Goal: Task Accomplishment & Management: Use online tool/utility

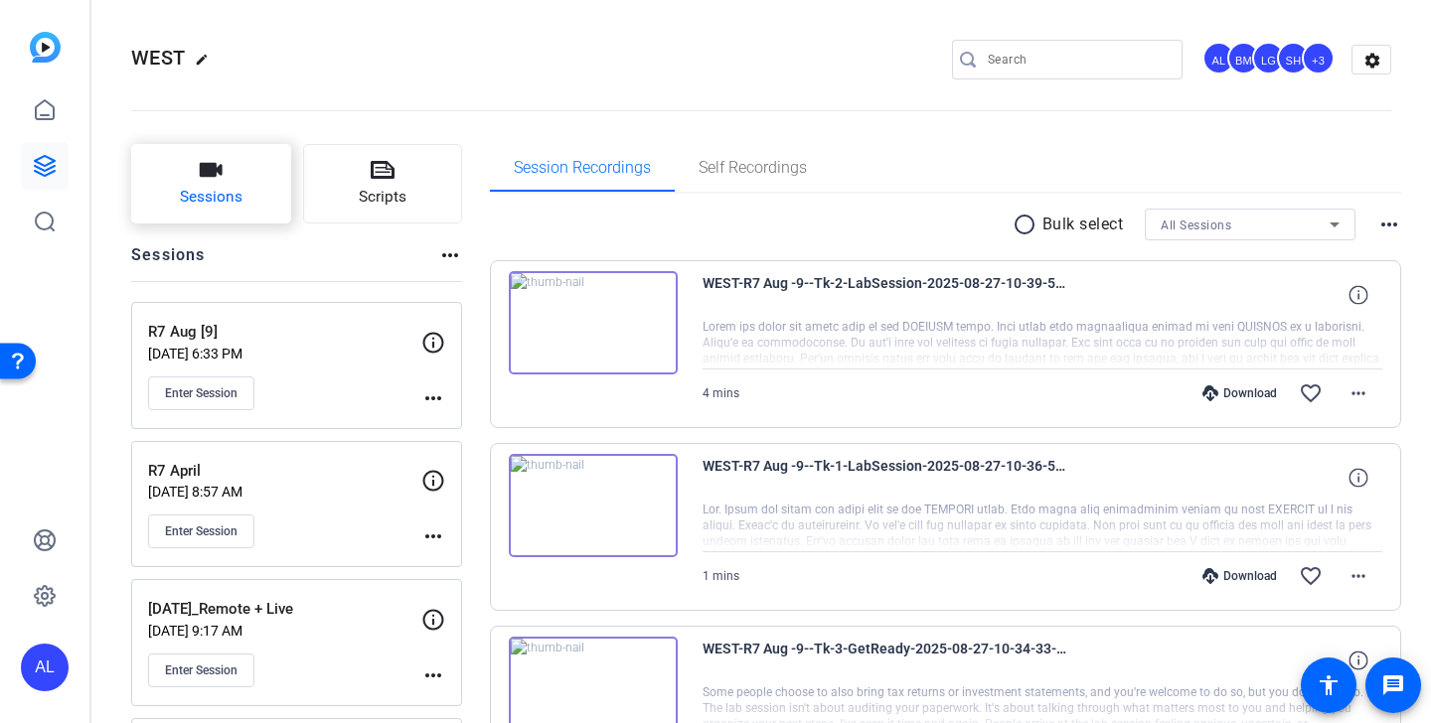
click at [240, 188] on span "Sessions" at bounding box center [211, 197] width 63 height 23
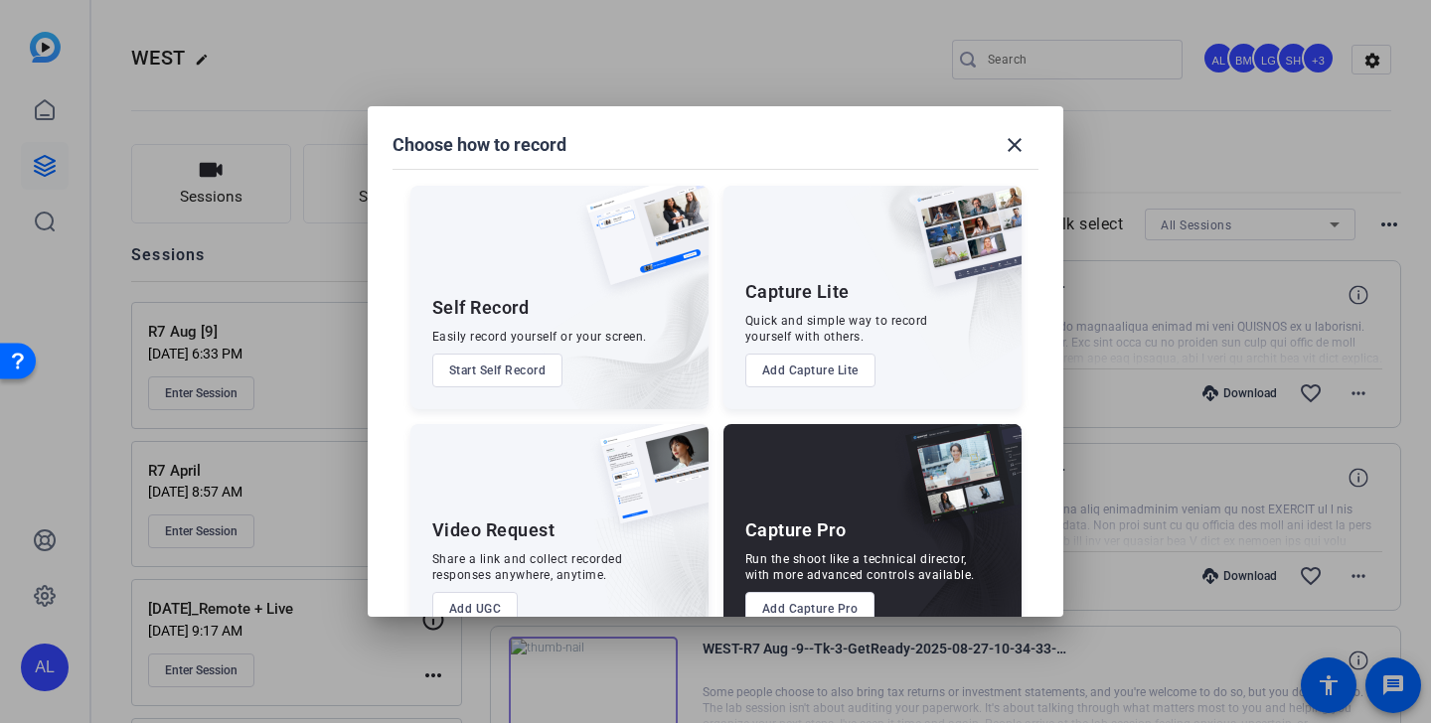
click at [826, 605] on button "Add Capture Pro" at bounding box center [810, 609] width 130 height 34
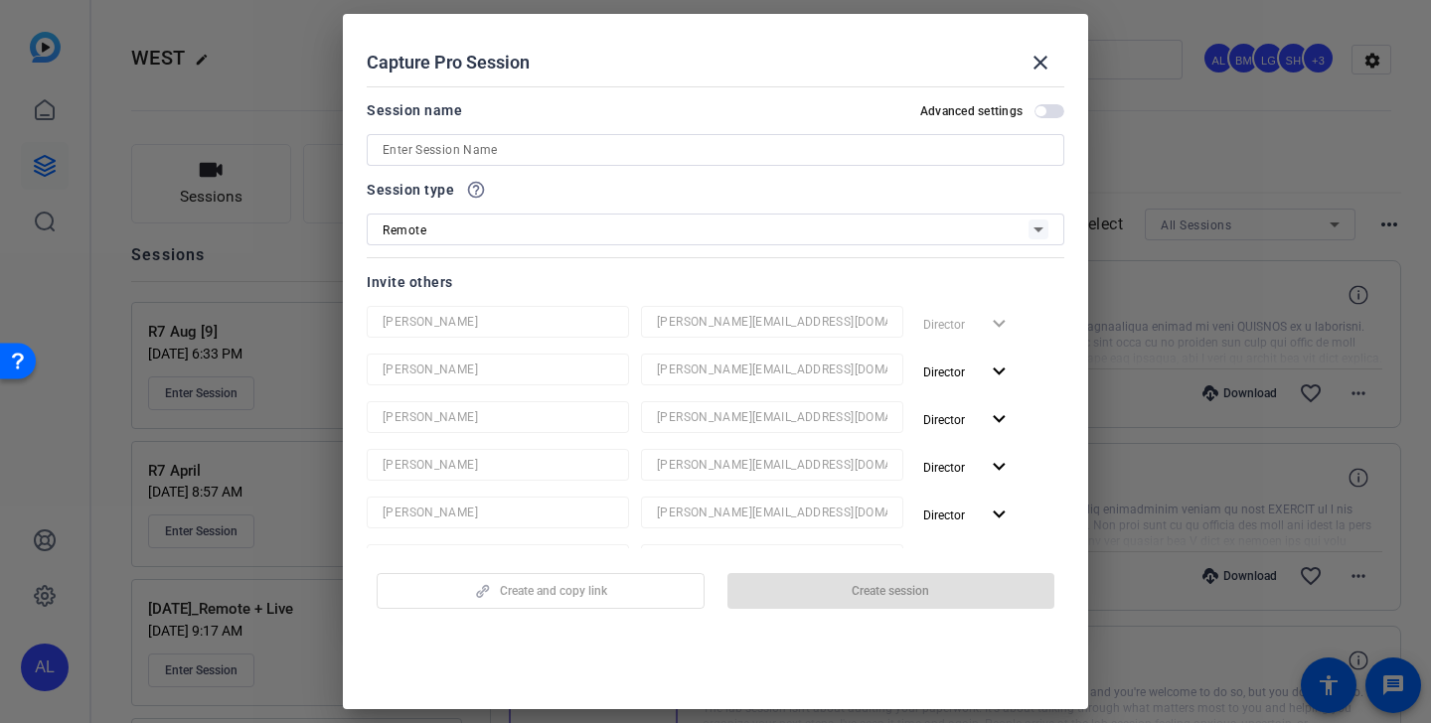
click at [556, 148] on input at bounding box center [716, 150] width 666 height 24
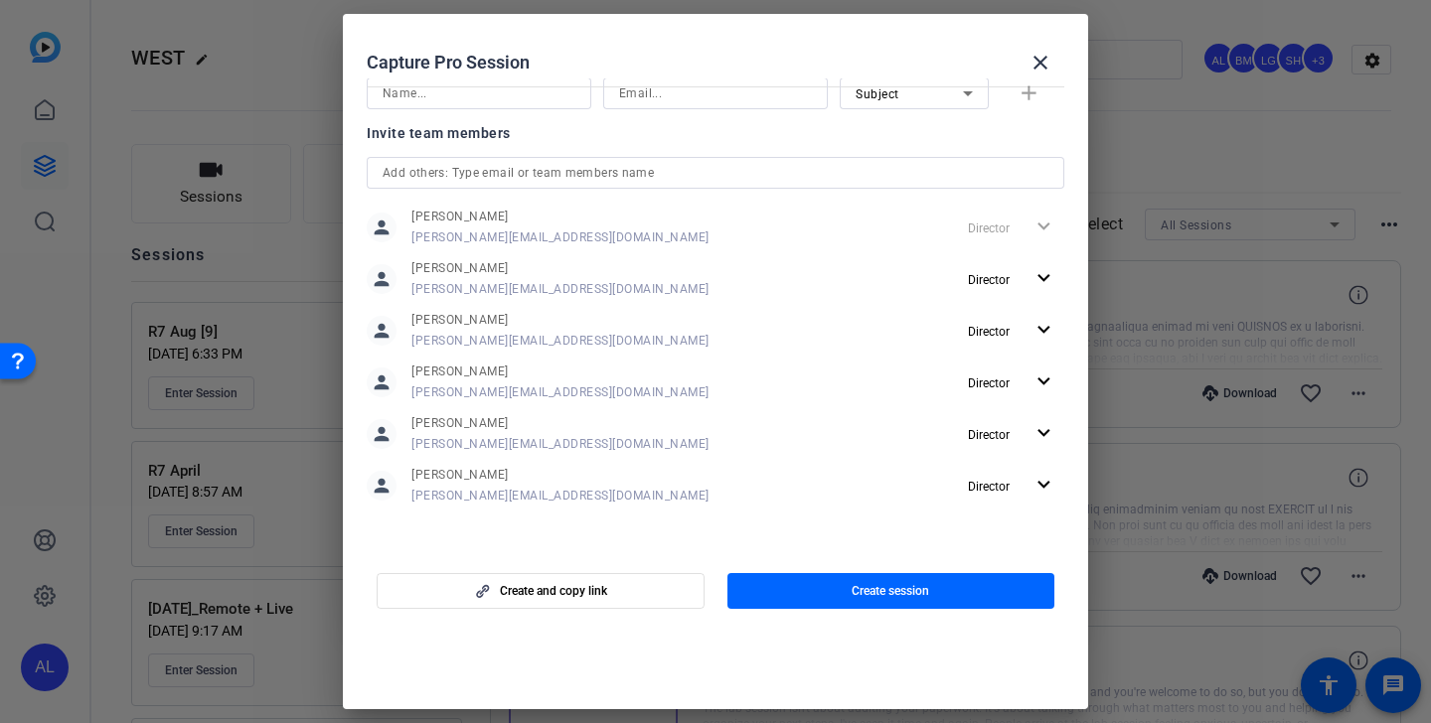
scroll to position [1, 0]
type input "R7 [PERSON_NAME]"
click at [1009, 324] on span "Director" at bounding box center [989, 331] width 42 height 14
click at [1009, 405] on span "Remove User" at bounding box center [1013, 406] width 74 height 14
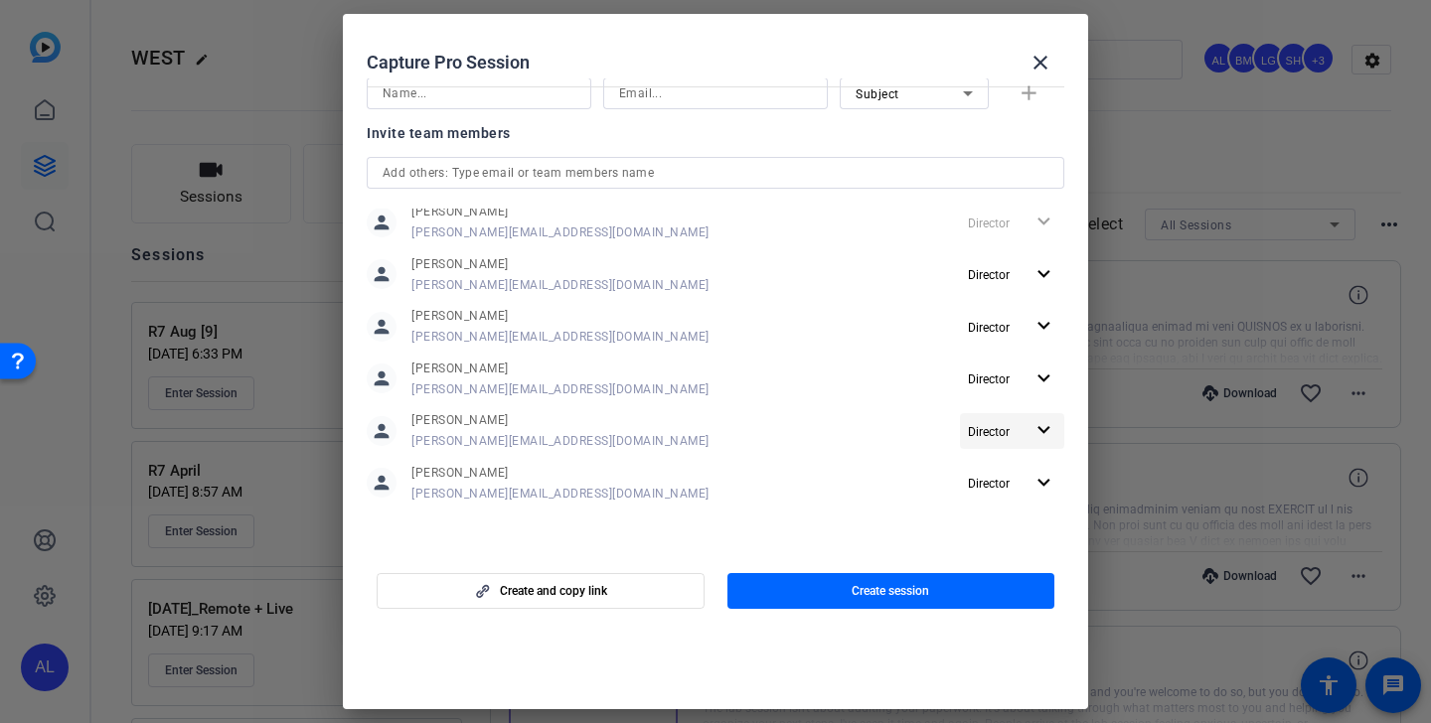
click at [1007, 435] on span "Director" at bounding box center [989, 432] width 42 height 14
click at [1004, 512] on span "Remove User" at bounding box center [1013, 507] width 74 height 14
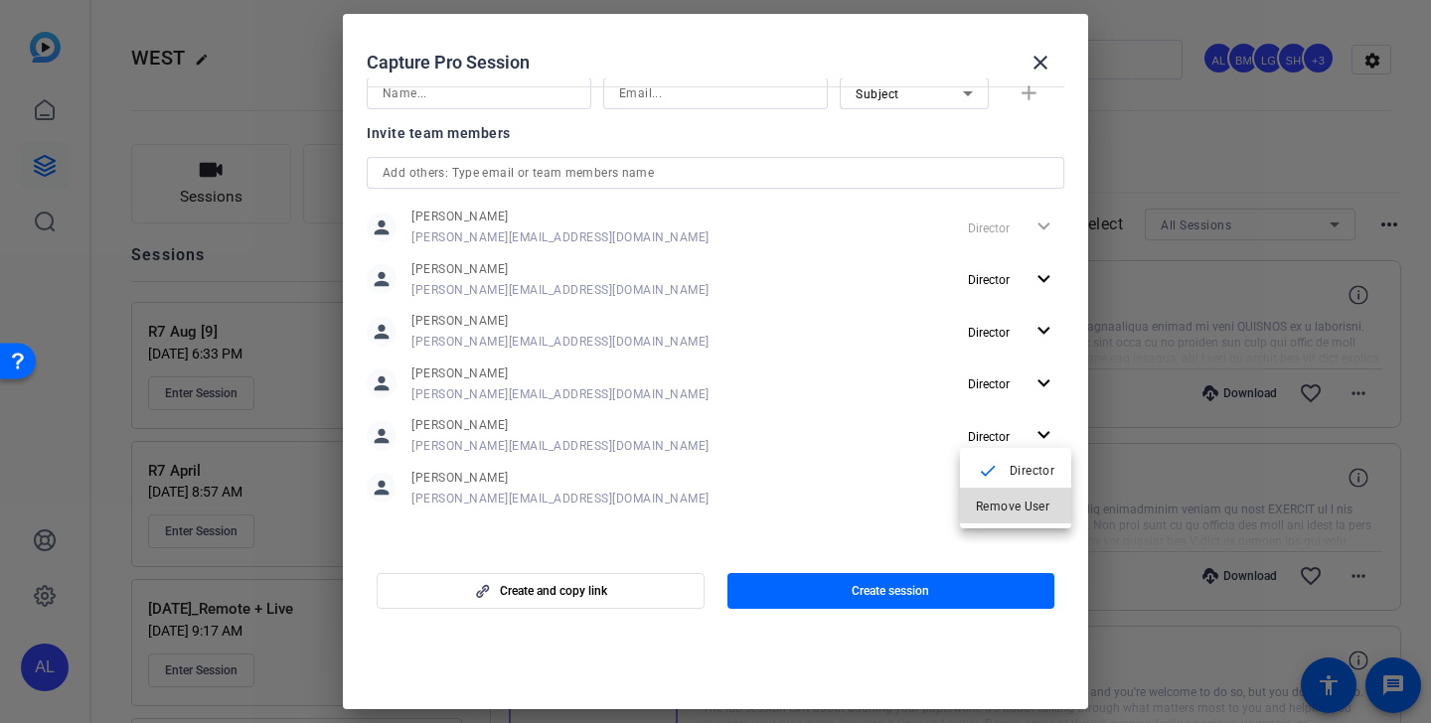
scroll to position [467, 0]
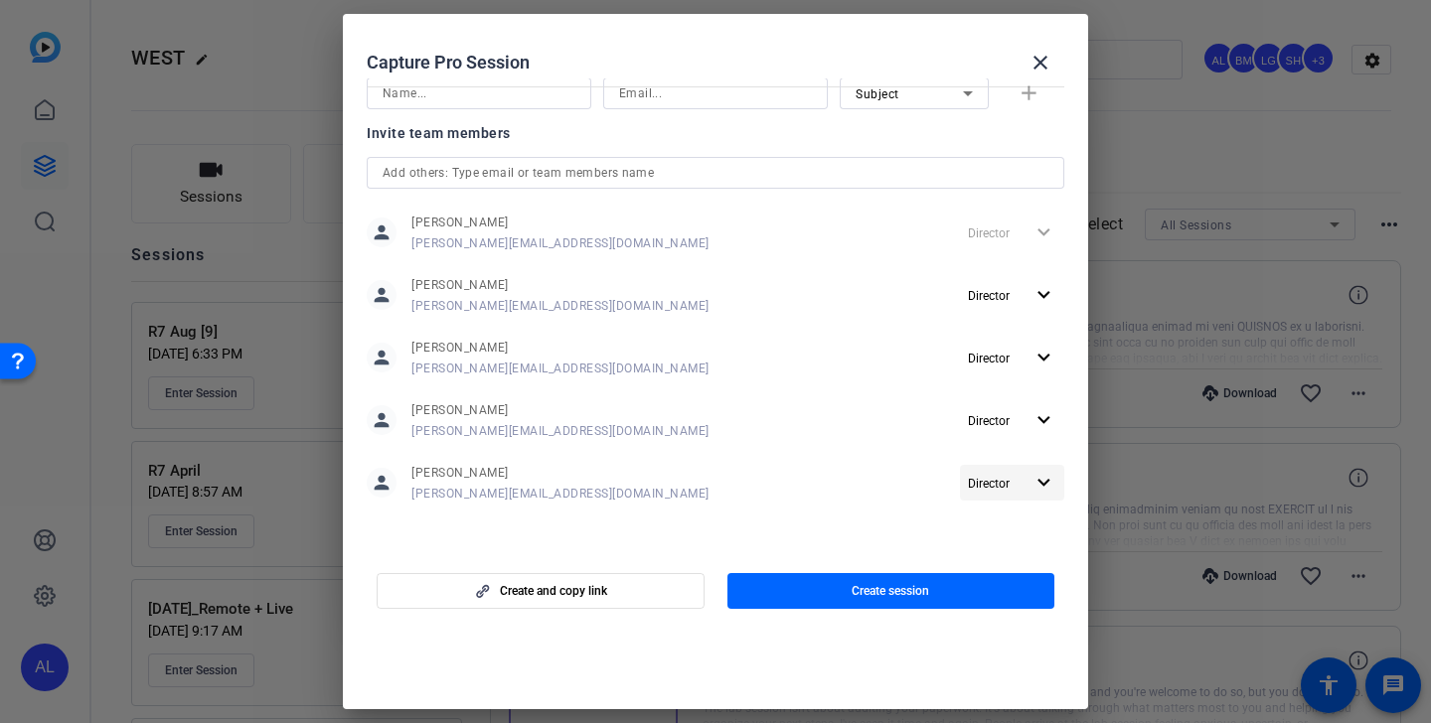
click at [1007, 494] on span "Director" at bounding box center [996, 483] width 56 height 24
click at [1005, 559] on span "Remove User" at bounding box center [1013, 560] width 74 height 14
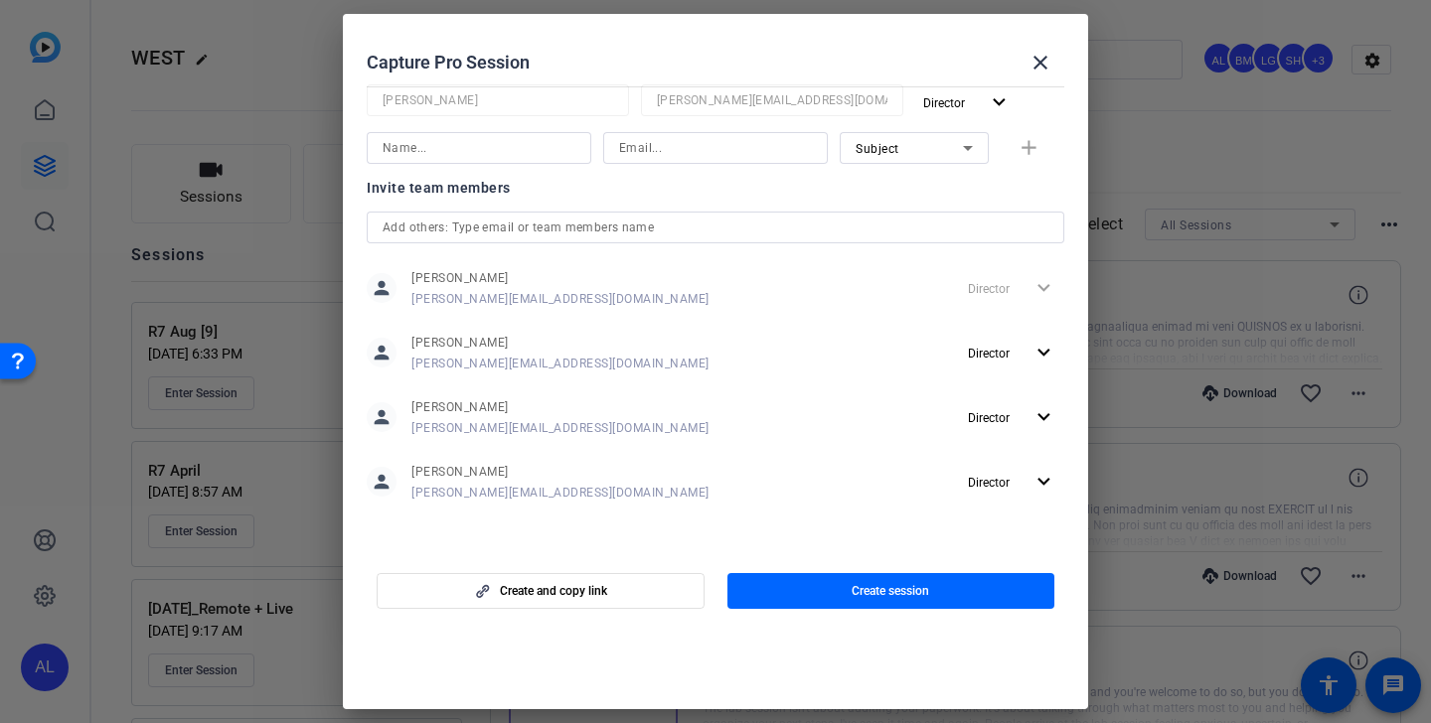
scroll to position [365, 0]
click at [760, 231] on input "text" at bounding box center [716, 228] width 666 height 24
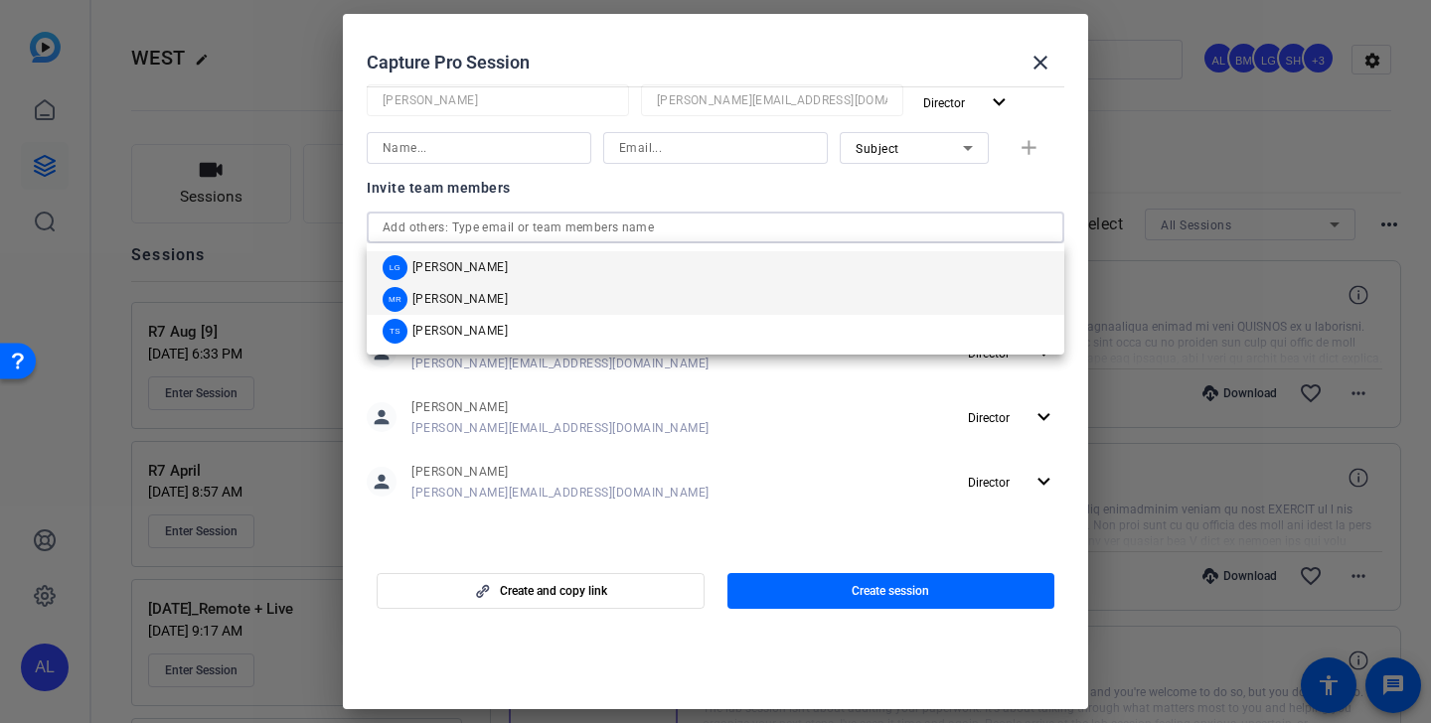
click at [652, 303] on mat-option "[PERSON_NAME]" at bounding box center [716, 299] width 698 height 32
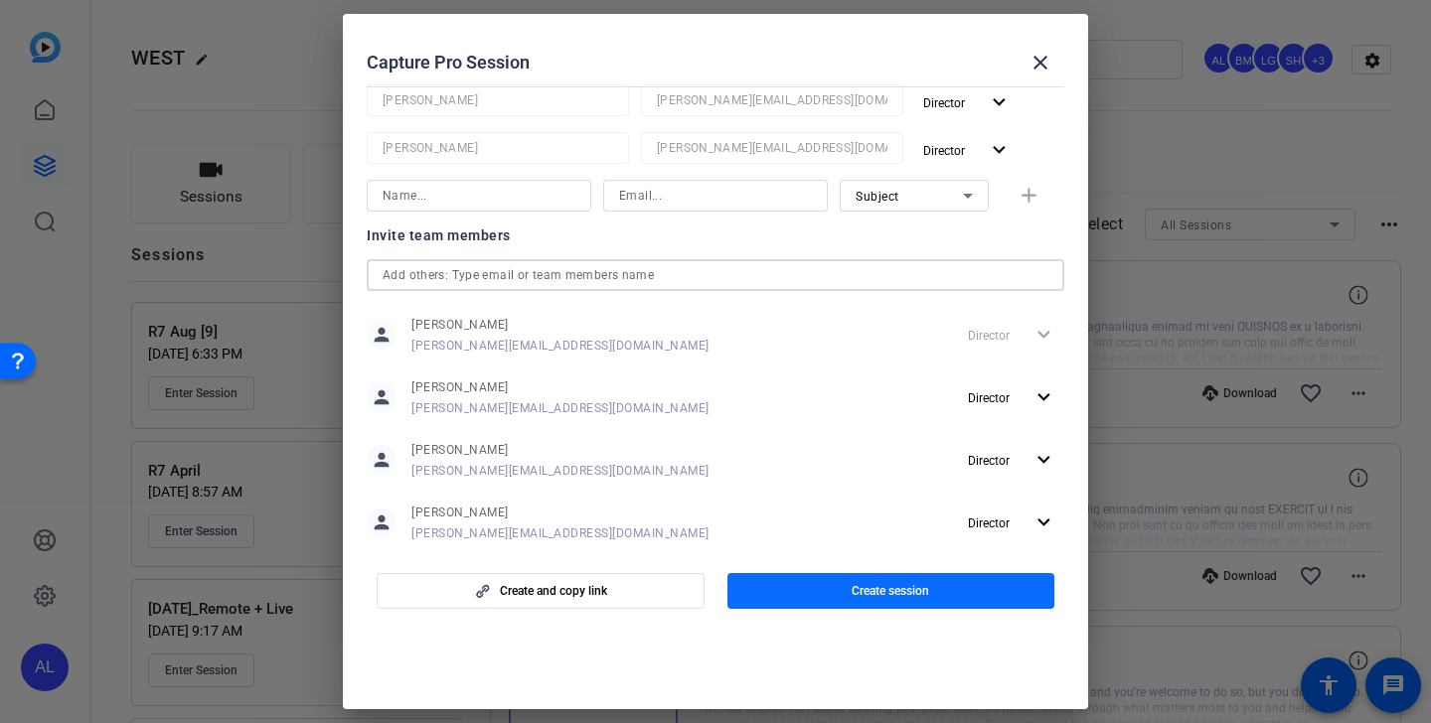
click at [838, 594] on span "button" at bounding box center [891, 591] width 328 height 48
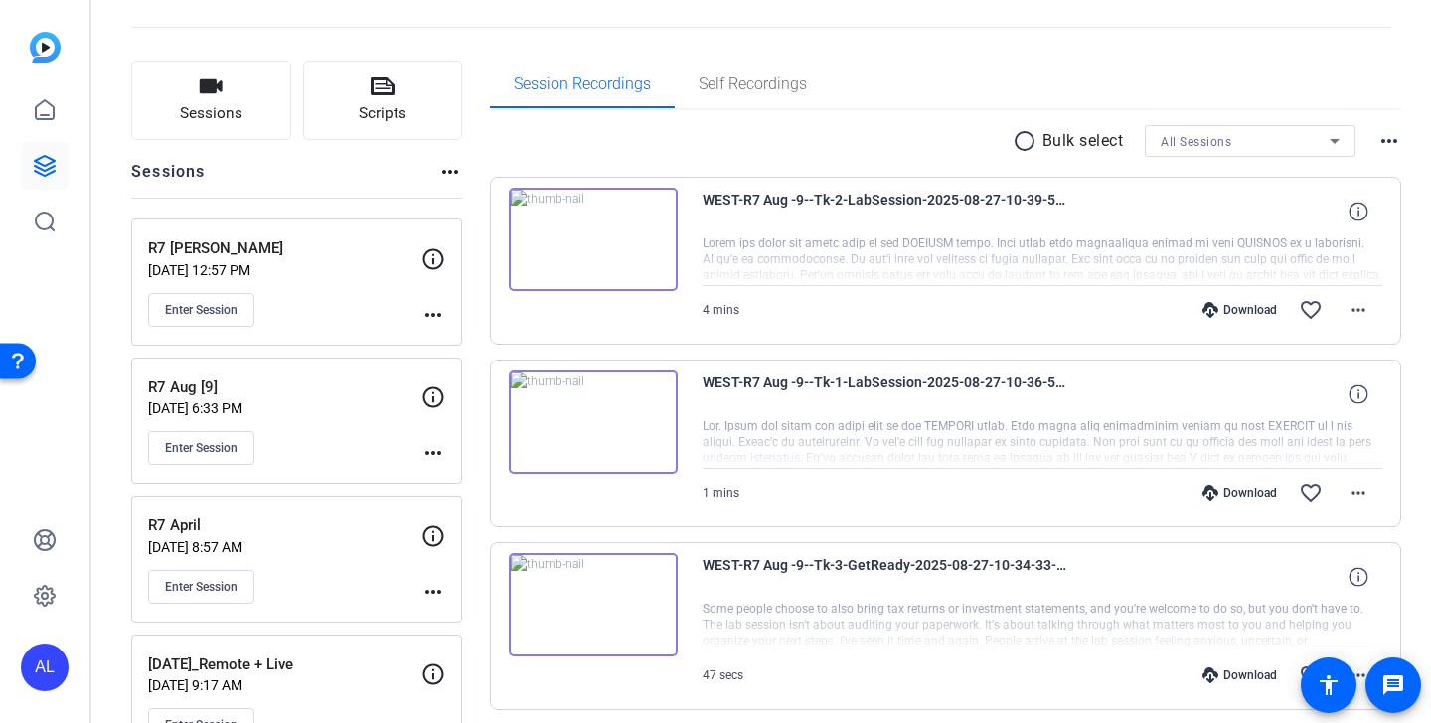
scroll to position [0, 0]
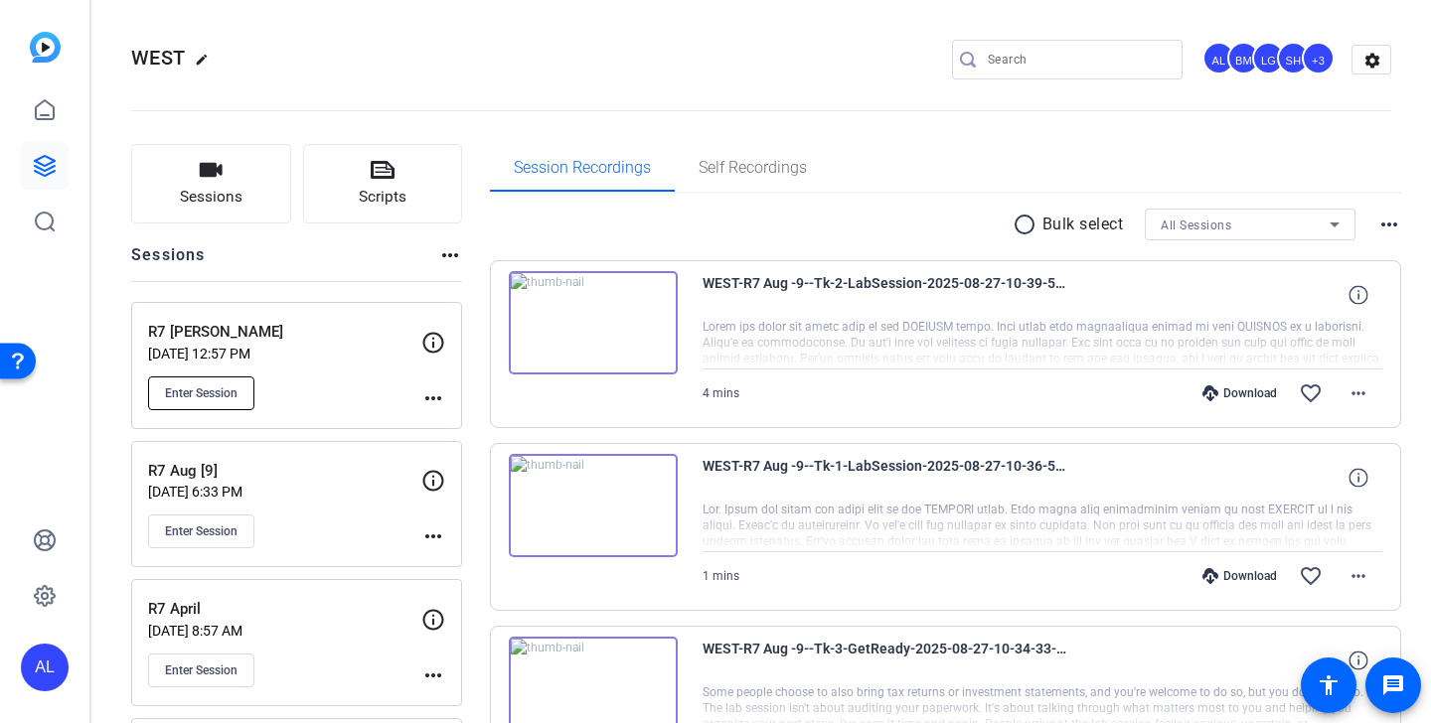
click at [190, 392] on span "Enter Session" at bounding box center [201, 394] width 73 height 16
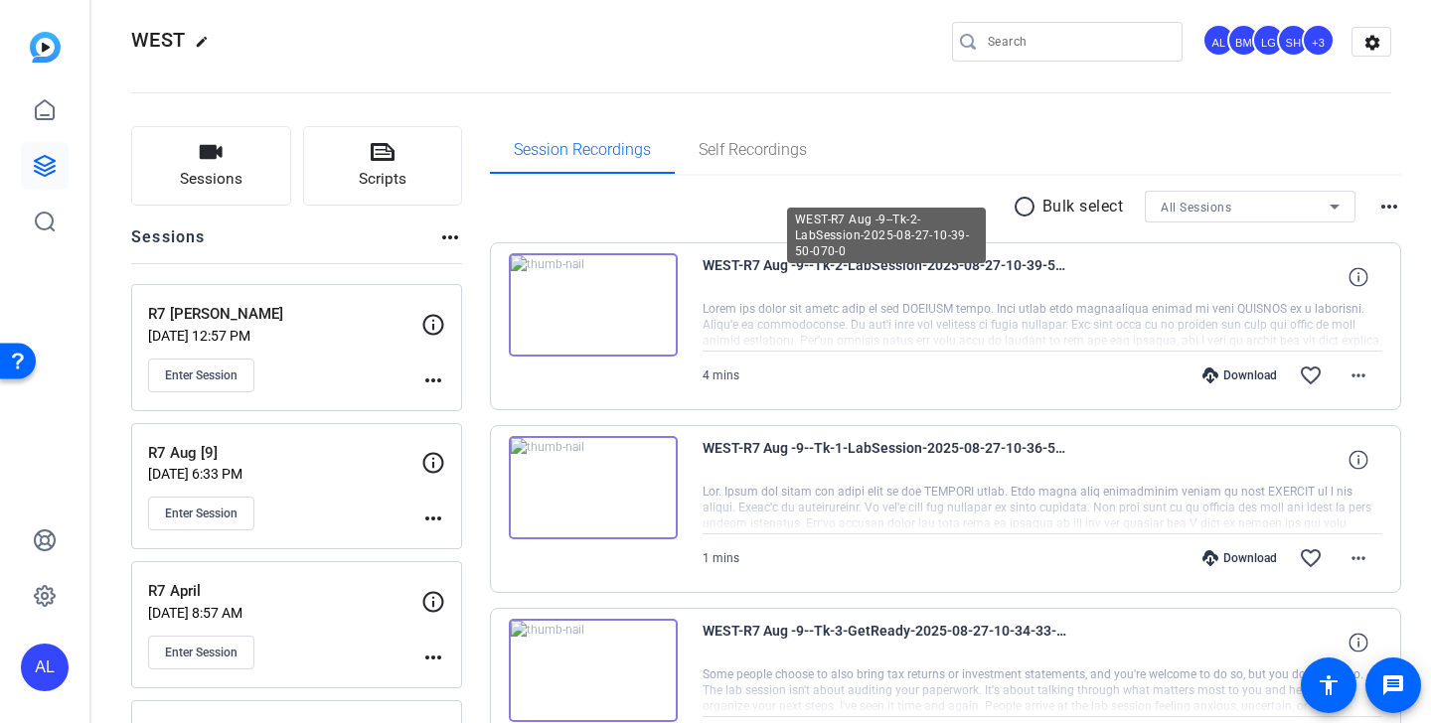
scroll to position [86, 0]
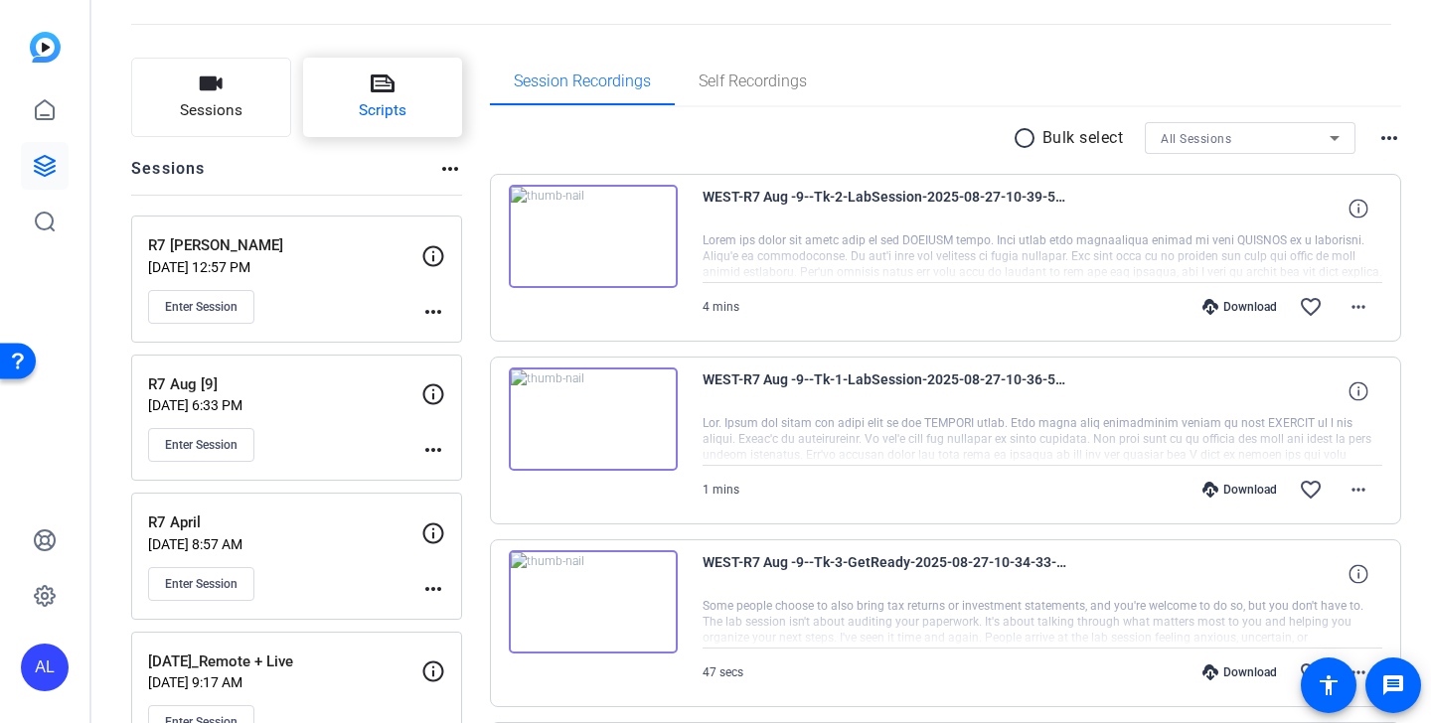
click at [352, 132] on button "Scripts" at bounding box center [383, 98] width 160 height 80
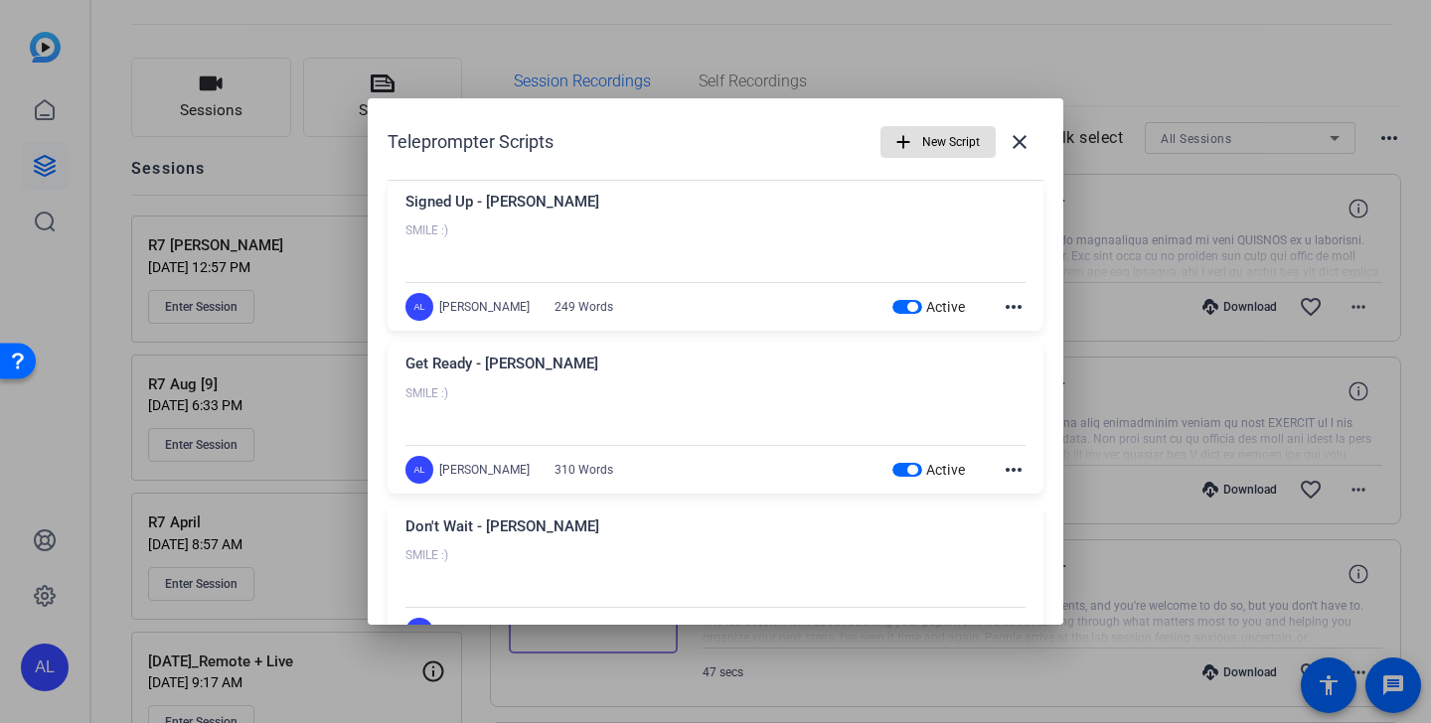
click at [1017, 467] on mat-icon "more_horiz" at bounding box center [1014, 470] width 24 height 24
click at [1045, 502] on span "Edit" at bounding box center [1058, 499] width 80 height 24
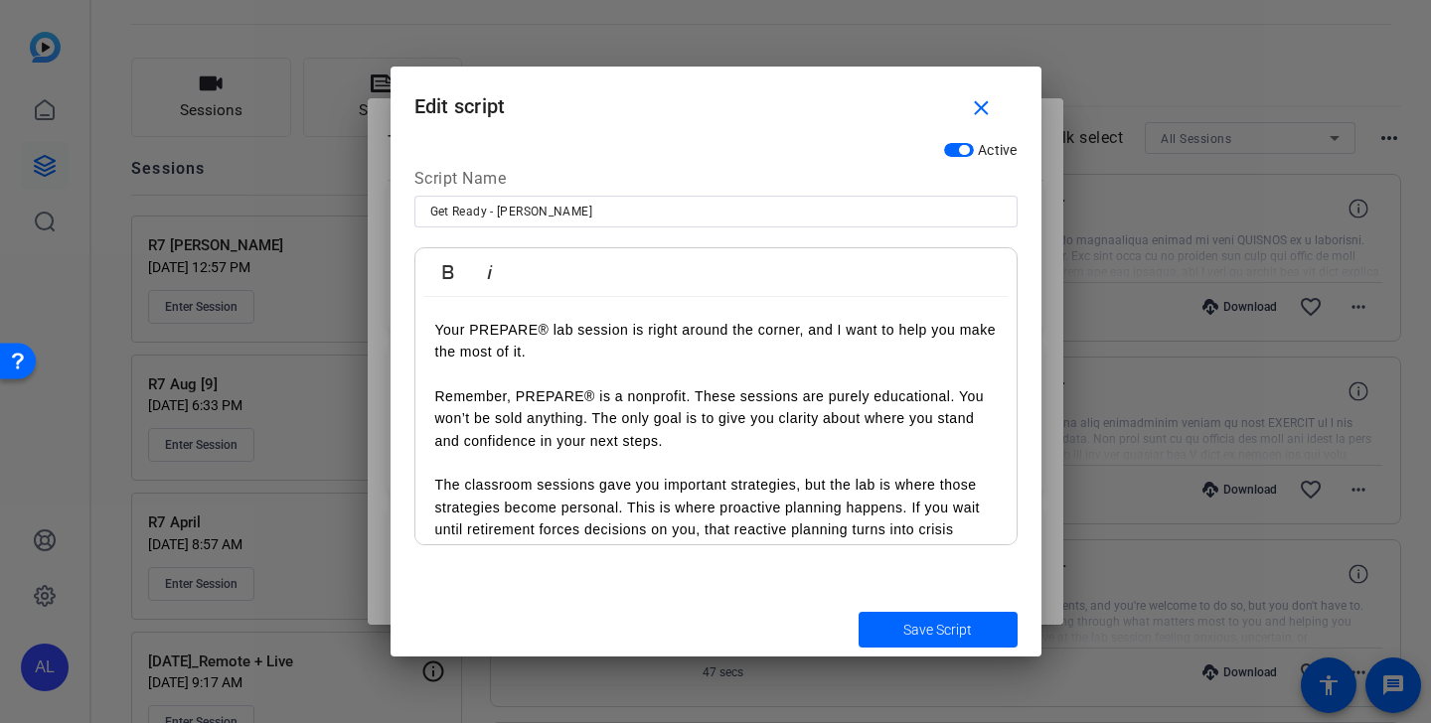
scroll to position [188, 0]
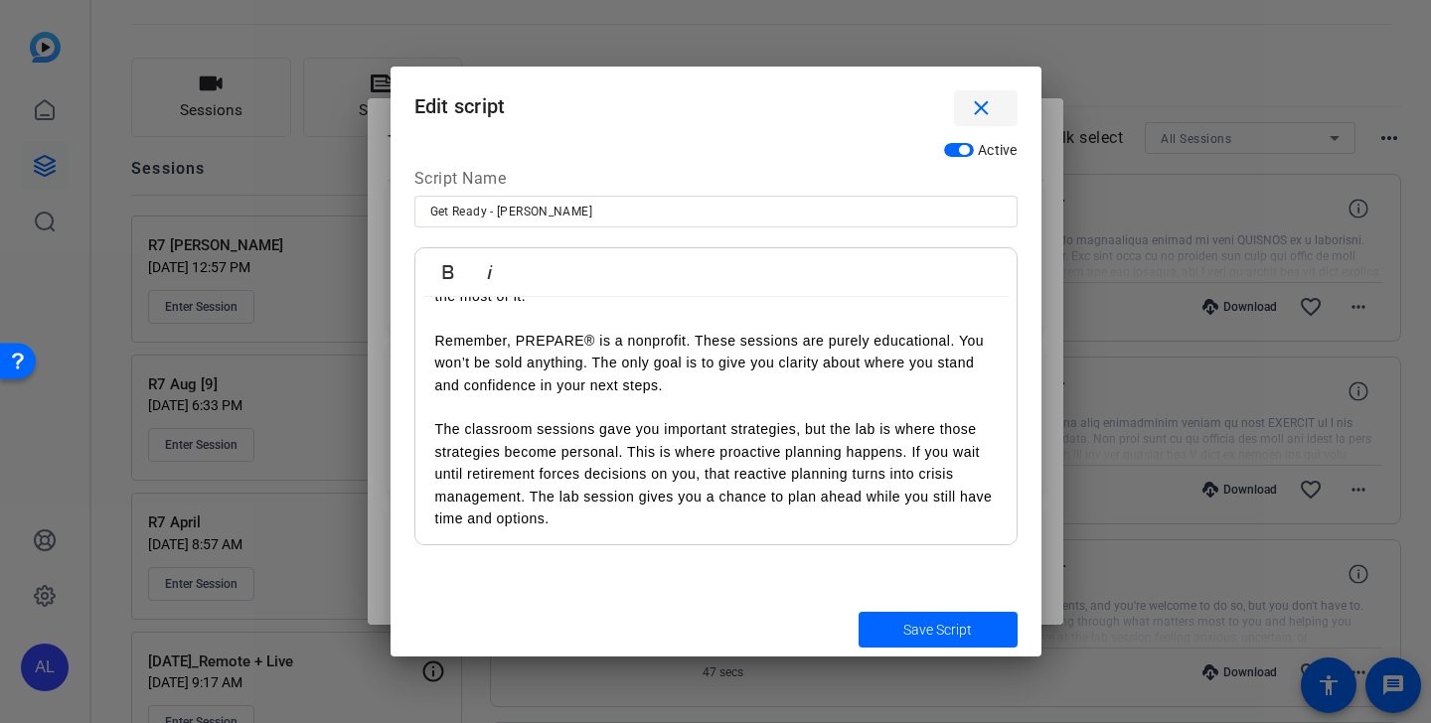
click at [980, 102] on mat-icon "close" at bounding box center [981, 108] width 25 height 25
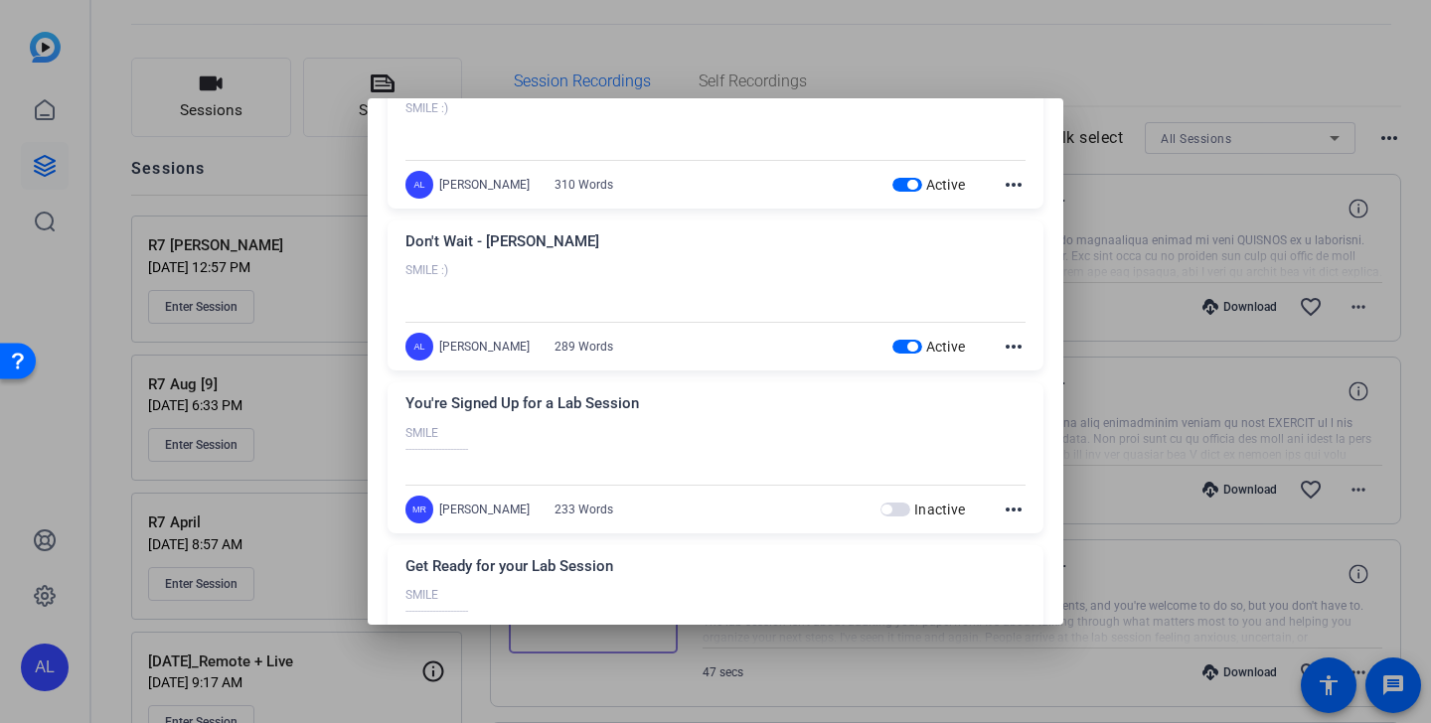
scroll to position [393, 0]
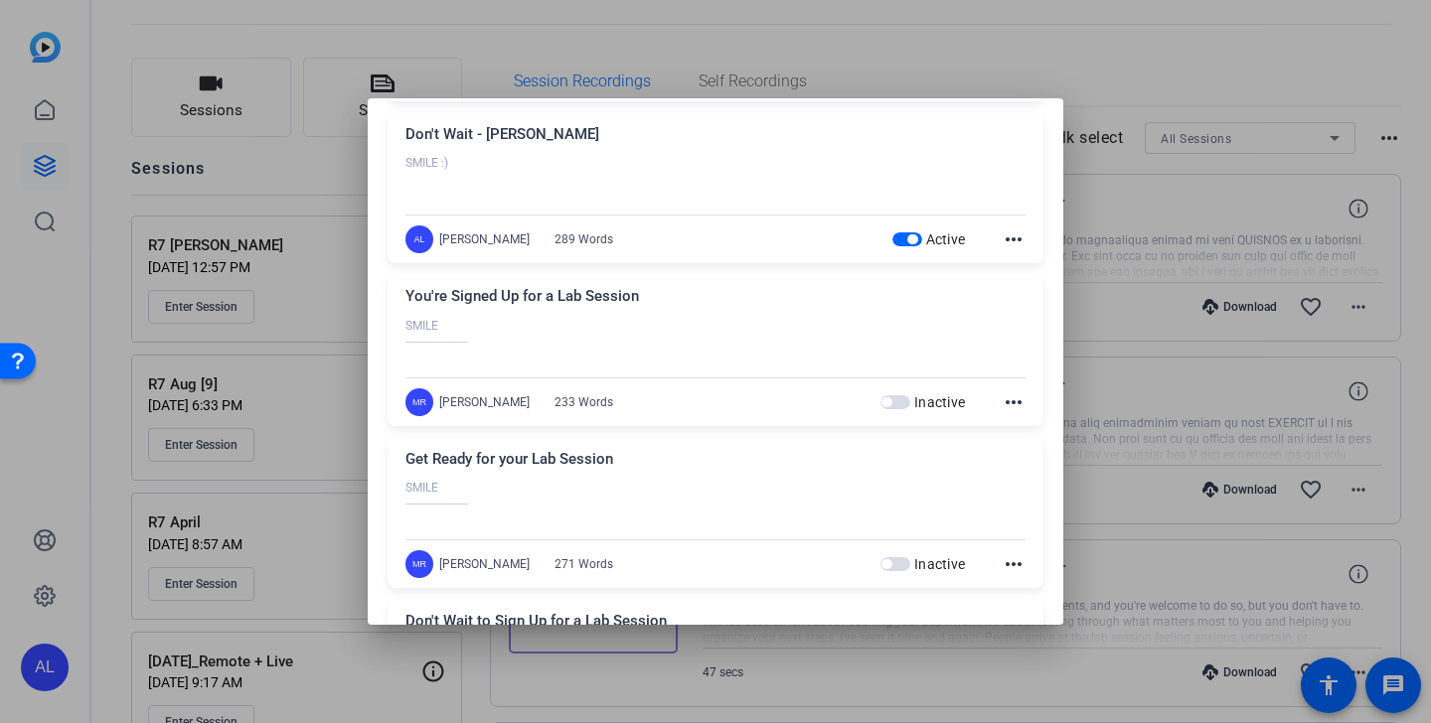
click at [1013, 563] on mat-icon "more_horiz" at bounding box center [1014, 565] width 24 height 24
click at [1029, 593] on span "Edit" at bounding box center [1058, 594] width 80 height 24
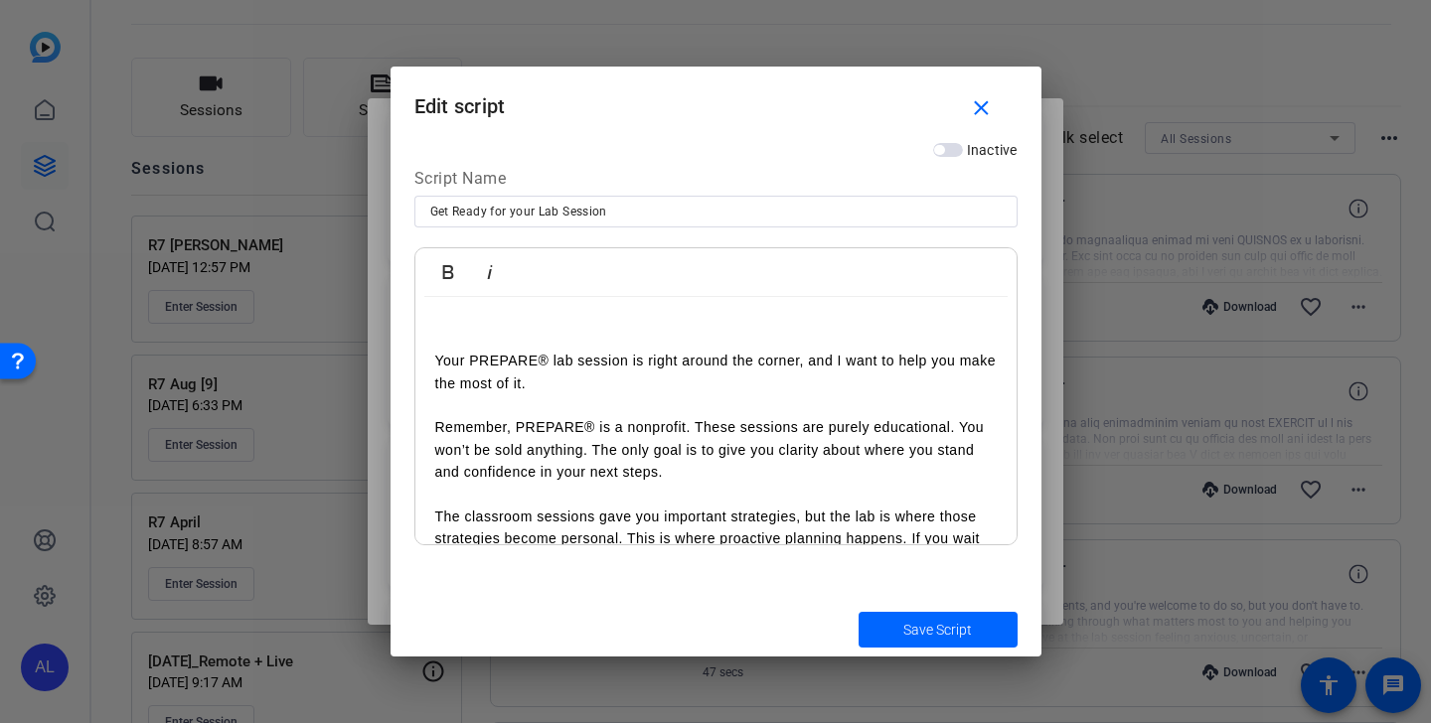
scroll to position [123, 0]
click at [987, 102] on mat-icon "close" at bounding box center [981, 108] width 25 height 25
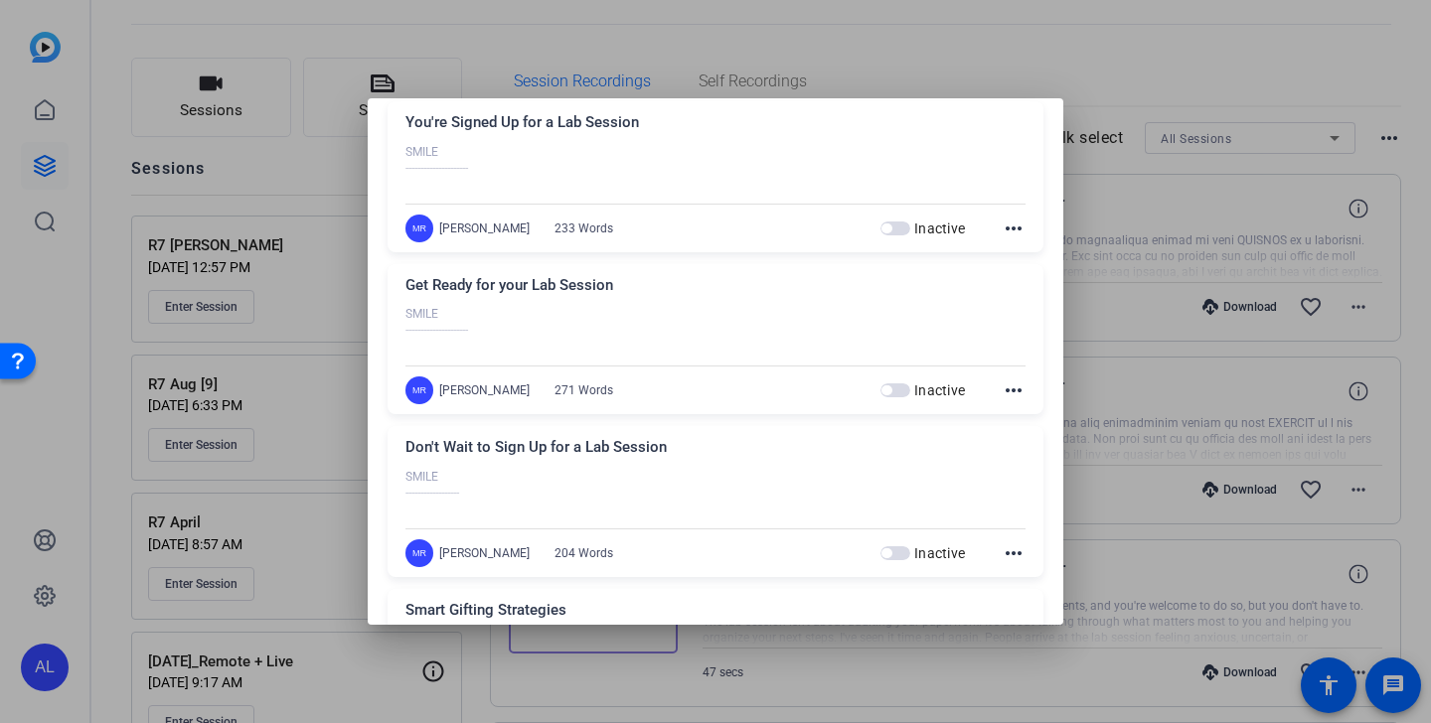
scroll to position [591, 0]
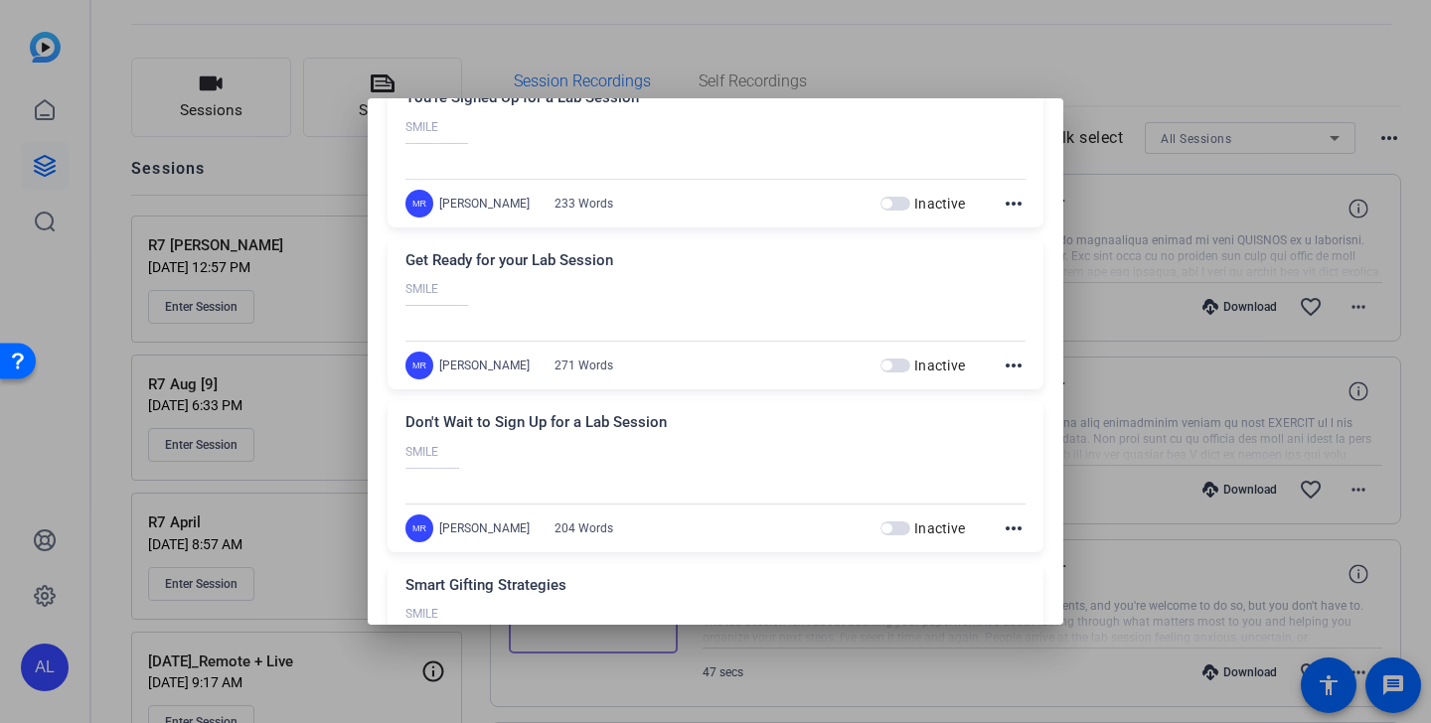
click at [1014, 527] on mat-icon "more_horiz" at bounding box center [1014, 529] width 24 height 24
click at [1040, 560] on span "Edit" at bounding box center [1058, 558] width 80 height 24
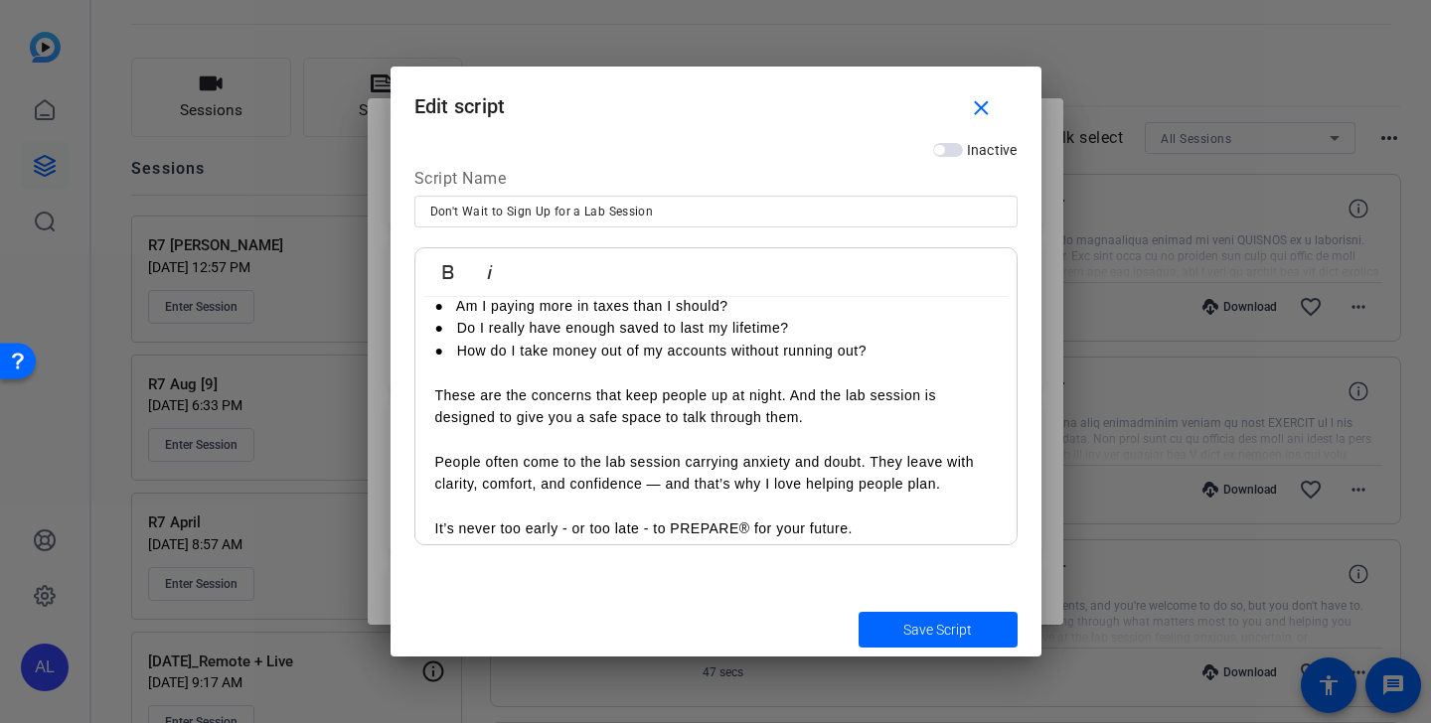
scroll to position [414, 0]
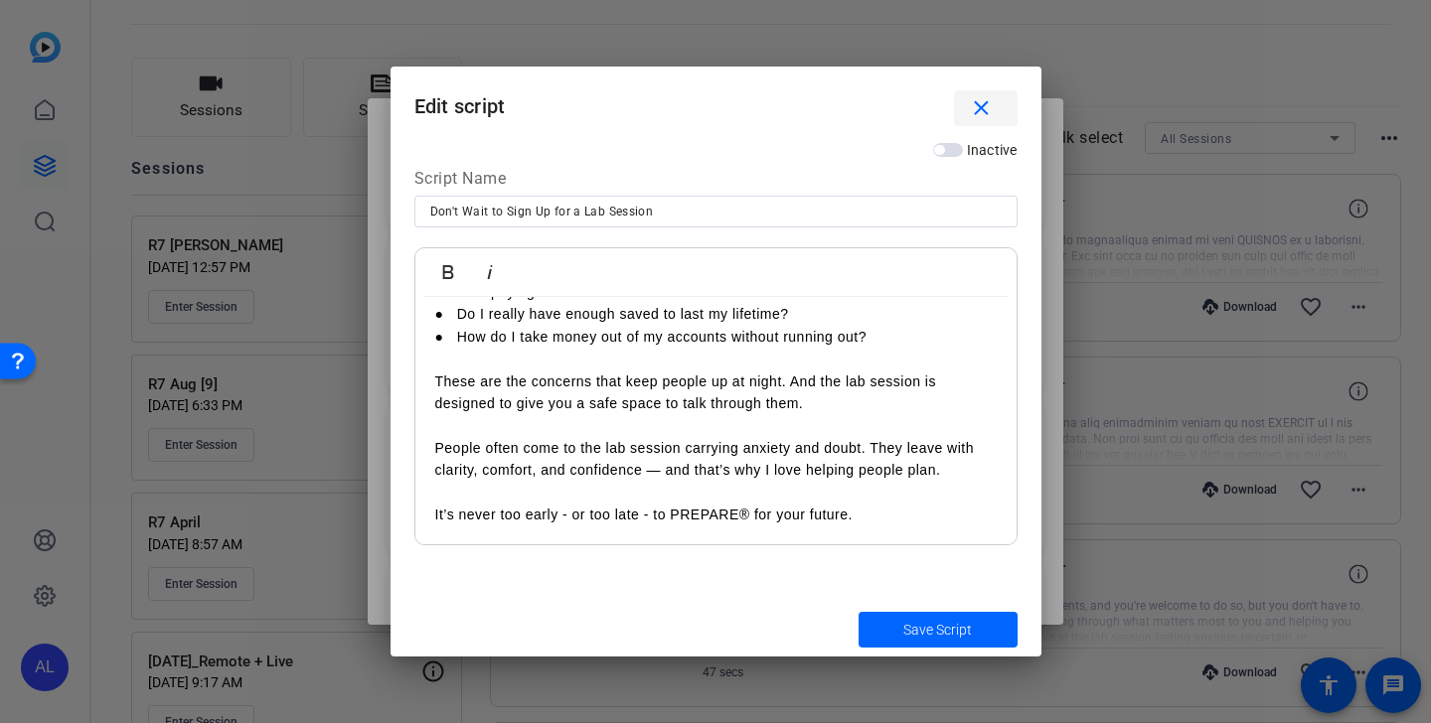
click at [979, 99] on mat-icon "close" at bounding box center [981, 108] width 25 height 25
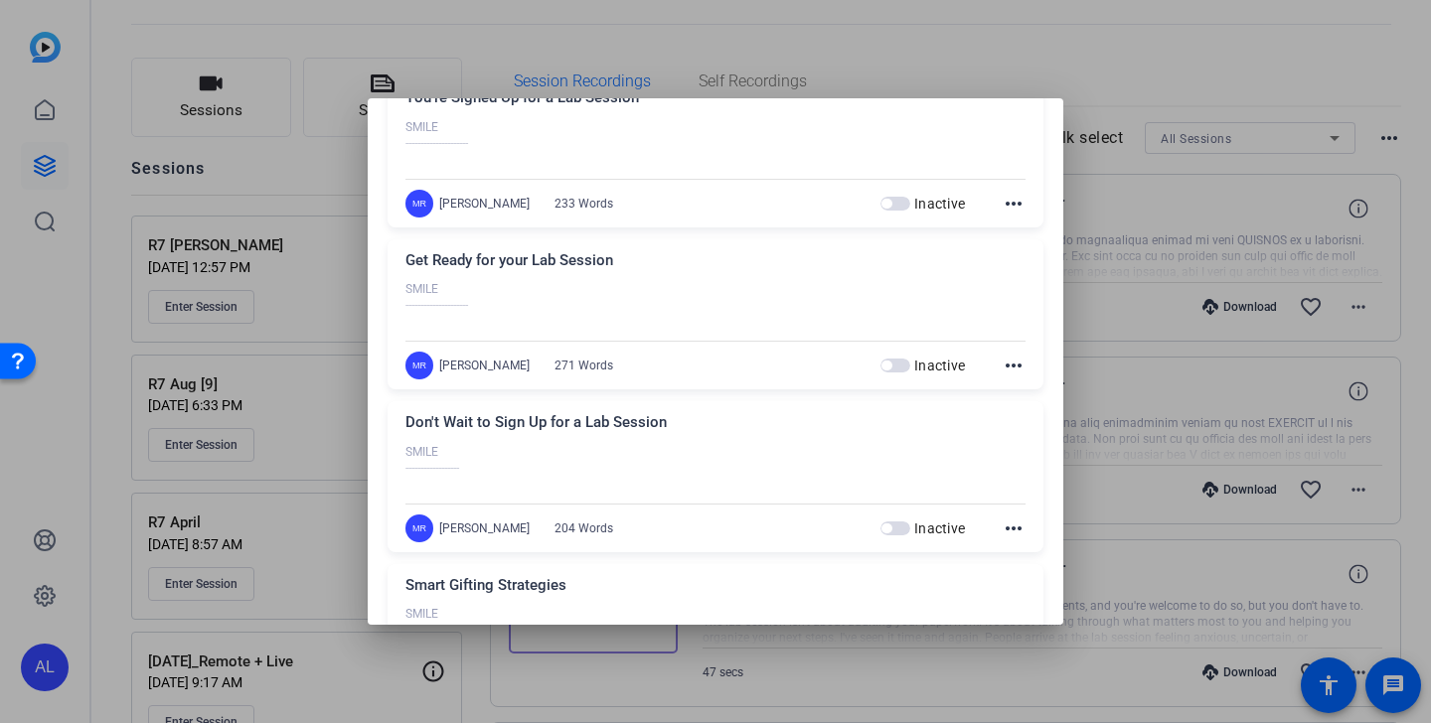
click at [1016, 528] on mat-icon "more_horiz" at bounding box center [1014, 529] width 24 height 24
click at [1176, 162] on div at bounding box center [715, 361] width 1431 height 723
click at [1103, 101] on div at bounding box center [715, 361] width 1431 height 723
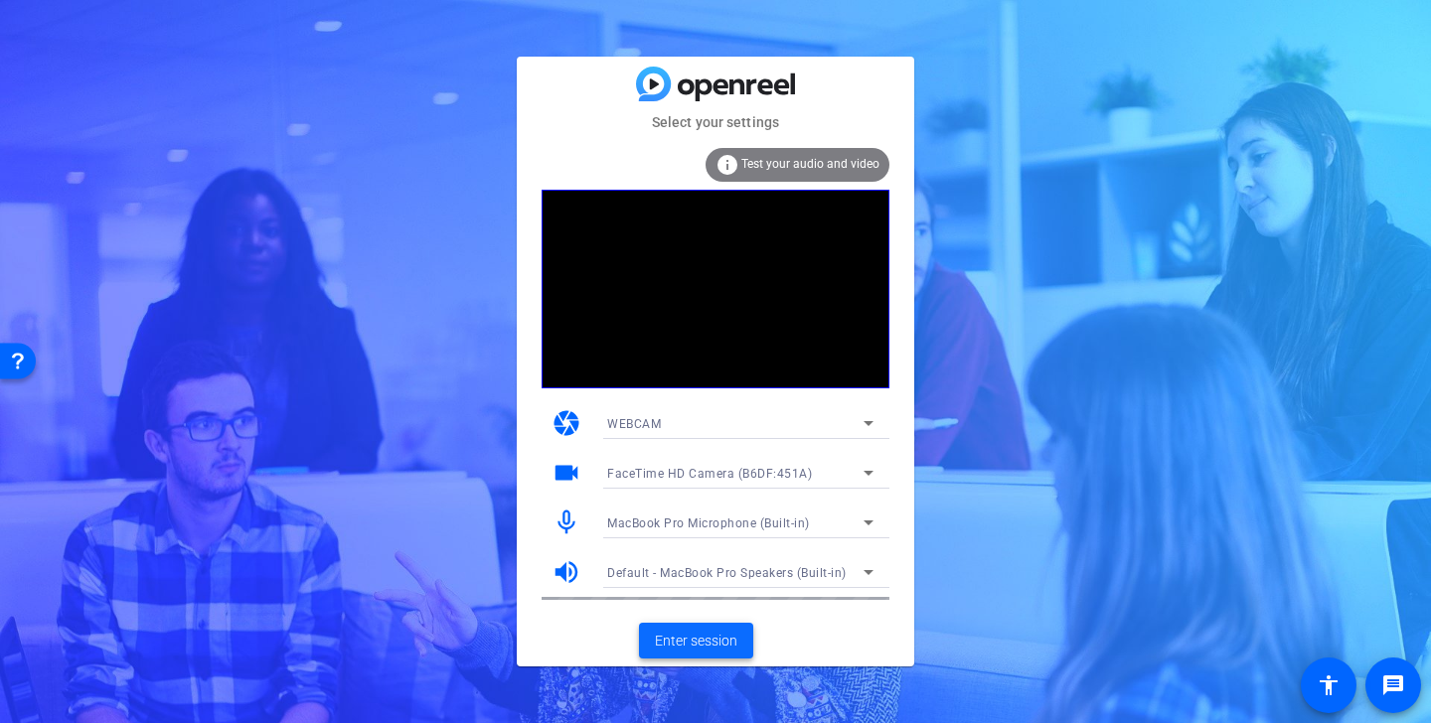
click at [705, 644] on span "Enter session" at bounding box center [696, 641] width 82 height 21
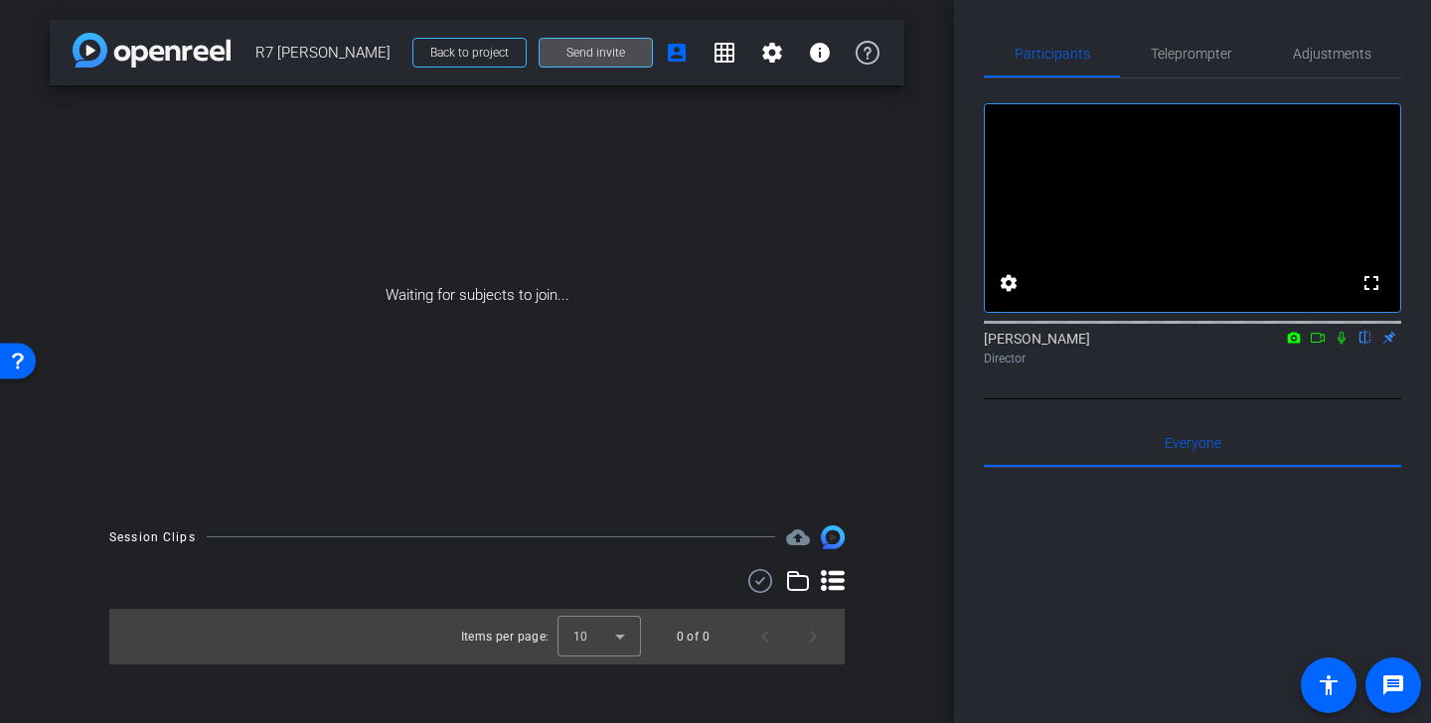
click at [595, 63] on span at bounding box center [596, 53] width 112 height 48
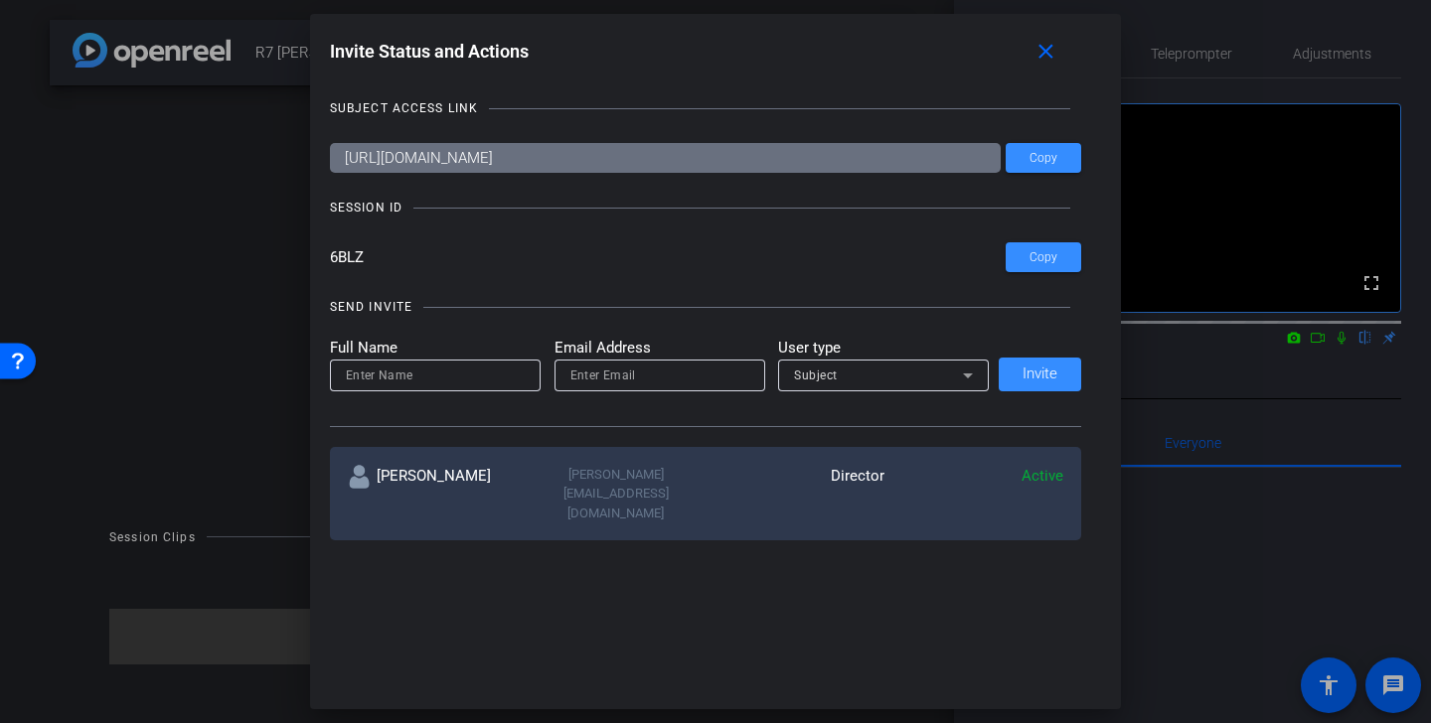
click at [615, 279] on div "SEND INVITE Full Name Email Address User type Subject Invite" at bounding box center [706, 352] width 752 height 150
click at [1061, 54] on span at bounding box center [1050, 52] width 64 height 48
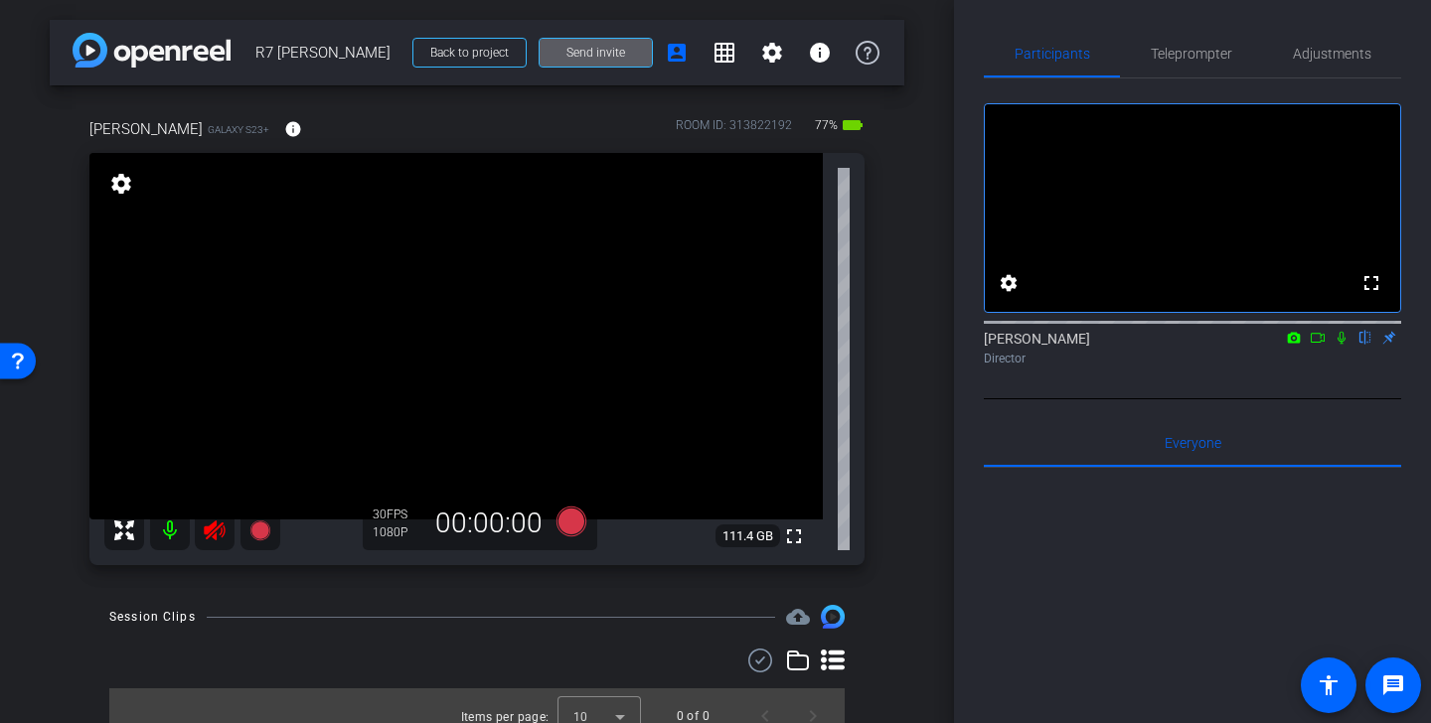
click at [216, 527] on icon at bounding box center [215, 531] width 24 height 24
click at [1353, 56] on span "Adjustments" at bounding box center [1332, 54] width 79 height 14
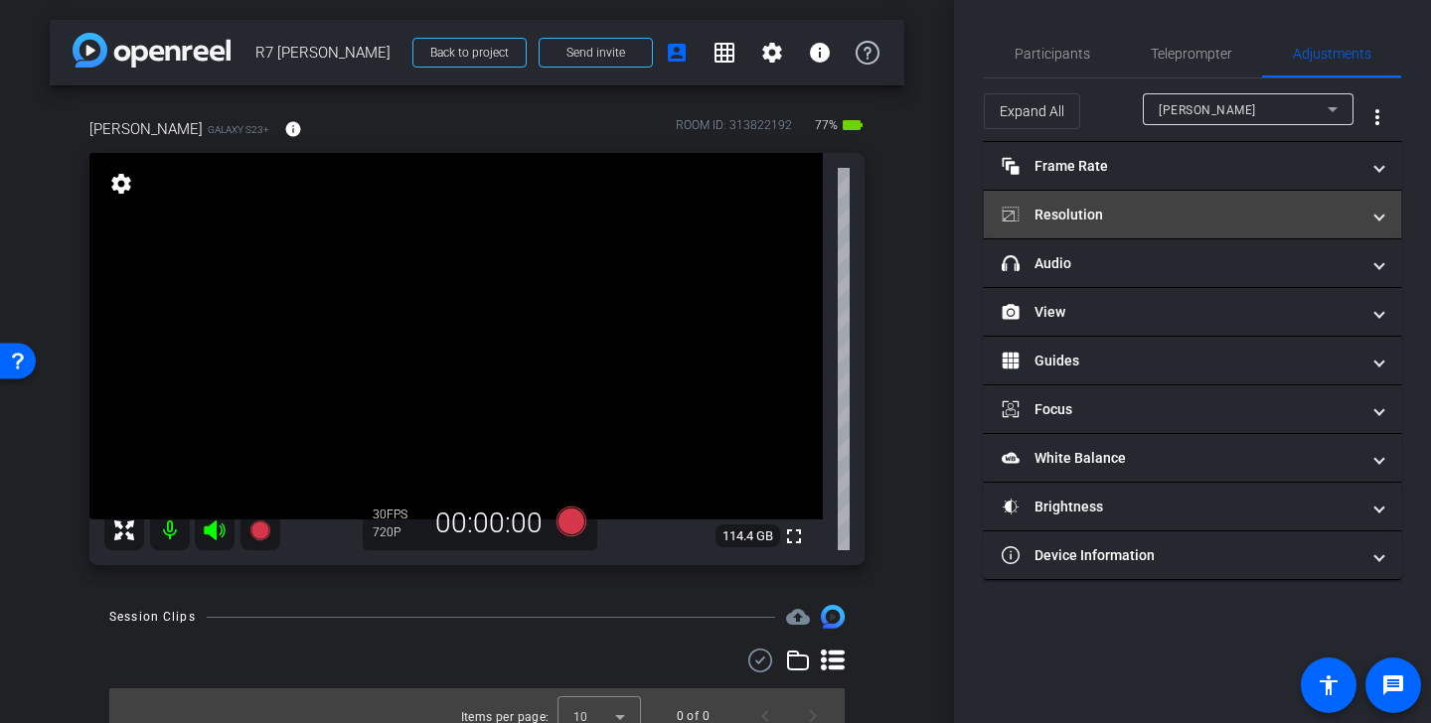
click at [1174, 231] on mat-expansion-panel-header "Resolution" at bounding box center [1192, 215] width 417 height 48
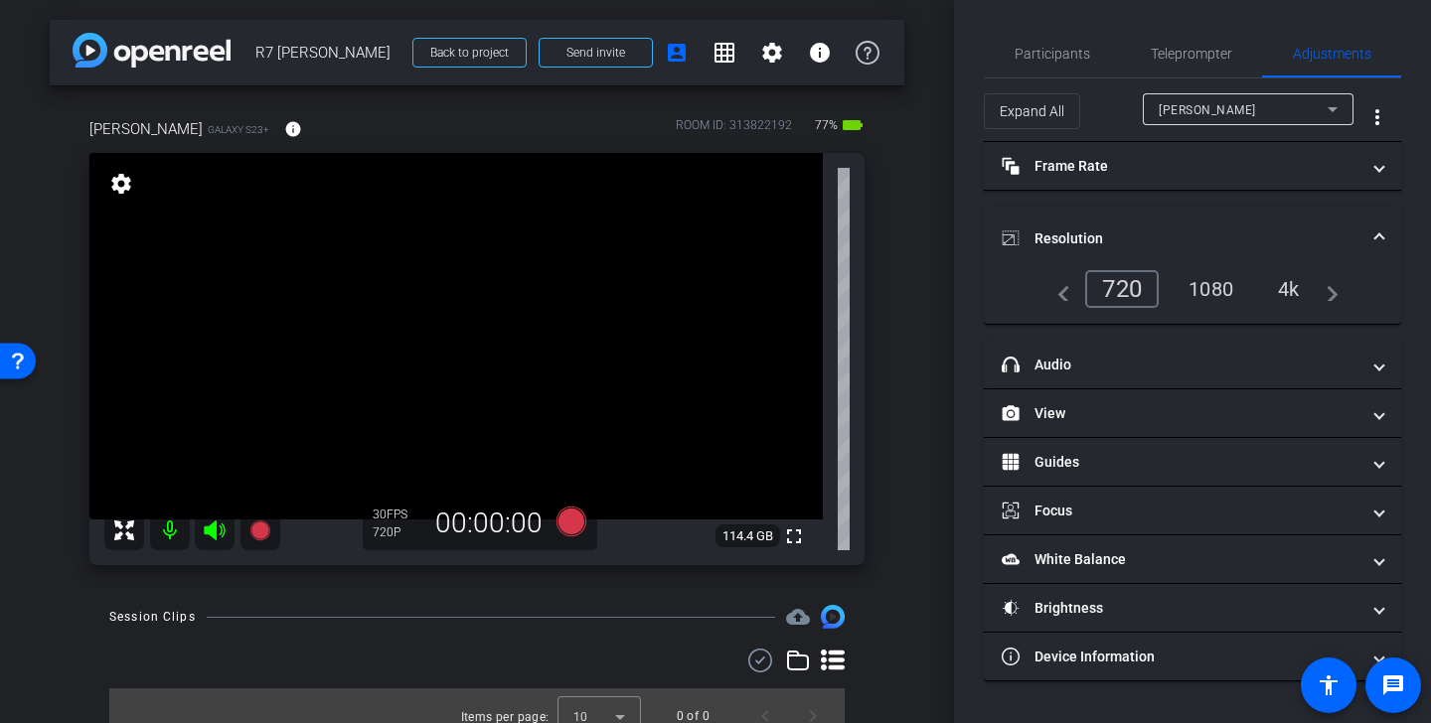
click at [1225, 283] on div "1080" at bounding box center [1211, 289] width 75 height 34
click at [1238, 227] on mat-expansion-panel-header "Resolution" at bounding box center [1192, 239] width 417 height 64
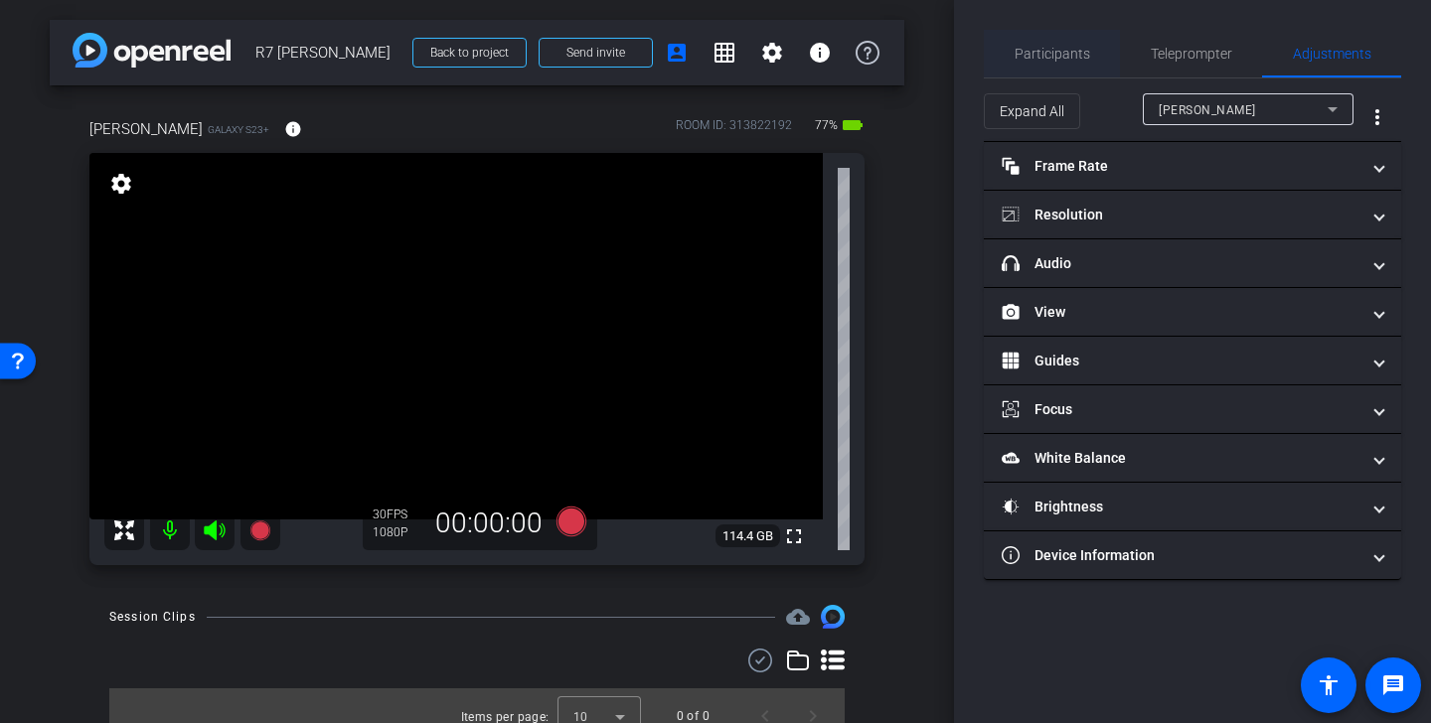
click at [1071, 47] on span "Participants" at bounding box center [1053, 54] width 76 height 14
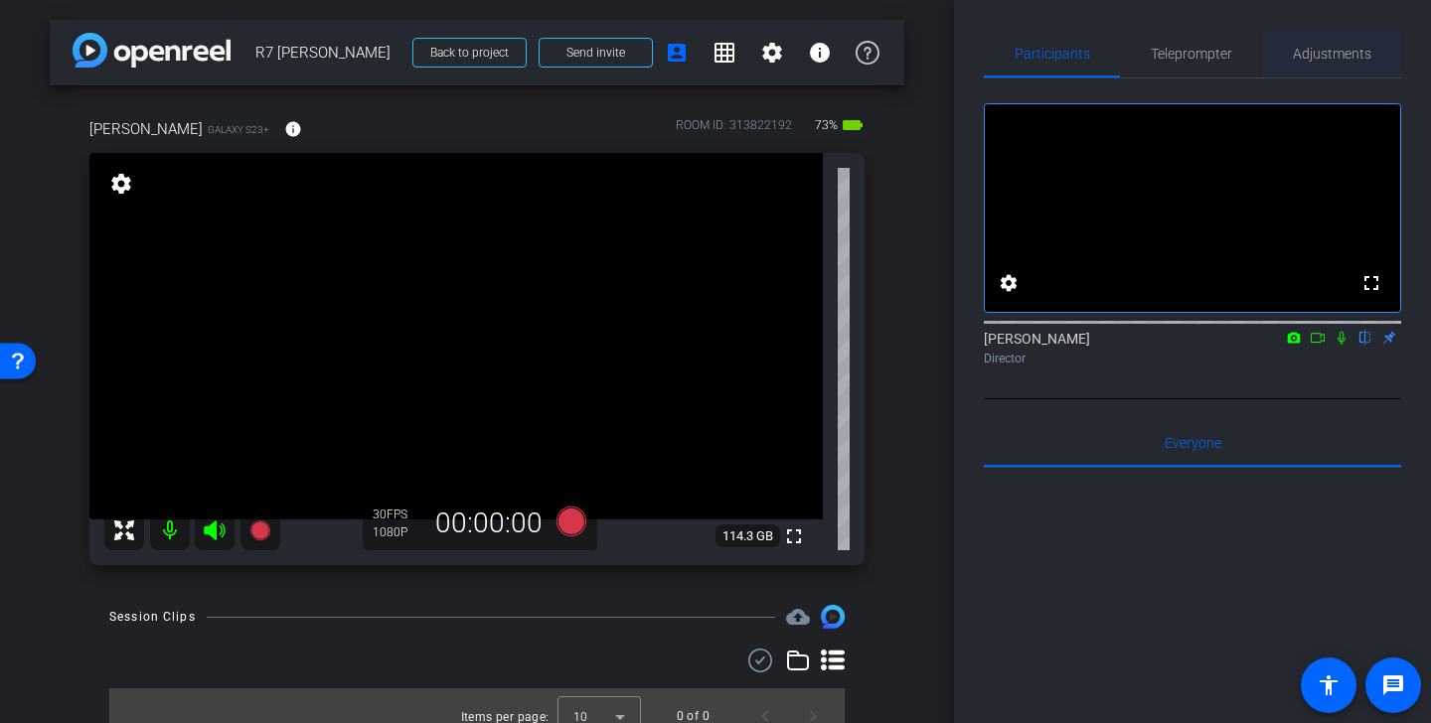
click at [1352, 49] on span "Adjustments" at bounding box center [1332, 54] width 79 height 14
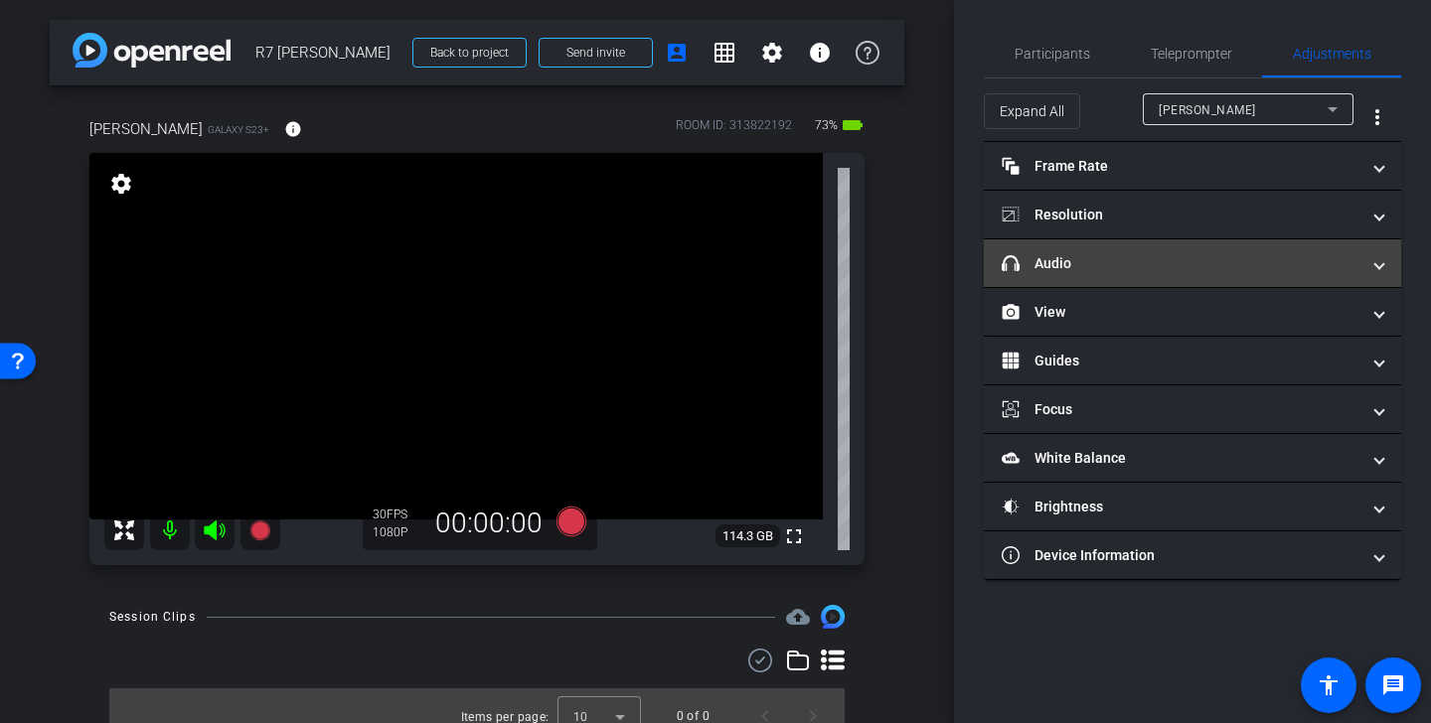
click at [1191, 259] on mat-panel-title "headphone icon Audio" at bounding box center [1181, 263] width 358 height 21
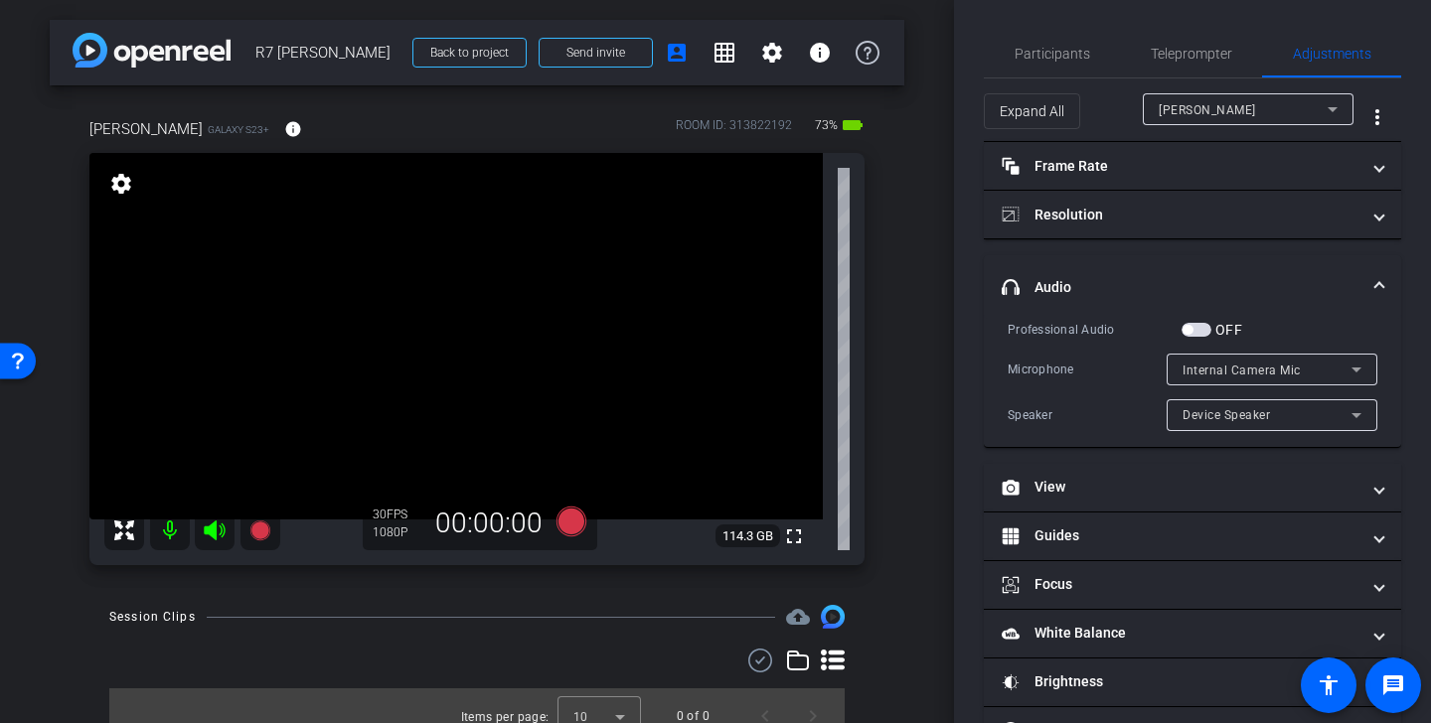
click at [1224, 277] on mat-panel-title "headphone icon Audio" at bounding box center [1181, 287] width 358 height 21
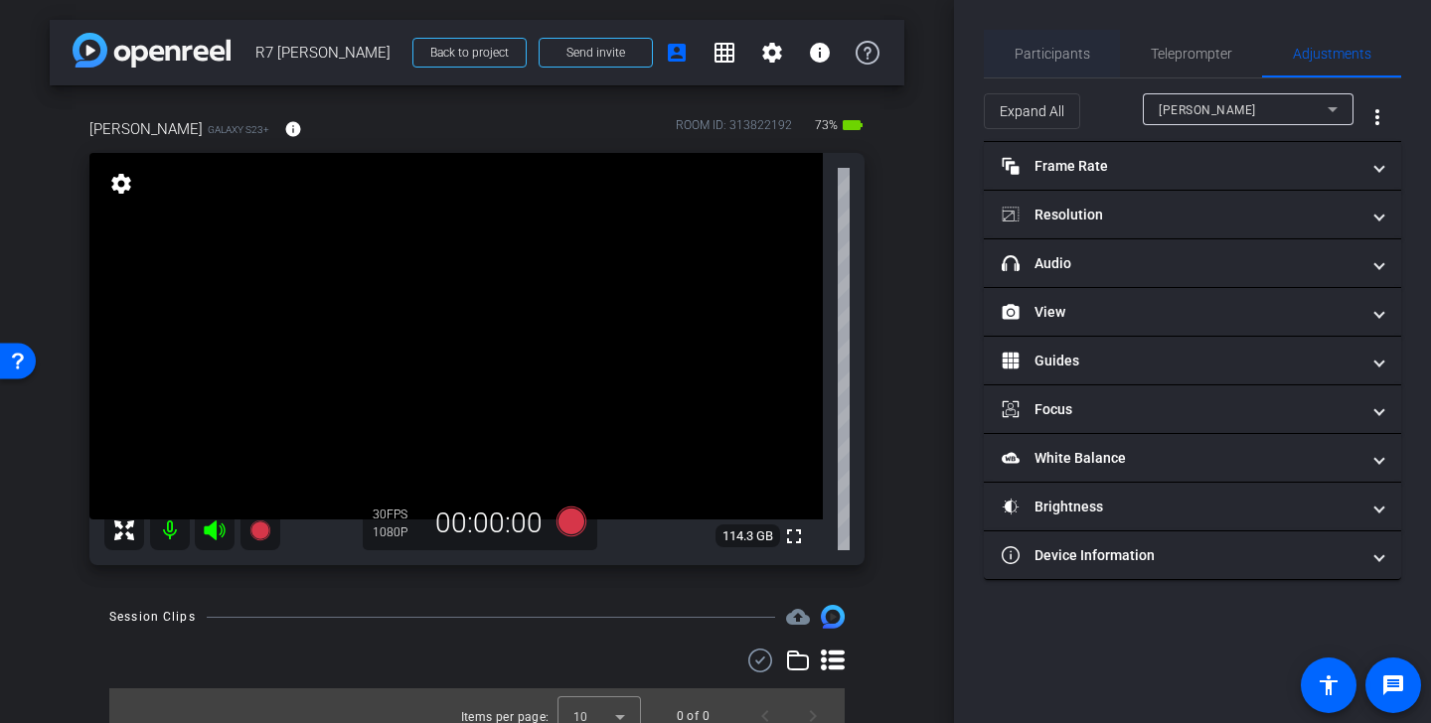
click at [1068, 61] on span "Participants" at bounding box center [1053, 54] width 76 height 14
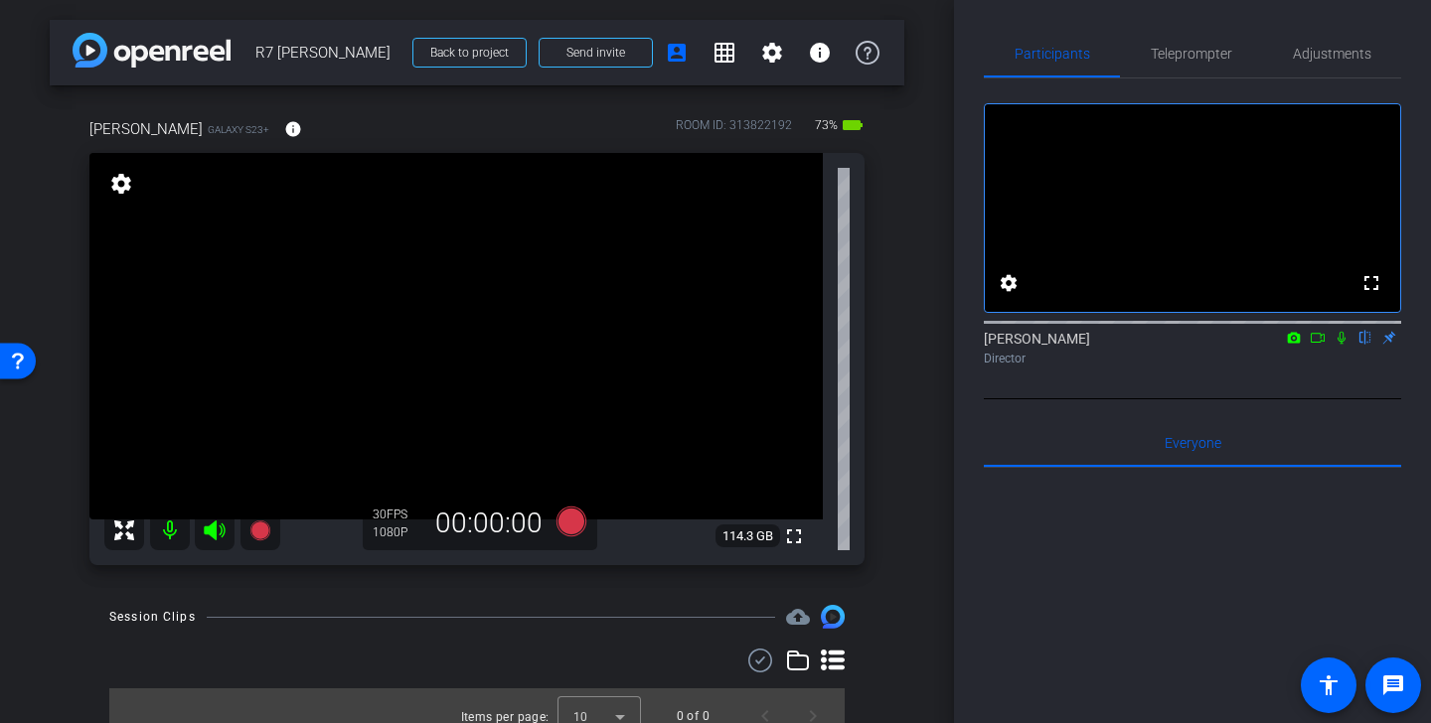
click at [1320, 345] on icon at bounding box center [1318, 338] width 16 height 14
click at [1344, 343] on icon at bounding box center [1341, 337] width 11 height 11
click at [1221, 51] on span "Teleprompter" at bounding box center [1191, 54] width 81 height 14
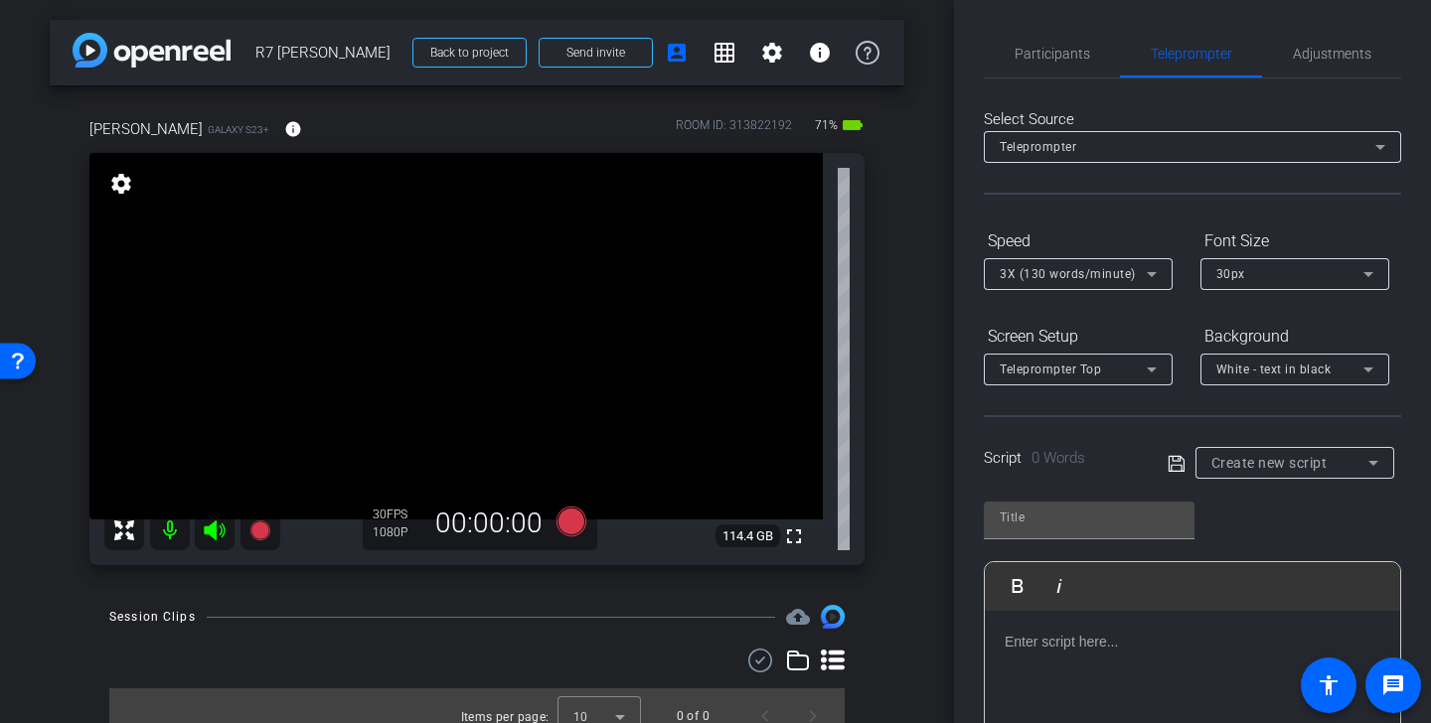
click at [1140, 268] on icon at bounding box center [1152, 274] width 24 height 24
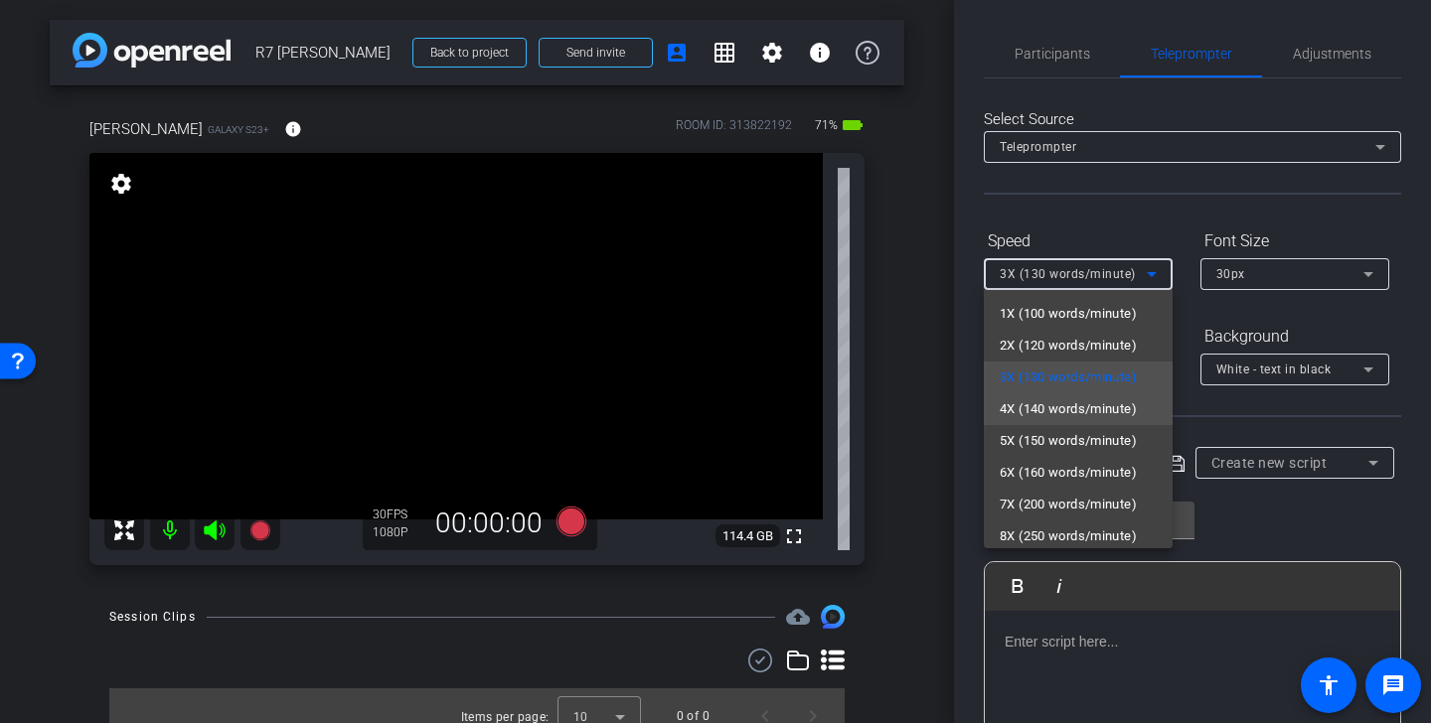
click at [1079, 402] on span "4X (140 words/minute)" at bounding box center [1068, 410] width 137 height 24
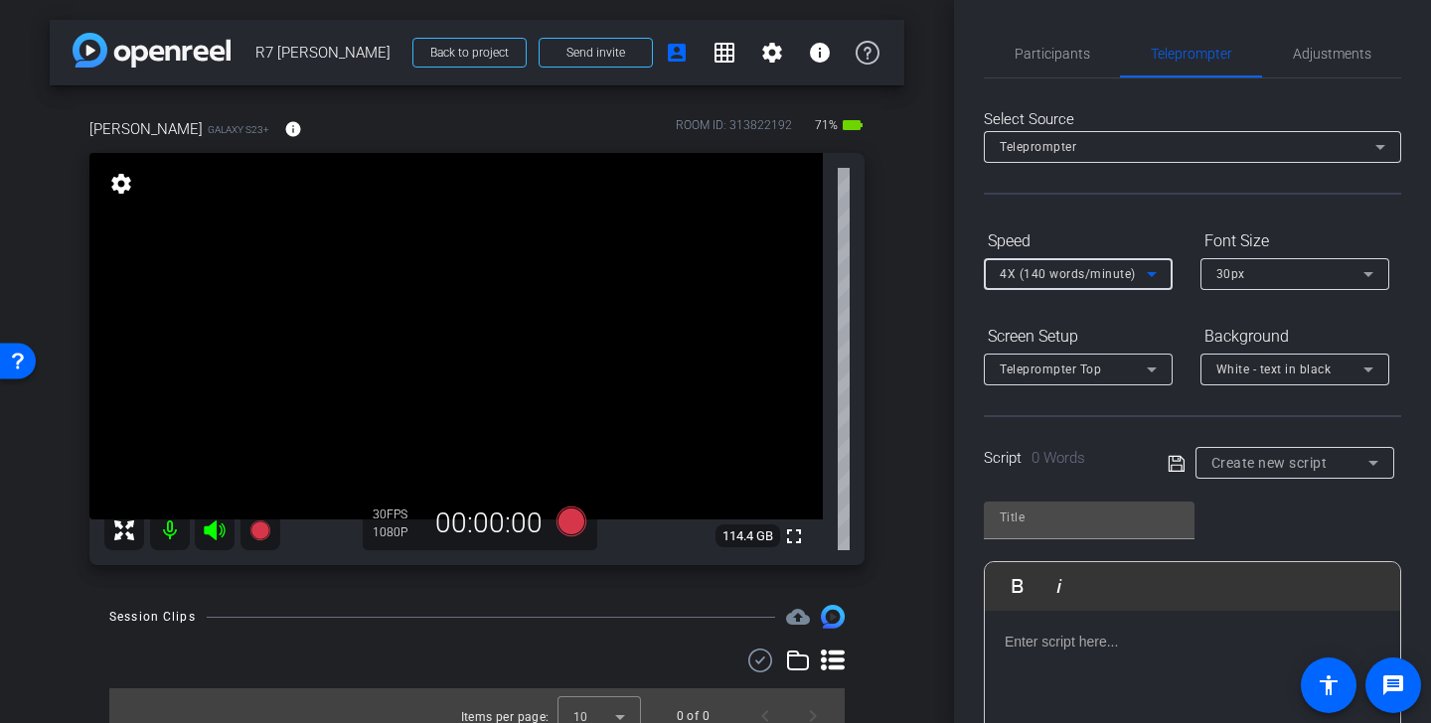
click at [1258, 464] on span "Create new script" at bounding box center [1269, 463] width 116 height 16
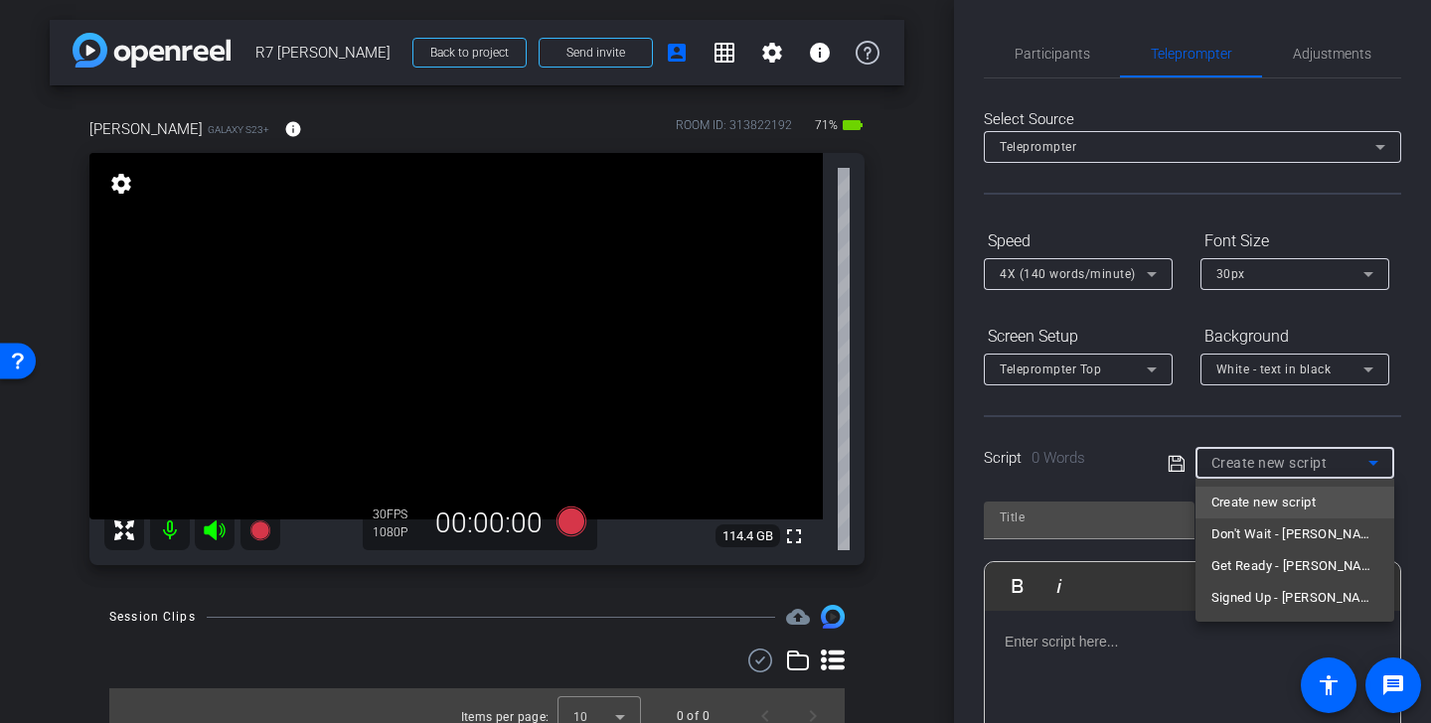
click at [1075, 61] on div at bounding box center [715, 361] width 1431 height 723
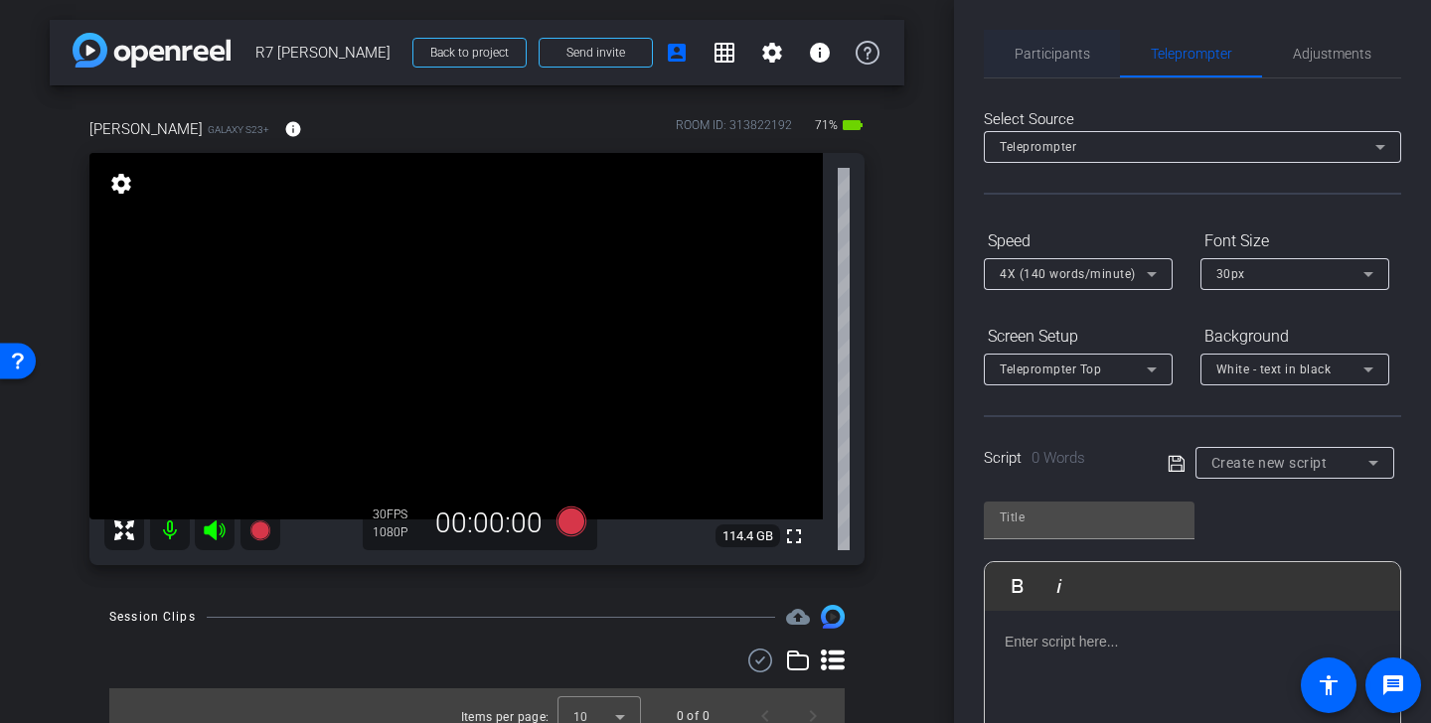
click at [1068, 59] on span "Participants" at bounding box center [1053, 54] width 76 height 14
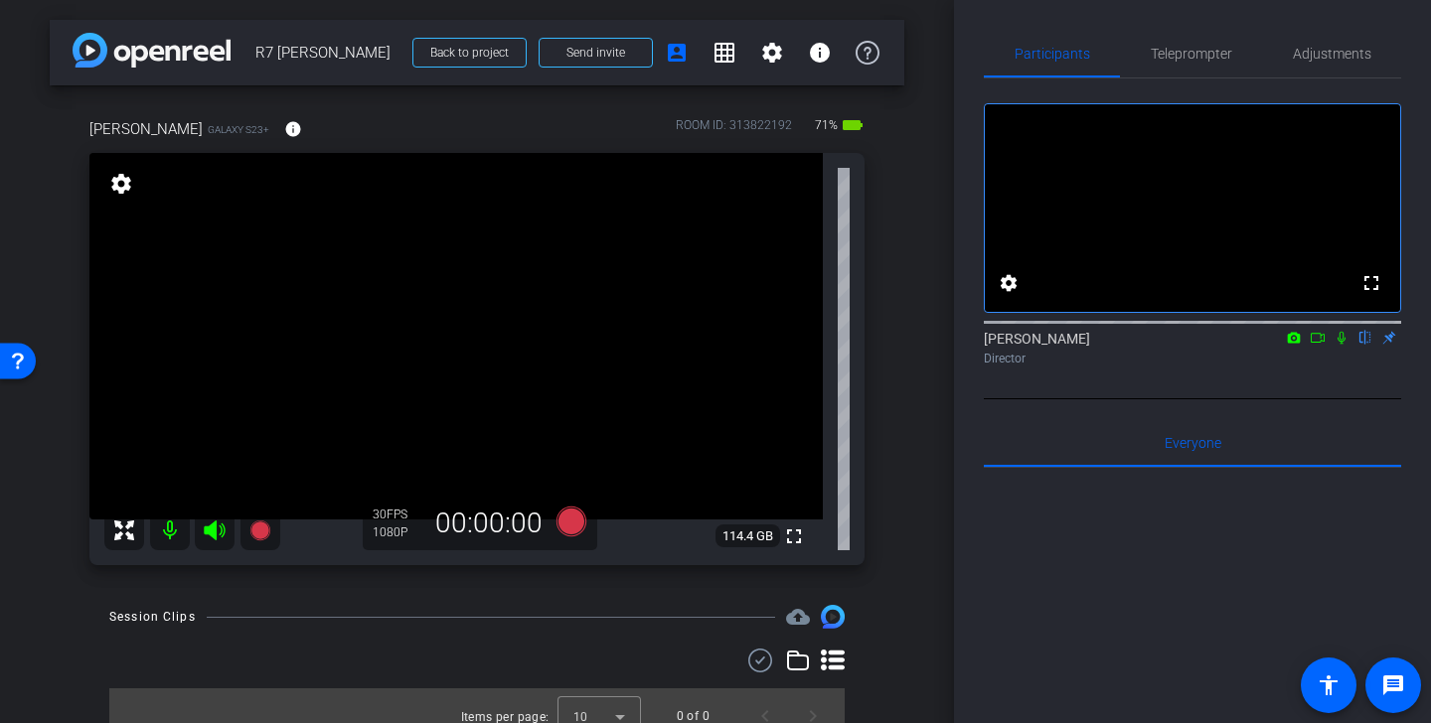
click at [1345, 345] on icon at bounding box center [1342, 338] width 16 height 14
click at [1342, 345] on icon at bounding box center [1342, 338] width 16 height 14
click at [1199, 61] on span "Teleprompter" at bounding box center [1191, 54] width 81 height 14
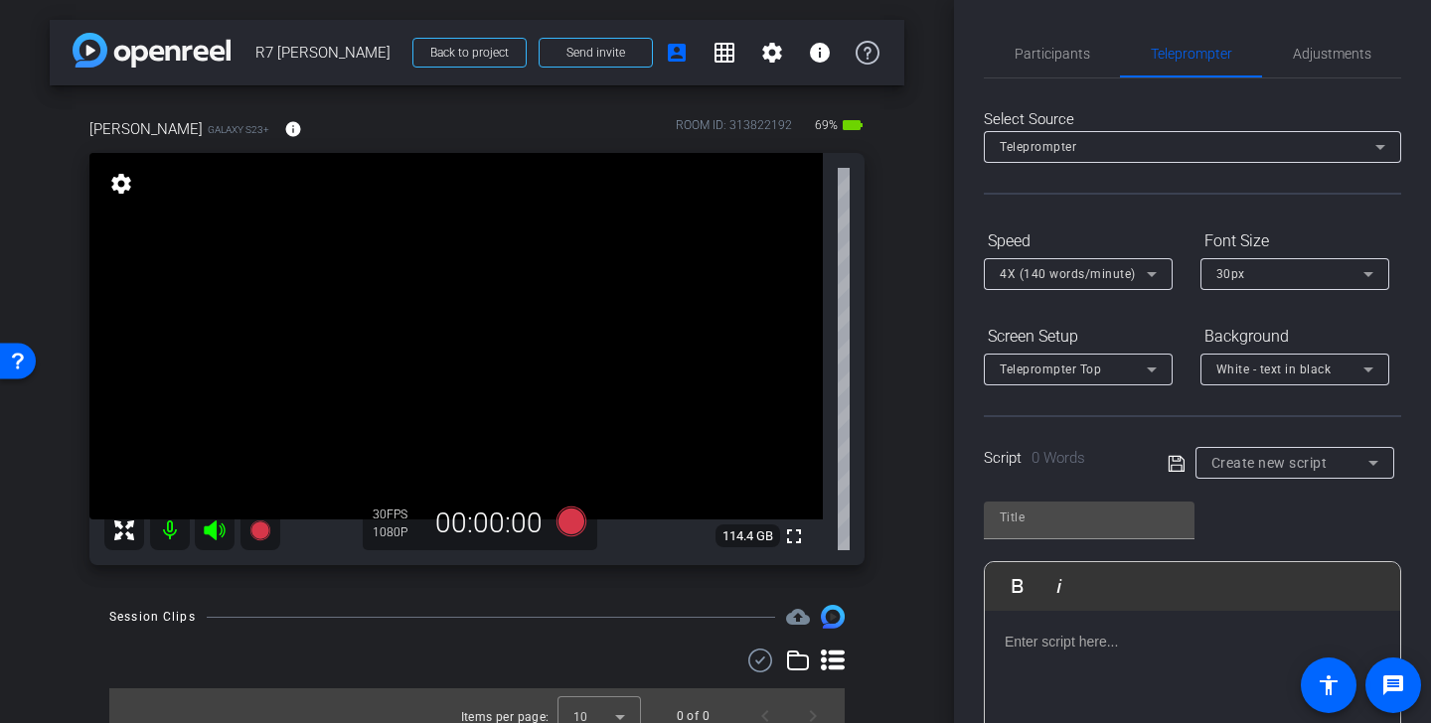
click at [1330, 471] on div "Create new script" at bounding box center [1289, 463] width 157 height 24
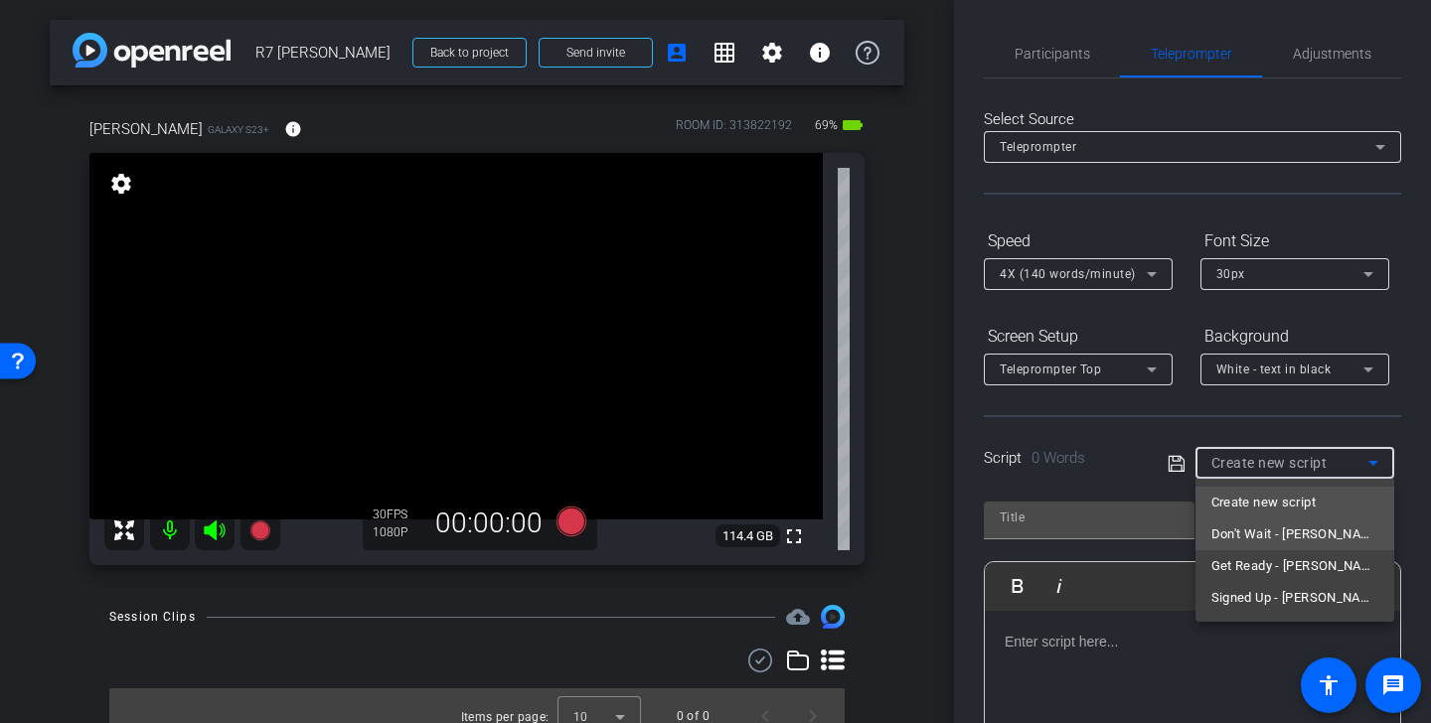
click at [1305, 534] on span "Don't Wait - [PERSON_NAME]" at bounding box center [1294, 535] width 167 height 24
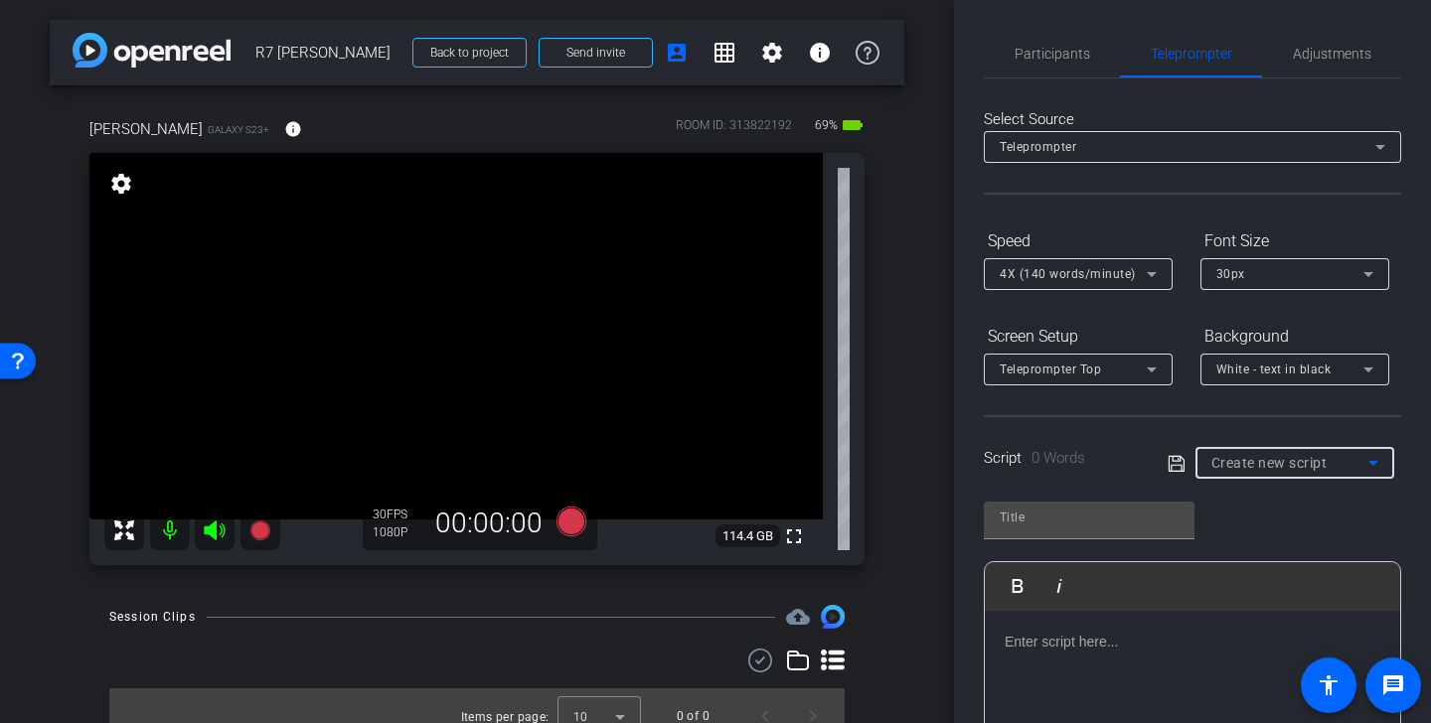
type input "Don't Wait - [PERSON_NAME]"
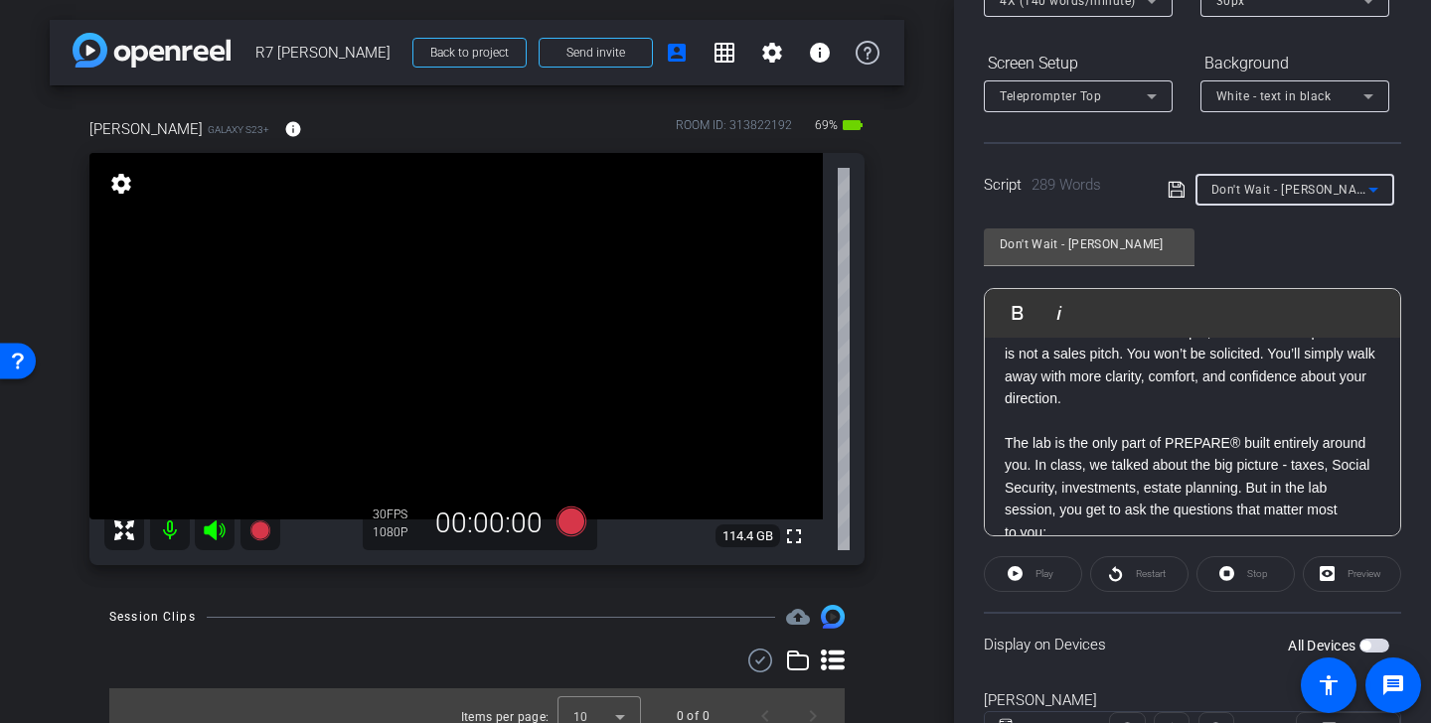
scroll to position [363, 0]
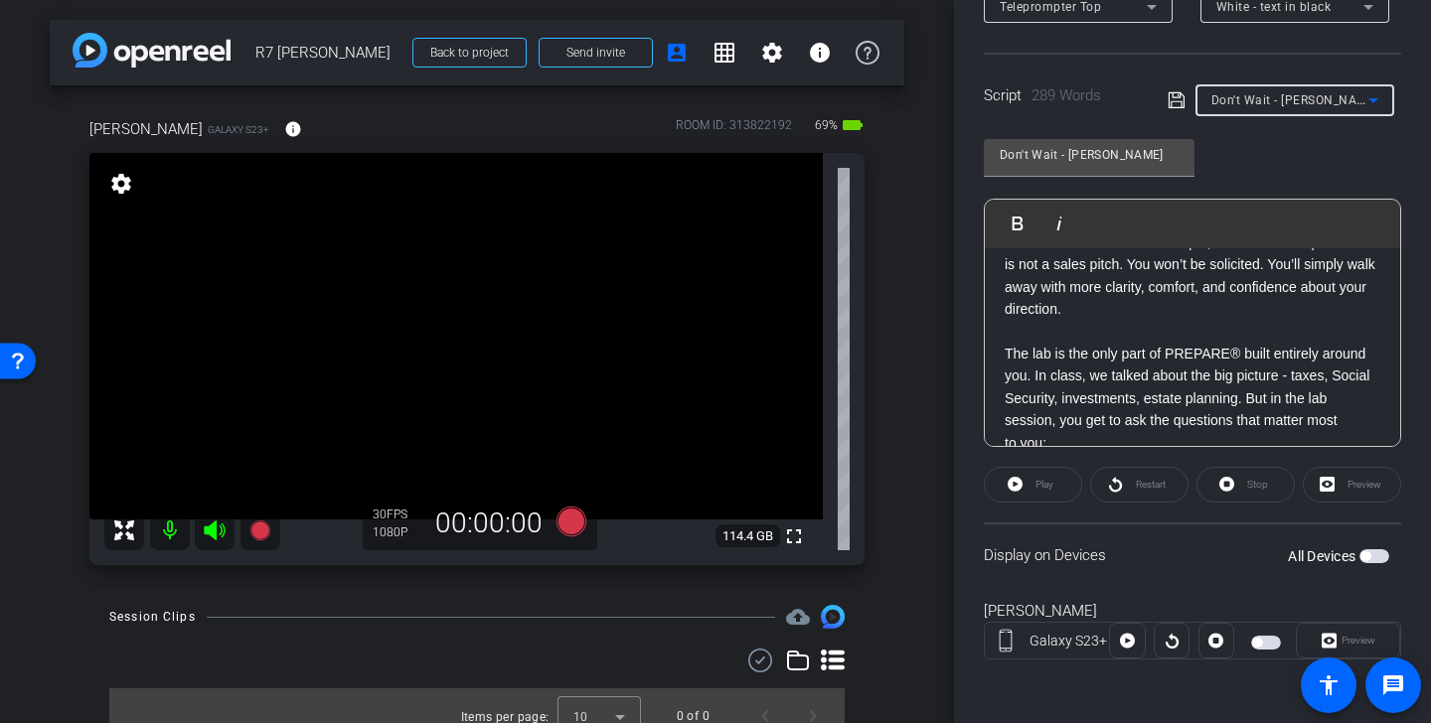
click at [1266, 639] on span "button" at bounding box center [1266, 643] width 30 height 14
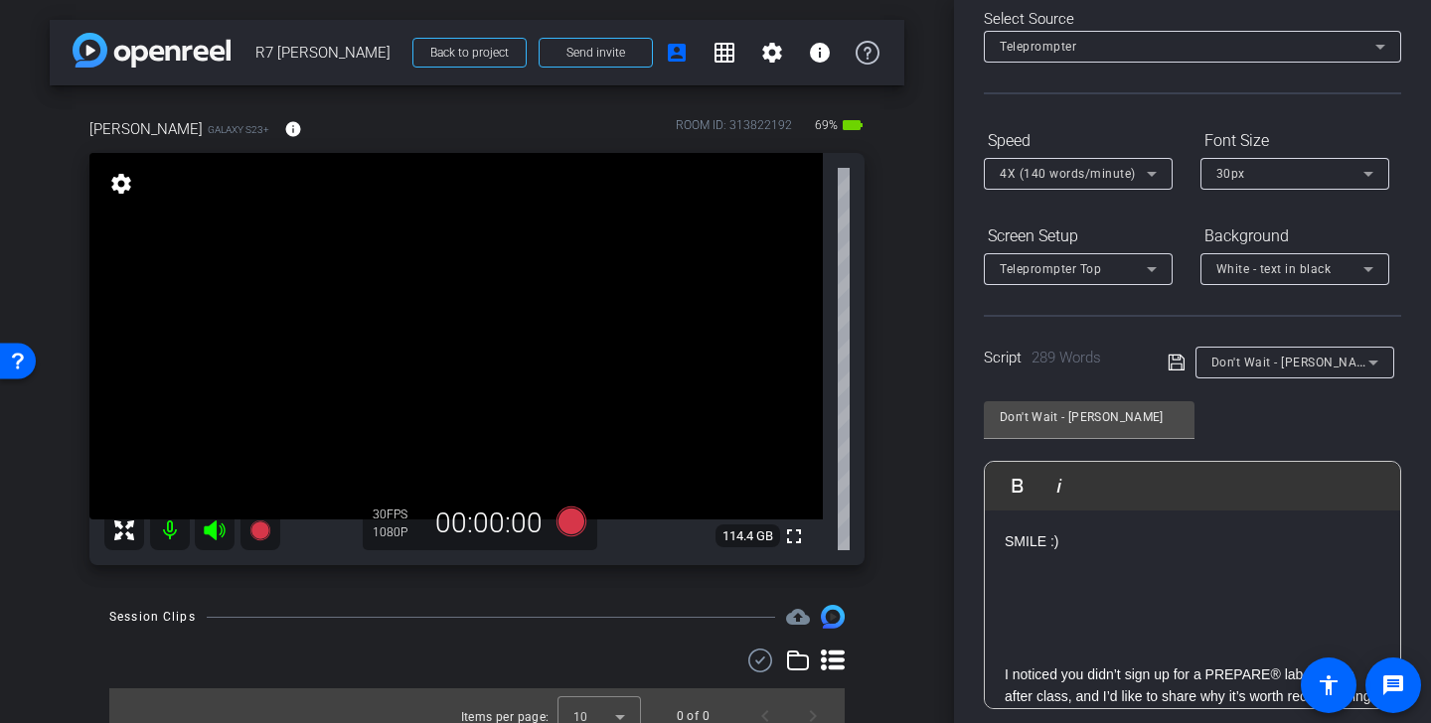
scroll to position [0, 0]
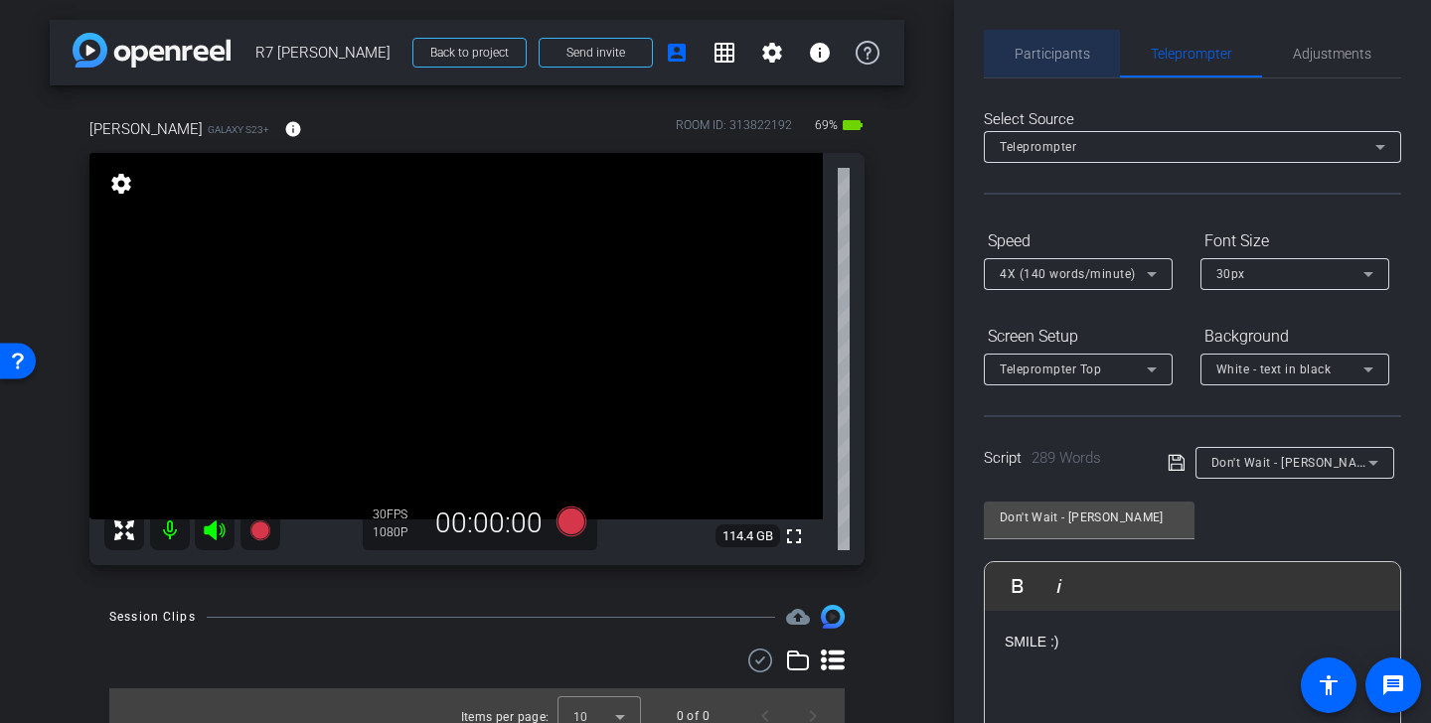
click at [1068, 63] on span "Participants" at bounding box center [1053, 54] width 76 height 48
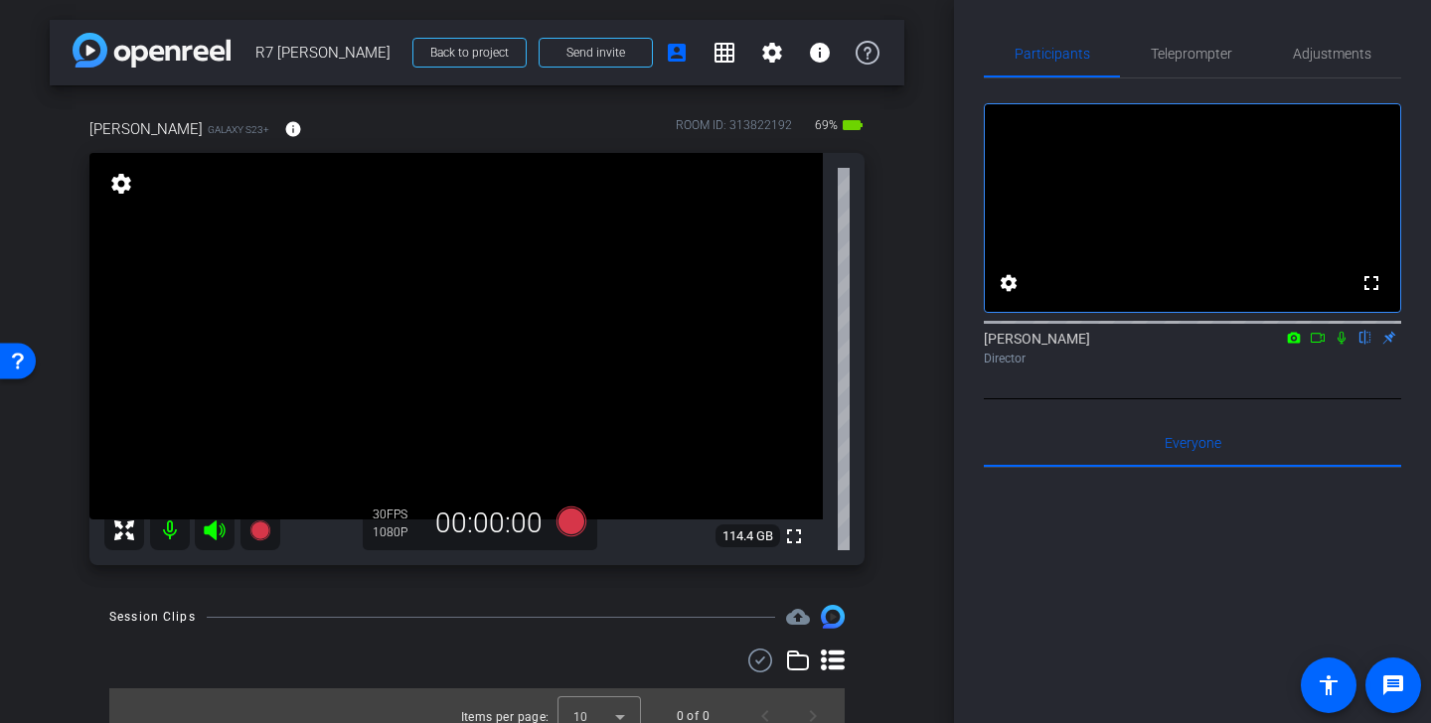
click at [1317, 345] on icon at bounding box center [1318, 338] width 16 height 14
click at [1199, 53] on span "Teleprompter" at bounding box center [1191, 54] width 81 height 14
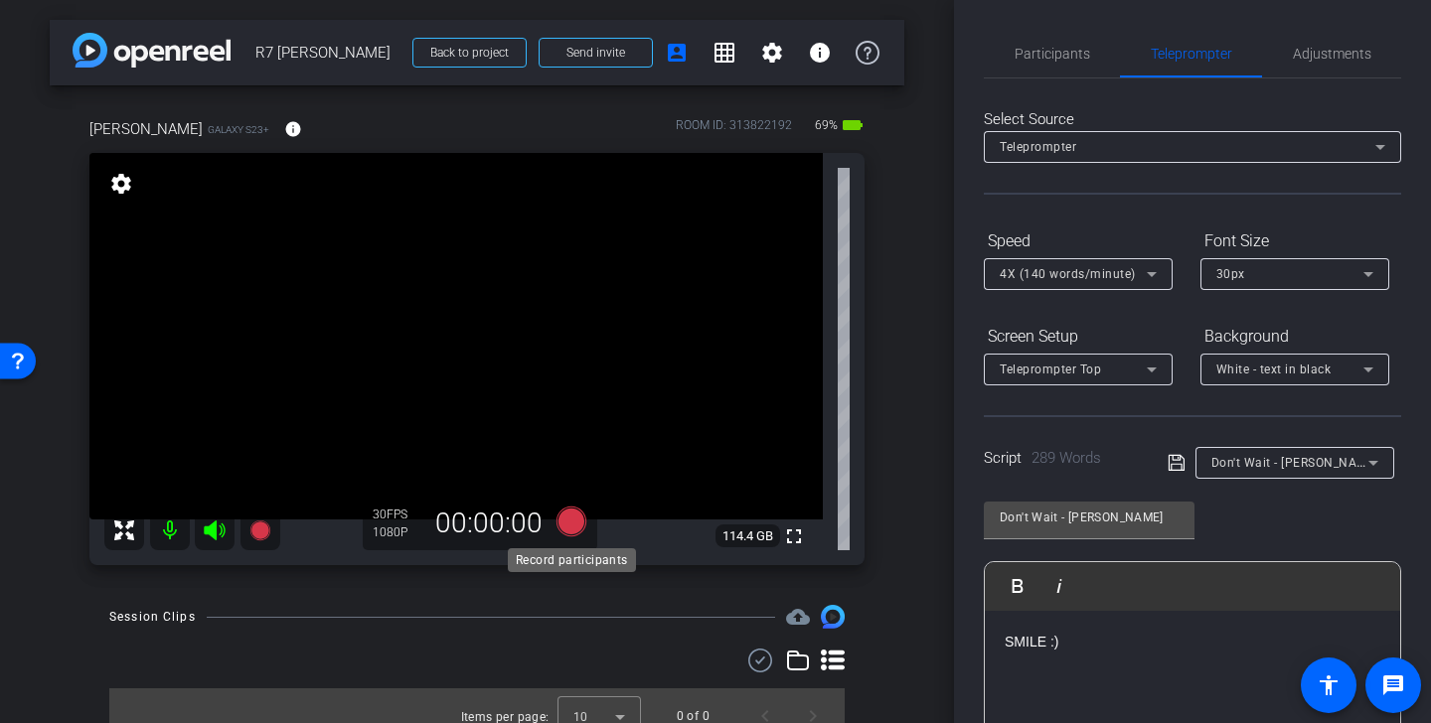
click at [573, 528] on icon at bounding box center [572, 522] width 30 height 30
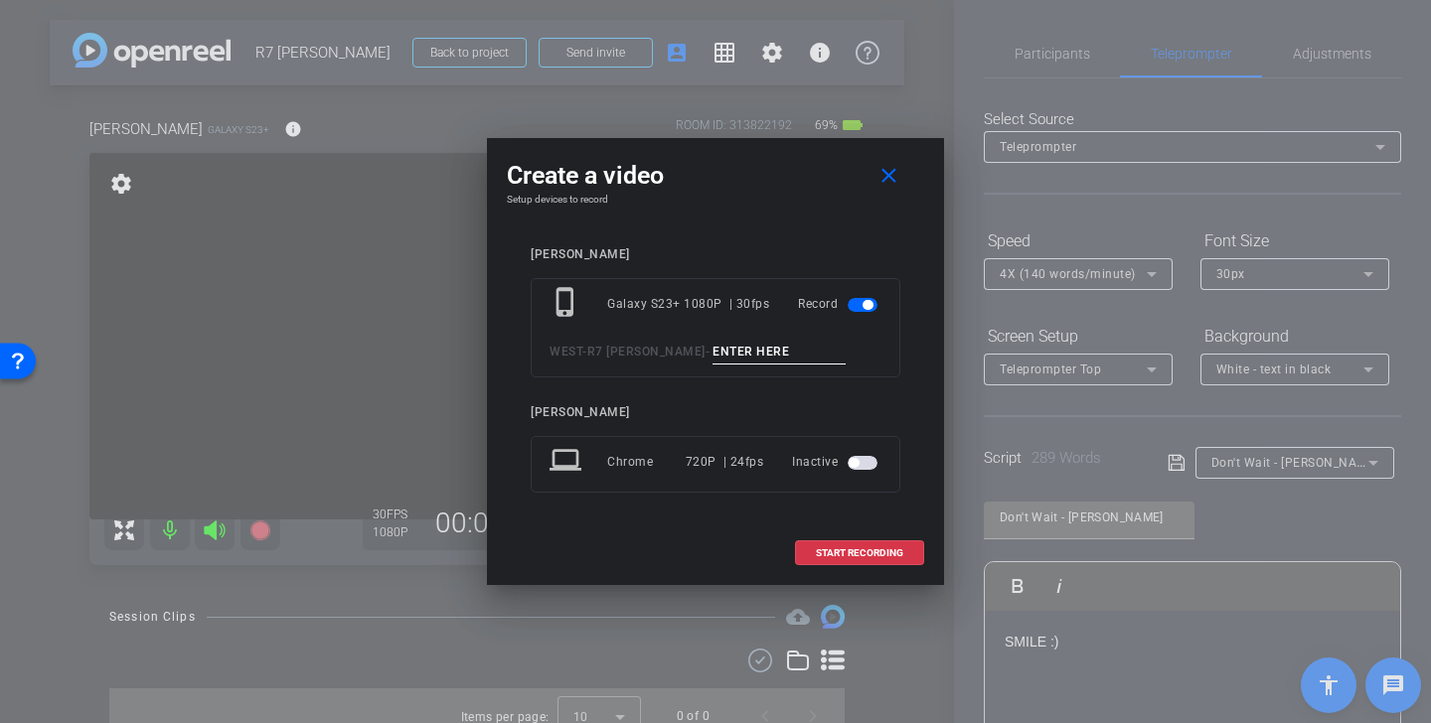
click at [720, 355] on input at bounding box center [779, 352] width 133 height 25
drag, startPoint x: 772, startPoint y: 351, endPoint x: 620, endPoint y: 351, distance: 152.0
click at [620, 351] on div "WEST - R7 Alan - Dont Wait Alan Tk 1" at bounding box center [716, 352] width 332 height 25
type input "Dont Wait Alan Tk 1"
click at [880, 549] on span "START RECORDING" at bounding box center [859, 554] width 87 height 10
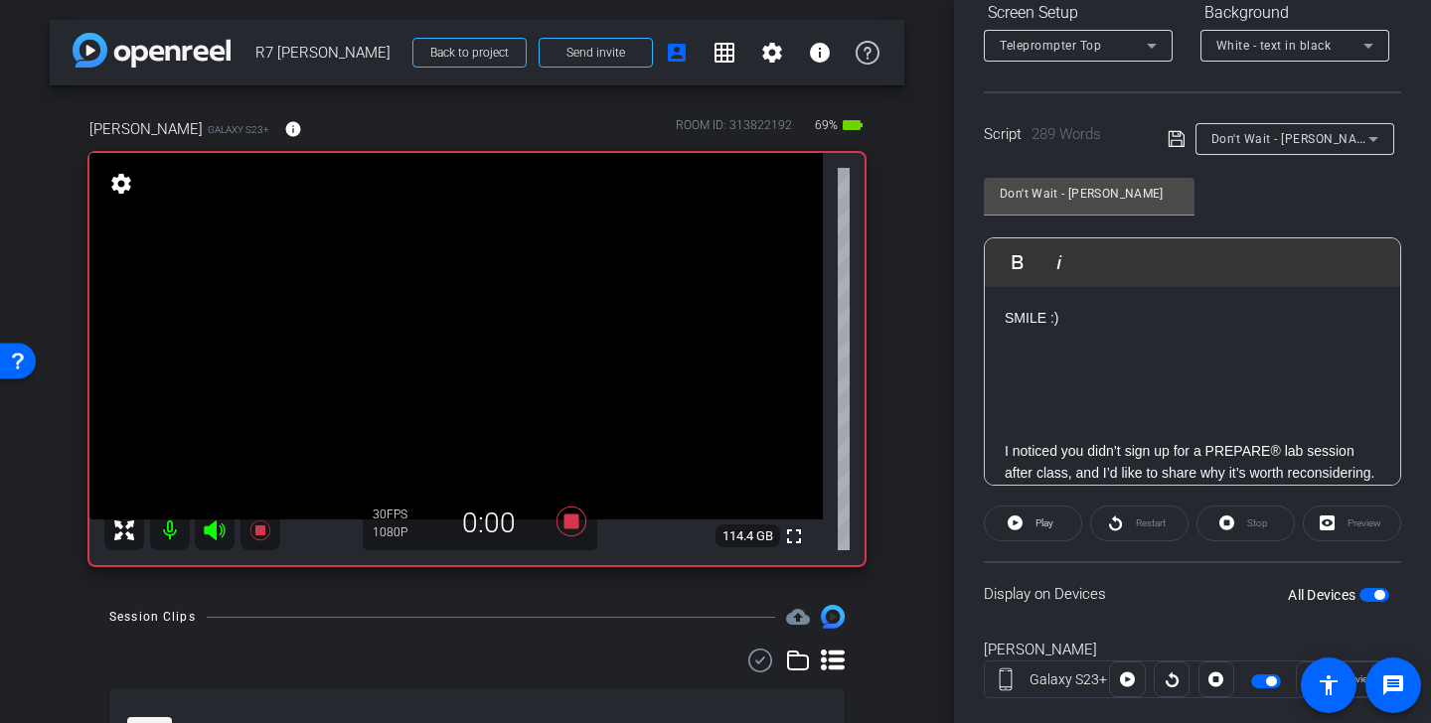
scroll to position [332, 0]
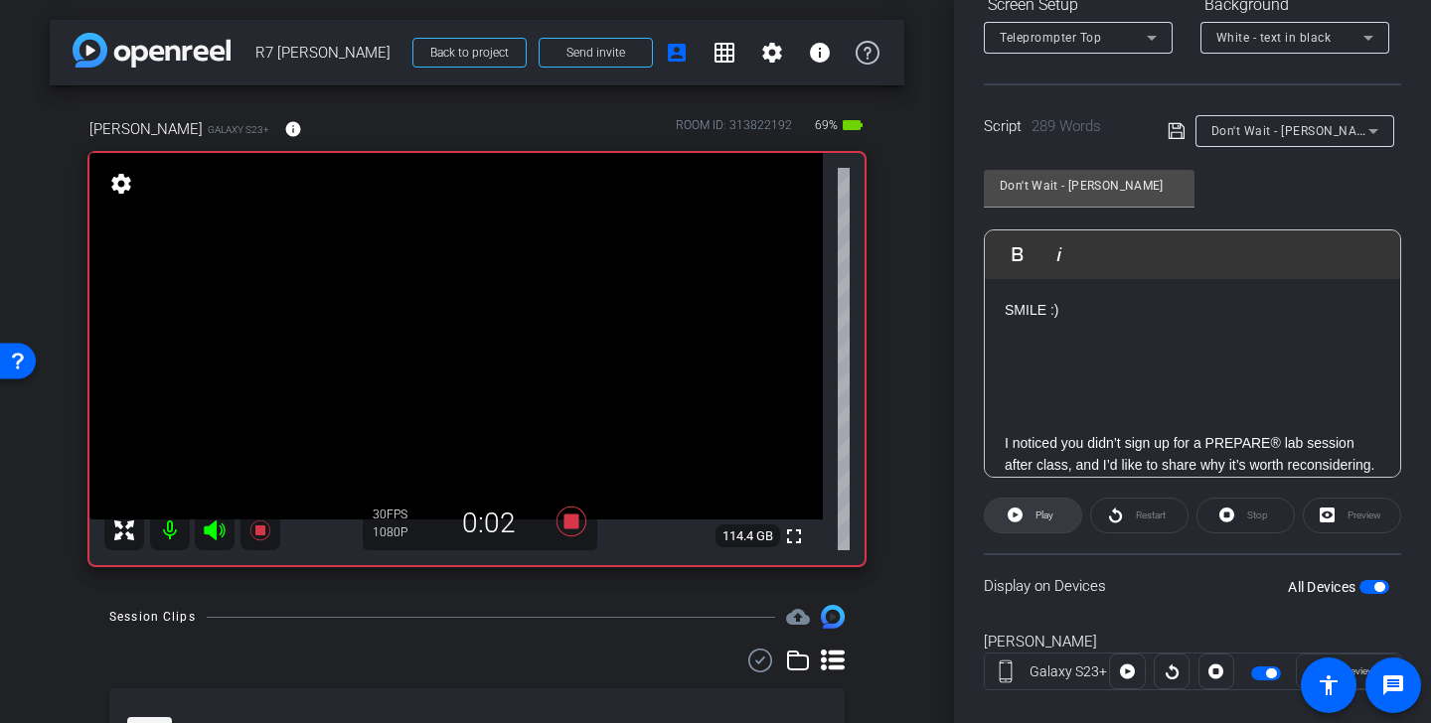
click at [1035, 517] on span "Play" at bounding box center [1042, 516] width 23 height 28
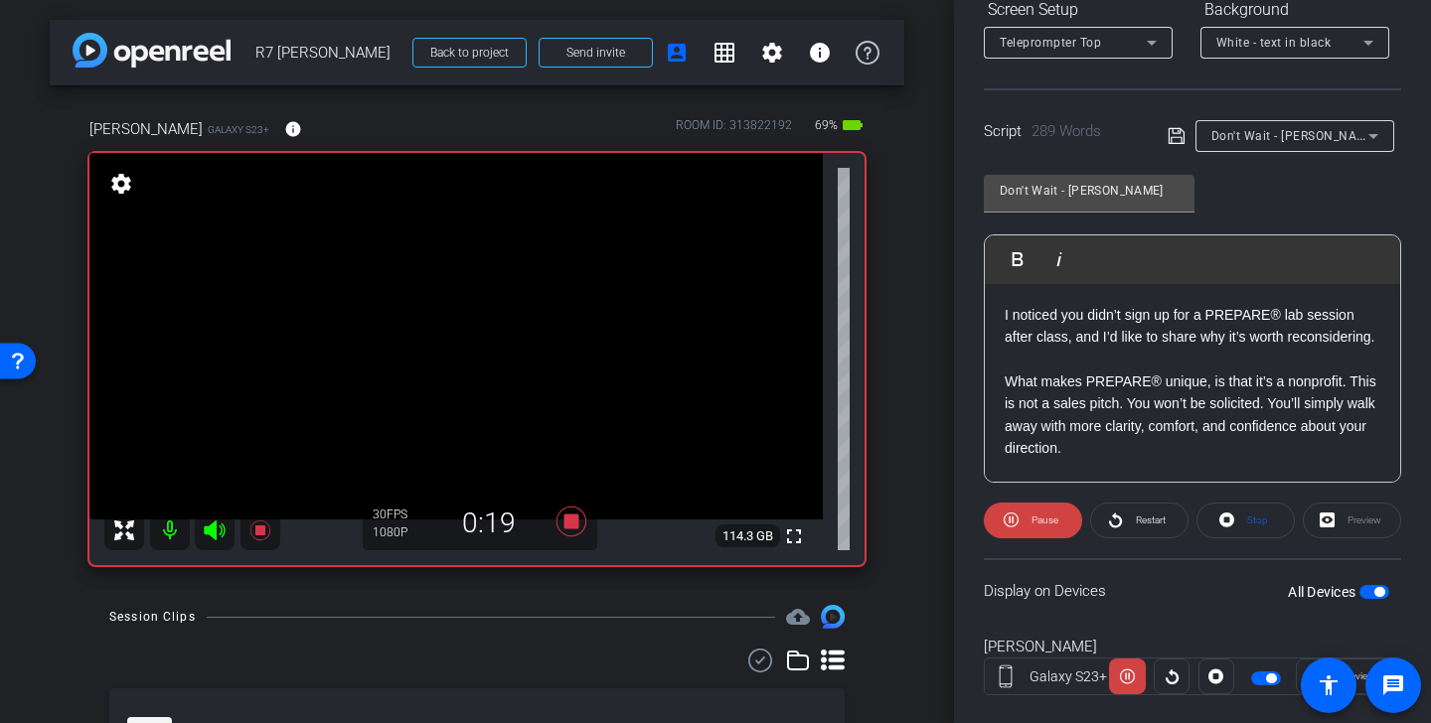
scroll to position [231, 0]
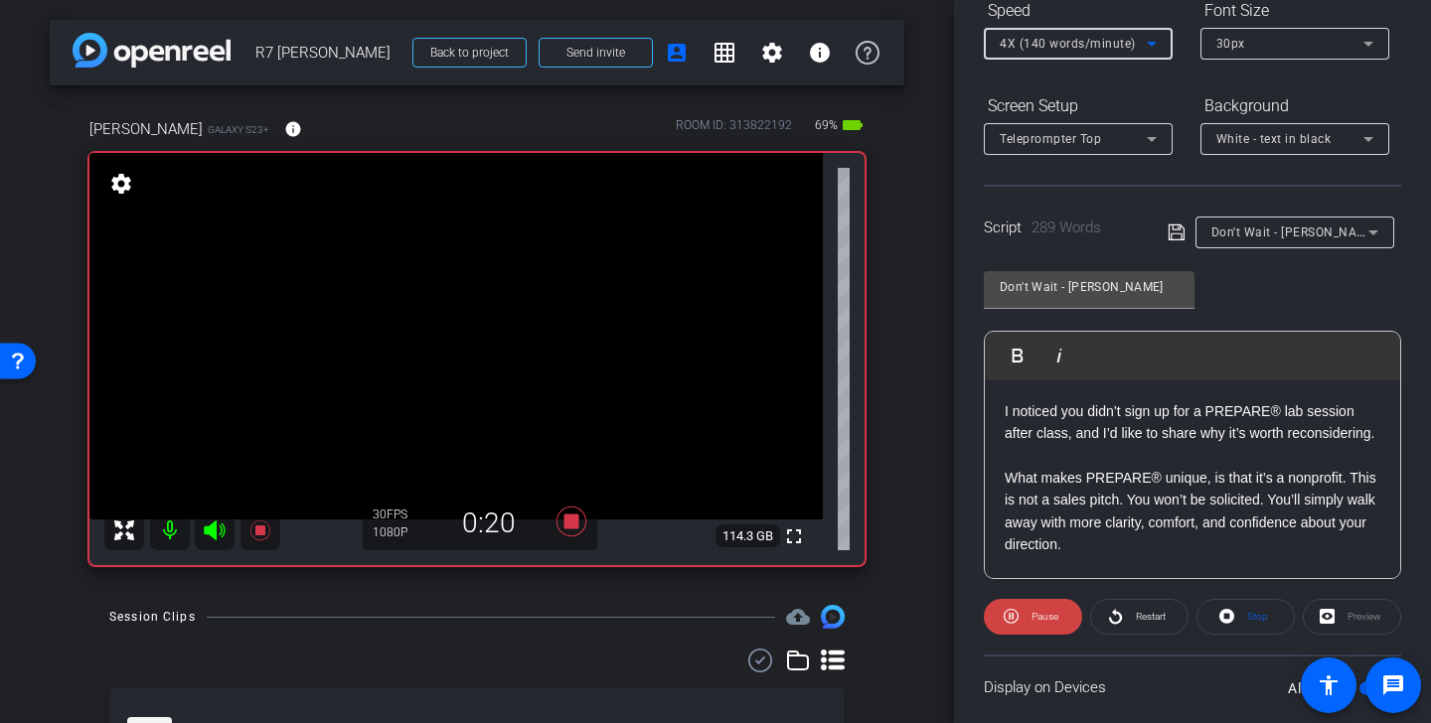
click at [1113, 39] on span "4X (140 words/minute)" at bounding box center [1068, 44] width 136 height 14
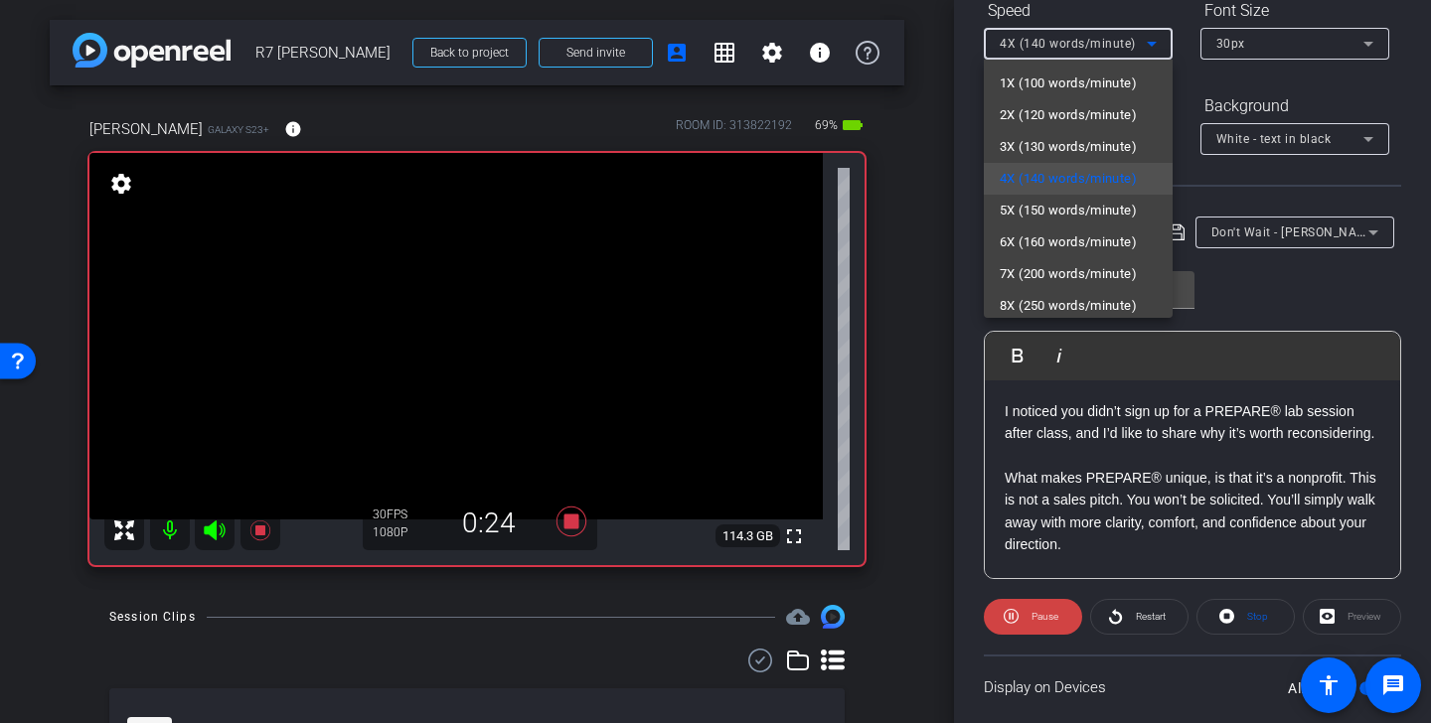
click at [1248, 287] on div at bounding box center [715, 361] width 1431 height 723
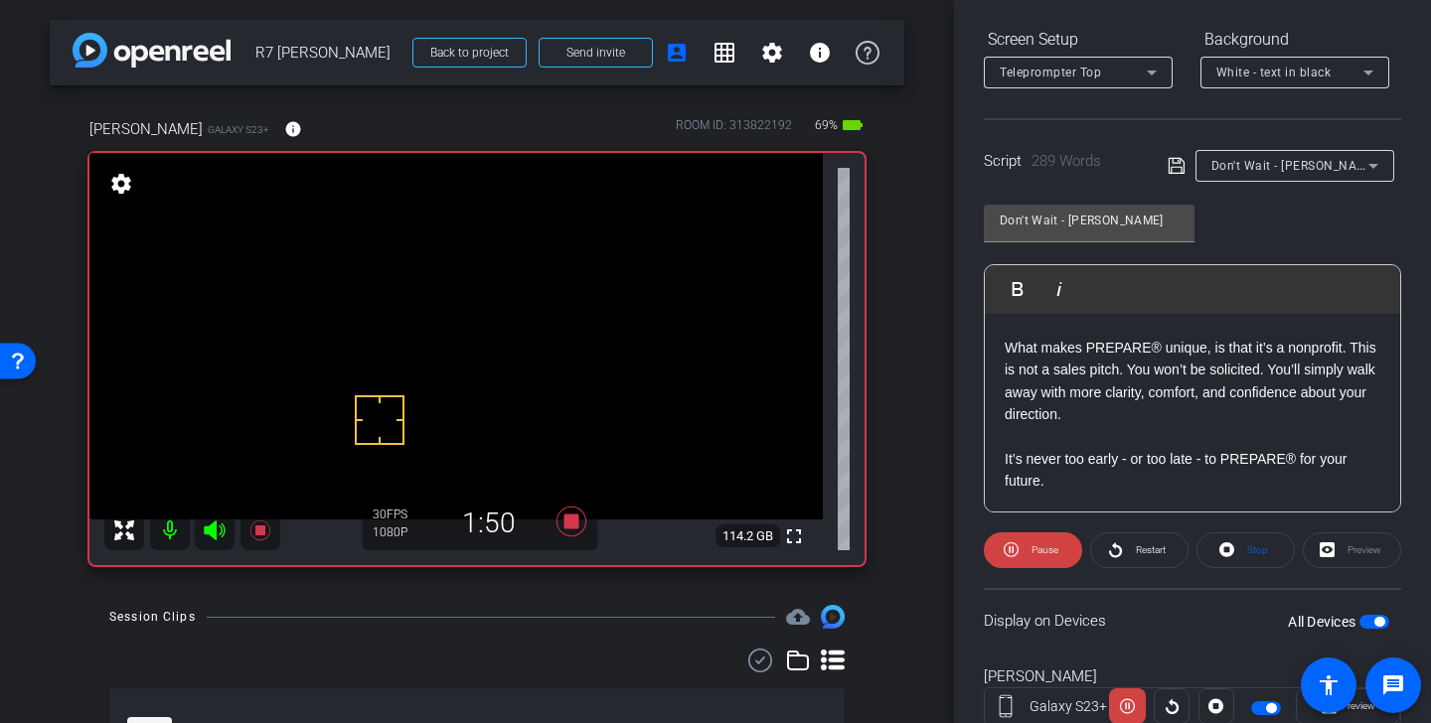
scroll to position [865, 0]
click at [1053, 552] on span "Pause" at bounding box center [1045, 550] width 27 height 11
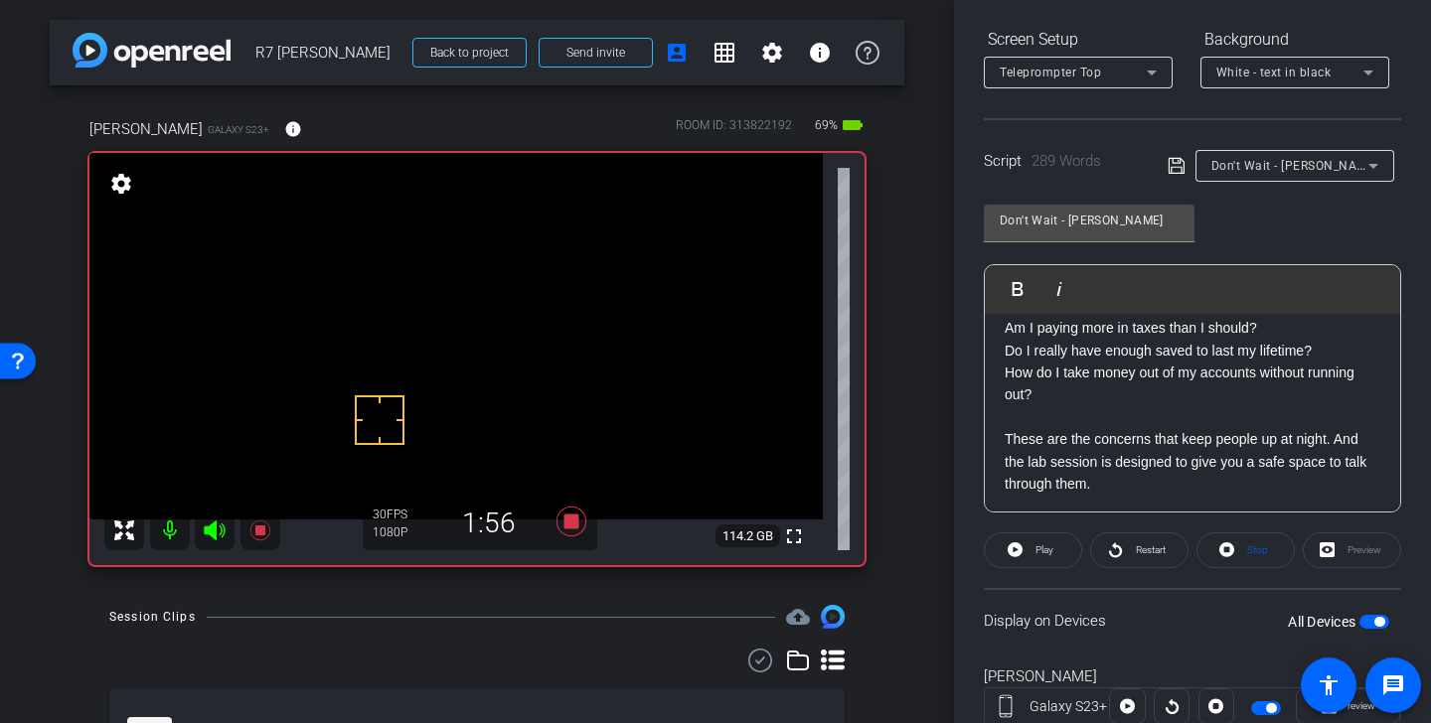
scroll to position [459, 0]
click at [564, 538] on icon at bounding box center [572, 522] width 48 height 36
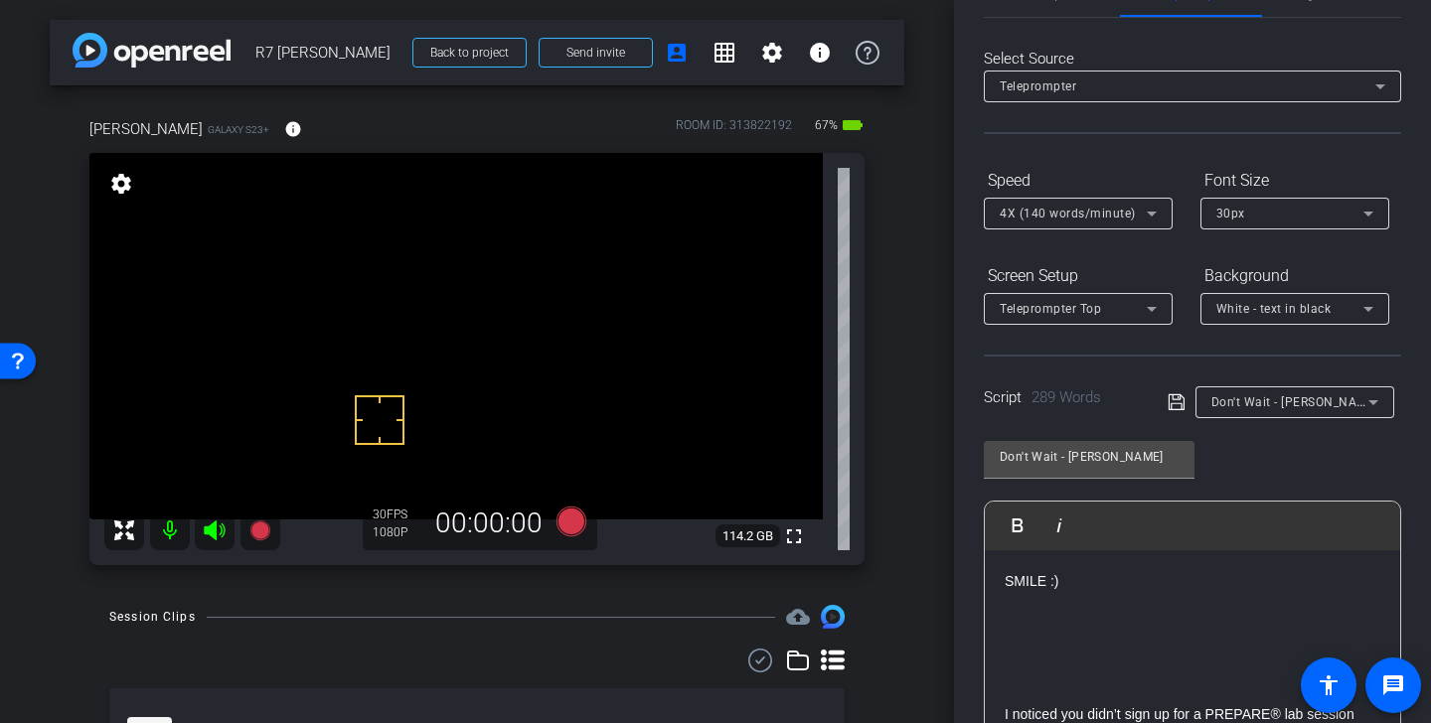
scroll to position [0, 0]
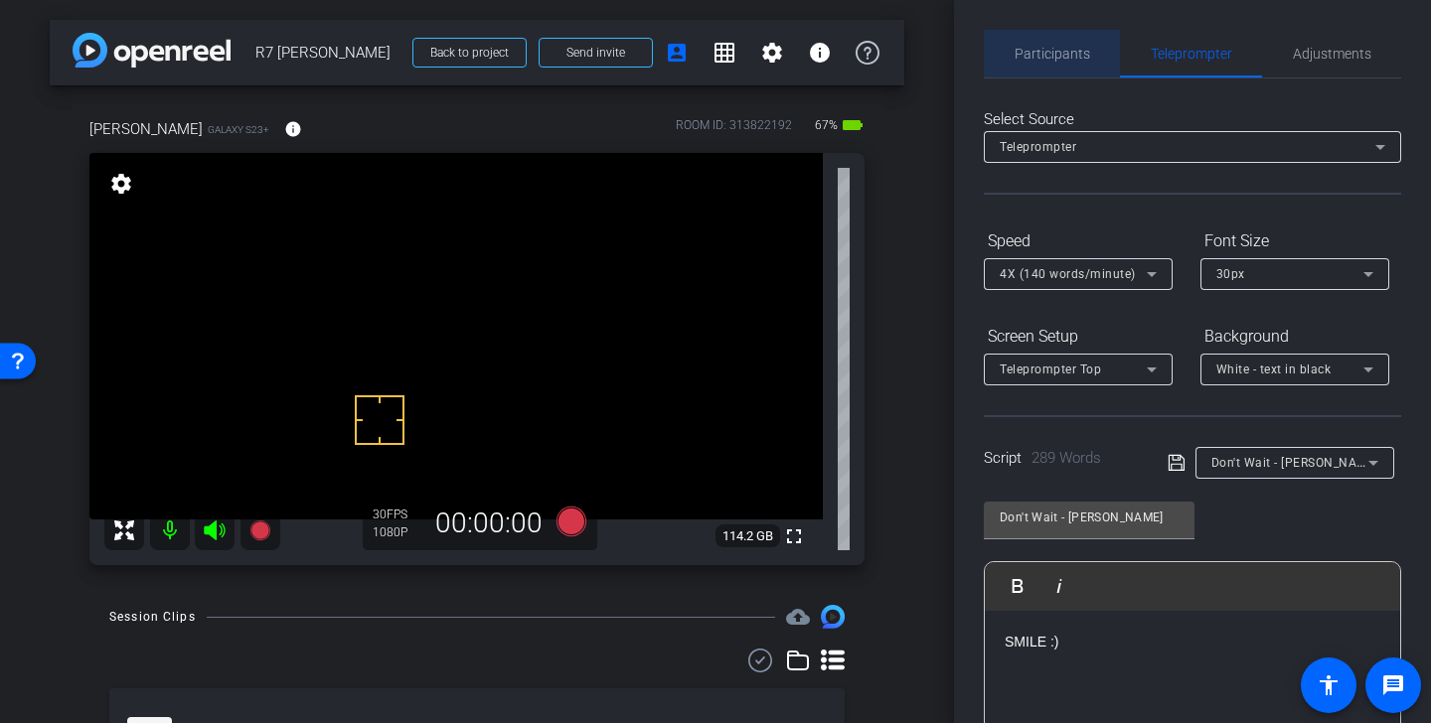
click at [1039, 44] on span "Participants" at bounding box center [1053, 54] width 76 height 48
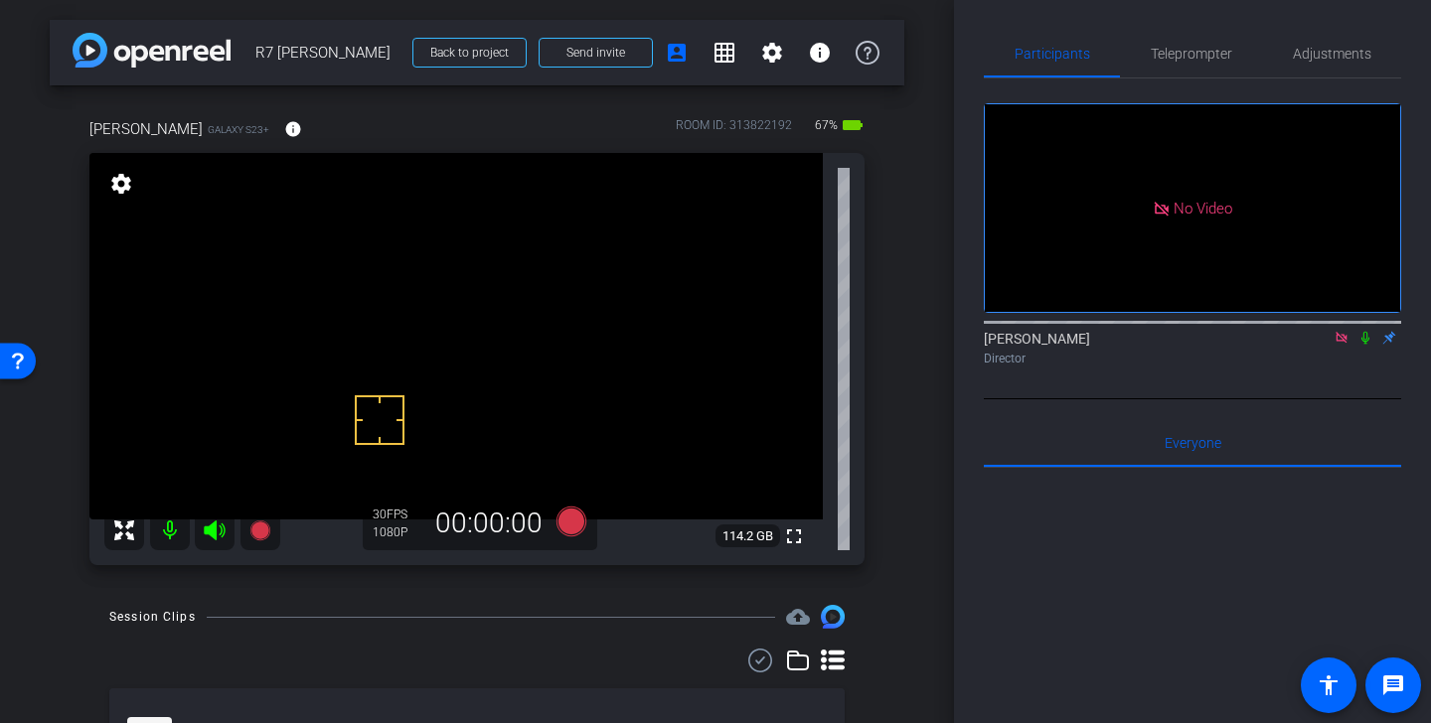
click at [1346, 332] on icon at bounding box center [1341, 337] width 11 height 11
click at [1318, 345] on icon at bounding box center [1318, 338] width 16 height 14
click at [1207, 48] on span "Teleprompter" at bounding box center [1191, 54] width 81 height 14
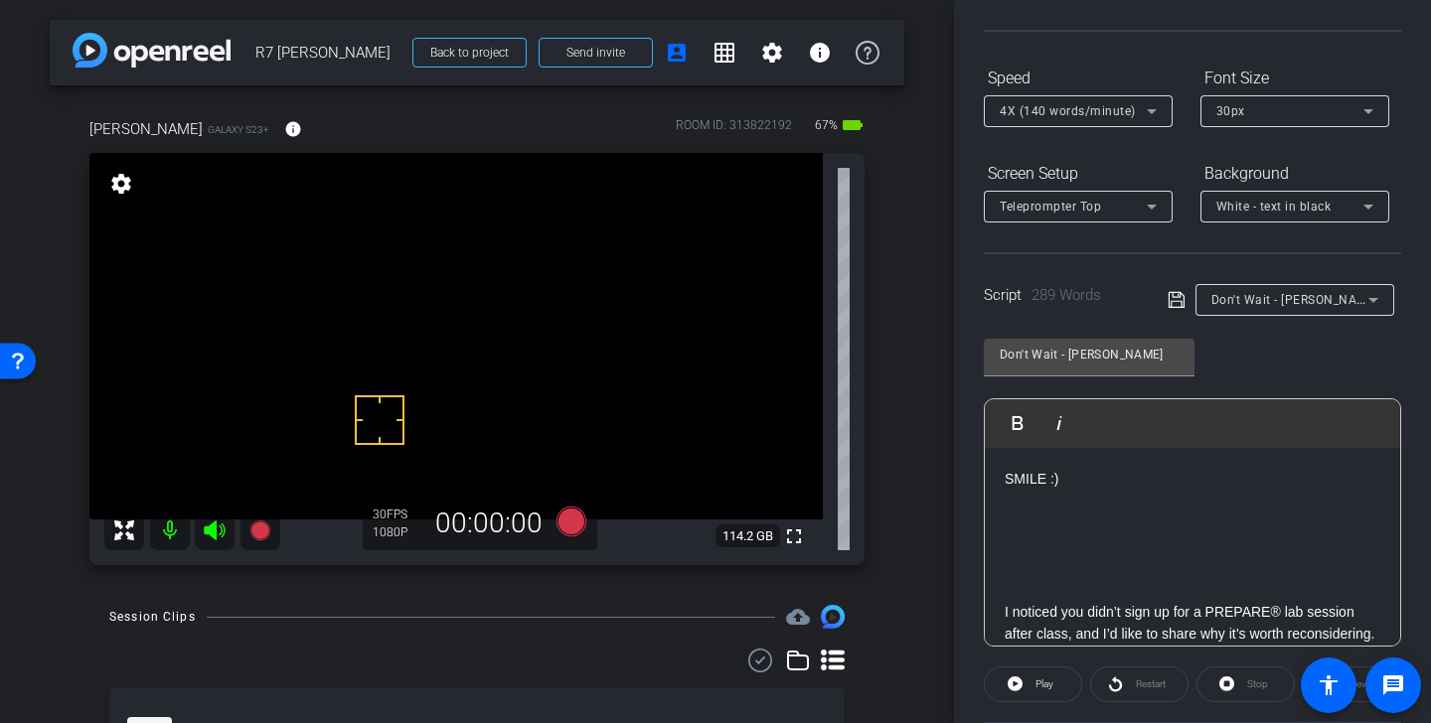
scroll to position [114, 0]
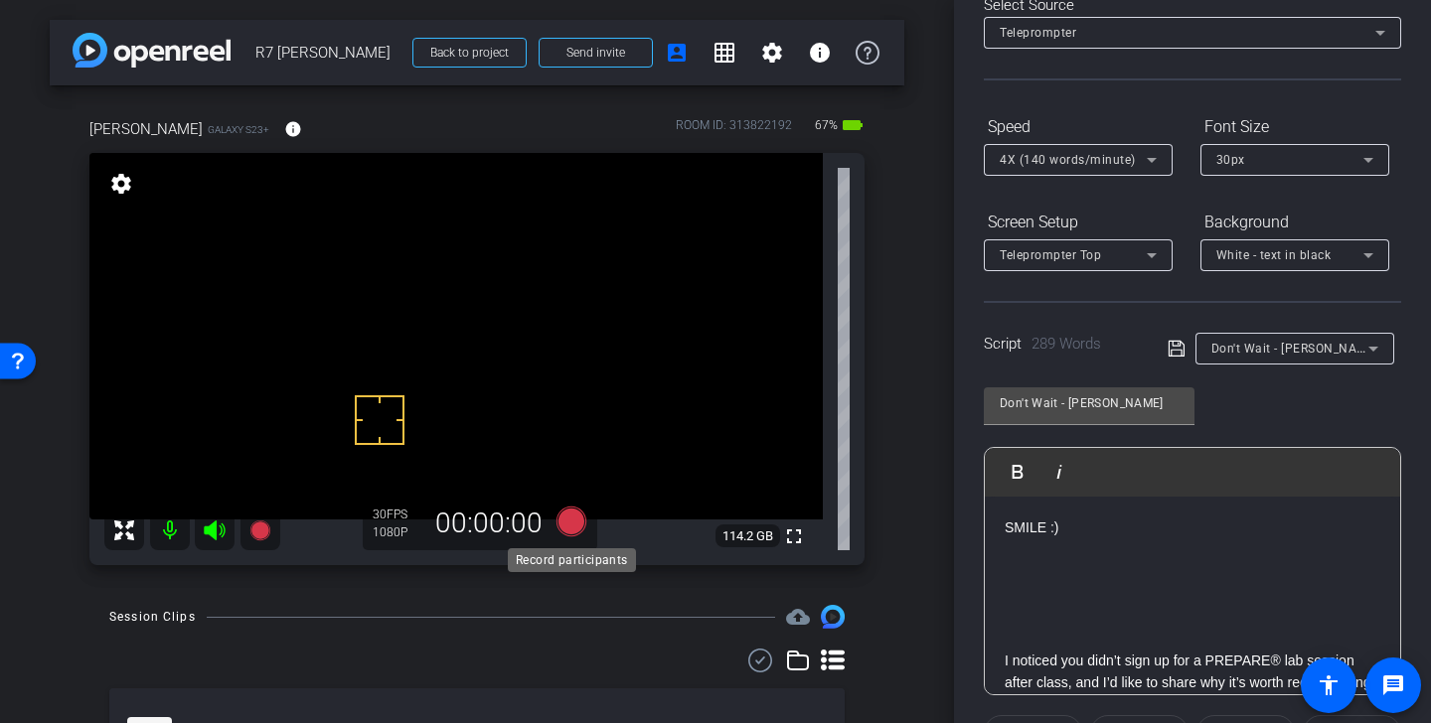
click at [568, 520] on icon at bounding box center [572, 522] width 30 height 30
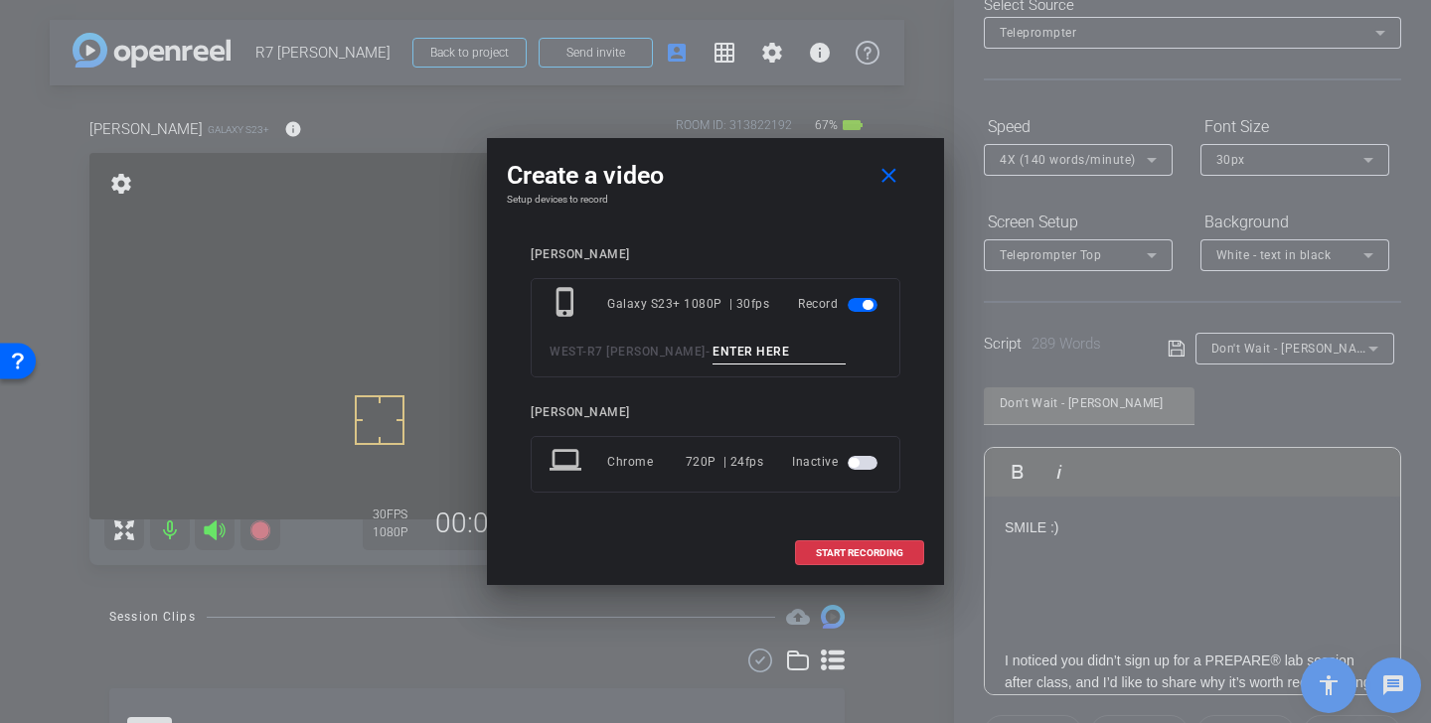
click at [719, 355] on input at bounding box center [779, 352] width 133 height 25
paste input "Dont Wait Alan Tk 1"
type input "Dont Wait Alan Tk 2"
click at [850, 549] on span "START RECORDING" at bounding box center [859, 554] width 87 height 10
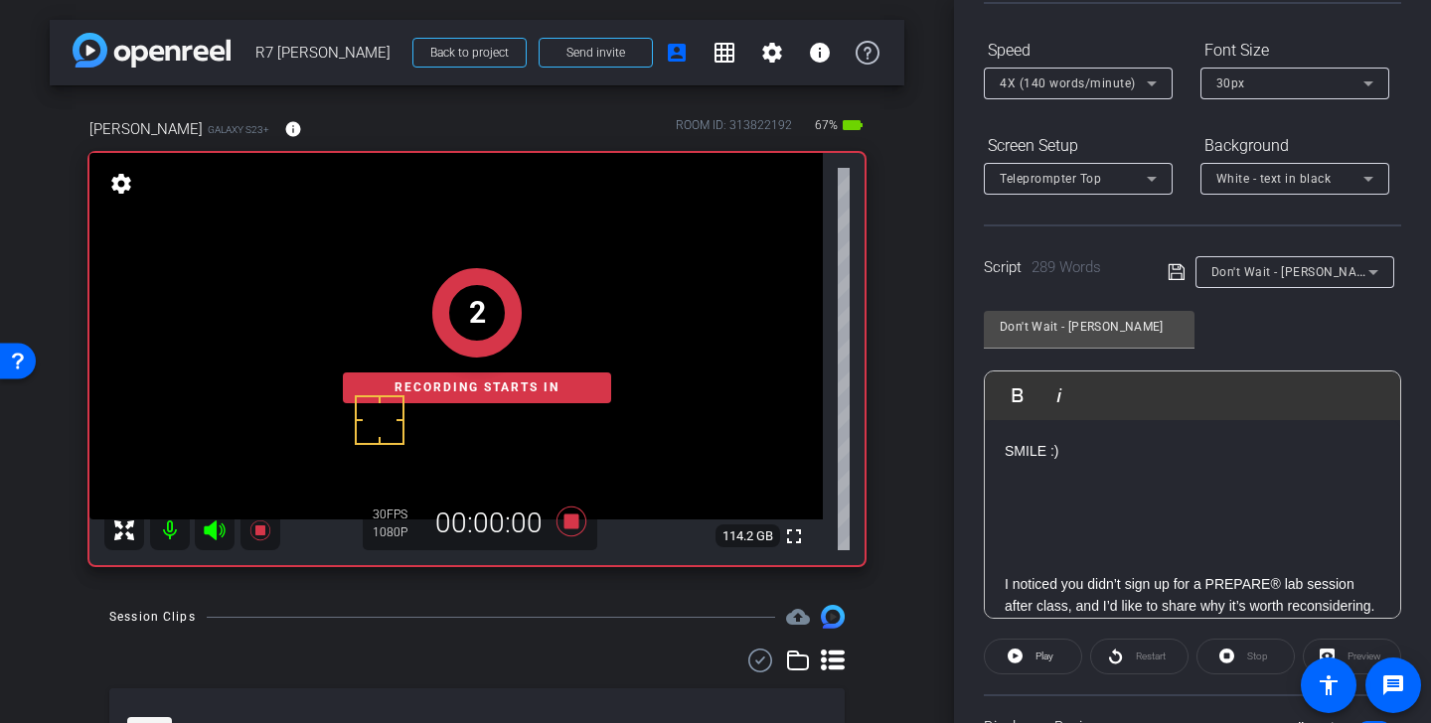
scroll to position [274, 0]
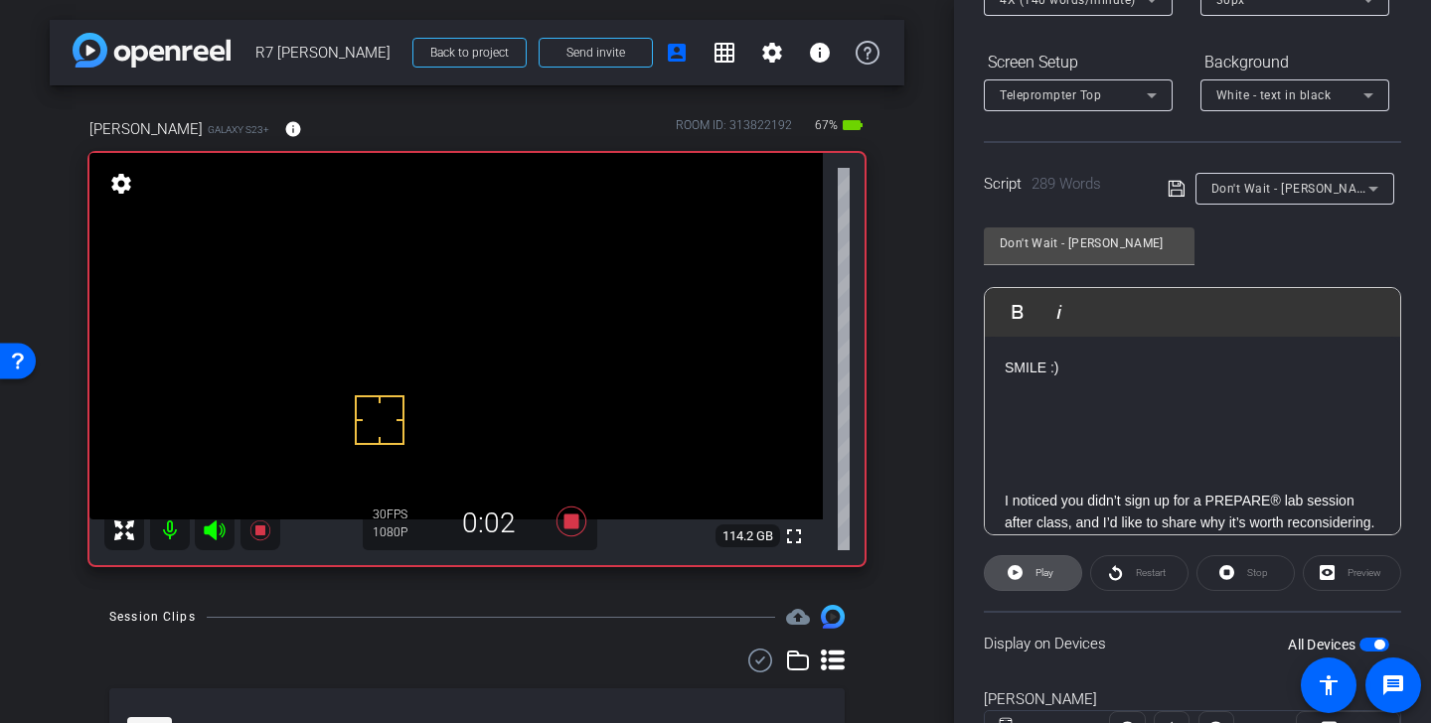
click at [1046, 575] on span "Play" at bounding box center [1045, 572] width 18 height 11
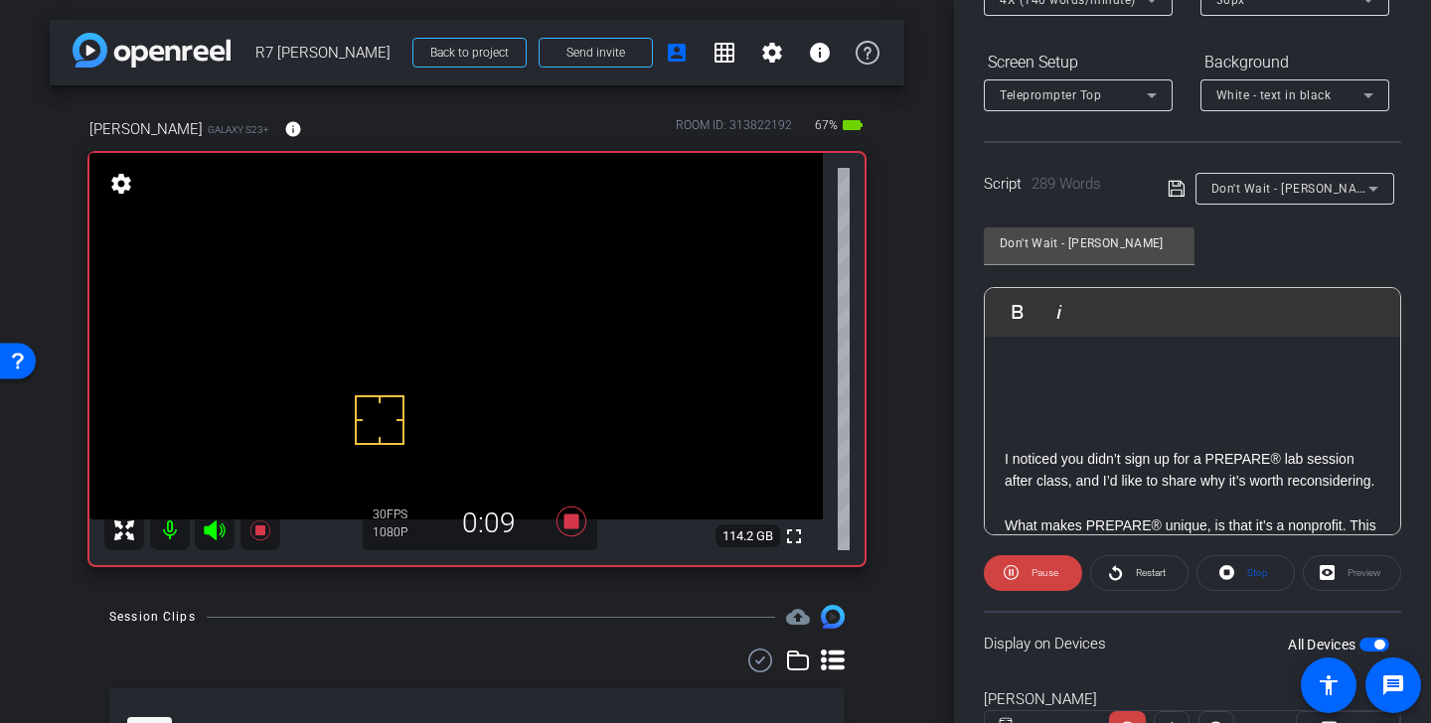
scroll to position [48, 0]
click at [217, 533] on icon at bounding box center [215, 531] width 24 height 24
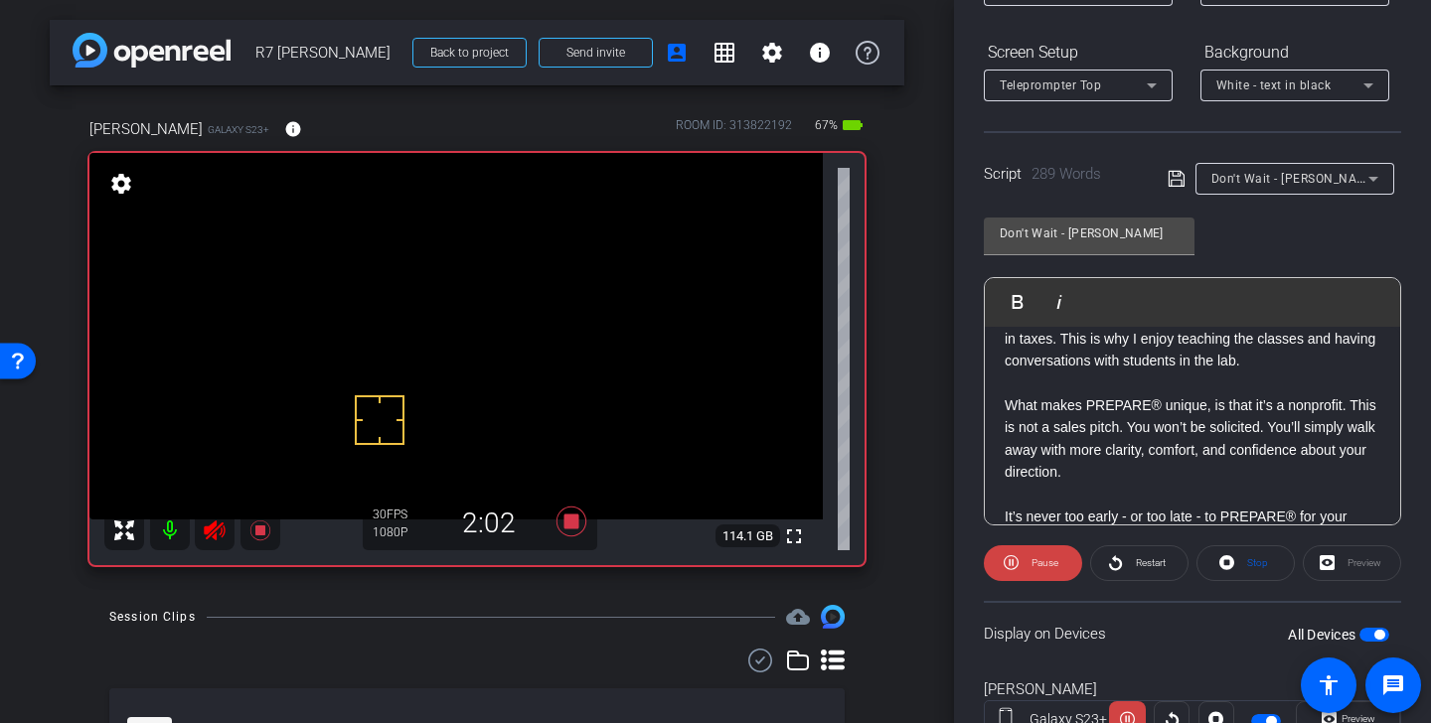
scroll to position [865, 0]
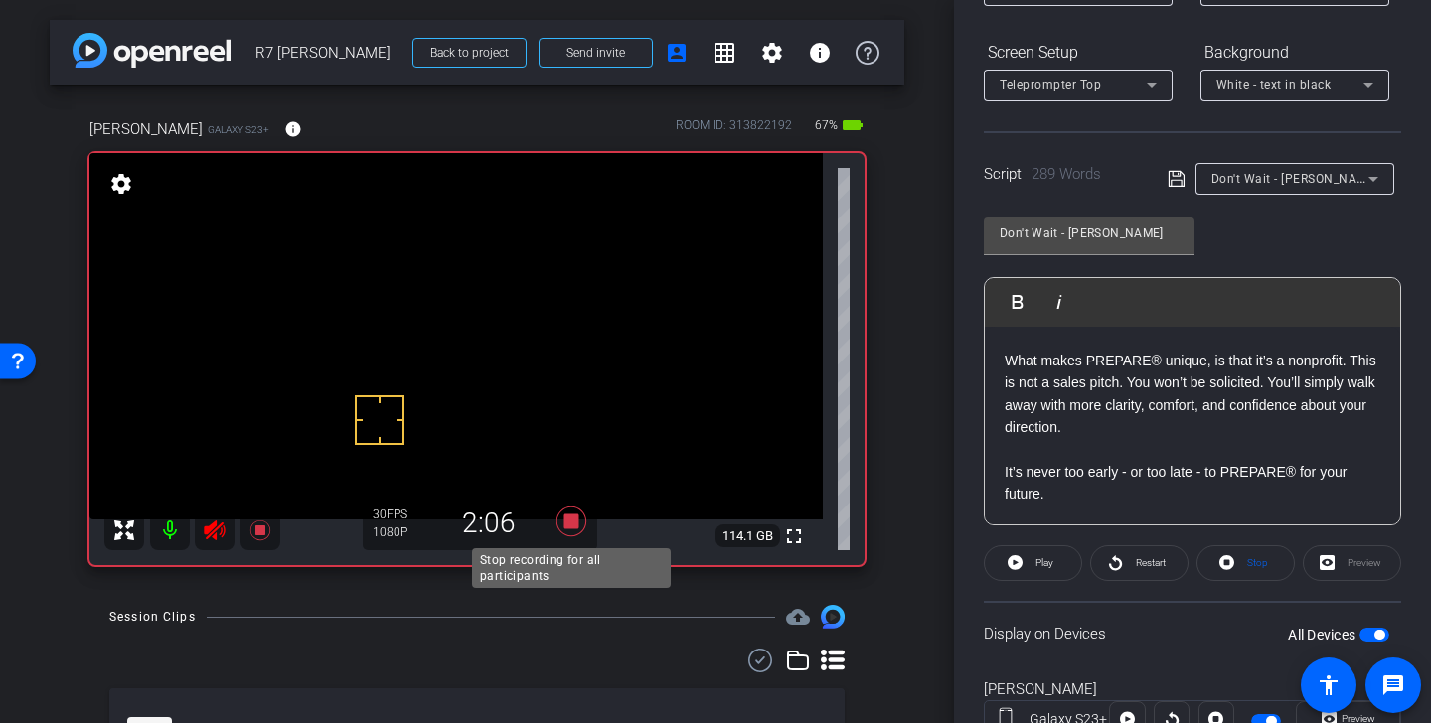
click at [575, 523] on icon at bounding box center [572, 522] width 30 height 30
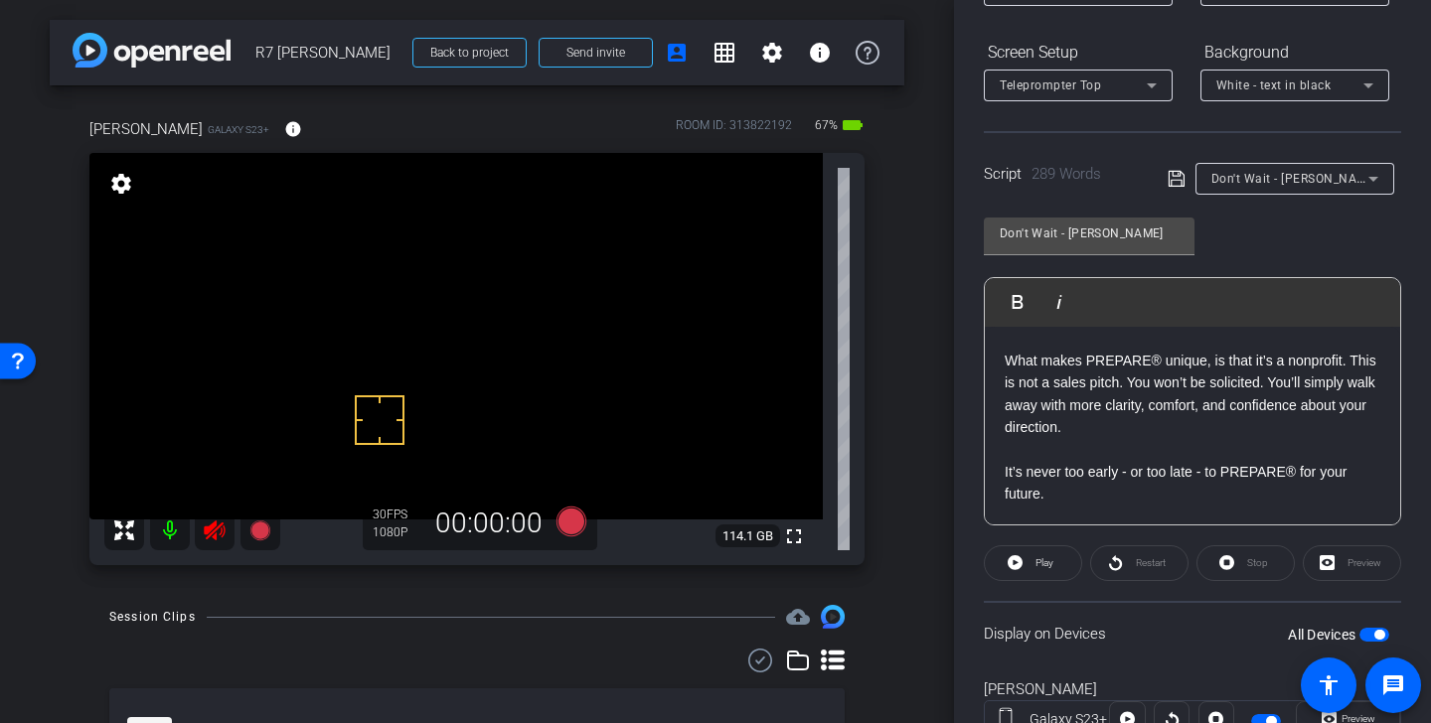
click at [211, 530] on icon at bounding box center [214, 531] width 21 height 20
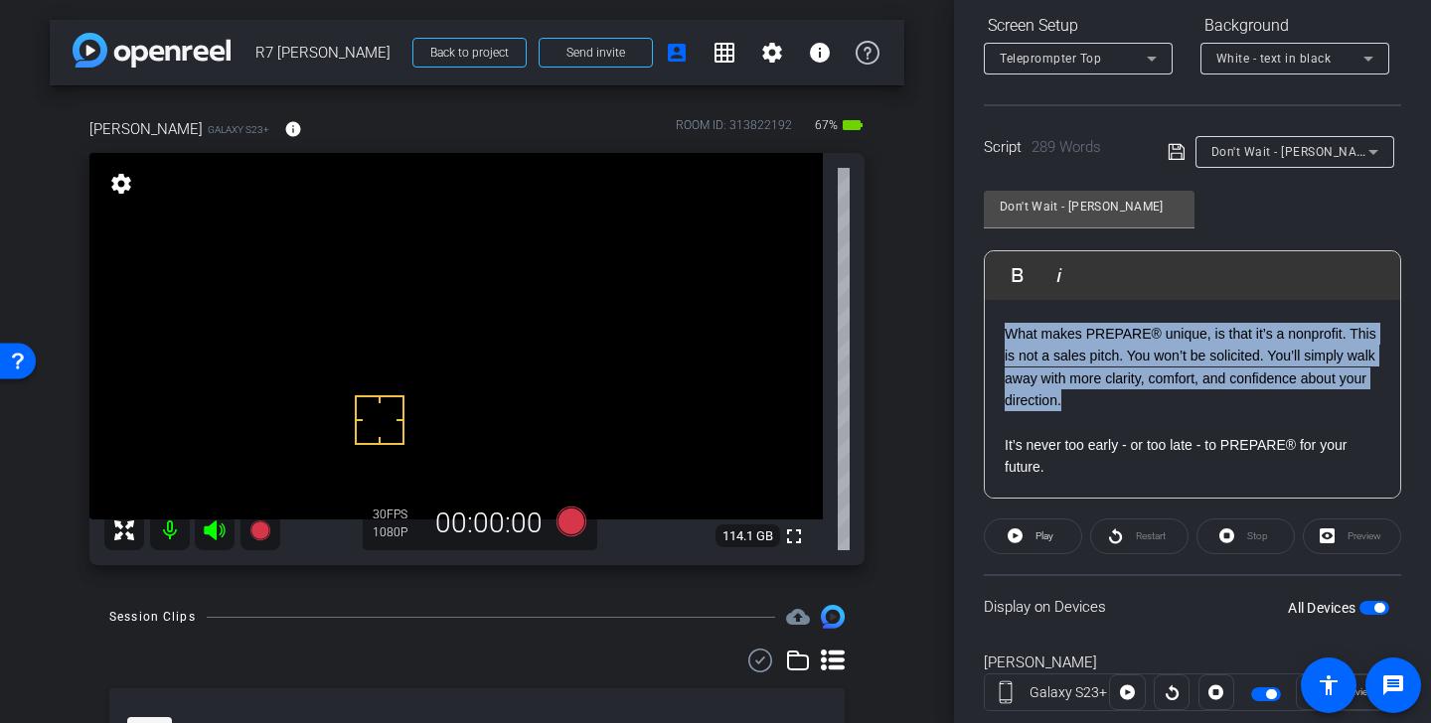
drag, startPoint x: 1100, startPoint y: 400, endPoint x: 1001, endPoint y: 324, distance: 124.8
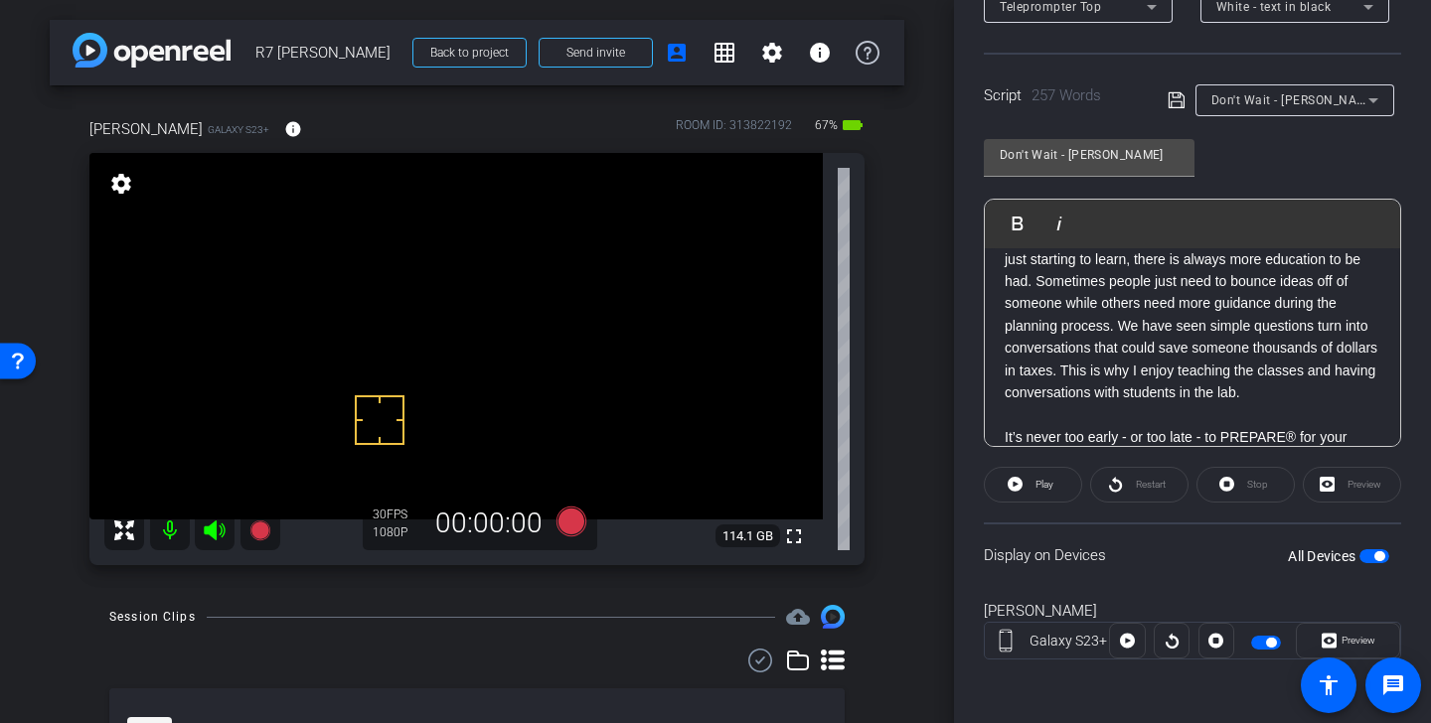
scroll to position [711, 0]
click at [1179, 101] on icon at bounding box center [1176, 100] width 16 height 16
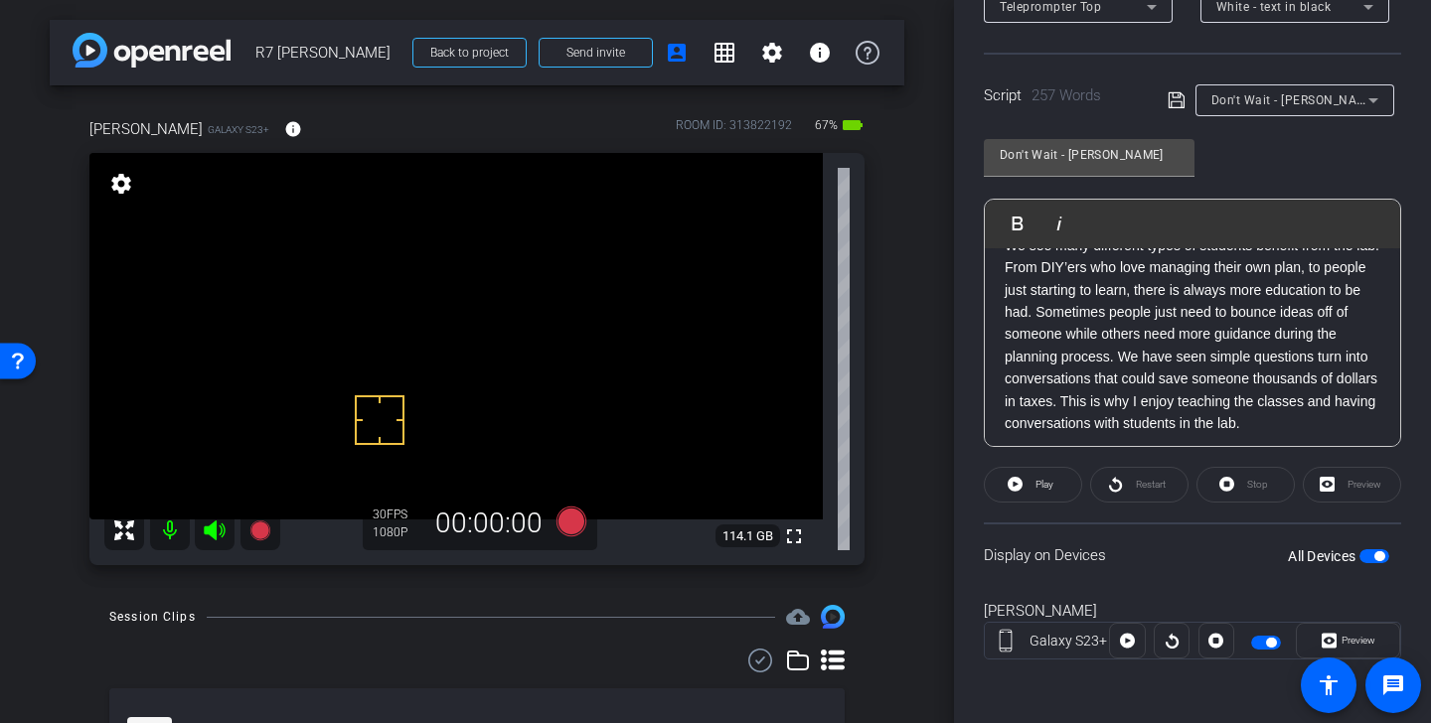
scroll to position [753, 0]
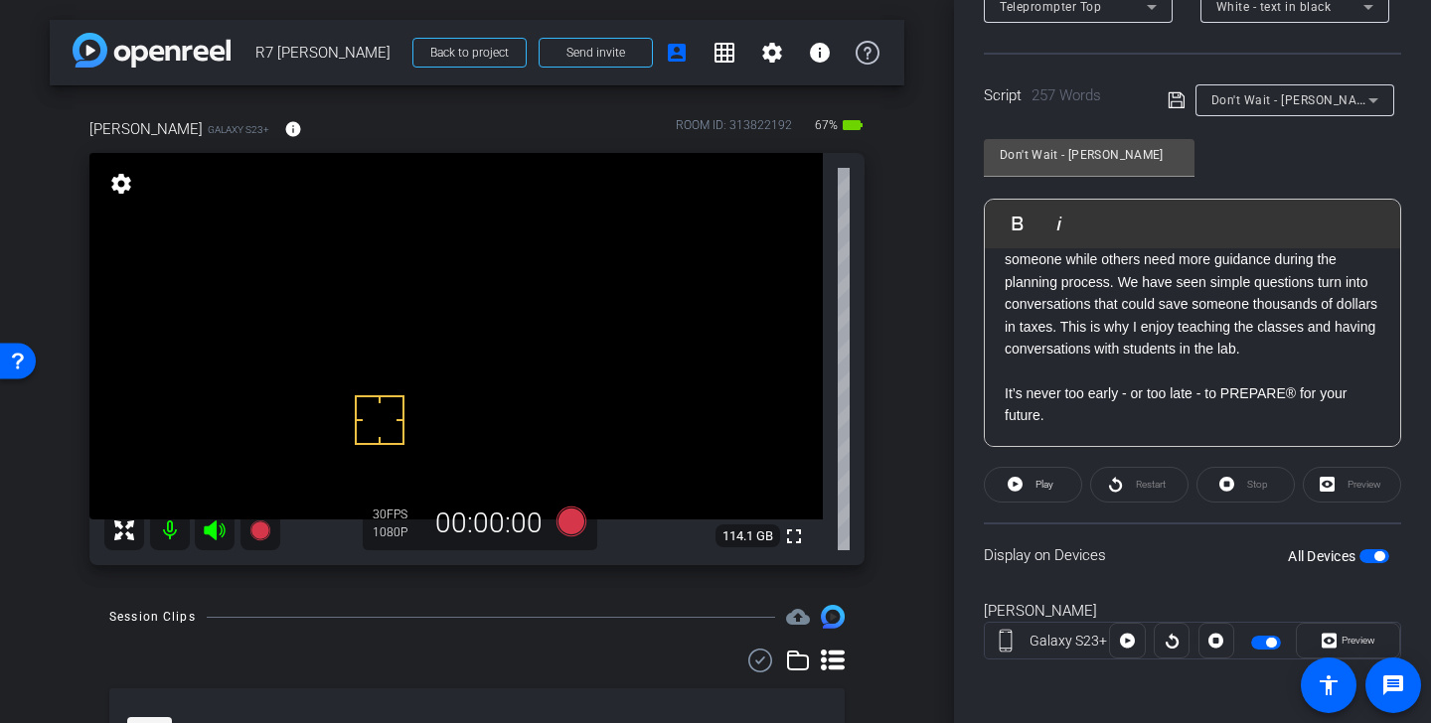
click at [1163, 377] on p at bounding box center [1193, 371] width 376 height 22
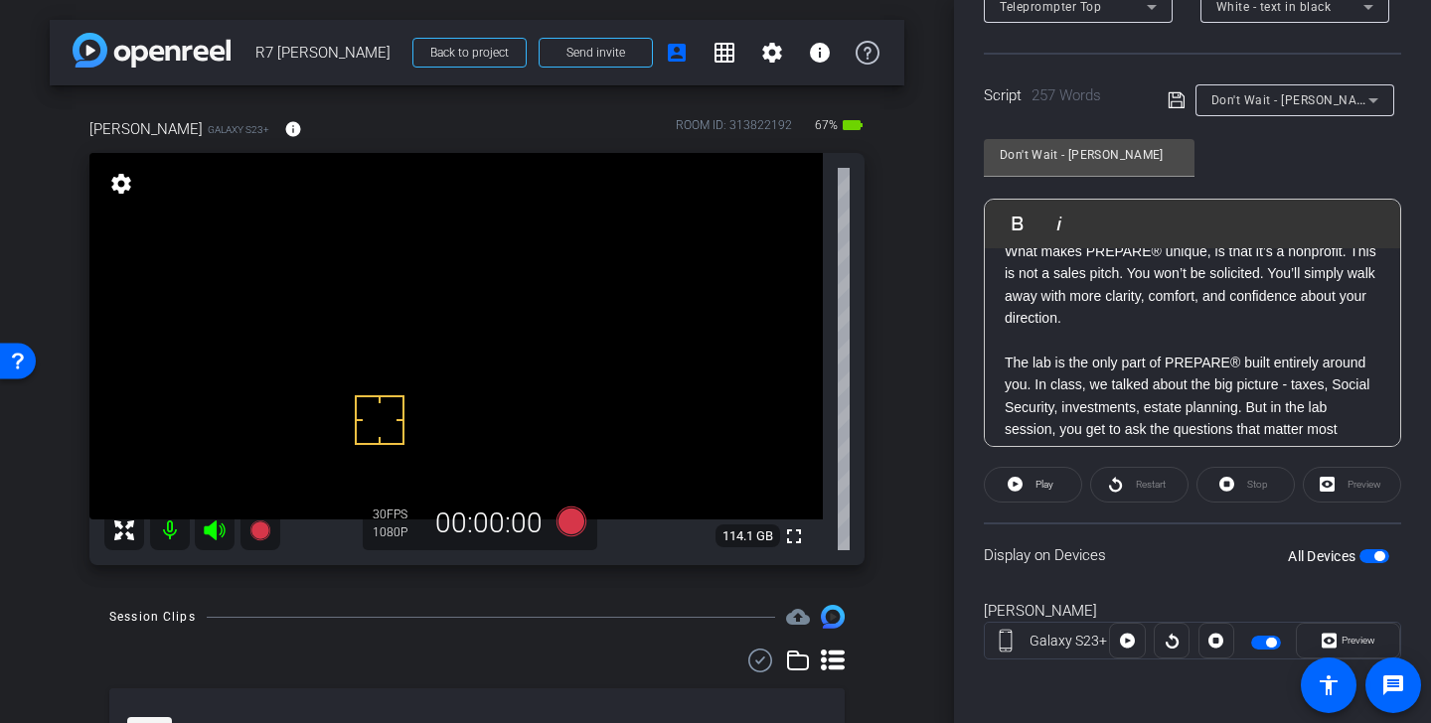
scroll to position [0, 0]
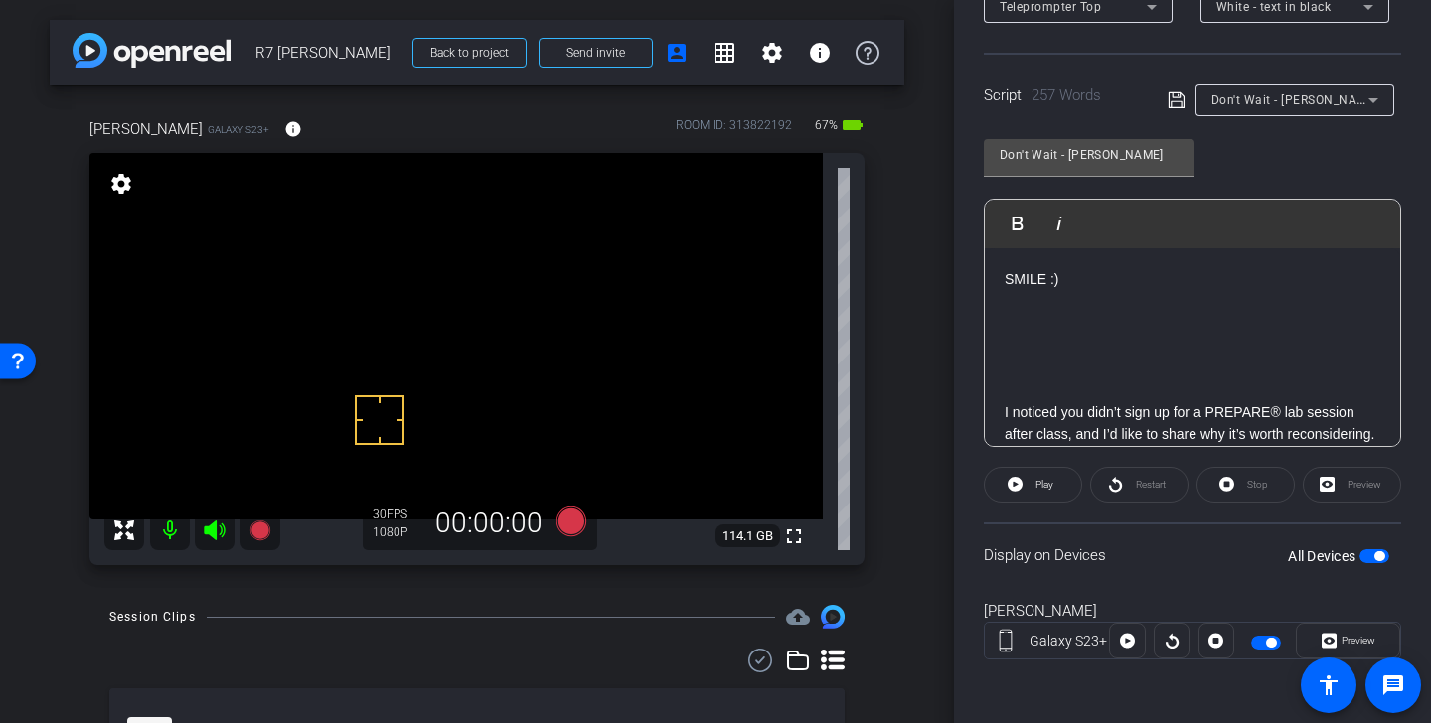
click at [1179, 99] on icon at bounding box center [1177, 100] width 18 height 24
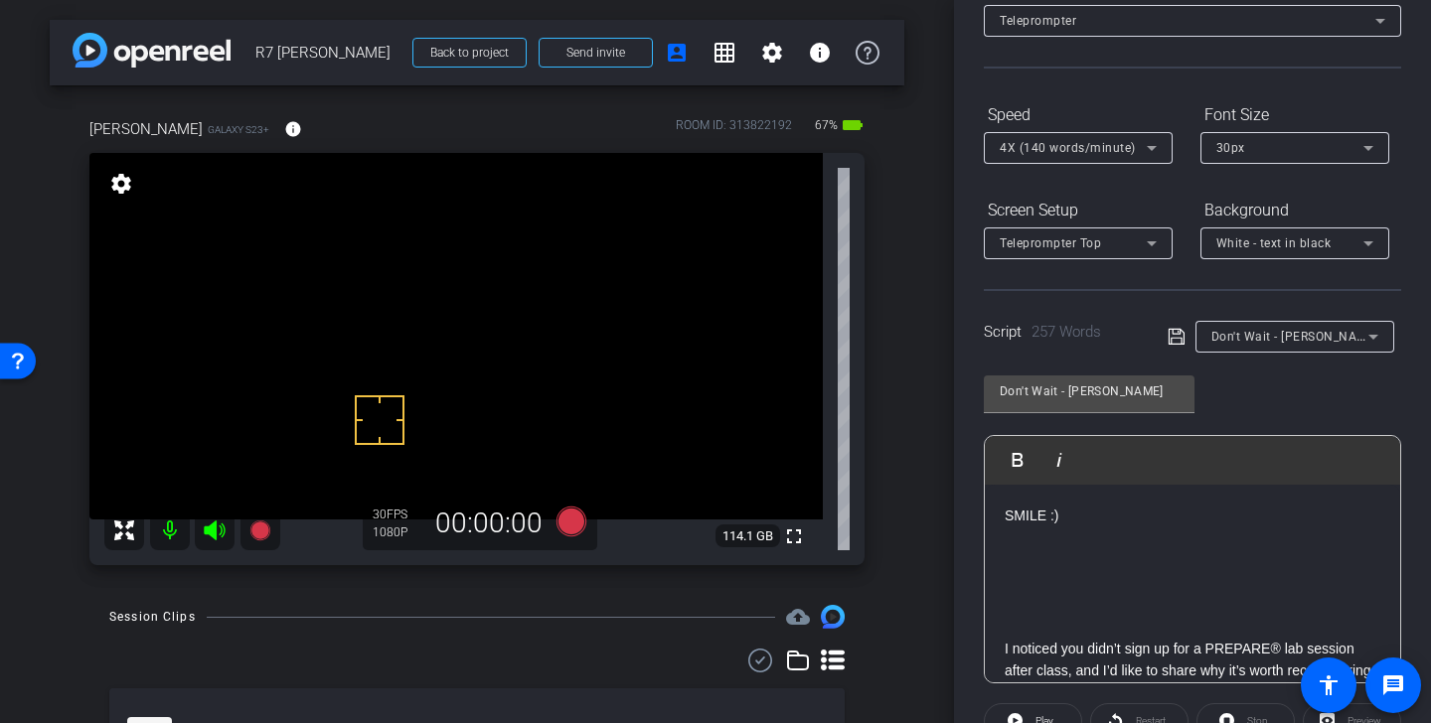
scroll to position [38, 0]
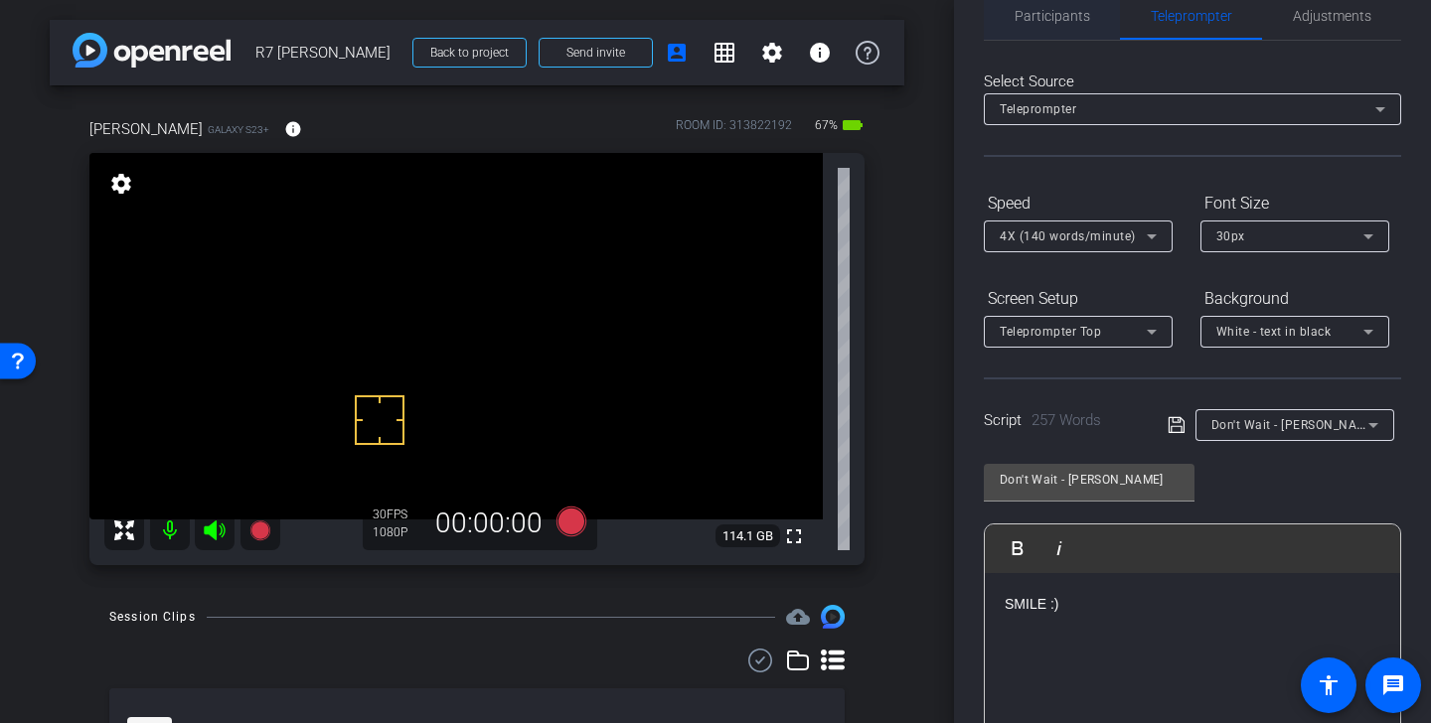
click at [1061, 24] on span "Participants" at bounding box center [1053, 16] width 76 height 48
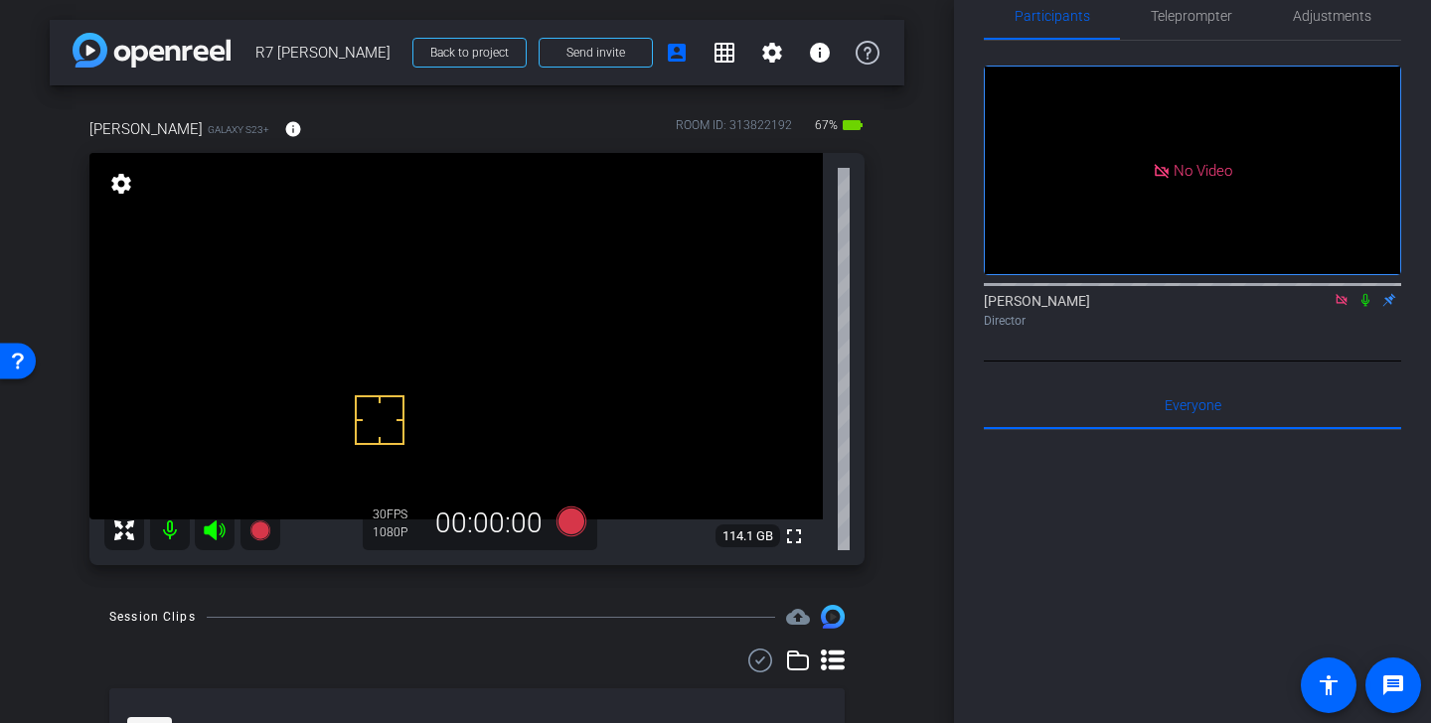
click at [1342, 291] on mat-icon at bounding box center [1342, 300] width 24 height 18
click at [1320, 307] on icon at bounding box center [1318, 300] width 16 height 14
click at [1213, 14] on span "Teleprompter" at bounding box center [1191, 16] width 81 height 14
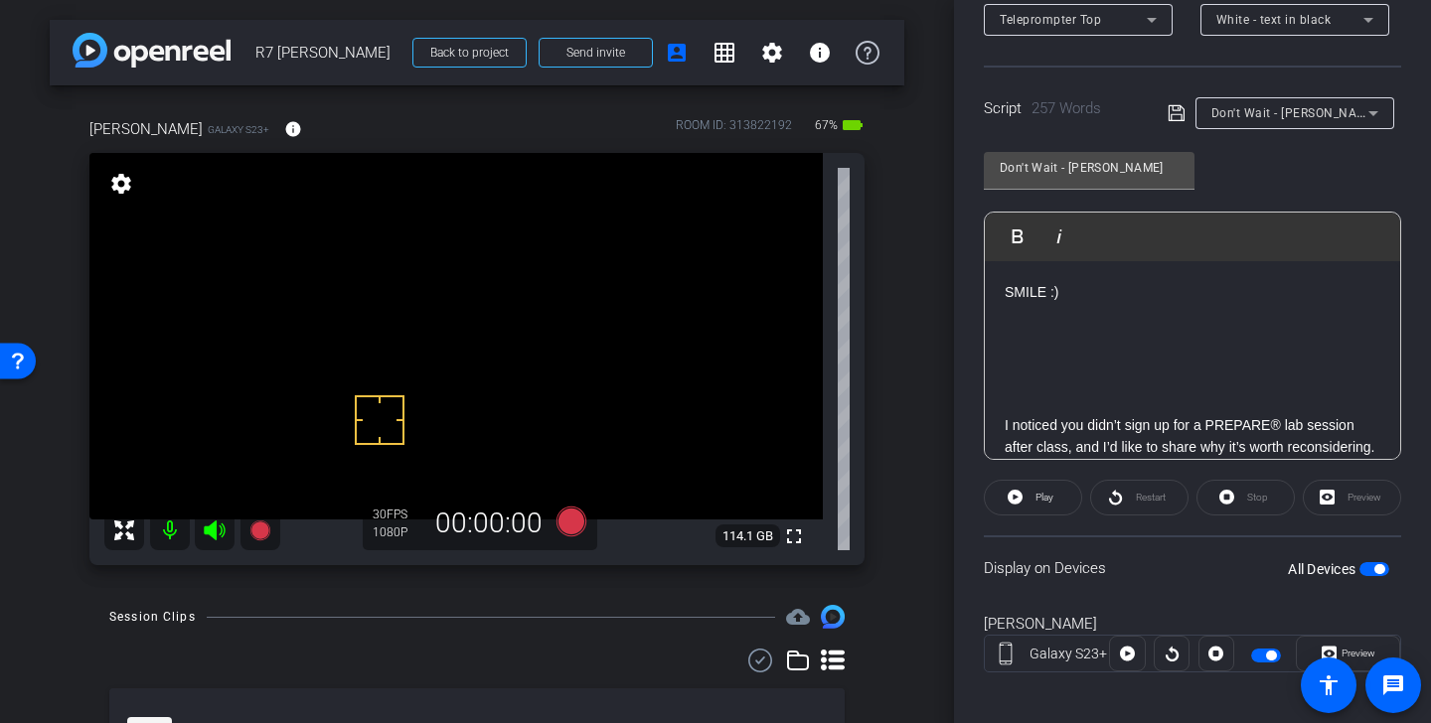
scroll to position [363, 0]
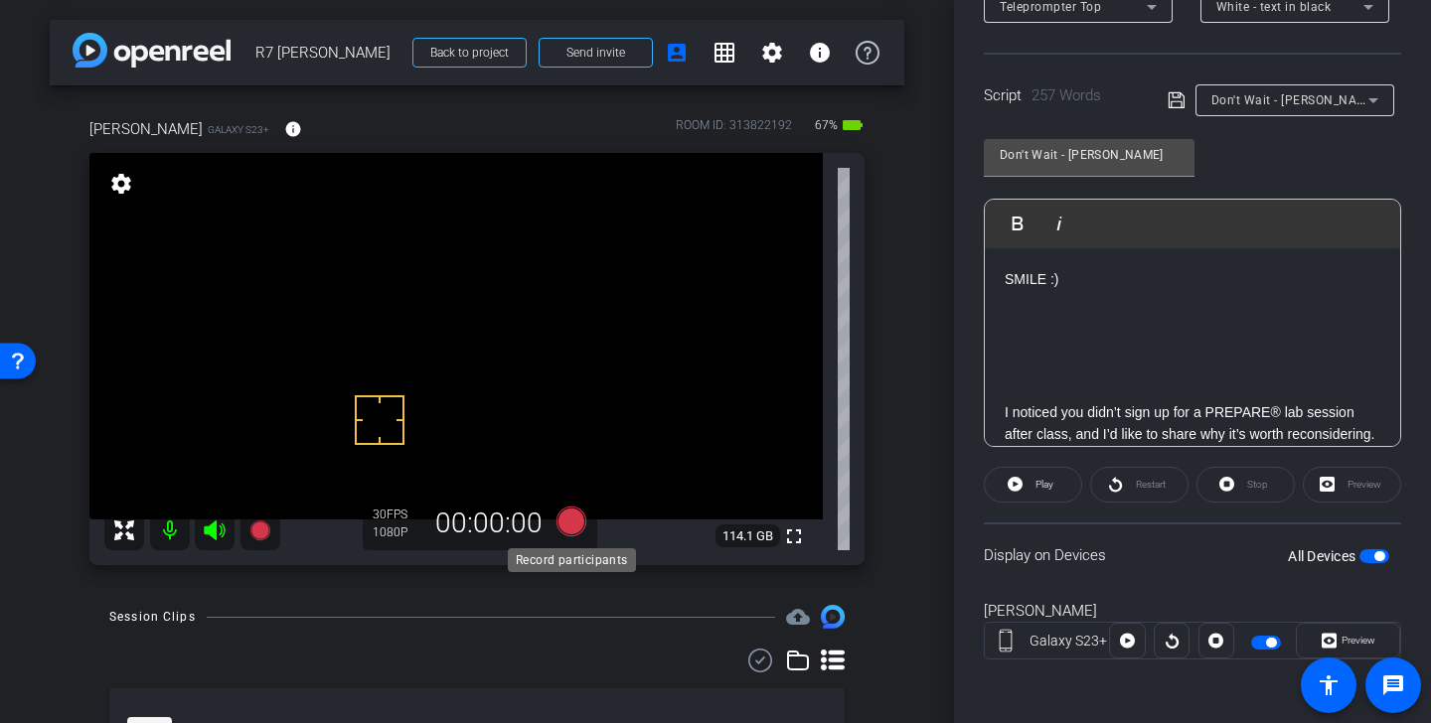
click at [580, 534] on icon at bounding box center [572, 522] width 30 height 30
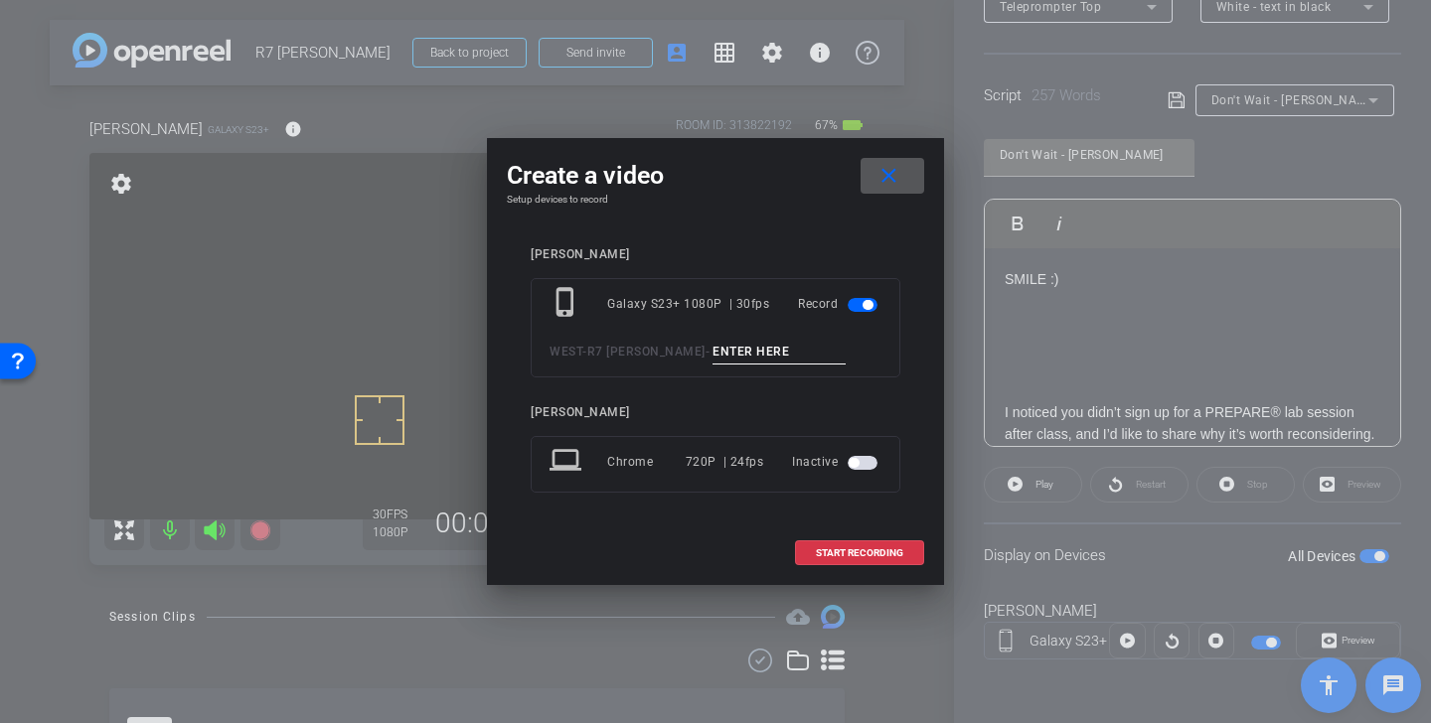
click at [713, 341] on input at bounding box center [779, 352] width 133 height 25
paste input "Dont Wait Alan Tk 1"
type input "Dont Wait Alan Tk 3"
click at [884, 554] on span "START RECORDING" at bounding box center [859, 554] width 87 height 10
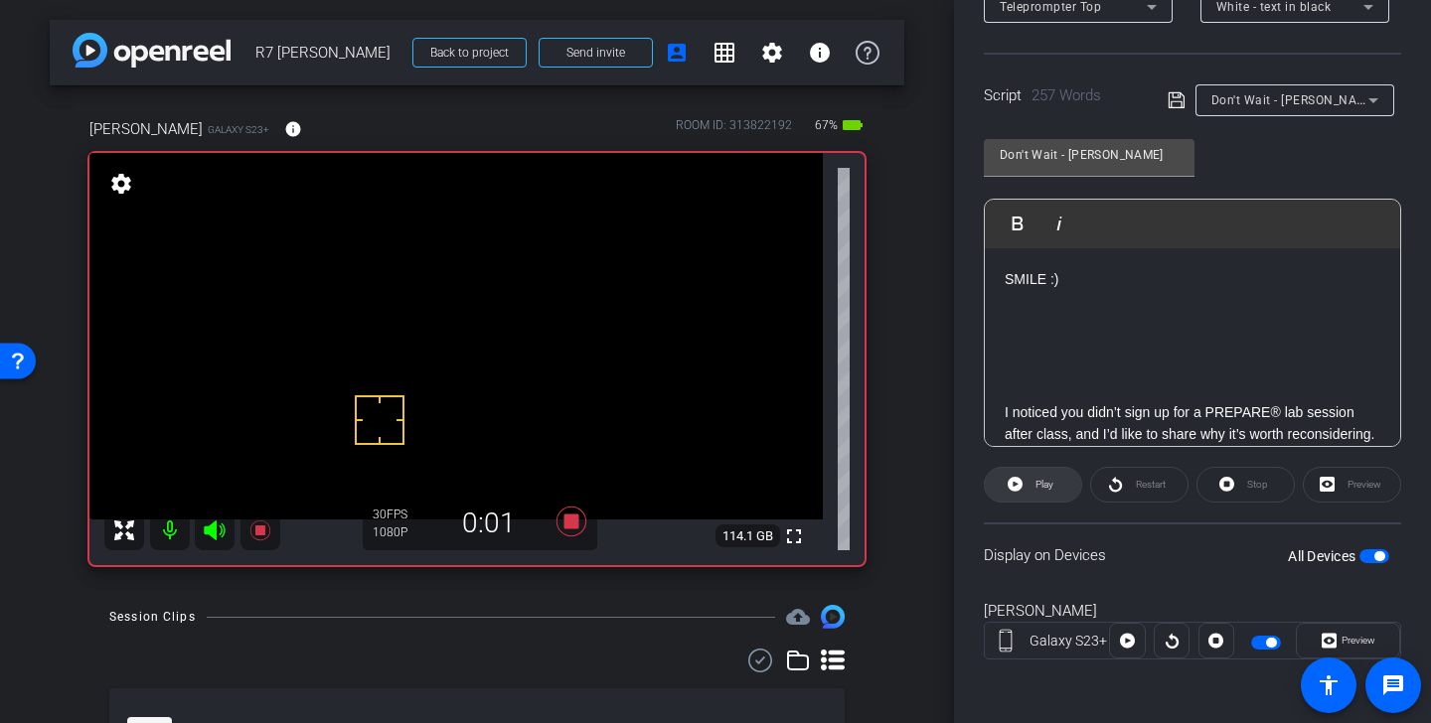
click at [1044, 484] on span "Play" at bounding box center [1045, 484] width 18 height 11
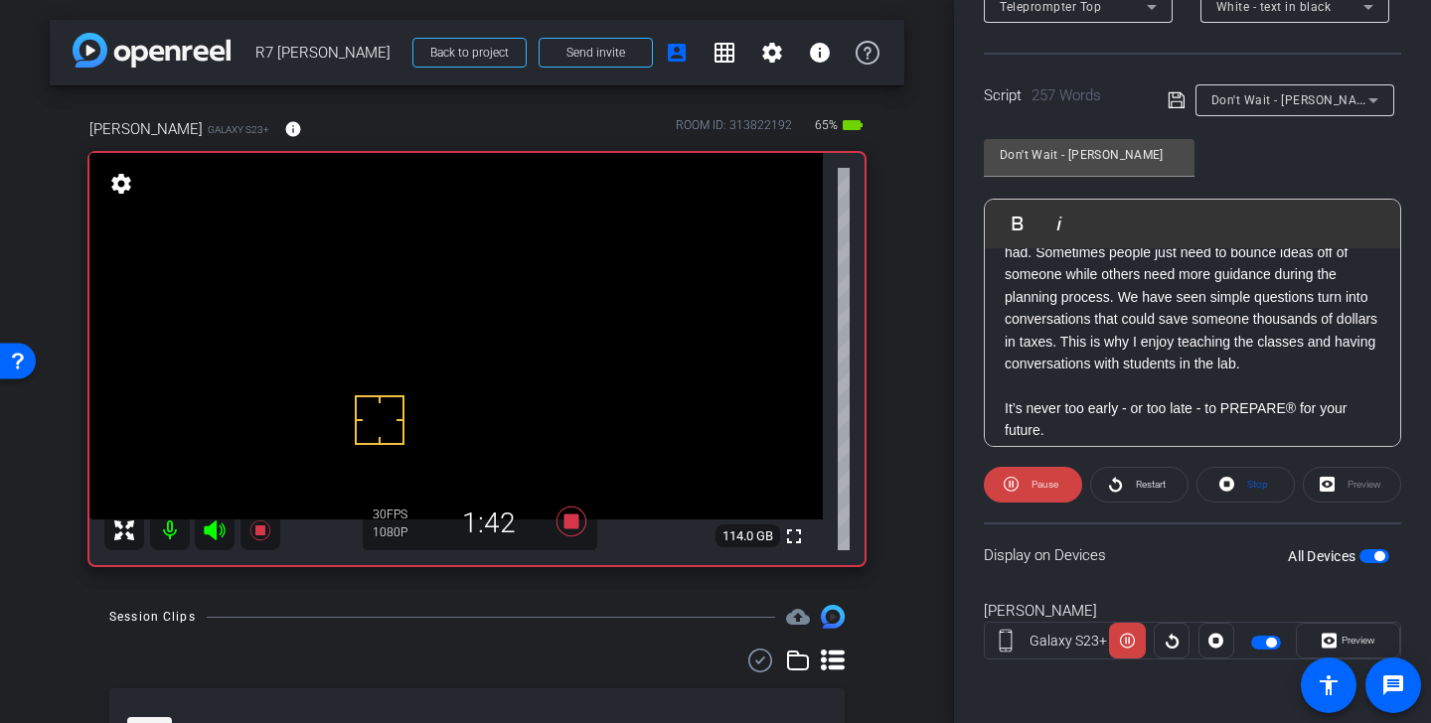
scroll to position [753, 0]
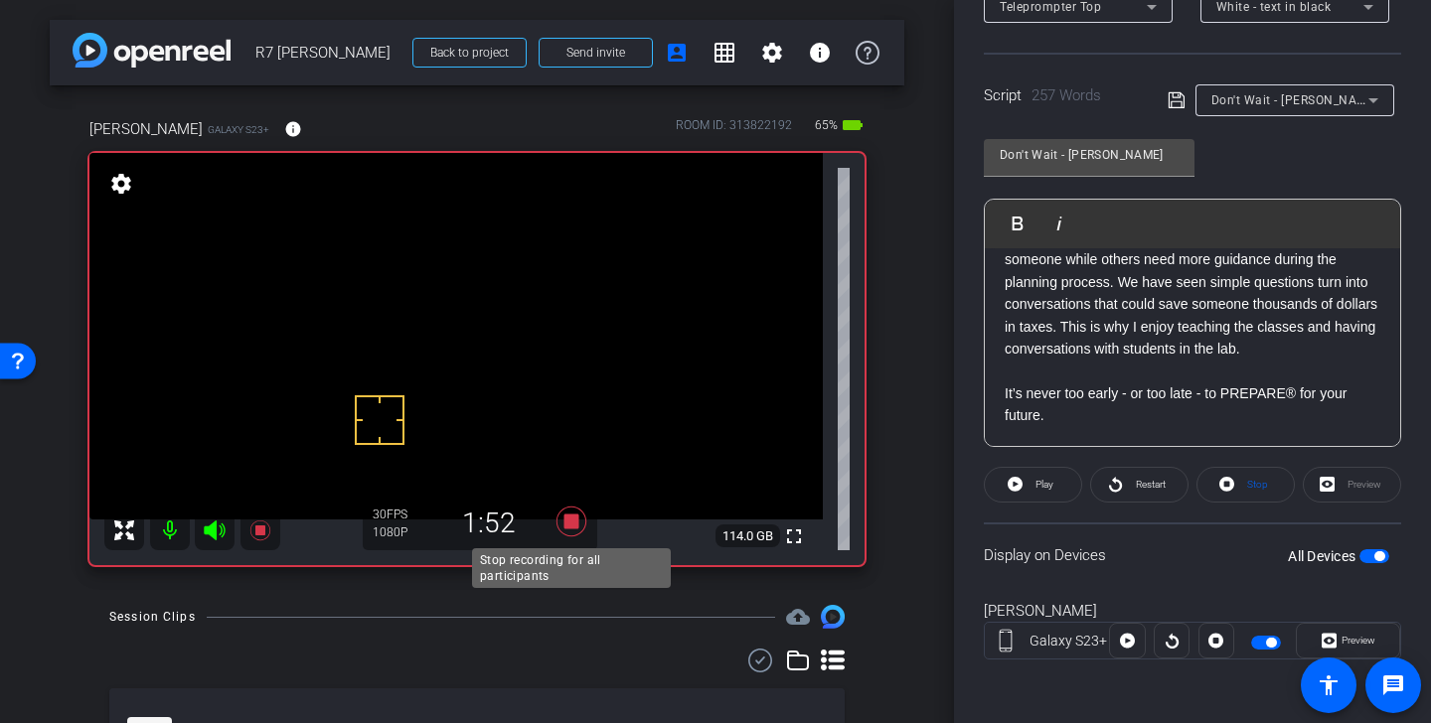
click at [574, 519] on icon at bounding box center [572, 522] width 30 height 30
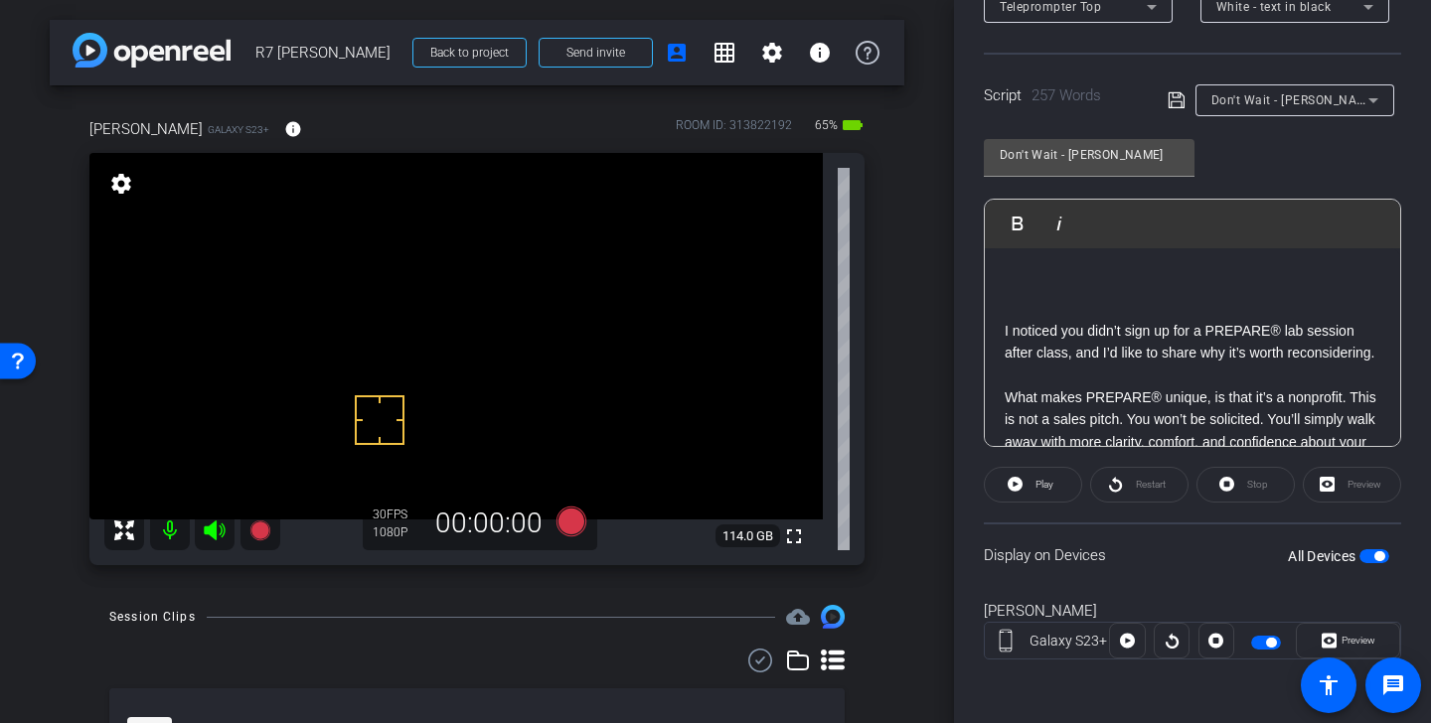
scroll to position [125, 0]
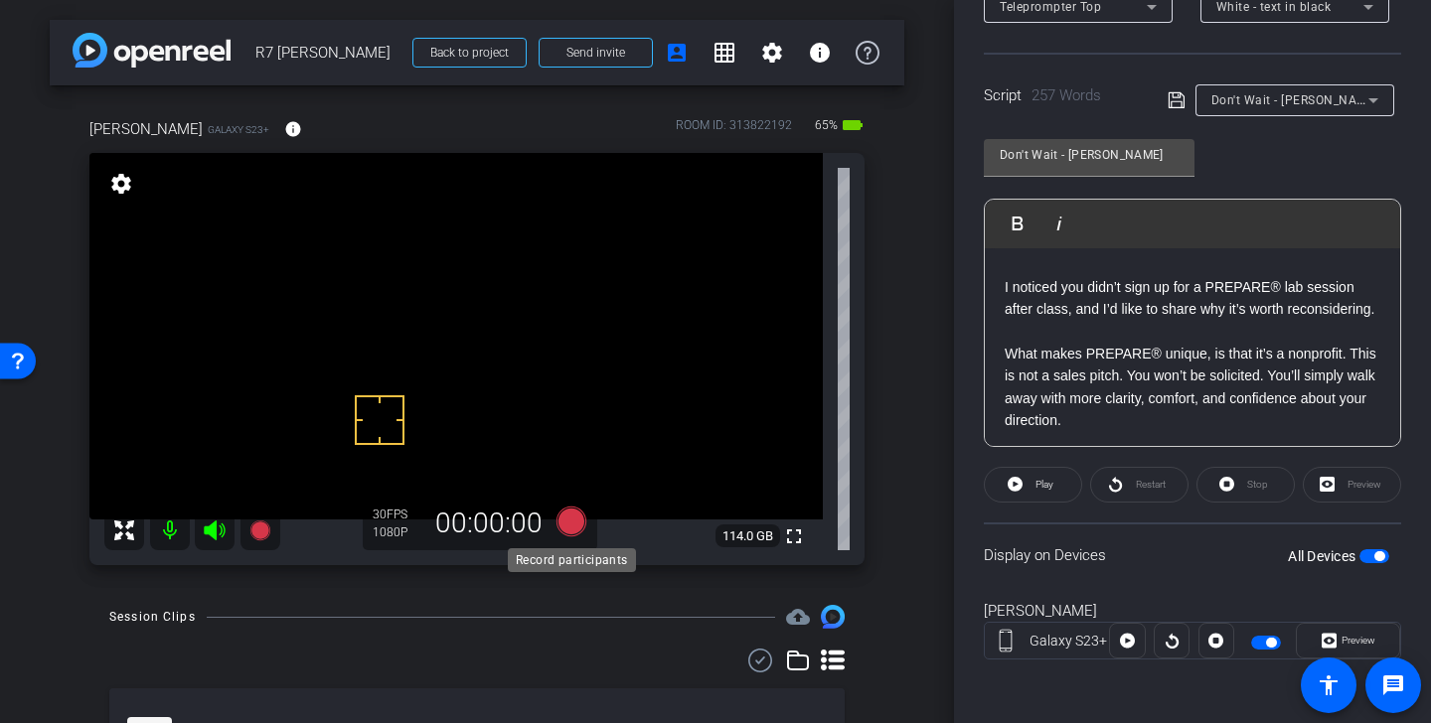
click at [576, 528] on icon at bounding box center [572, 522] width 30 height 30
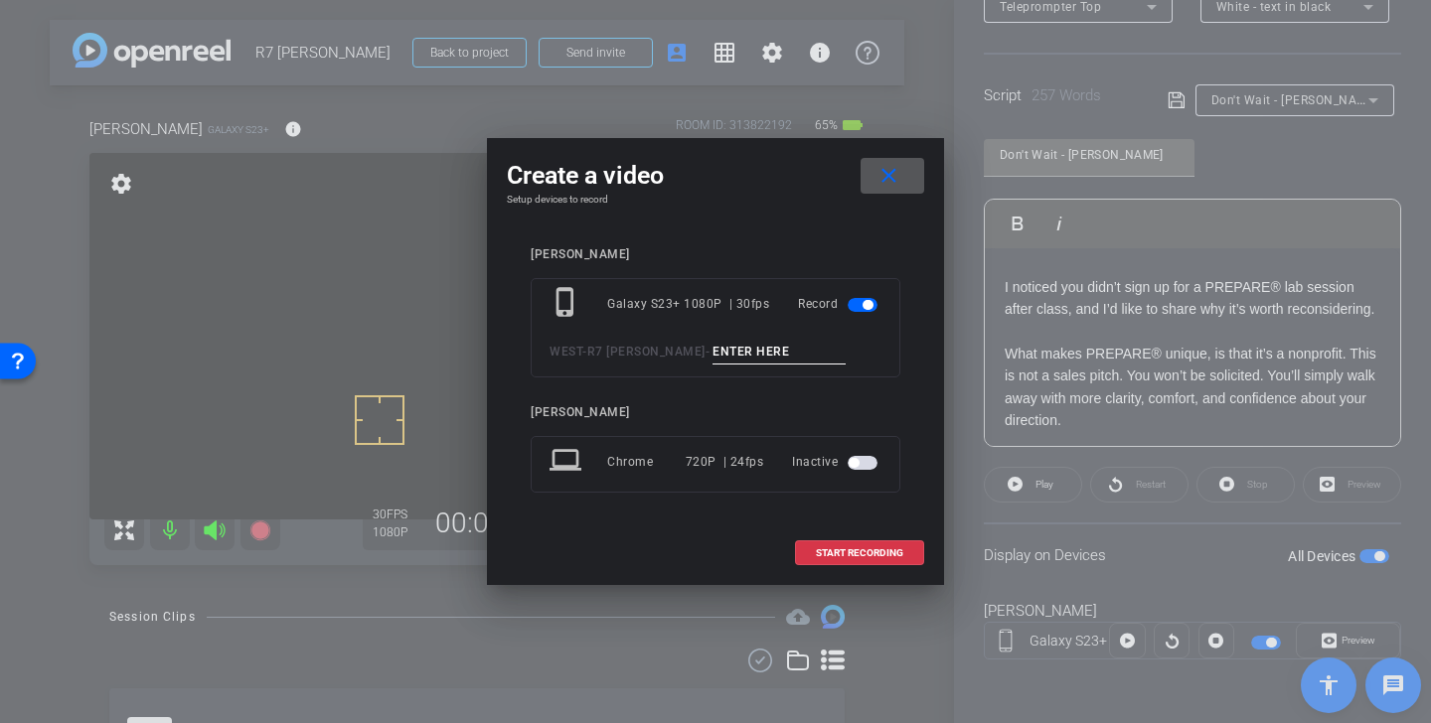
click at [735, 345] on input at bounding box center [779, 352] width 133 height 25
paste input "Dont Wait Alan Tk 1"
type input "Dont Wait Alan Tk 4"
click at [886, 552] on span "START RECORDING" at bounding box center [859, 554] width 87 height 10
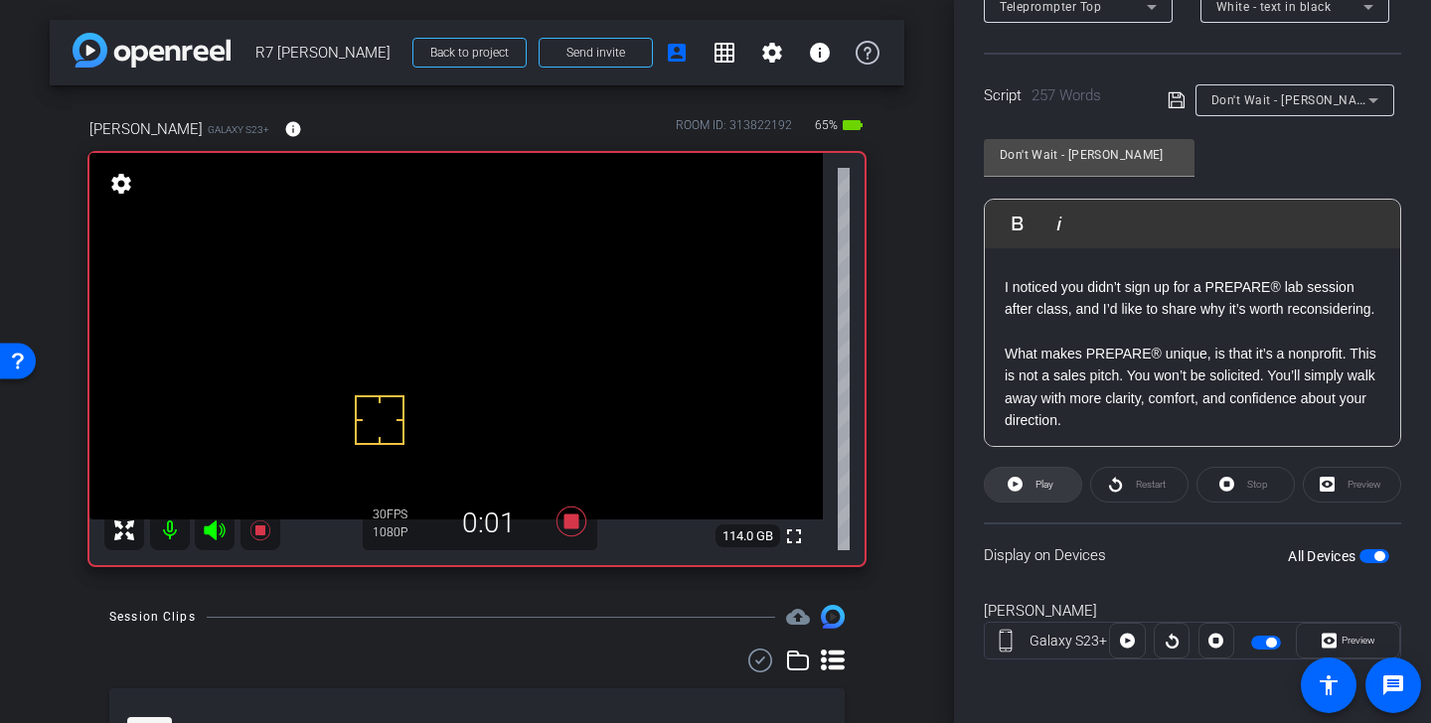
click at [1054, 486] on span at bounding box center [1033, 485] width 96 height 48
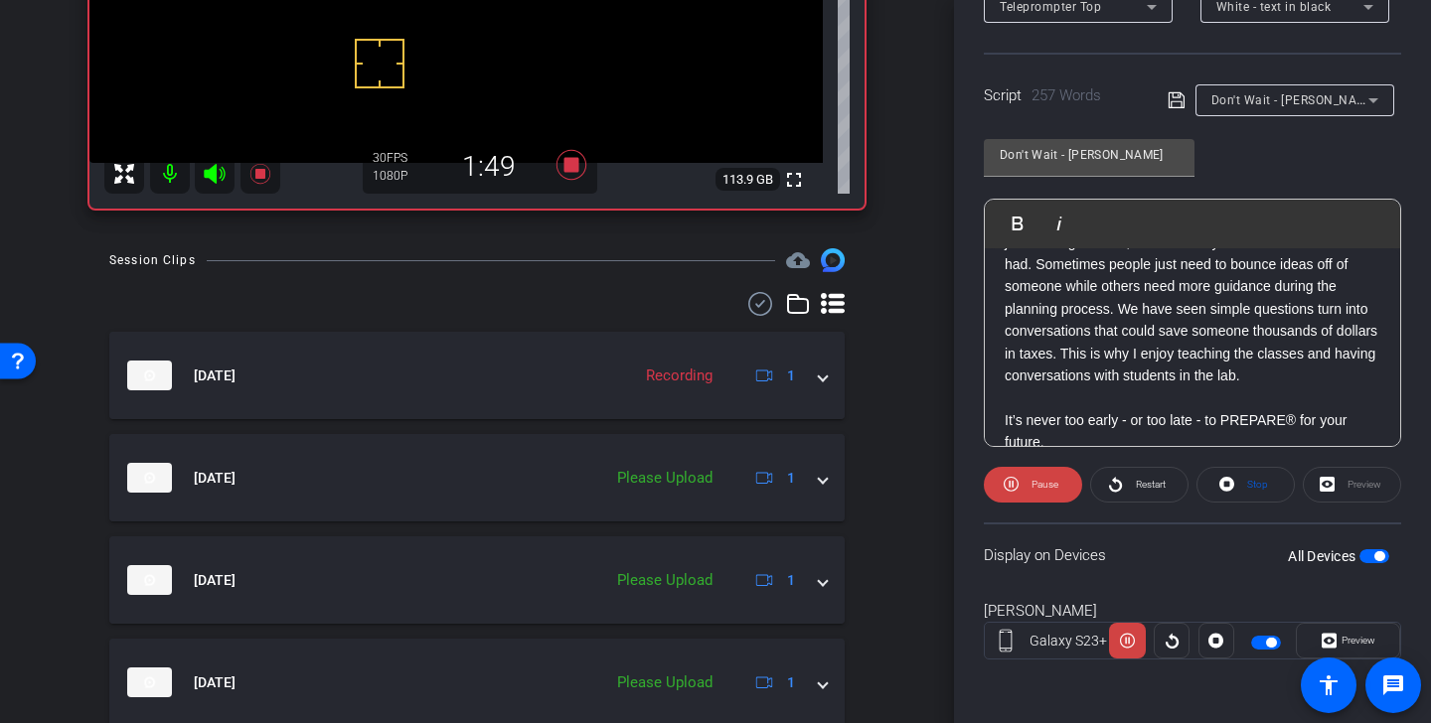
scroll to position [306, 0]
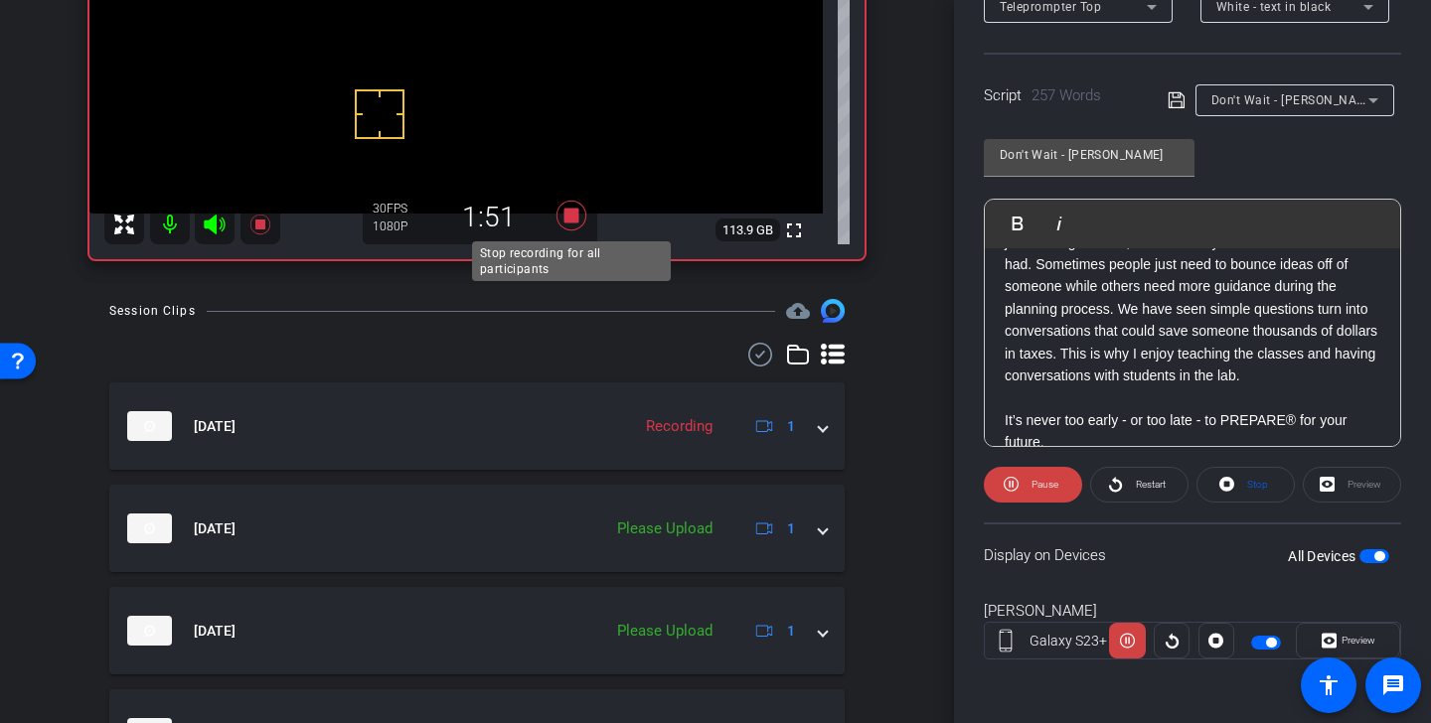
click at [577, 219] on icon at bounding box center [572, 216] width 30 height 30
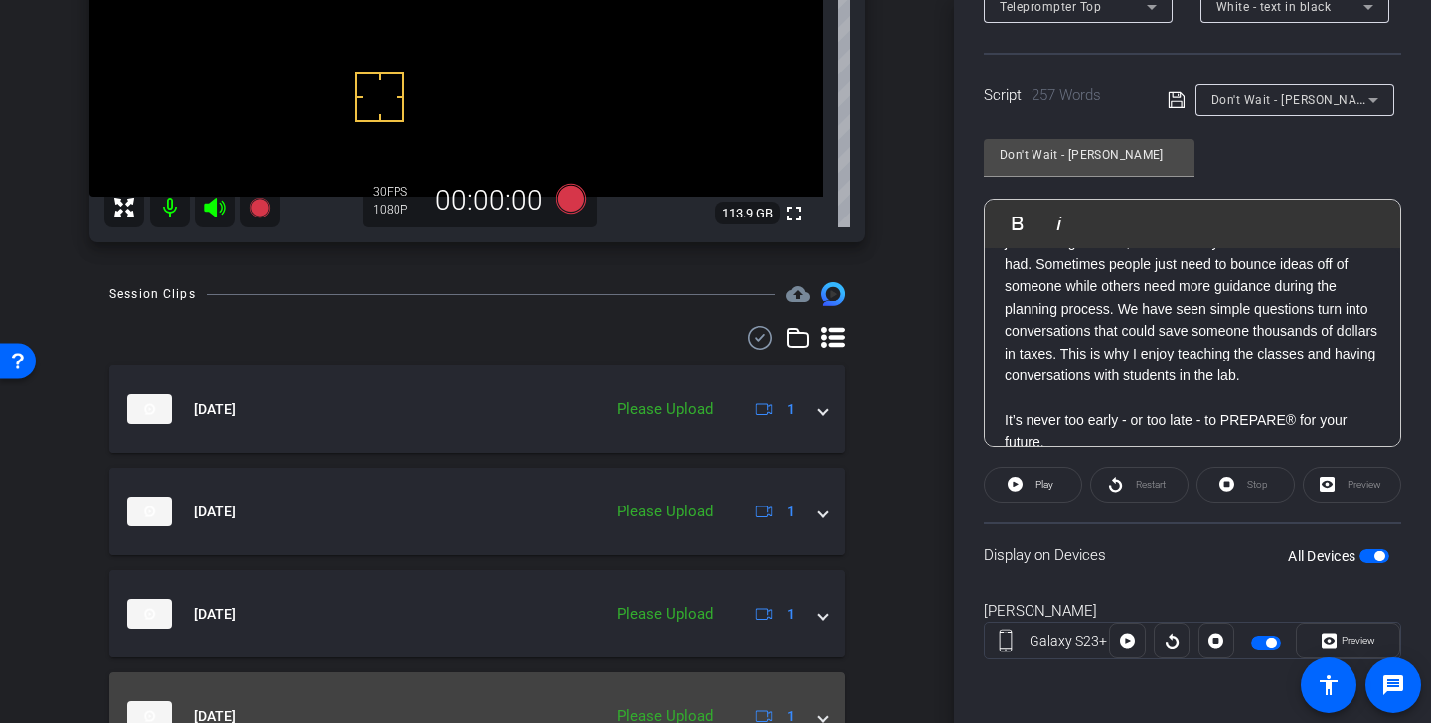
scroll to position [425, 0]
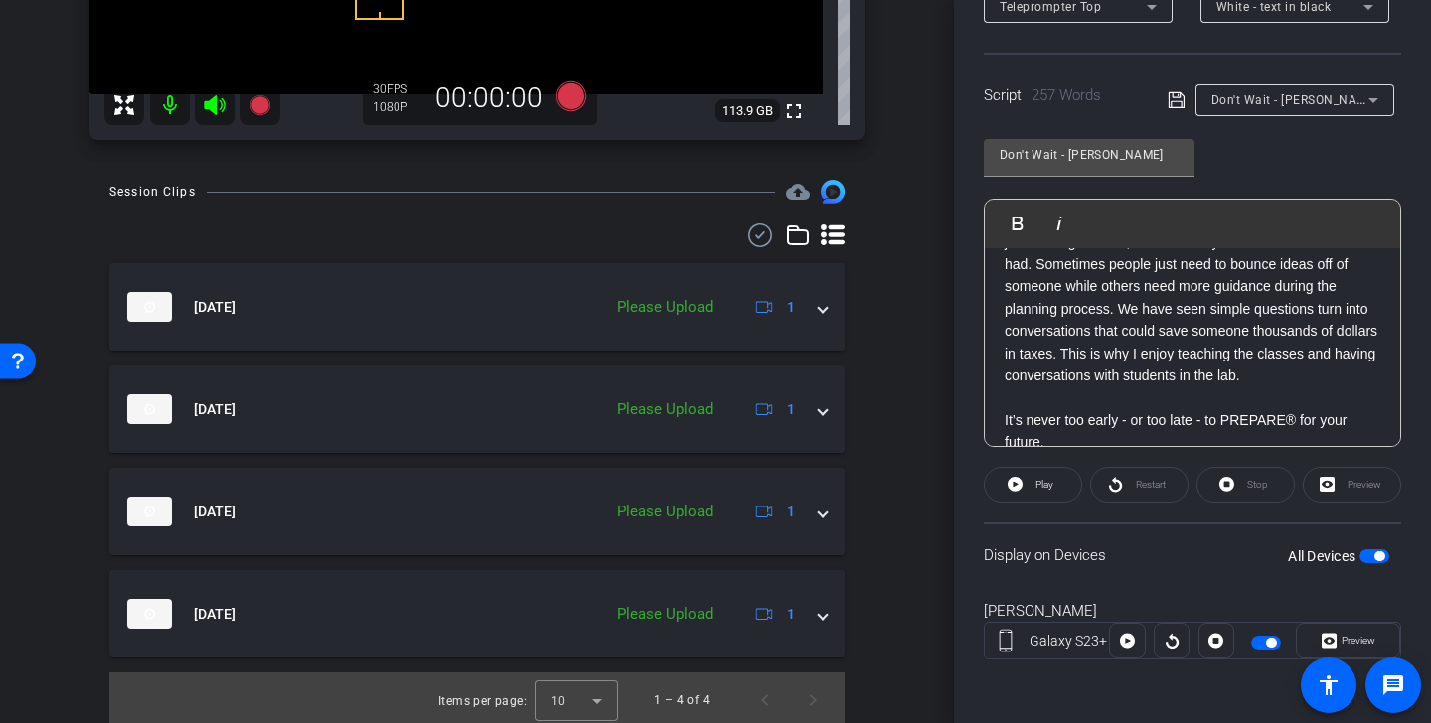
click at [764, 235] on icon at bounding box center [760, 236] width 30 height 24
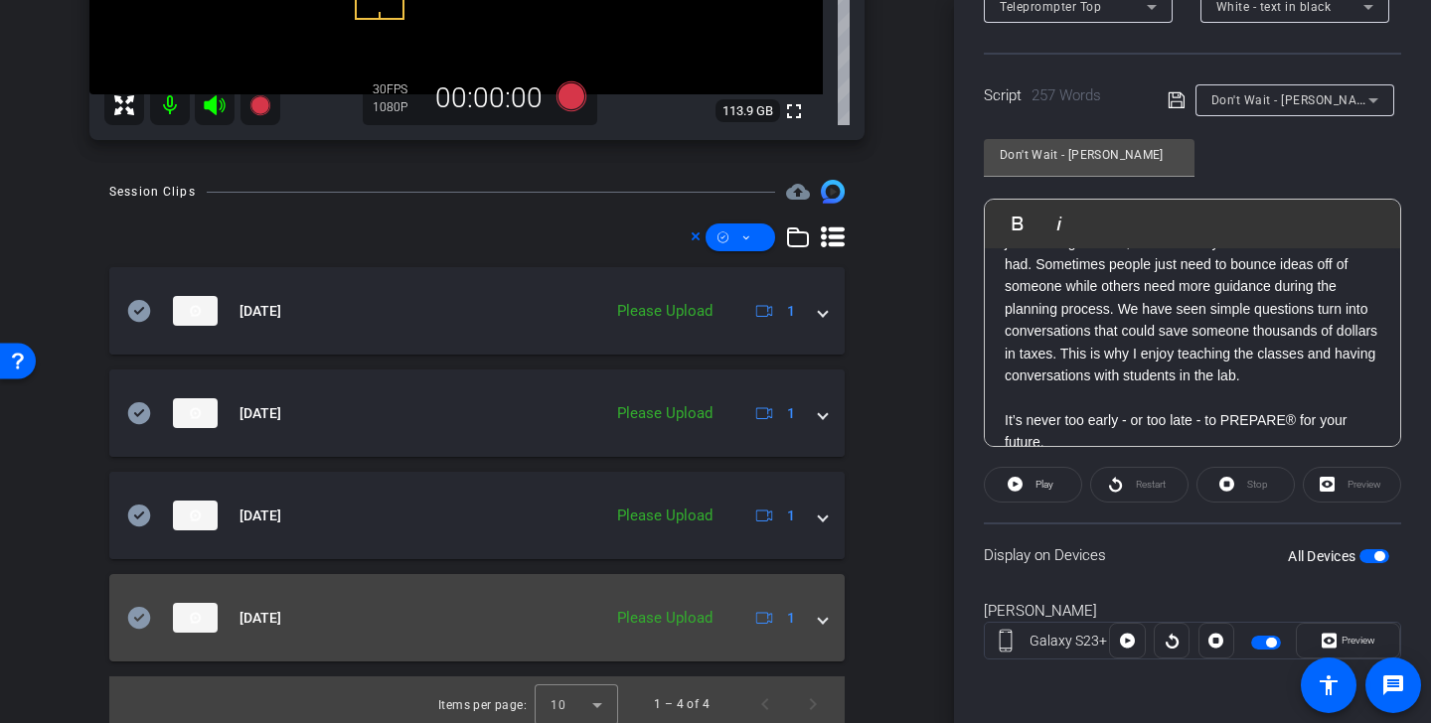
click at [137, 616] on icon at bounding box center [139, 618] width 23 height 22
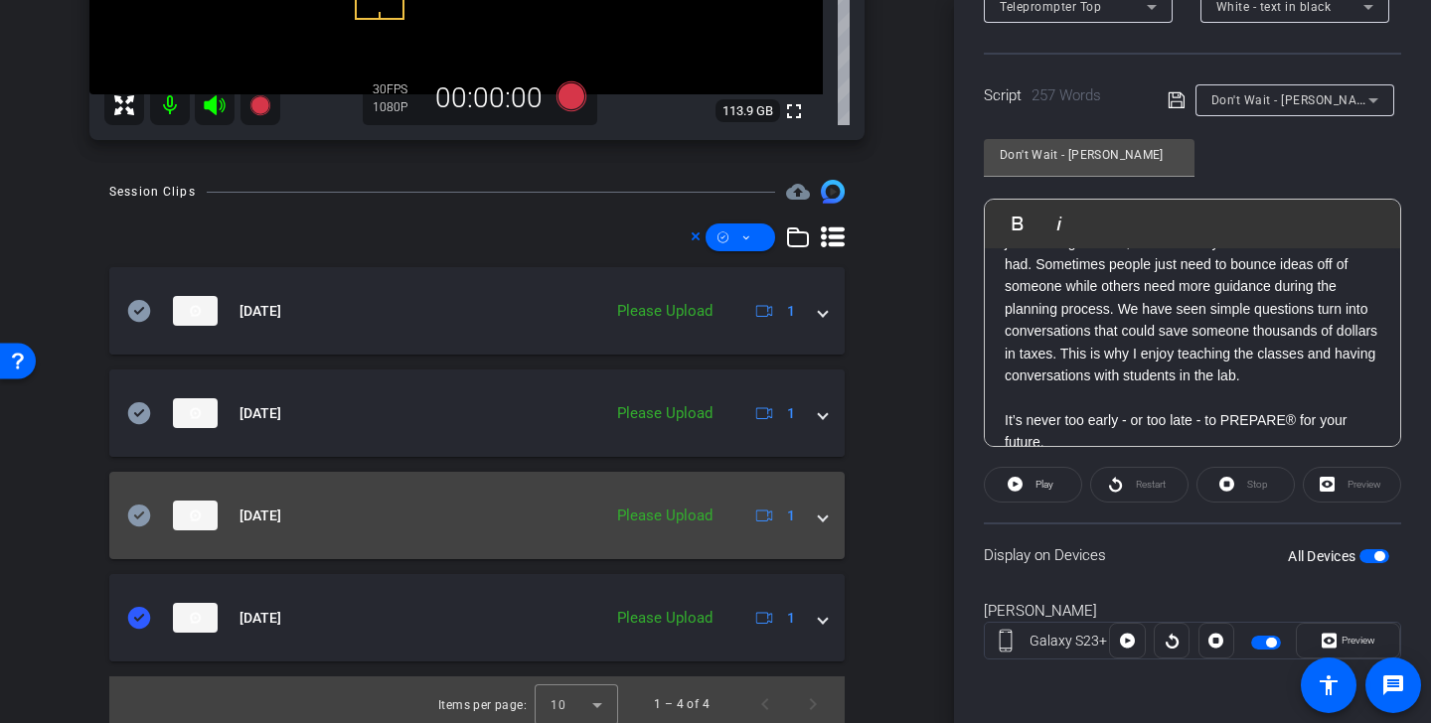
click at [134, 521] on icon at bounding box center [139, 516] width 23 height 22
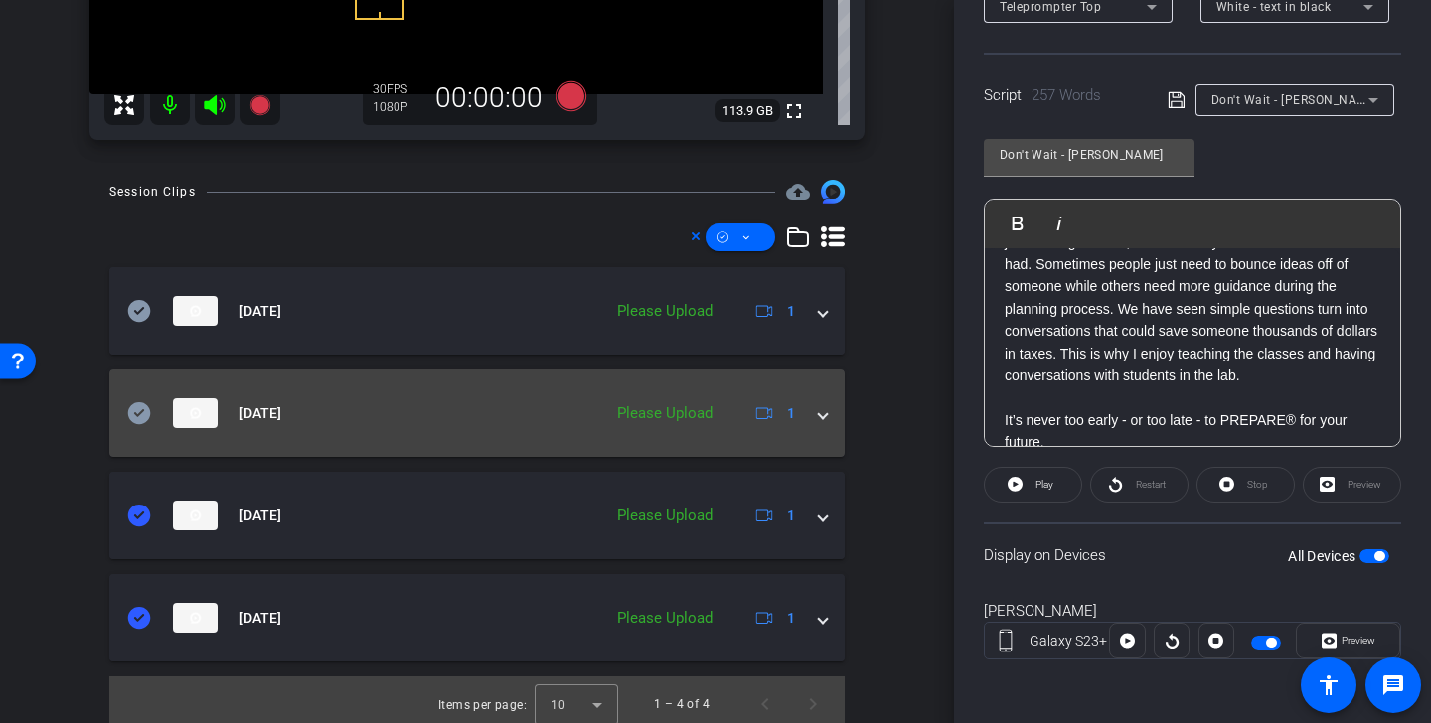
click at [143, 407] on icon at bounding box center [139, 413] width 23 height 22
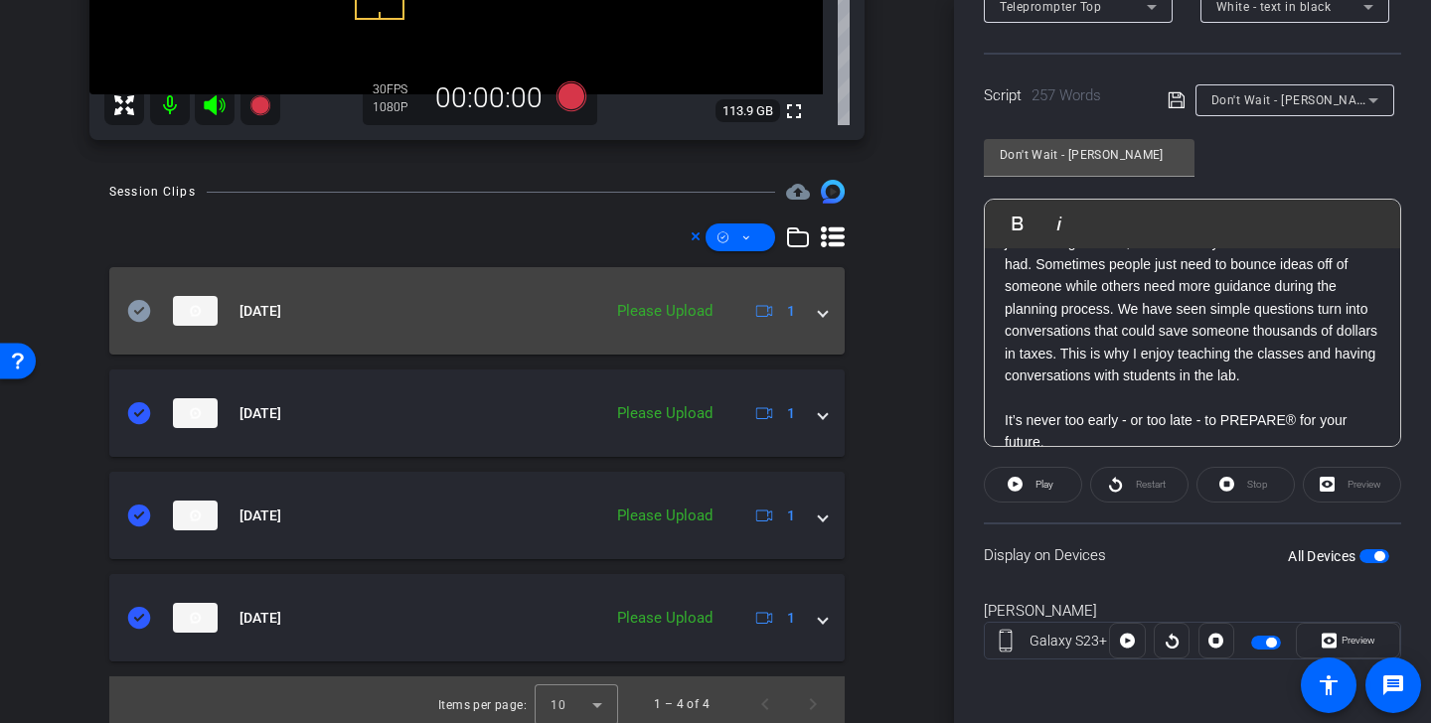
click at [142, 304] on icon at bounding box center [139, 311] width 23 height 22
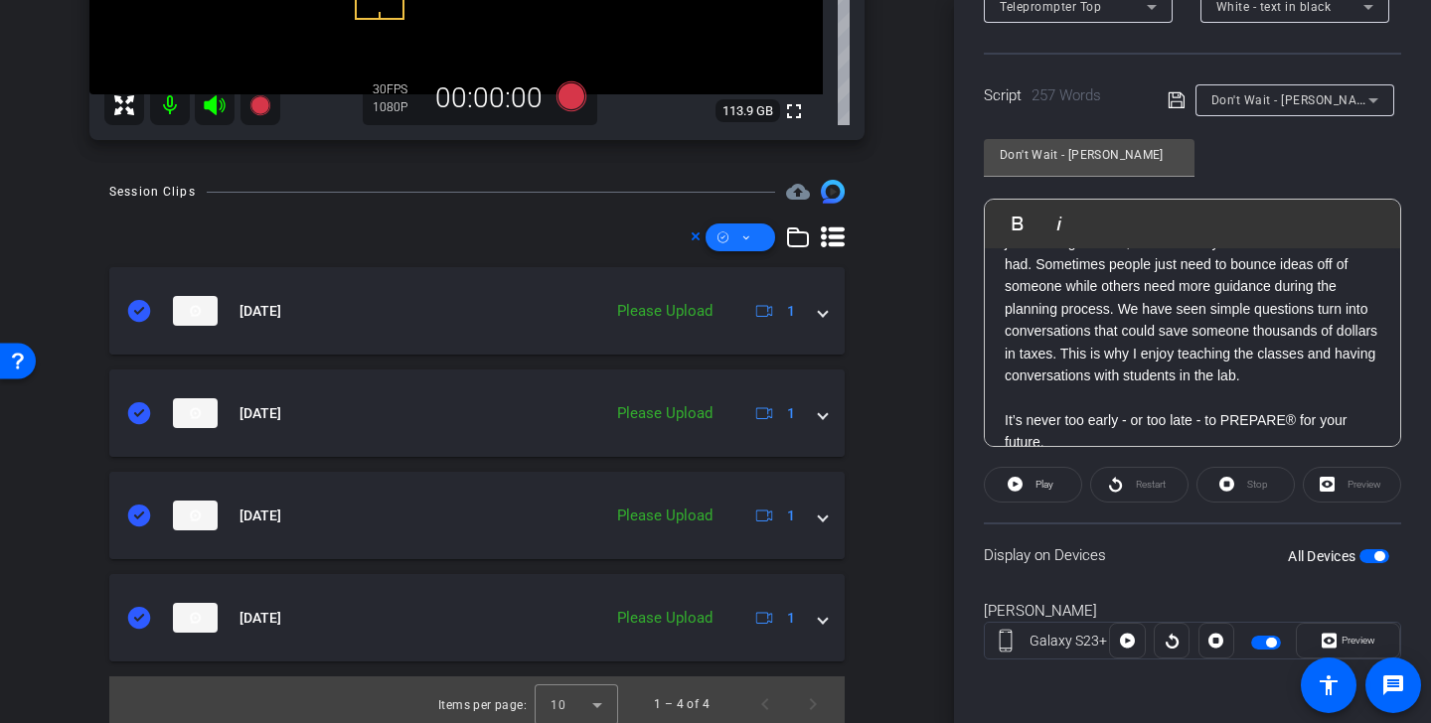
click at [754, 240] on span at bounding box center [741, 238] width 70 height 48
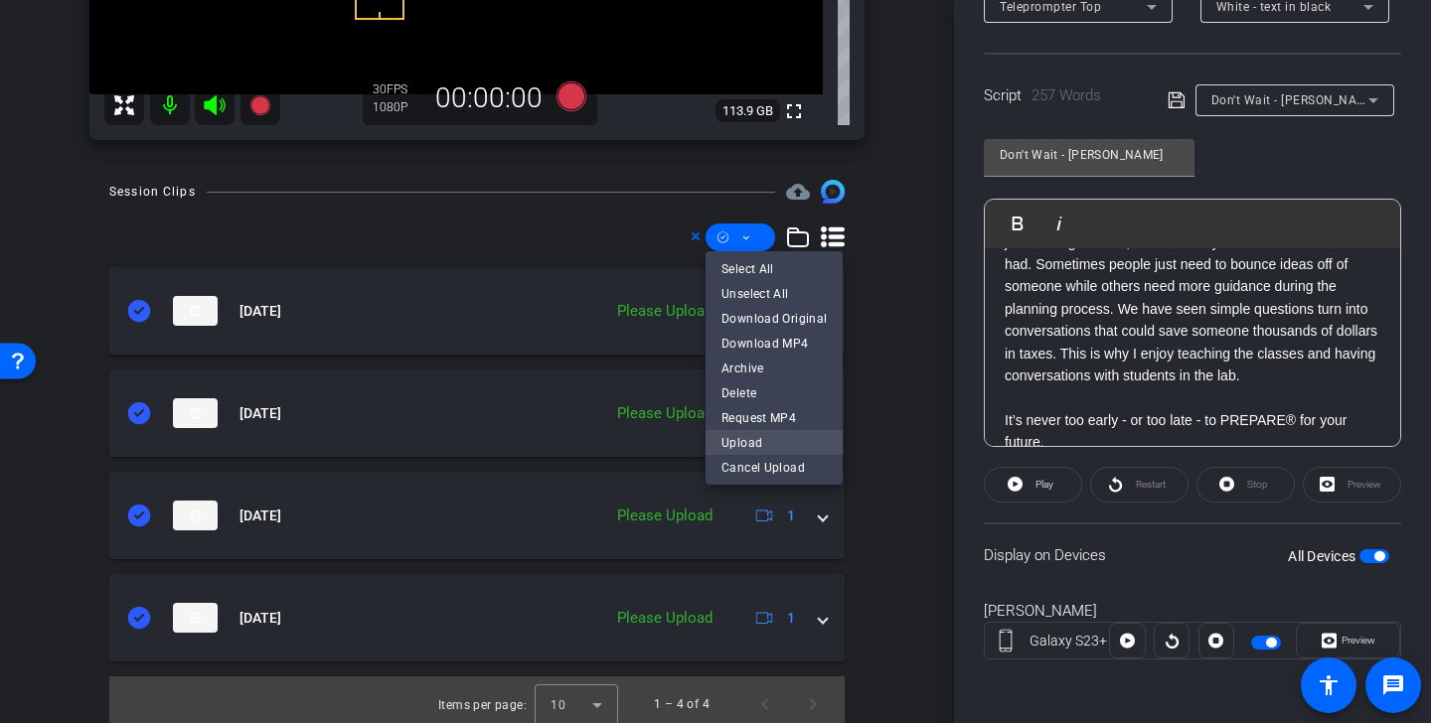
click at [767, 445] on span "Upload" at bounding box center [773, 443] width 105 height 24
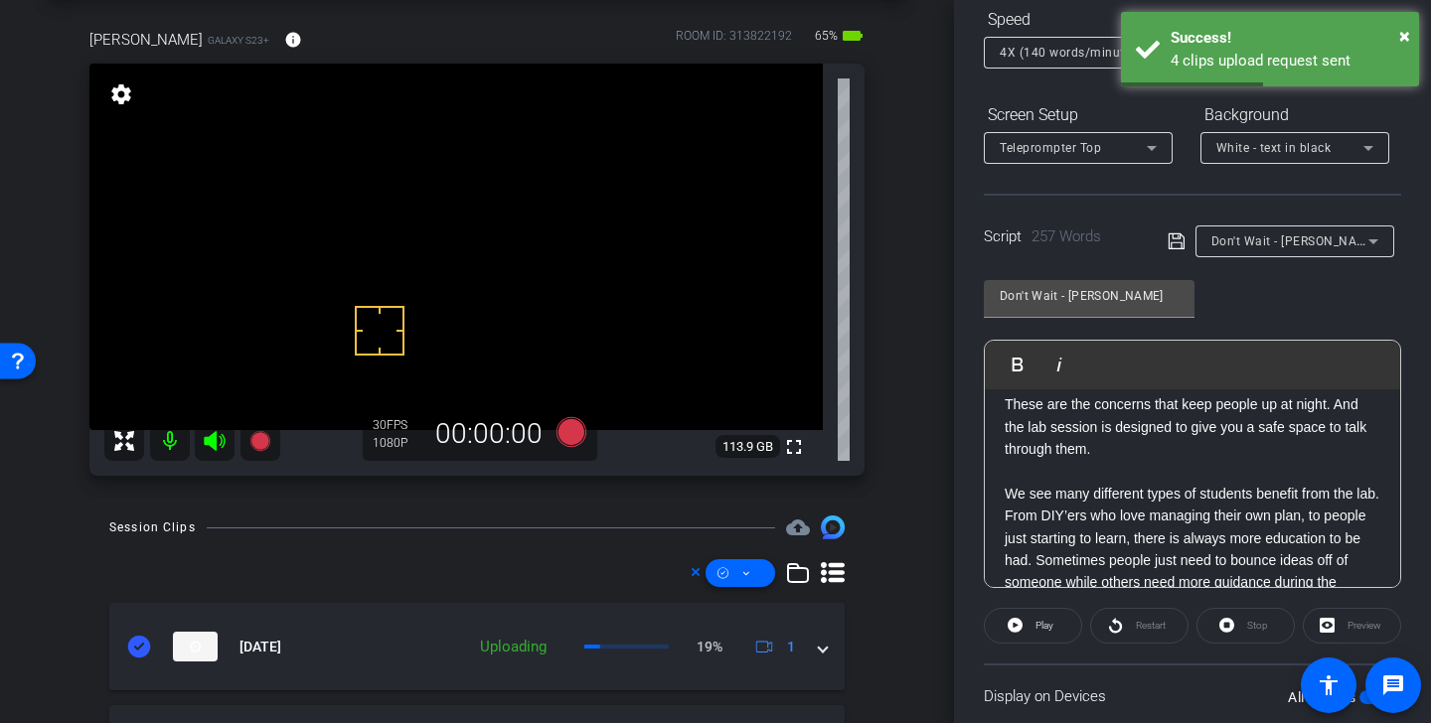
scroll to position [0, 0]
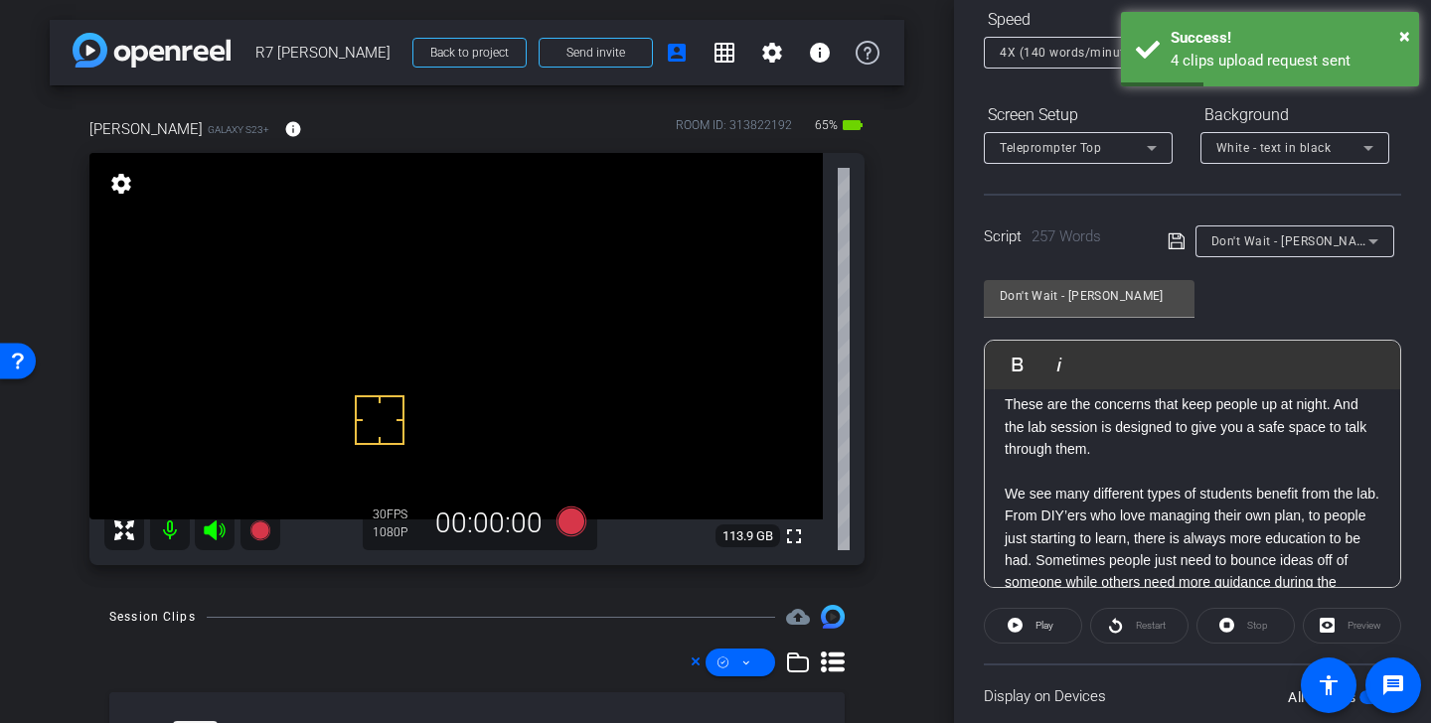
click at [1285, 257] on div at bounding box center [1295, 268] width 199 height 22
click at [1283, 236] on span "Don't Wait - [PERSON_NAME]" at bounding box center [1294, 241] width 167 height 16
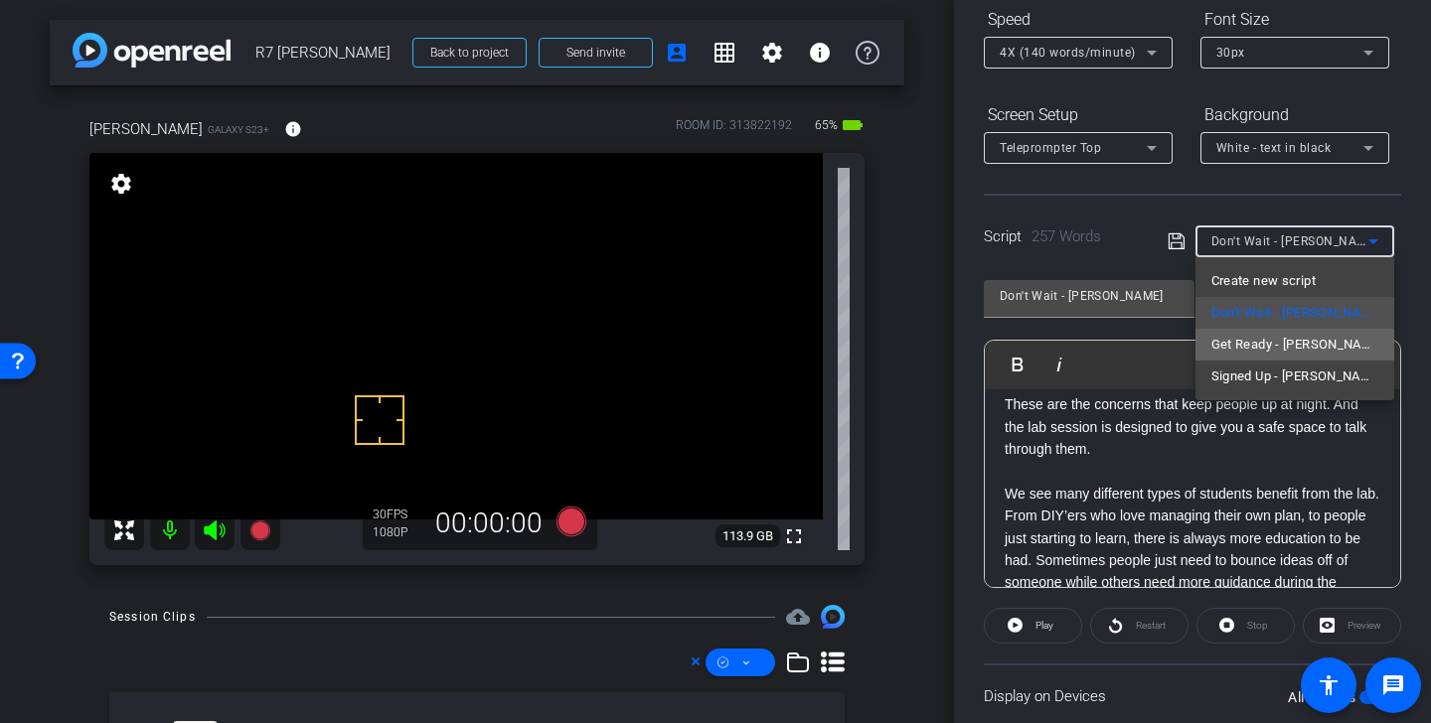
click at [1335, 346] on mat-option "Get Ready - [PERSON_NAME]" at bounding box center [1295, 345] width 199 height 32
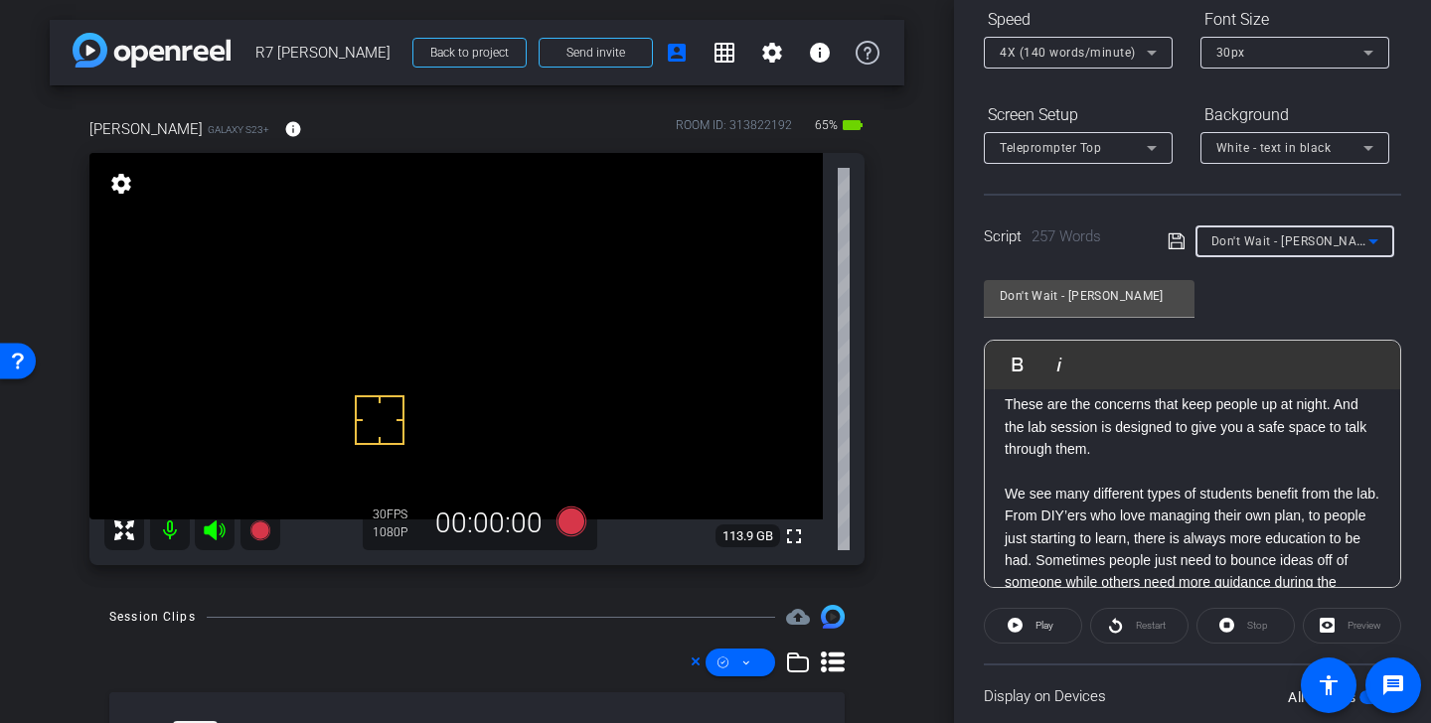
type input "Get Ready - [PERSON_NAME]"
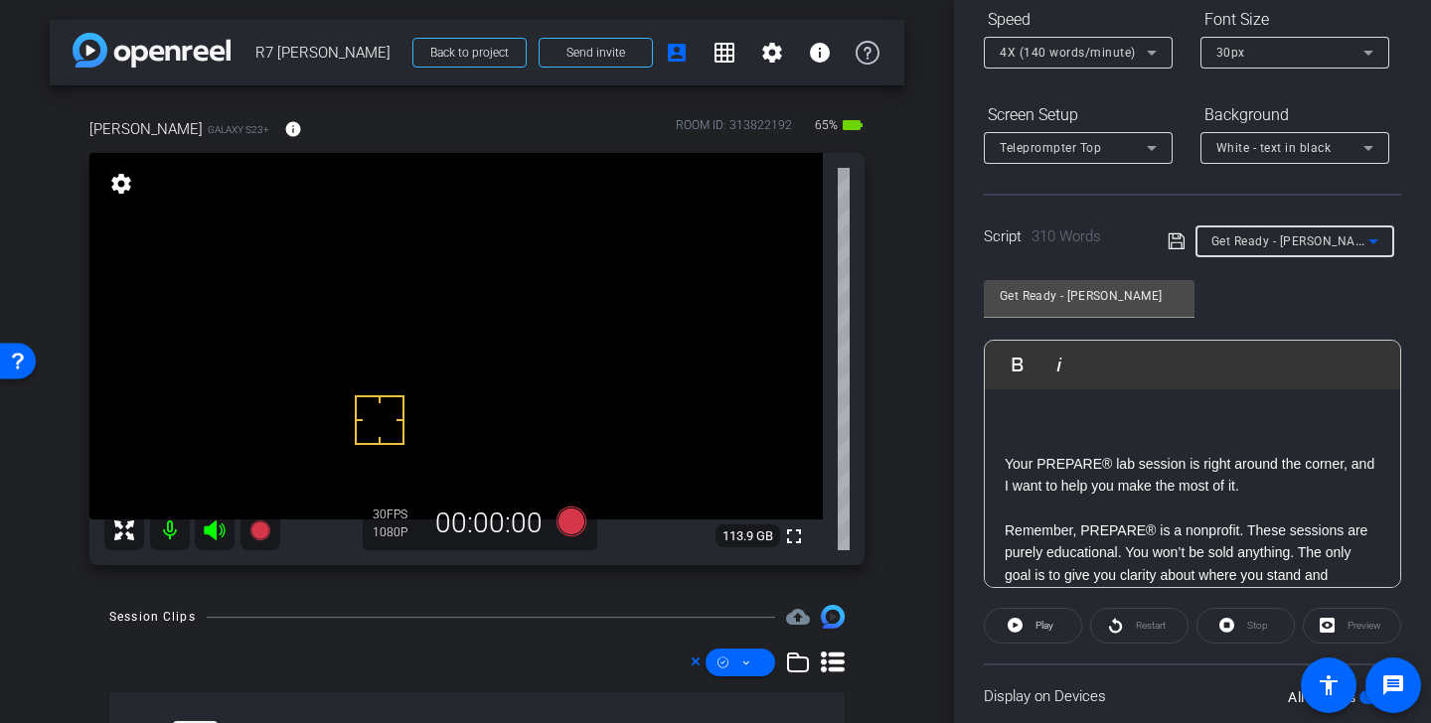
scroll to position [23, 0]
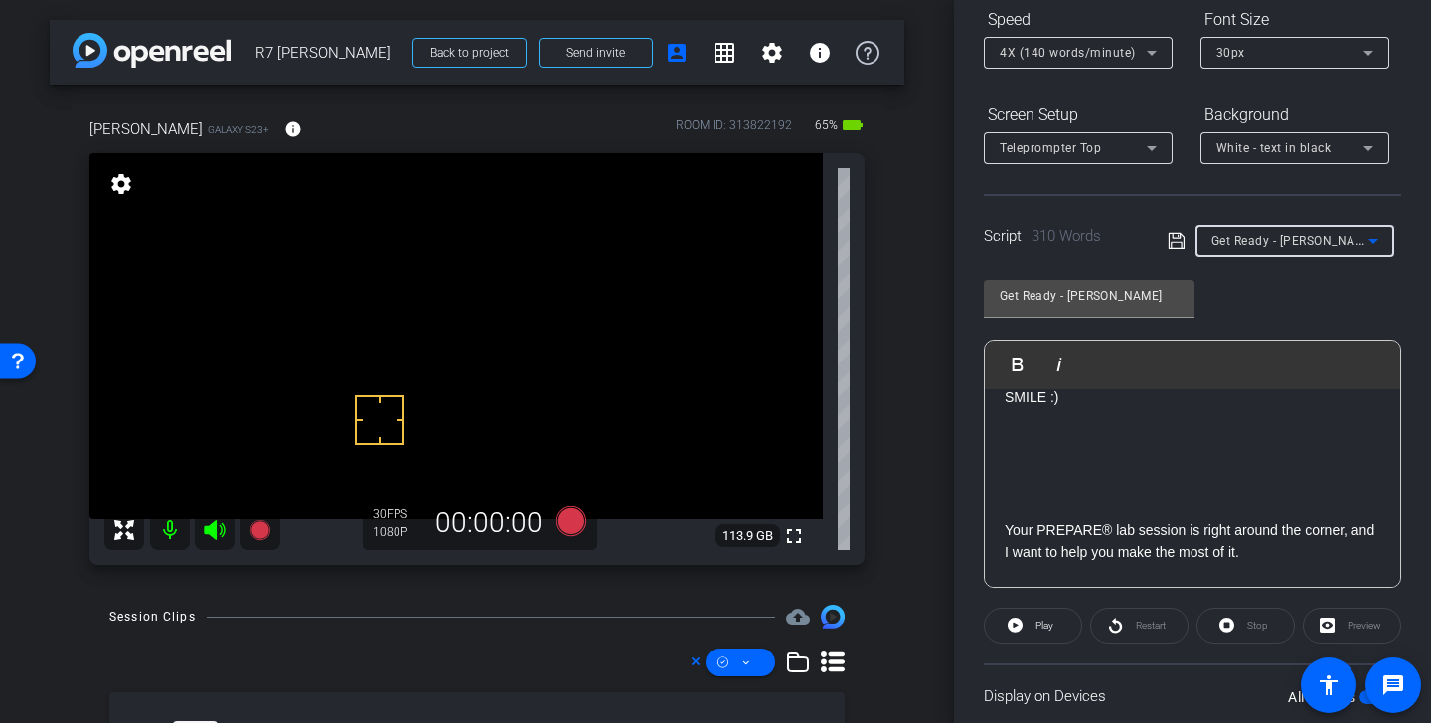
click at [1177, 239] on icon at bounding box center [1176, 242] width 16 height 16
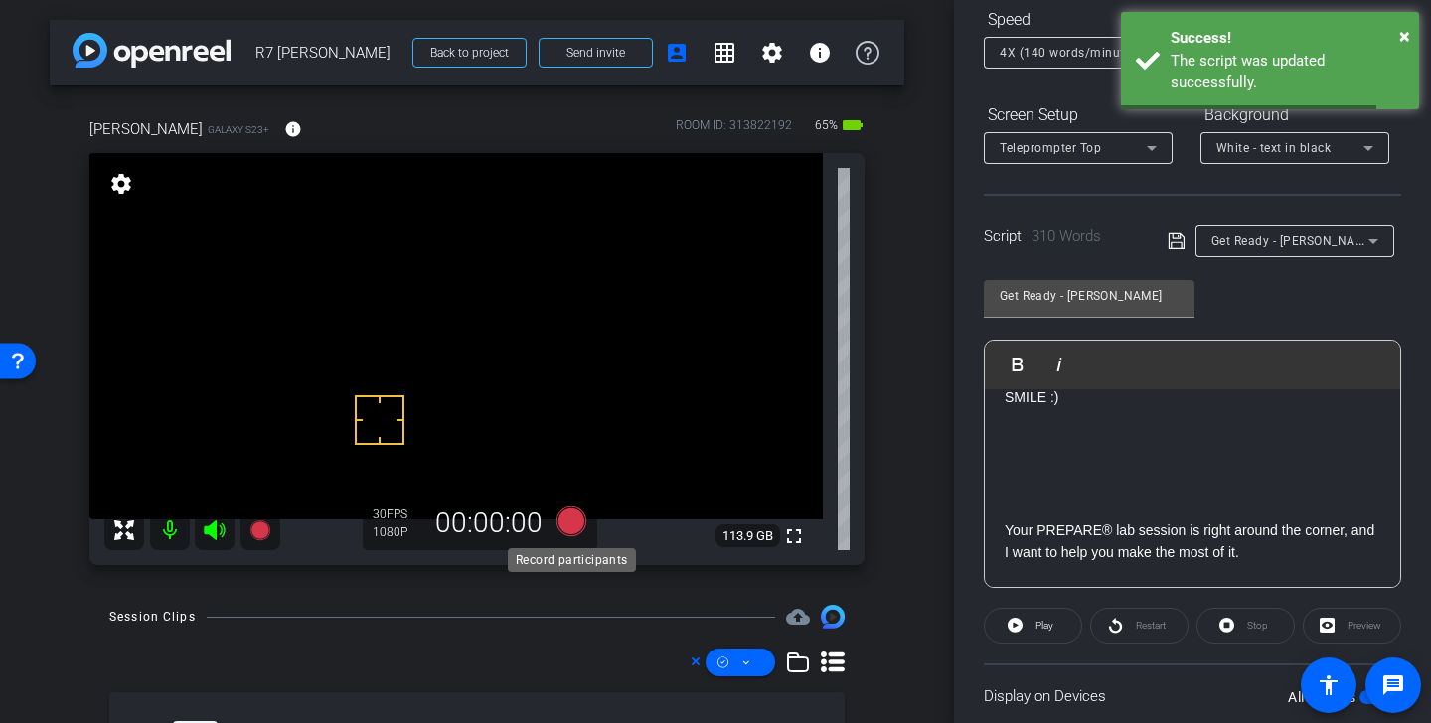
click at [586, 522] on icon at bounding box center [572, 522] width 48 height 36
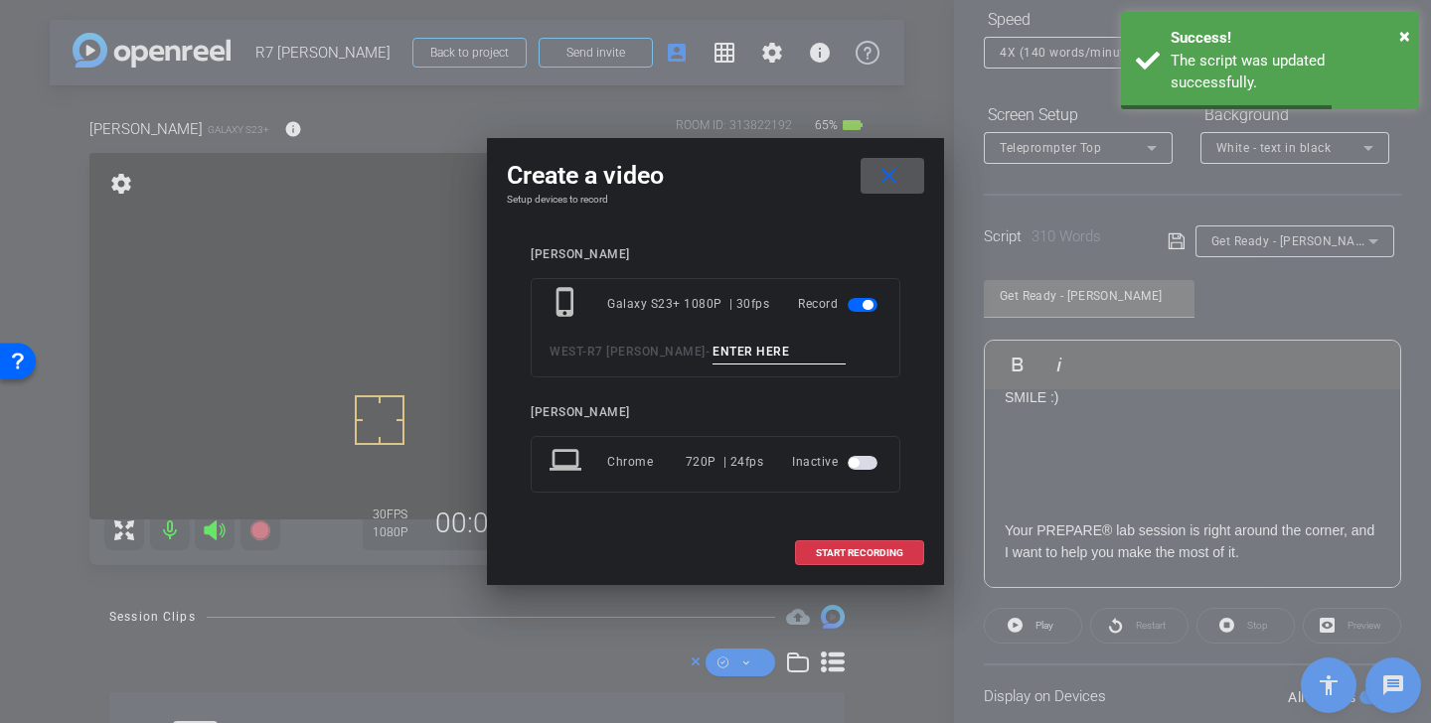
click at [697, 338] on div "phone_iphone Galaxy S23+ 1080P | 30fps Record WEST - R7 Alan -" at bounding box center [716, 327] width 370 height 99
click at [713, 352] on input at bounding box center [779, 352] width 133 height 25
click at [713, 348] on input at bounding box center [779, 352] width 133 height 25
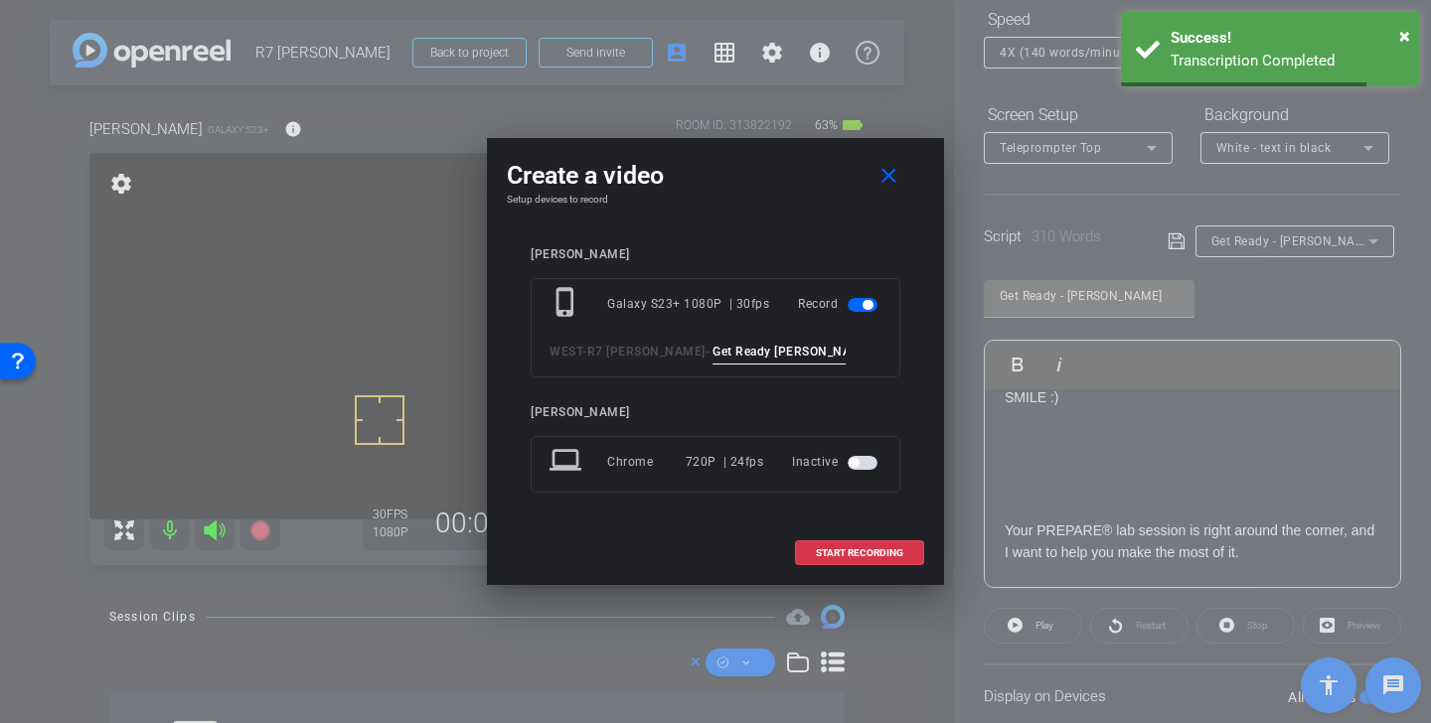
drag, startPoint x: 772, startPoint y: 352, endPoint x: 539, endPoint y: 330, distance: 234.6
click at [539, 330] on div "phone_iphone Galaxy S23+ 1080P | 30fps Record WEST - R7 Alan - Get Ready Alan T…" at bounding box center [716, 327] width 370 height 99
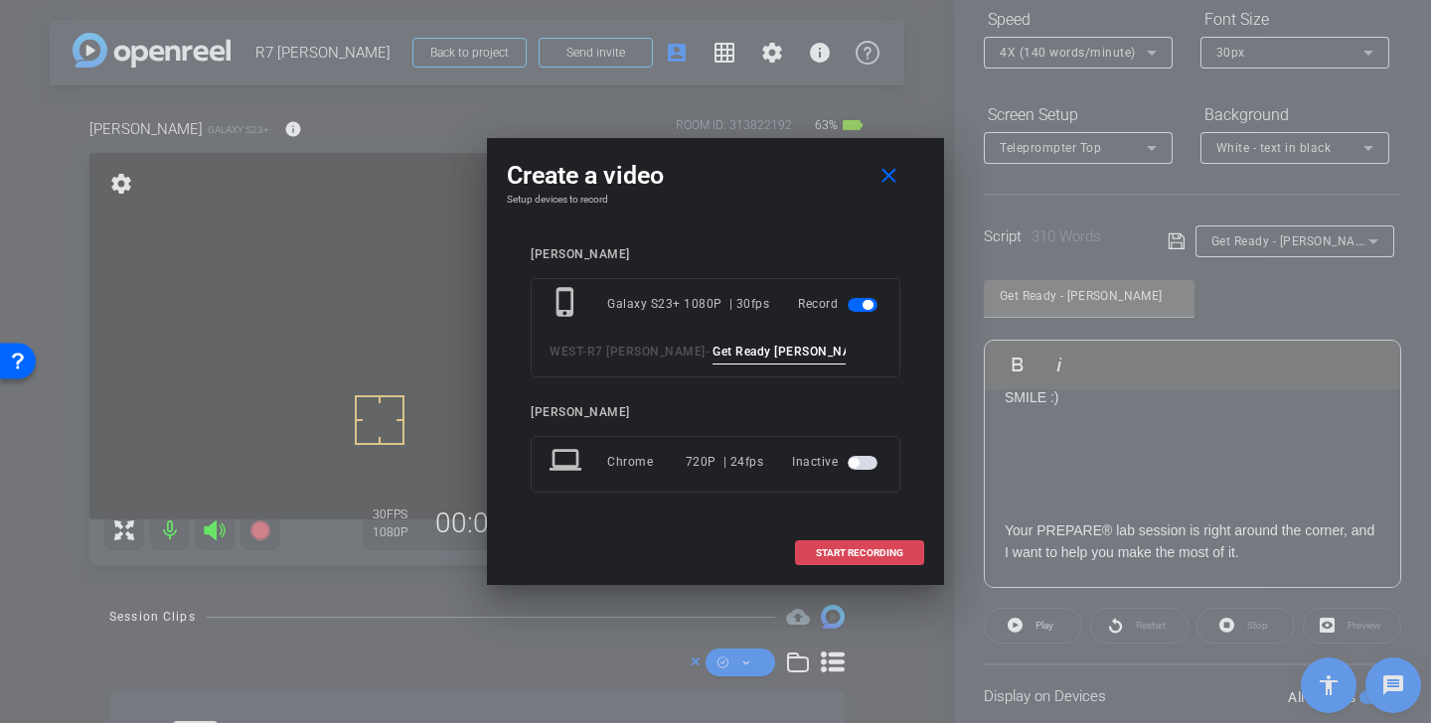
type input "Get Ready Alan Tk 1"
click at [867, 553] on span "START RECORDING" at bounding box center [859, 554] width 87 height 10
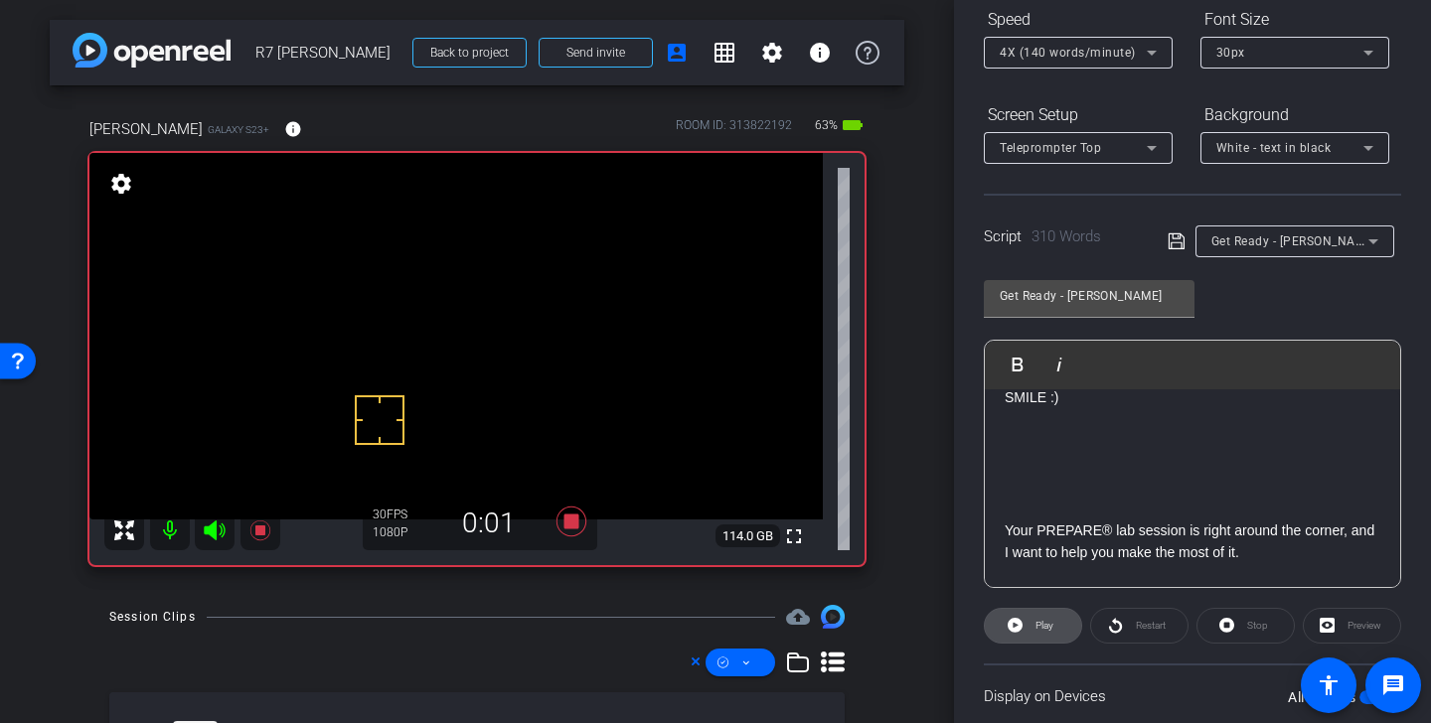
click at [1053, 633] on span at bounding box center [1033, 626] width 96 height 48
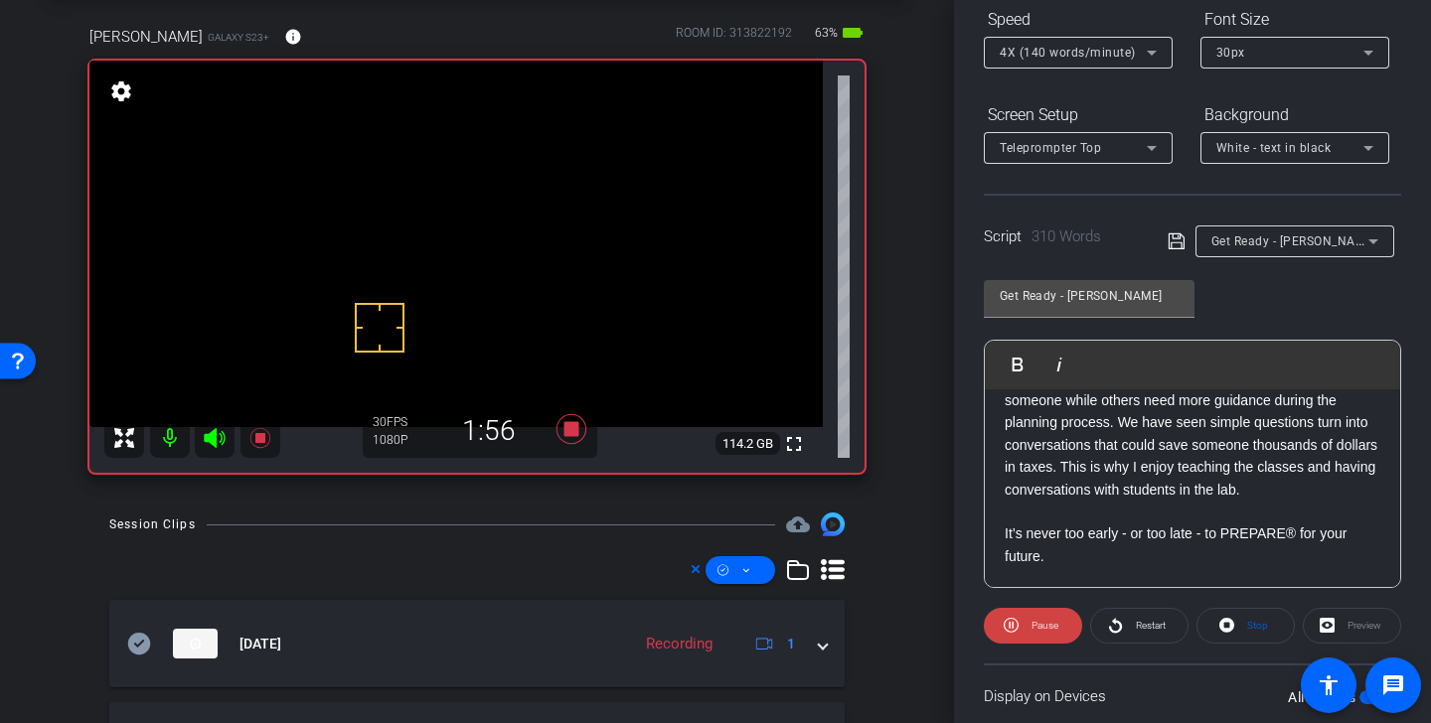
scroll to position [847, 0]
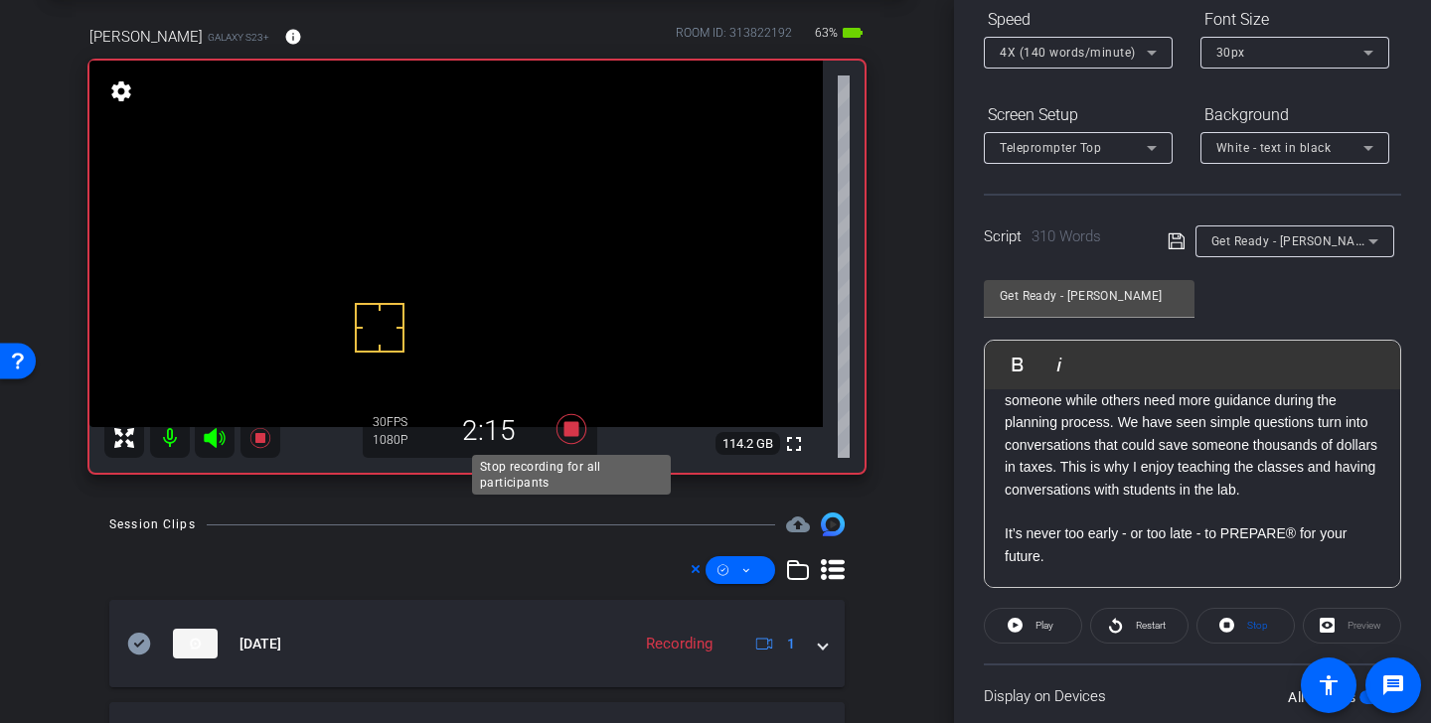
click at [571, 430] on icon at bounding box center [572, 429] width 30 height 30
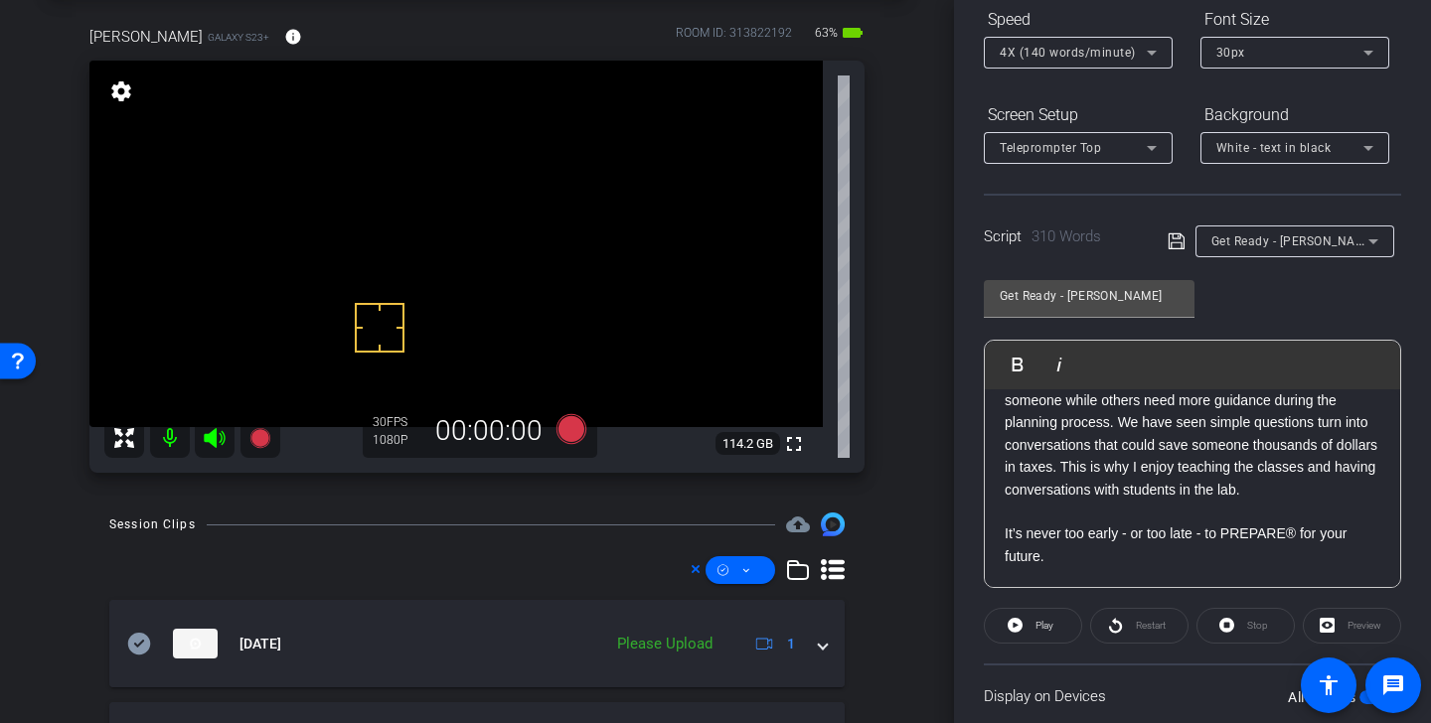
scroll to position [147, 0]
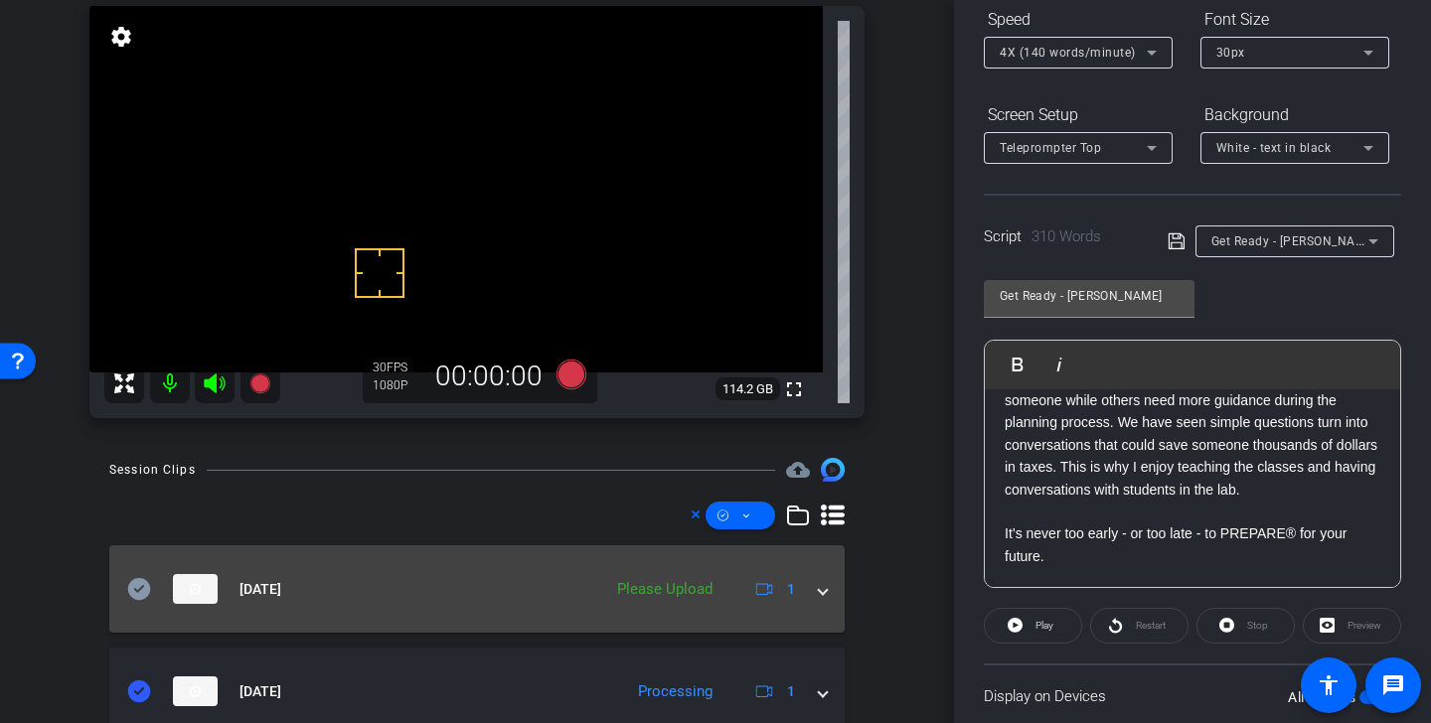
click at [134, 586] on icon at bounding box center [139, 589] width 23 height 22
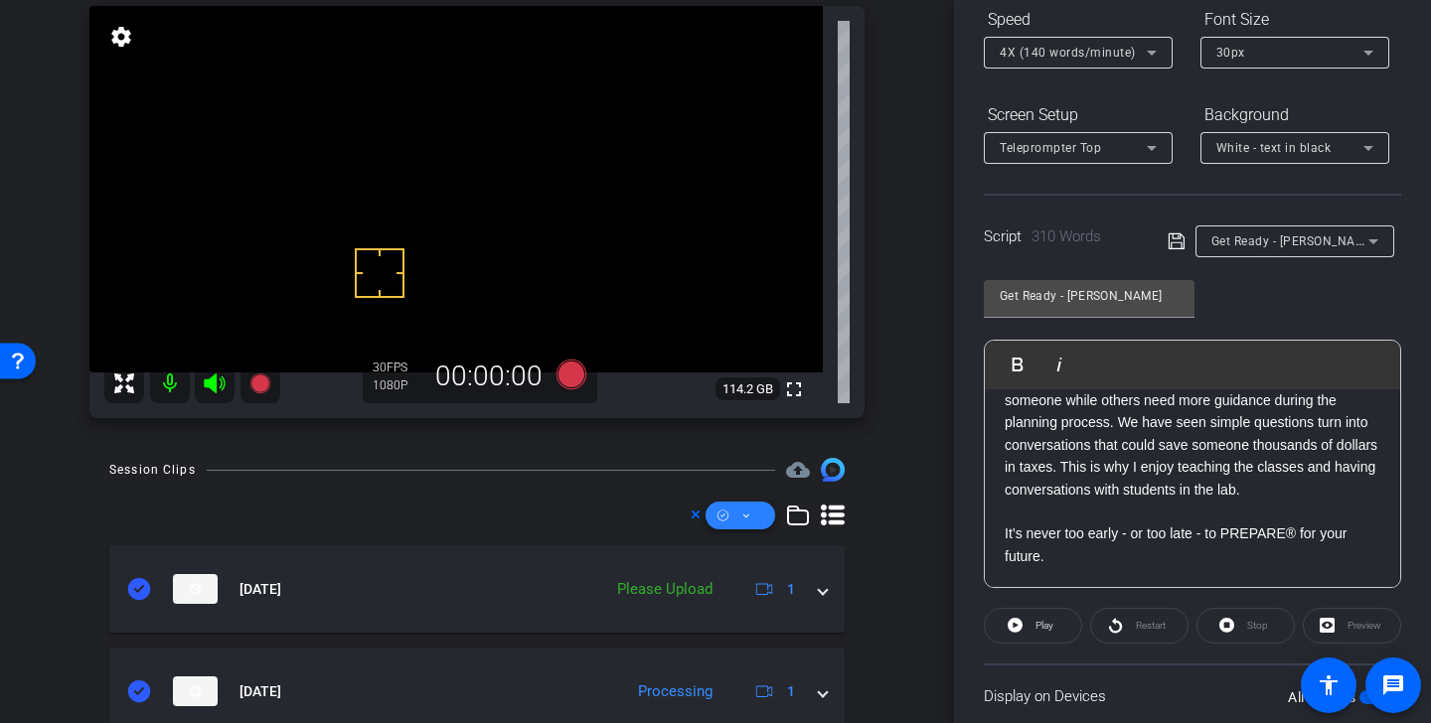
click at [760, 521] on span at bounding box center [741, 516] width 70 height 48
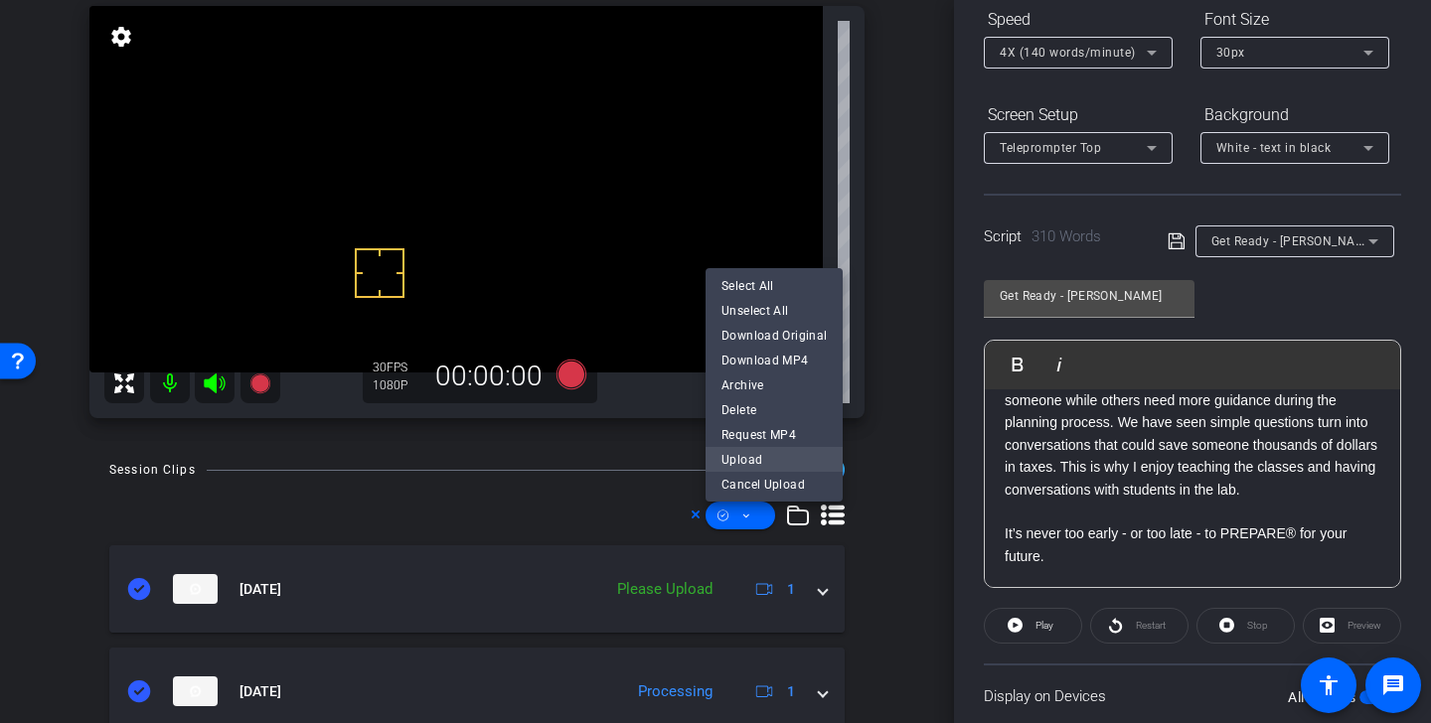
click at [764, 455] on span "Upload" at bounding box center [773, 460] width 105 height 24
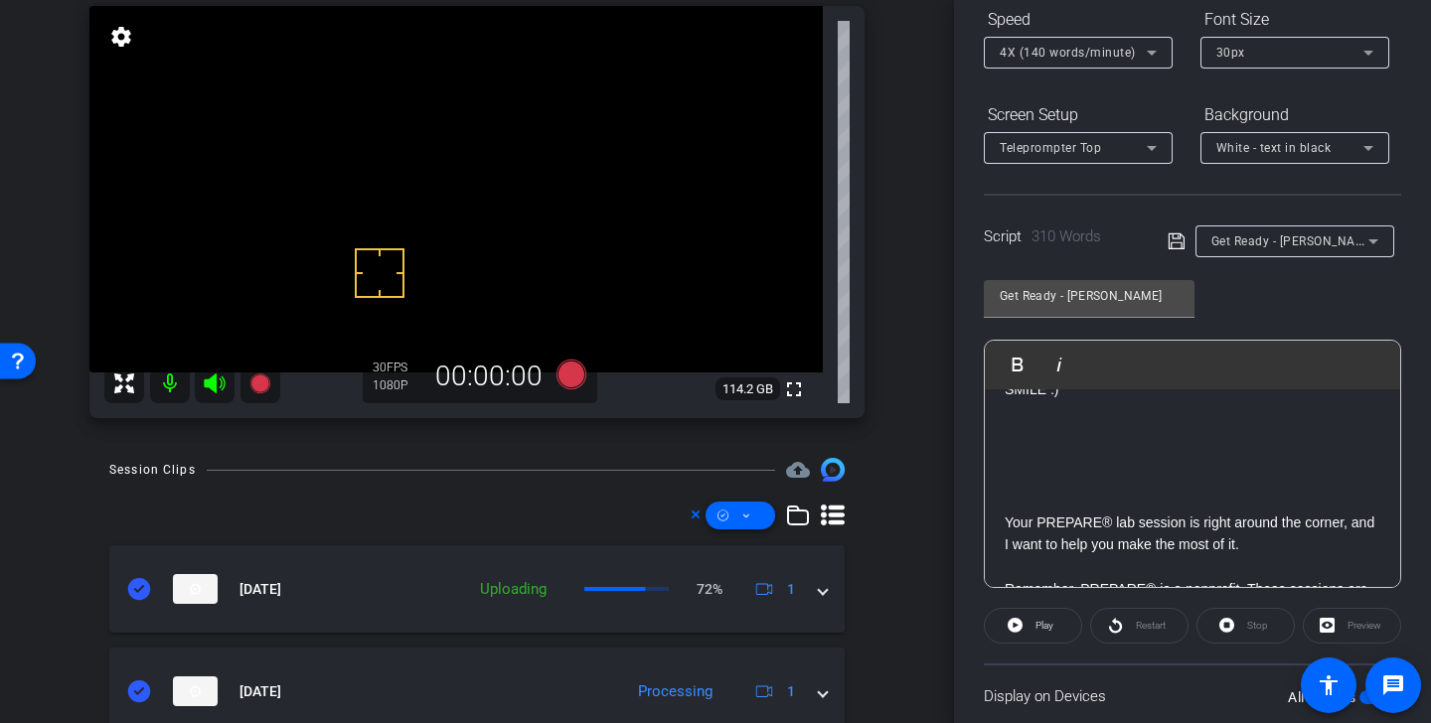
scroll to position [97, 0]
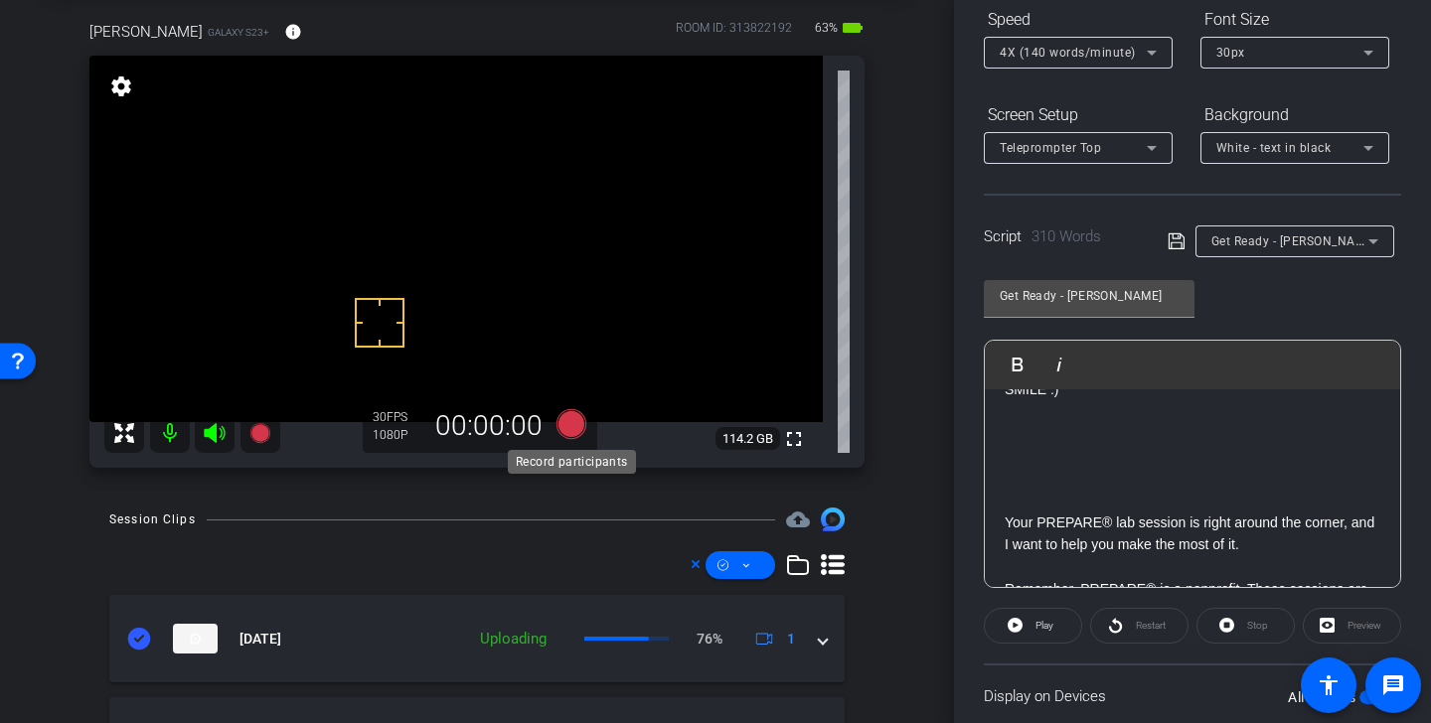
click at [579, 431] on icon at bounding box center [572, 424] width 30 height 30
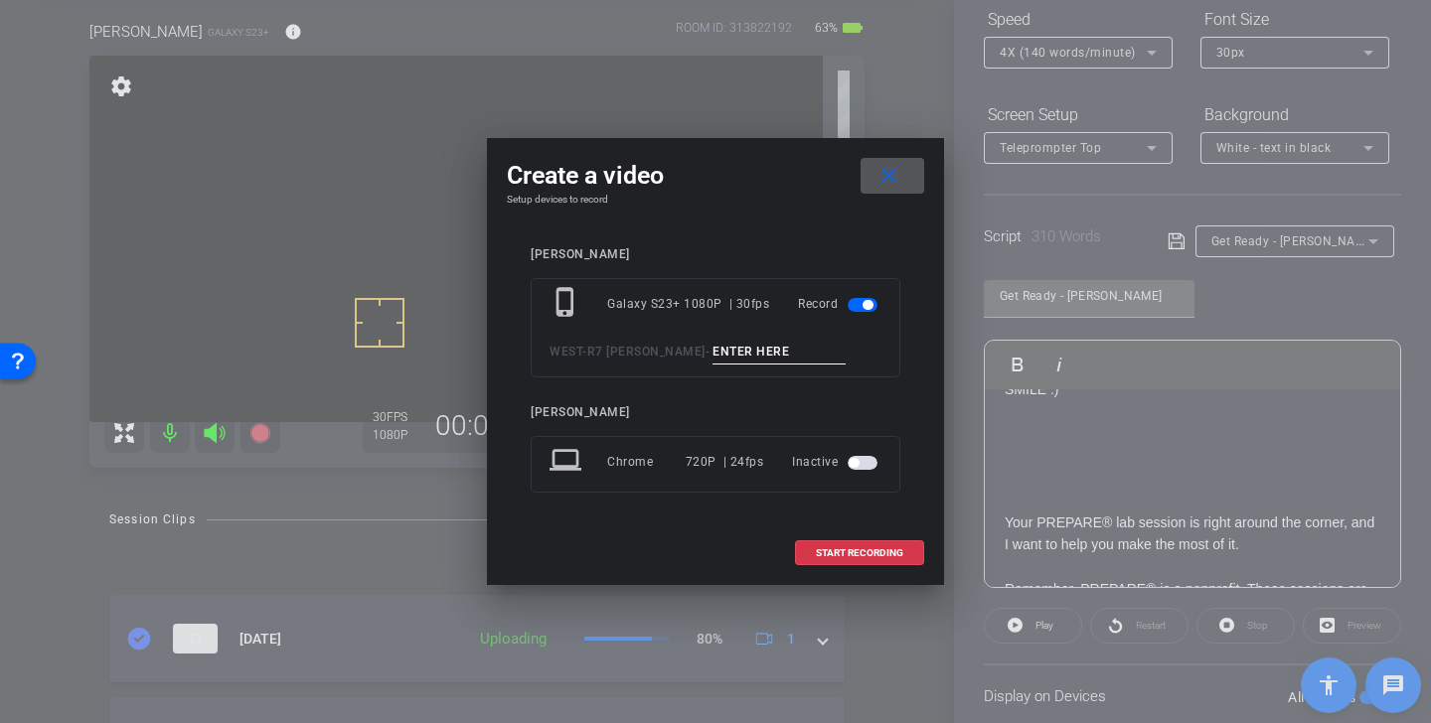
click at [713, 347] on input at bounding box center [779, 352] width 133 height 25
paste input "Get Ready Alan Tk 1"
type input "Get Ready Alan Tk 2"
click at [859, 549] on span "START RECORDING" at bounding box center [859, 554] width 87 height 10
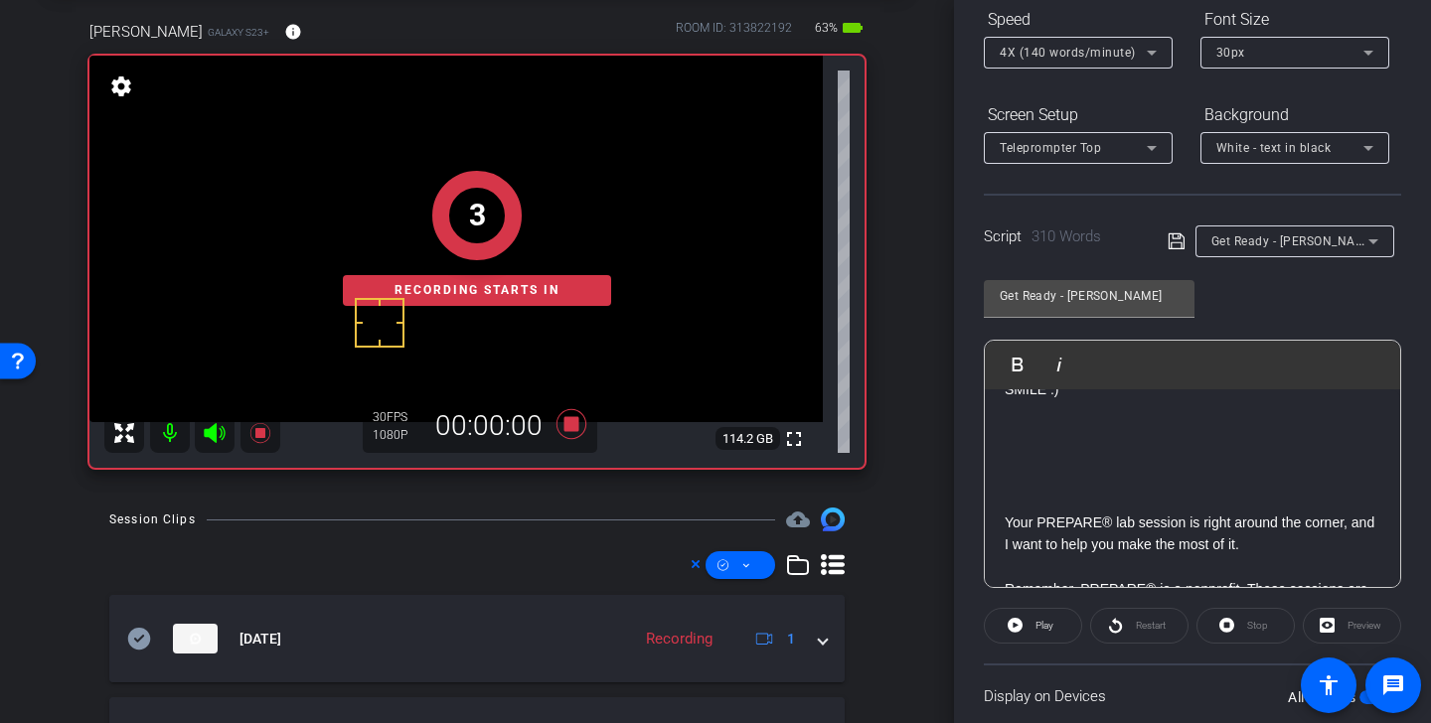
click at [217, 436] on div "3 Recording starts in" at bounding box center [476, 238] width 775 height 460
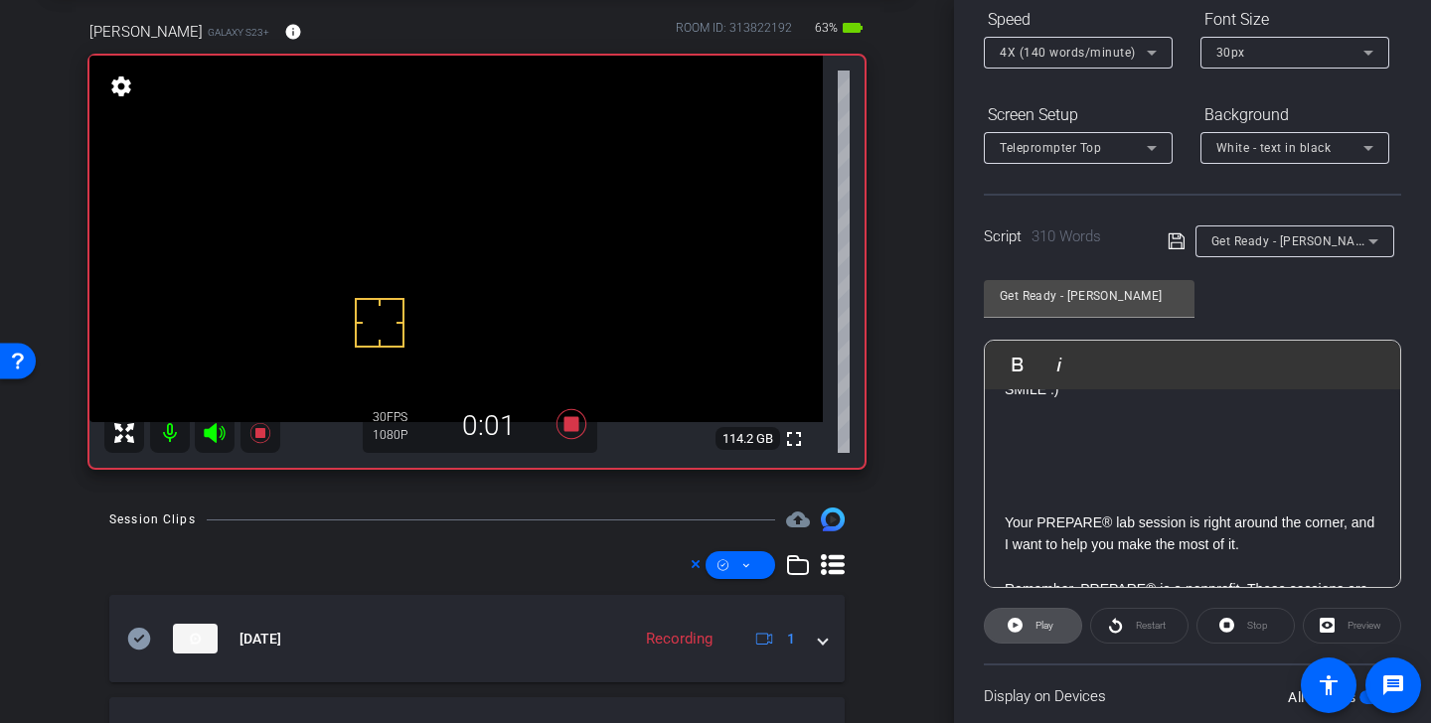
click at [1038, 624] on span "Play" at bounding box center [1045, 625] width 18 height 11
click at [217, 434] on icon at bounding box center [215, 433] width 24 height 24
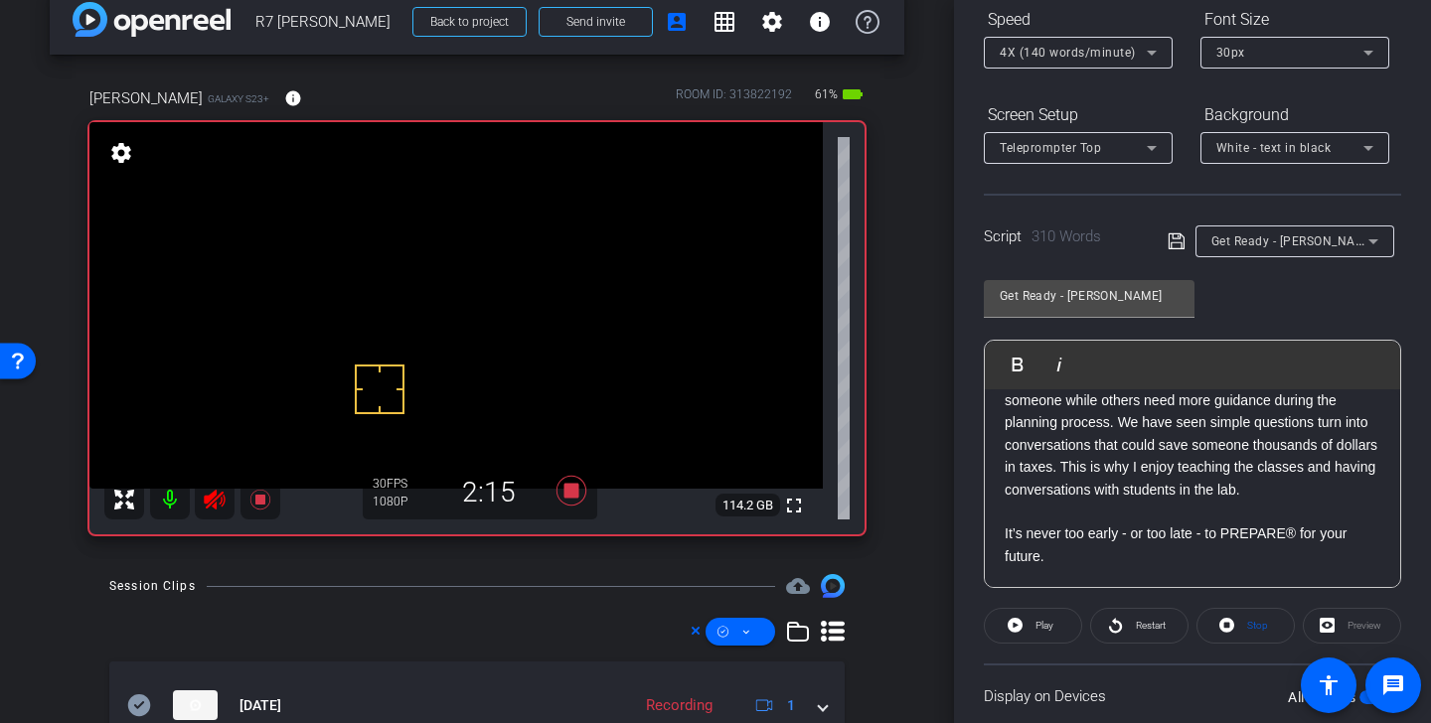
scroll to position [0, 0]
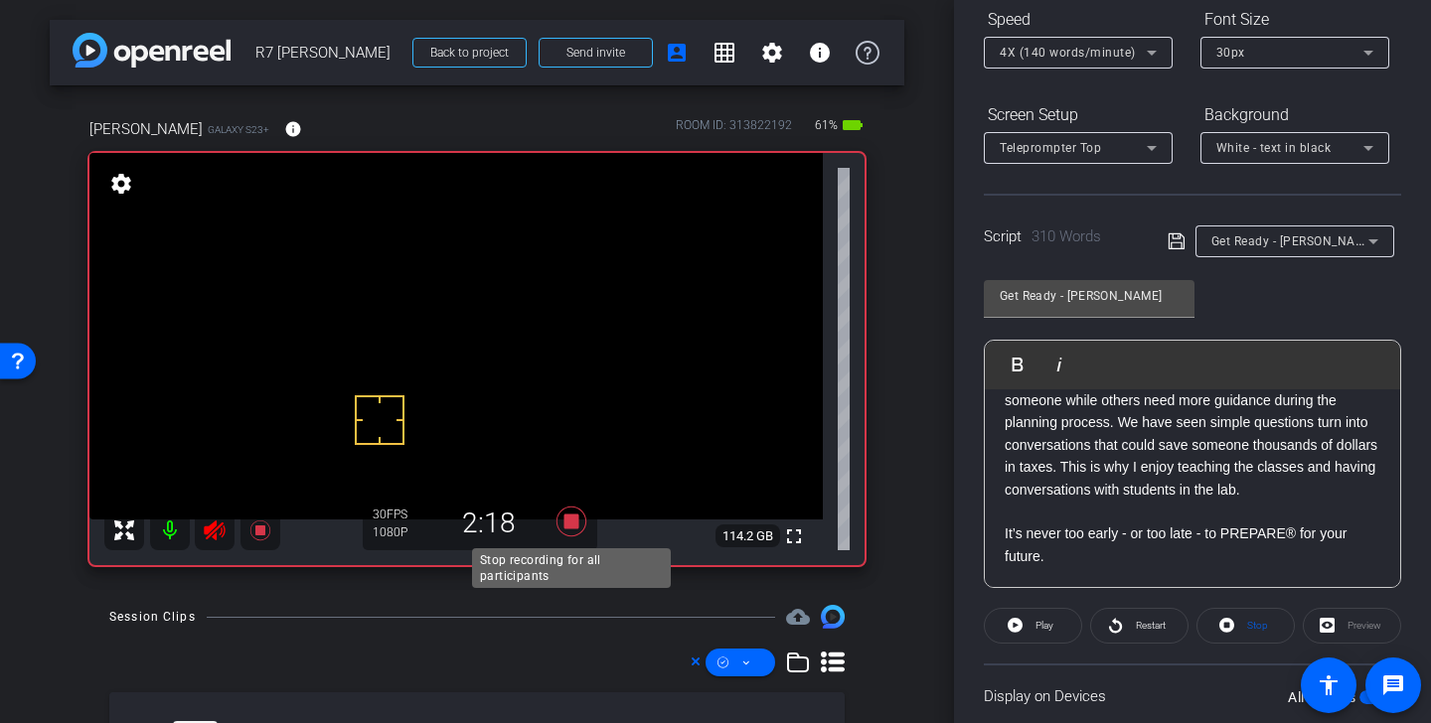
click at [577, 525] on icon at bounding box center [572, 522] width 30 height 30
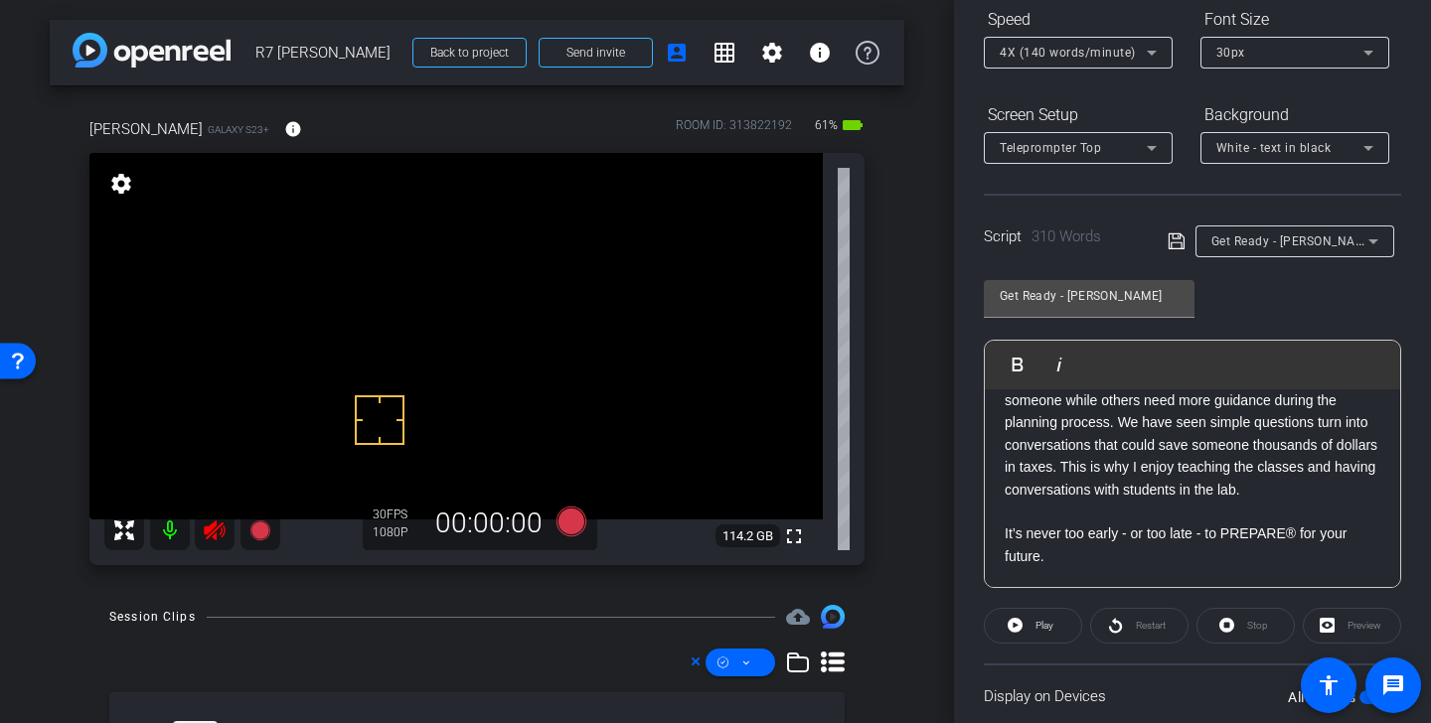
click at [209, 528] on icon at bounding box center [214, 531] width 21 height 20
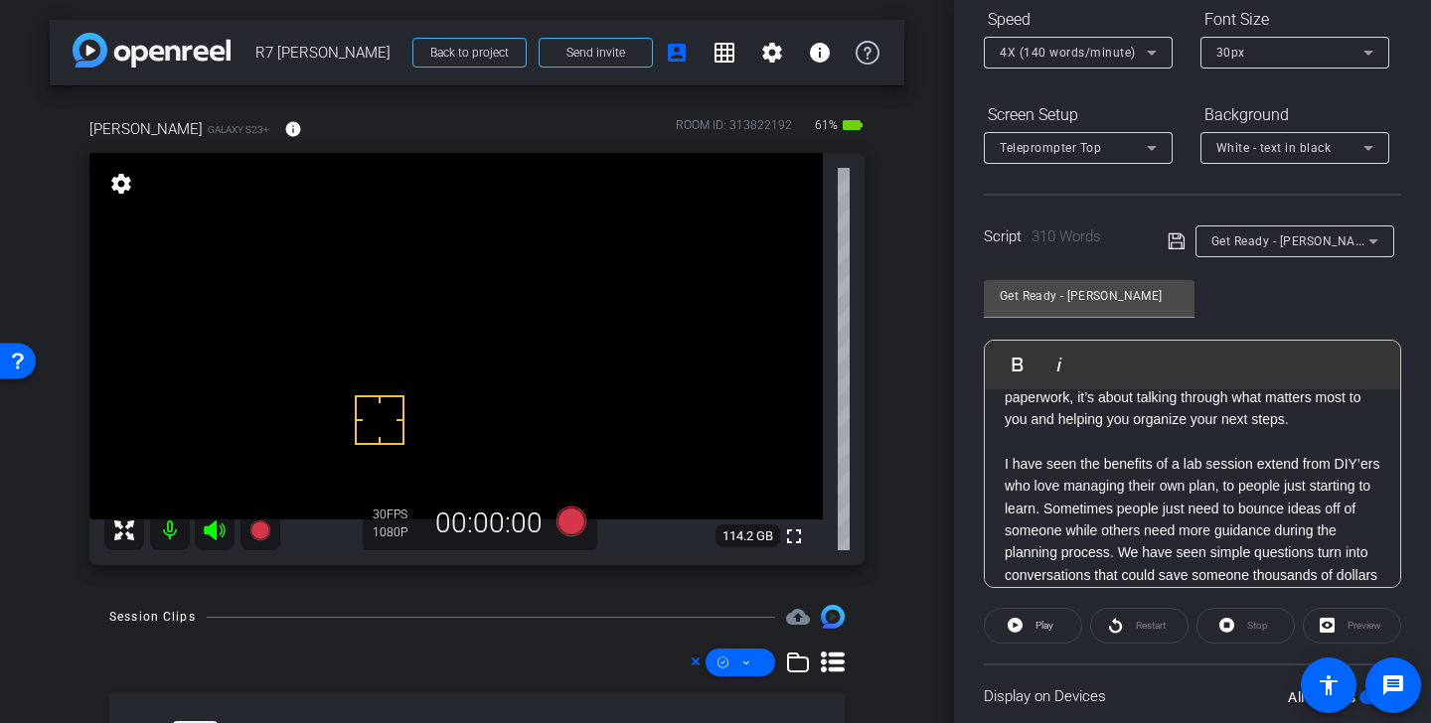
scroll to position [699, 0]
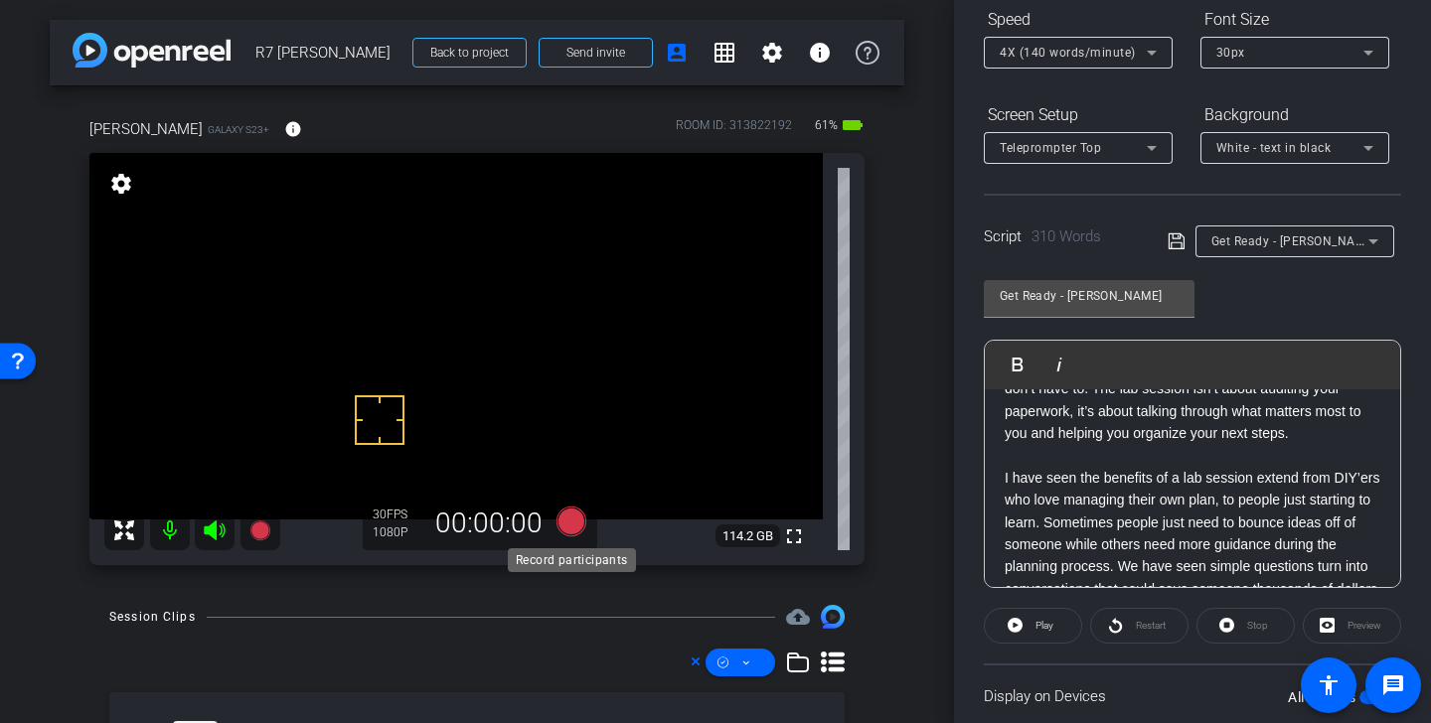
click at [574, 529] on icon at bounding box center [572, 522] width 30 height 30
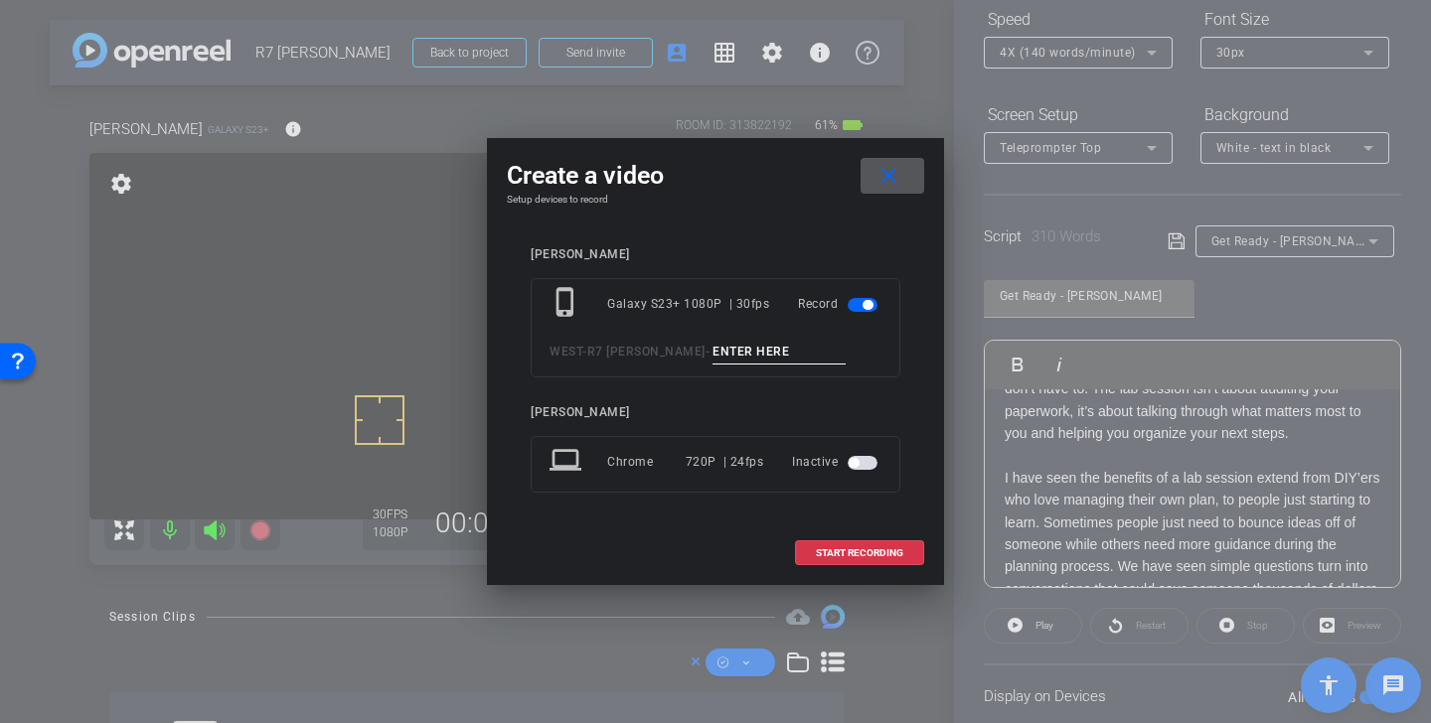
click at [720, 353] on input at bounding box center [779, 352] width 133 height 25
paste input "Get Ready Alan Tk 1"
type input "Get Ready Alan Tk 3"
click at [882, 554] on span "START RECORDING" at bounding box center [859, 554] width 87 height 10
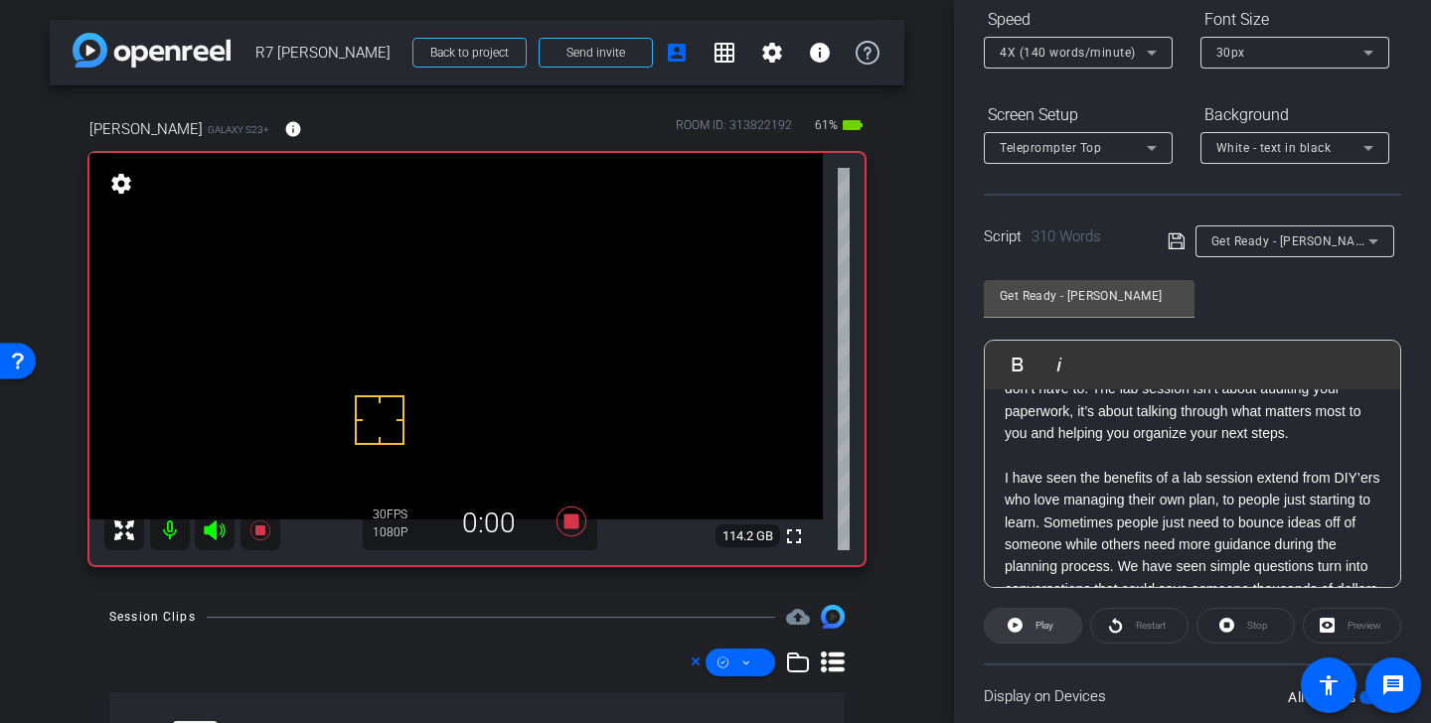
click at [1035, 632] on span "Play" at bounding box center [1042, 626] width 23 height 28
click at [217, 526] on icon at bounding box center [215, 531] width 24 height 24
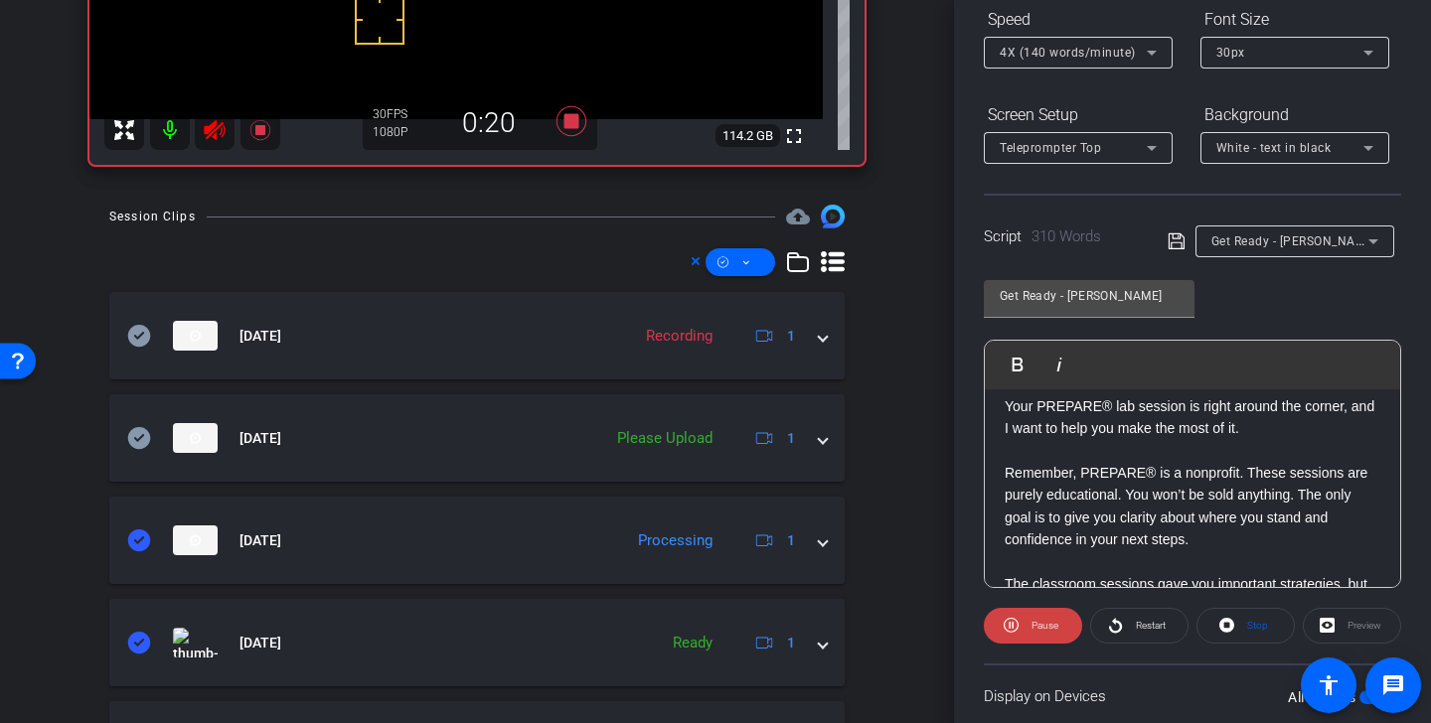
scroll to position [501, 0]
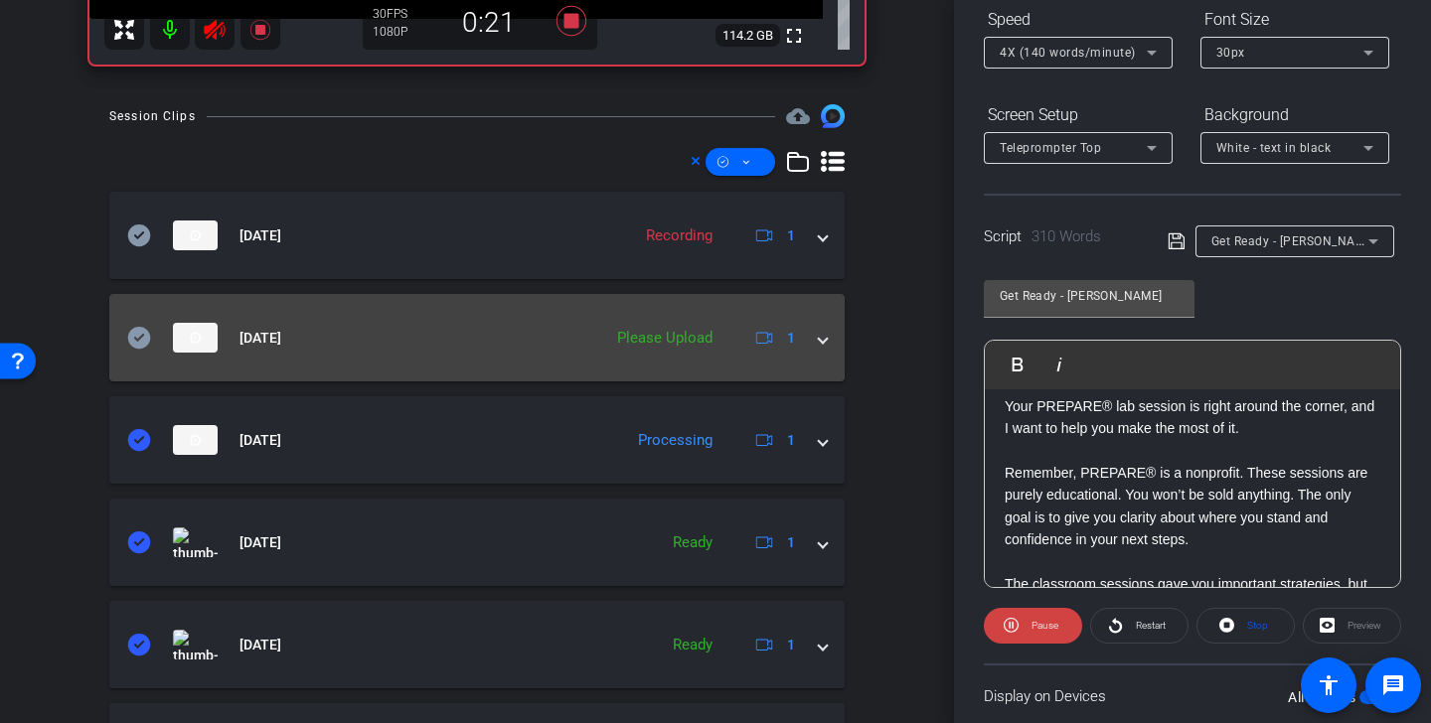
click at [137, 339] on icon at bounding box center [139, 338] width 23 height 22
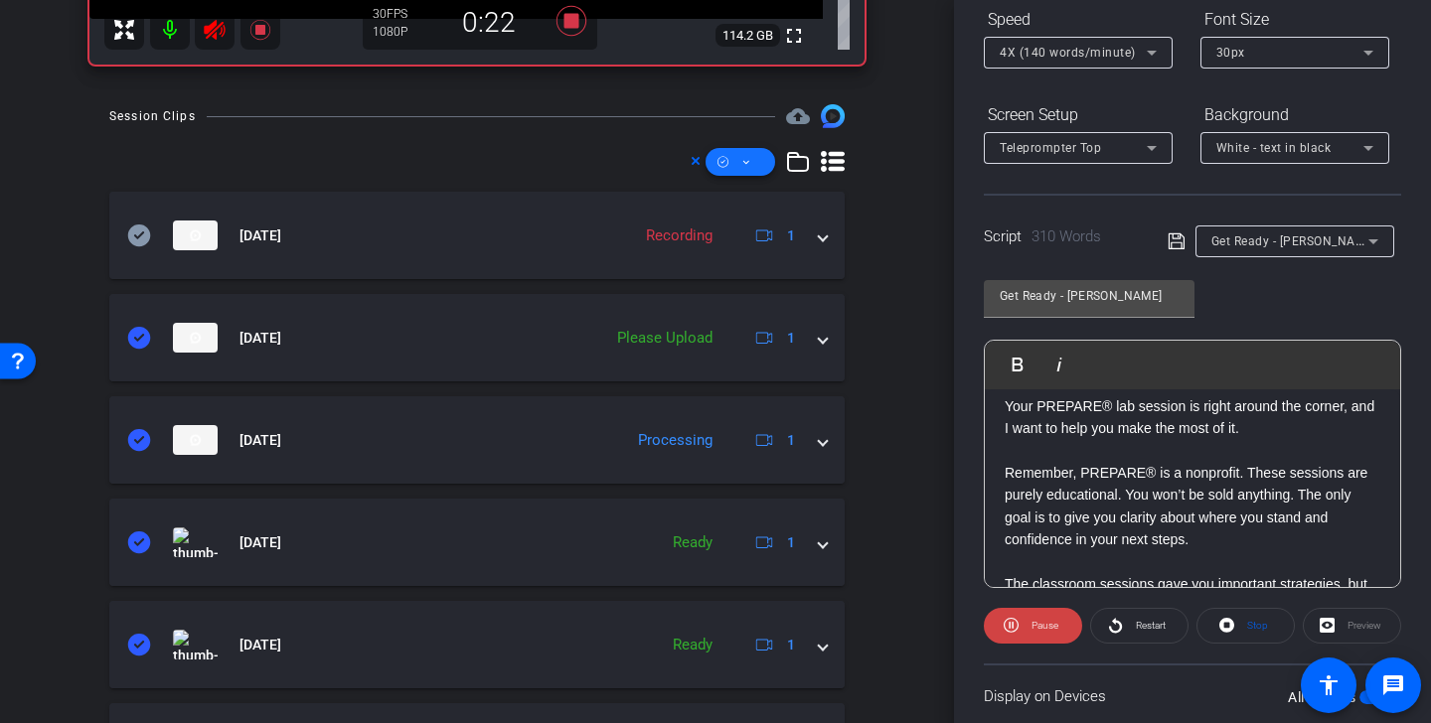
click at [744, 167] on icon at bounding box center [746, 162] width 10 height 25
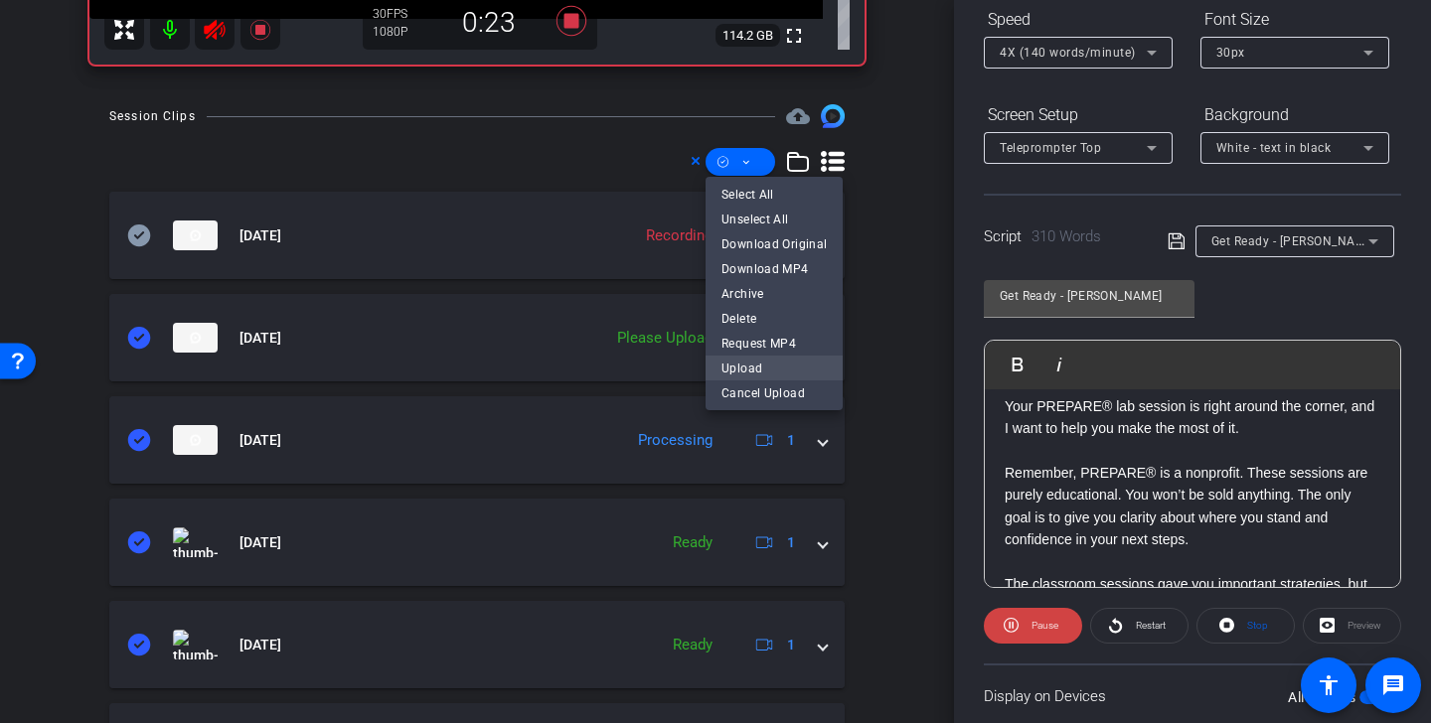
click at [764, 372] on span "Upload" at bounding box center [773, 368] width 105 height 24
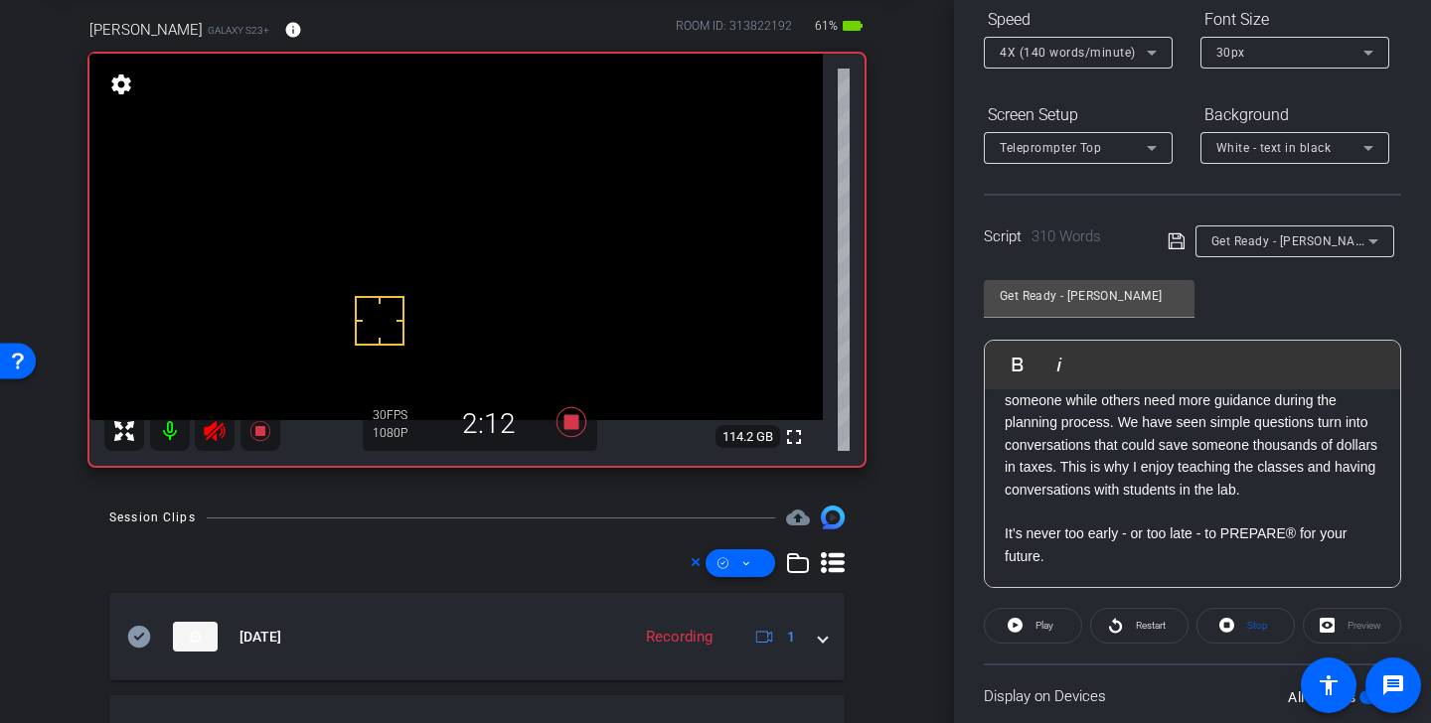
scroll to position [229, 0]
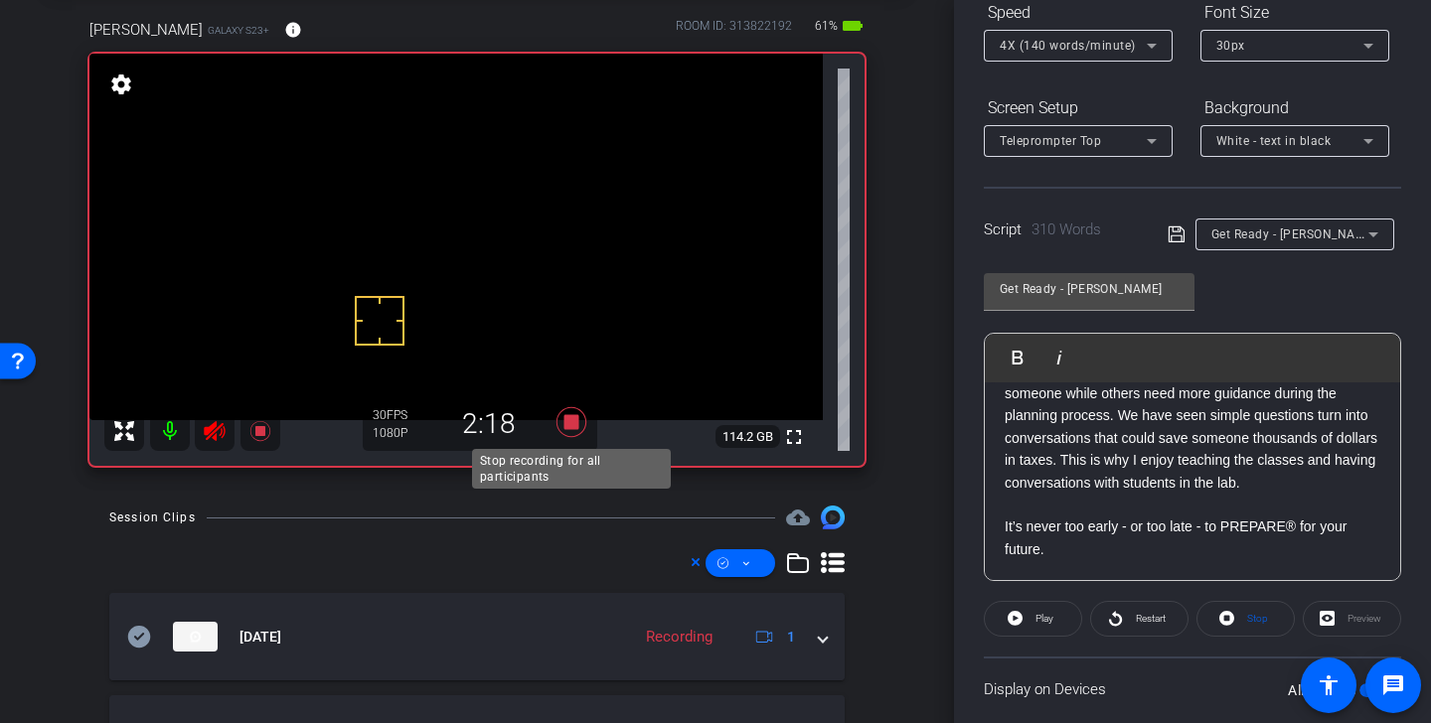
click at [574, 424] on icon at bounding box center [572, 422] width 30 height 30
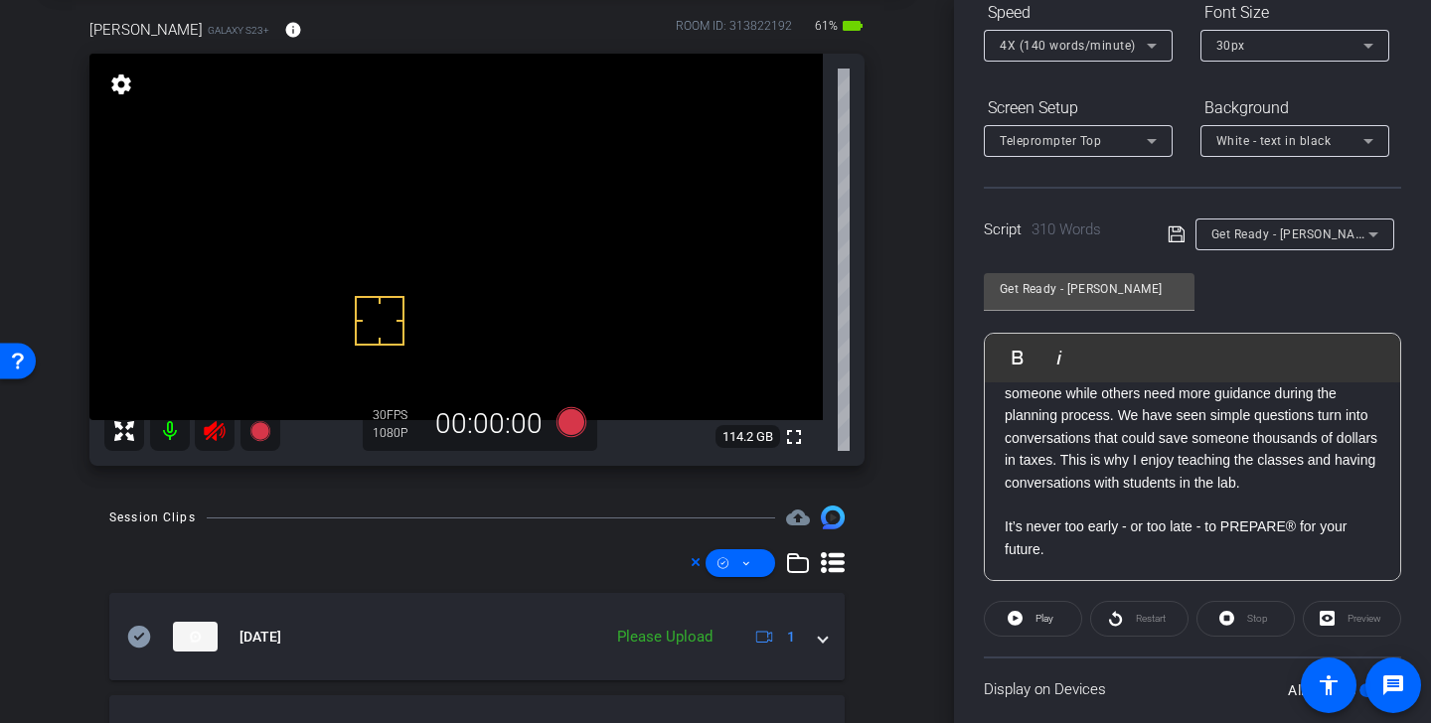
click at [218, 433] on icon at bounding box center [215, 431] width 24 height 24
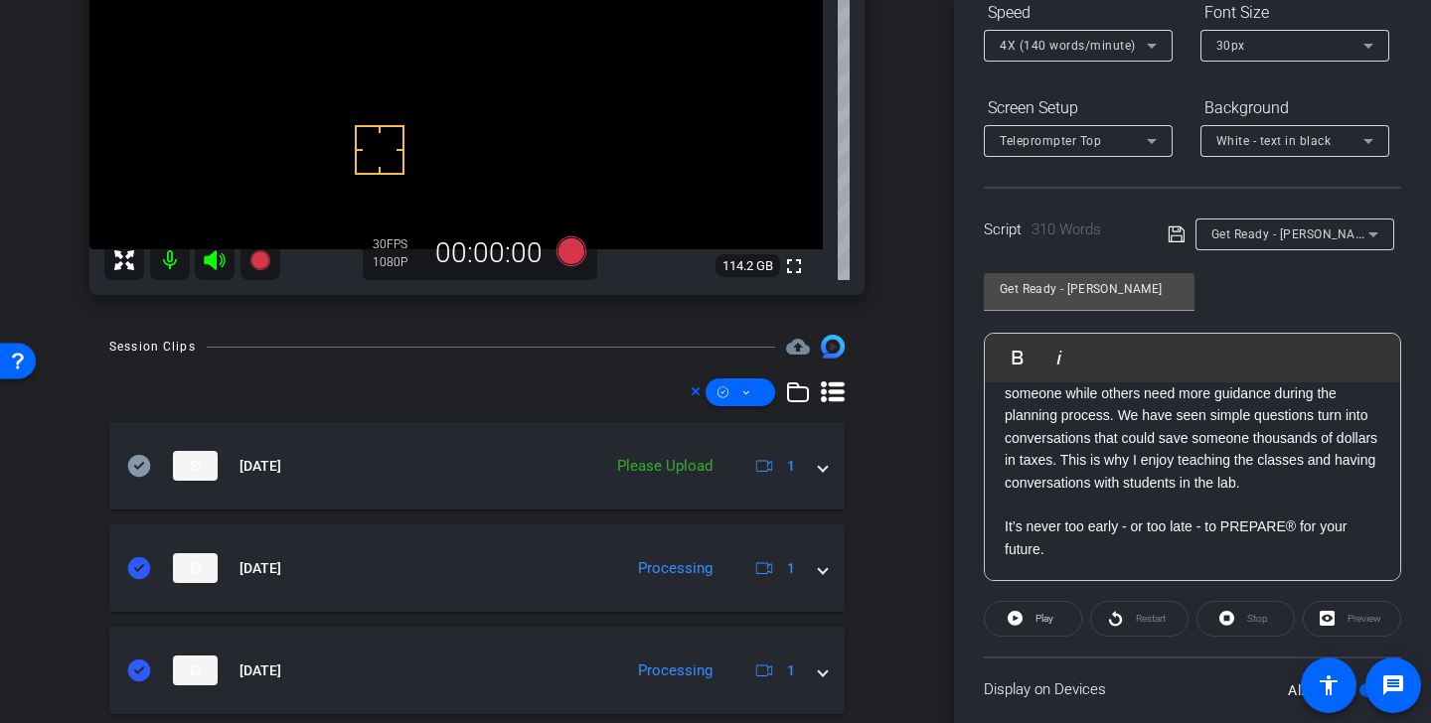
scroll to position [312, 0]
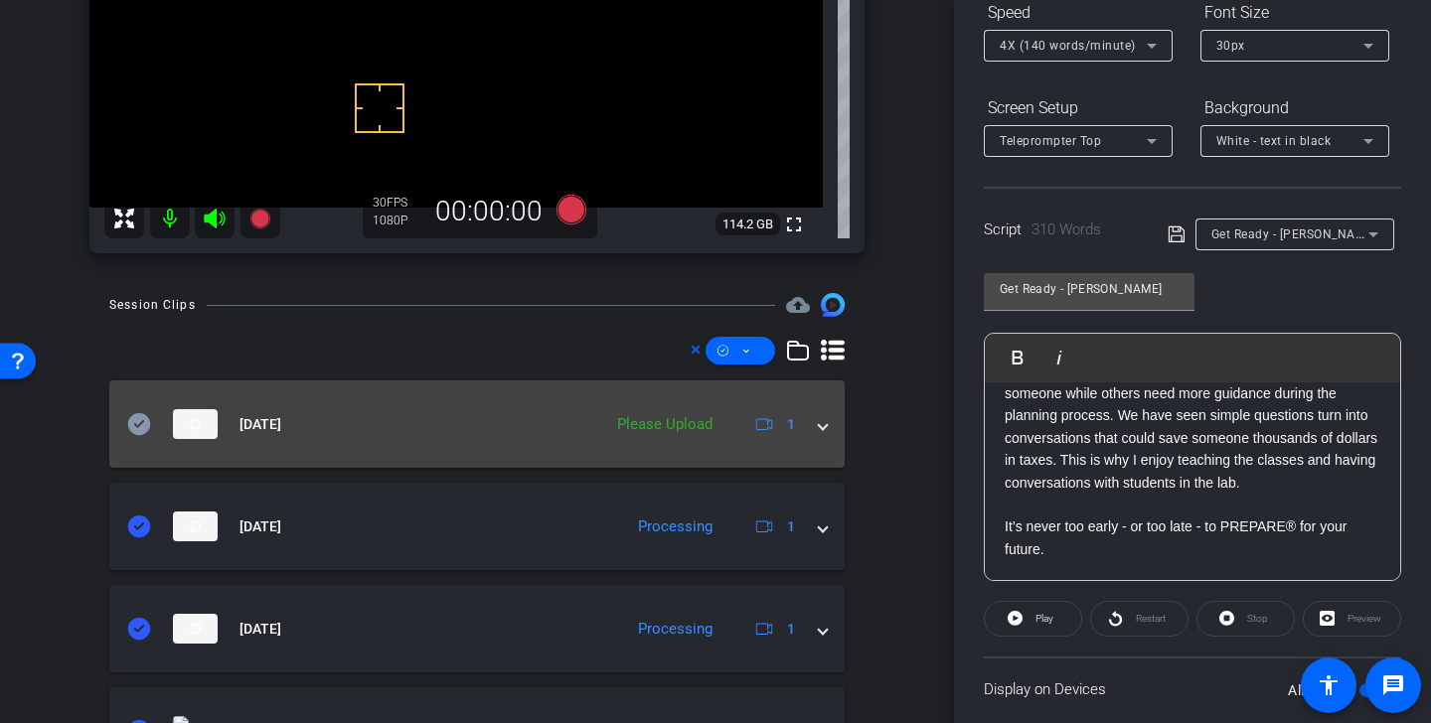
click at [142, 428] on icon at bounding box center [139, 424] width 23 height 22
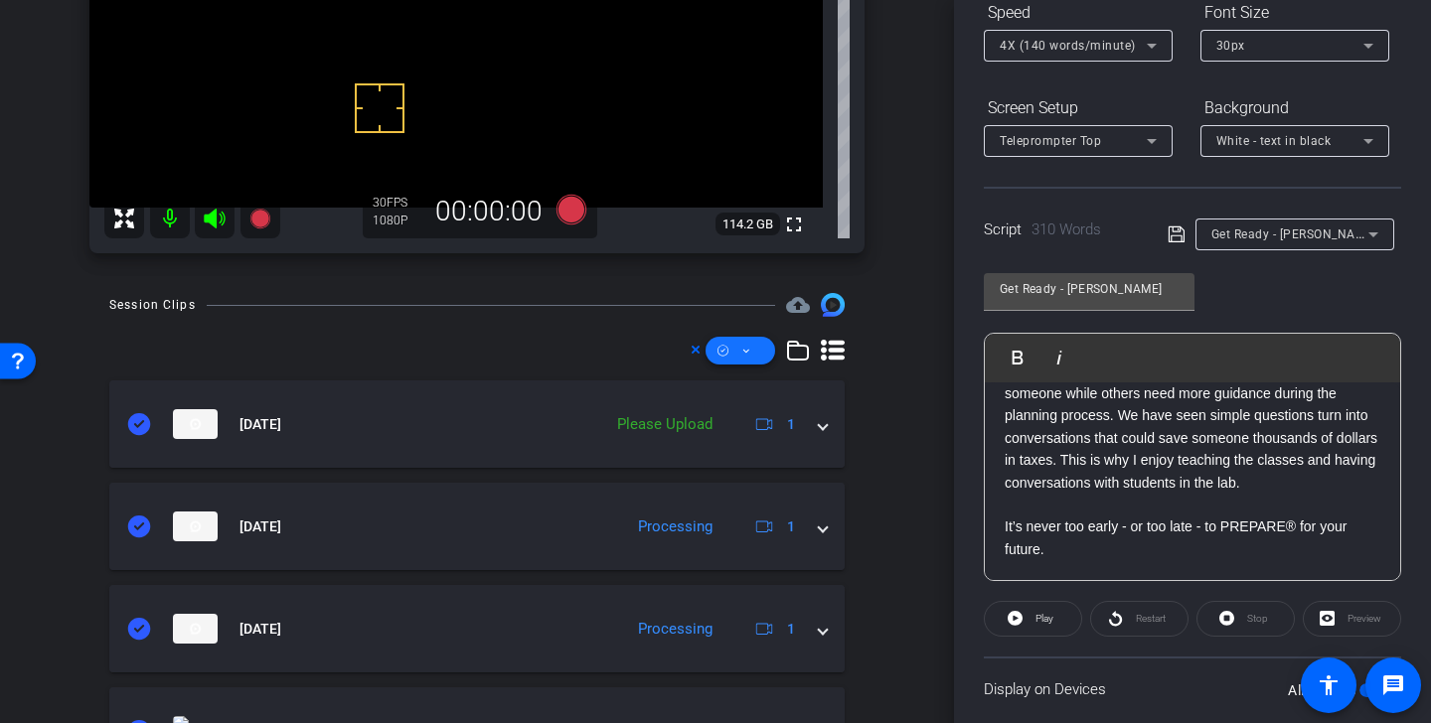
click at [747, 345] on icon at bounding box center [746, 351] width 10 height 25
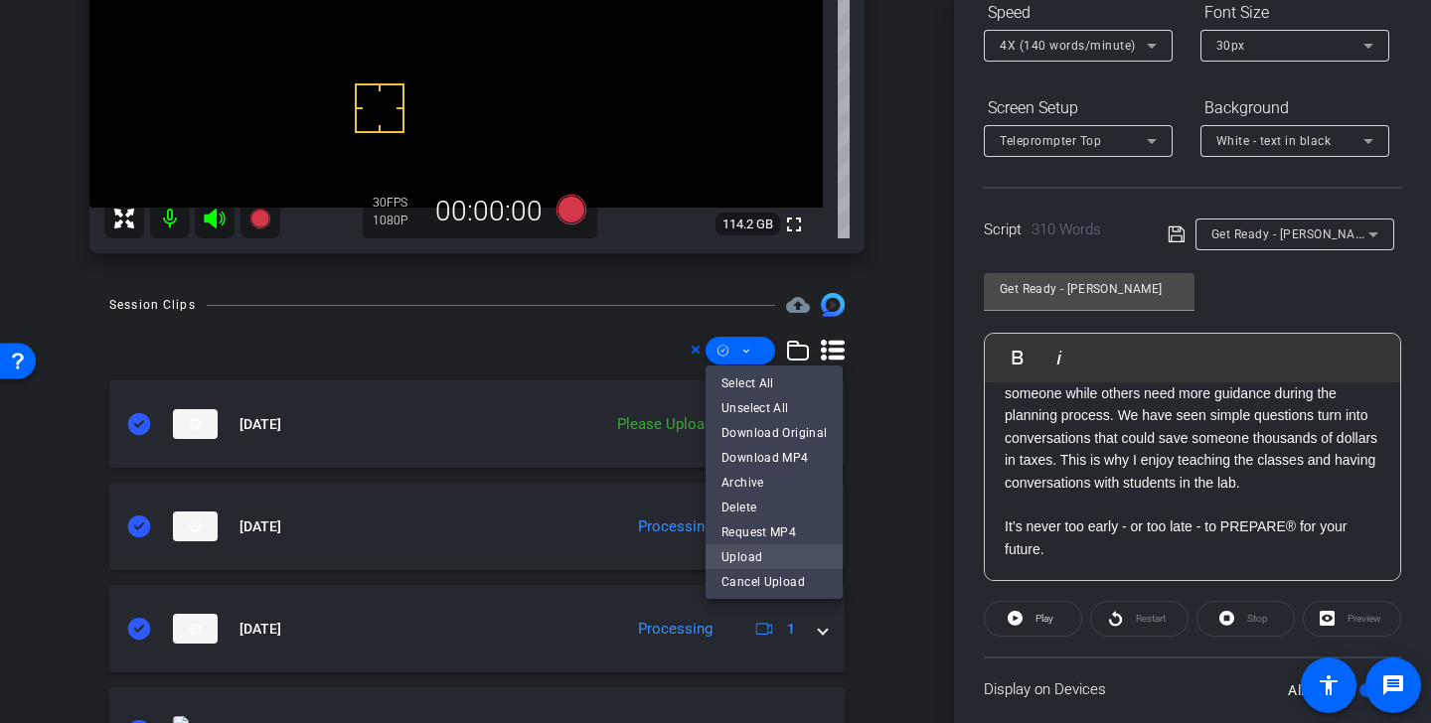
click at [758, 556] on span "Upload" at bounding box center [773, 557] width 105 height 24
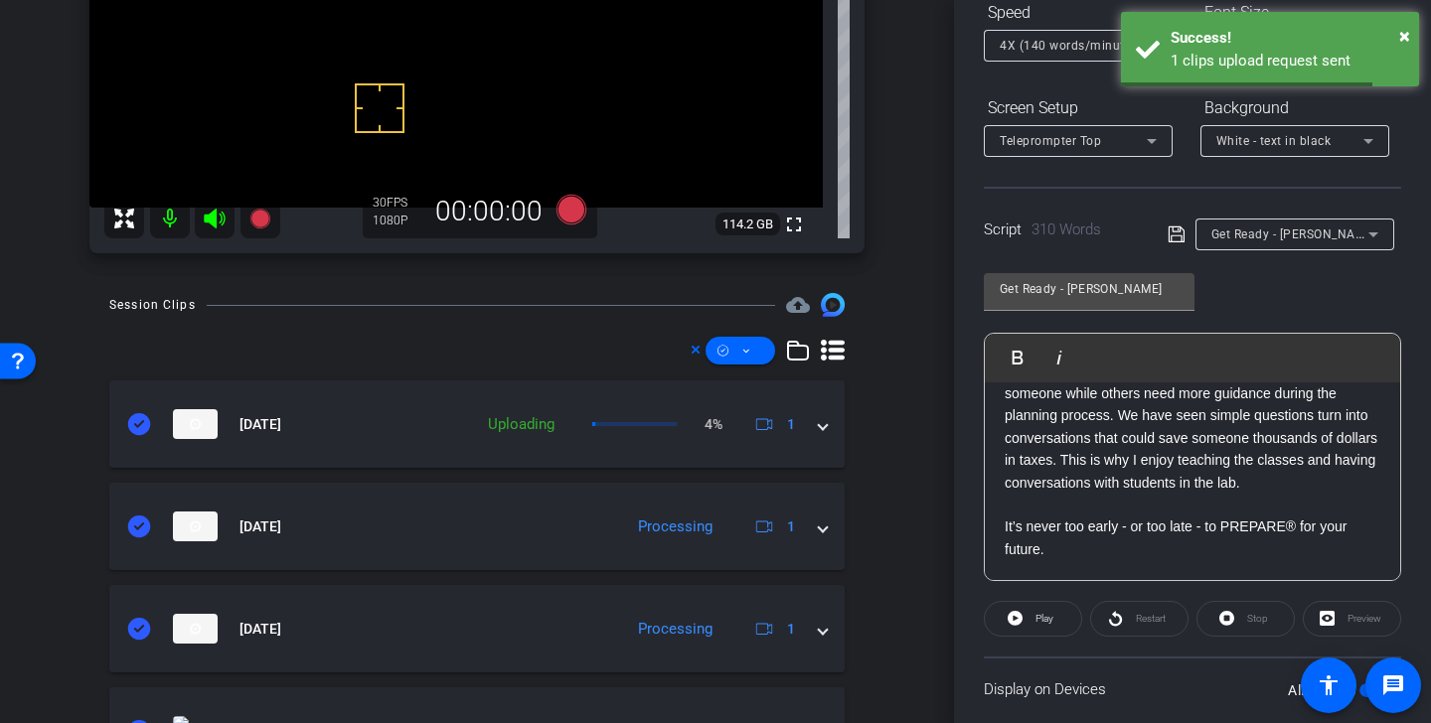
click at [1262, 238] on span "Get Ready - [PERSON_NAME]" at bounding box center [1294, 234] width 166 height 16
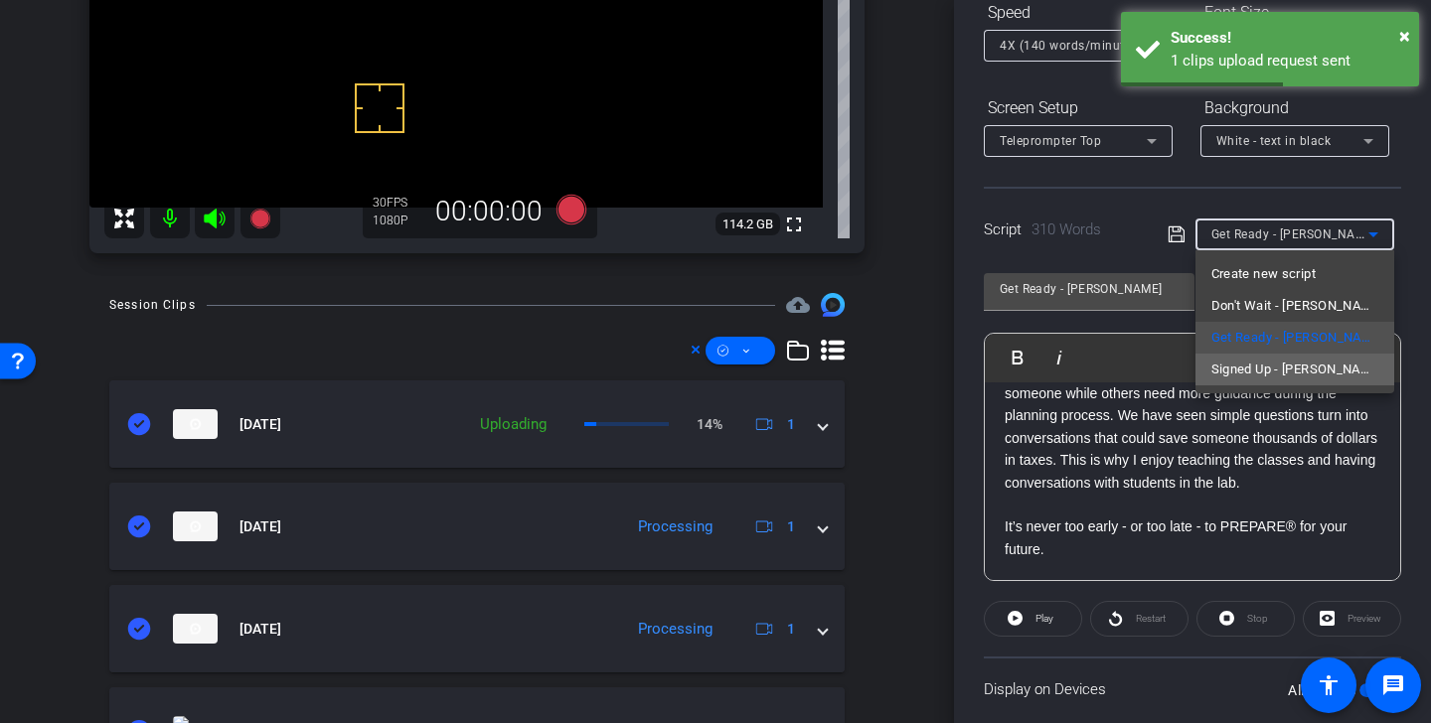
click at [1305, 366] on span "Signed Up - [PERSON_NAME]" at bounding box center [1294, 370] width 167 height 24
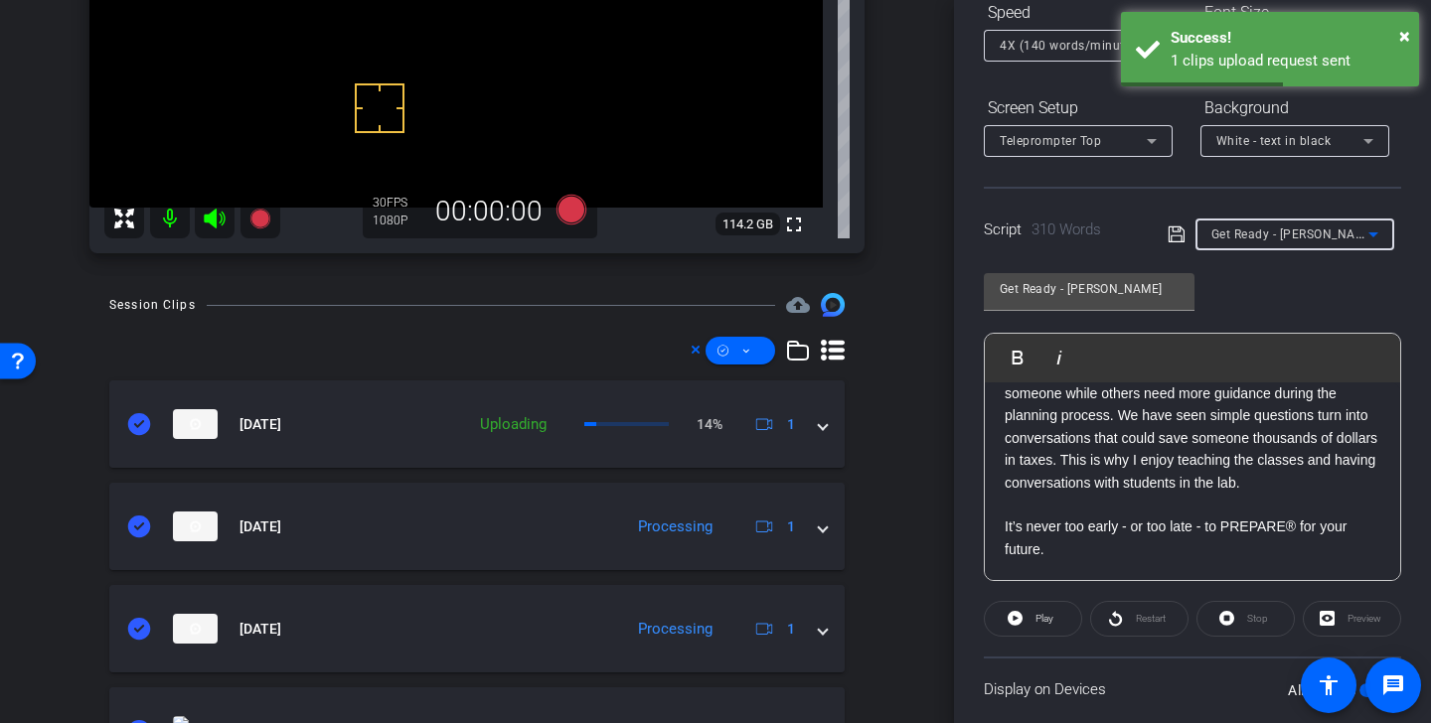
type input "Signed Up - [PERSON_NAME]"
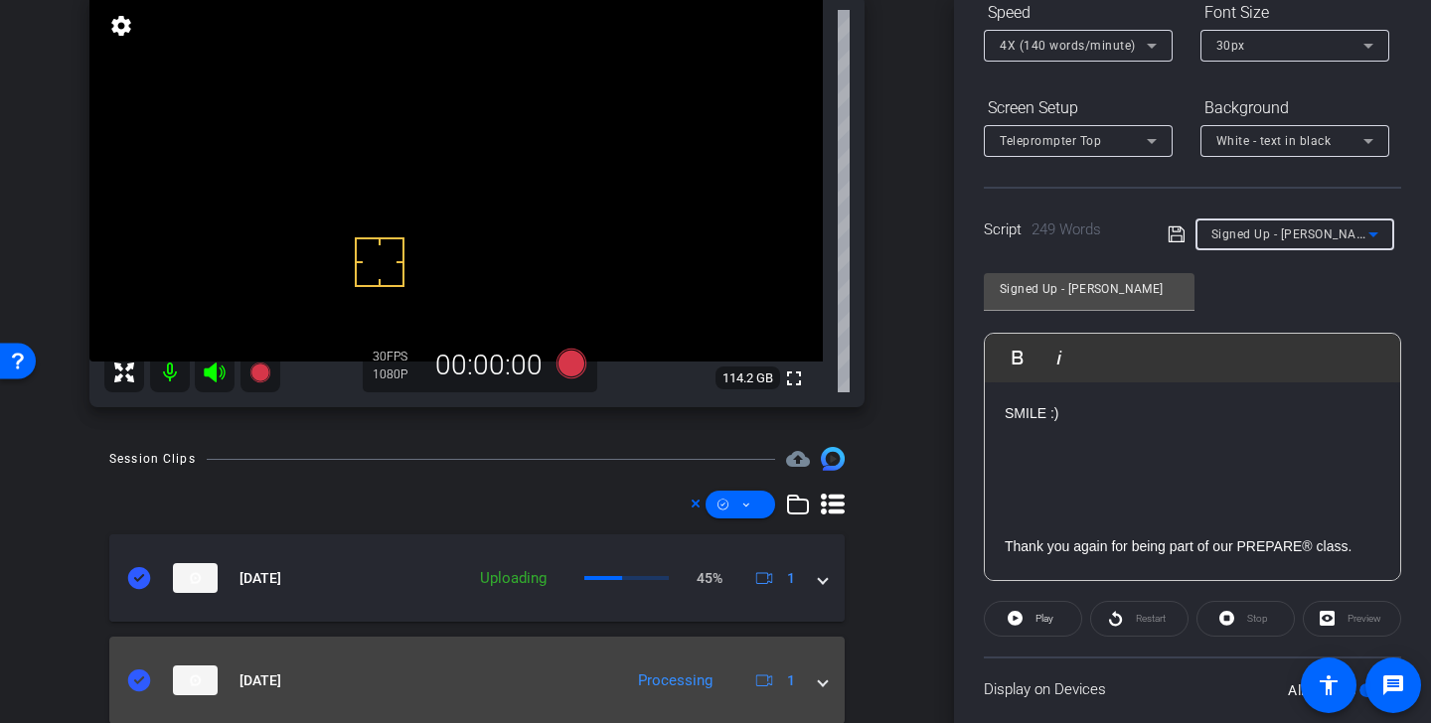
scroll to position [82, 0]
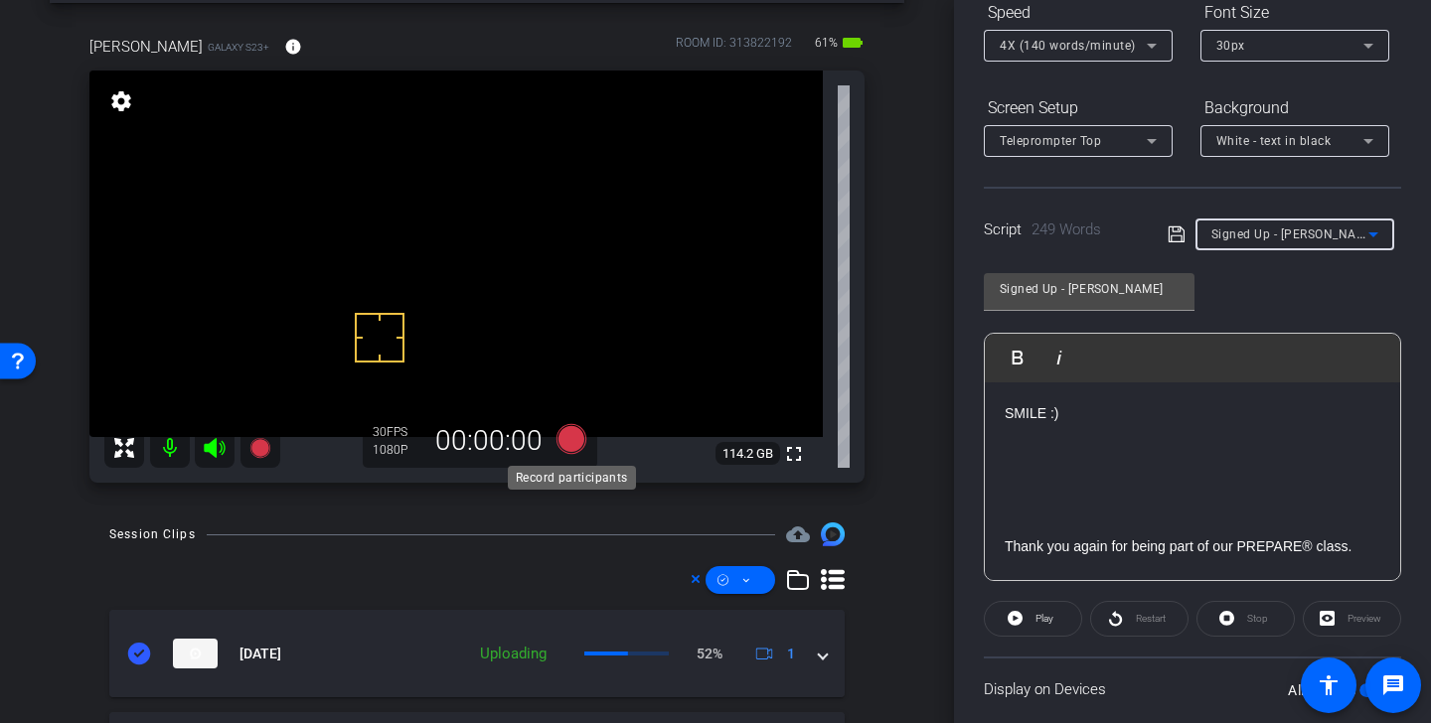
click at [575, 441] on icon at bounding box center [572, 439] width 30 height 30
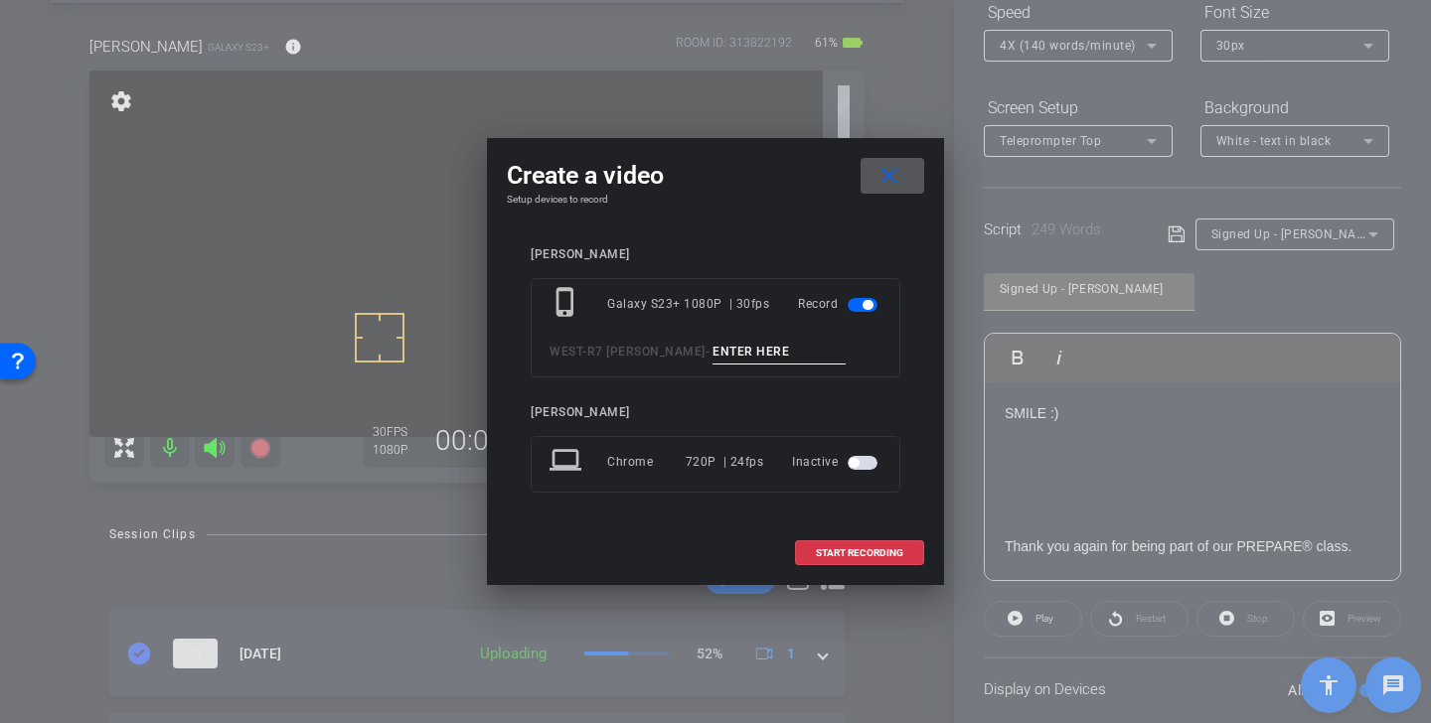
click at [713, 349] on input at bounding box center [779, 352] width 133 height 25
paste input "Get Ready Alan Tk 1"
drag, startPoint x: 712, startPoint y: 349, endPoint x: 565, endPoint y: 343, distance: 146.2
click at [565, 343] on div "WEST - R7 Alan - Get Ready Alan Tk 1" at bounding box center [716, 352] width 332 height 25
drag, startPoint x: 650, startPoint y: 349, endPoint x: 855, endPoint y: 343, distance: 204.8
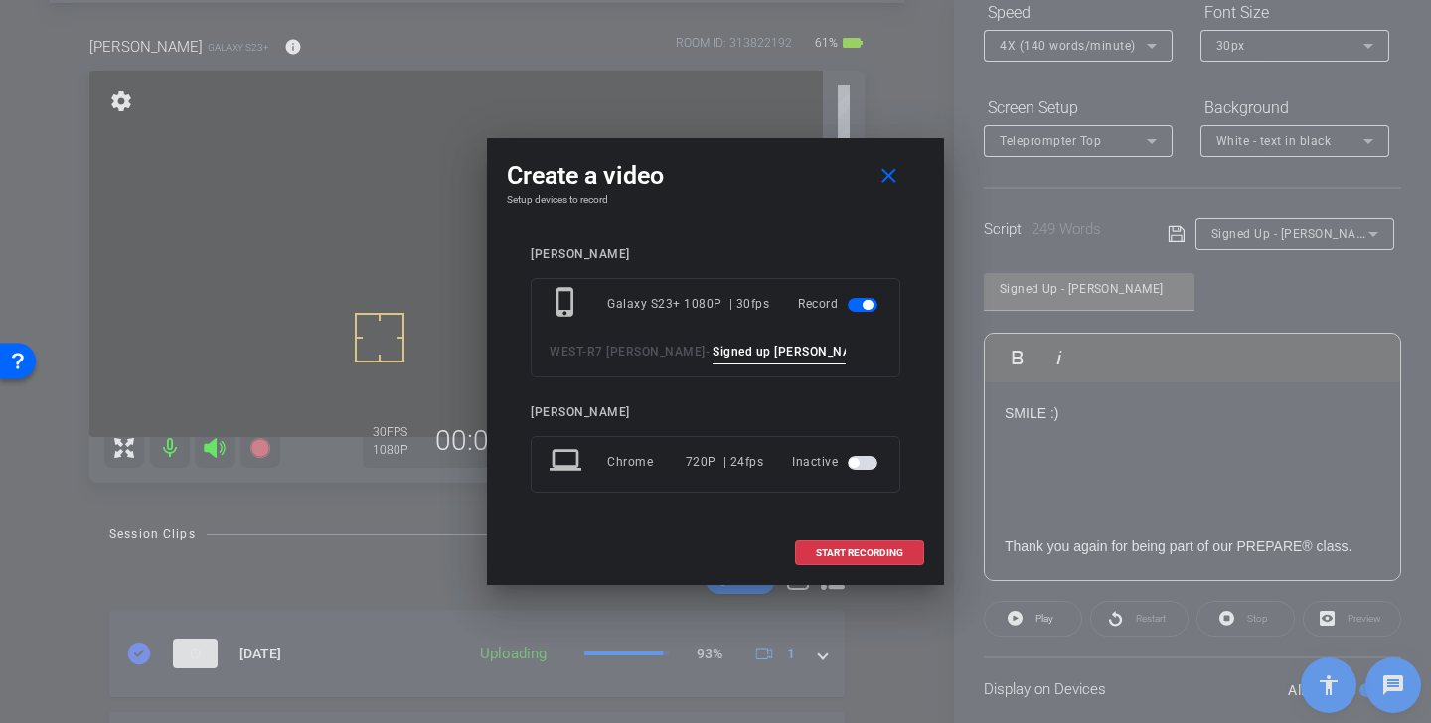
click at [855, 343] on div "WEST - R7 Alan - Signed up Alan Tk 1" at bounding box center [716, 352] width 332 height 25
type input "Signed up Alan Tk 1"
click at [880, 549] on span "START RECORDING" at bounding box center [859, 554] width 87 height 10
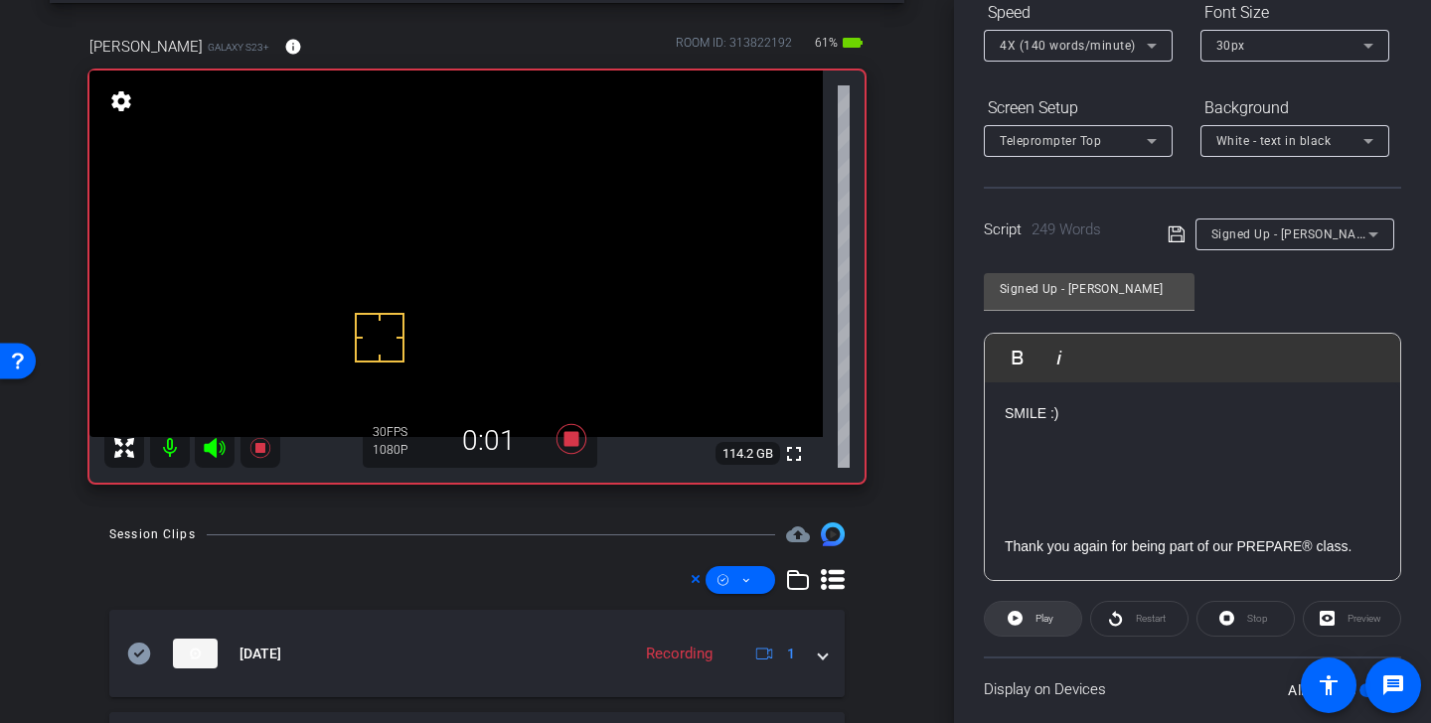
click at [1038, 629] on span "Play" at bounding box center [1042, 619] width 23 height 28
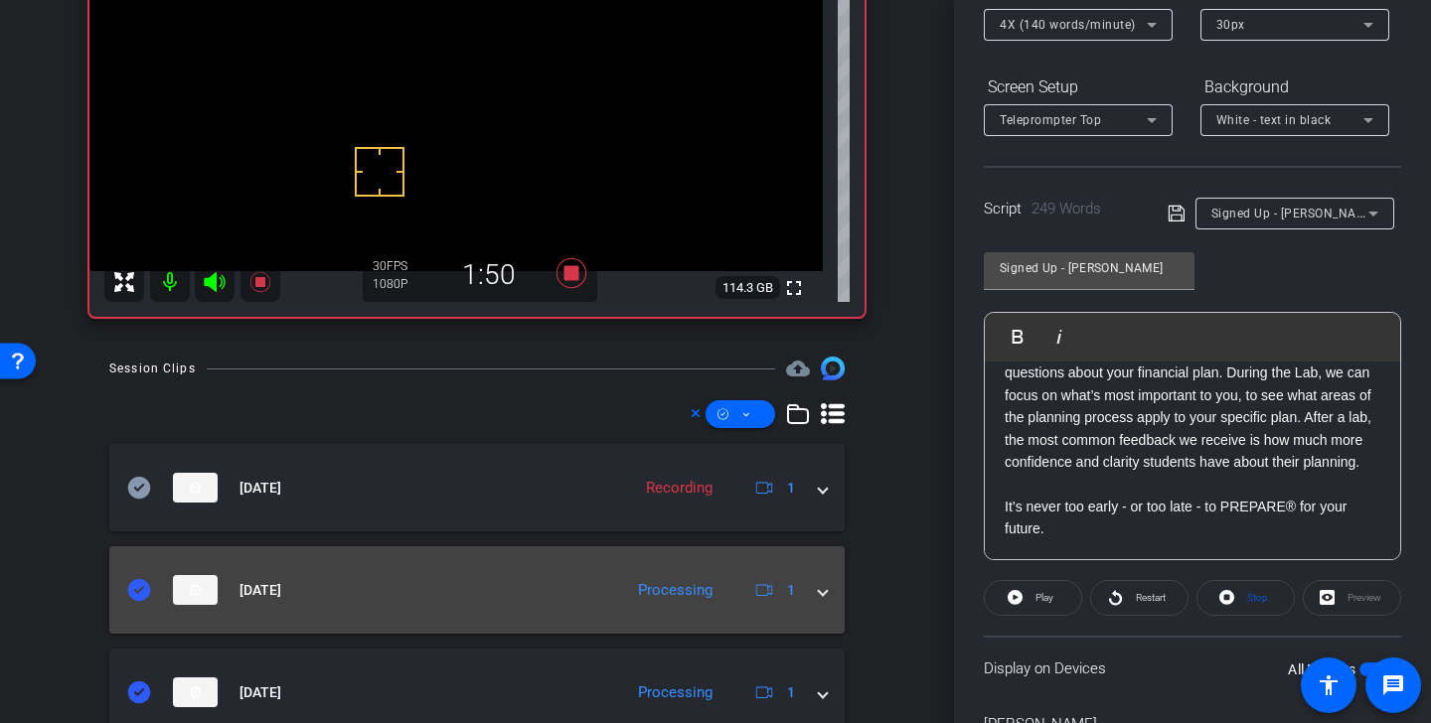
scroll to position [282, 0]
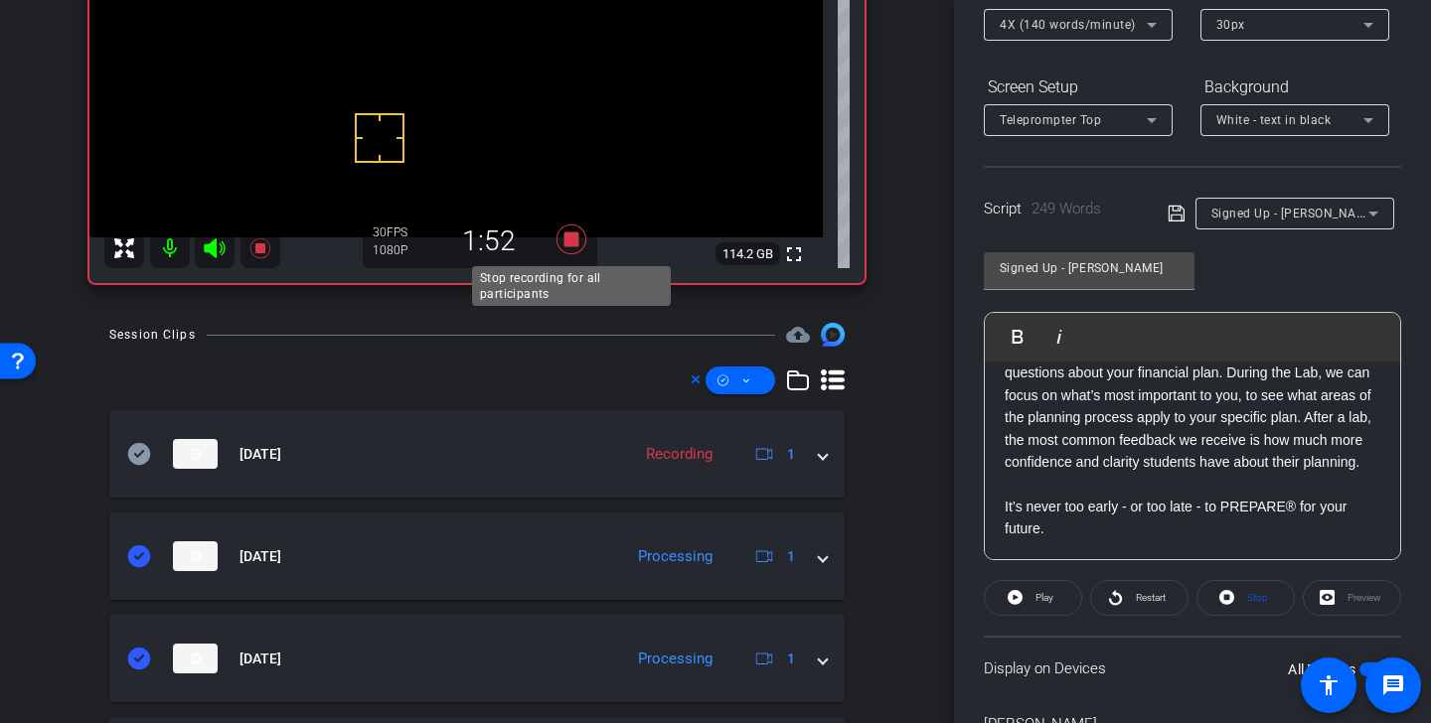
click at [577, 239] on icon at bounding box center [572, 240] width 30 height 30
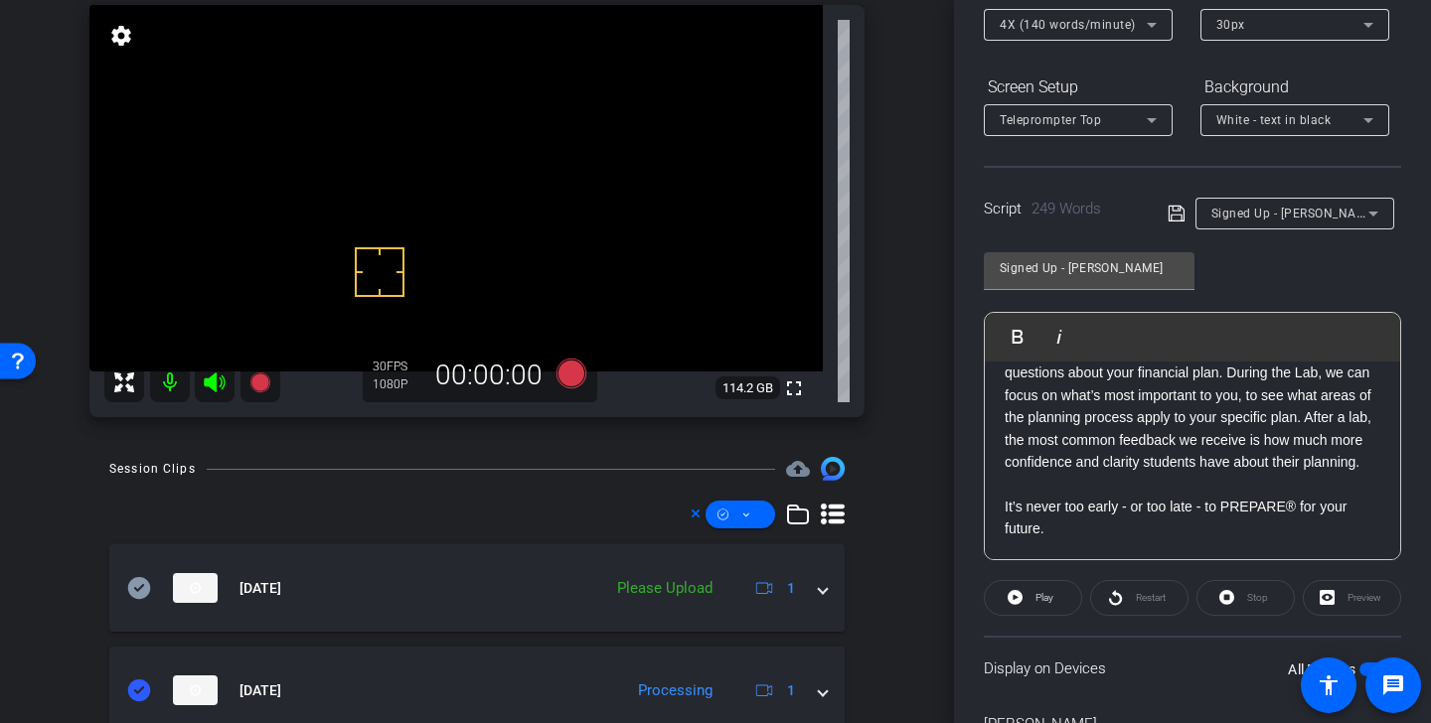
scroll to position [136, 0]
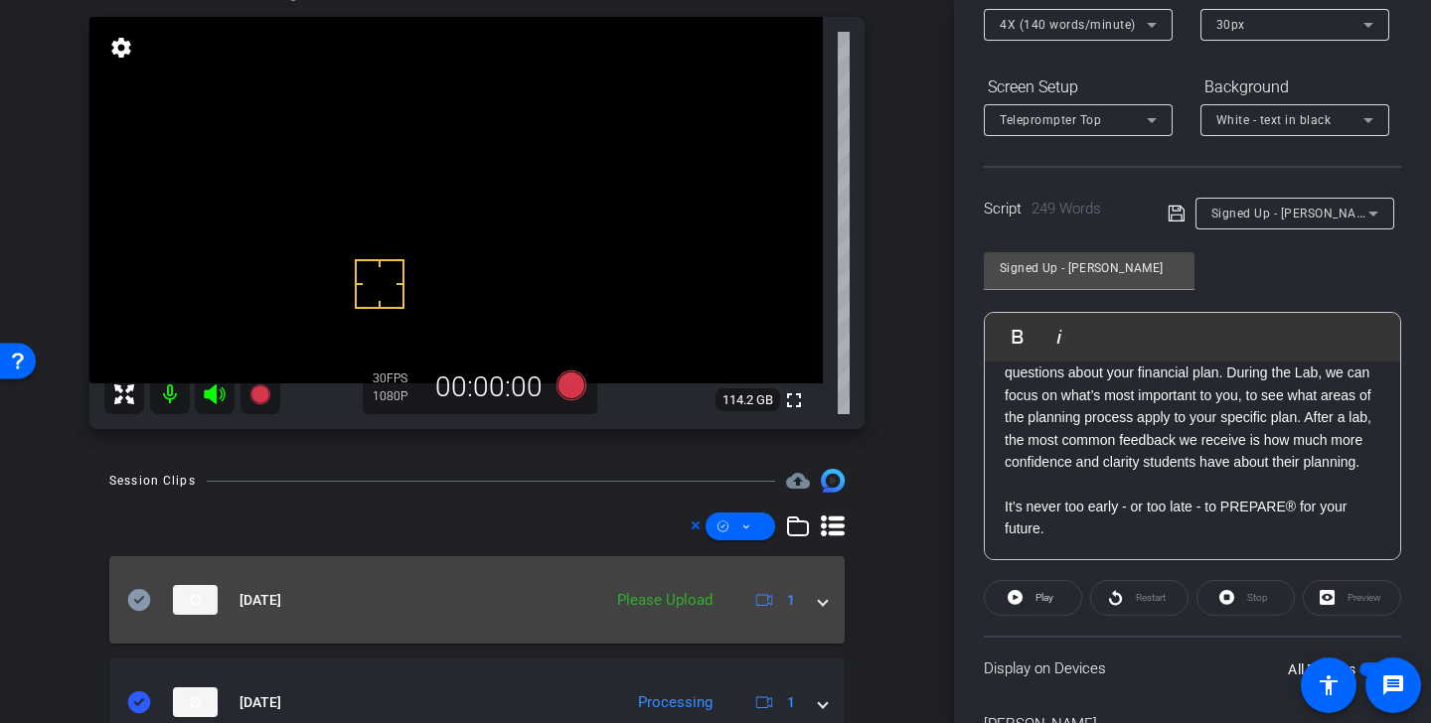
click at [152, 602] on mat-panel-title "Aug 27, 2025" at bounding box center [359, 600] width 464 height 30
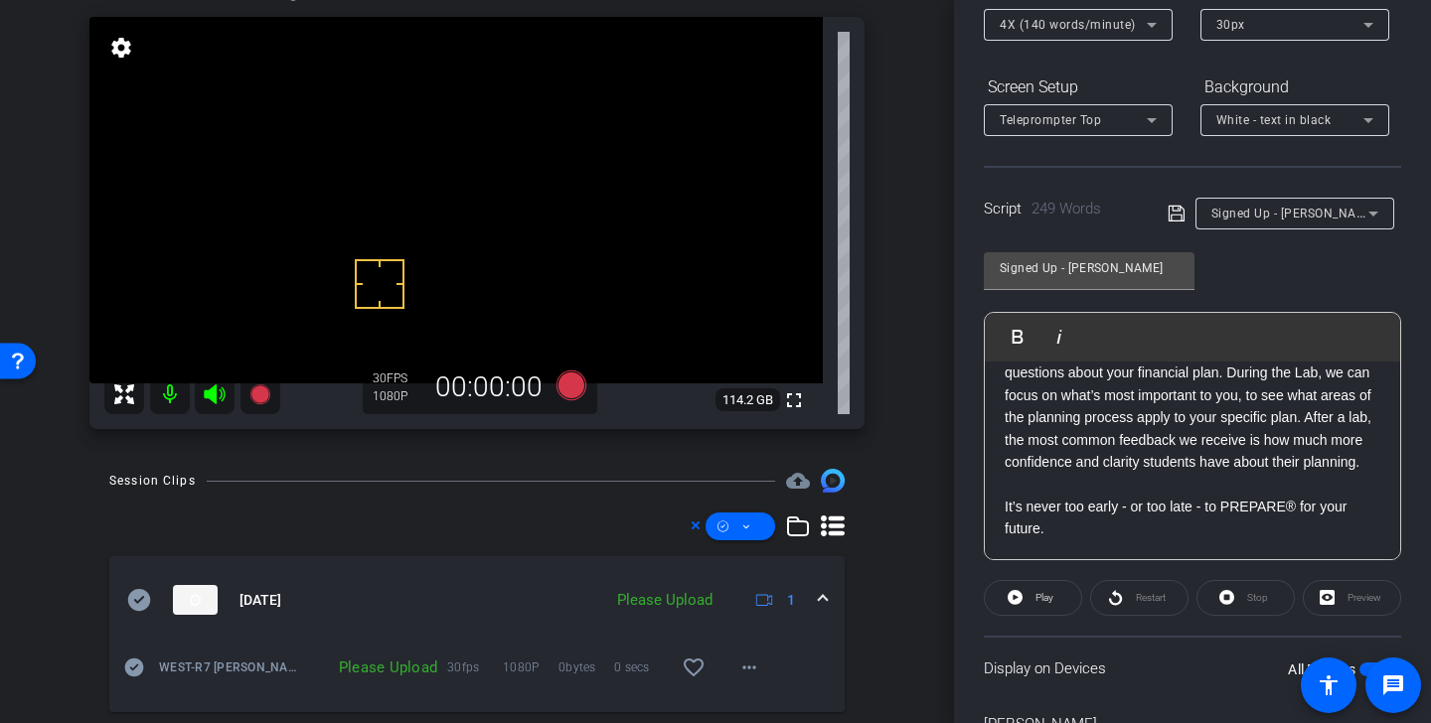
click at [134, 591] on icon at bounding box center [139, 600] width 23 height 22
click at [740, 540] on span at bounding box center [741, 527] width 70 height 48
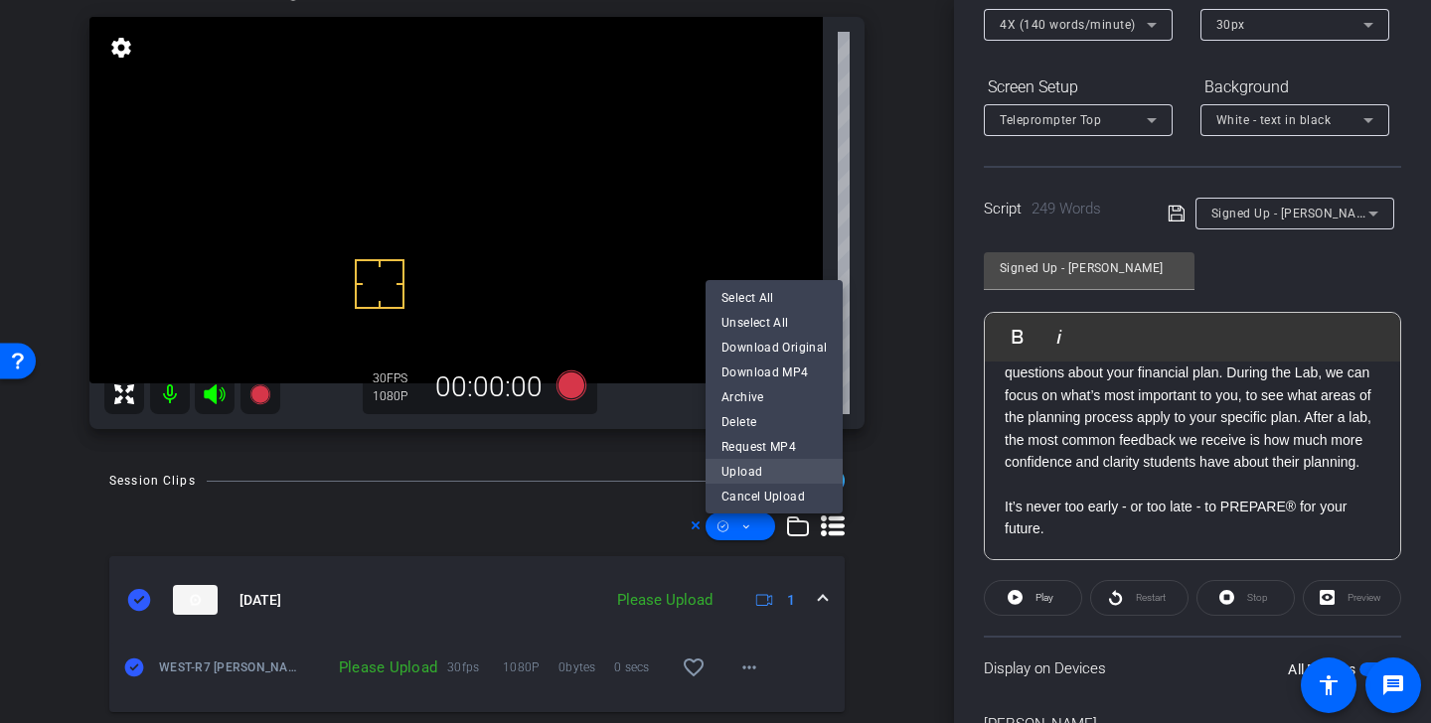
click at [784, 476] on span "Upload" at bounding box center [773, 471] width 105 height 24
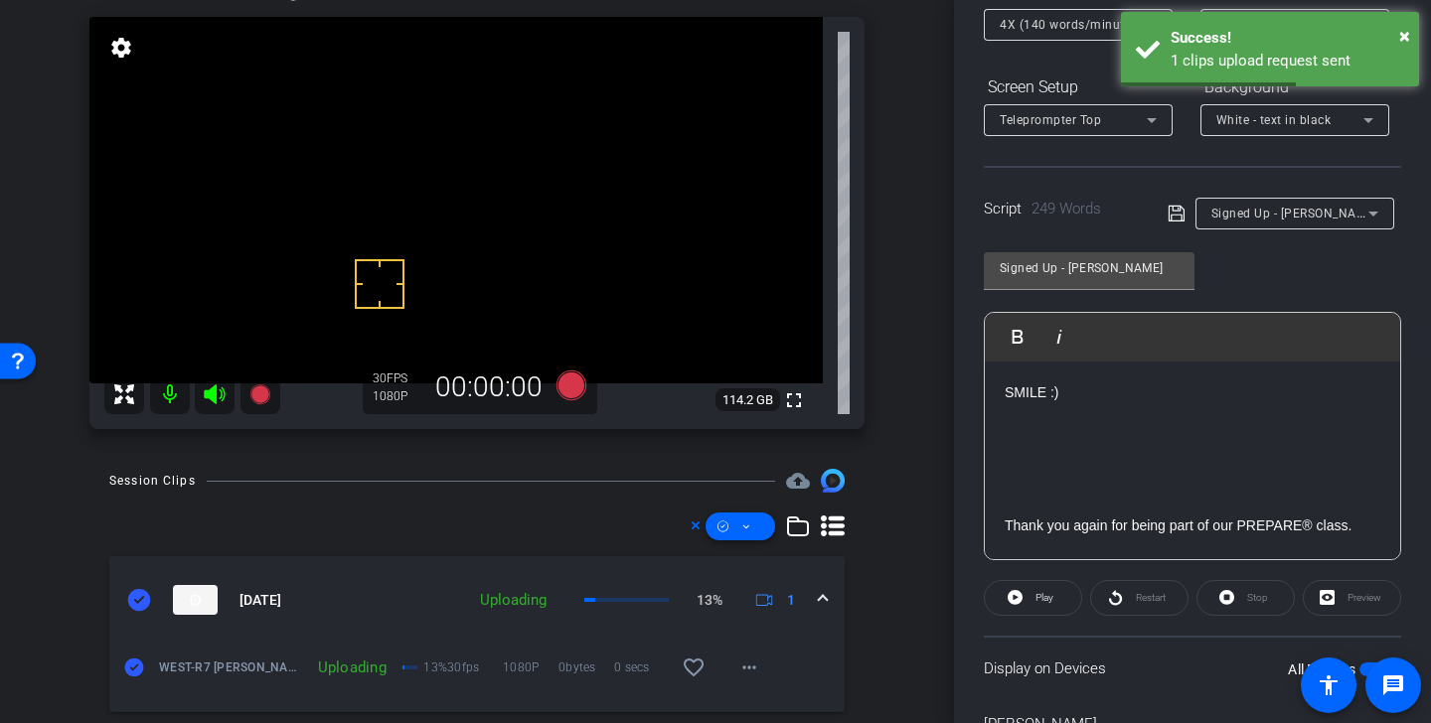
scroll to position [16, 0]
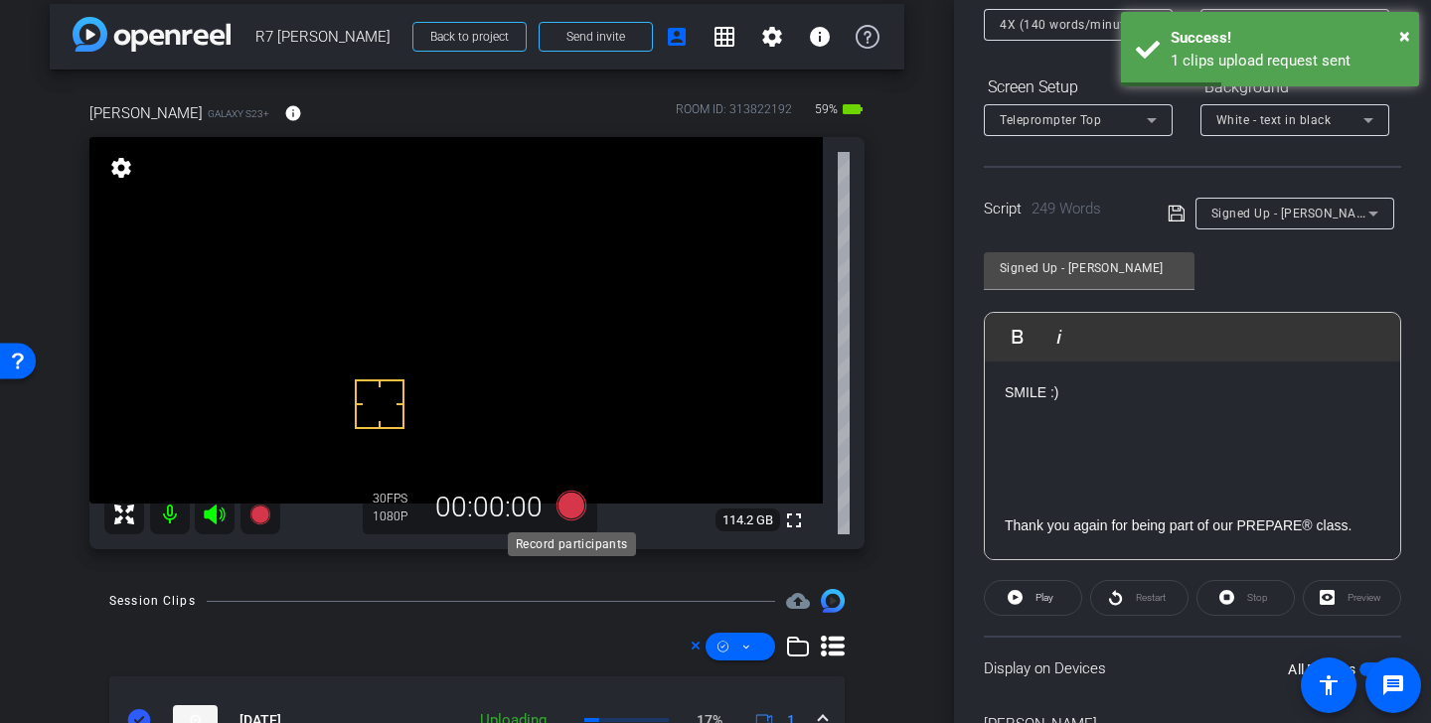
click at [581, 506] on icon at bounding box center [572, 506] width 30 height 30
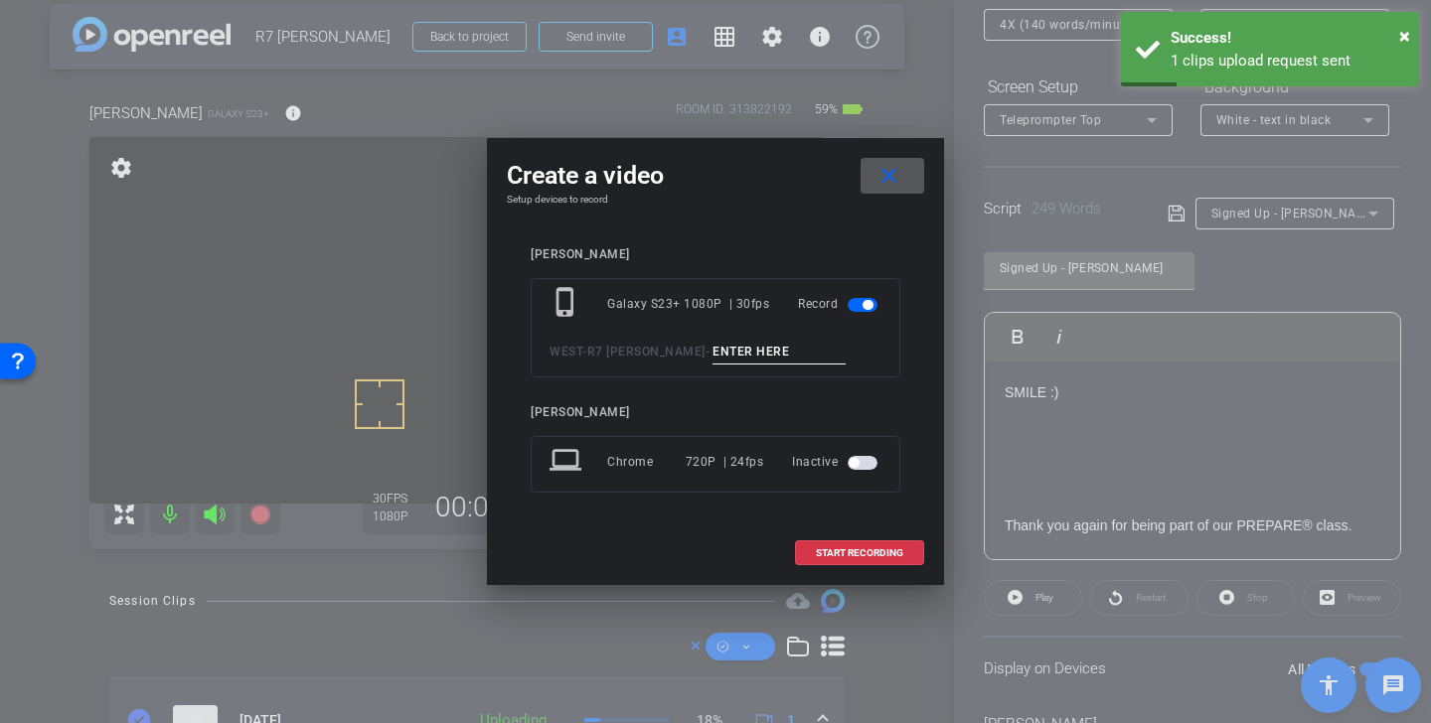
click at [743, 356] on input at bounding box center [779, 352] width 133 height 25
paste input "Signed up Alan Tk 1"
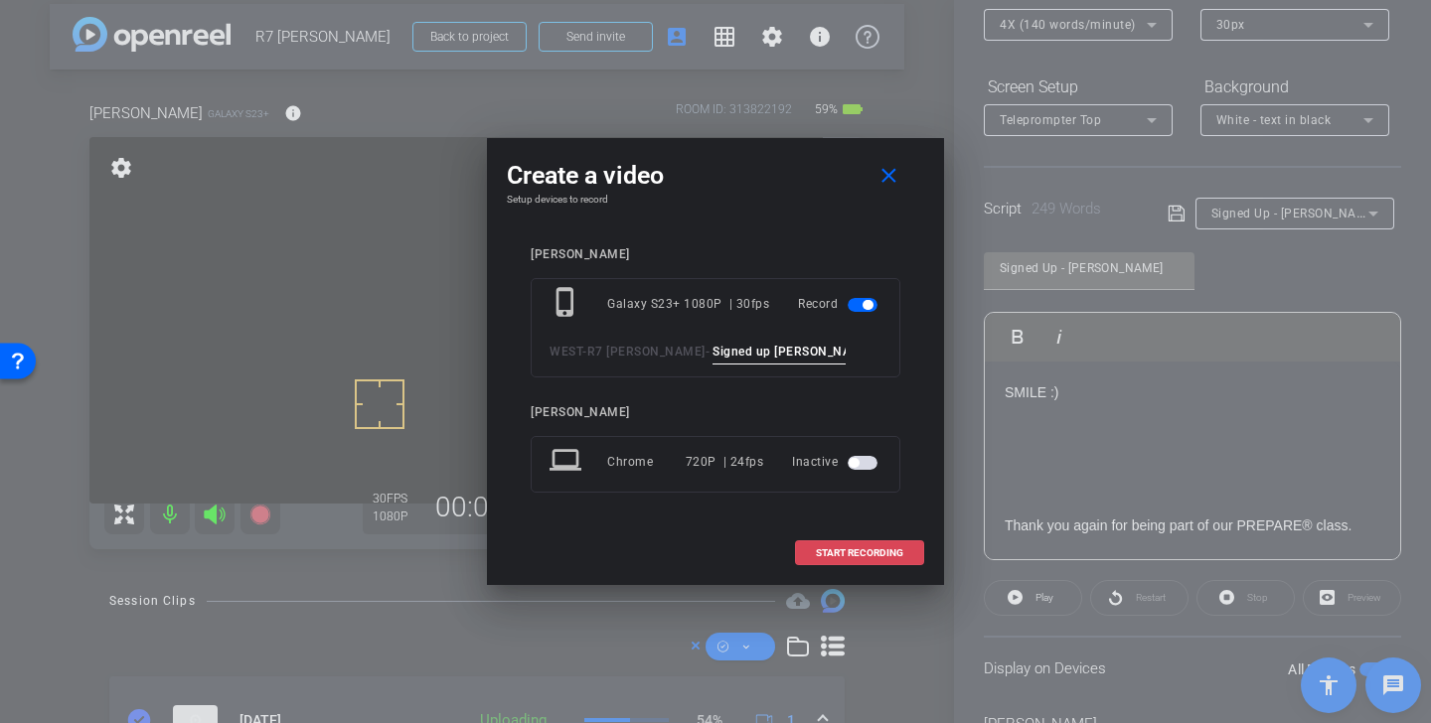
type input "Signed up Alan Tk 2"
click at [878, 551] on span "START RECORDING" at bounding box center [859, 554] width 87 height 10
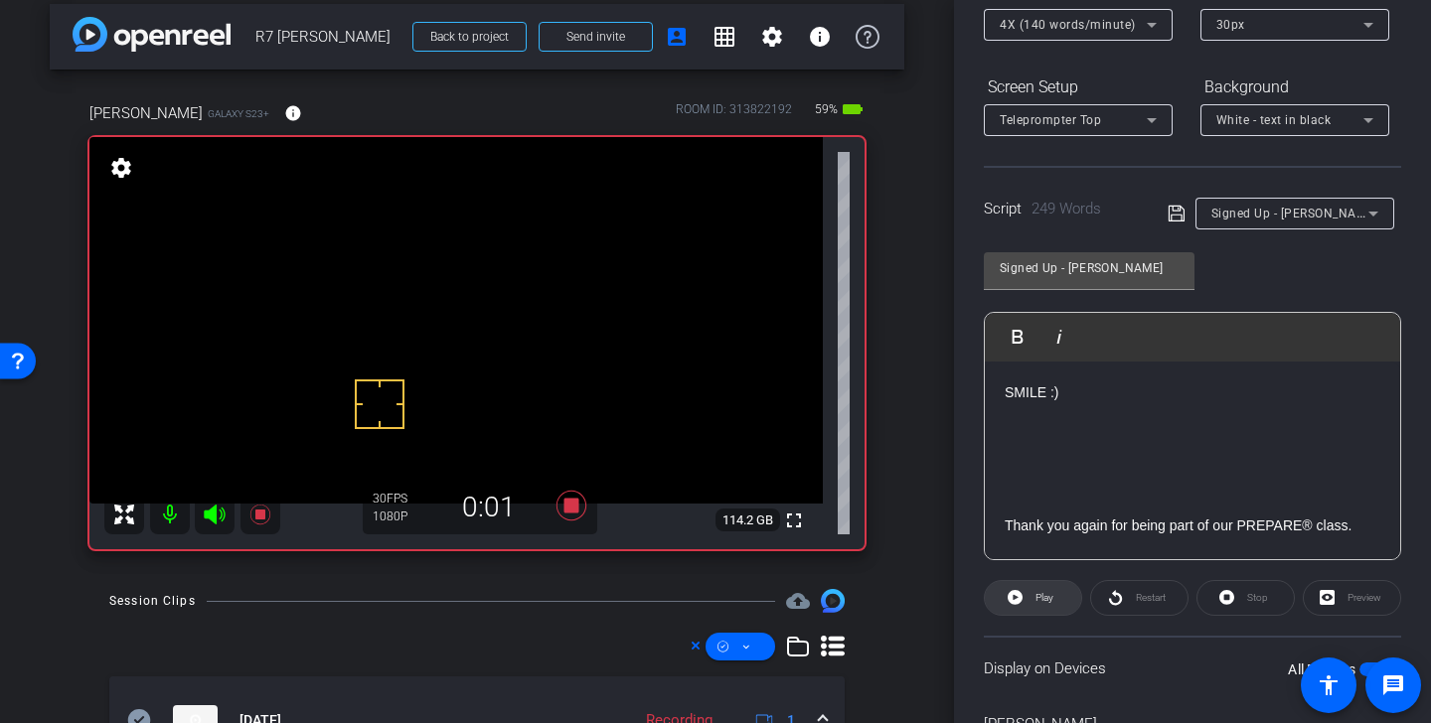
click at [1037, 598] on span "Play" at bounding box center [1045, 597] width 18 height 11
click at [213, 514] on icon at bounding box center [214, 515] width 21 height 20
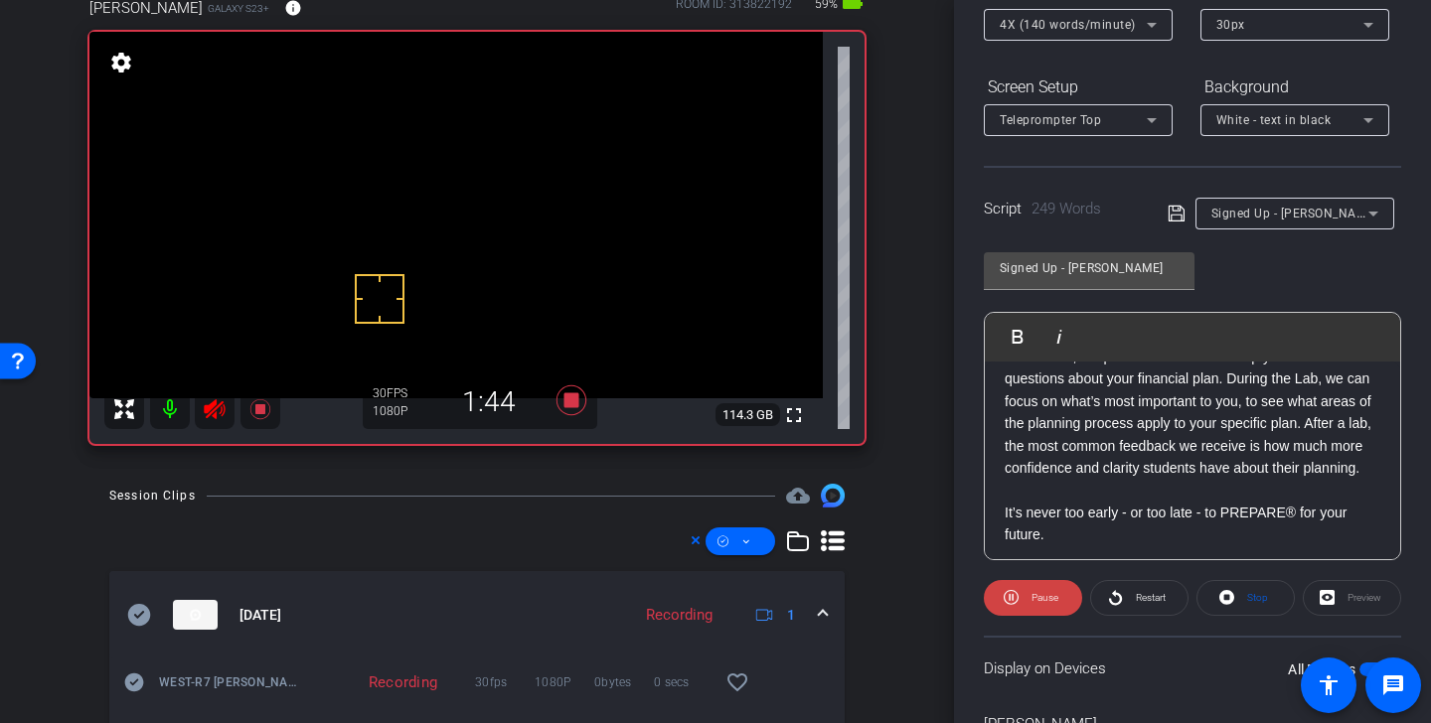
scroll to position [753, 0]
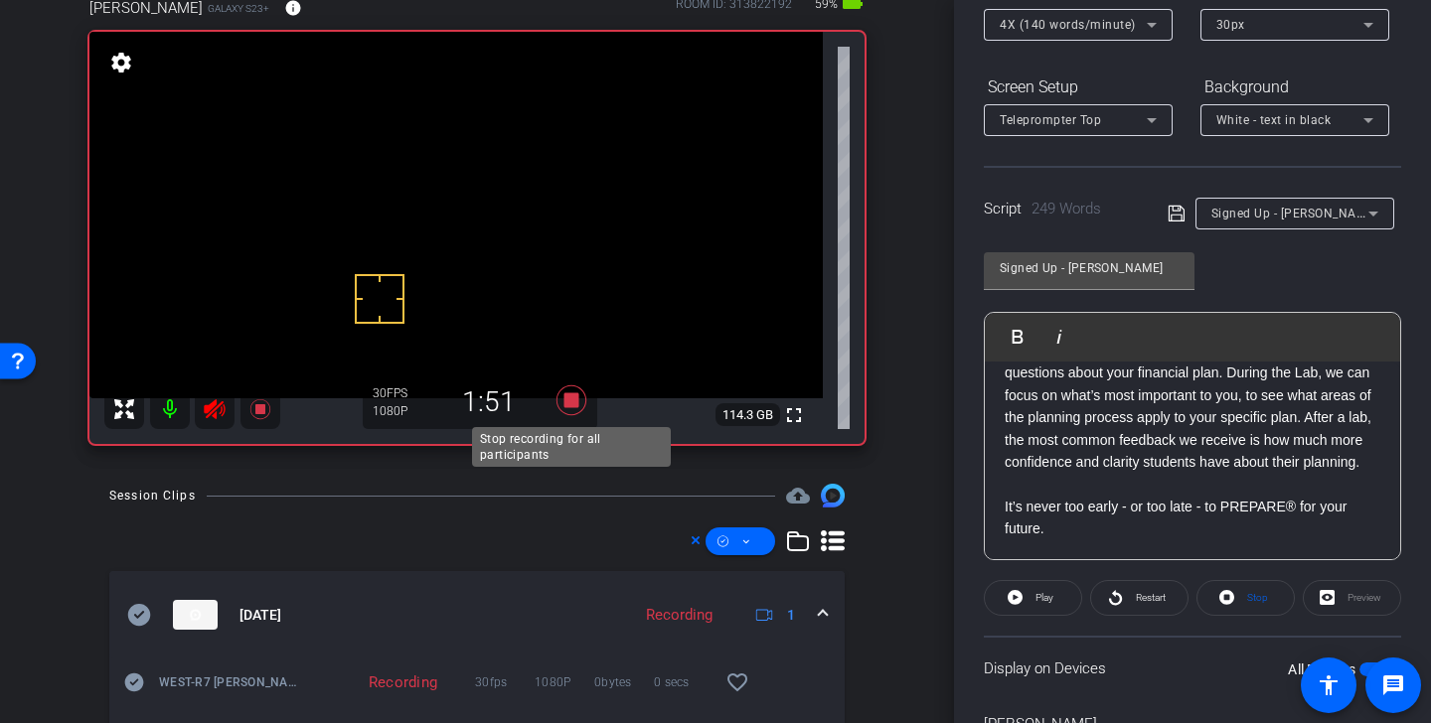
click at [569, 401] on icon at bounding box center [572, 401] width 30 height 30
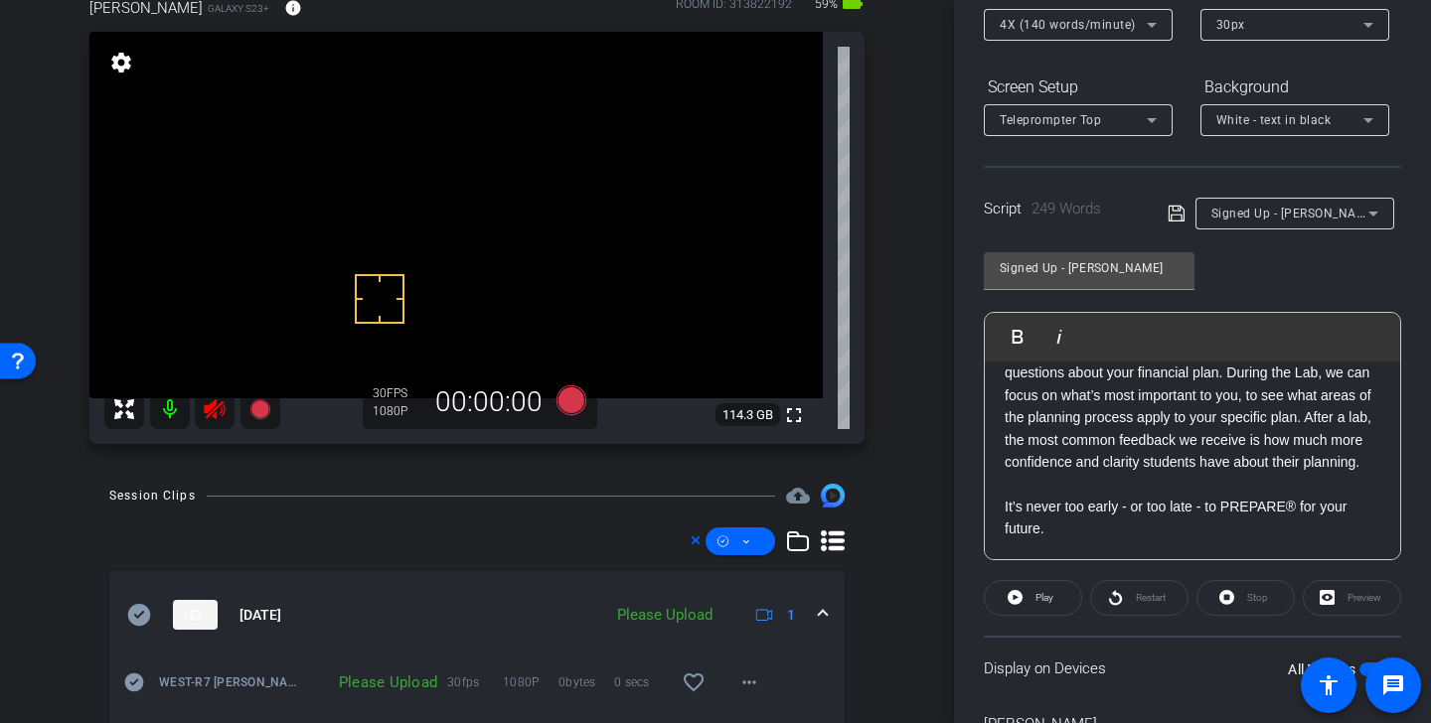
click at [211, 407] on icon at bounding box center [214, 410] width 21 height 20
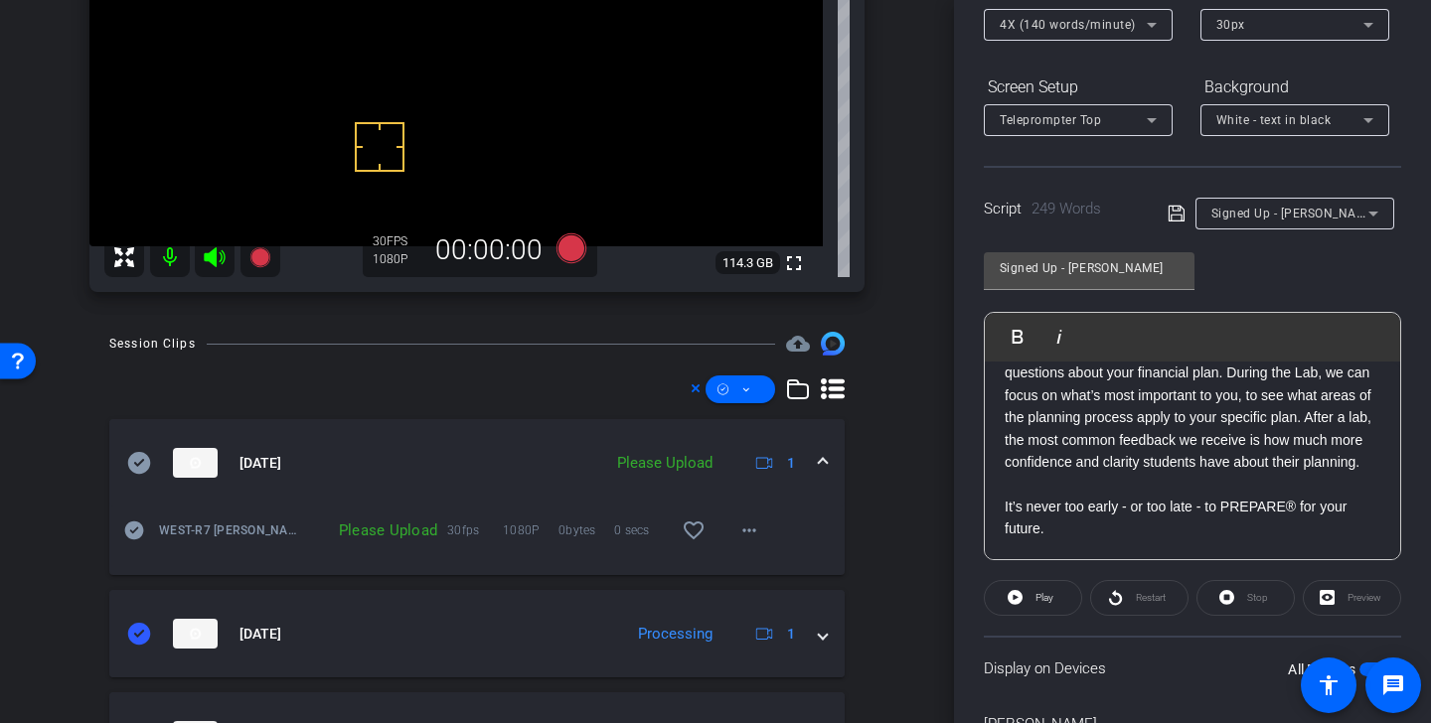
scroll to position [296, 0]
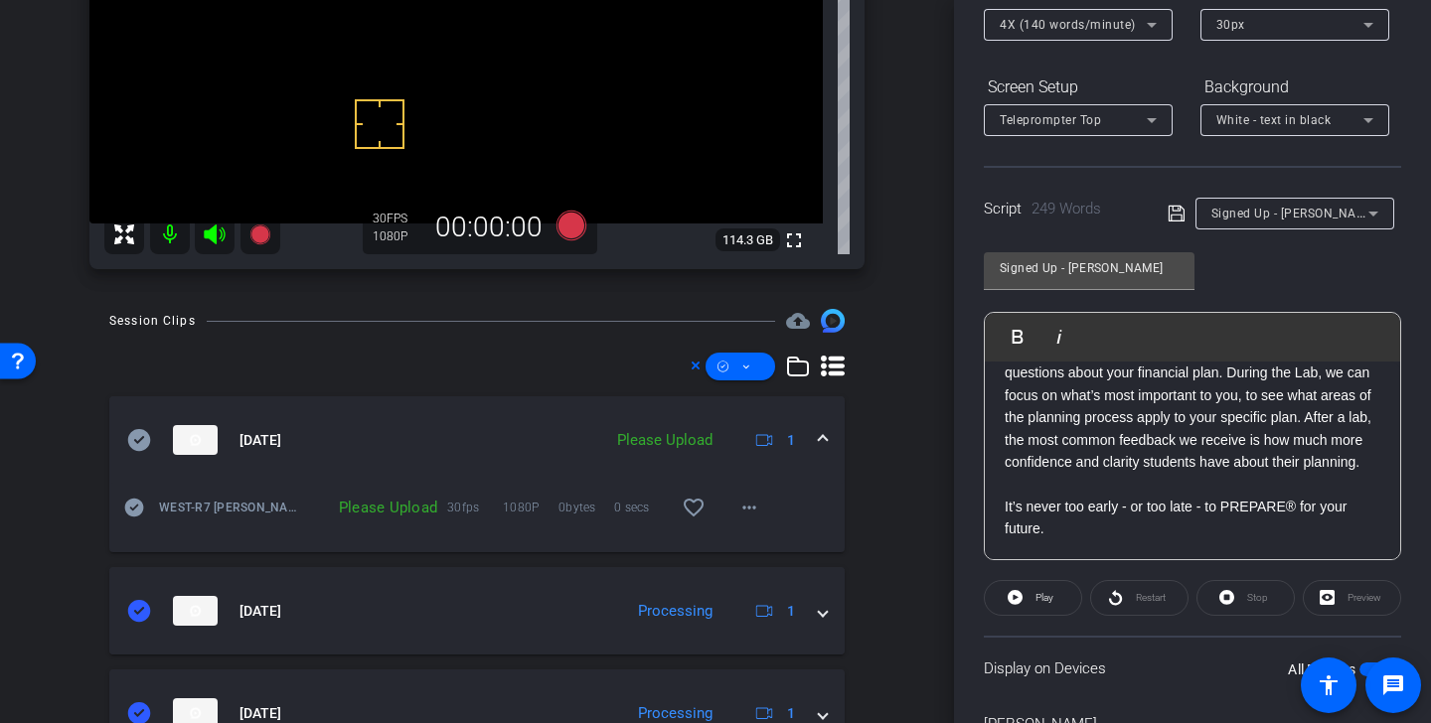
click at [144, 434] on icon at bounding box center [139, 440] width 23 height 22
click at [758, 368] on span at bounding box center [741, 367] width 70 height 48
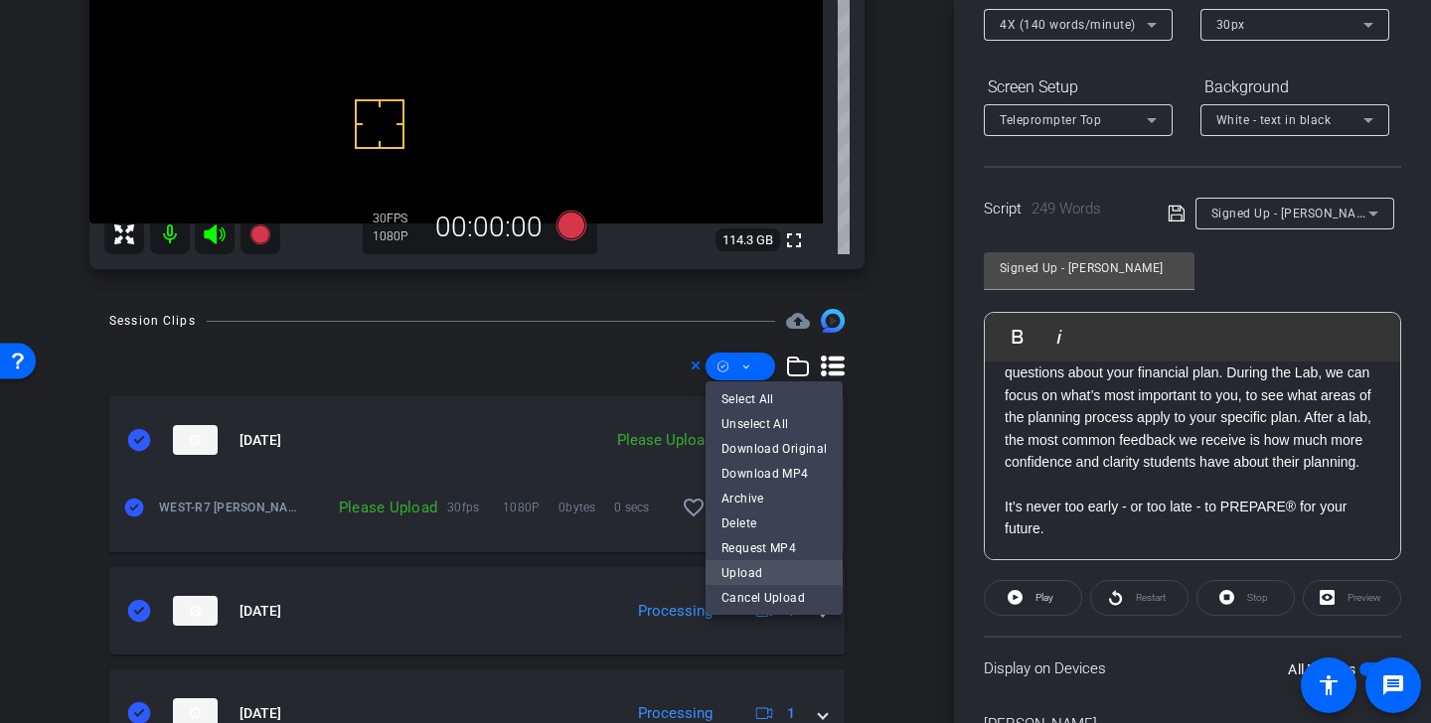
click at [762, 568] on span "Upload" at bounding box center [773, 572] width 105 height 24
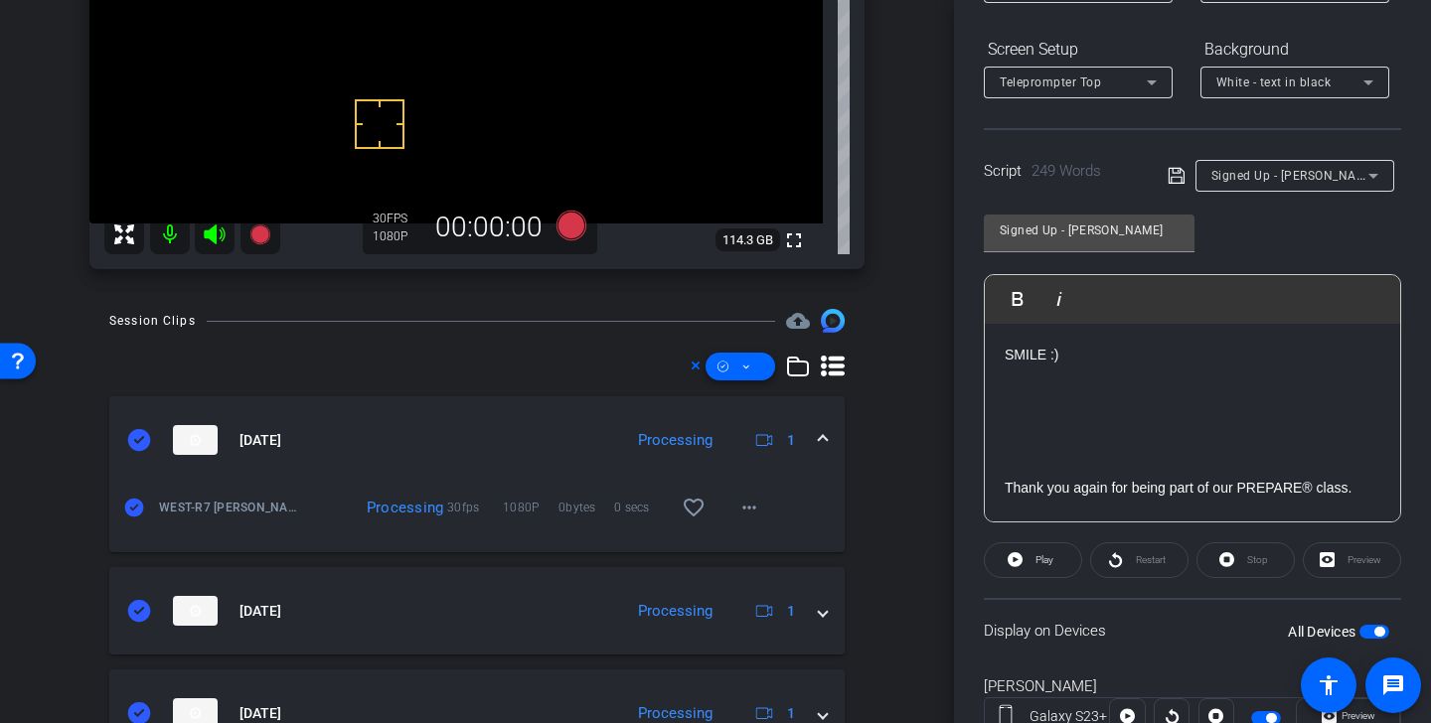
scroll to position [140, 0]
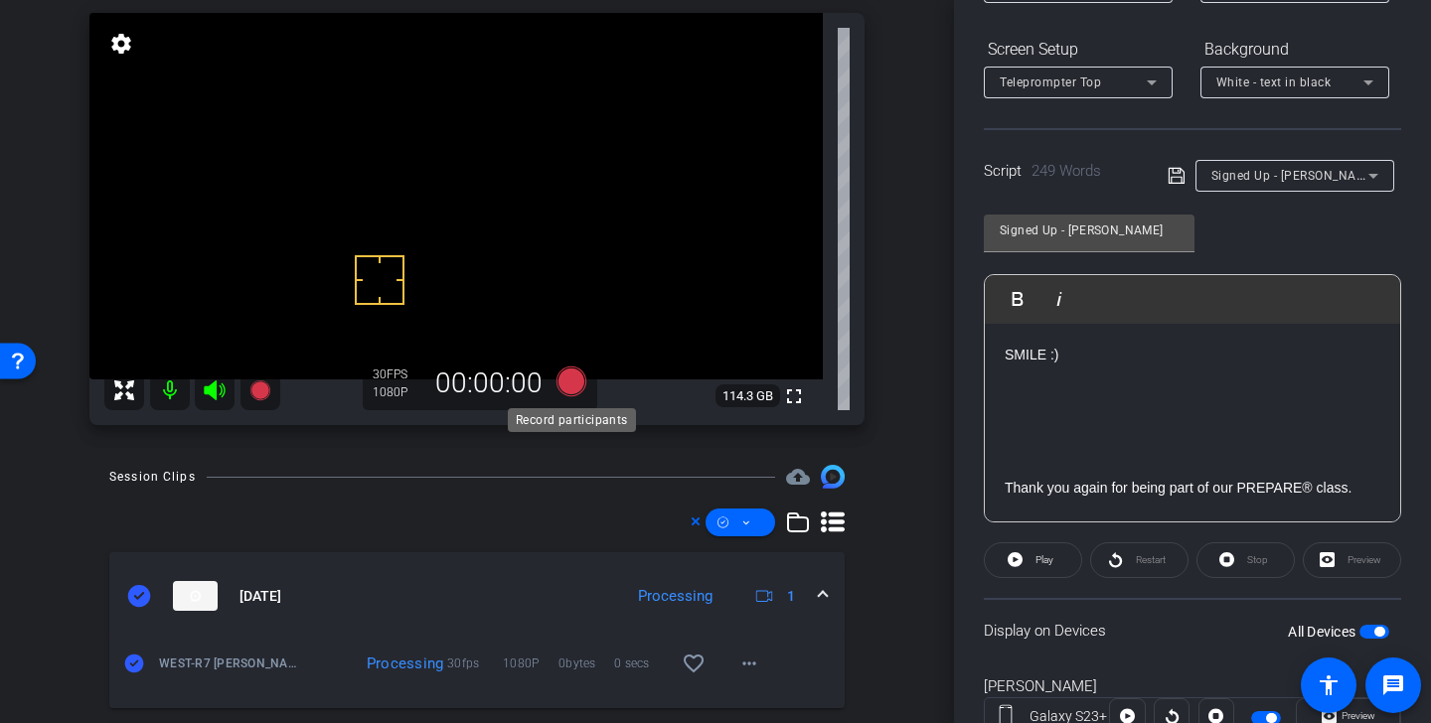
click at [577, 388] on icon at bounding box center [572, 382] width 30 height 30
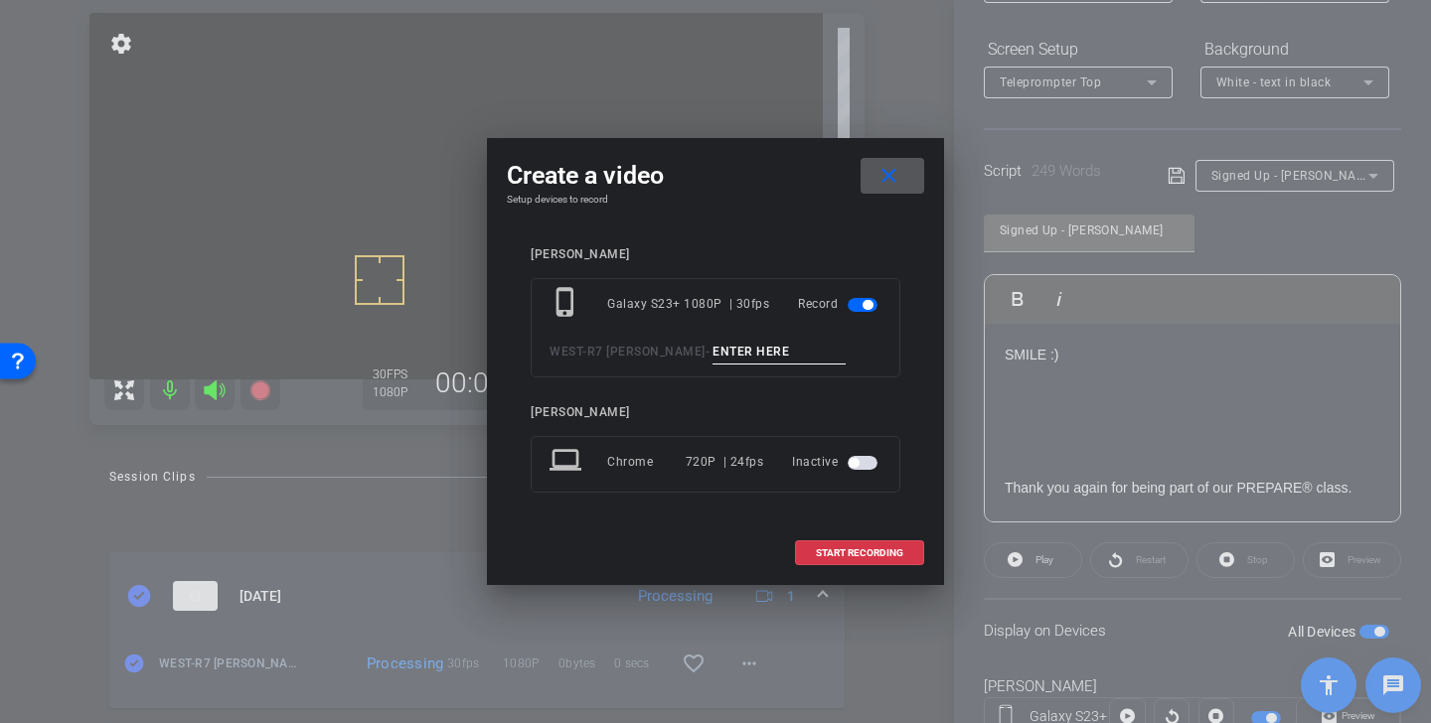
click at [742, 351] on input at bounding box center [779, 352] width 133 height 25
paste input "Signed up Alan Tk 1"
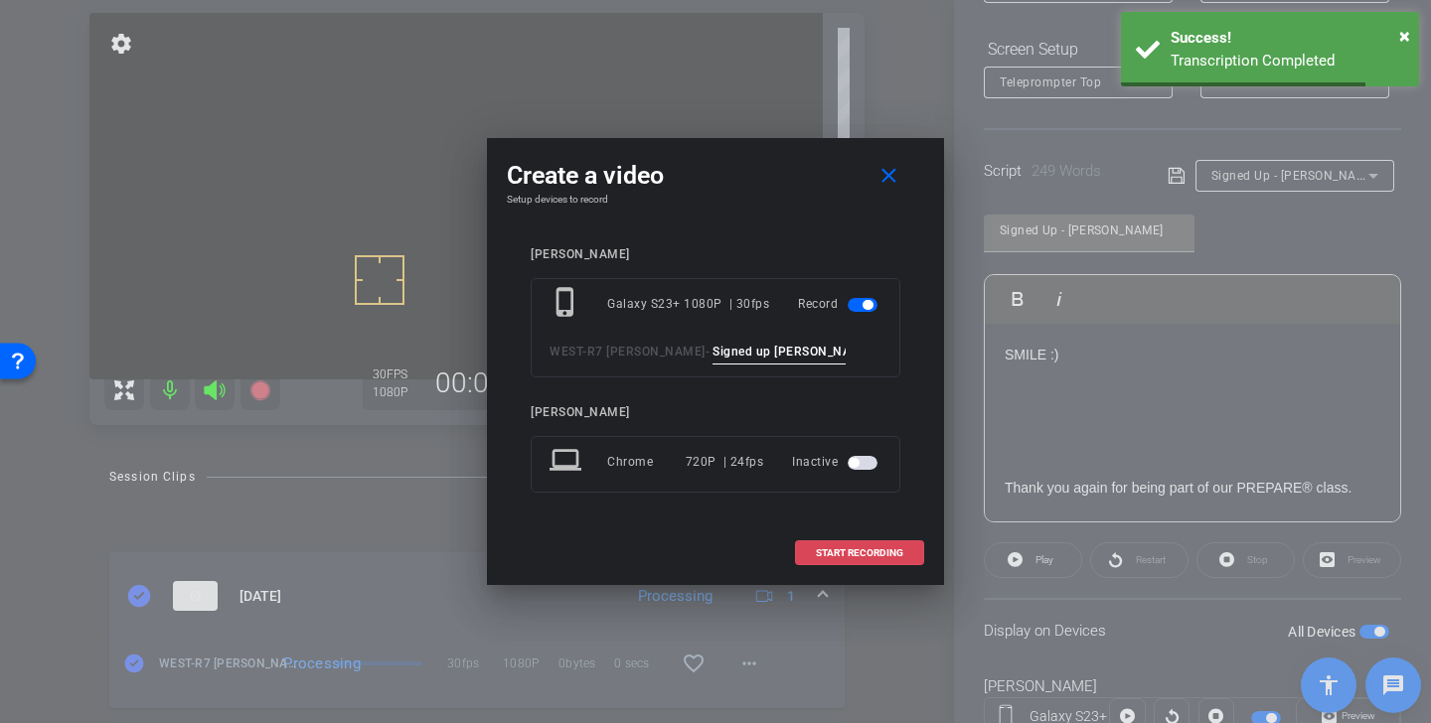
type input "Signed up Alan Tk 3"
click at [865, 554] on span "START RECORDING" at bounding box center [859, 554] width 87 height 10
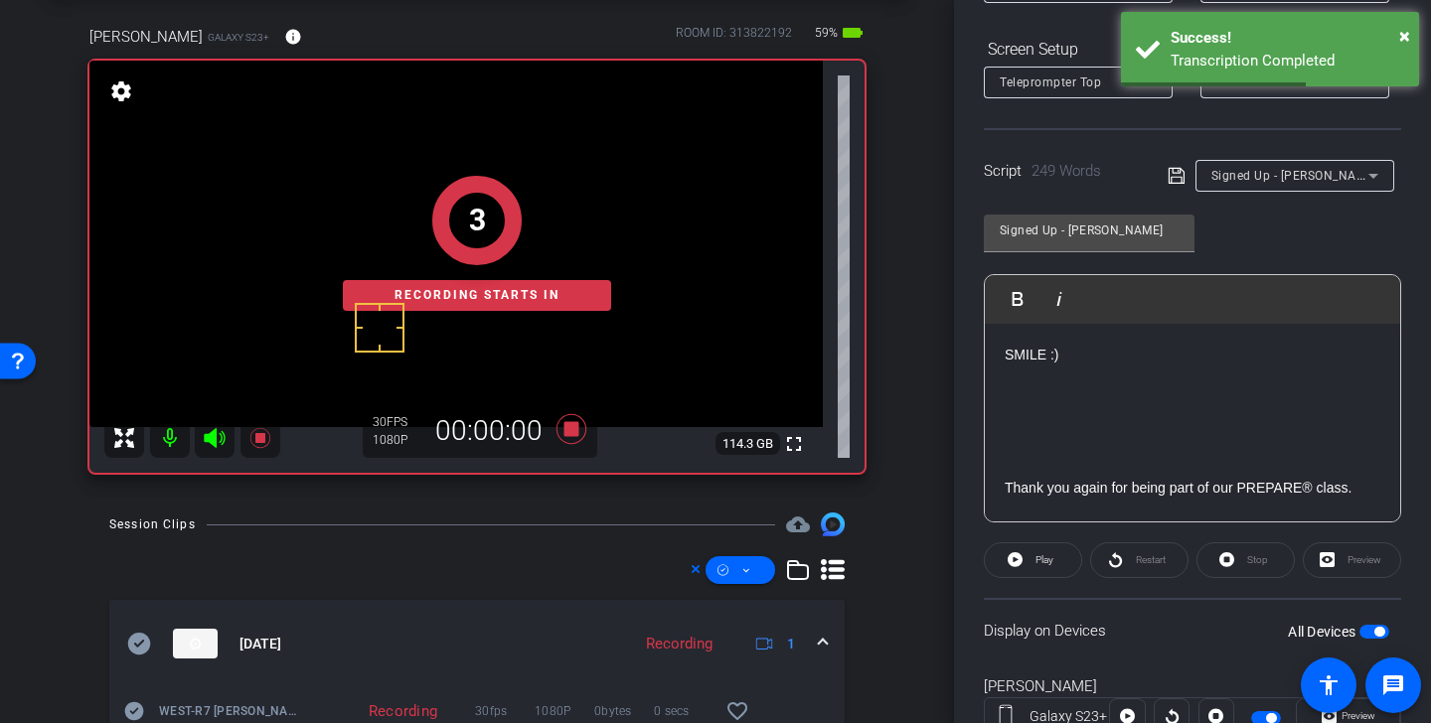
scroll to position [44, 0]
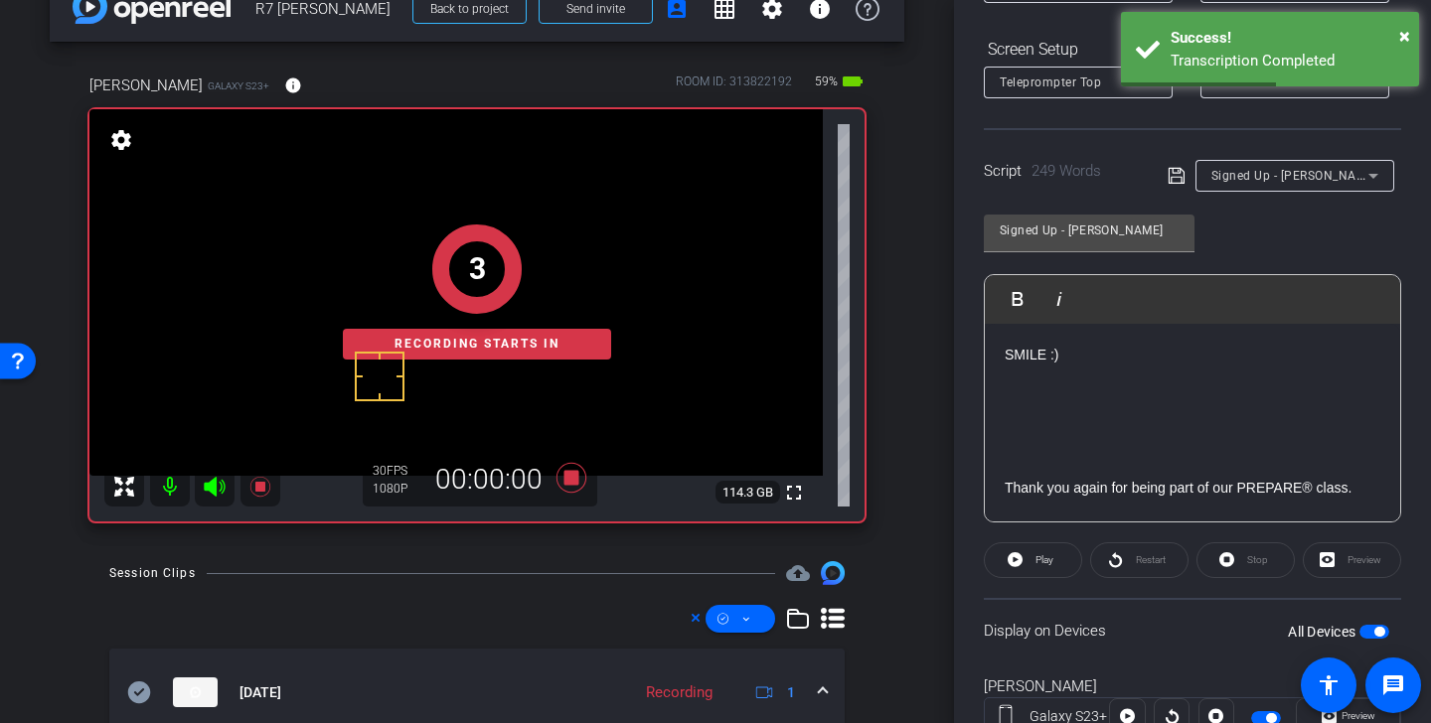
click at [218, 489] on div "3 Recording starts in" at bounding box center [476, 292] width 775 height 460
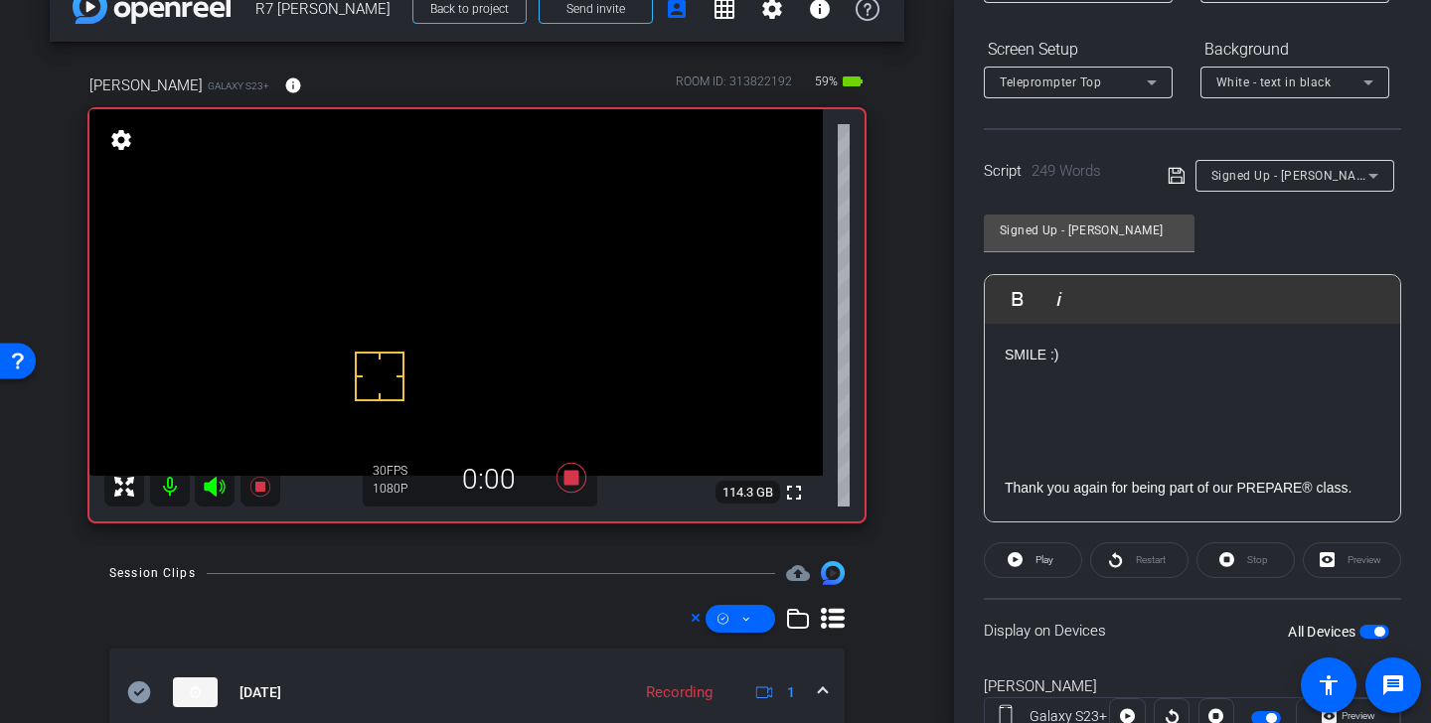
click at [215, 485] on icon at bounding box center [214, 487] width 21 height 20
click at [1061, 559] on span at bounding box center [1033, 561] width 96 height 48
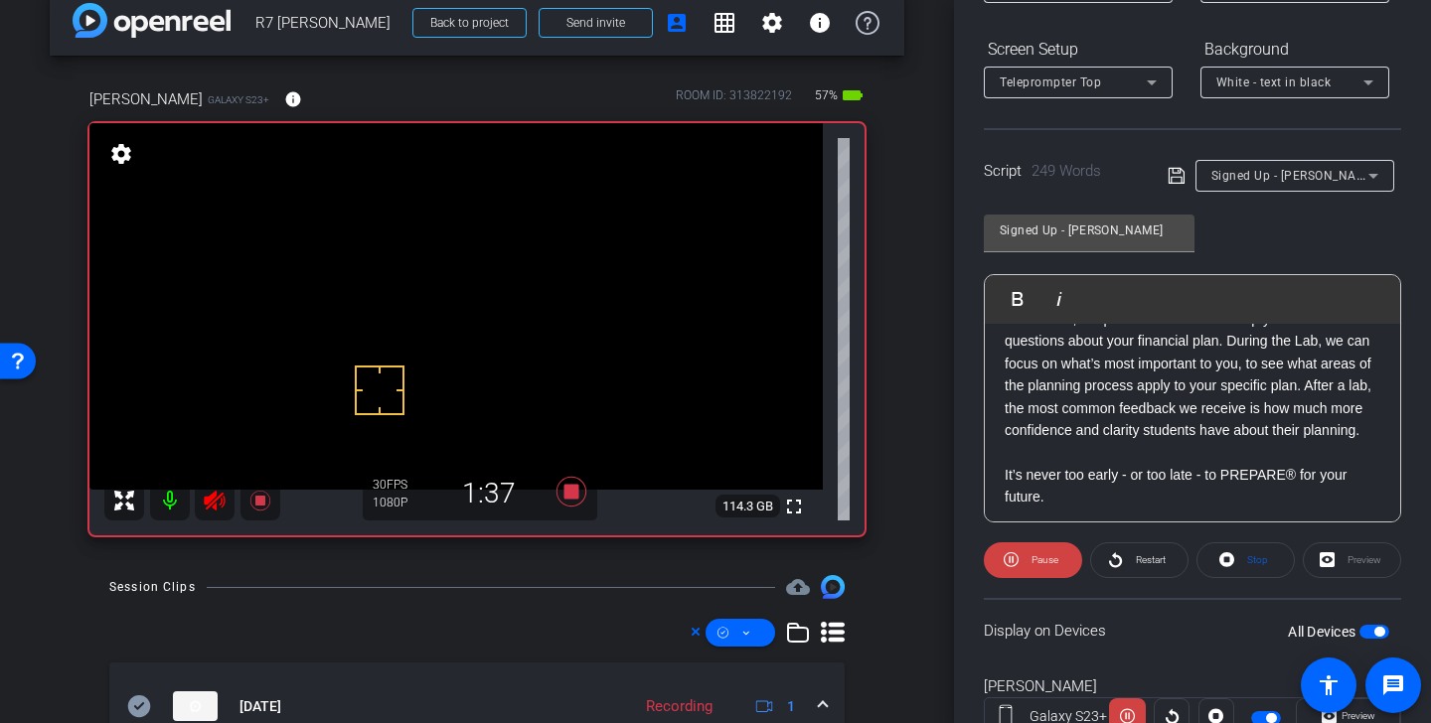
scroll to position [746, 0]
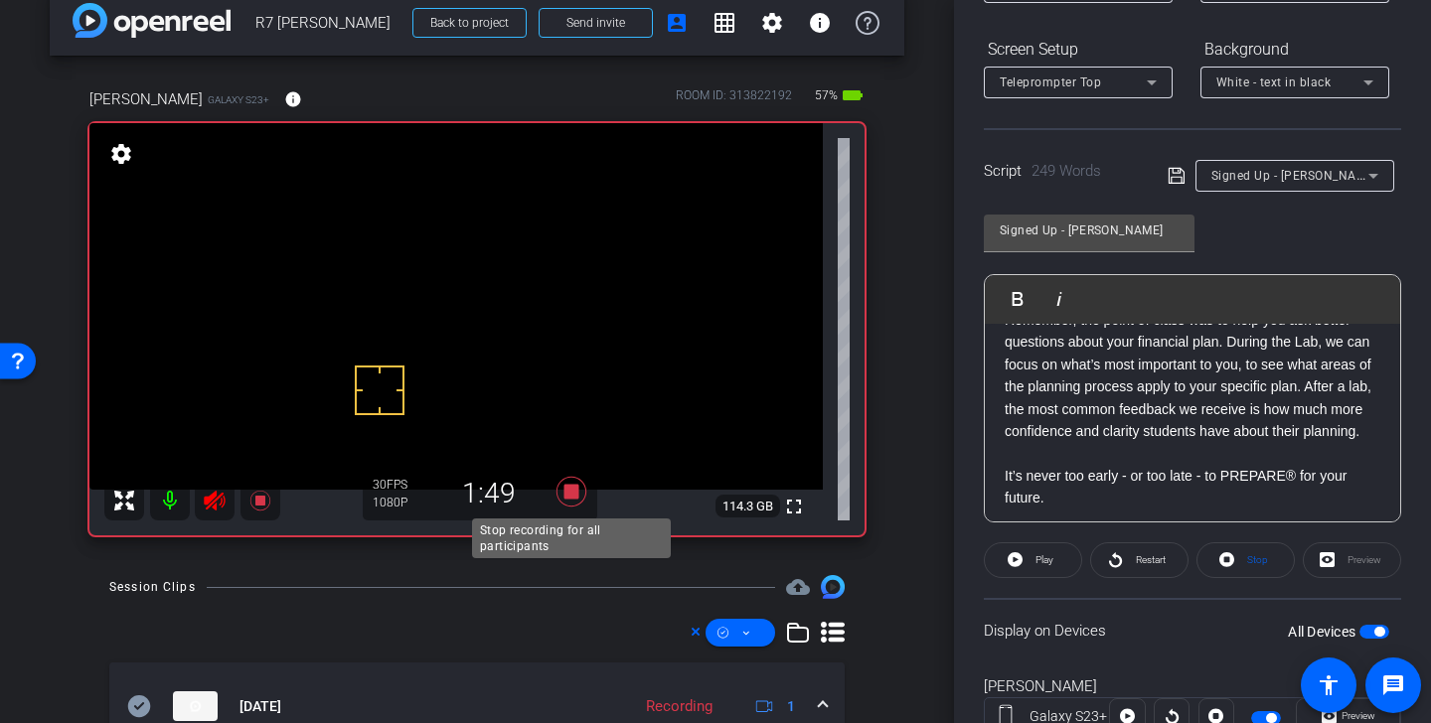
click at [574, 491] on icon at bounding box center [572, 492] width 30 height 30
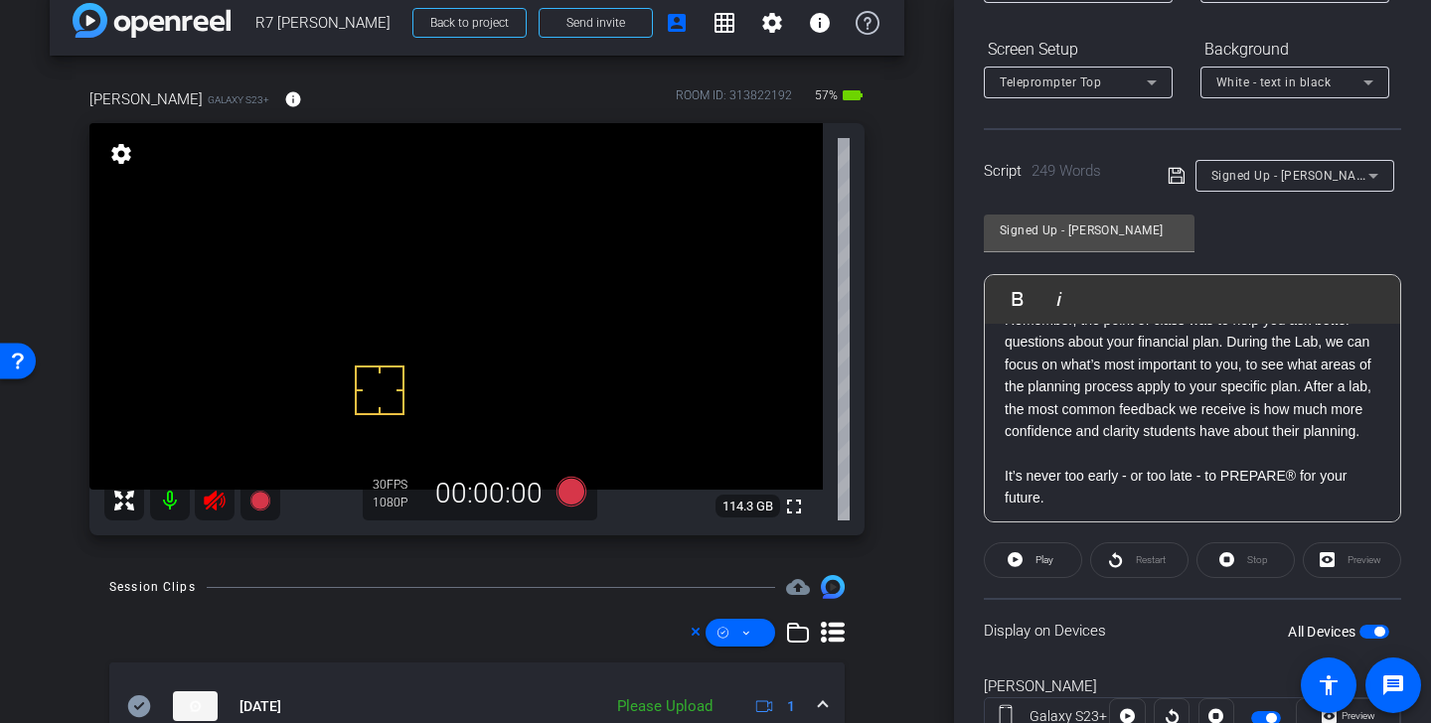
click at [215, 505] on icon at bounding box center [214, 501] width 21 height 20
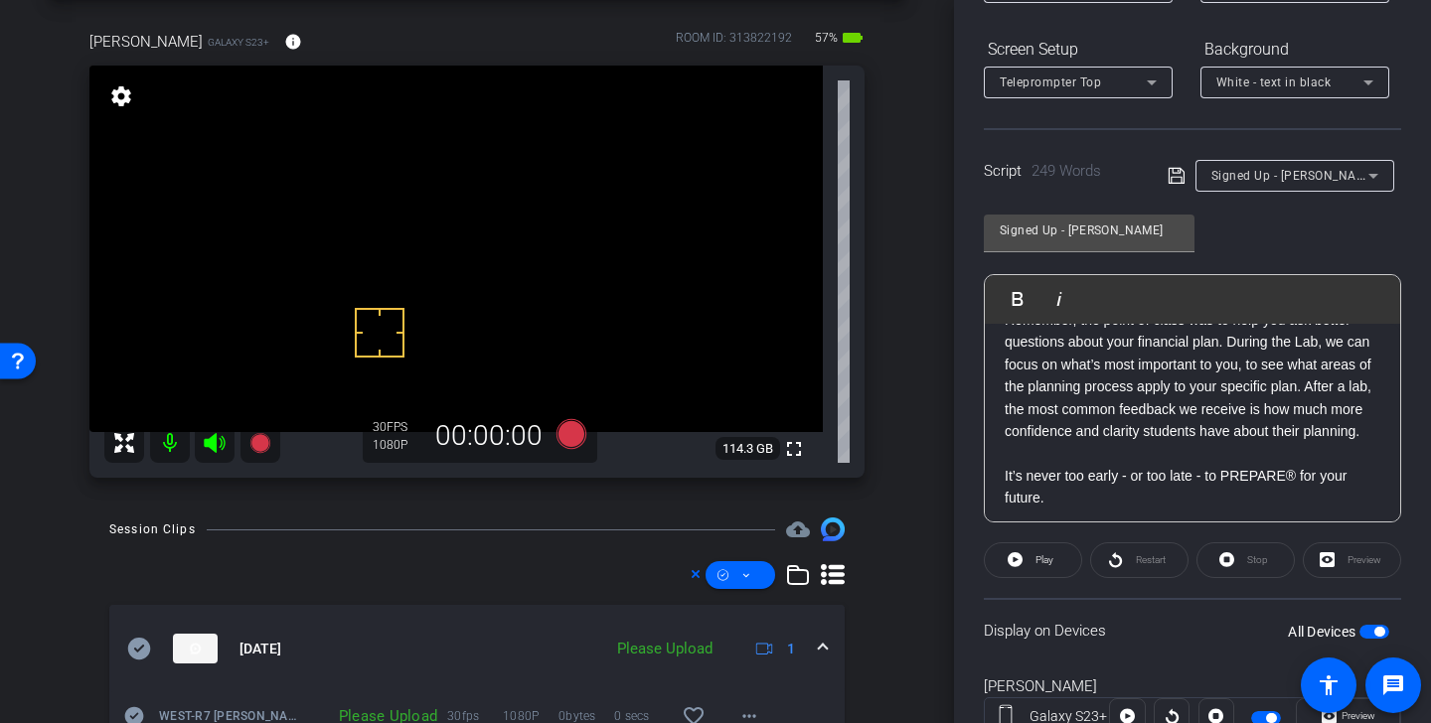
scroll to position [102, 0]
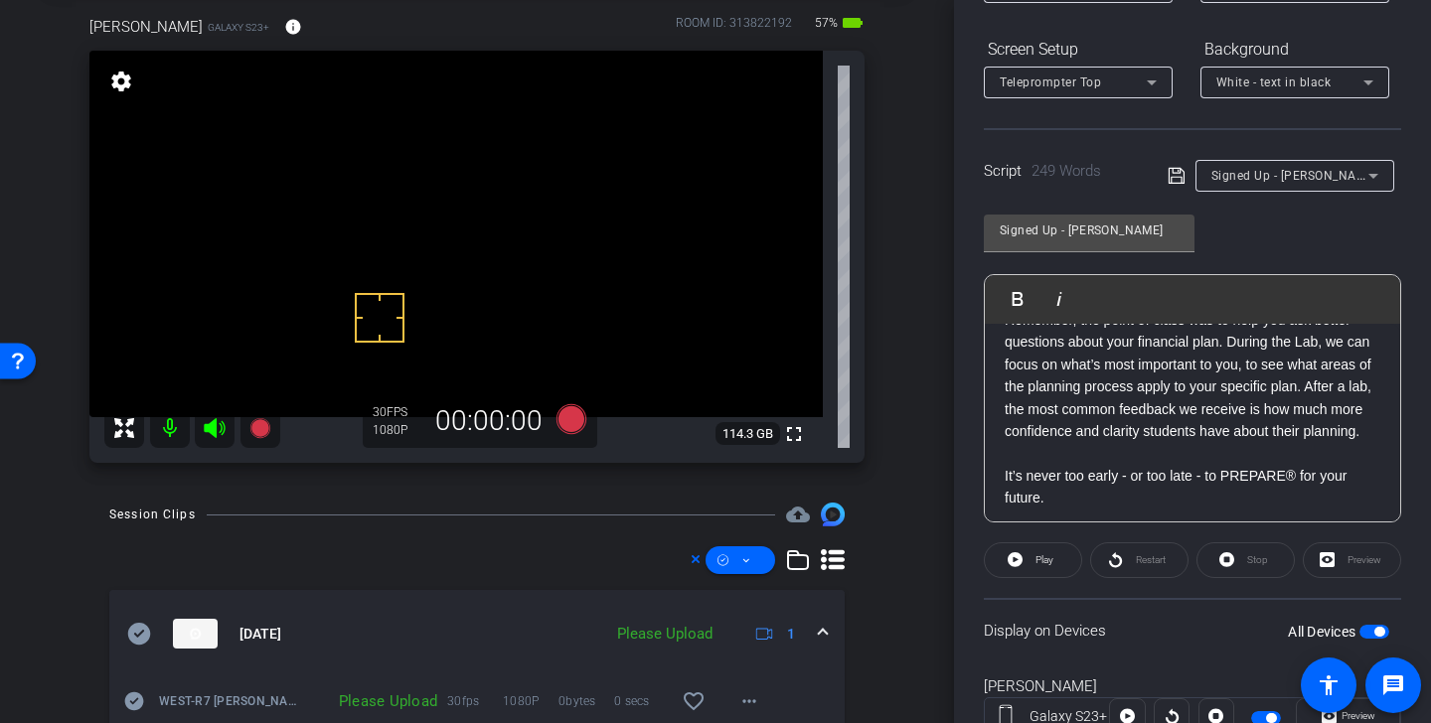
click at [143, 630] on icon at bounding box center [139, 634] width 23 height 22
click at [753, 555] on span at bounding box center [741, 561] width 70 height 48
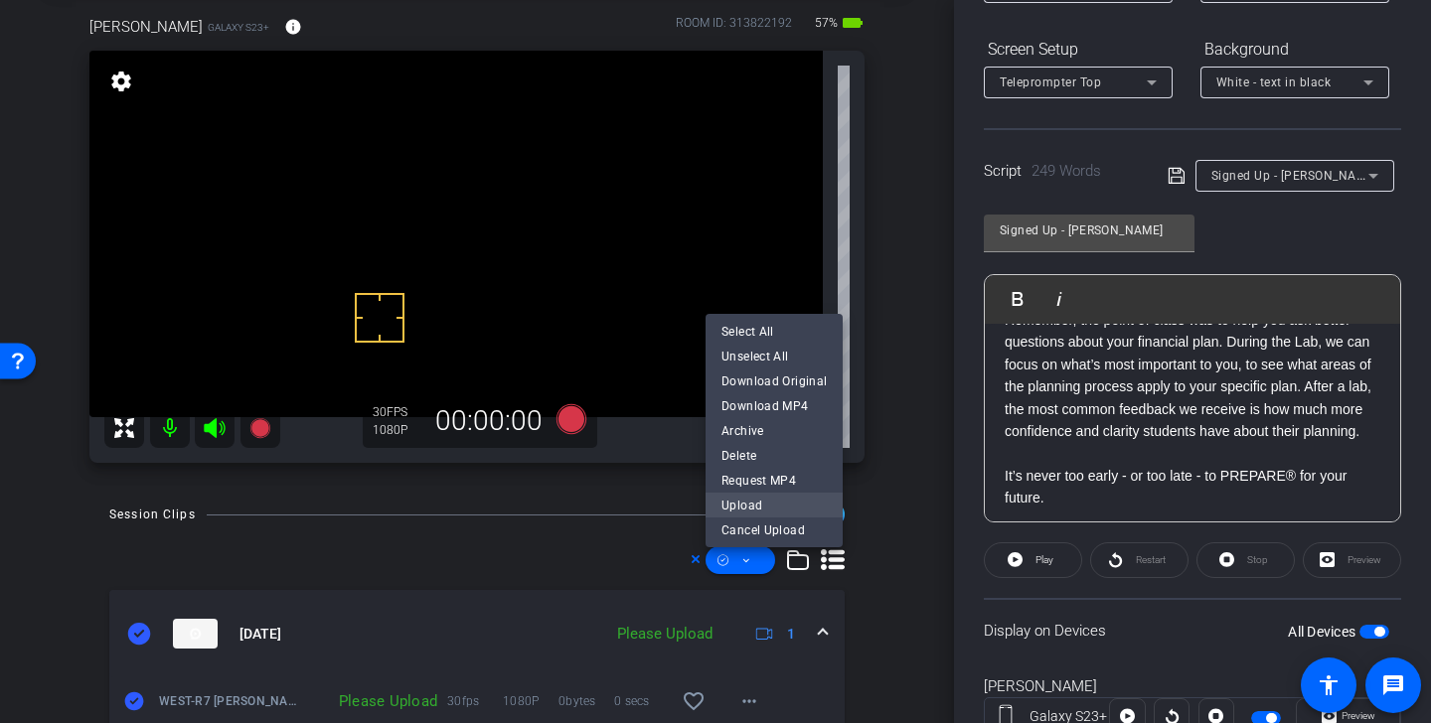
click at [793, 510] on span "Upload" at bounding box center [773, 505] width 105 height 24
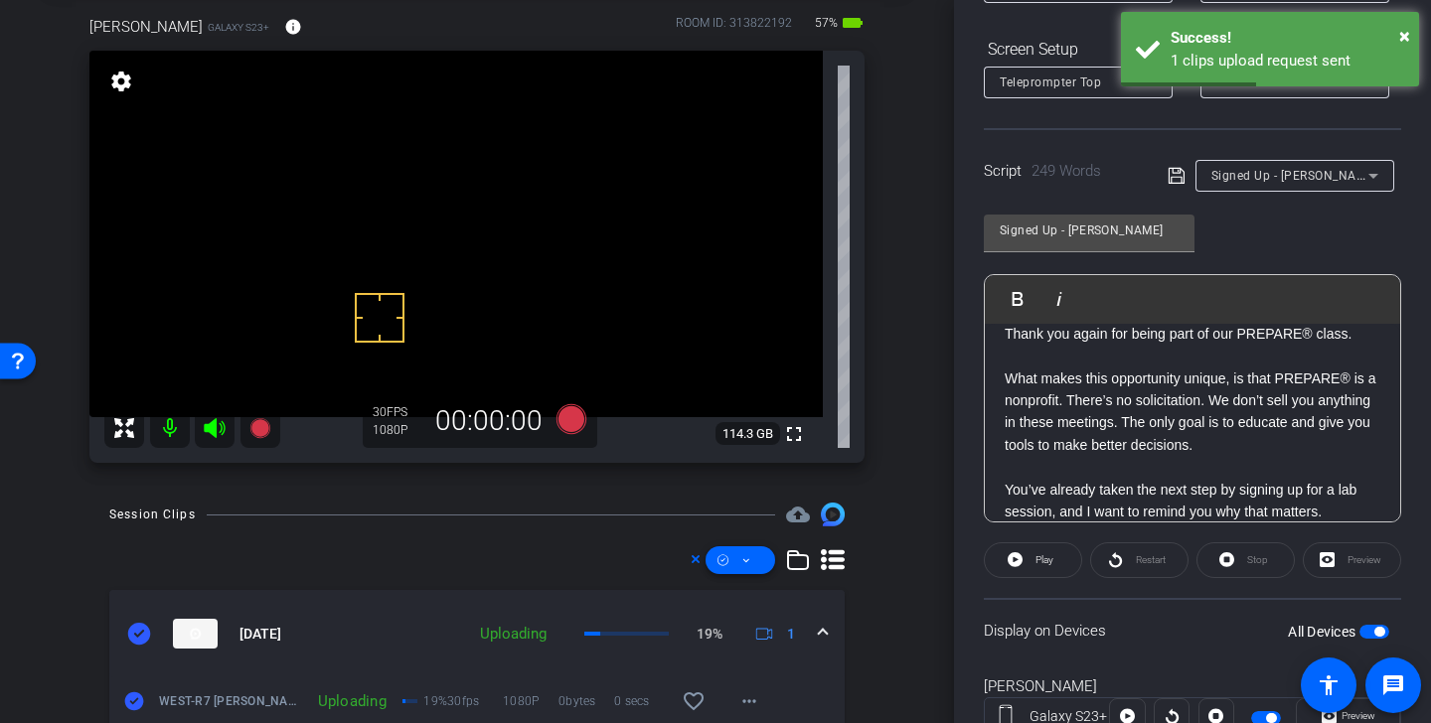
scroll to position [165, 0]
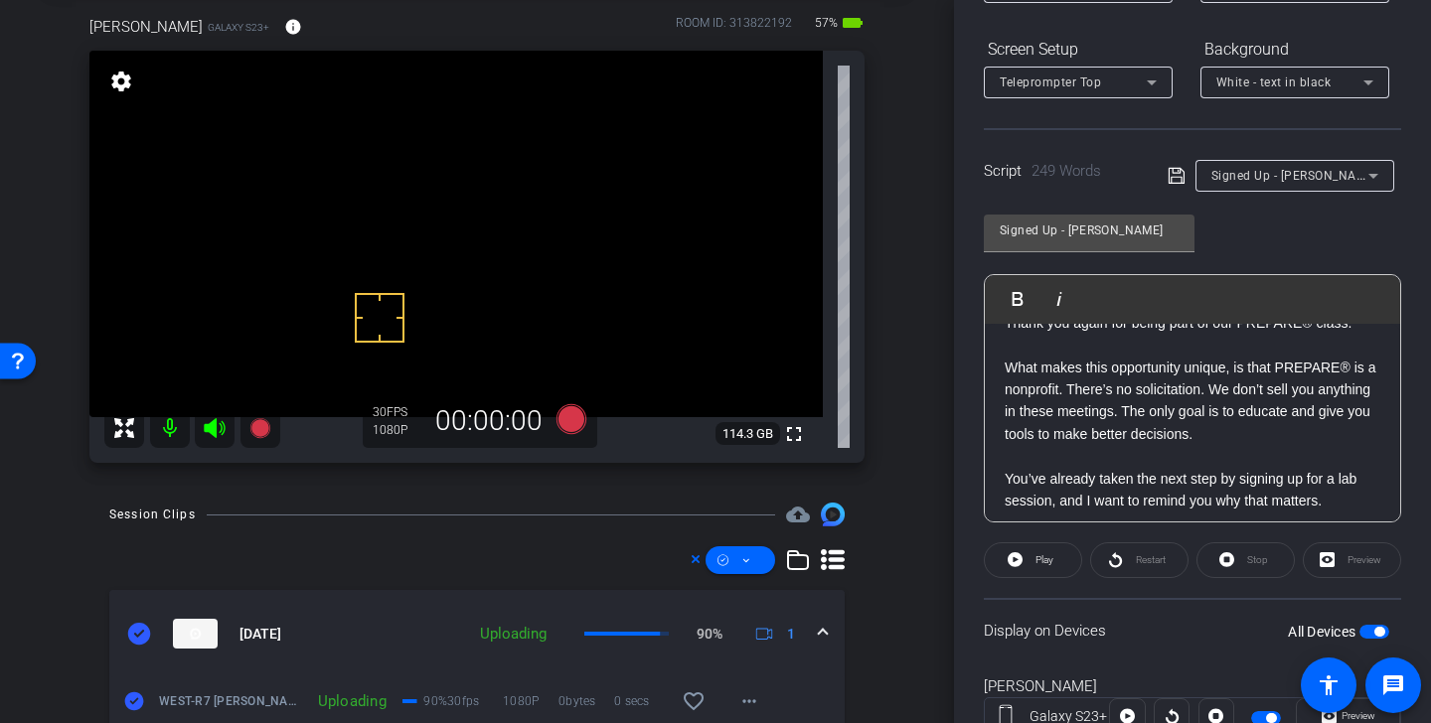
click at [1044, 463] on p at bounding box center [1193, 456] width 376 height 22
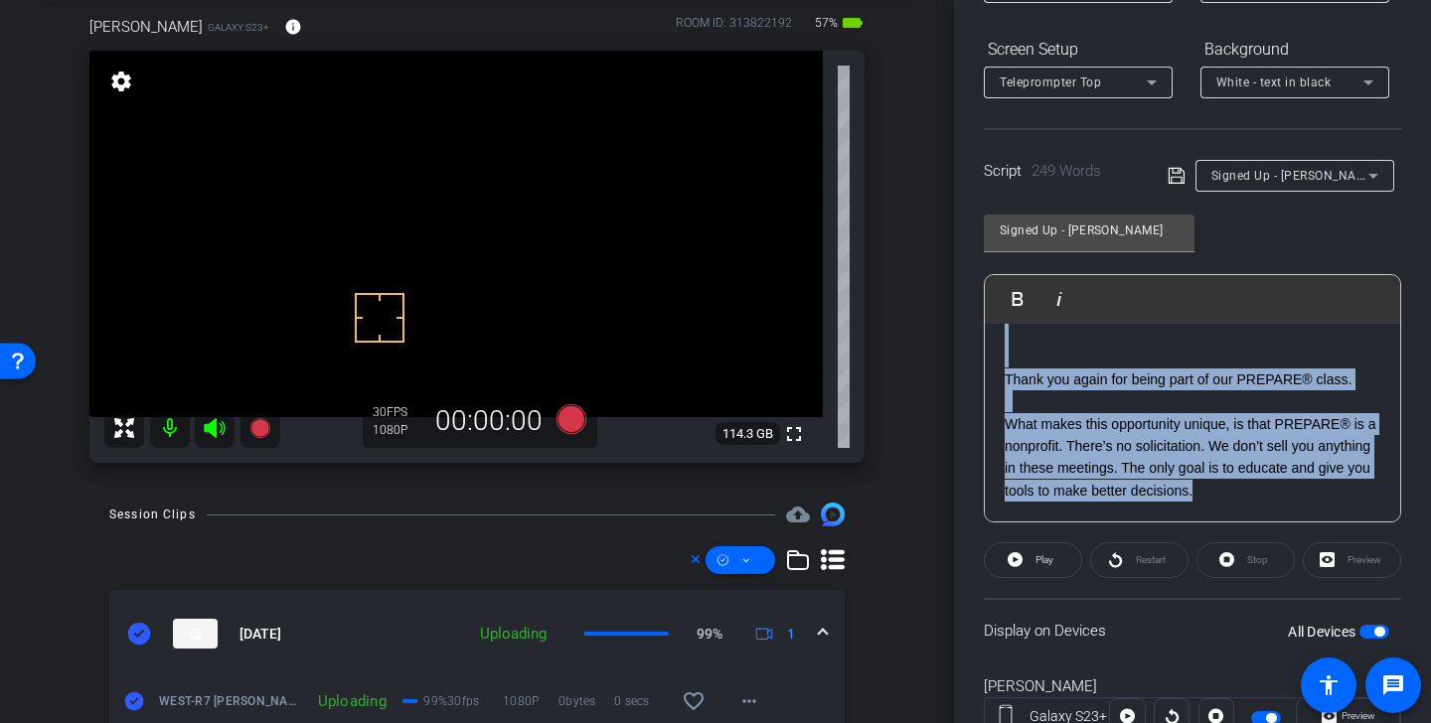
scroll to position [95, 0]
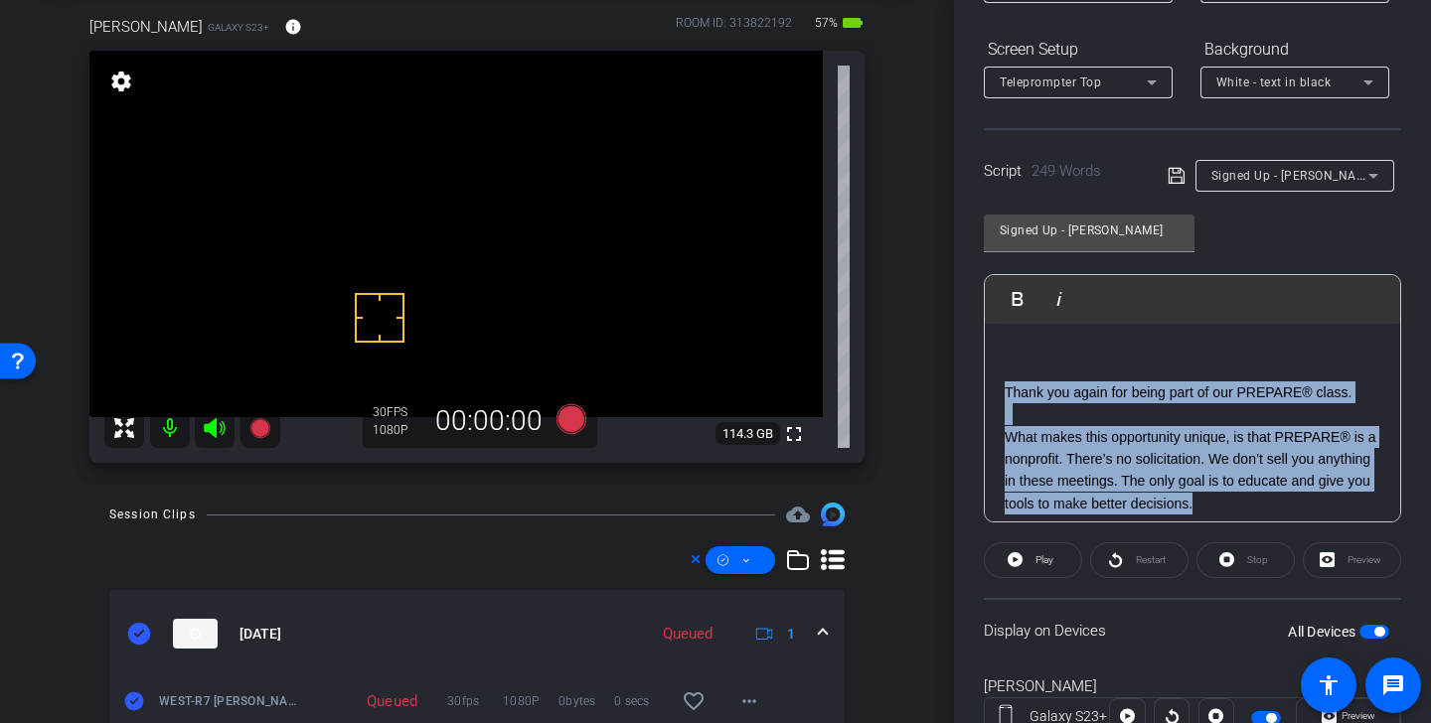
drag, startPoint x: 1236, startPoint y: 429, endPoint x: 985, endPoint y: 397, distance: 253.6
click at [985, 397] on div "SMILE :) Thank you again for being part of our PREPARE® class. What makes this …" at bounding box center [1192, 705] width 415 height 952
copy div "Thank you again for being part of our PREPARE® class. What makes this opportuni…"
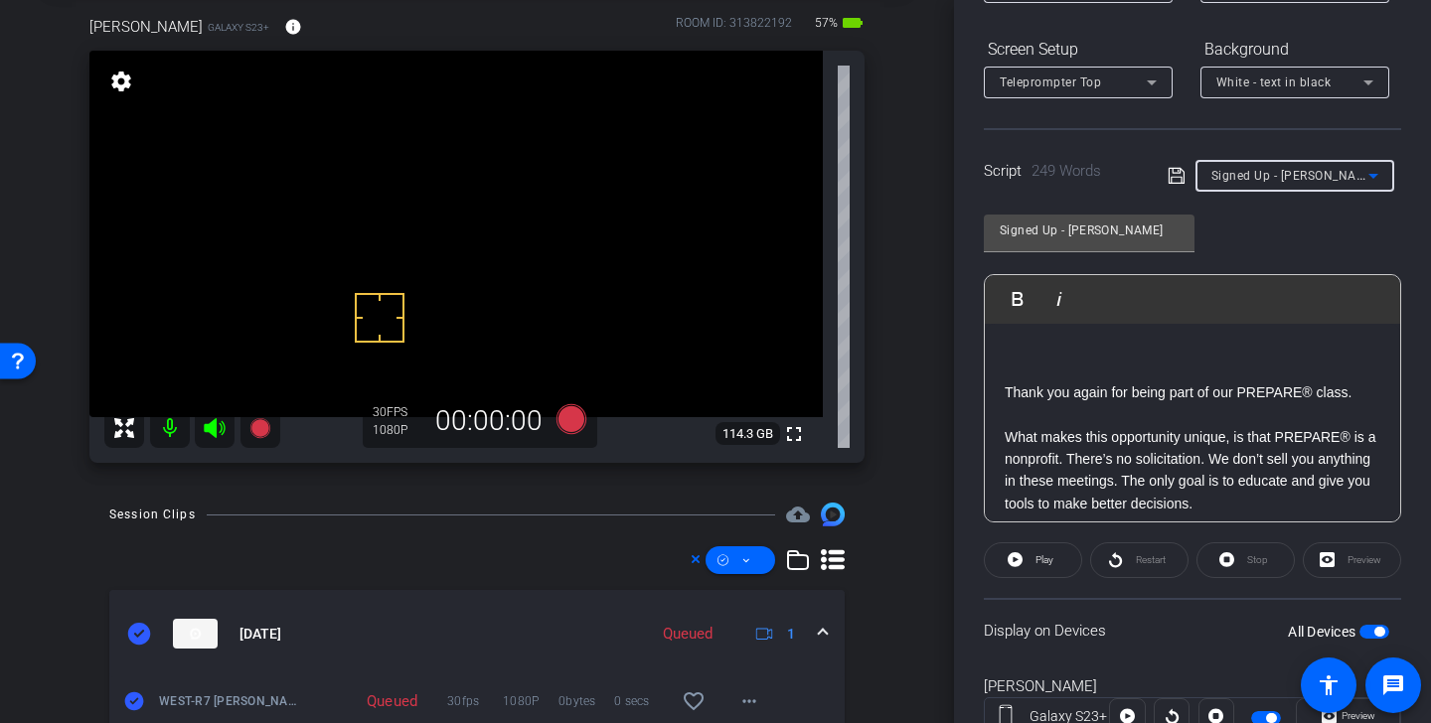
click at [1321, 175] on div "Signed Up - [PERSON_NAME]" at bounding box center [1289, 175] width 157 height 25
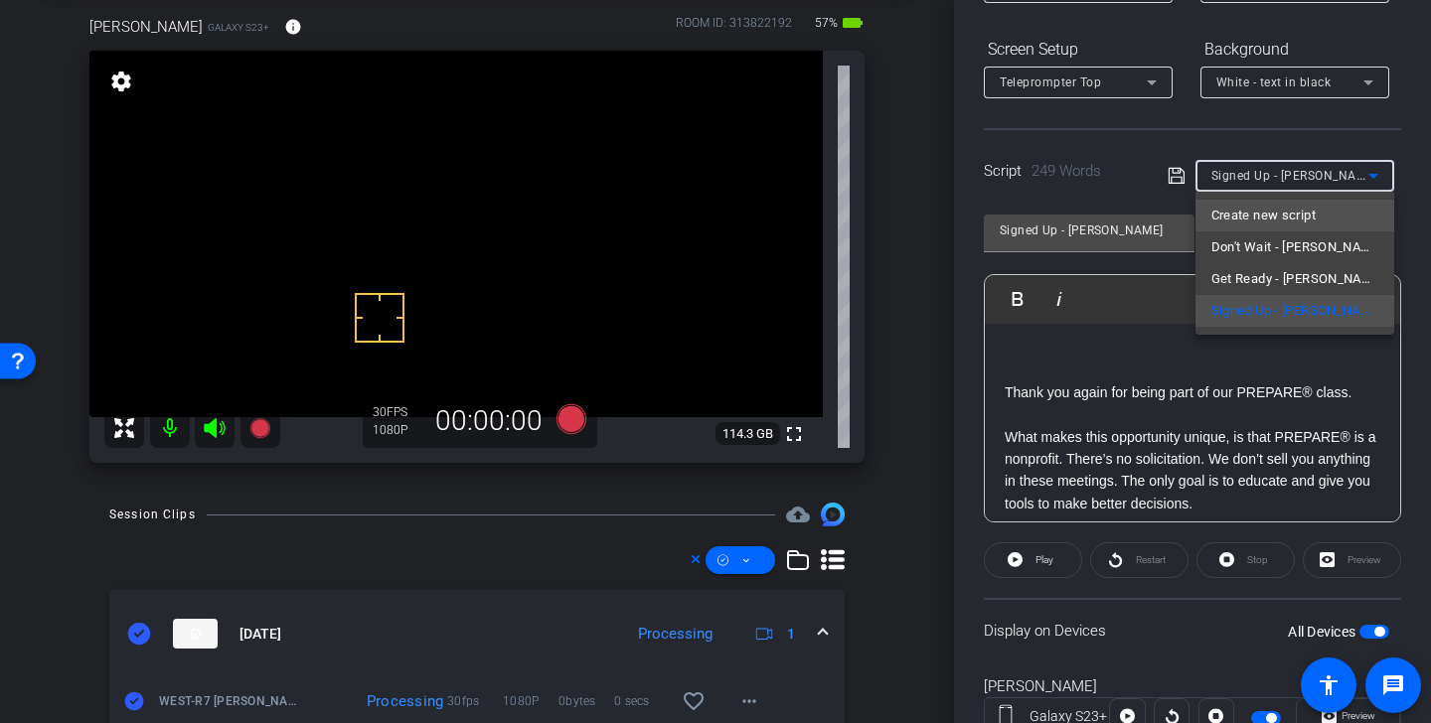
click at [1312, 208] on span "Create new script" at bounding box center [1263, 216] width 104 height 24
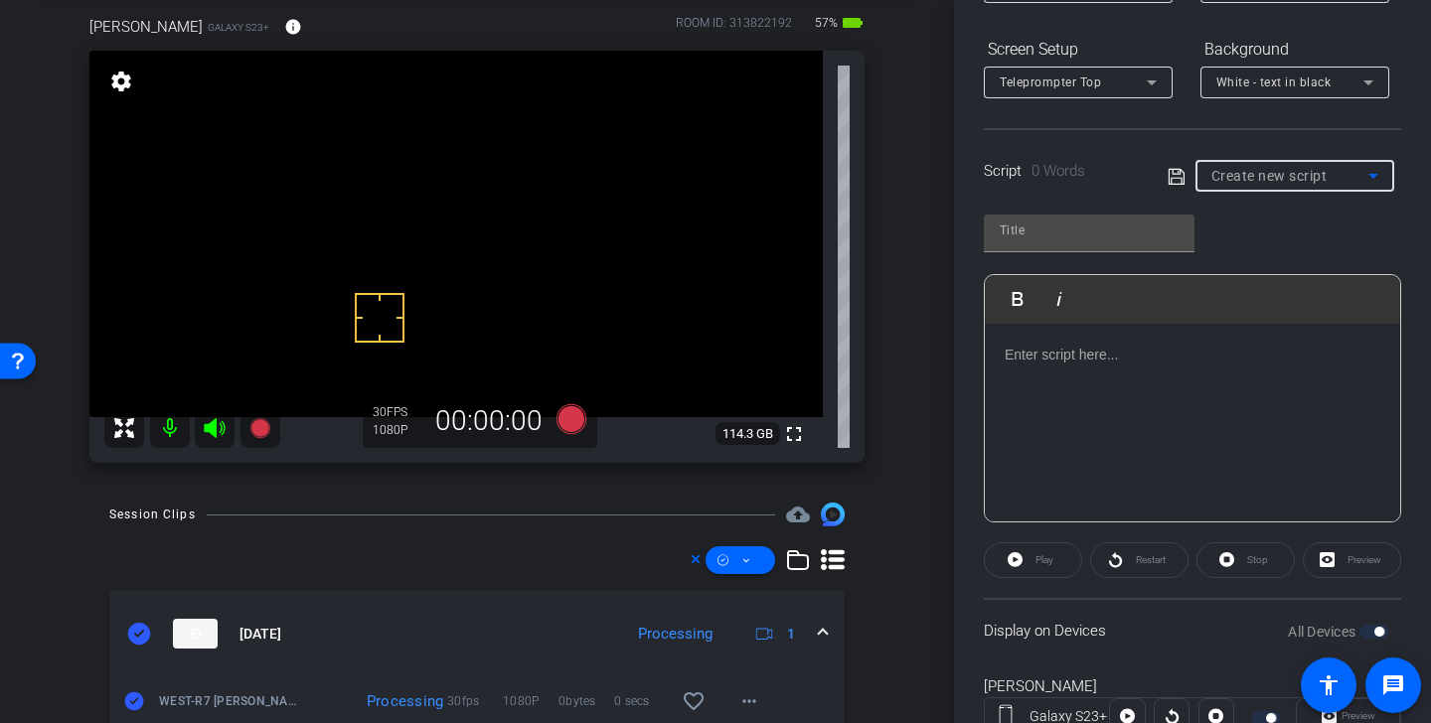
scroll to position [0, 0]
click at [1220, 378] on div at bounding box center [1192, 423] width 415 height 199
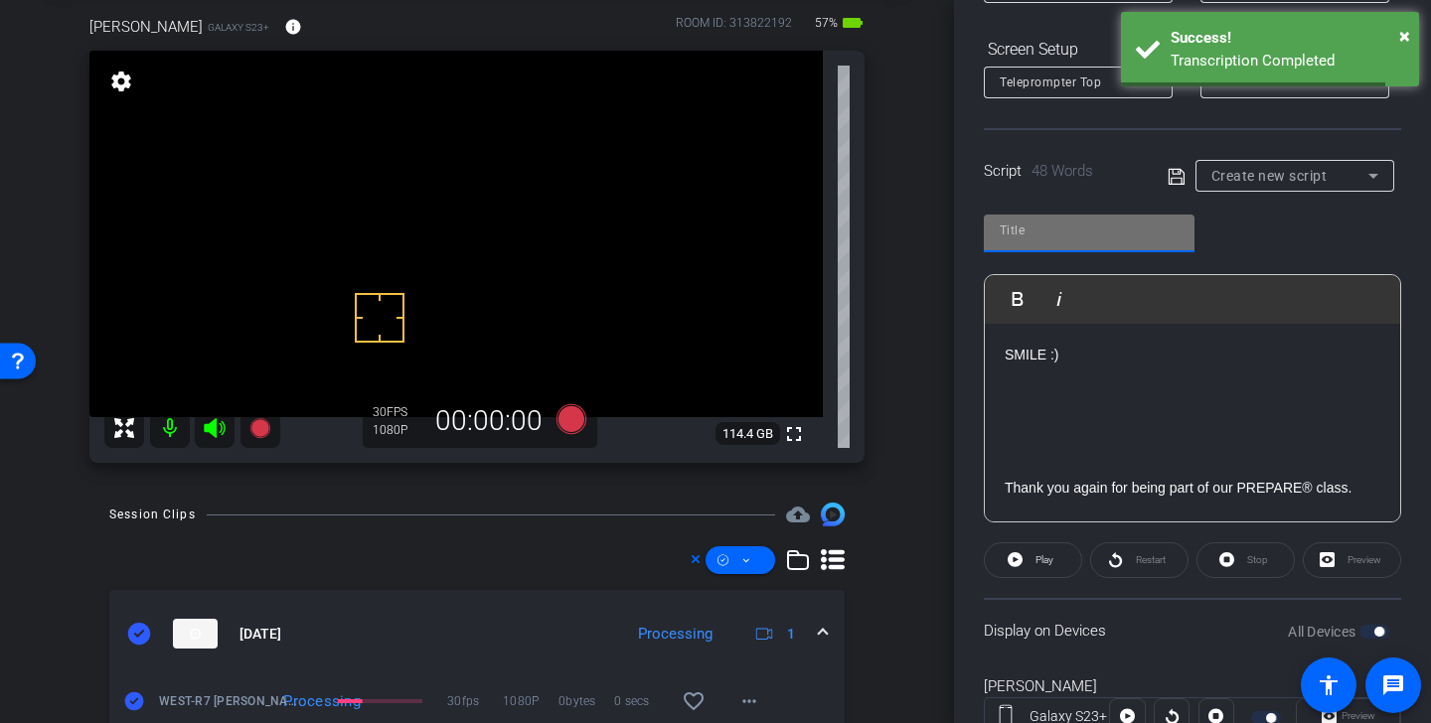
click at [1097, 240] on input "text" at bounding box center [1089, 231] width 179 height 24
type input "PU"
click at [1261, 420] on p at bounding box center [1193, 421] width 376 height 22
click at [1179, 176] on icon at bounding box center [1177, 177] width 18 height 24
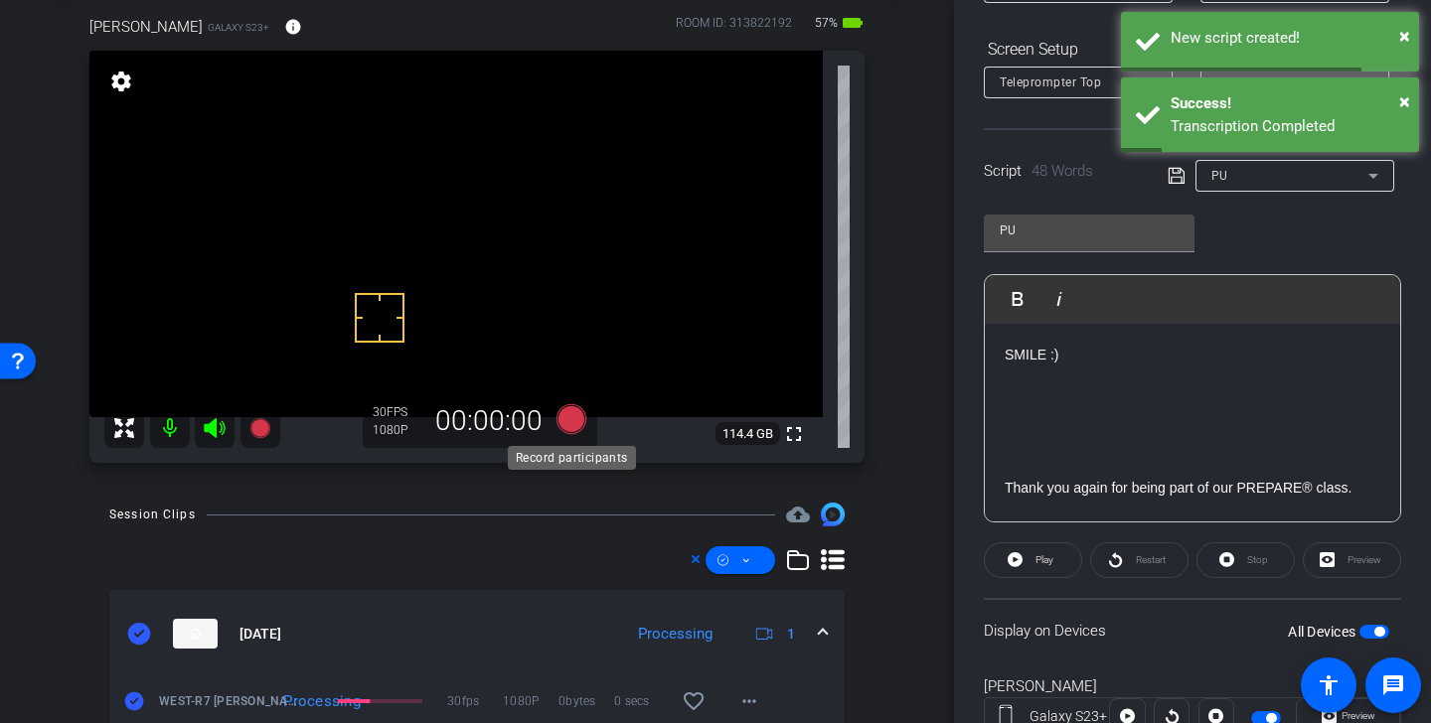
click at [568, 419] on icon at bounding box center [572, 419] width 30 height 30
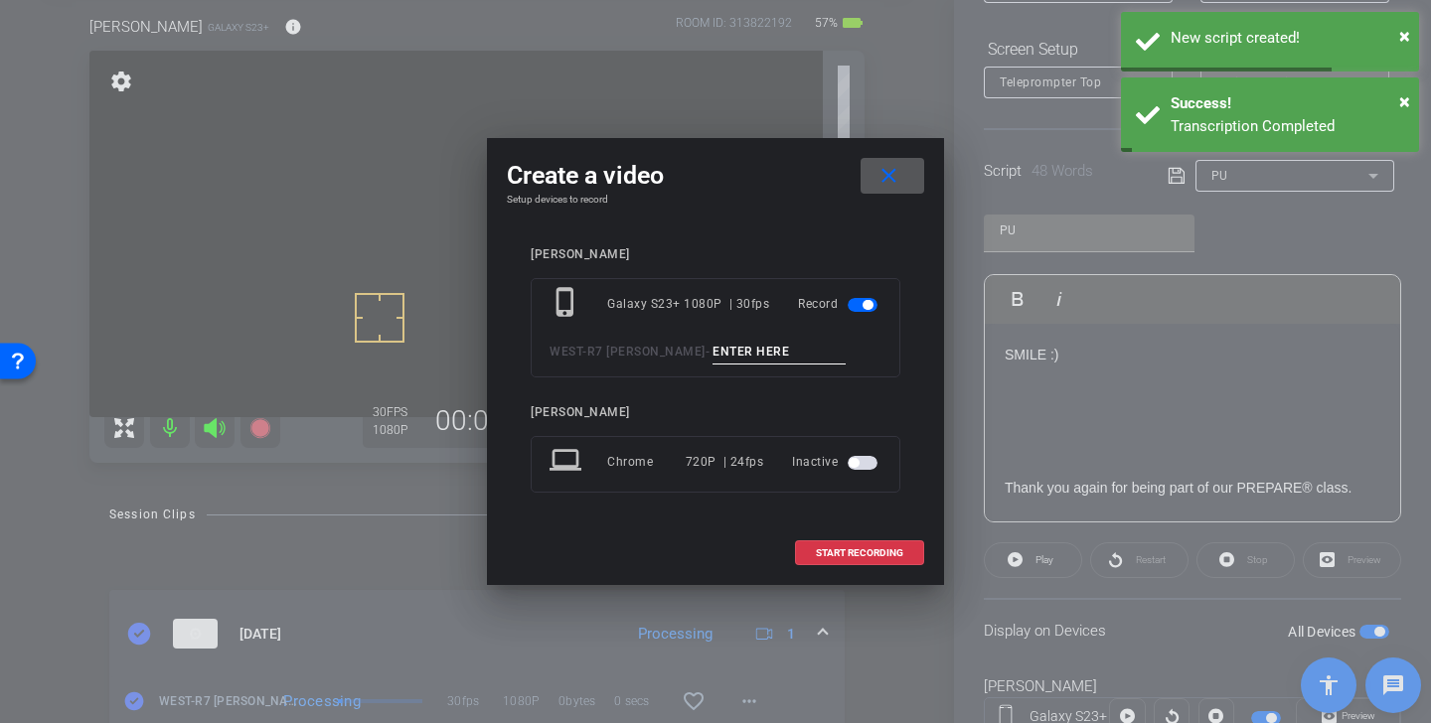
click at [713, 354] on input at bounding box center [779, 352] width 133 height 25
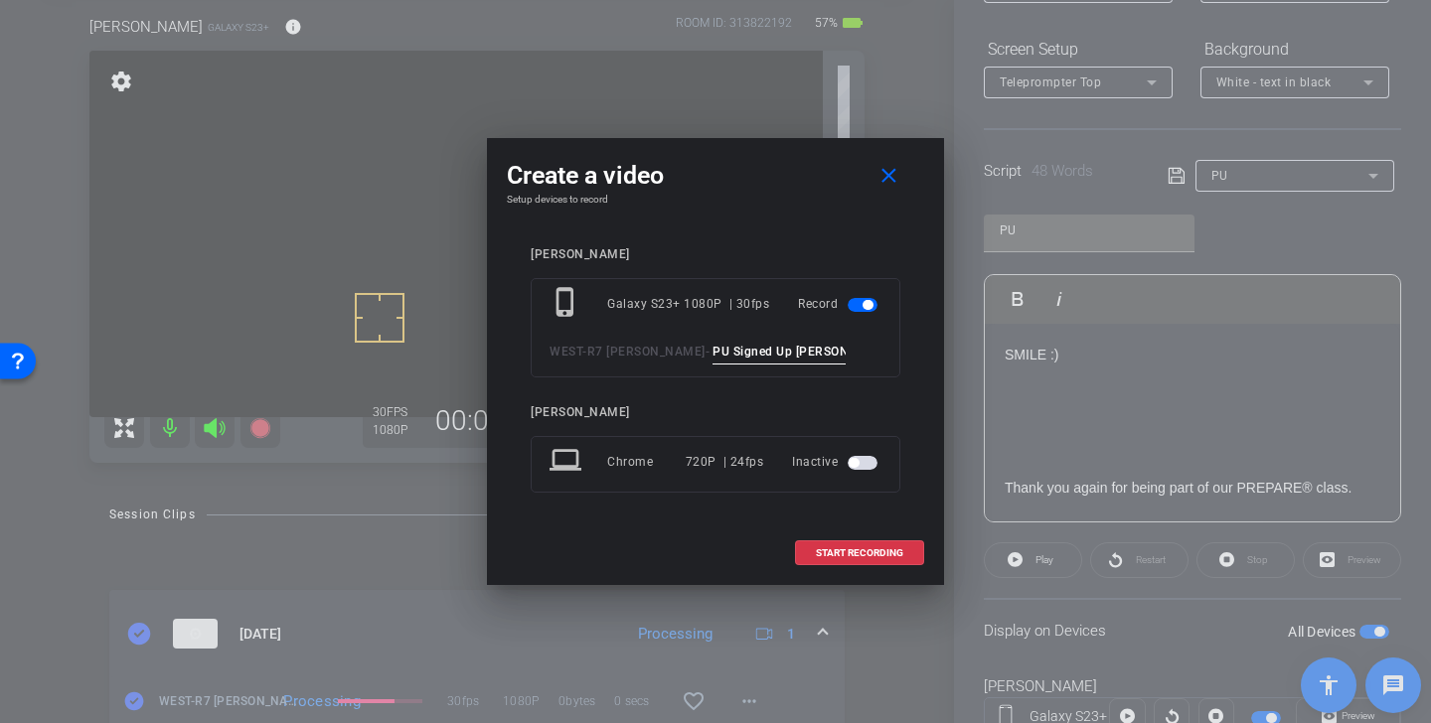
drag, startPoint x: 764, startPoint y: 348, endPoint x: 614, endPoint y: 349, distance: 150.1
click at [614, 349] on div "WEST - R7 Alan - PU Signed Up Alan" at bounding box center [716, 352] width 332 height 25
click at [713, 350] on input "PU Signed Up Alan" at bounding box center [779, 352] width 133 height 25
drag, startPoint x: 774, startPoint y: 348, endPoint x: 557, endPoint y: 343, distance: 217.7
click at [557, 343] on div "WEST - R7 Alan - PU 1 Signed Up Alan" at bounding box center [716, 352] width 332 height 25
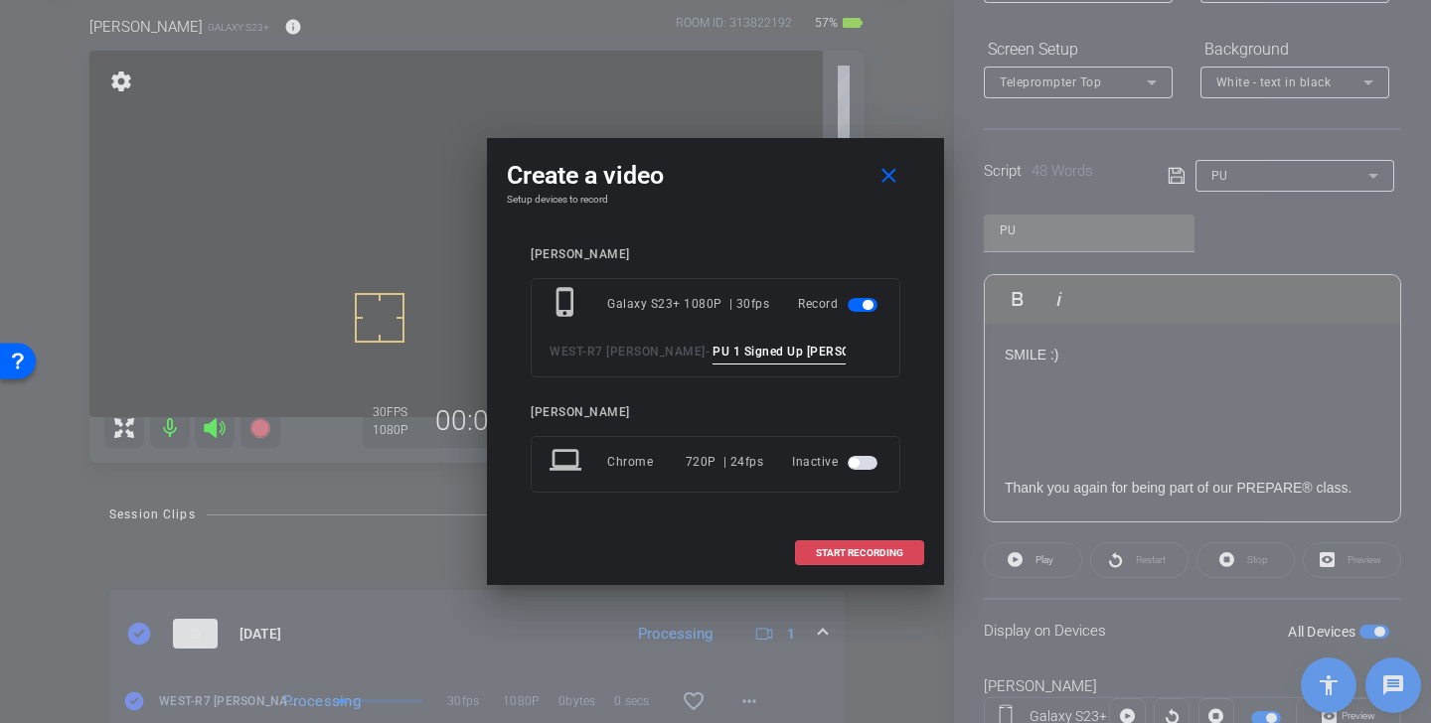
type input "PU 1 Signed Up Alan"
click at [857, 555] on span "START RECORDING" at bounding box center [859, 554] width 87 height 10
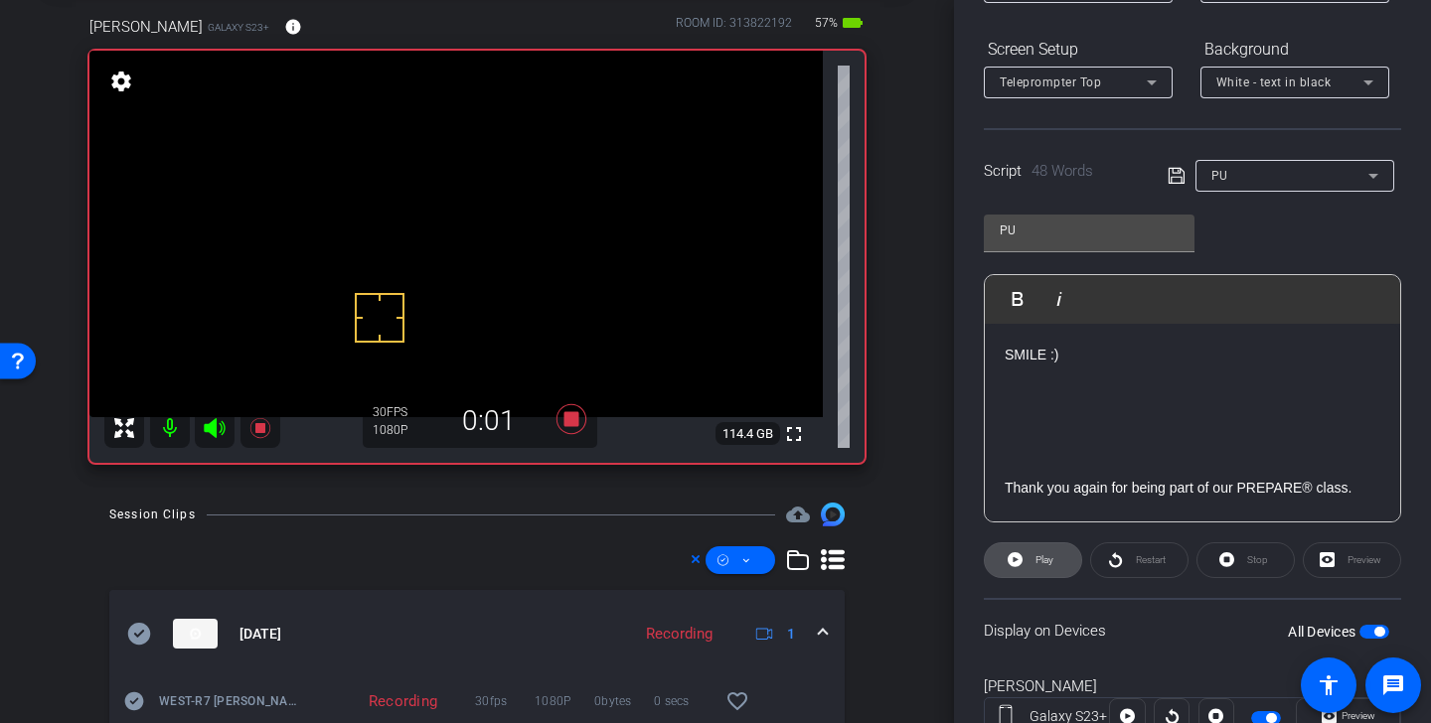
click at [1038, 564] on span "Play" at bounding box center [1045, 560] width 18 height 11
click at [223, 430] on icon at bounding box center [215, 428] width 24 height 24
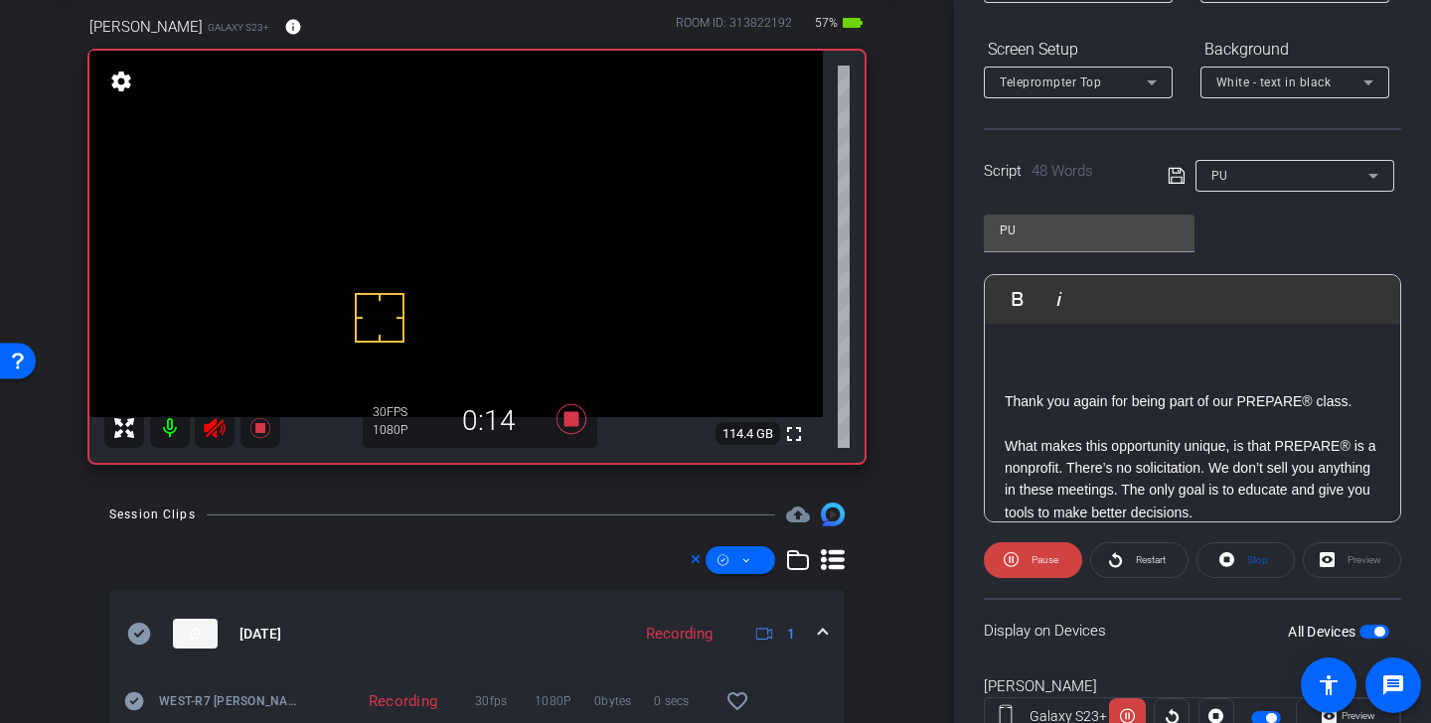
scroll to position [108, 0]
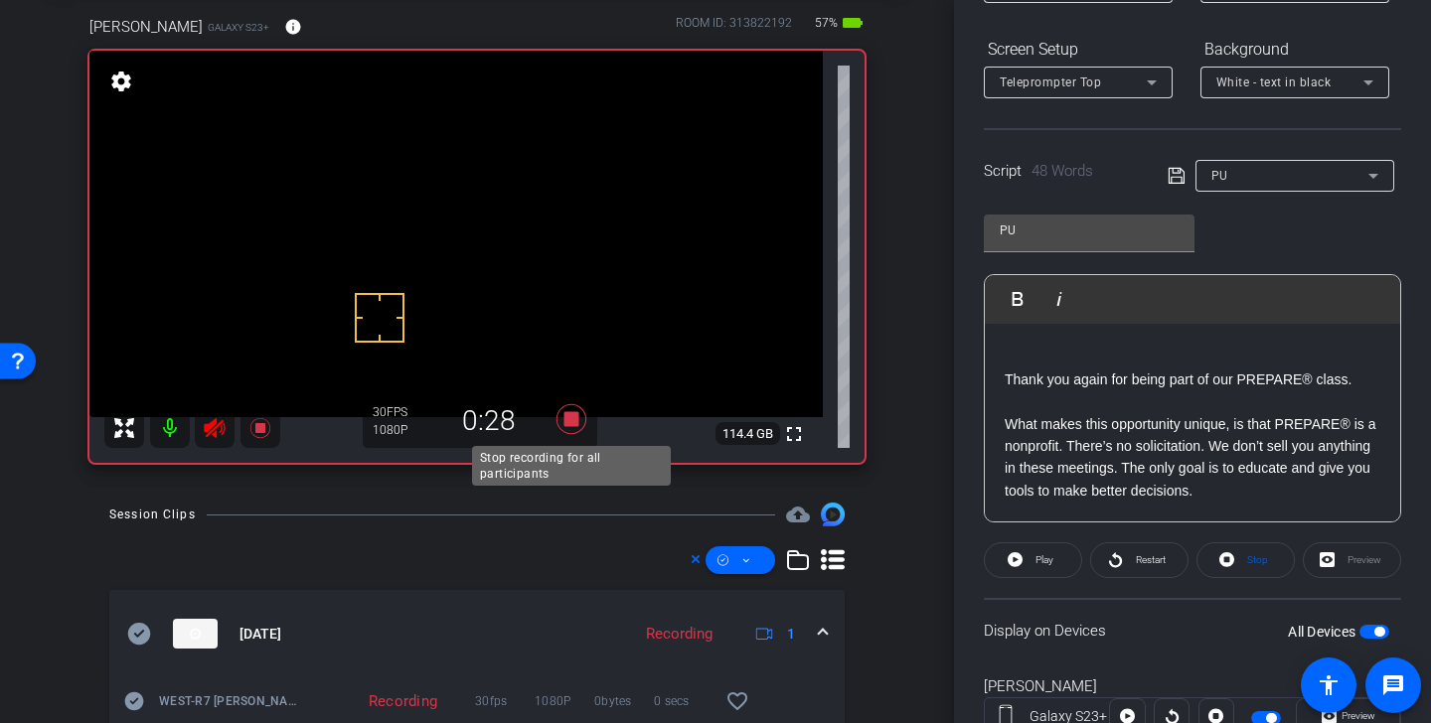
click at [576, 416] on icon at bounding box center [572, 419] width 30 height 30
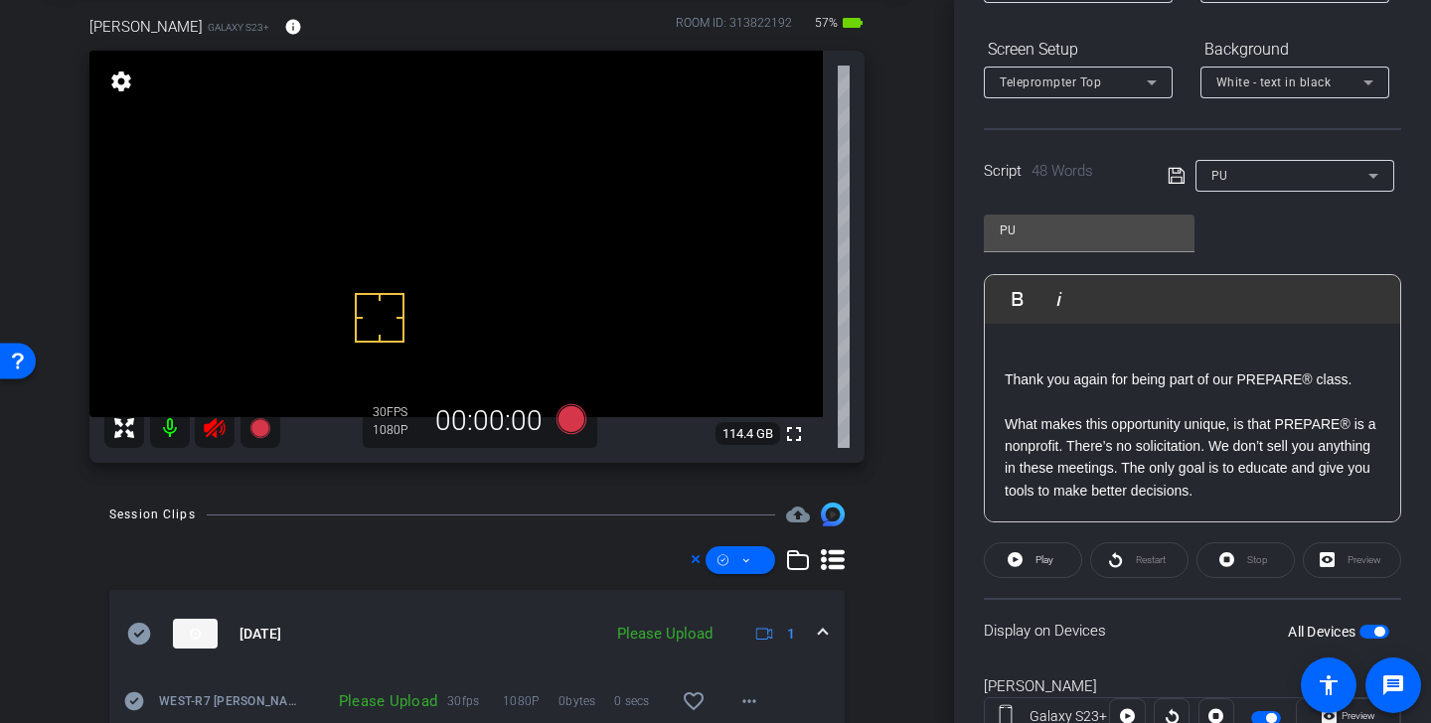
click at [223, 425] on icon at bounding box center [215, 428] width 24 height 24
click at [1267, 185] on div "PU" at bounding box center [1289, 175] width 157 height 25
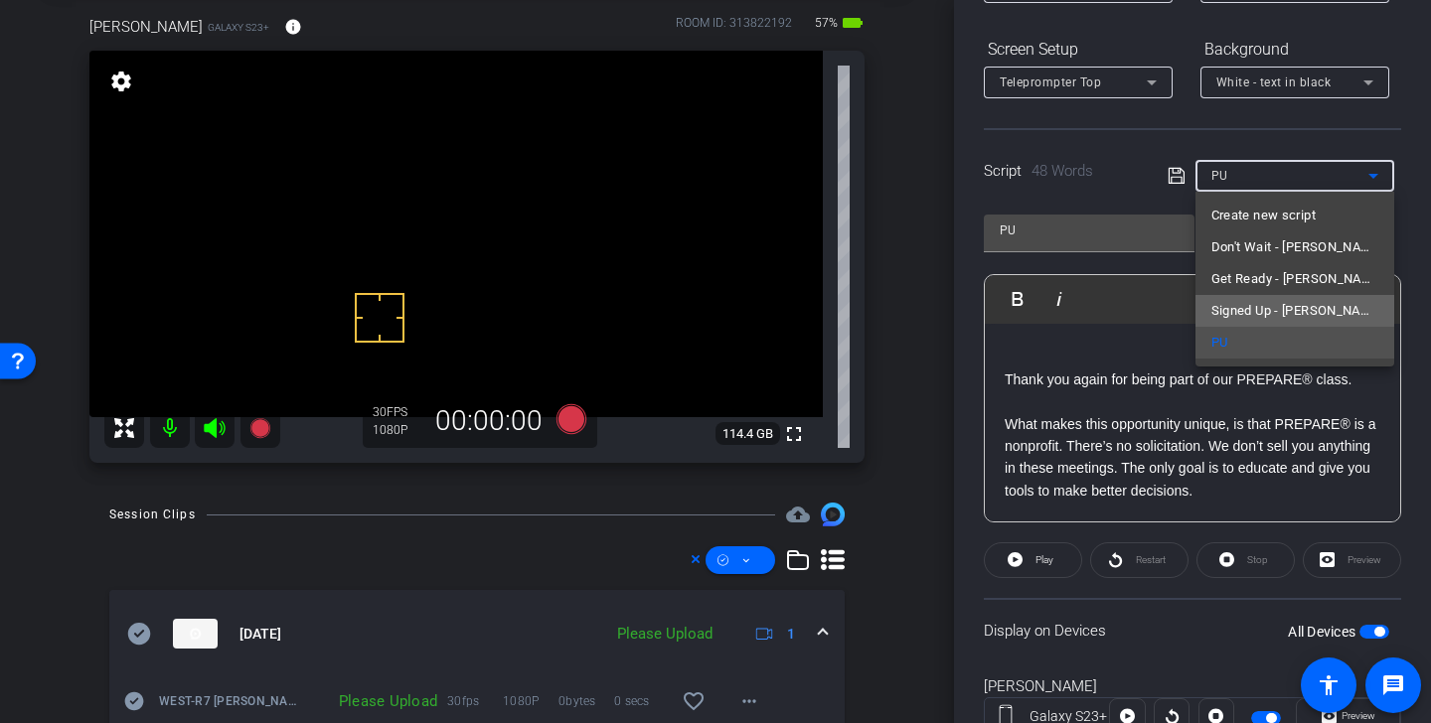
click at [1276, 304] on span "Signed Up - [PERSON_NAME]" at bounding box center [1294, 311] width 167 height 24
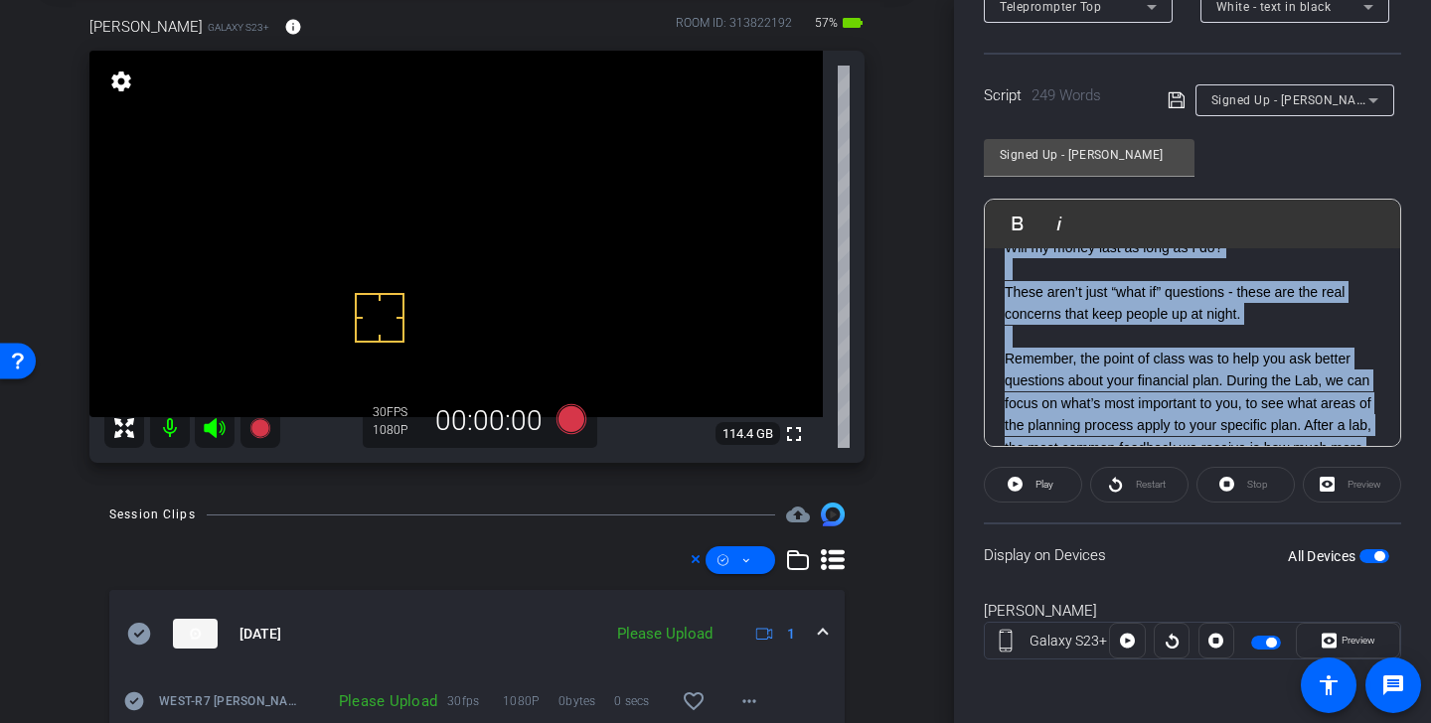
scroll to position [597, 0]
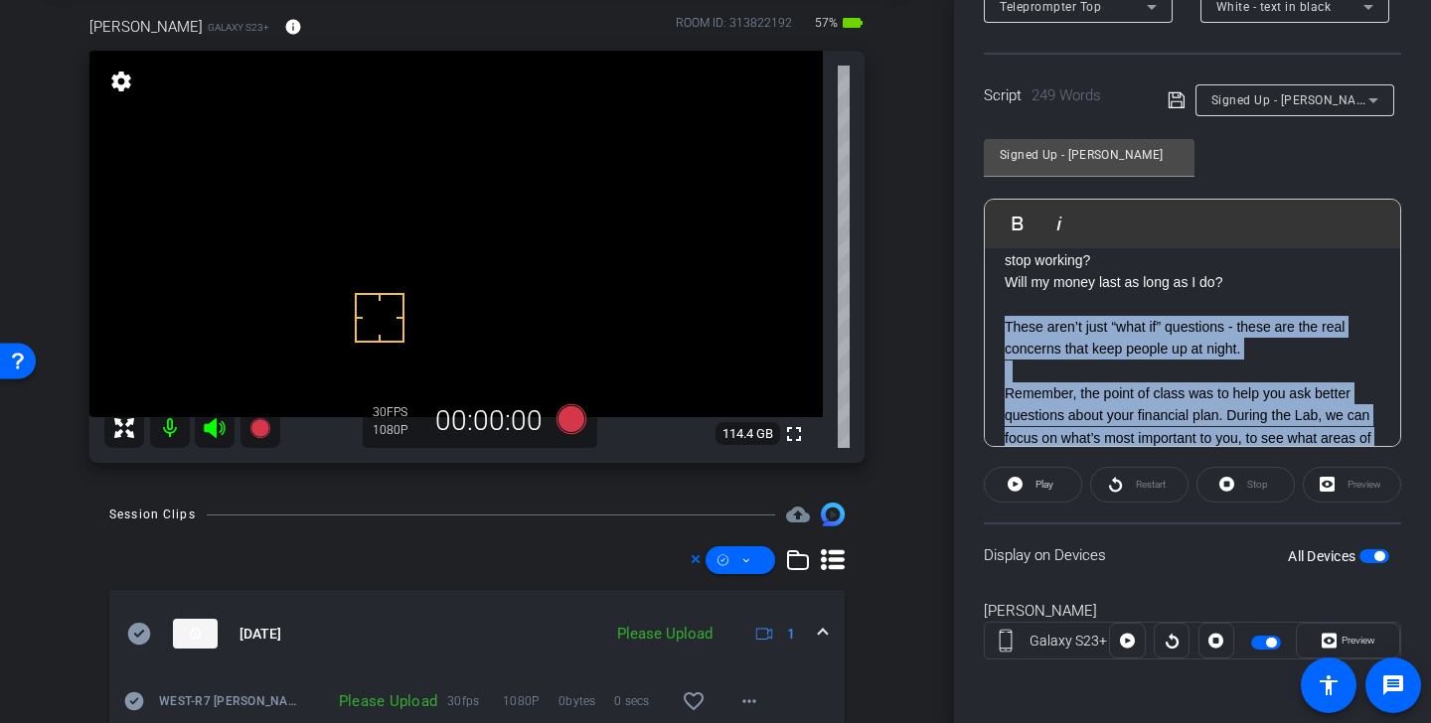
drag, startPoint x: 1076, startPoint y: 421, endPoint x: 1001, endPoint y: 331, distance: 117.8
click at [1001, 331] on div "SMILE :) Thank you again for being part of our PREPARE® class. What makes this …" at bounding box center [1192, 127] width 415 height 952
copy div "These aren’t just “what if” questions - these are the real concerns that keep p…"
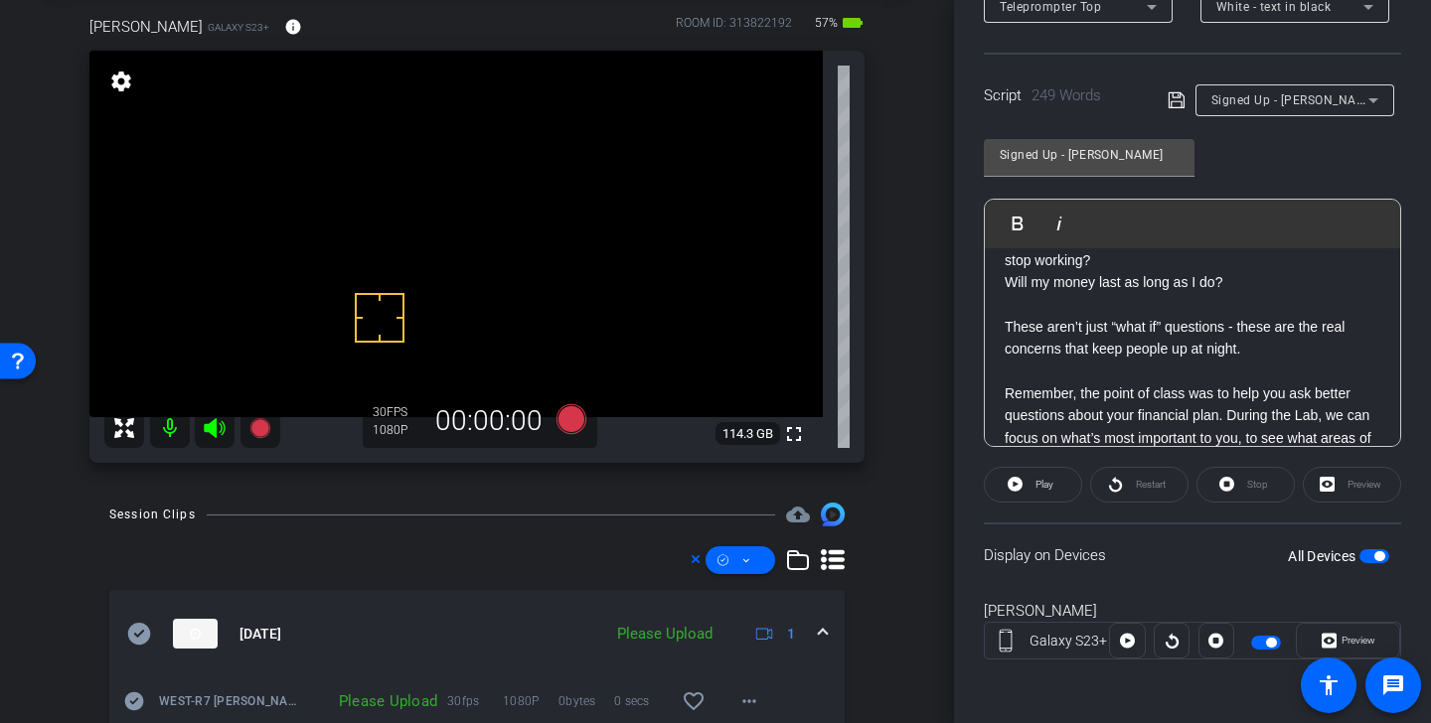
click at [1327, 96] on div "Signed Up - [PERSON_NAME]" at bounding box center [1289, 99] width 157 height 25
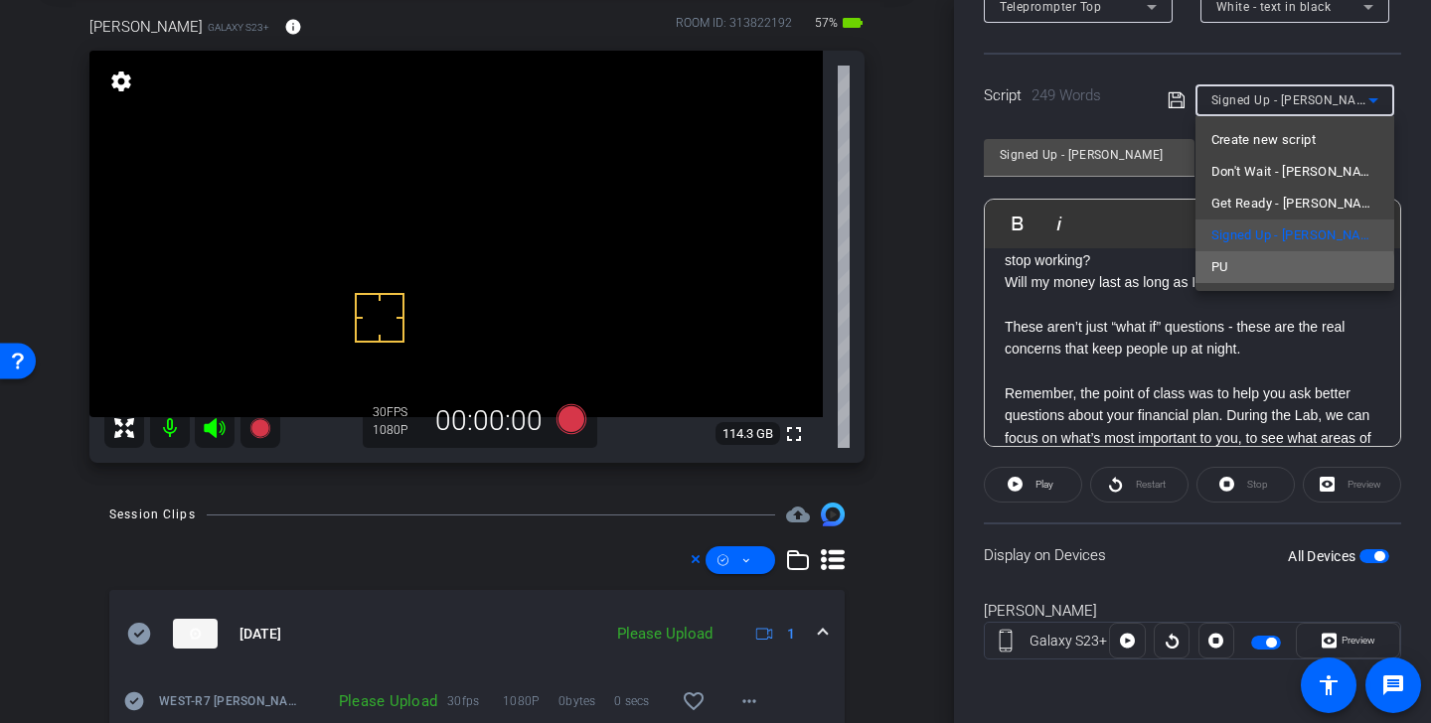
click at [1253, 273] on mat-option "PU" at bounding box center [1295, 267] width 199 height 32
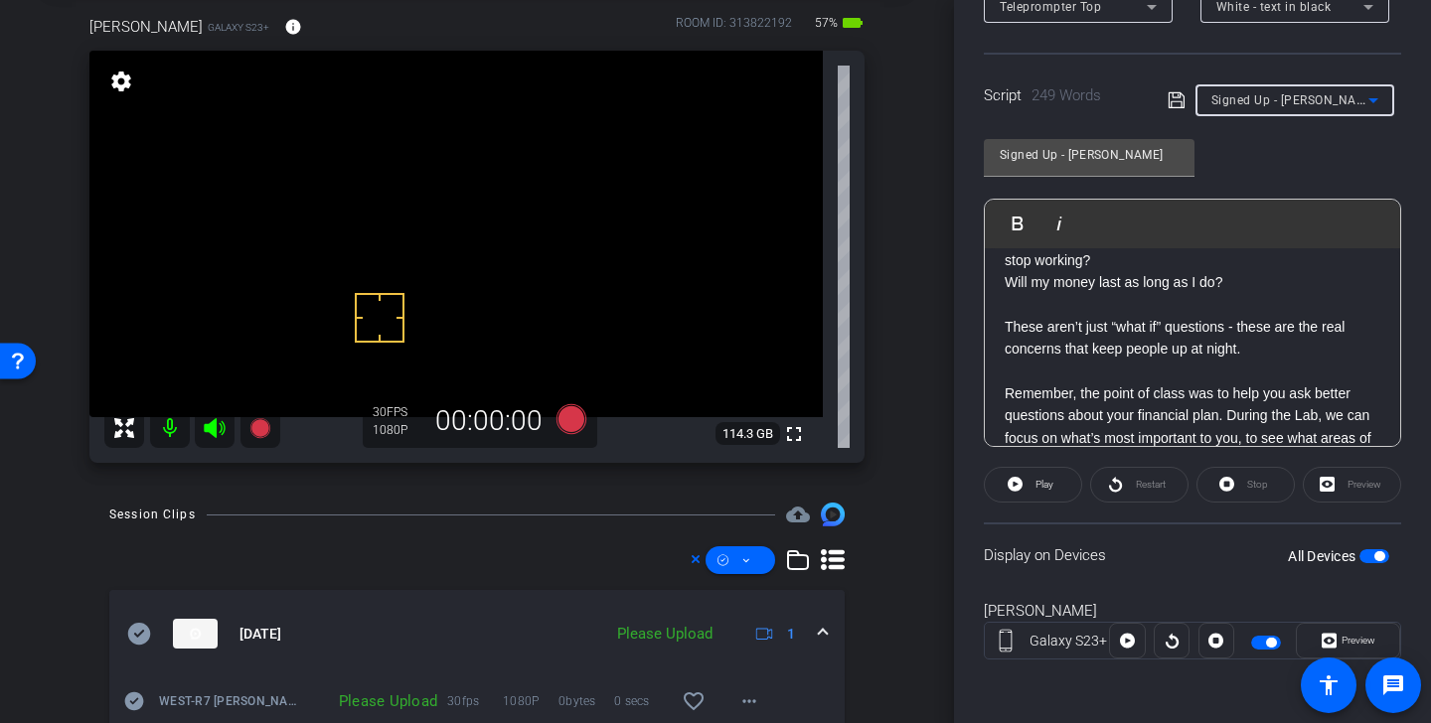
type input "PU"
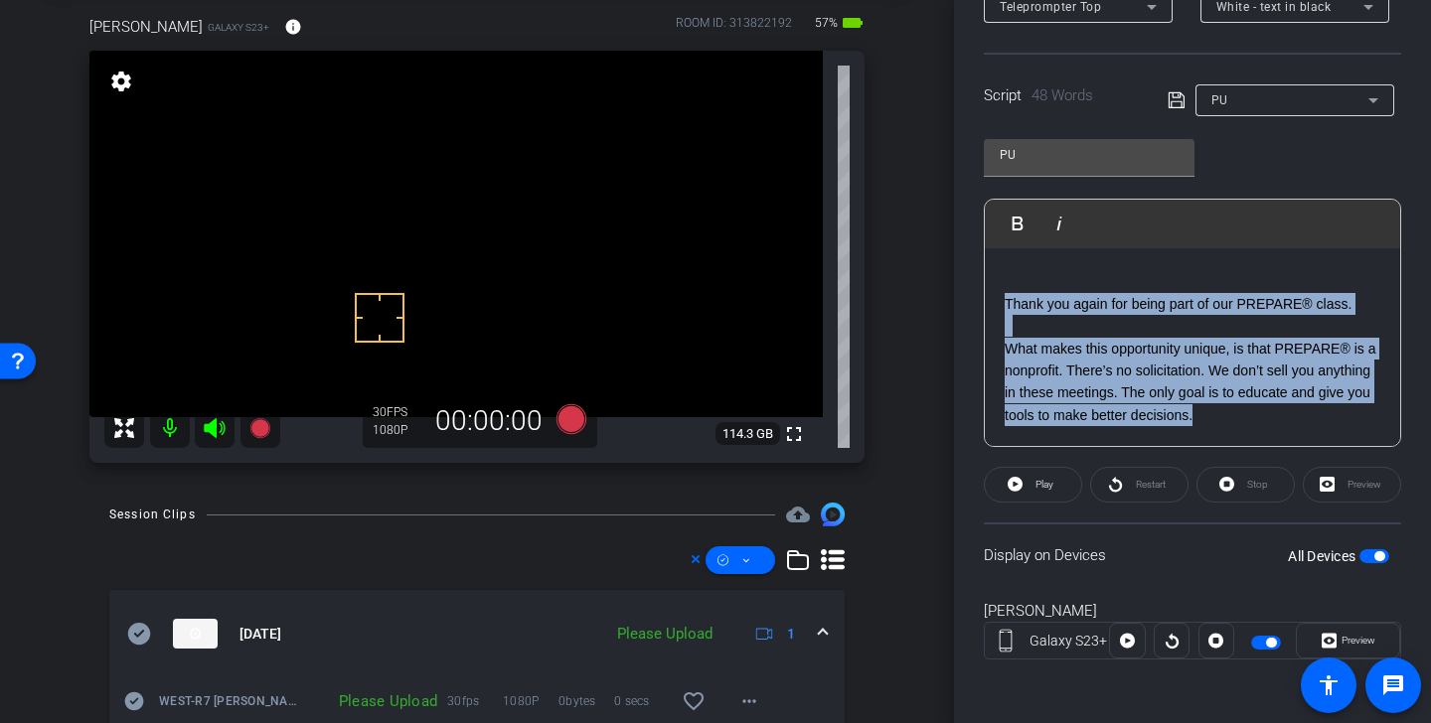
drag, startPoint x: 1216, startPoint y: 419, endPoint x: 1002, endPoint y: 306, distance: 242.7
click at [1002, 306] on div "SMILE :) Thank you again for being part of our PREPARE® class. What makes this …" at bounding box center [1192, 293] width 415 height 307
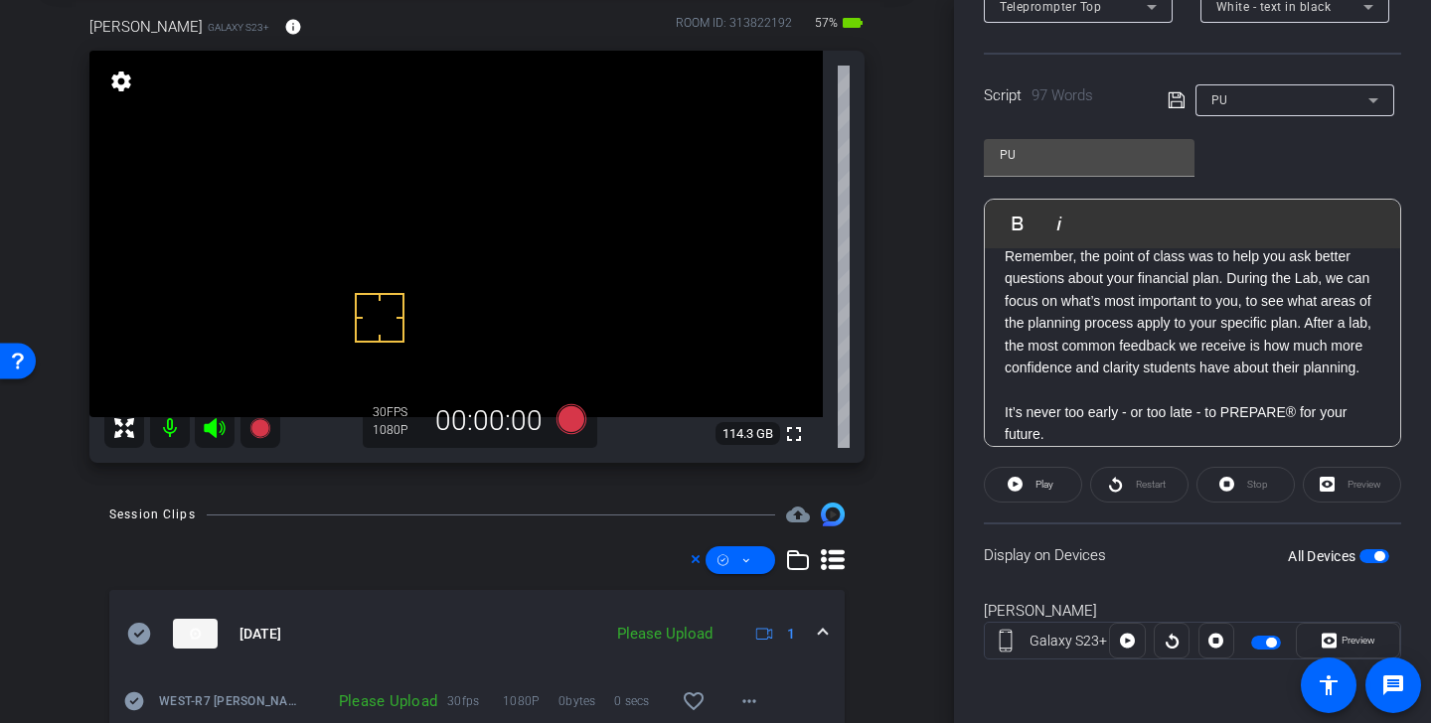
scroll to position [0, 0]
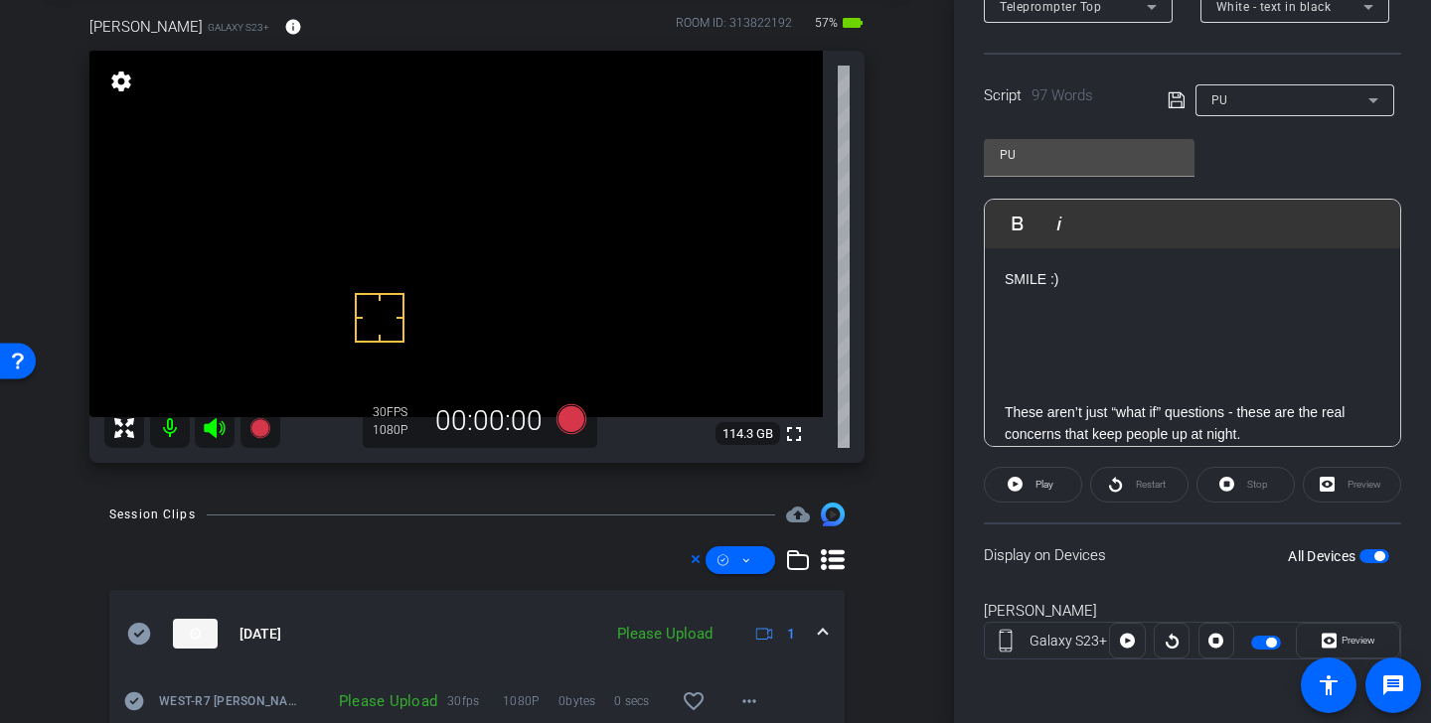
click at [1174, 109] on icon at bounding box center [1177, 100] width 18 height 24
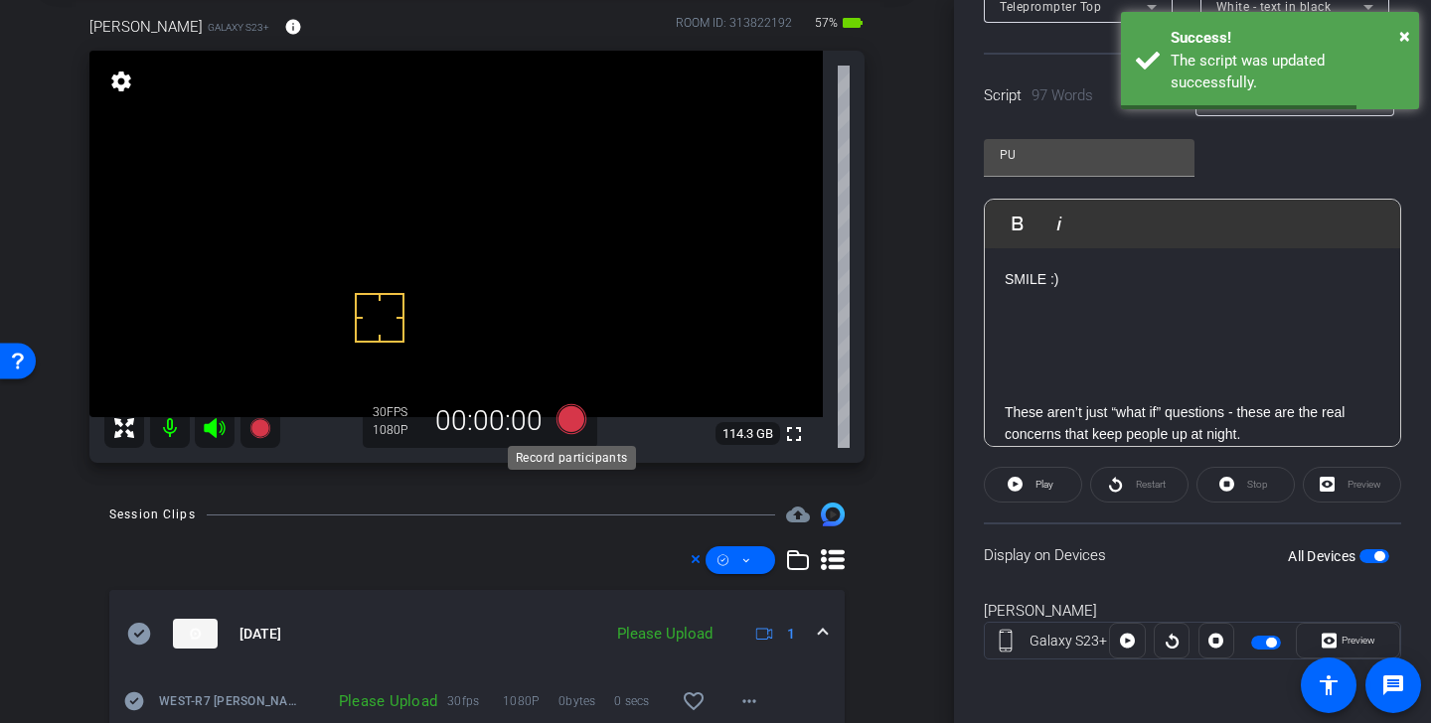
click at [564, 424] on icon at bounding box center [572, 419] width 30 height 30
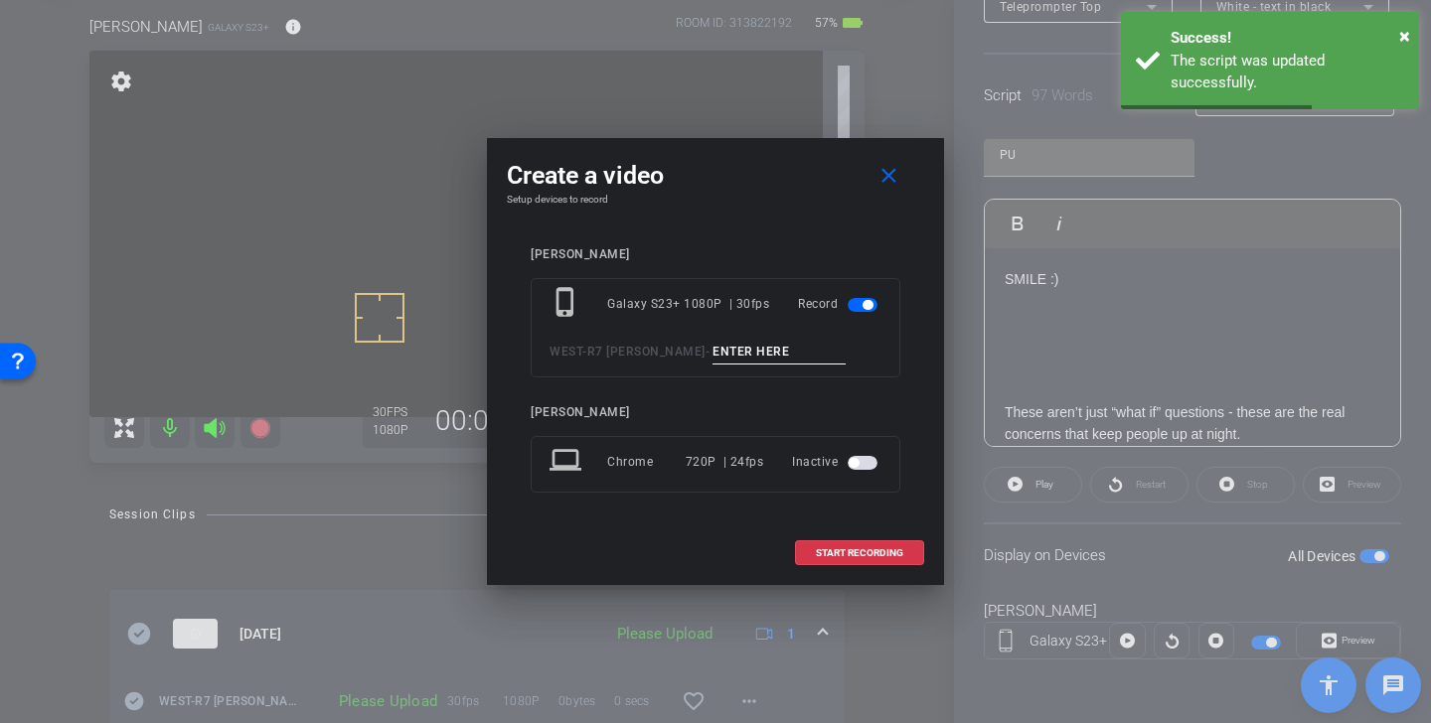
click at [713, 353] on input at bounding box center [779, 352] width 133 height 25
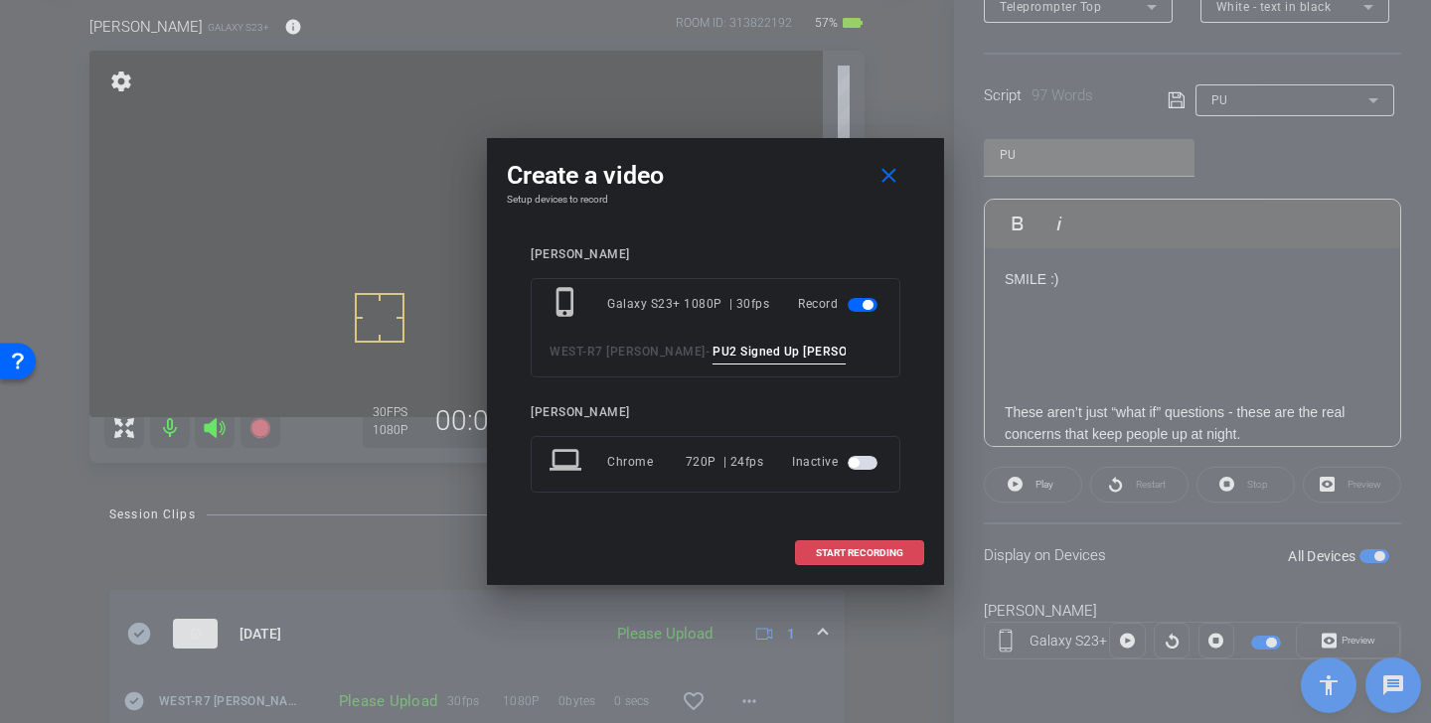
type input "PU2 Signed Up Alan"
click at [875, 549] on span "START RECORDING" at bounding box center [859, 554] width 87 height 10
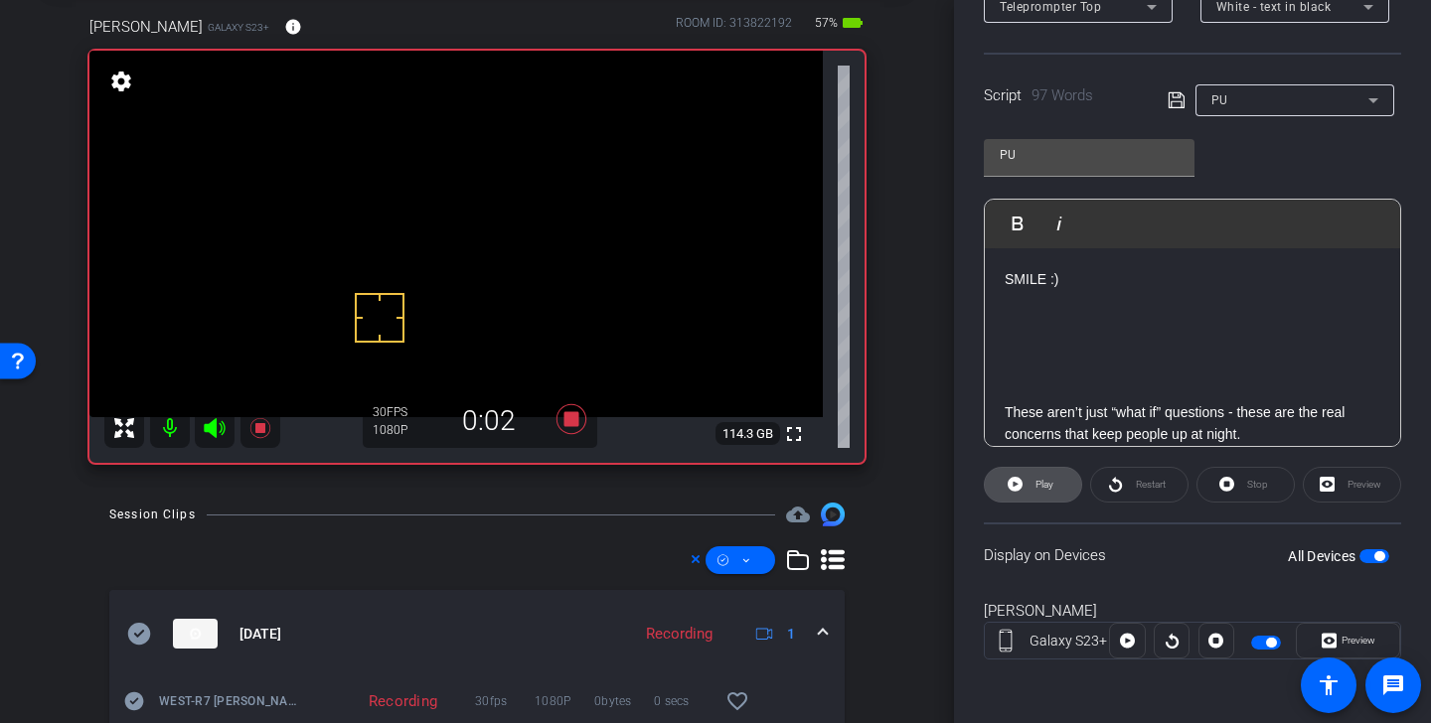
click at [1037, 488] on span "Play" at bounding box center [1045, 484] width 18 height 11
click at [215, 427] on icon at bounding box center [214, 428] width 21 height 20
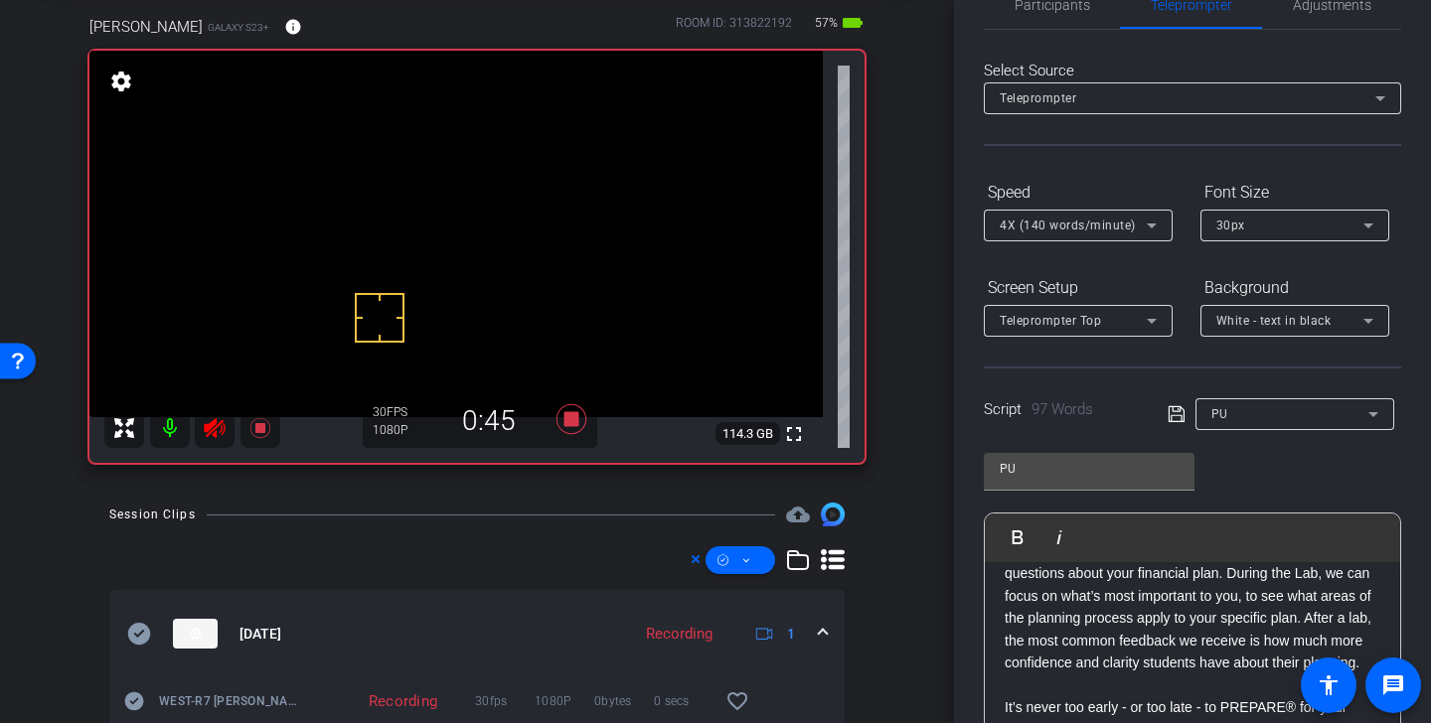
scroll to position [14, 0]
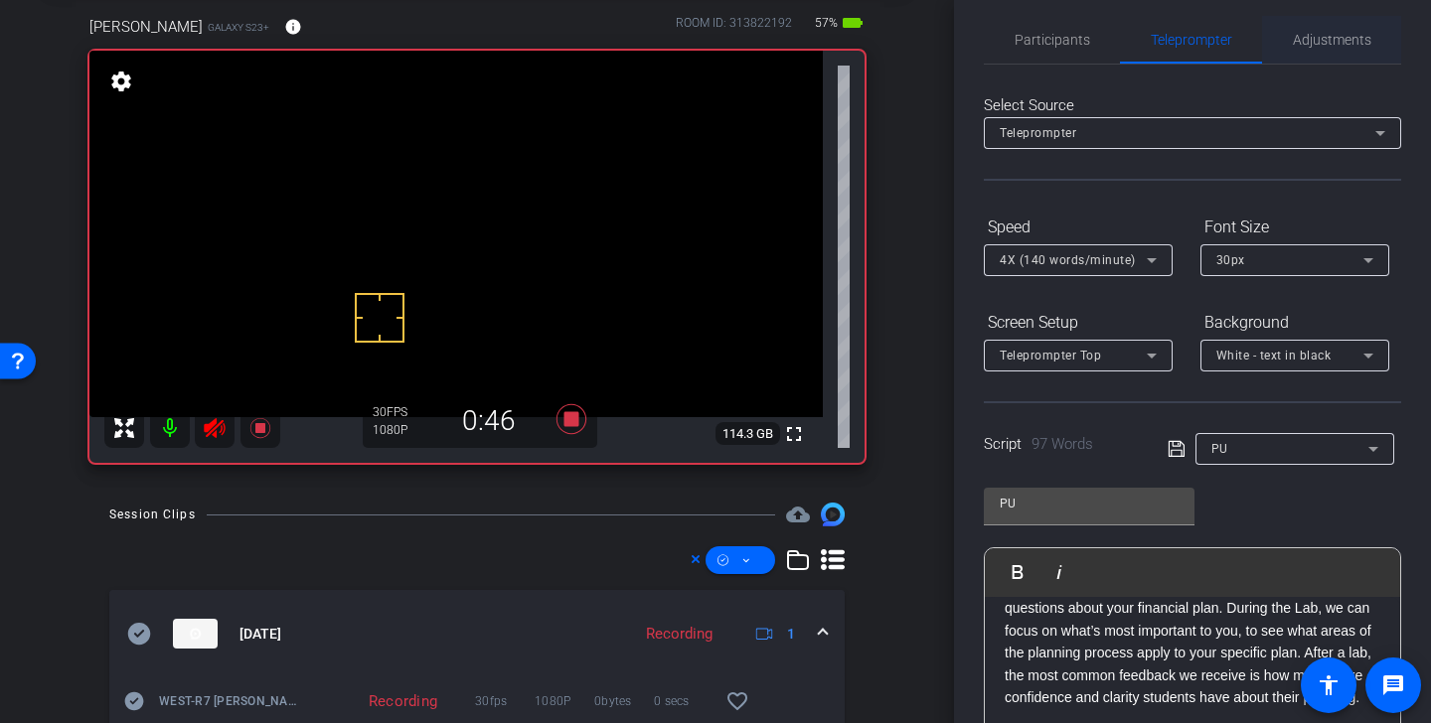
click at [1360, 50] on span "Adjustments" at bounding box center [1332, 40] width 79 height 48
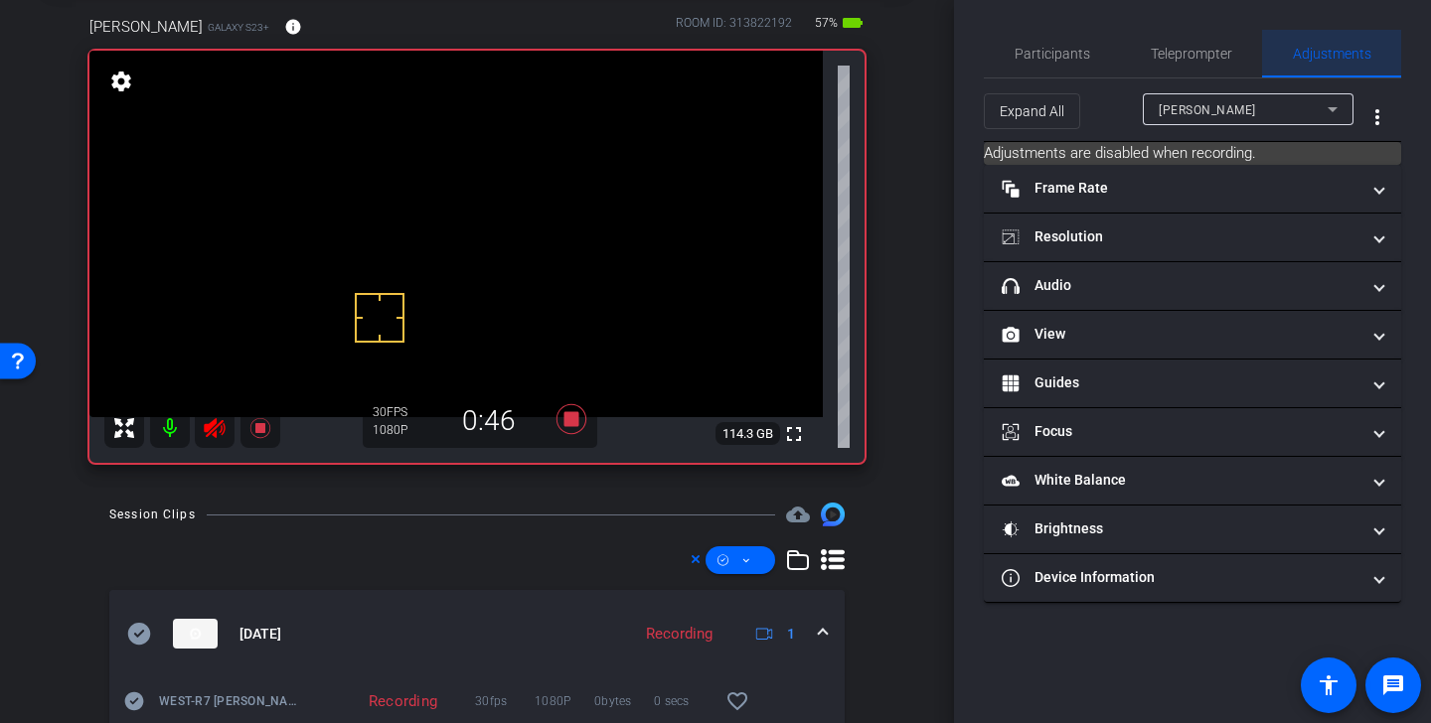
scroll to position [0, 0]
click at [206, 427] on icon at bounding box center [214, 428] width 21 height 20
click at [1206, 51] on span "Teleprompter" at bounding box center [1191, 54] width 81 height 14
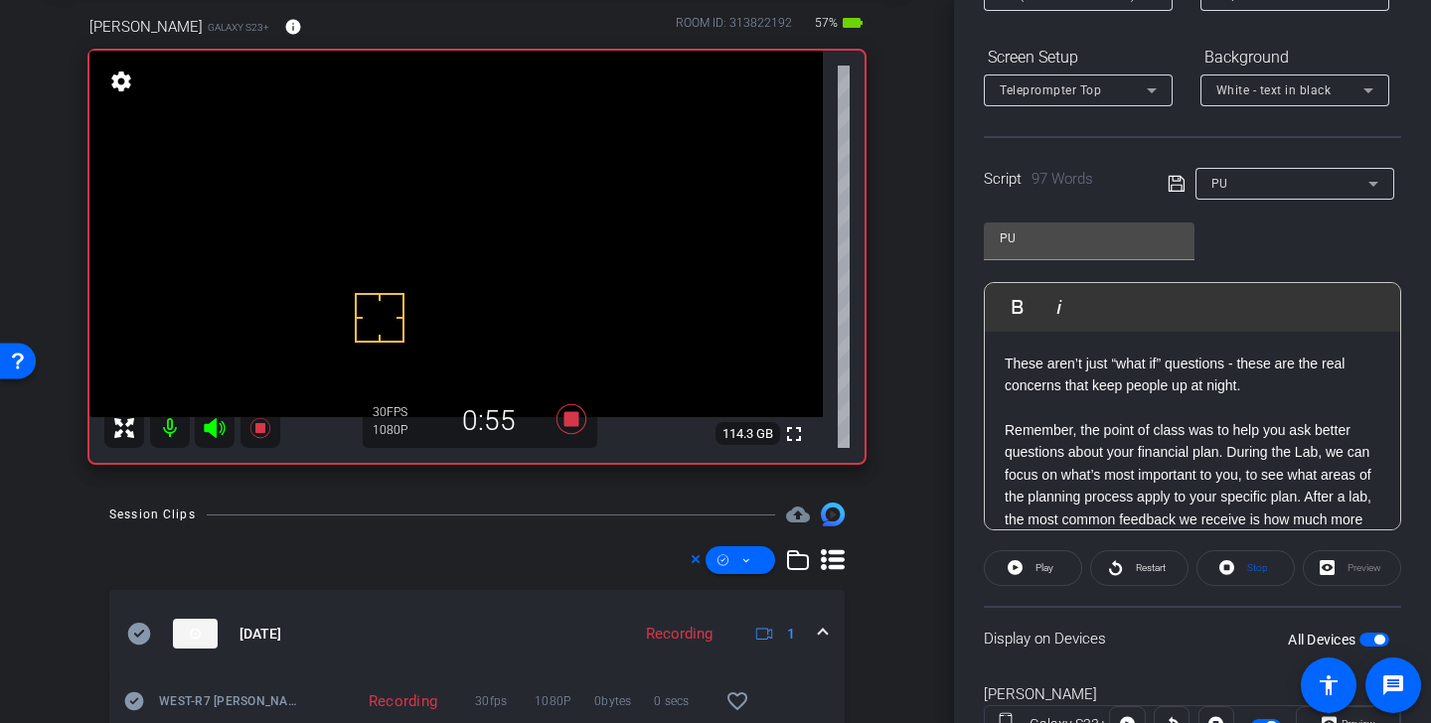
scroll to position [131, 0]
click at [216, 429] on icon at bounding box center [214, 428] width 21 height 20
click at [1143, 572] on span "Restart" at bounding box center [1151, 567] width 30 height 11
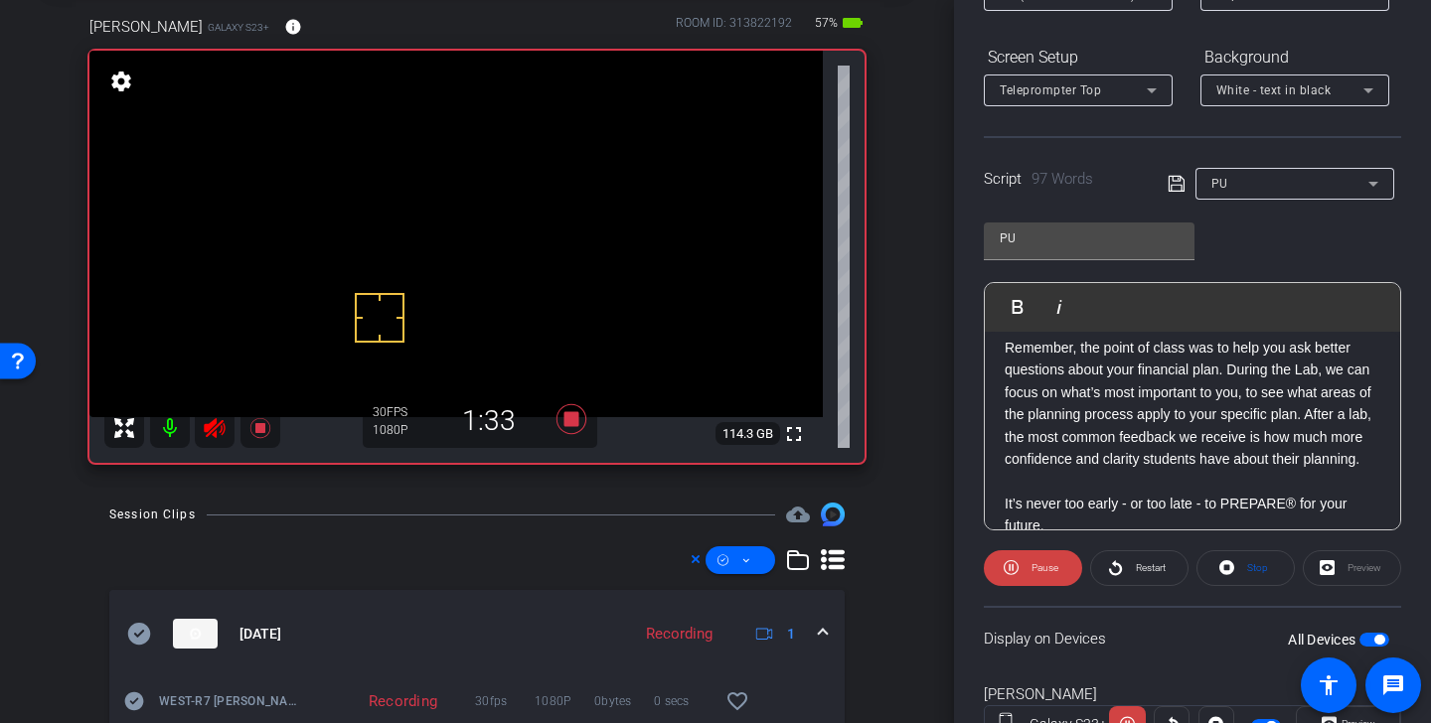
scroll to position [232, 0]
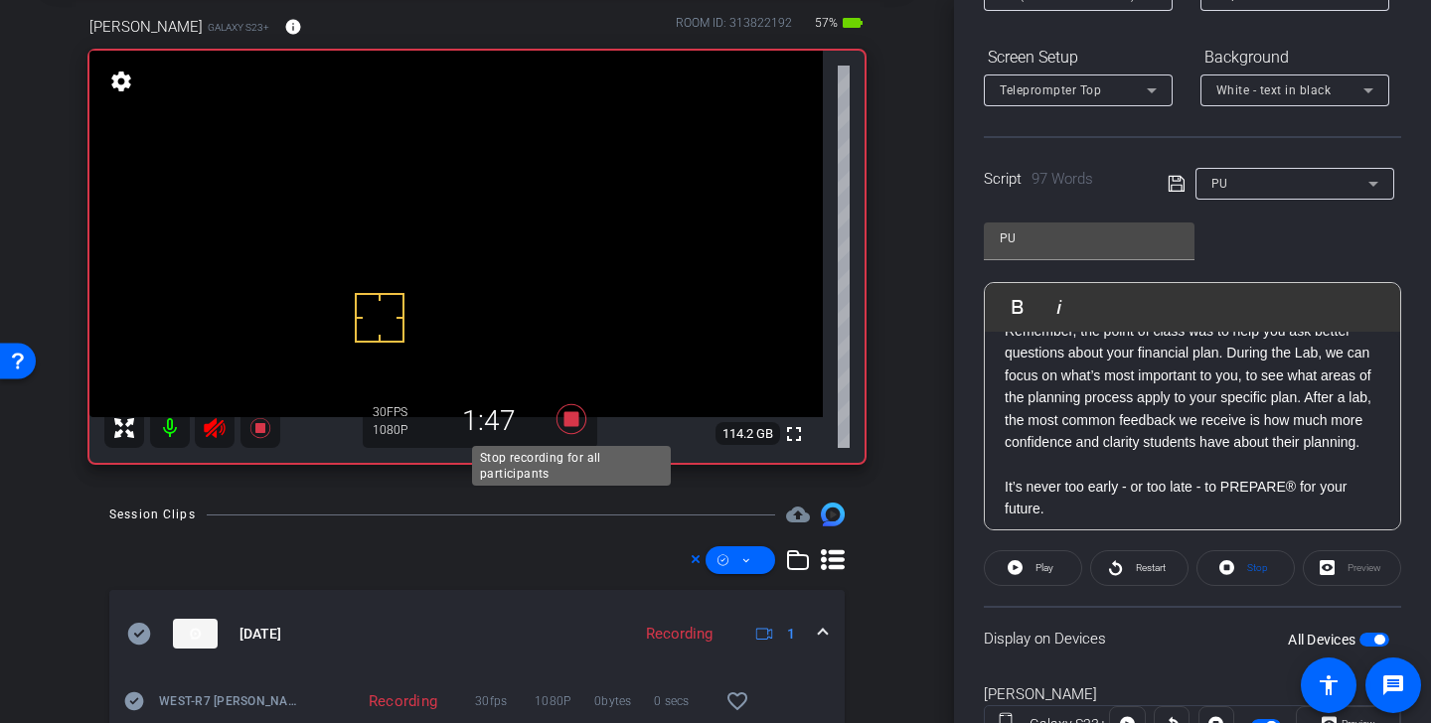
click at [572, 418] on icon at bounding box center [572, 419] width 30 height 30
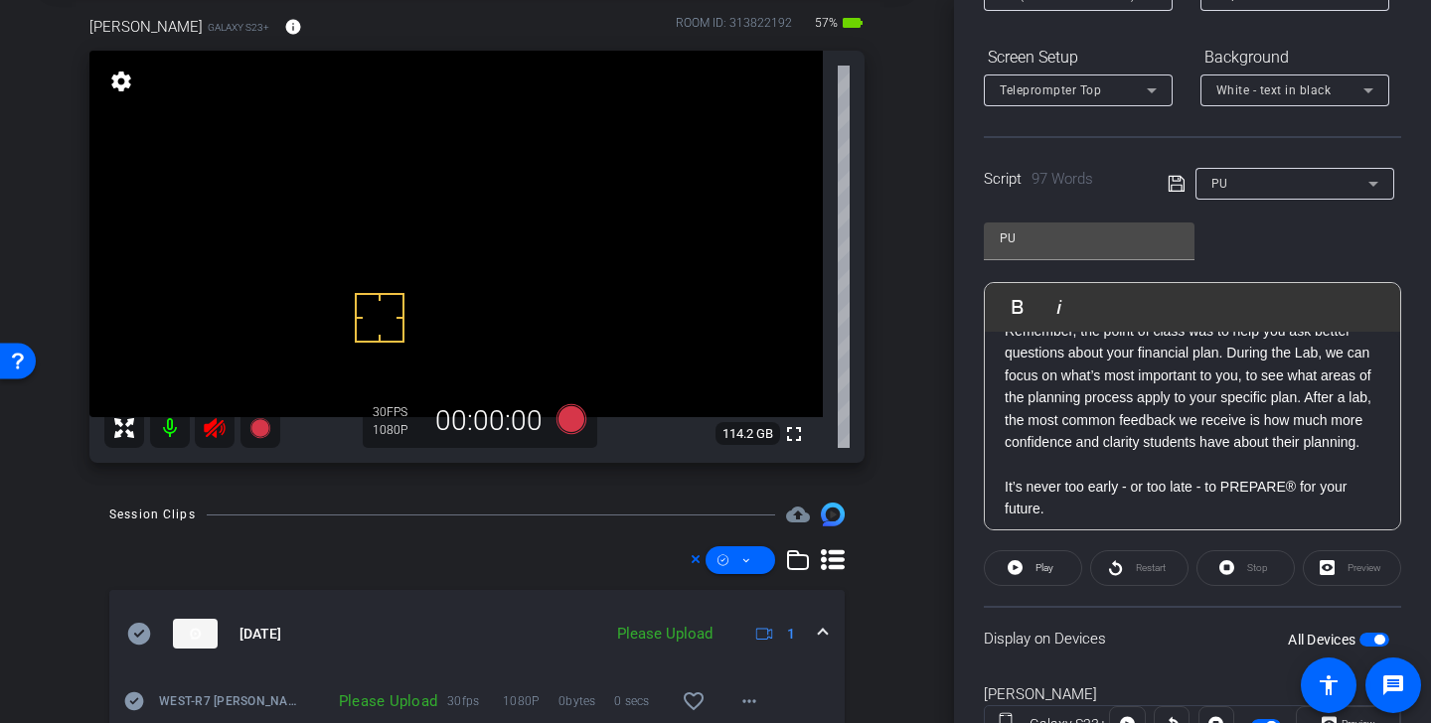
click at [224, 430] on icon at bounding box center [214, 428] width 21 height 20
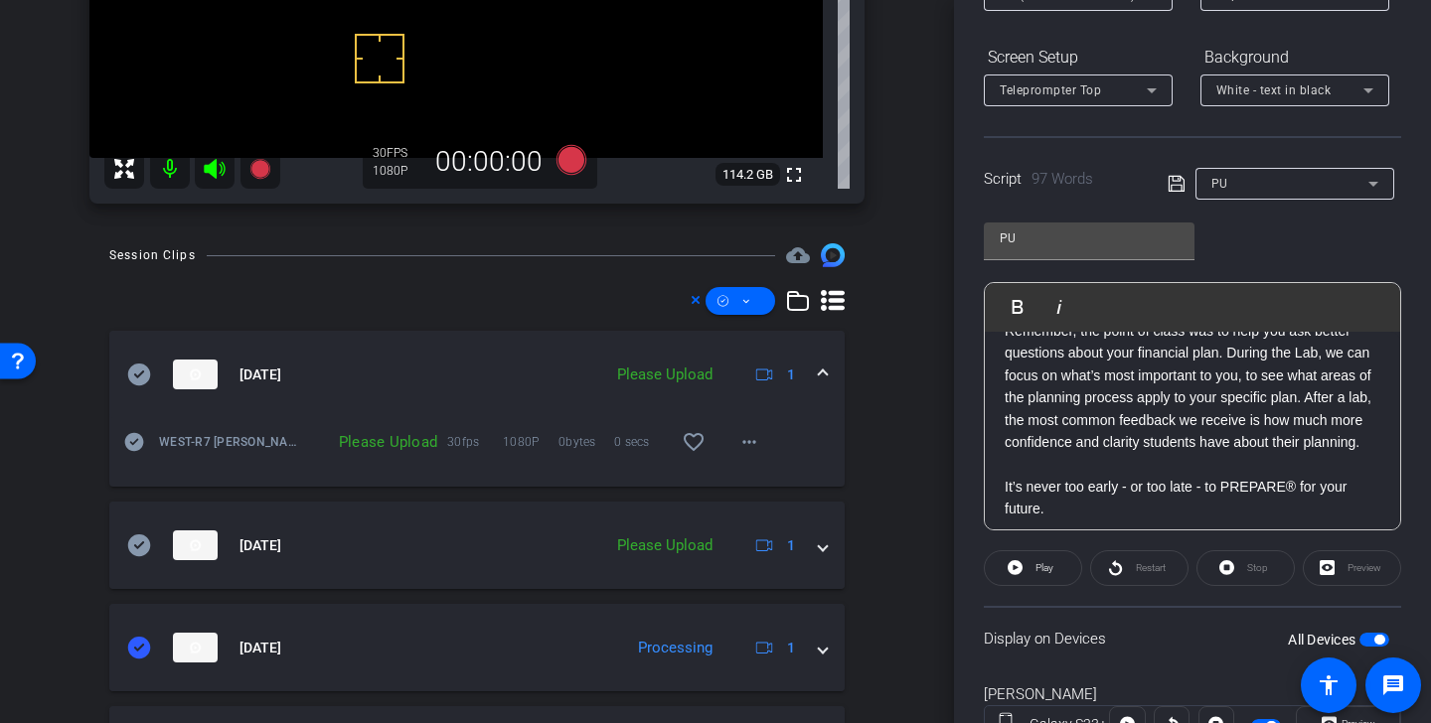
scroll to position [446, 0]
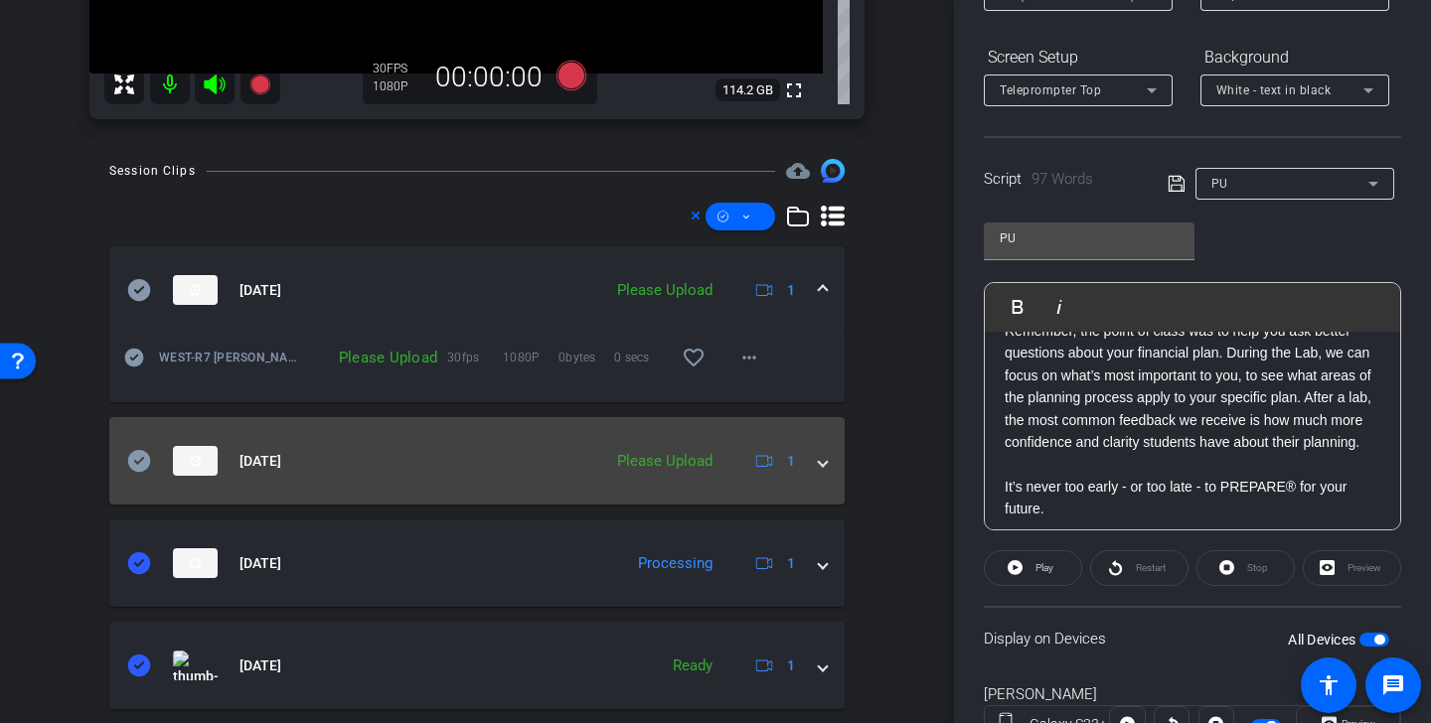
click at [138, 452] on icon at bounding box center [139, 461] width 23 height 22
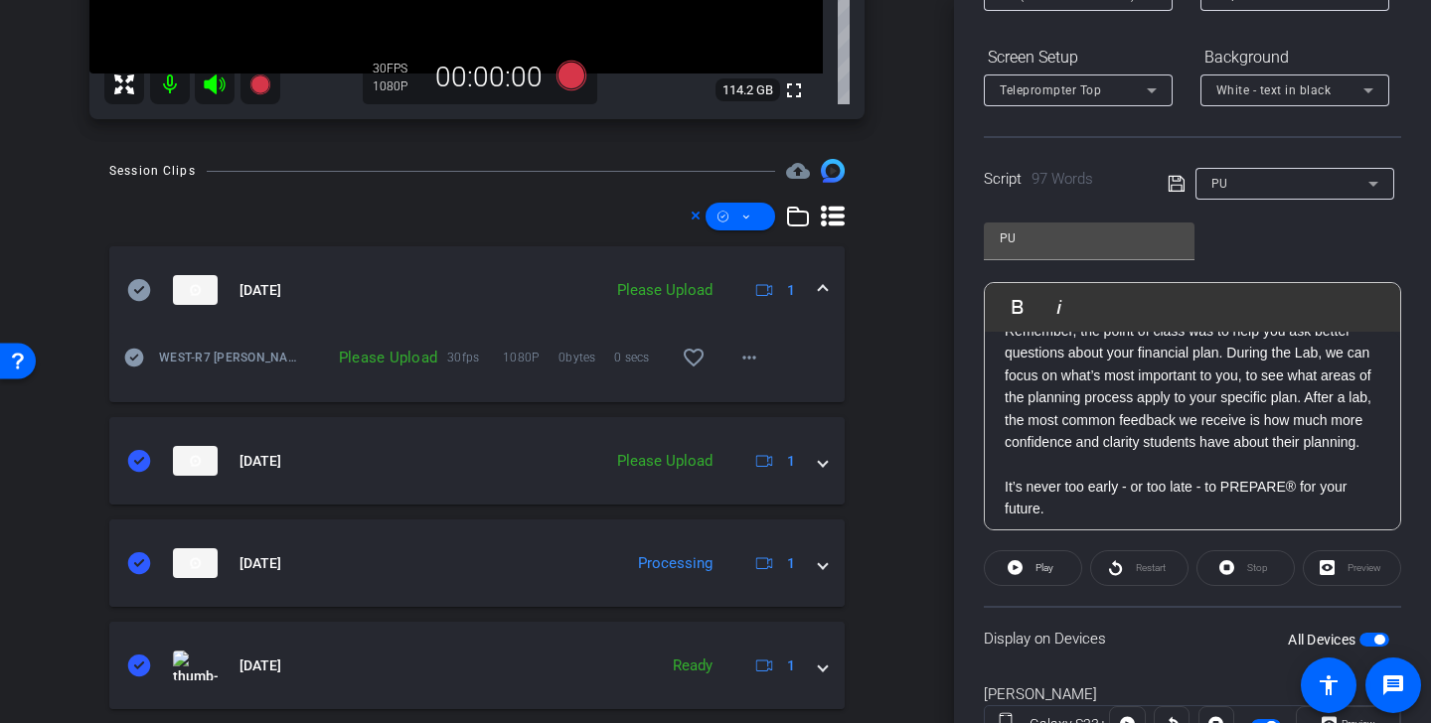
click at [138, 292] on icon at bounding box center [139, 290] width 24 height 24
click at [756, 220] on span at bounding box center [741, 217] width 70 height 48
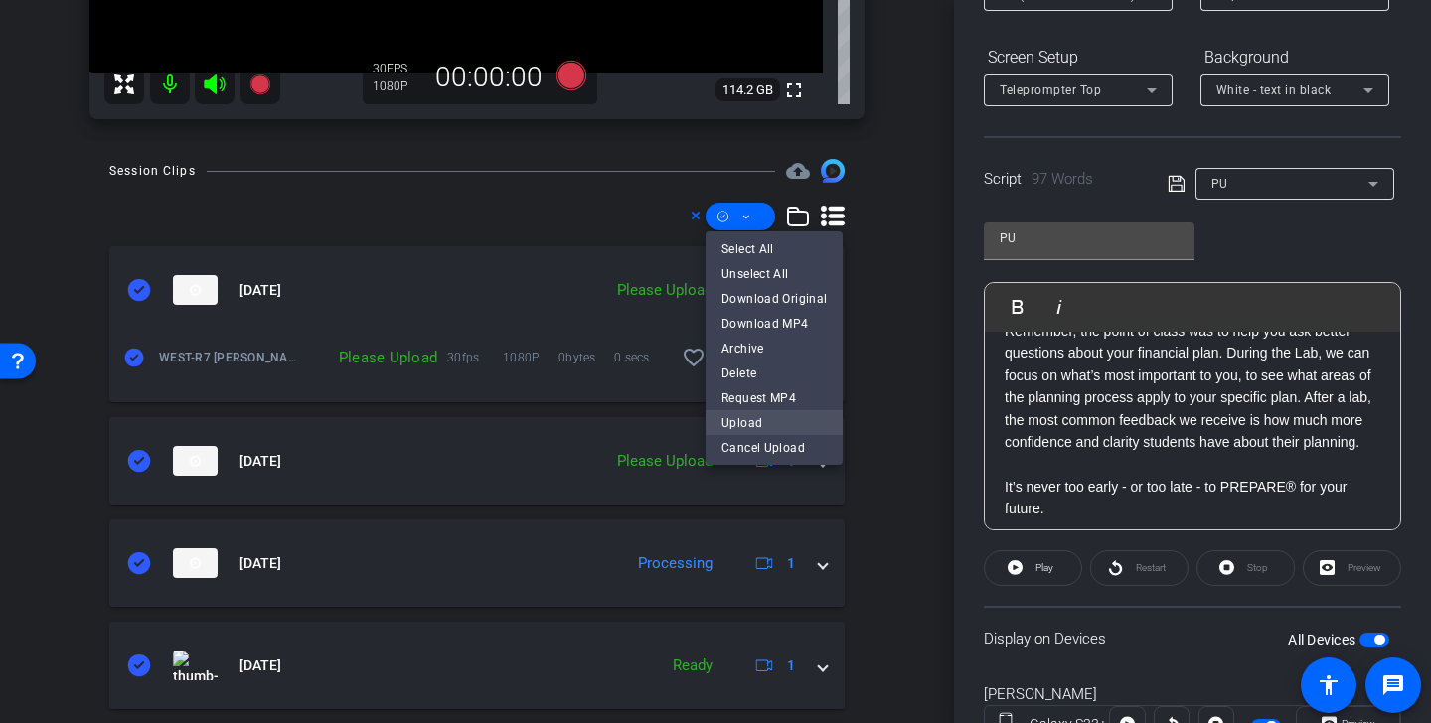
click at [756, 418] on span "Upload" at bounding box center [773, 422] width 105 height 24
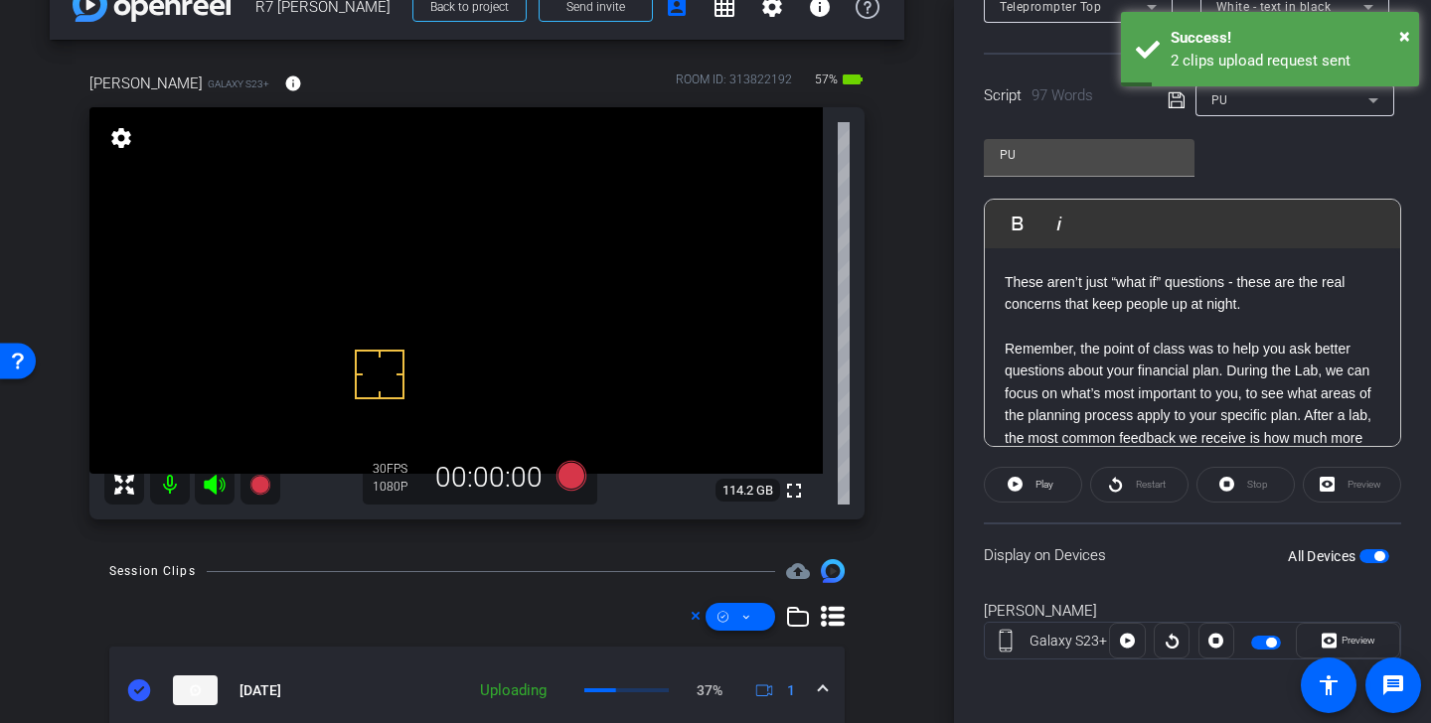
scroll to position [123, 0]
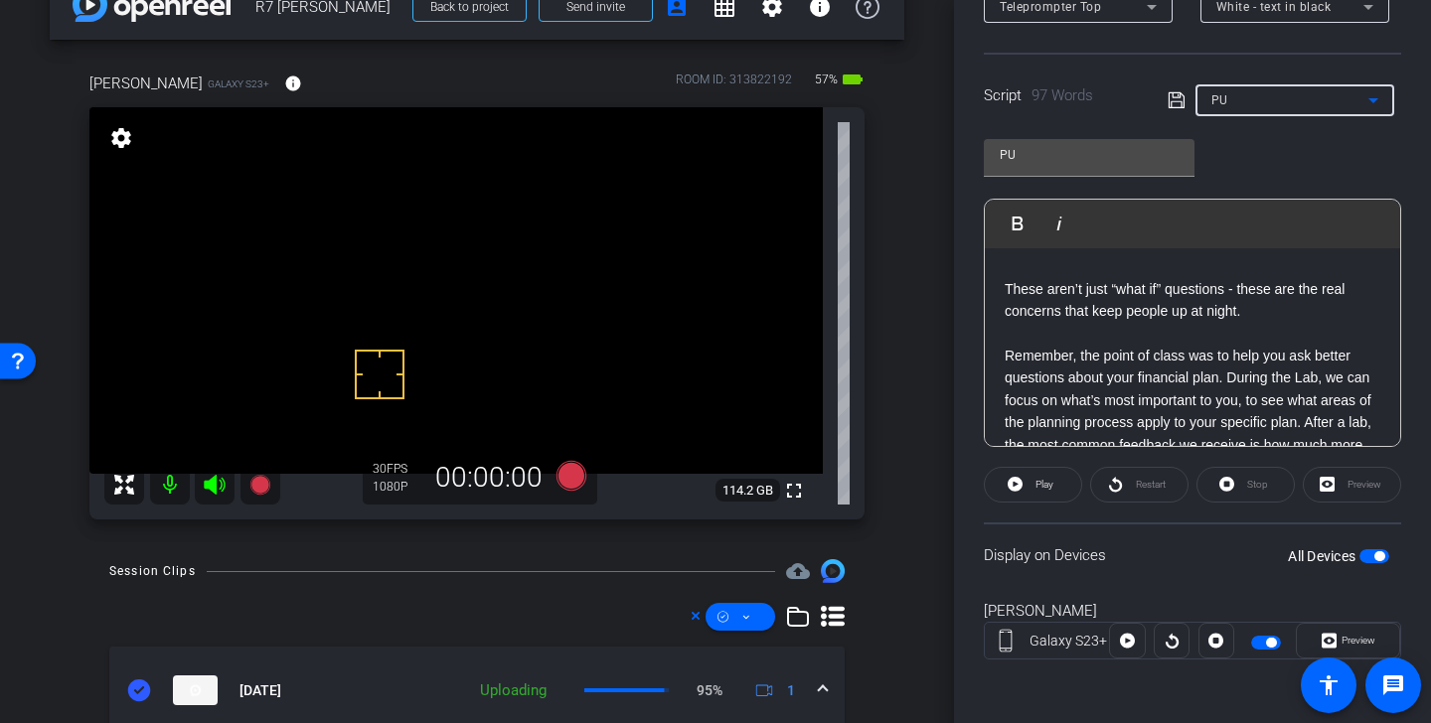
click at [1303, 106] on div "PU" at bounding box center [1289, 99] width 157 height 25
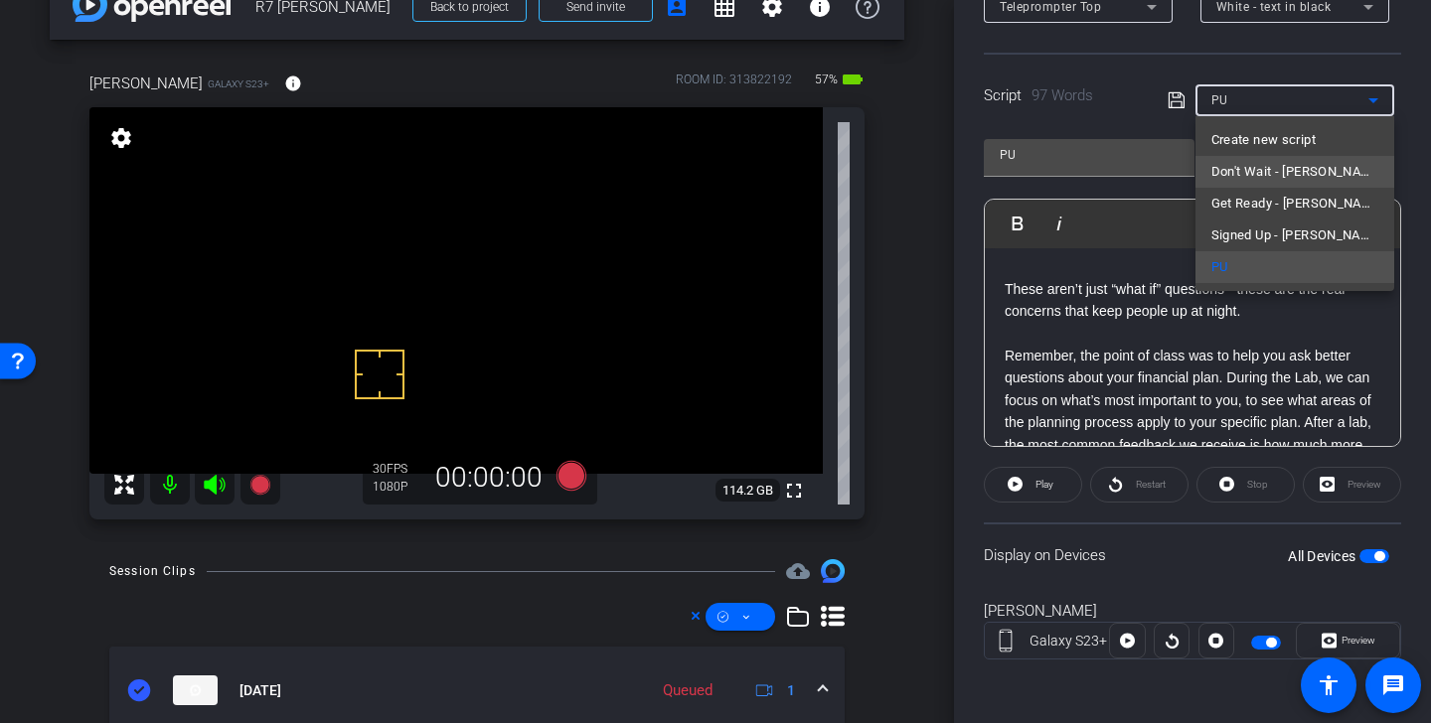
click at [1303, 162] on span "Don't Wait - [PERSON_NAME]" at bounding box center [1294, 172] width 167 height 24
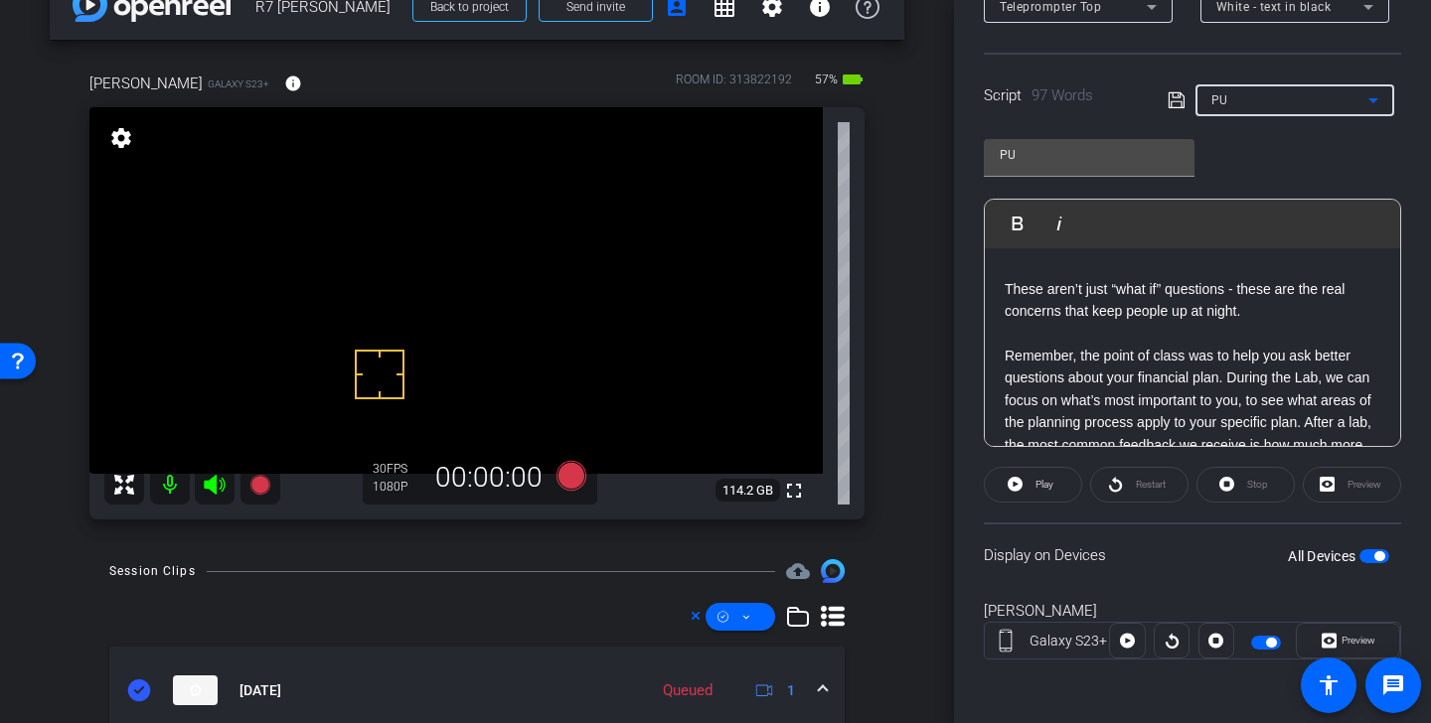
type input "Don't Wait - [PERSON_NAME]"
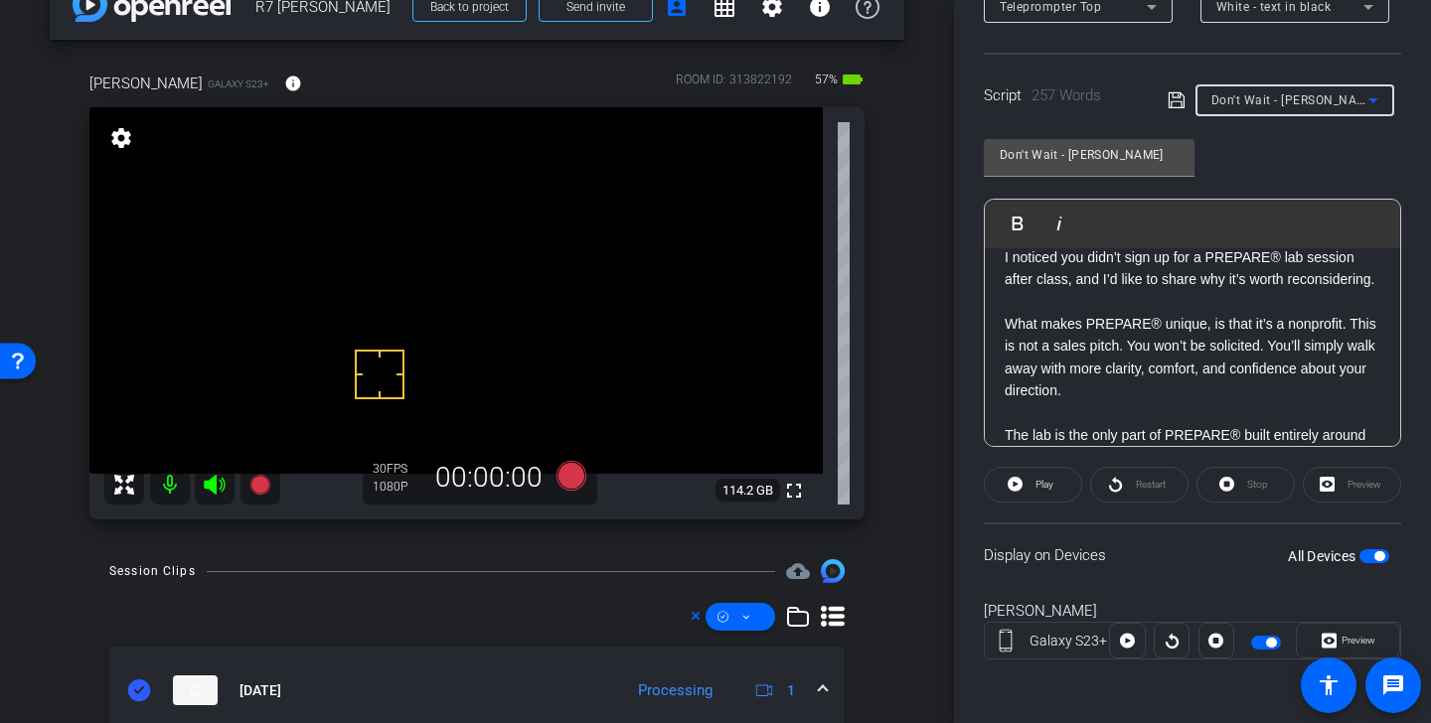
scroll to position [0, 0]
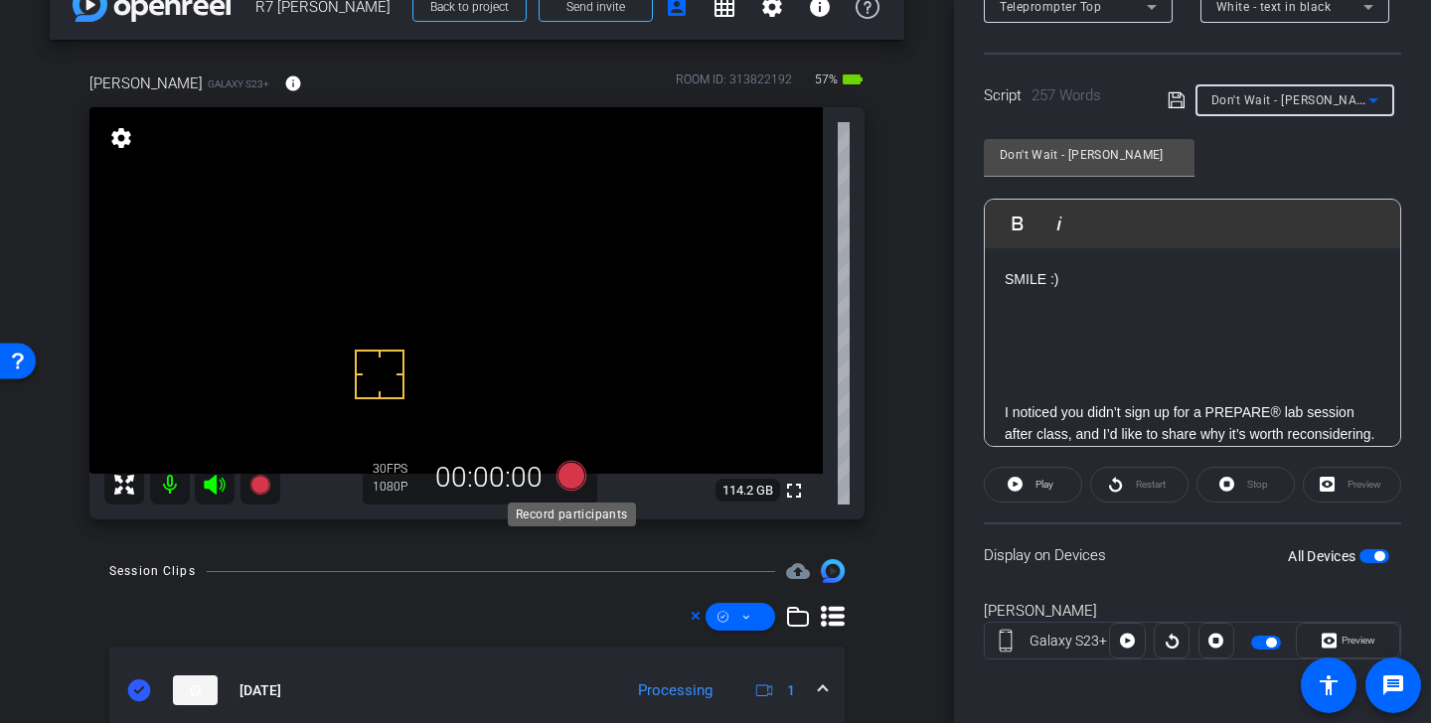
click at [572, 482] on icon at bounding box center [572, 476] width 30 height 30
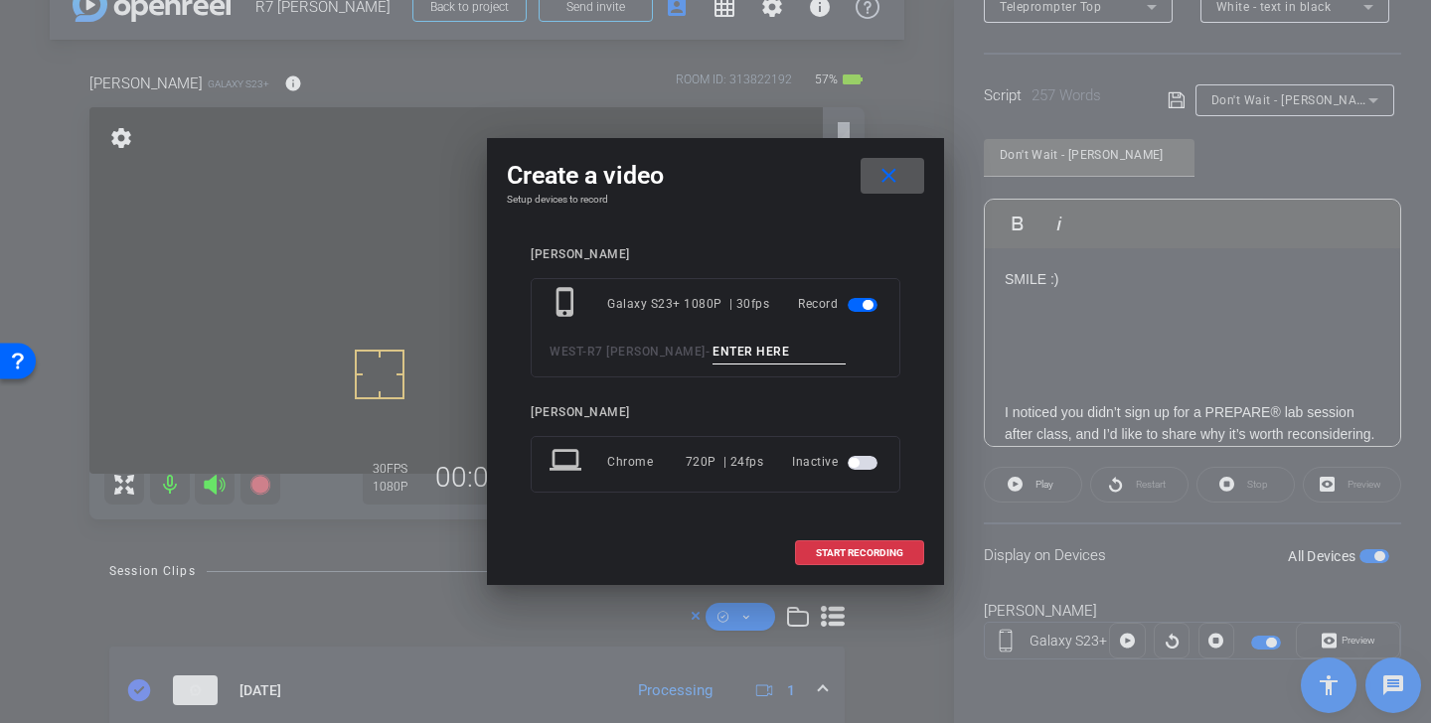
click at [713, 360] on input at bounding box center [779, 352] width 133 height 25
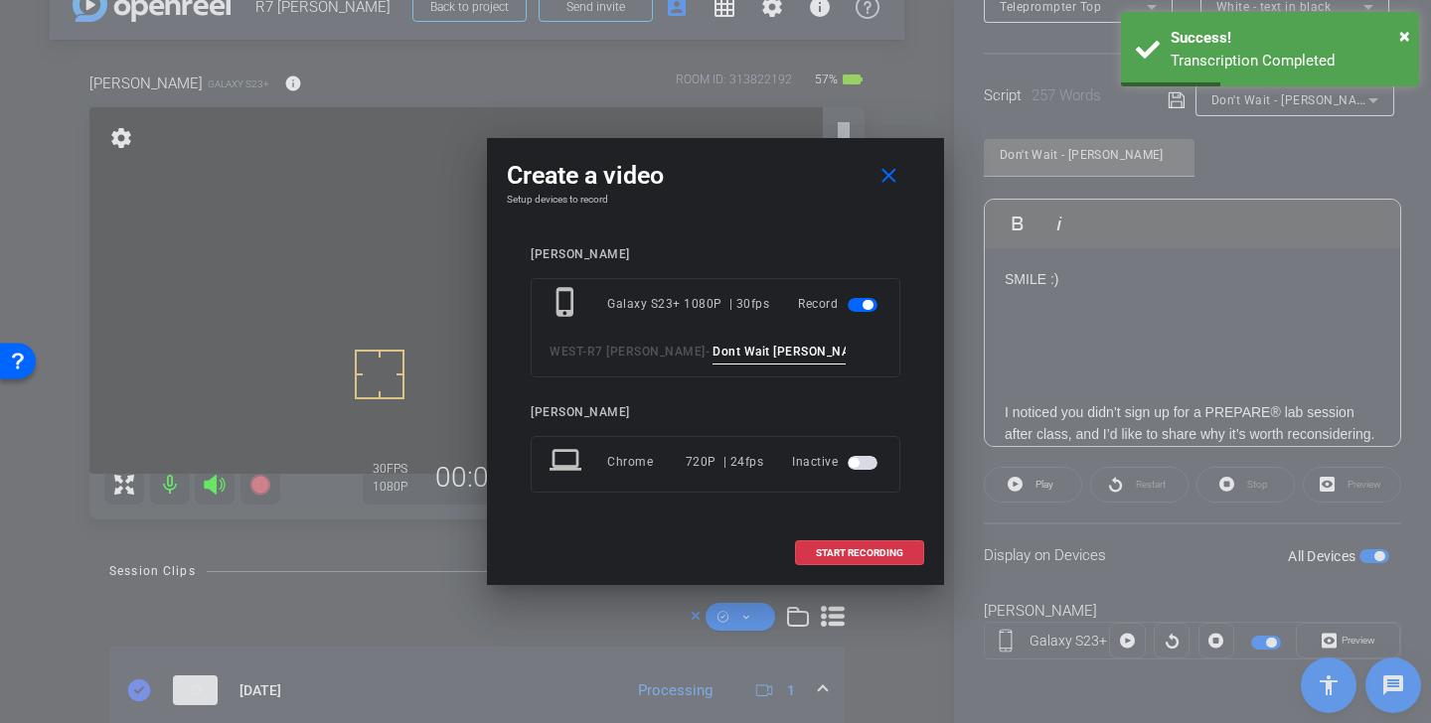
drag, startPoint x: 773, startPoint y: 351, endPoint x: 576, endPoint y: 350, distance: 196.8
click at [576, 350] on div "WEST - R7 Alan - Dont Wait Alan Tk 5" at bounding box center [716, 352] width 332 height 25
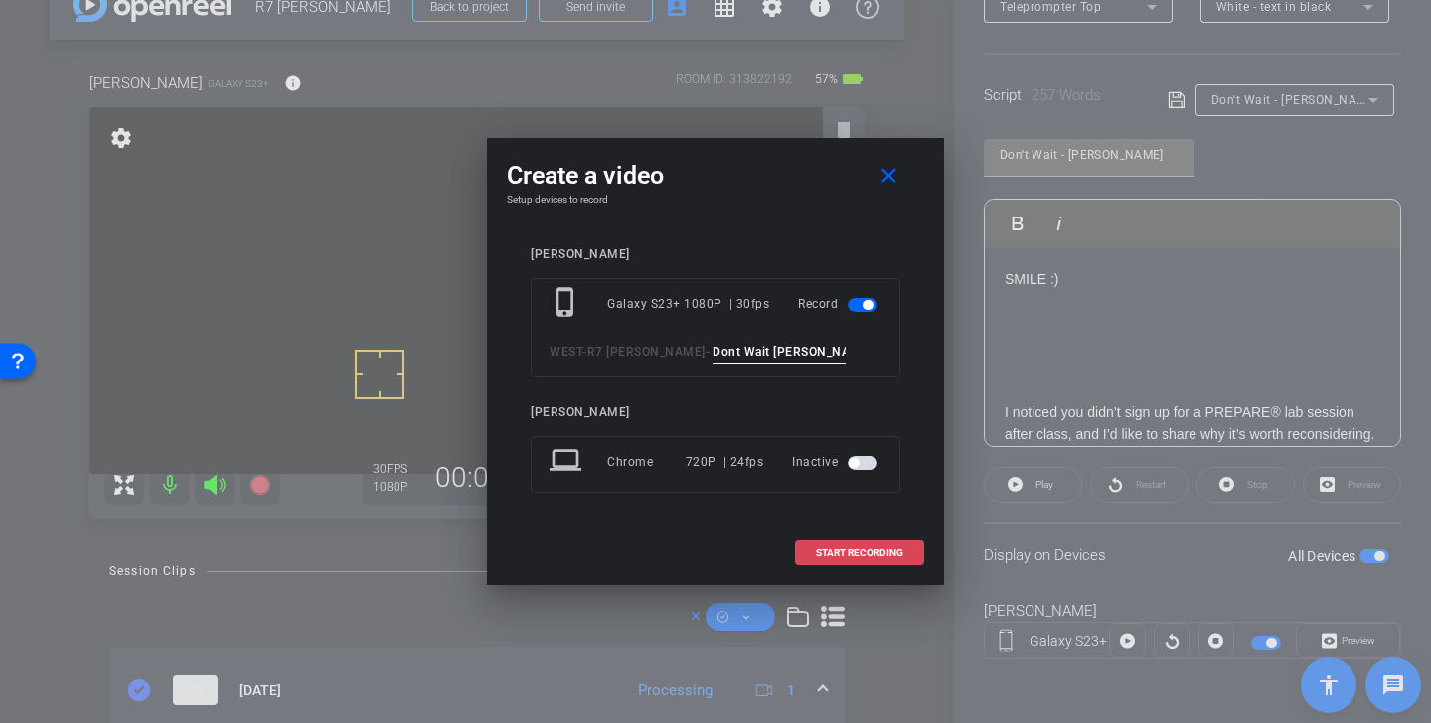
type input "Dont Wait Alan Tk 5"
click at [855, 549] on span "START RECORDING" at bounding box center [859, 554] width 87 height 10
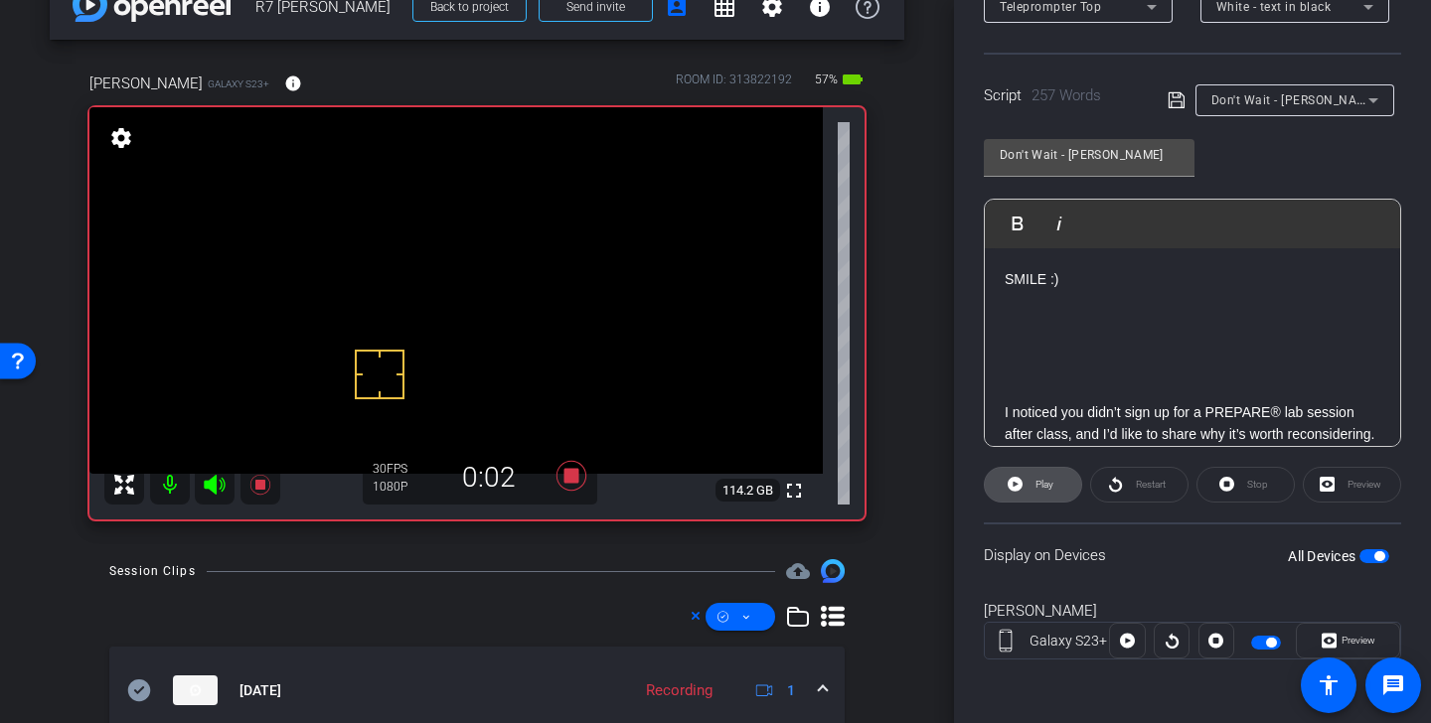
click at [1046, 489] on span "Play" at bounding box center [1045, 484] width 18 height 11
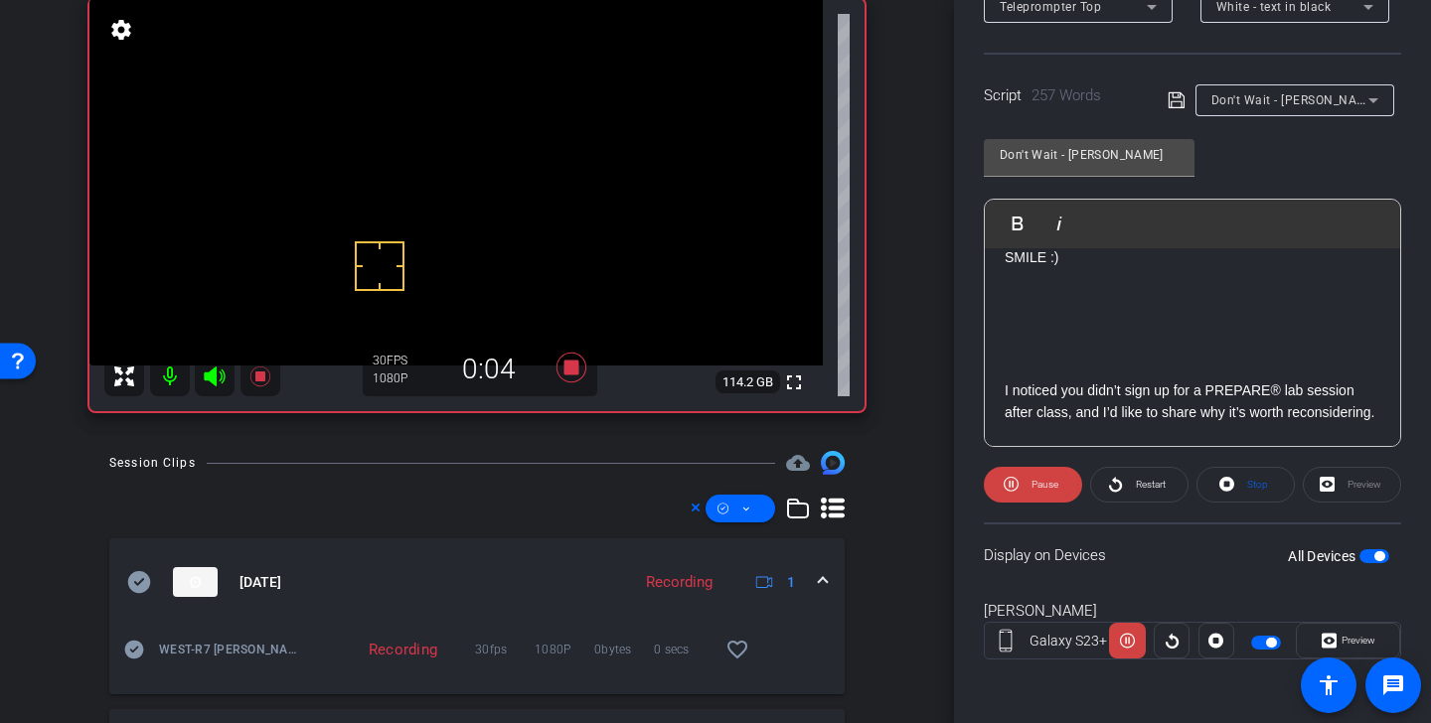
scroll to position [170, 0]
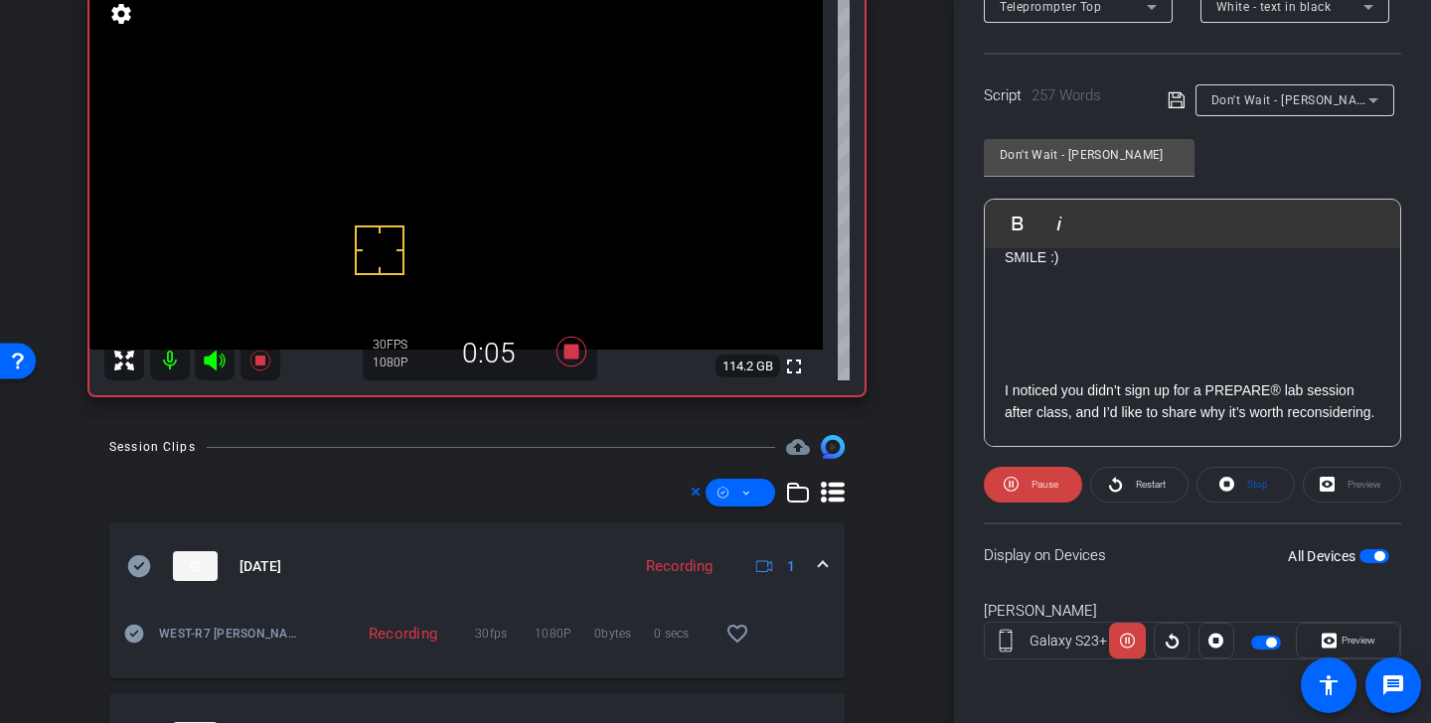
click at [210, 364] on icon at bounding box center [214, 361] width 21 height 20
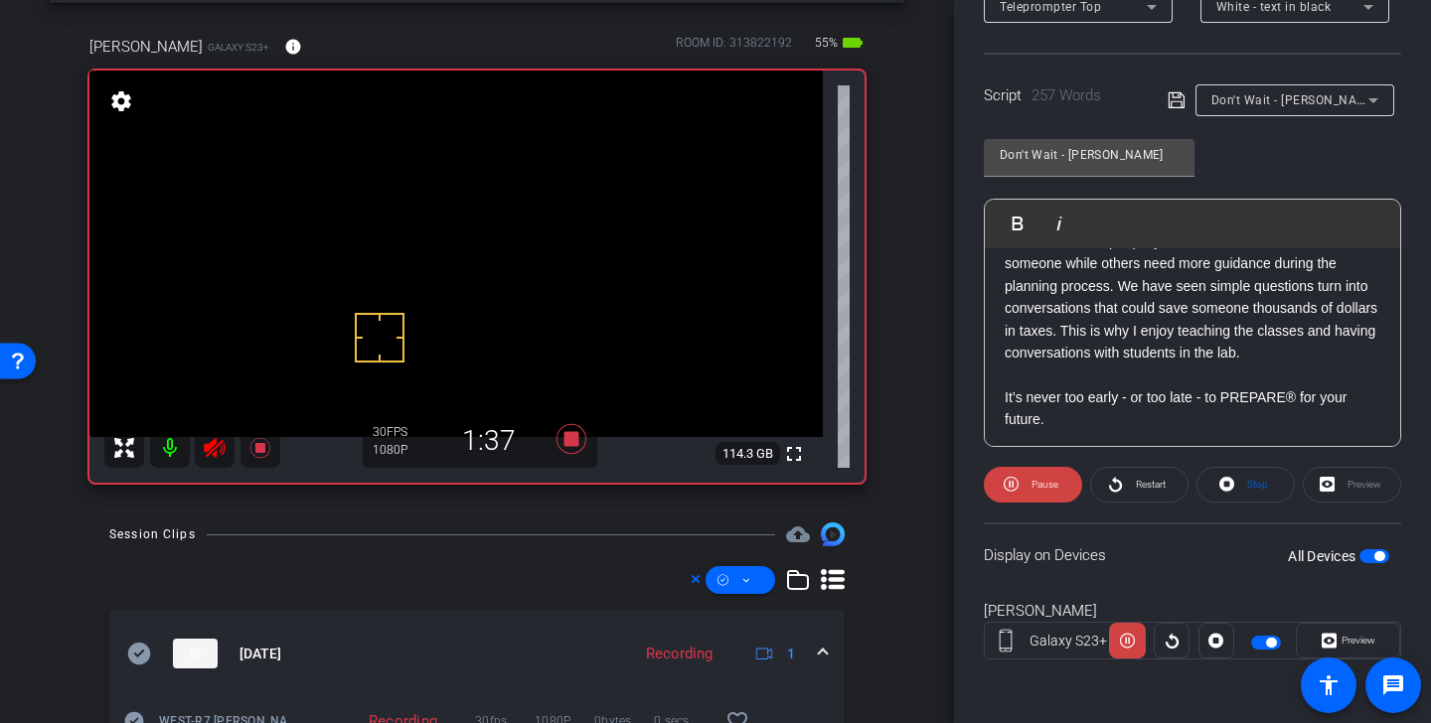
scroll to position [753, 0]
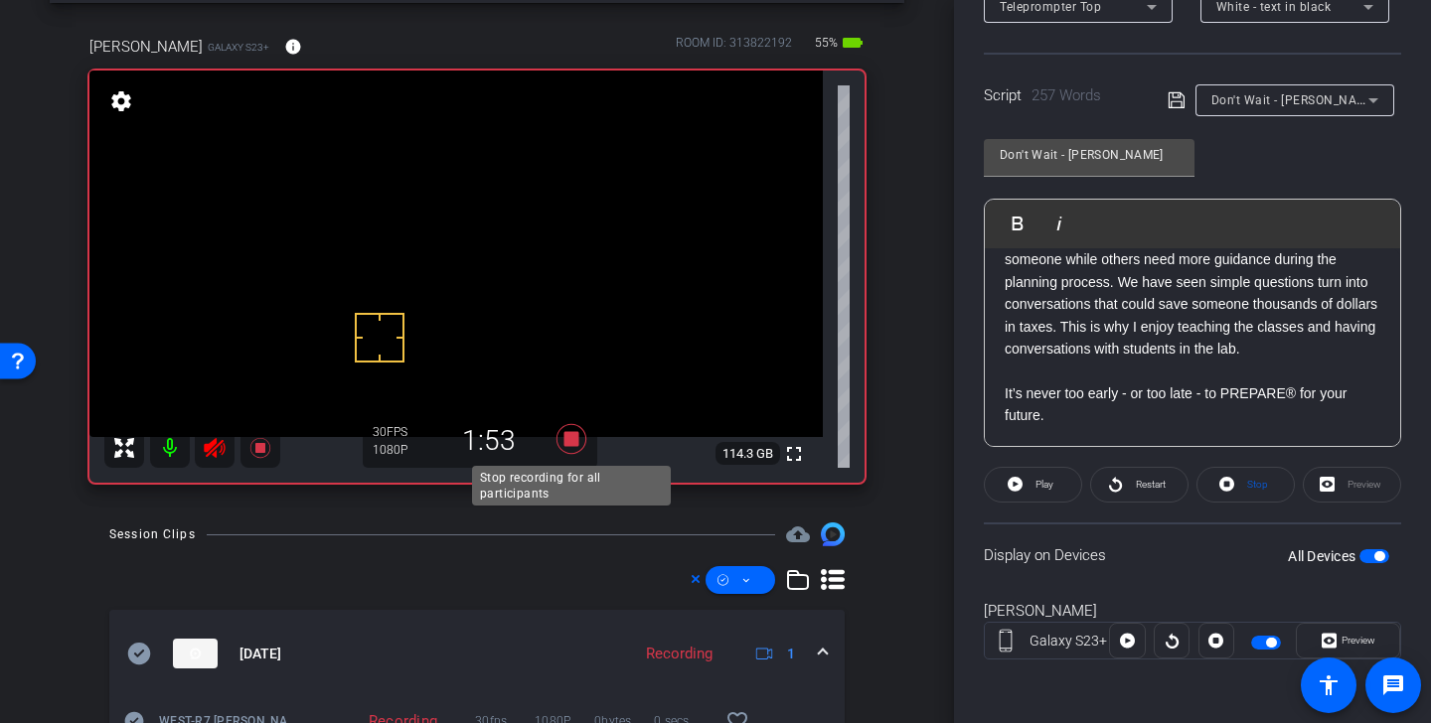
click at [568, 440] on icon at bounding box center [572, 439] width 30 height 30
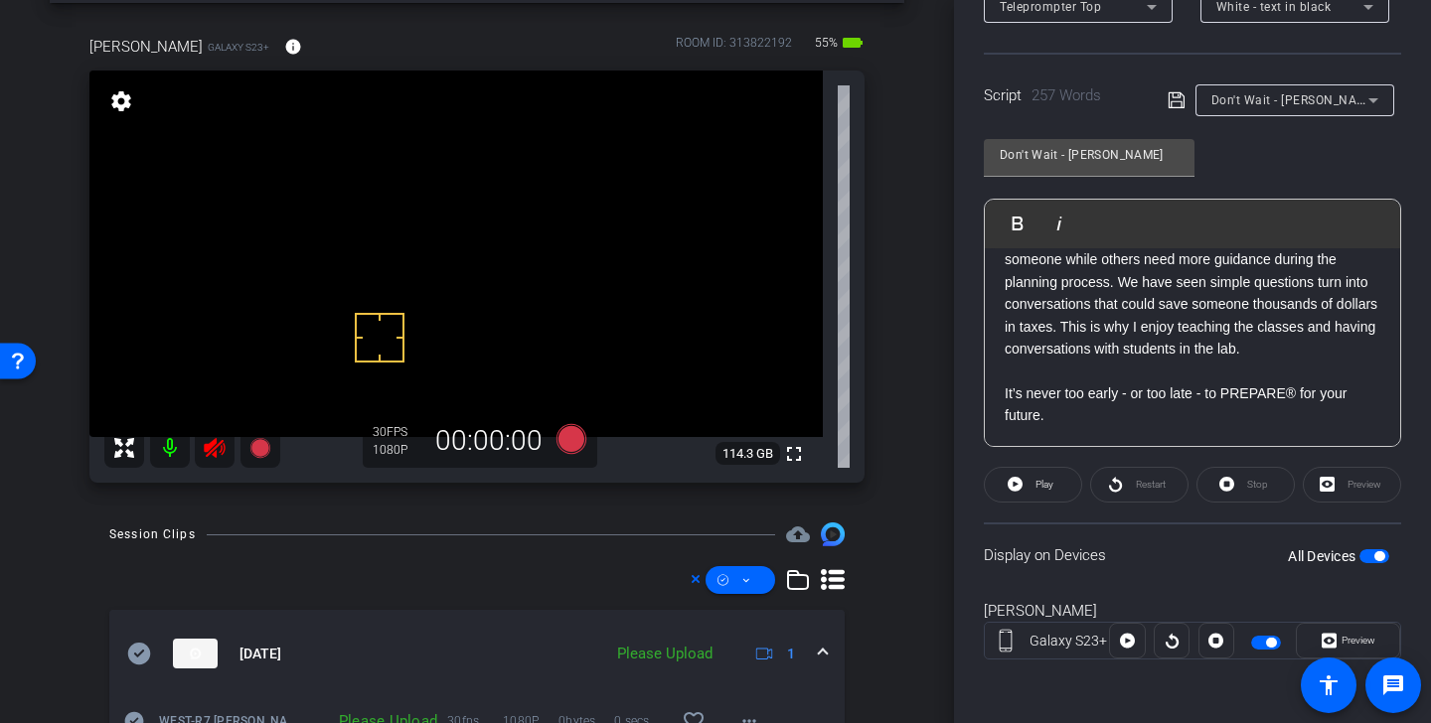
click at [214, 458] on icon at bounding box center [215, 448] width 24 height 24
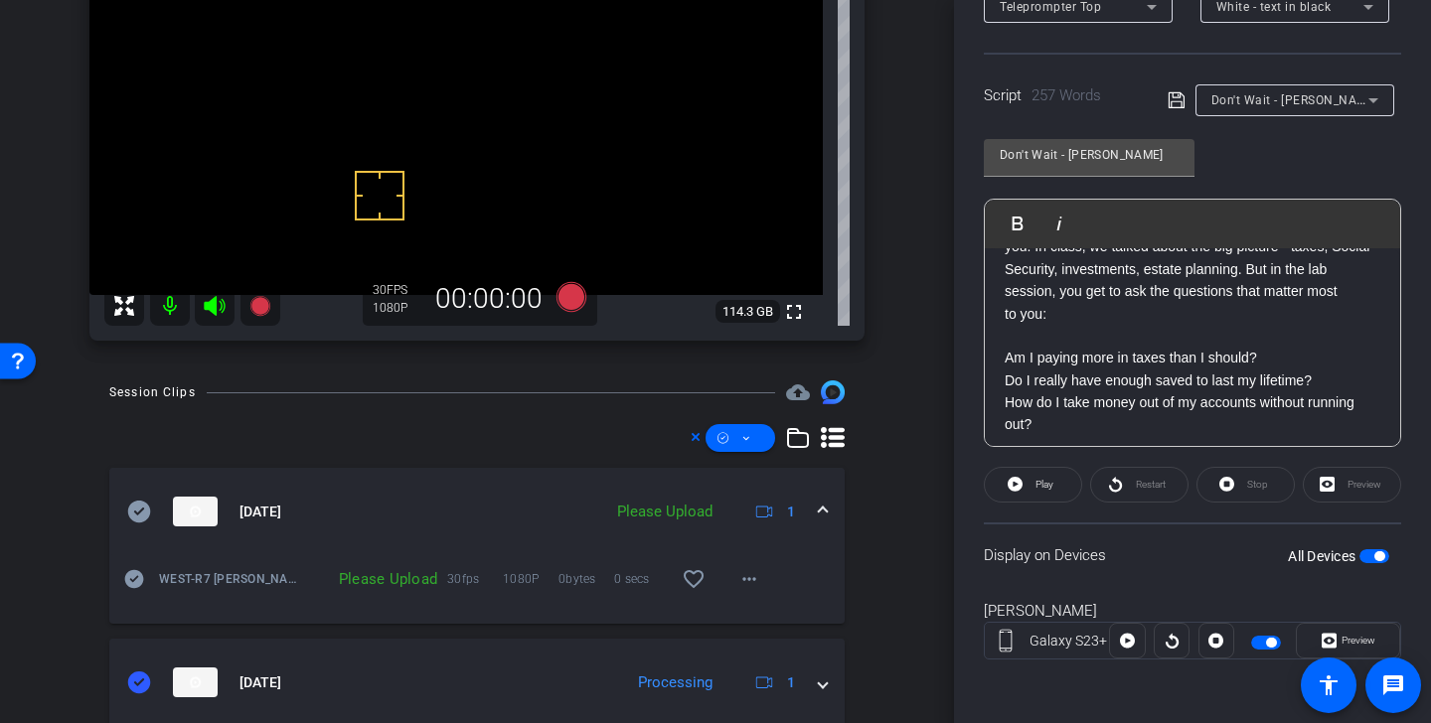
scroll to position [288, 0]
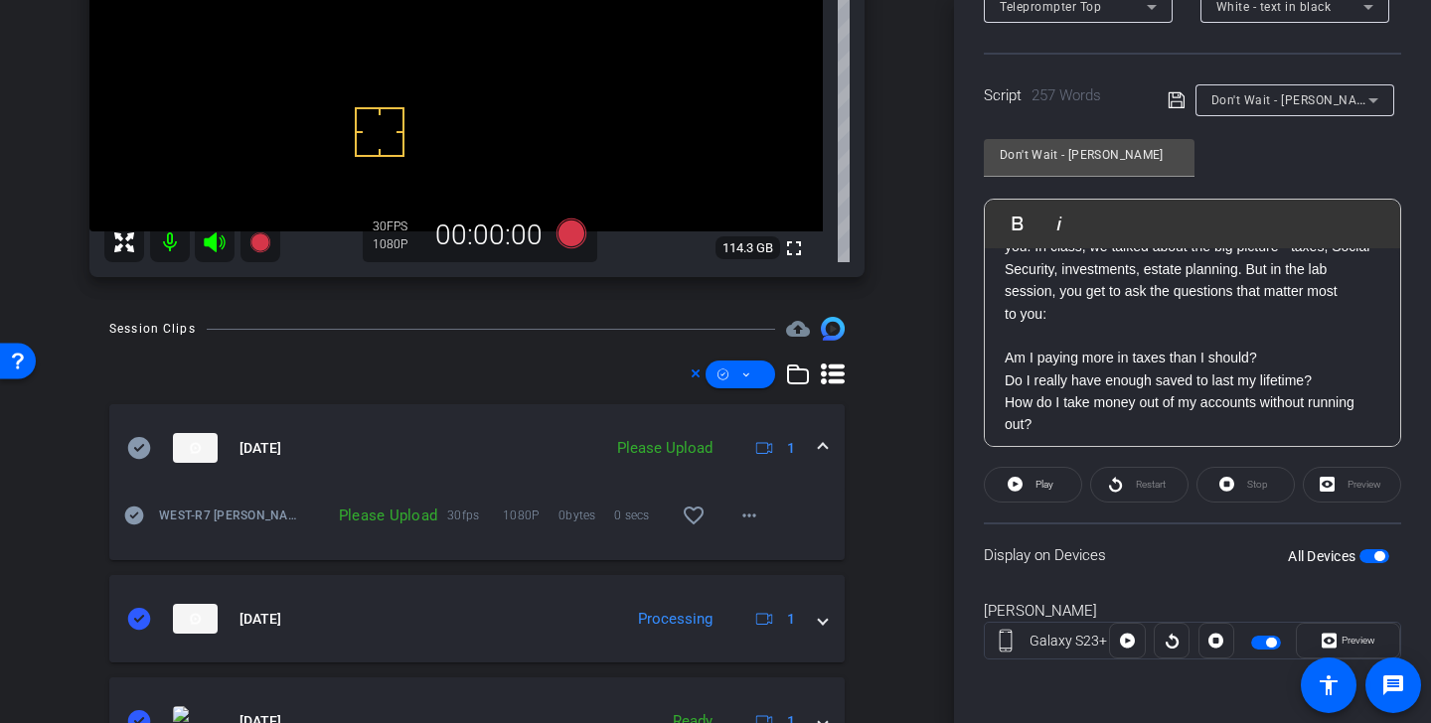
click at [142, 454] on icon at bounding box center [139, 448] width 23 height 22
click at [738, 372] on span at bounding box center [741, 375] width 70 height 48
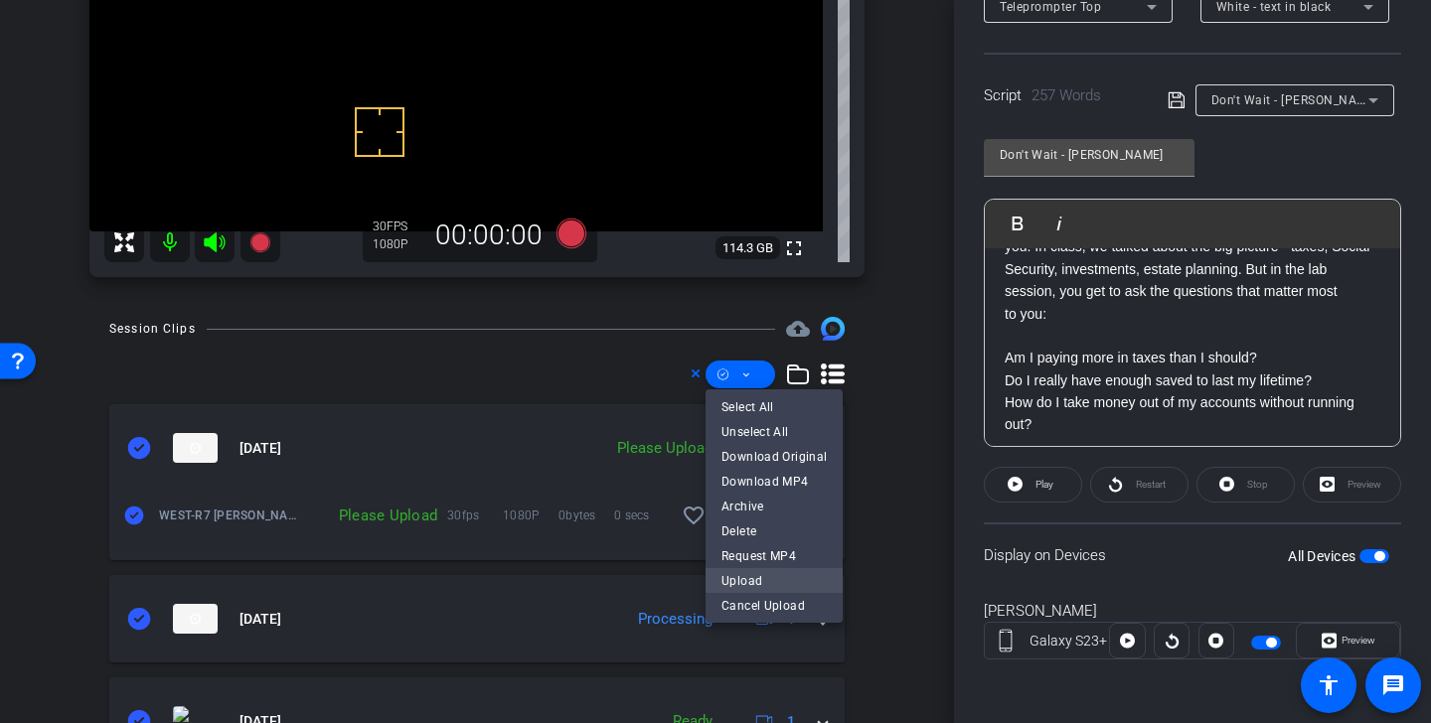
click at [763, 578] on span "Upload" at bounding box center [773, 580] width 105 height 24
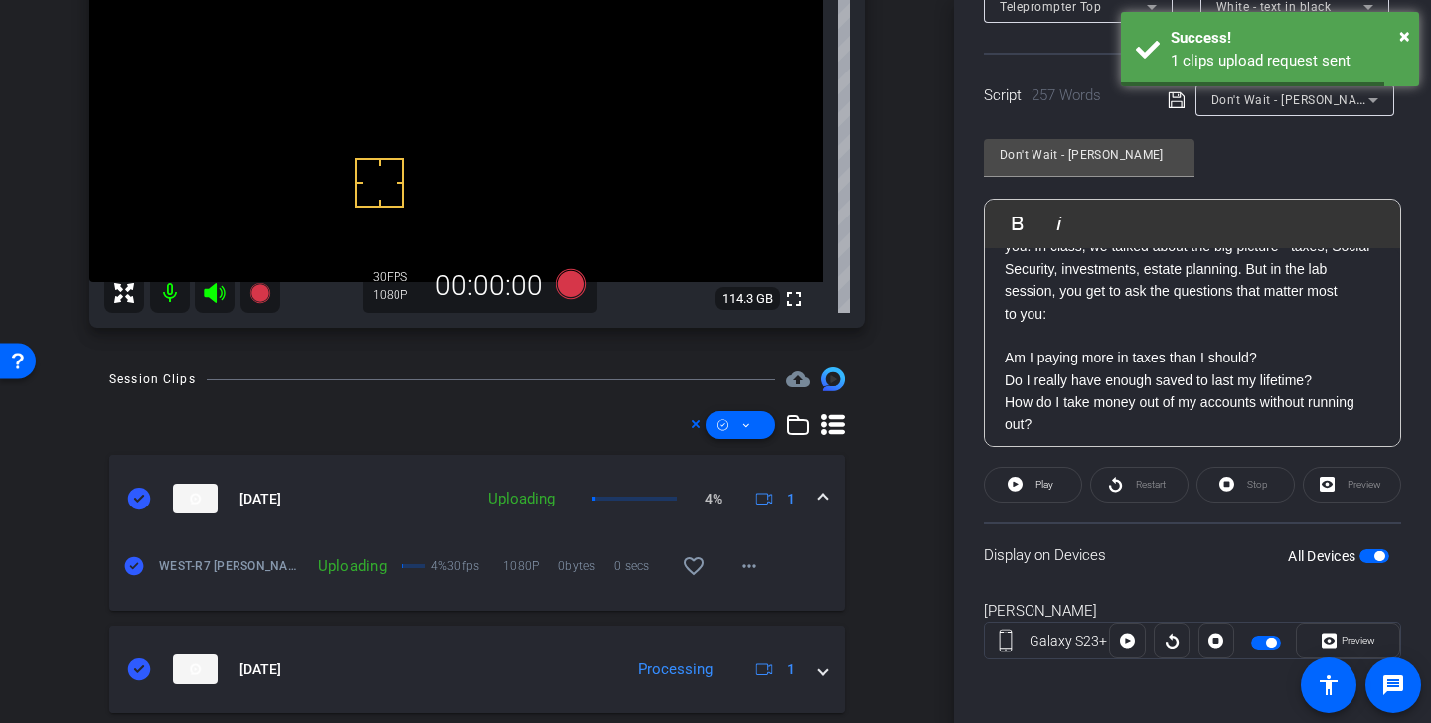
scroll to position [220, 0]
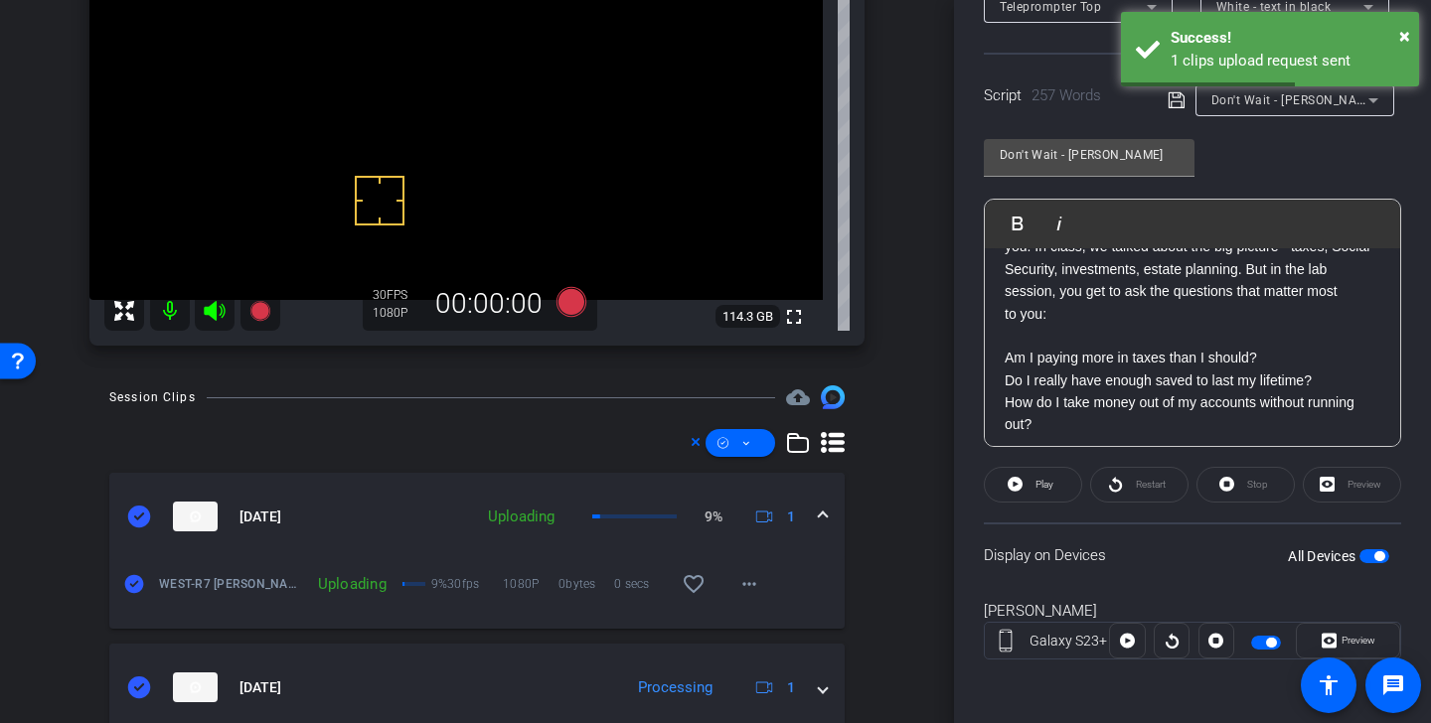
click at [1271, 643] on span "button" at bounding box center [1271, 643] width 10 height 10
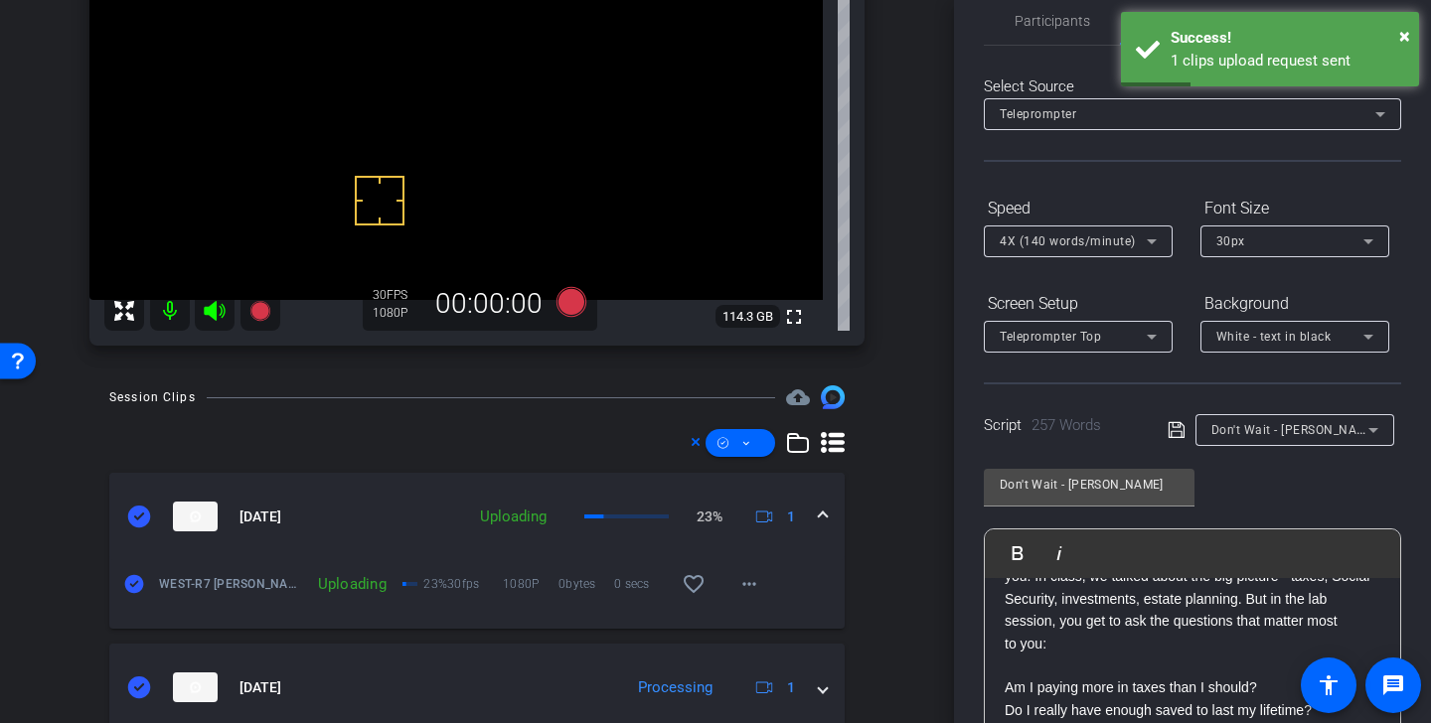
scroll to position [0, 0]
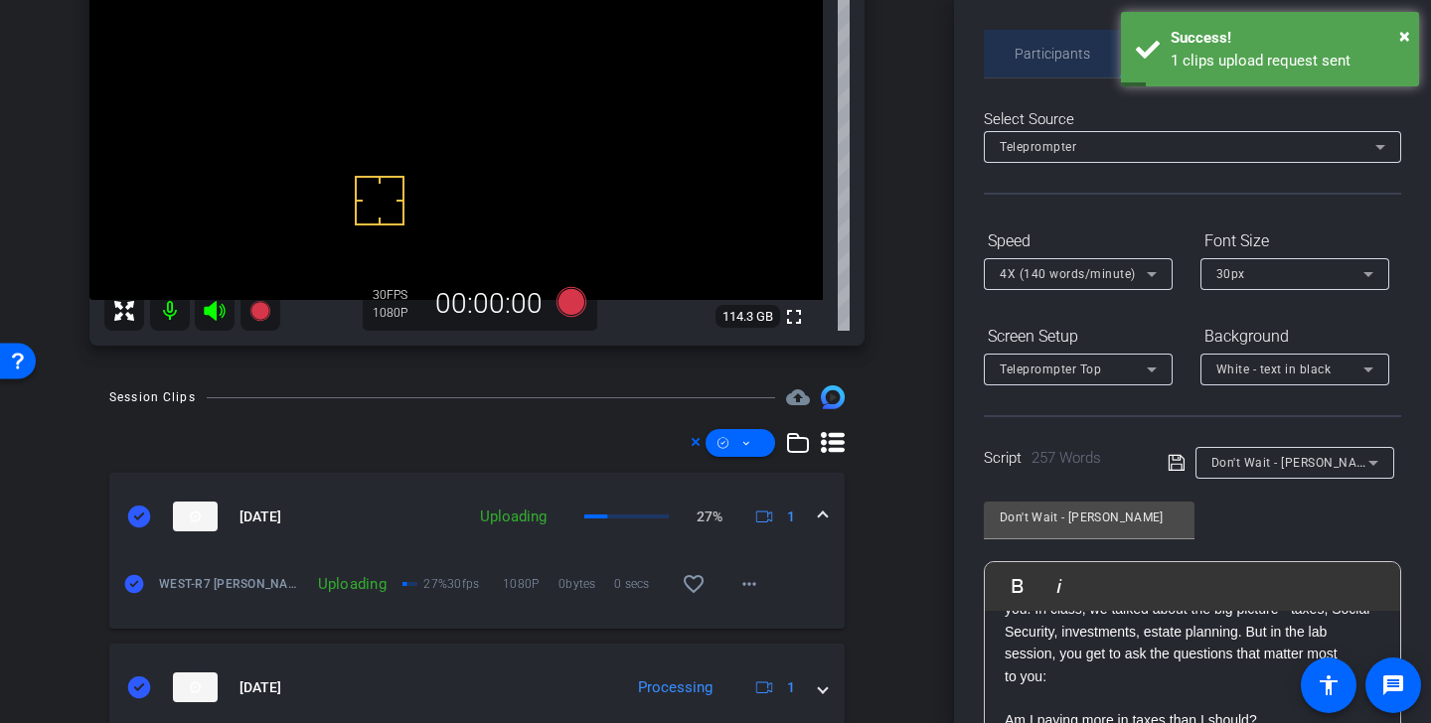
click at [1058, 56] on span "Participants" at bounding box center [1053, 54] width 76 height 14
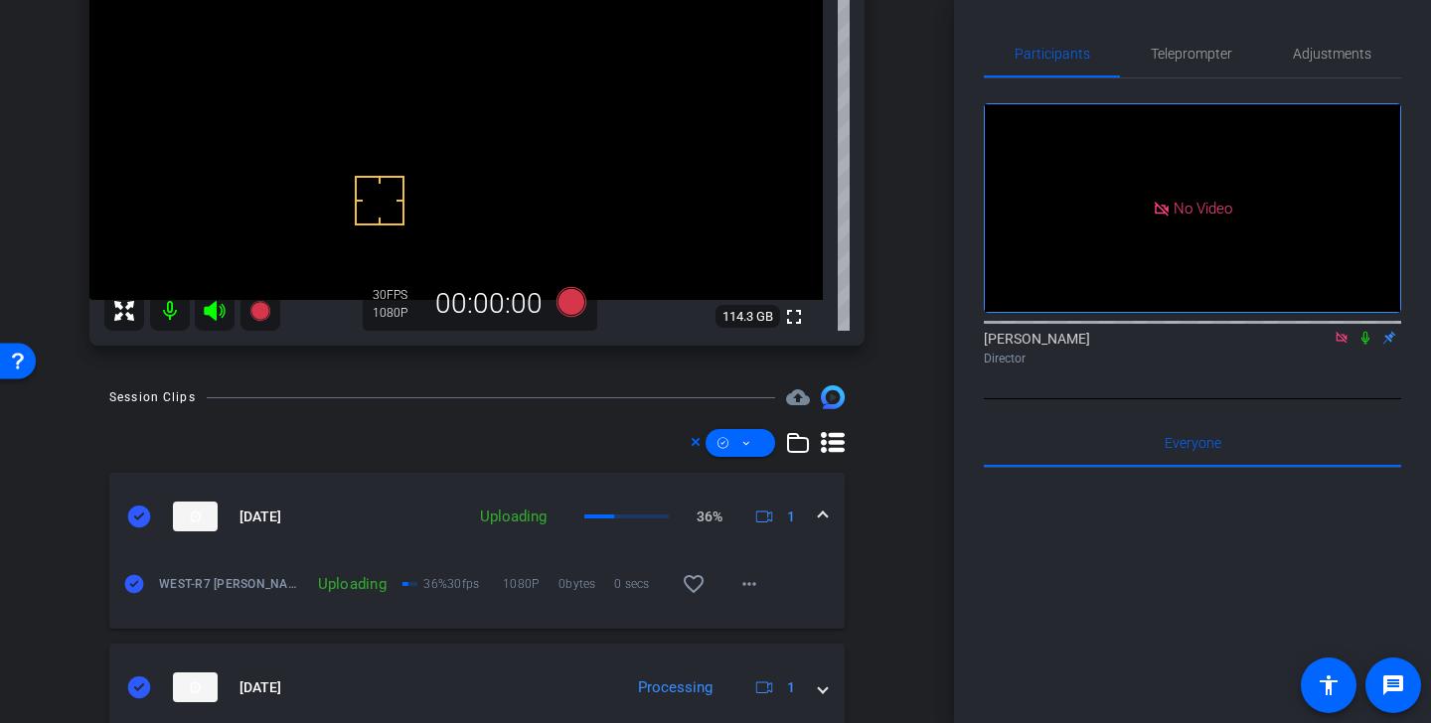
click at [1343, 332] on icon at bounding box center [1341, 337] width 11 height 11
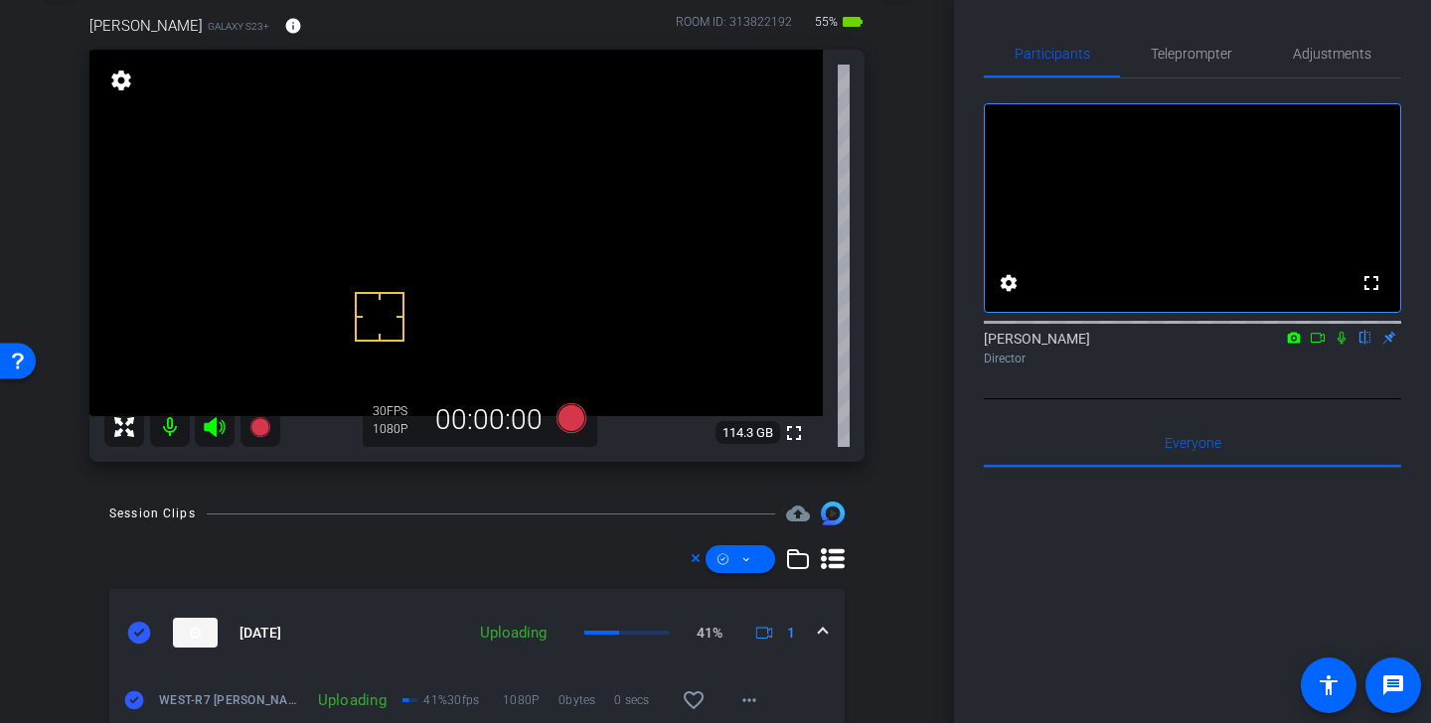
scroll to position [80, 0]
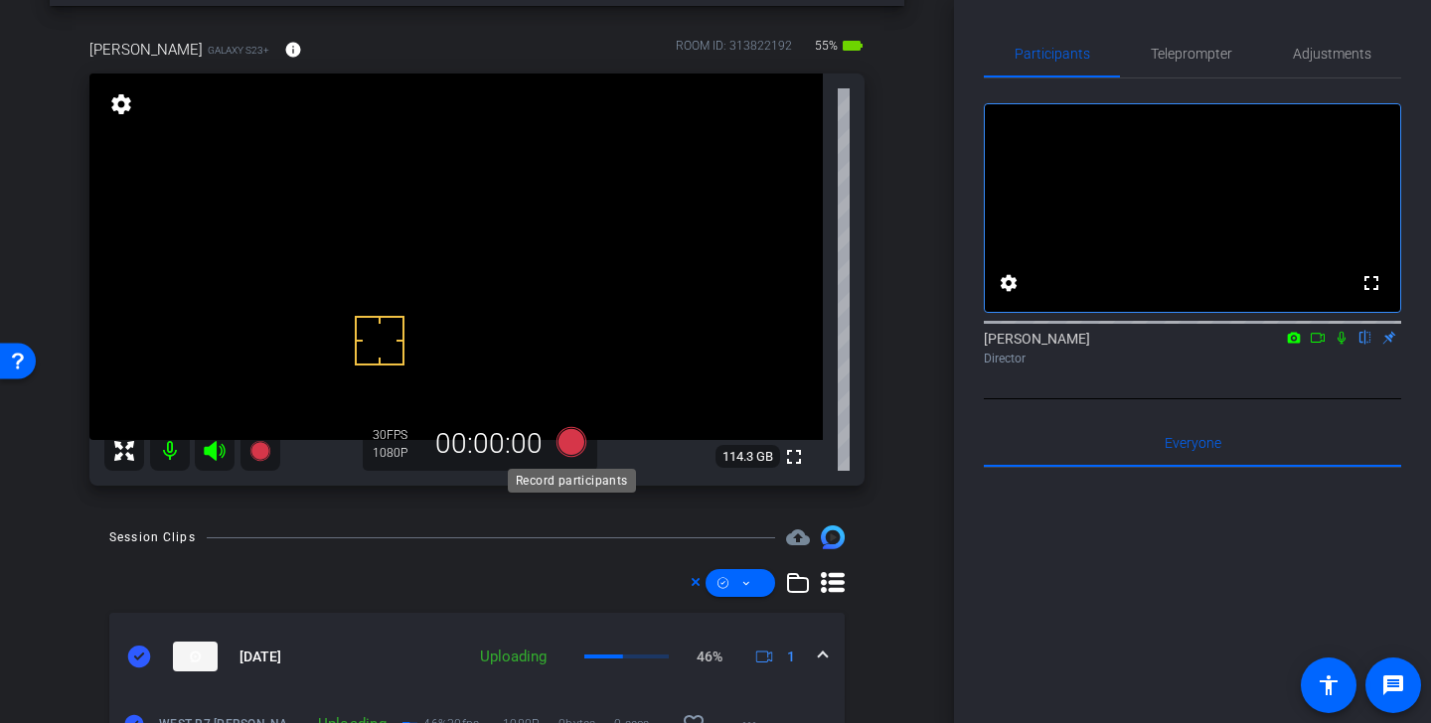
click at [575, 449] on icon at bounding box center [572, 442] width 30 height 30
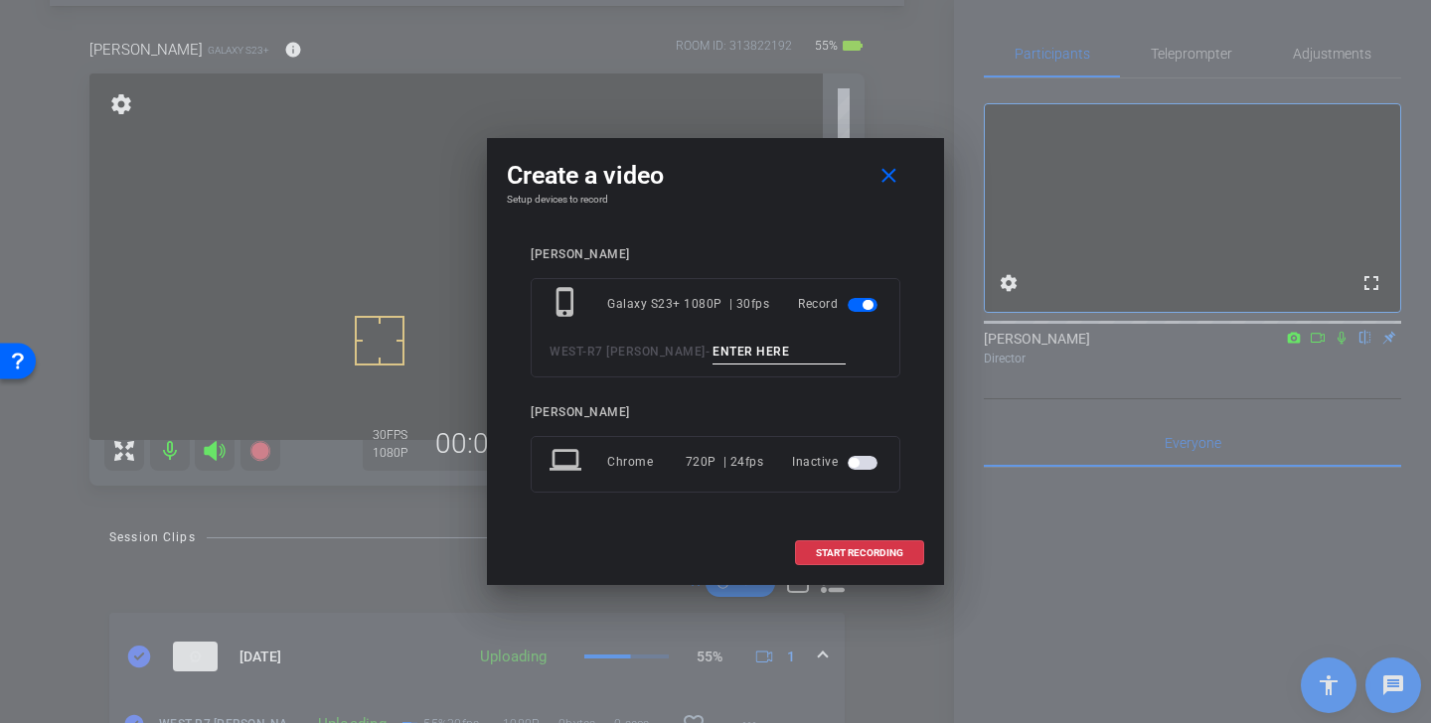
click at [713, 354] on input at bounding box center [779, 352] width 133 height 25
type input "thumbs"
click at [849, 552] on span "START RECORDING" at bounding box center [859, 554] width 87 height 10
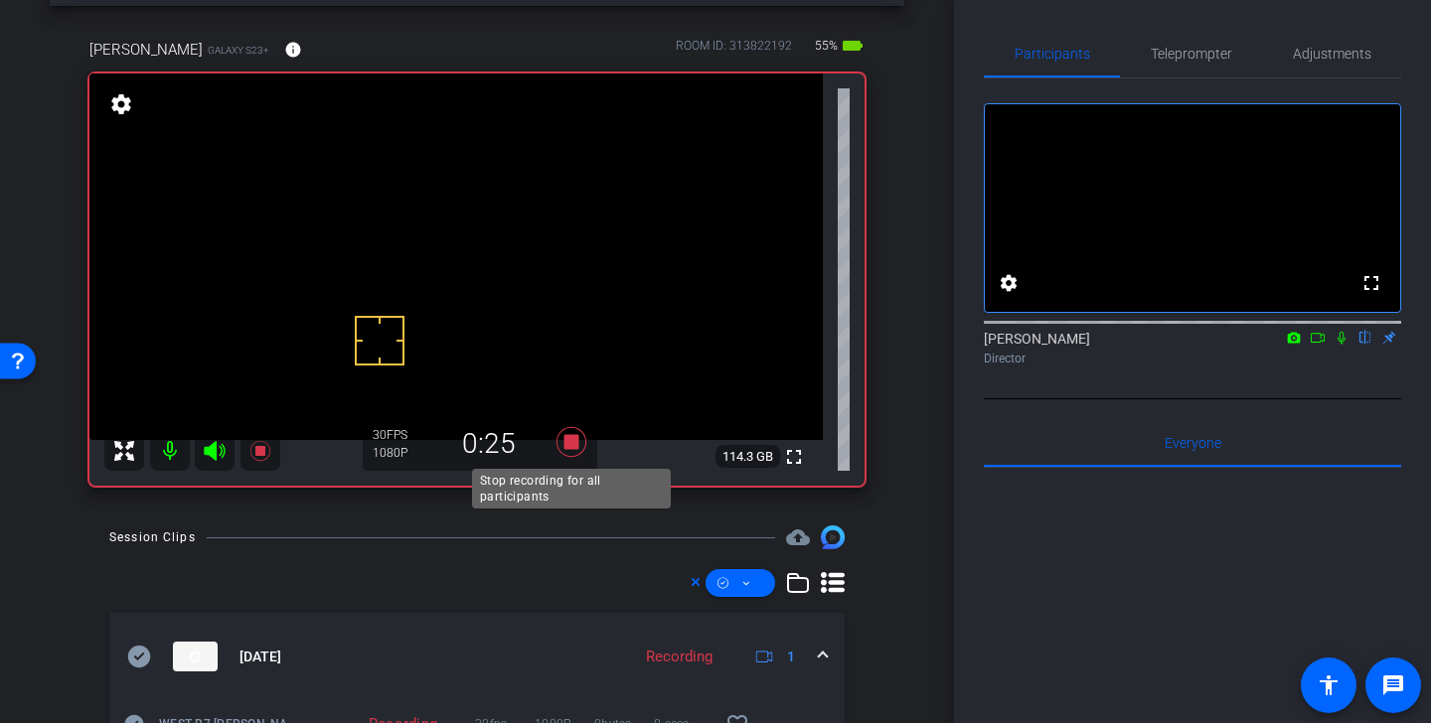
click at [563, 447] on icon at bounding box center [572, 442] width 30 height 30
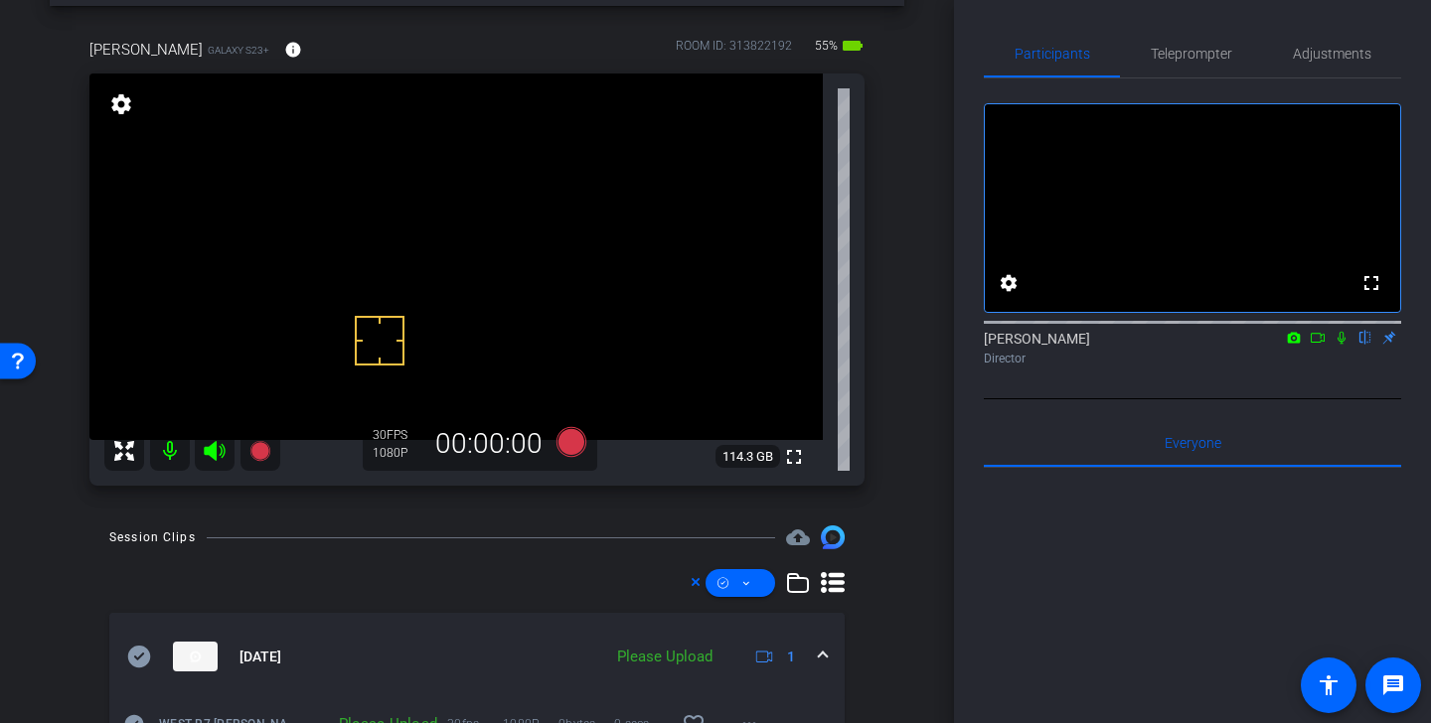
scroll to position [86, 0]
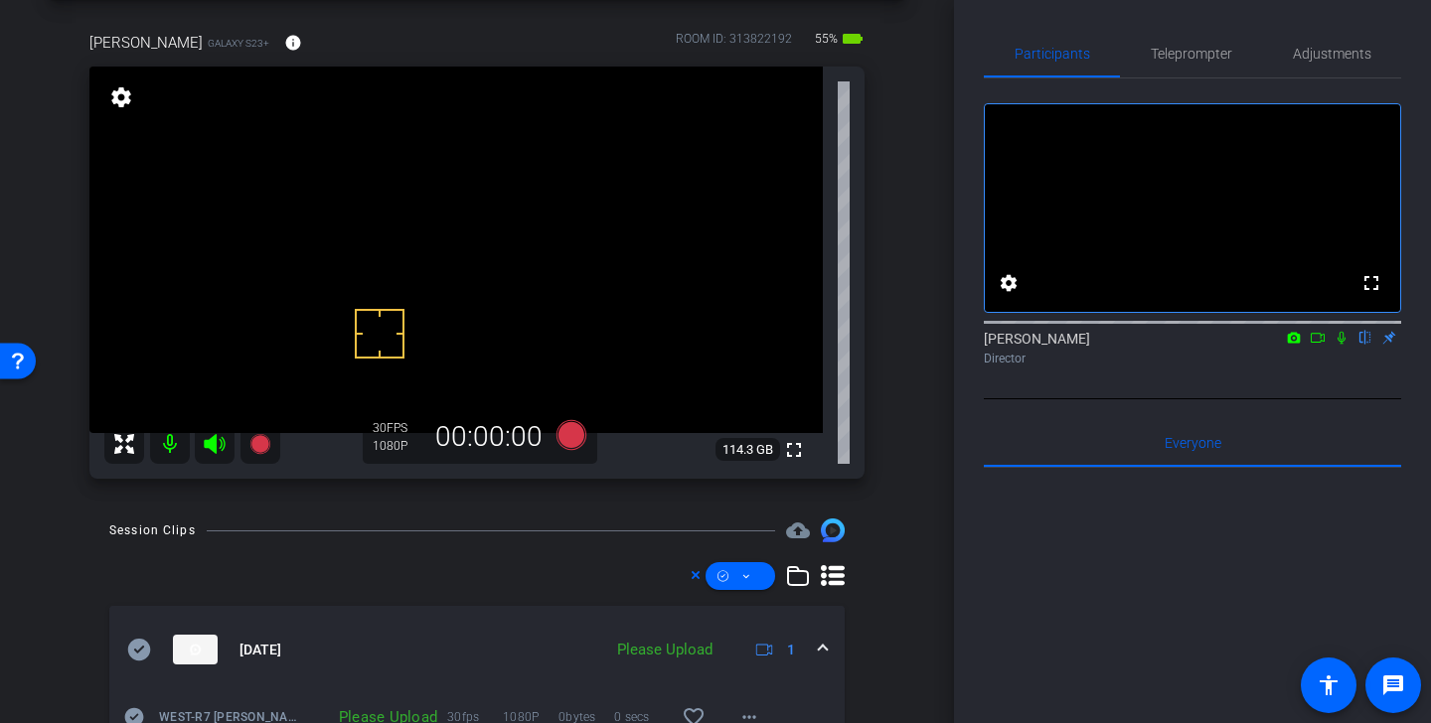
click at [137, 650] on icon at bounding box center [139, 650] width 23 height 22
click at [745, 573] on icon at bounding box center [746, 576] width 10 height 25
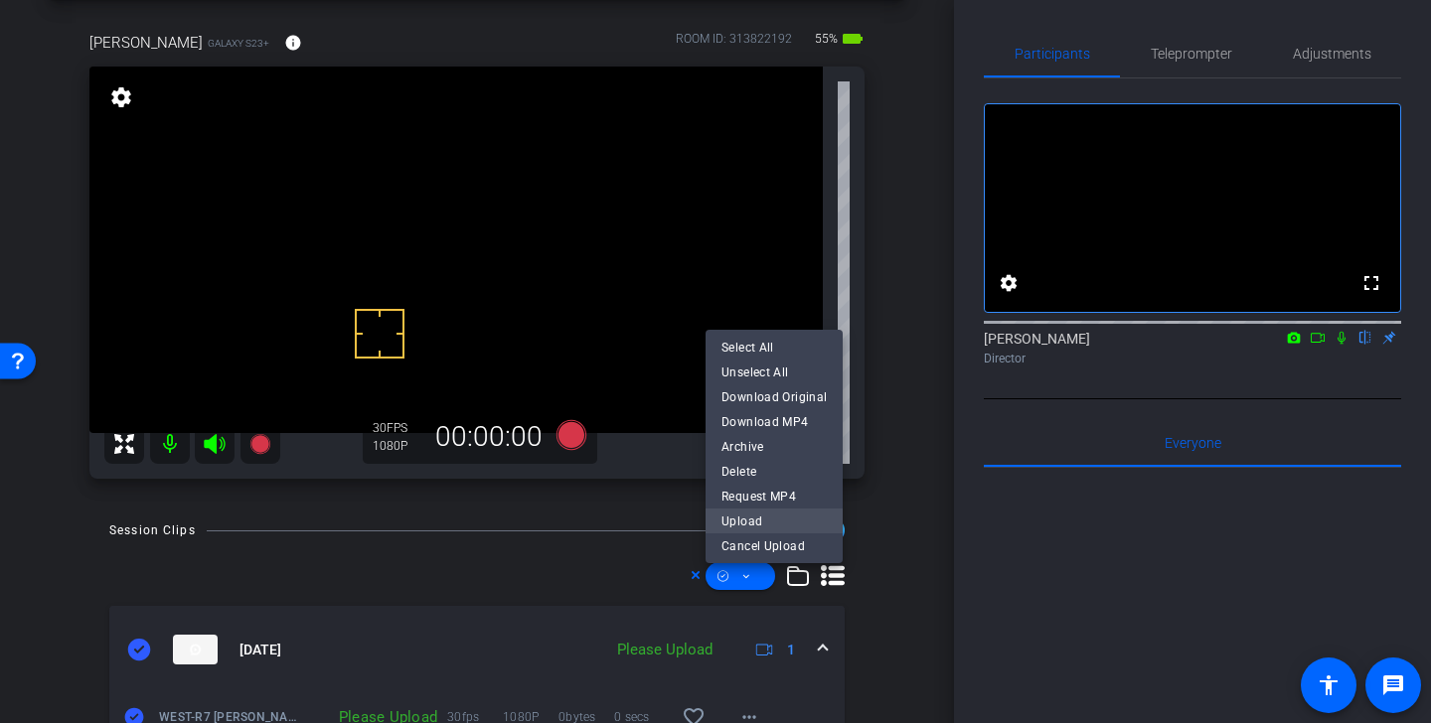
click at [765, 512] on span "Upload" at bounding box center [773, 521] width 105 height 24
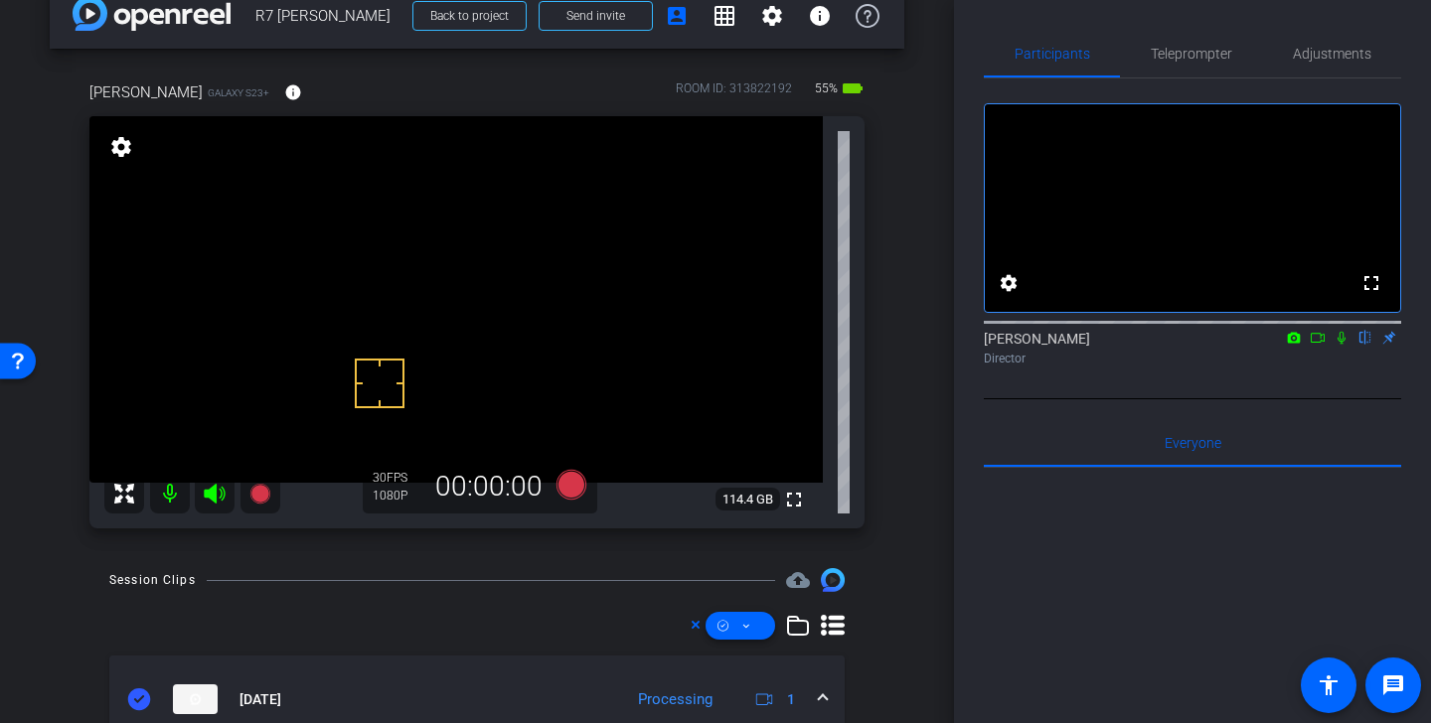
scroll to position [0, 0]
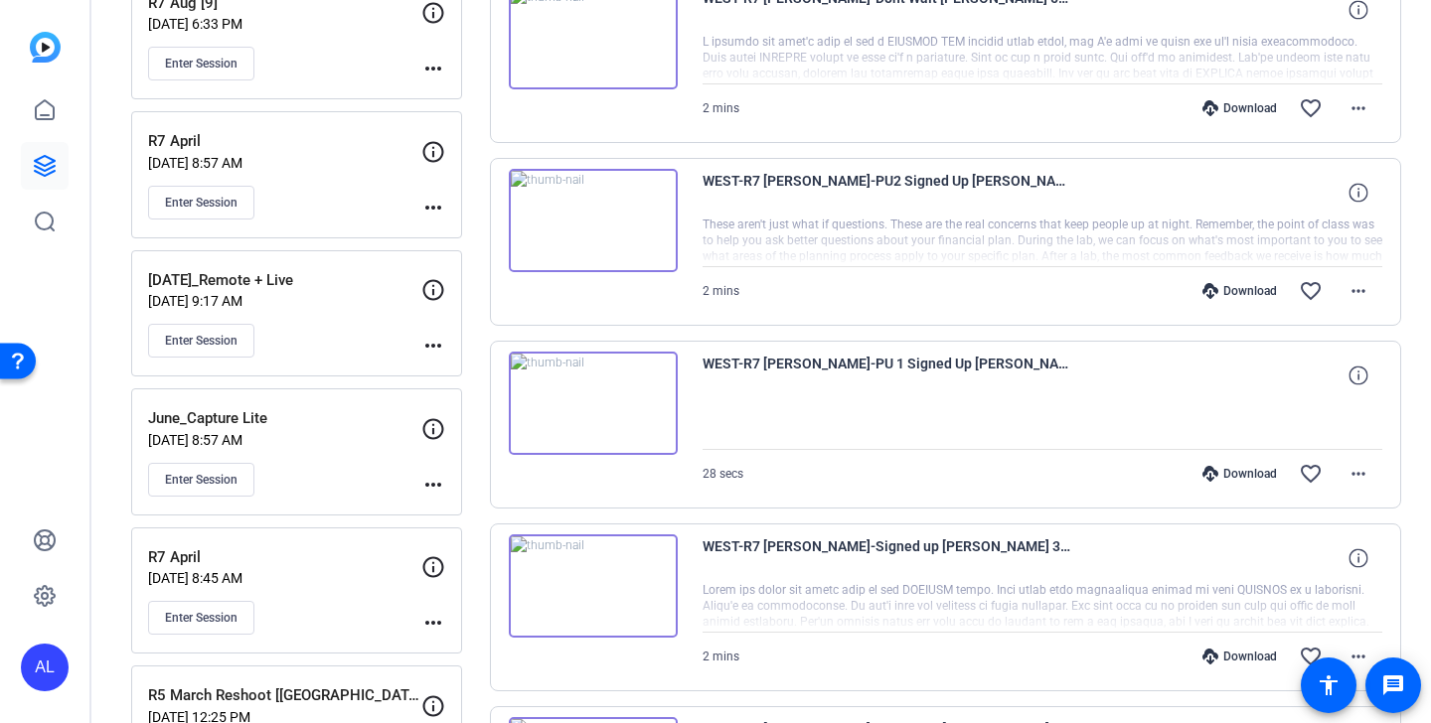
scroll to position [467, 0]
click at [632, 394] on img at bounding box center [593, 404] width 169 height 103
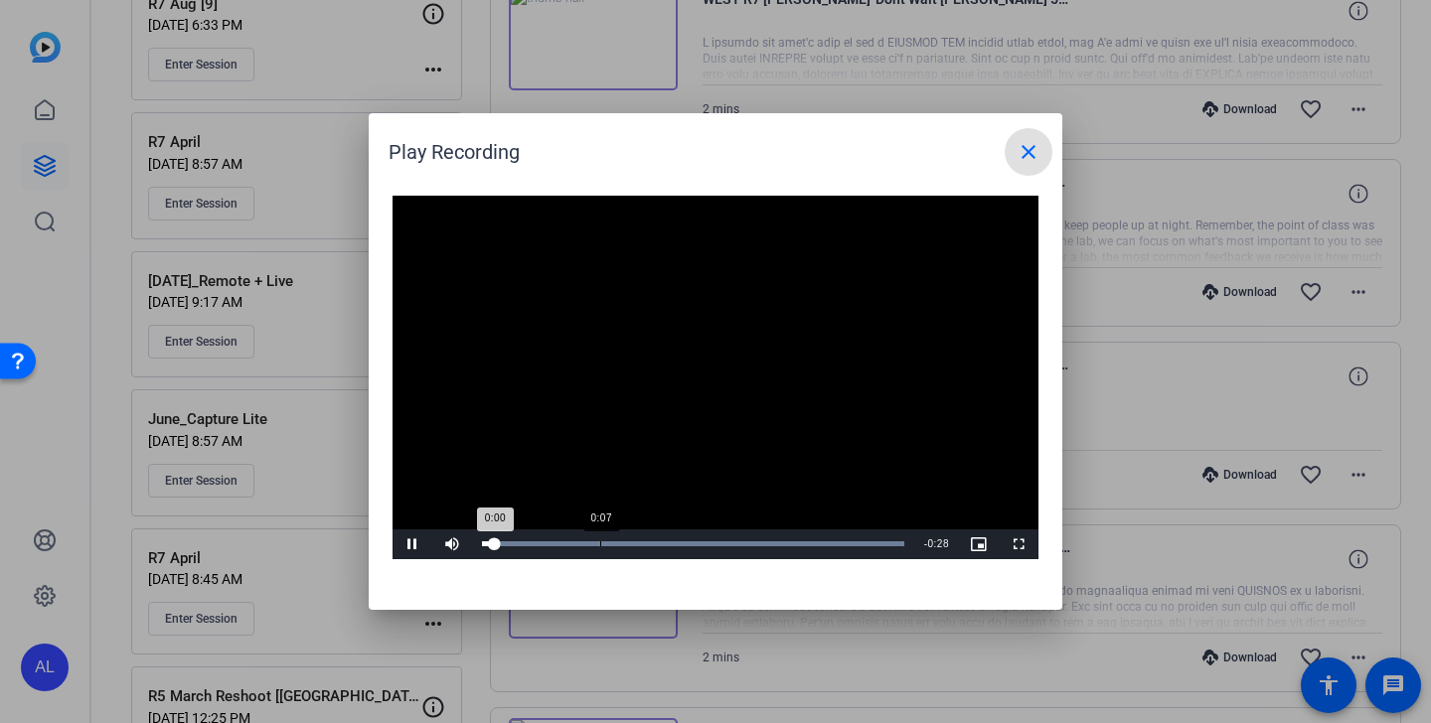
click at [599, 540] on div "Loaded : 100.00% 0:07 0:00" at bounding box center [693, 545] width 442 height 30
click at [405, 545] on span "Video Player" at bounding box center [413, 545] width 40 height 0
click at [1022, 153] on mat-icon "close" at bounding box center [1029, 152] width 24 height 24
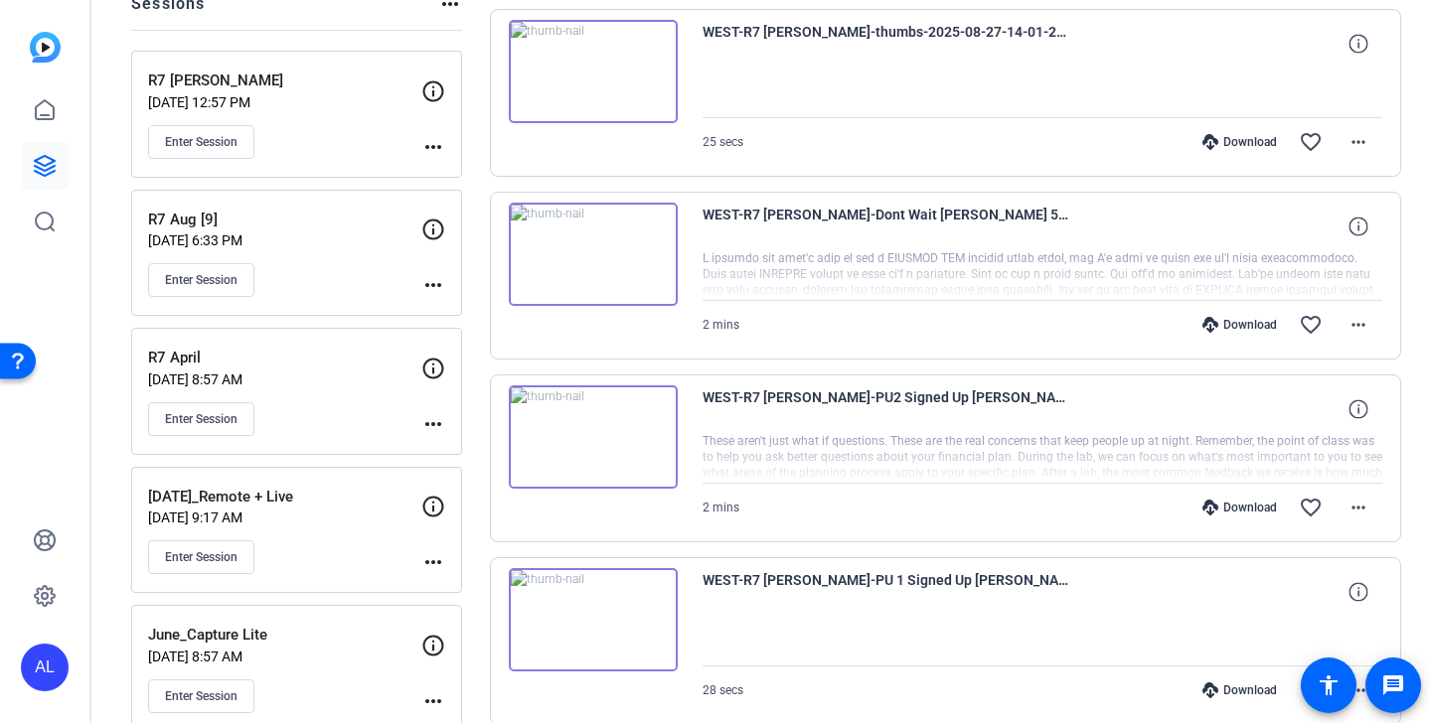
scroll to position [77, 0]
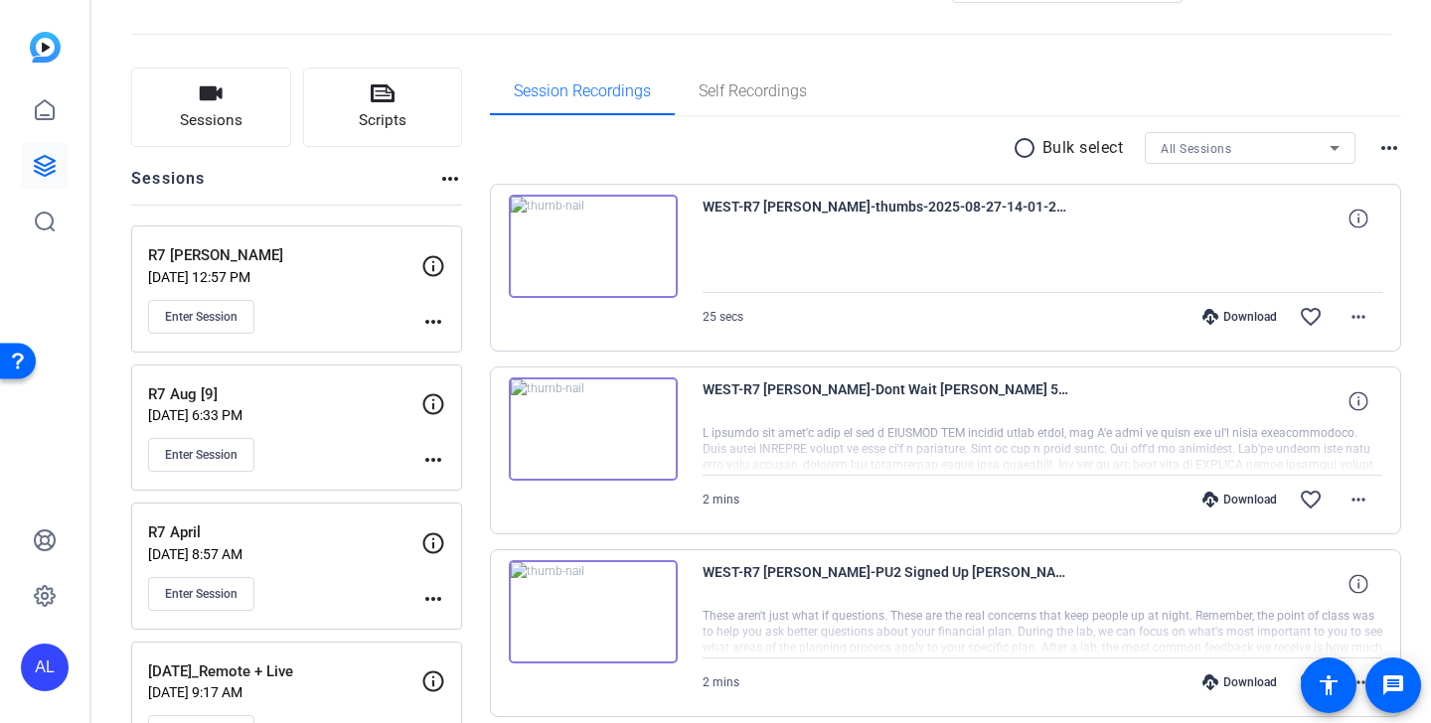
click at [1018, 146] on mat-icon "radio_button_unchecked" at bounding box center [1028, 148] width 30 height 24
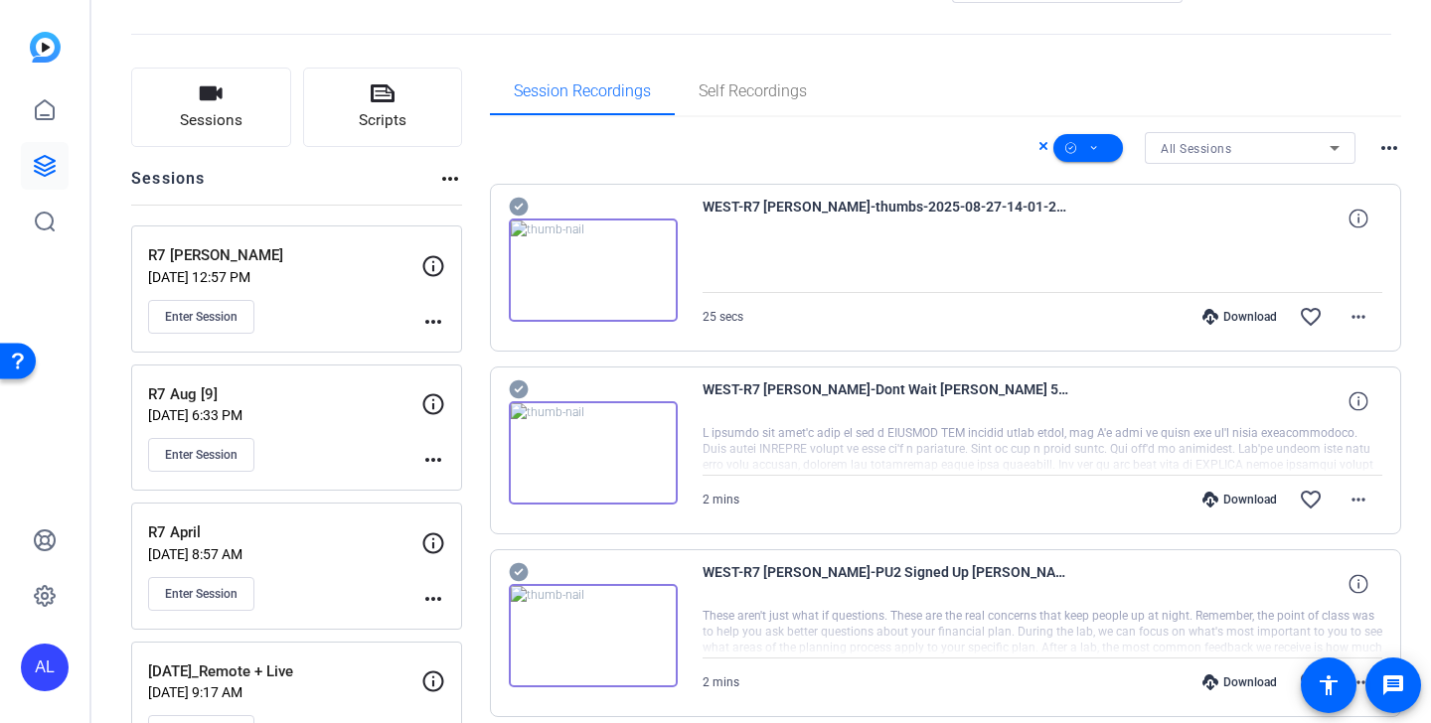
click at [531, 206] on div at bounding box center [593, 258] width 169 height 127
click at [521, 206] on icon at bounding box center [519, 207] width 20 height 24
click at [522, 385] on icon at bounding box center [518, 390] width 19 height 19
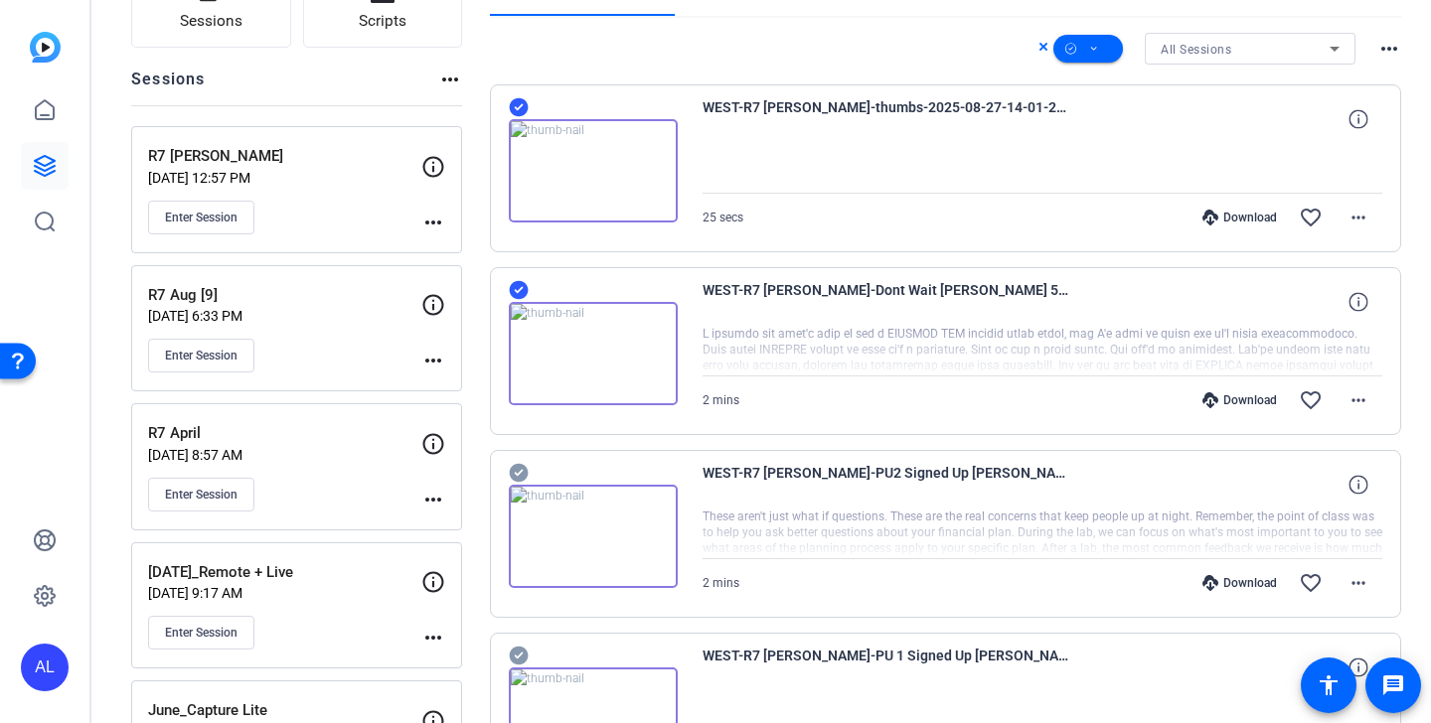
scroll to position [223, 0]
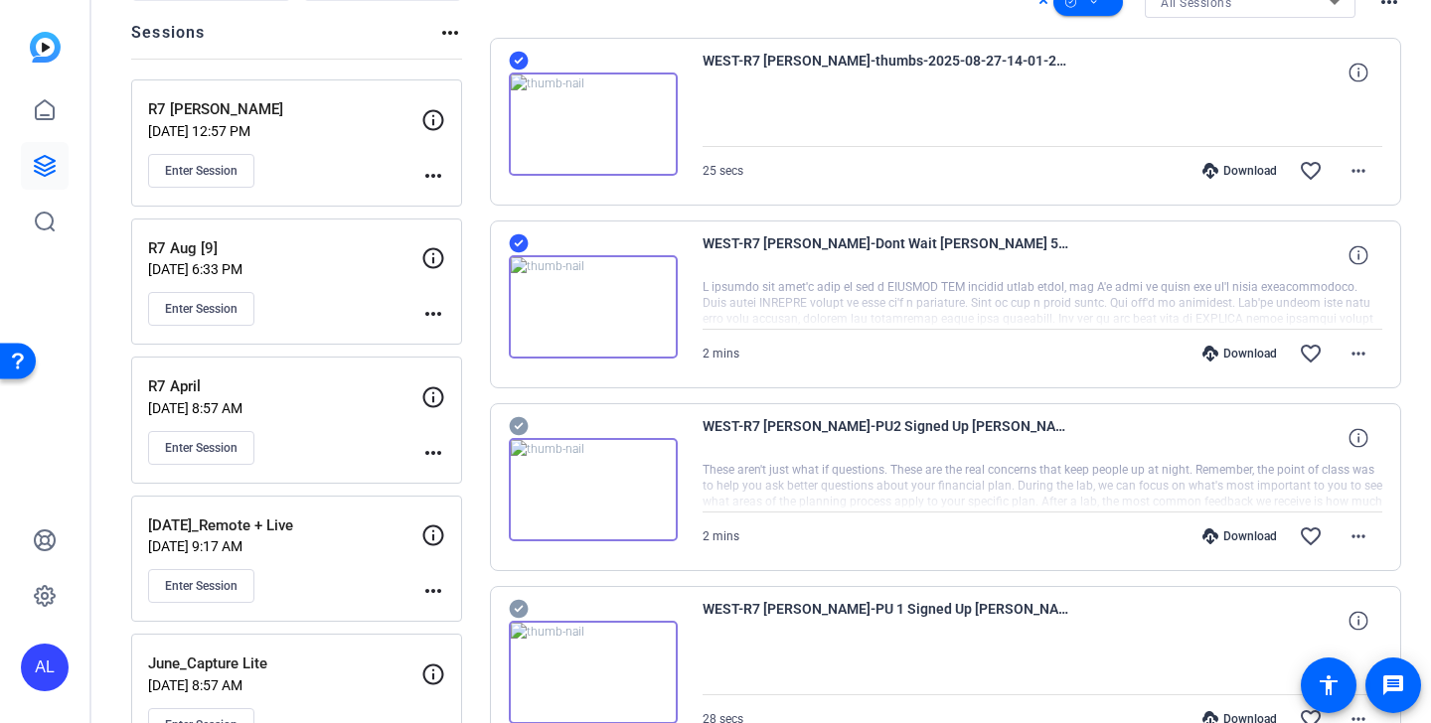
click at [519, 421] on icon at bounding box center [518, 426] width 19 height 19
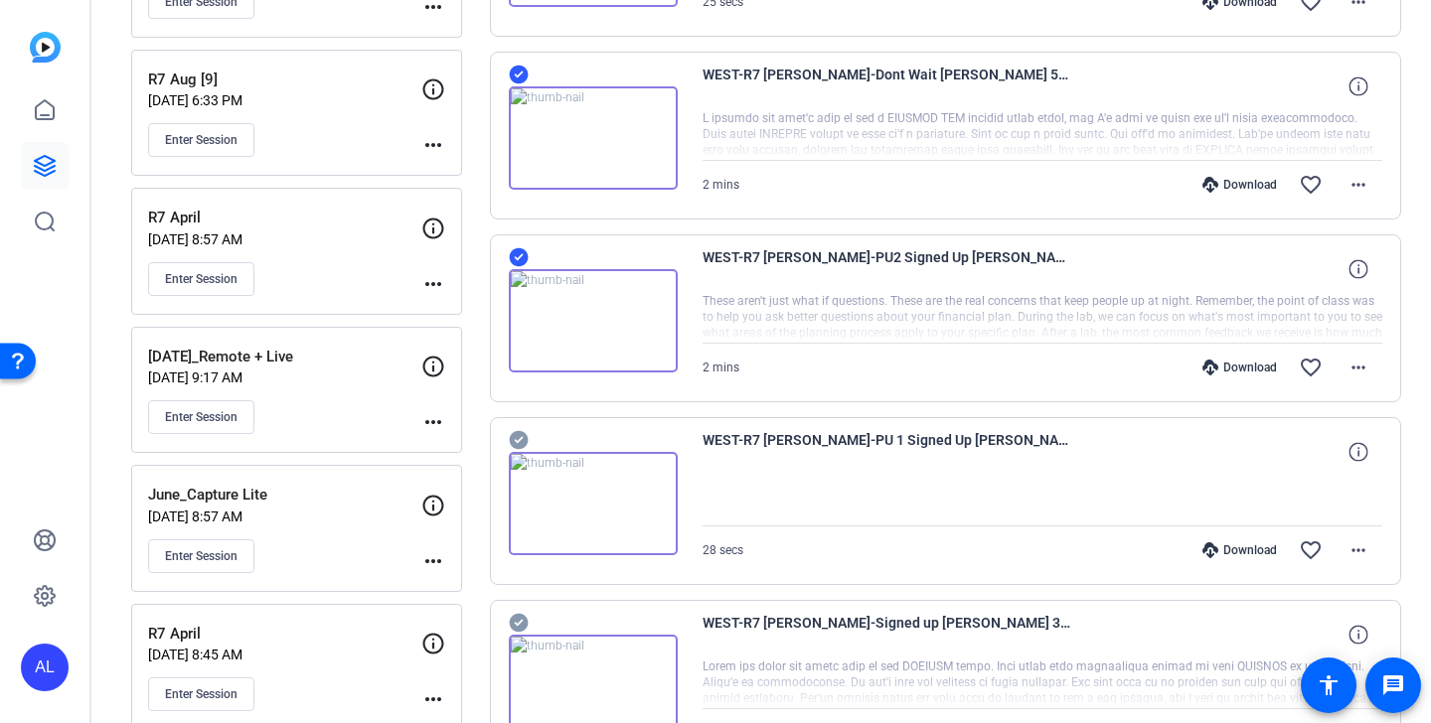
click at [517, 439] on icon at bounding box center [518, 440] width 19 height 19
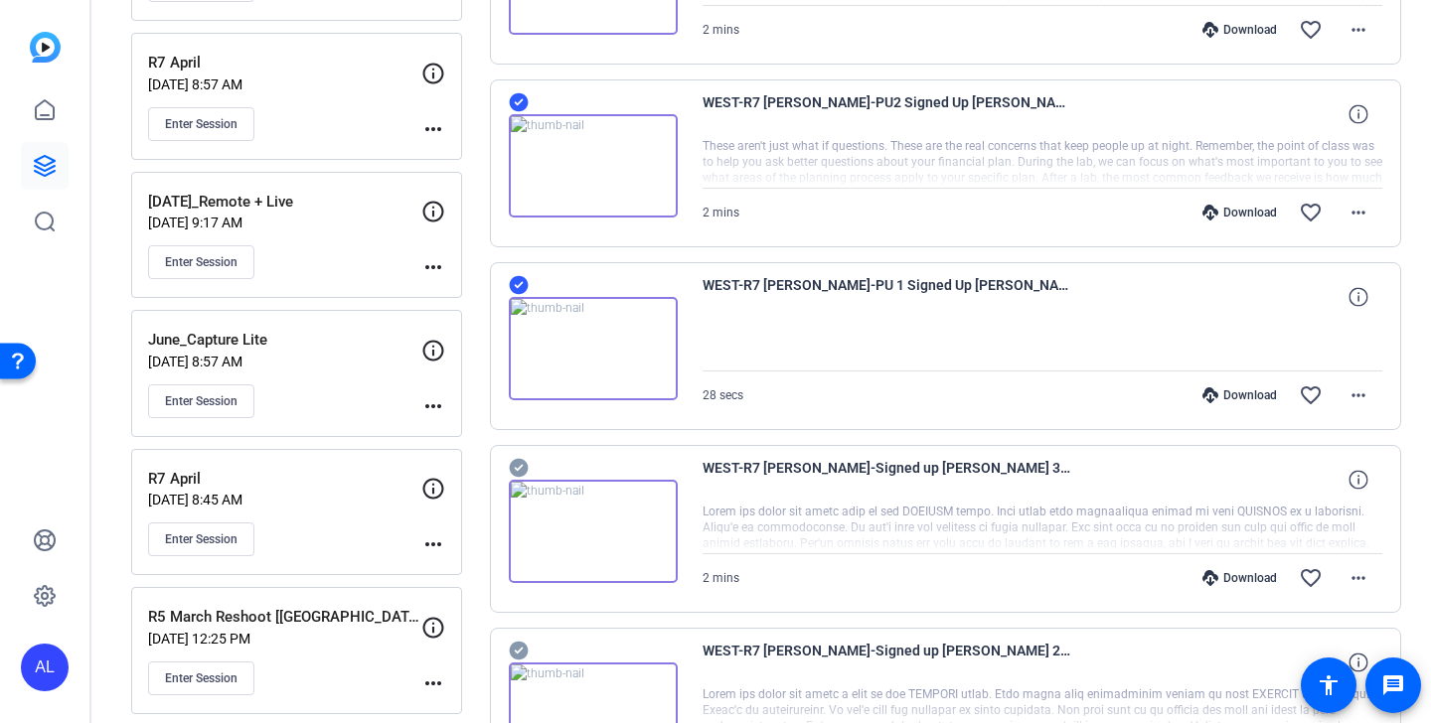
scroll to position [592, 0]
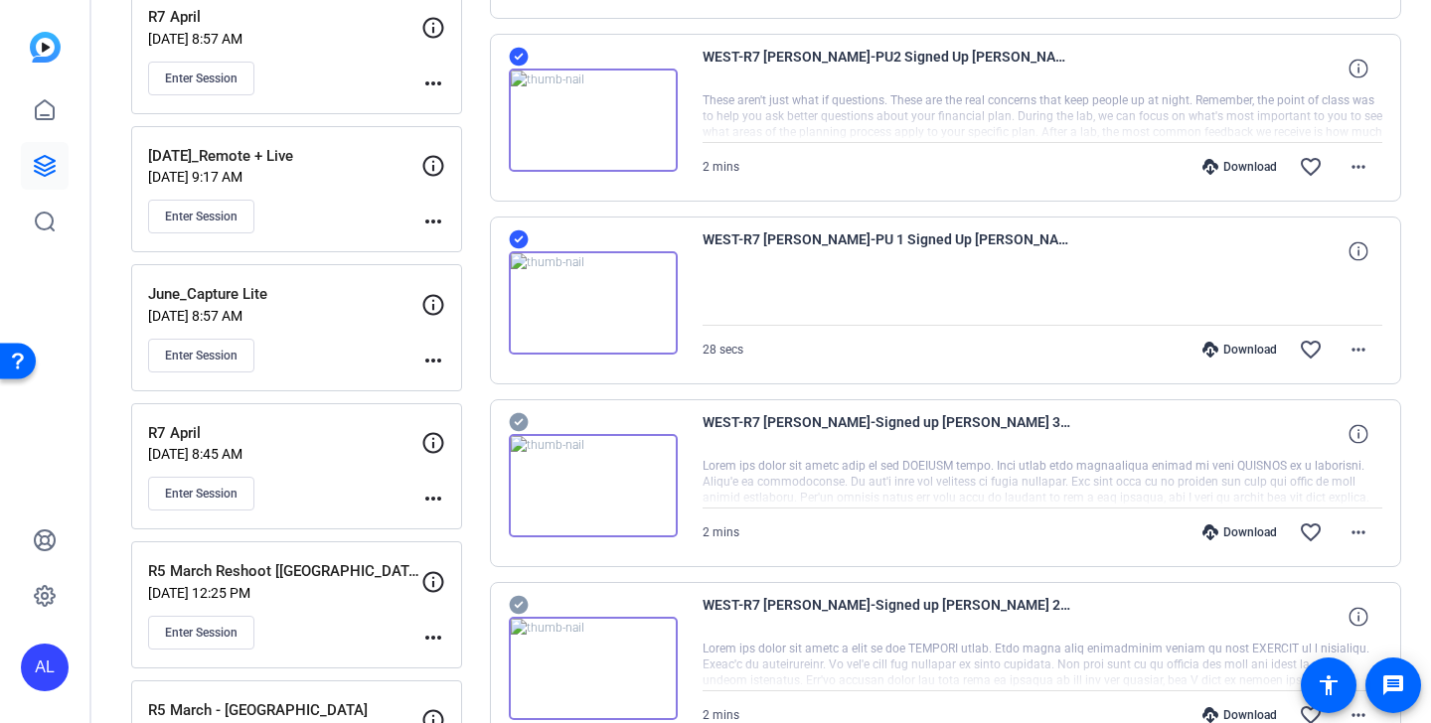
click at [522, 405] on div "WEST-R7 Alan-Signed up Alan Tk 3-2025-08-27-13-52-37-681-0 2 mins Download favo…" at bounding box center [946, 484] width 912 height 168
click at [520, 420] on icon at bounding box center [519, 422] width 20 height 24
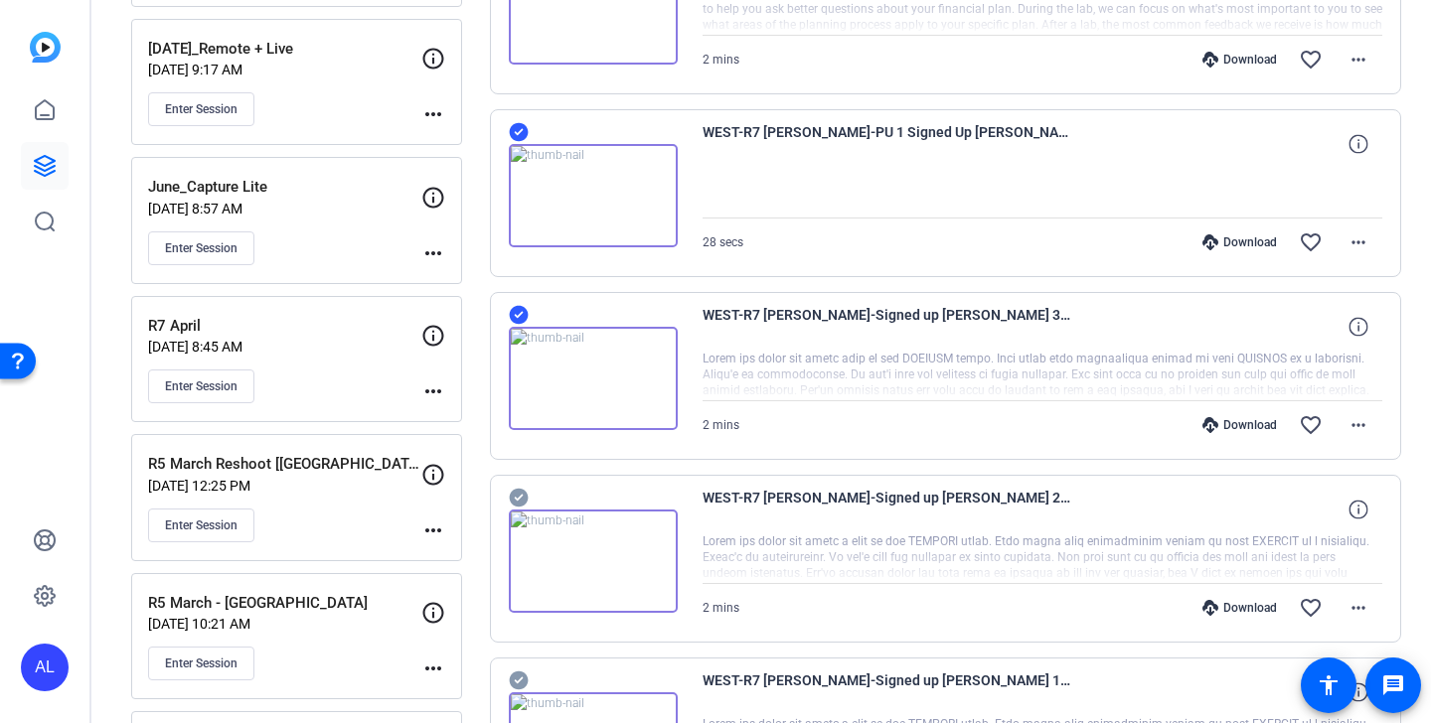
click at [521, 495] on icon at bounding box center [519, 498] width 20 height 24
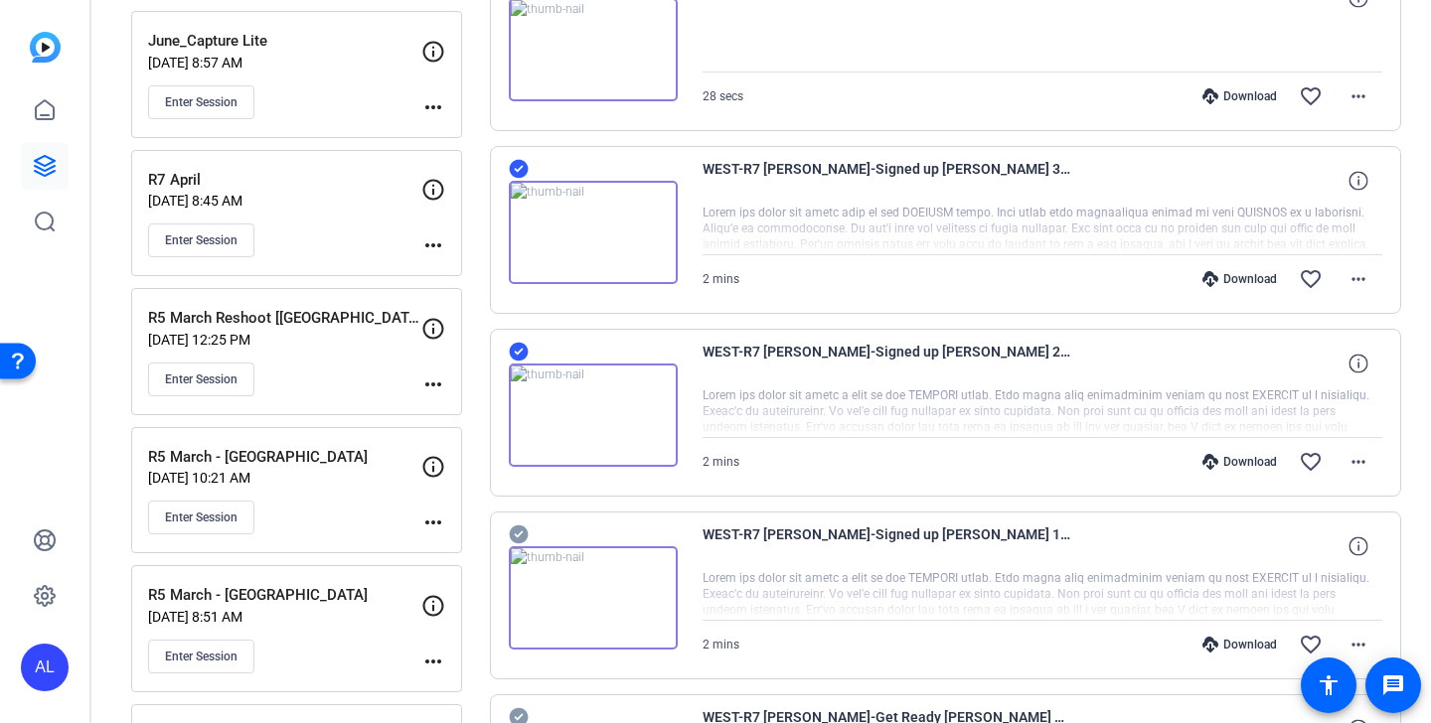
scroll to position [929, 0]
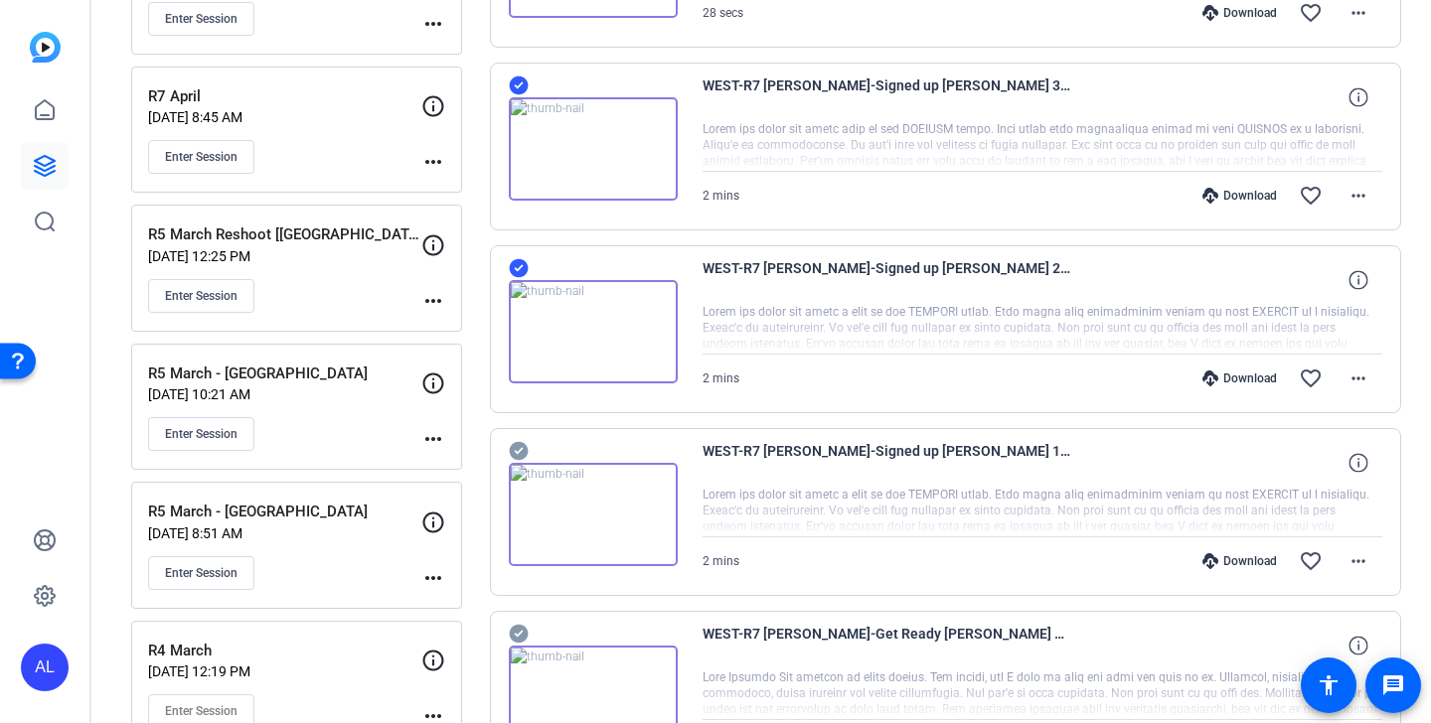
click at [520, 460] on icon at bounding box center [519, 451] width 20 height 24
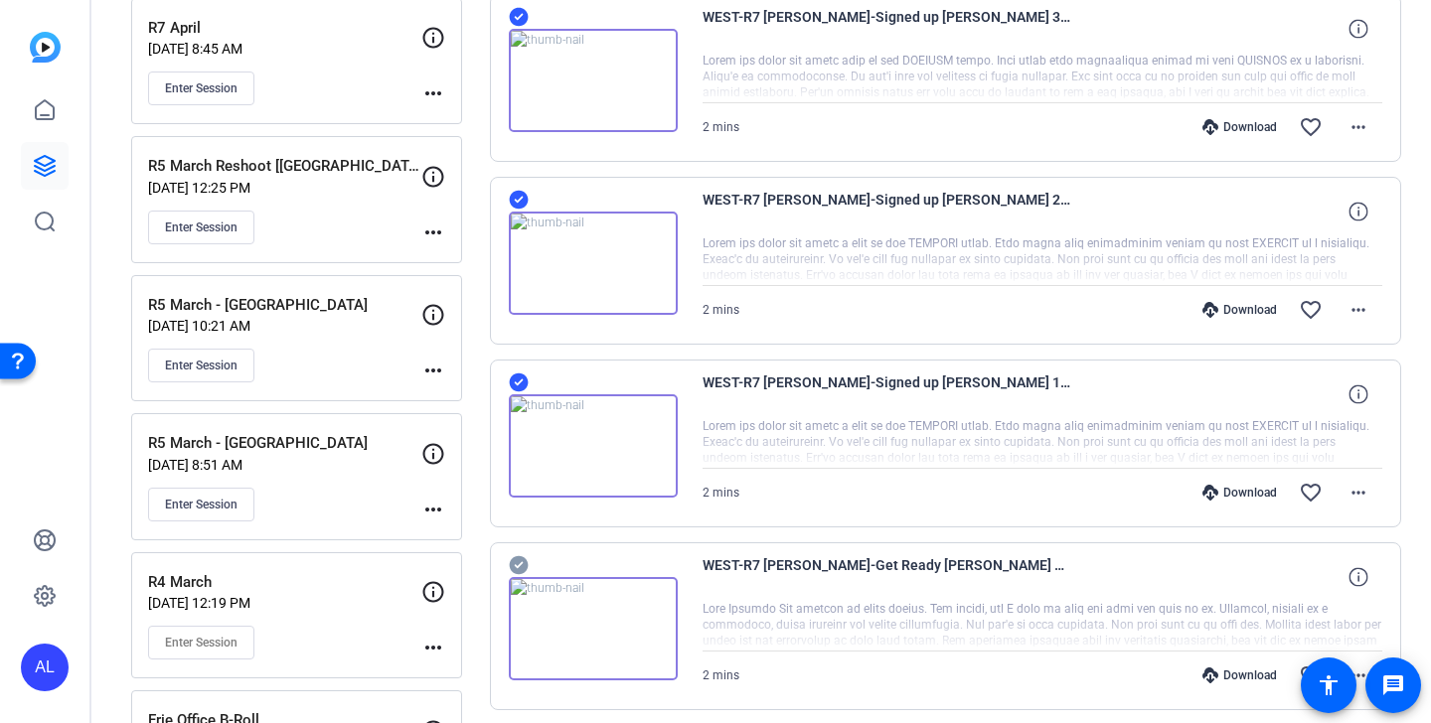
scroll to position [1036, 0]
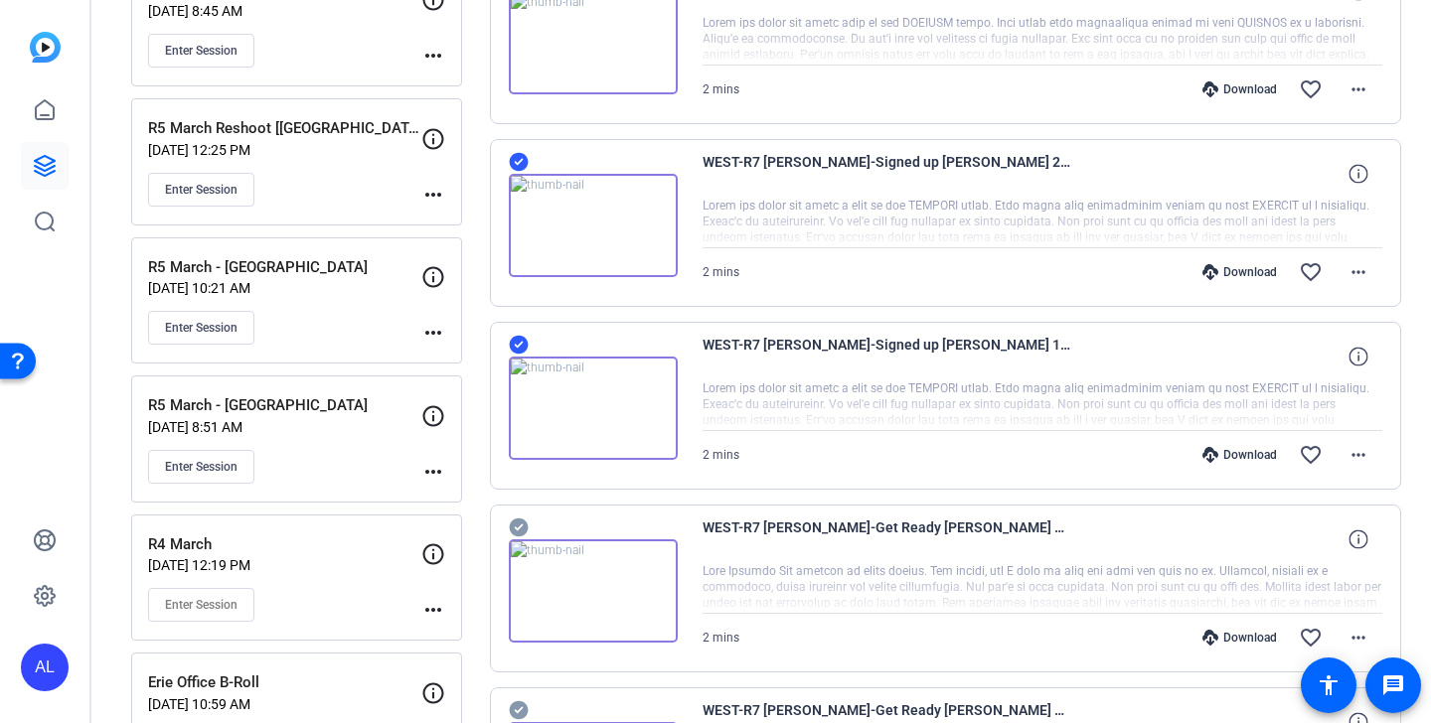
click at [522, 522] on icon at bounding box center [518, 528] width 19 height 19
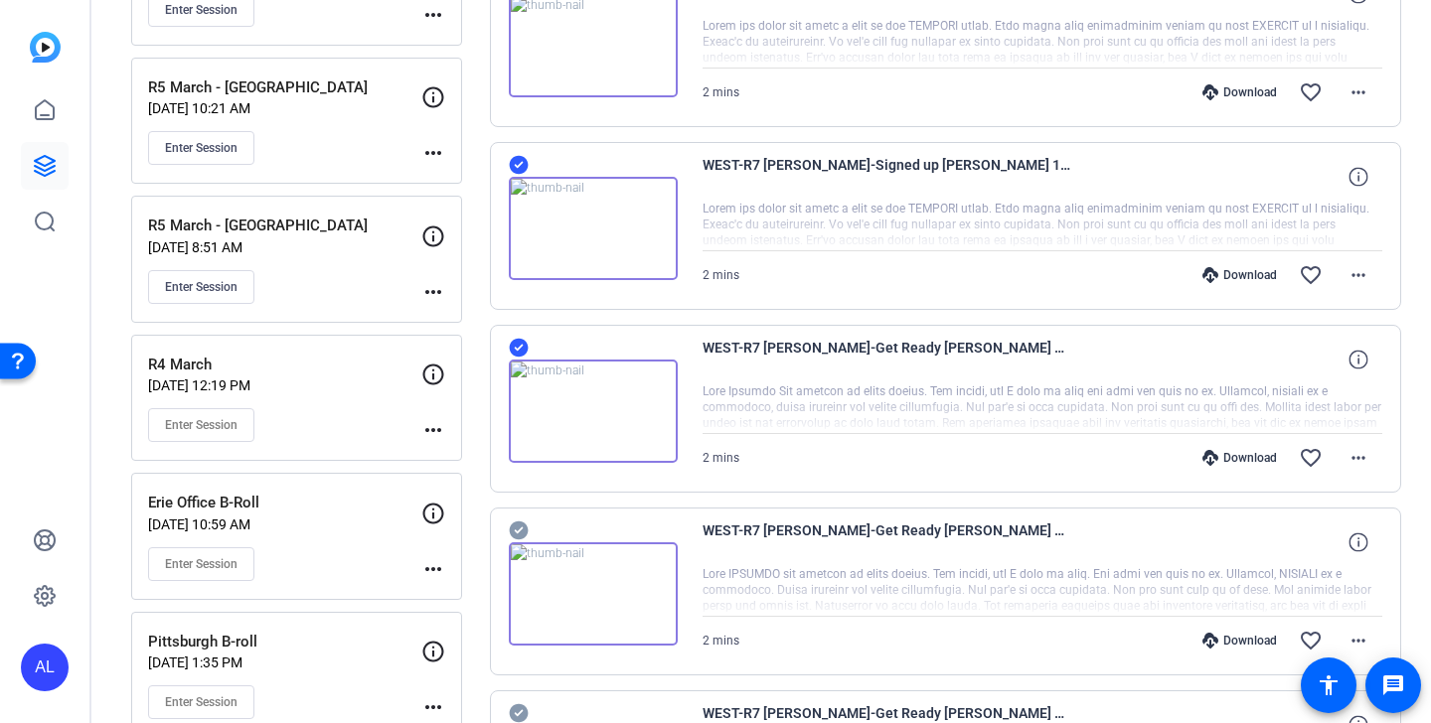
click at [520, 529] on icon at bounding box center [519, 531] width 20 height 24
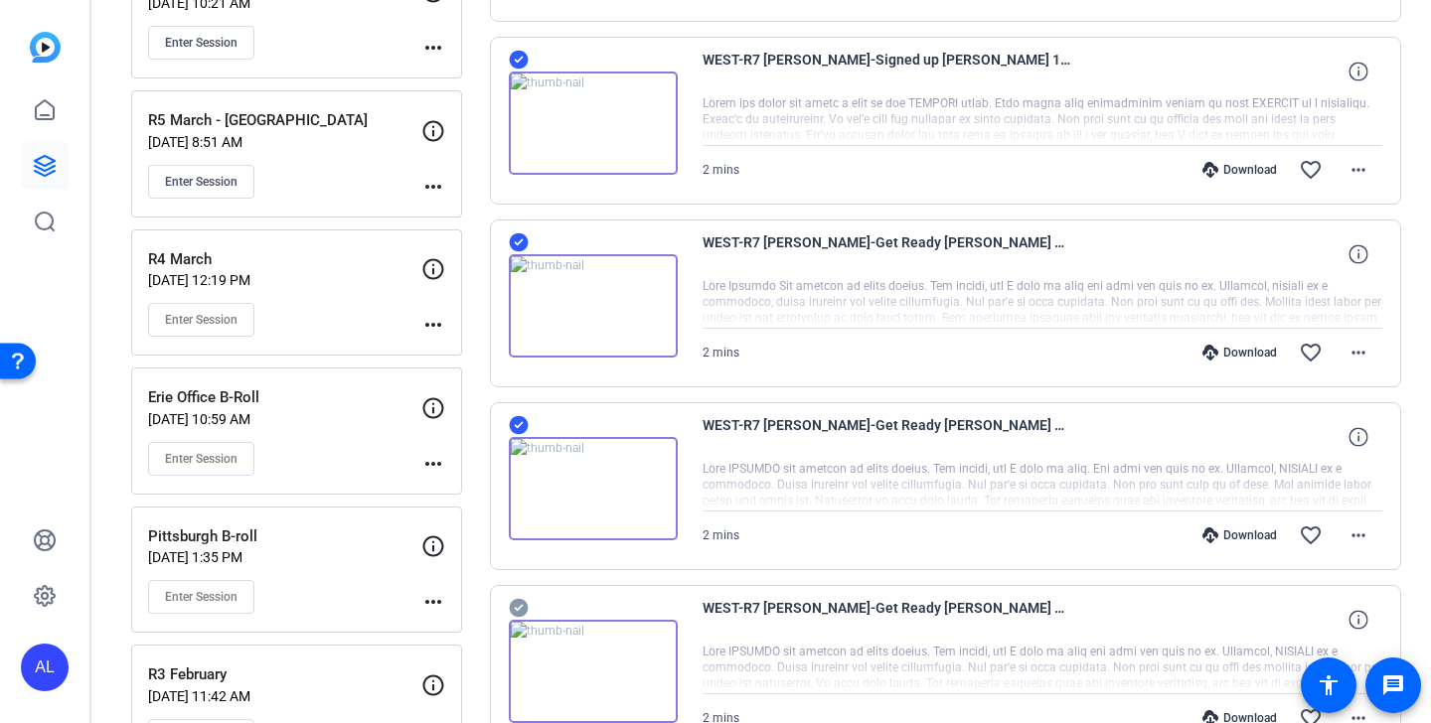
scroll to position [1526, 0]
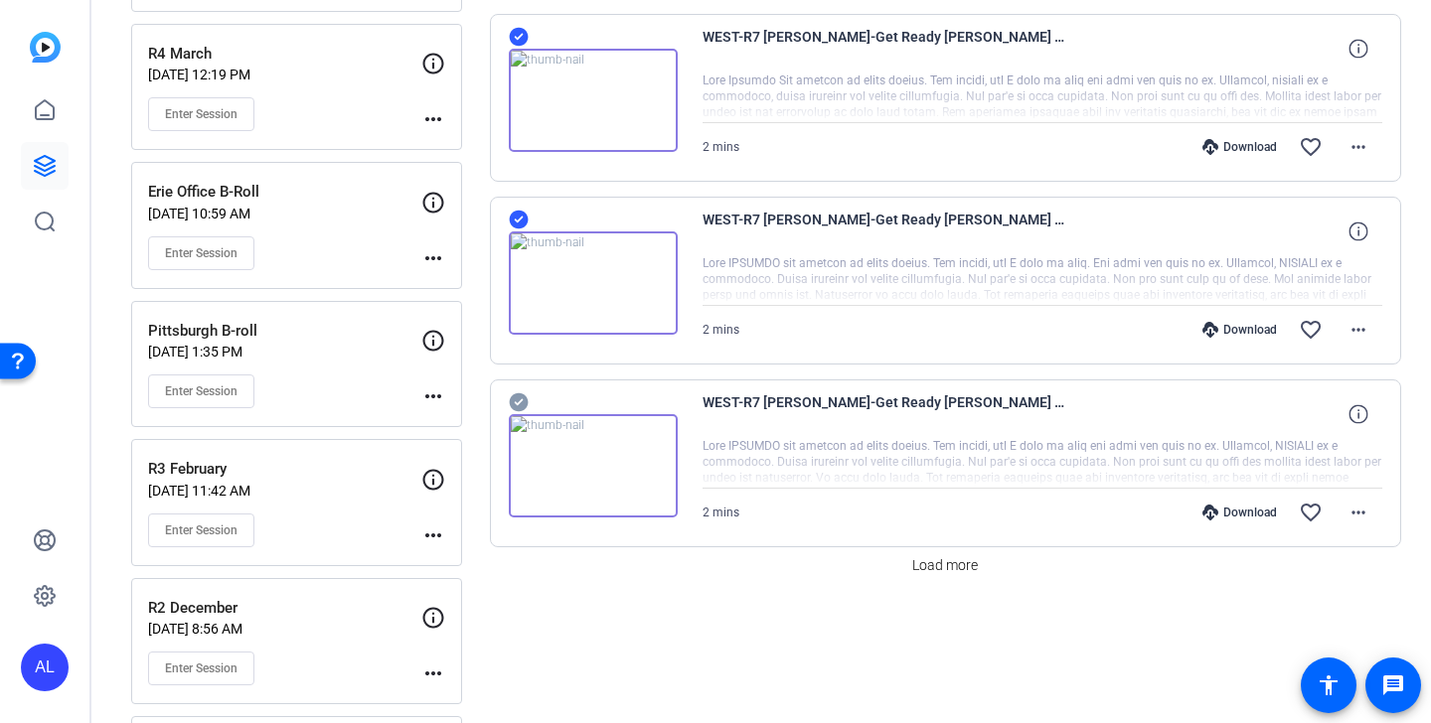
click at [518, 397] on icon at bounding box center [518, 403] width 19 height 19
click at [952, 560] on span "Load more" at bounding box center [945, 566] width 66 height 21
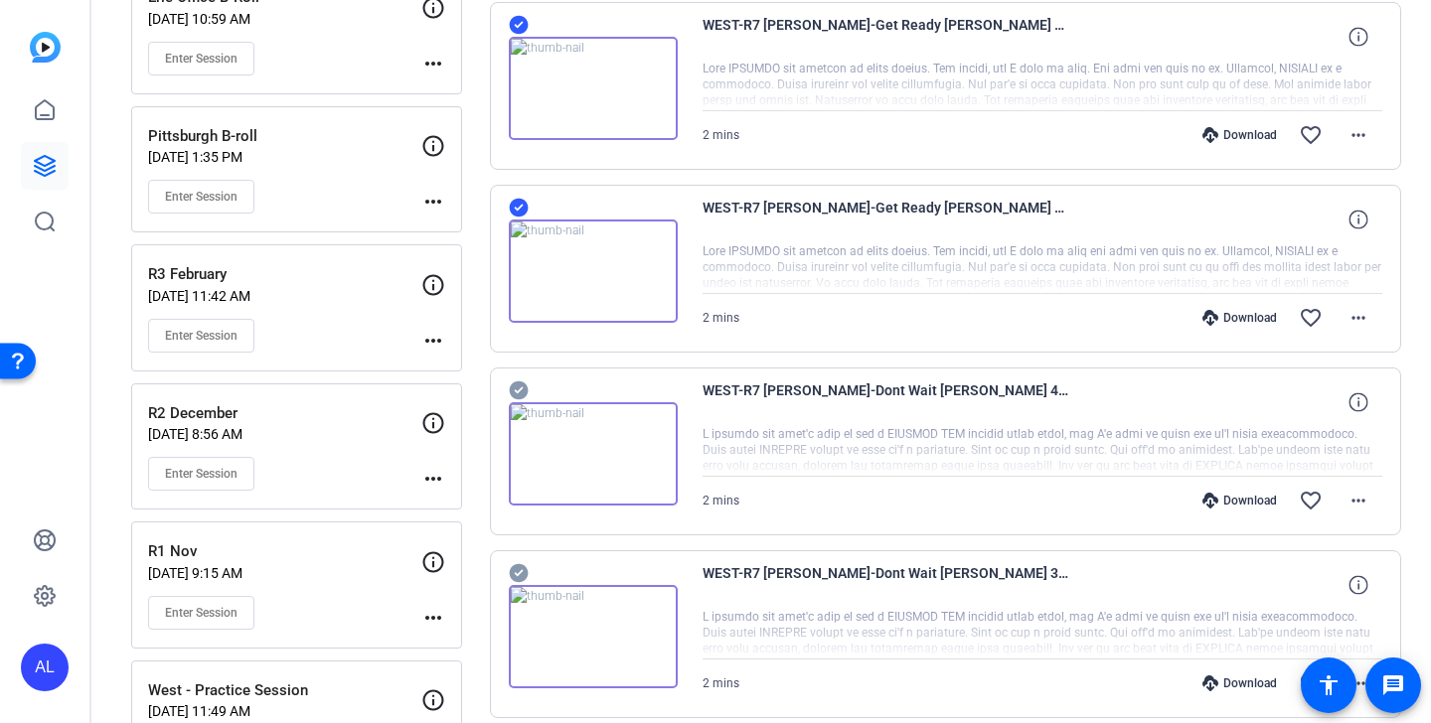
scroll to position [1878, 0]
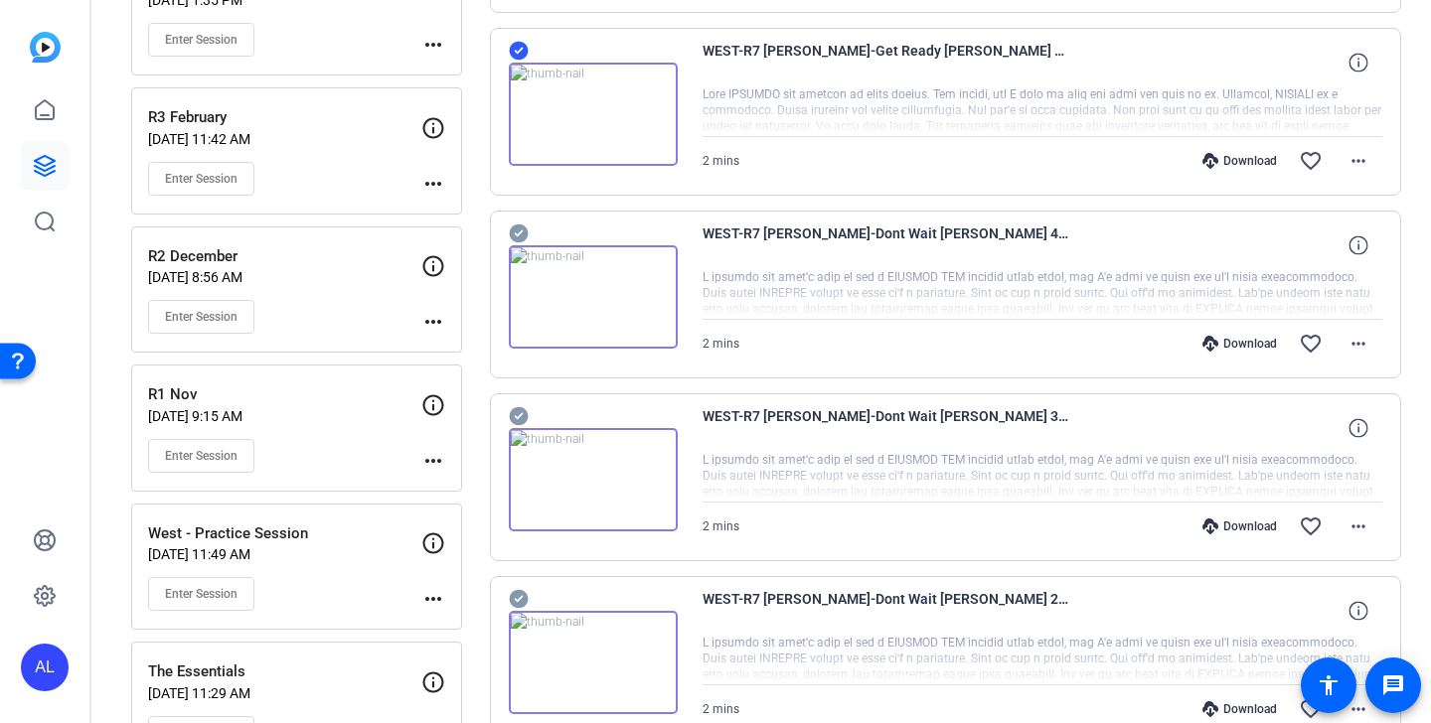
click at [525, 237] on icon at bounding box center [518, 234] width 19 height 19
click at [521, 414] on icon at bounding box center [519, 416] width 20 height 24
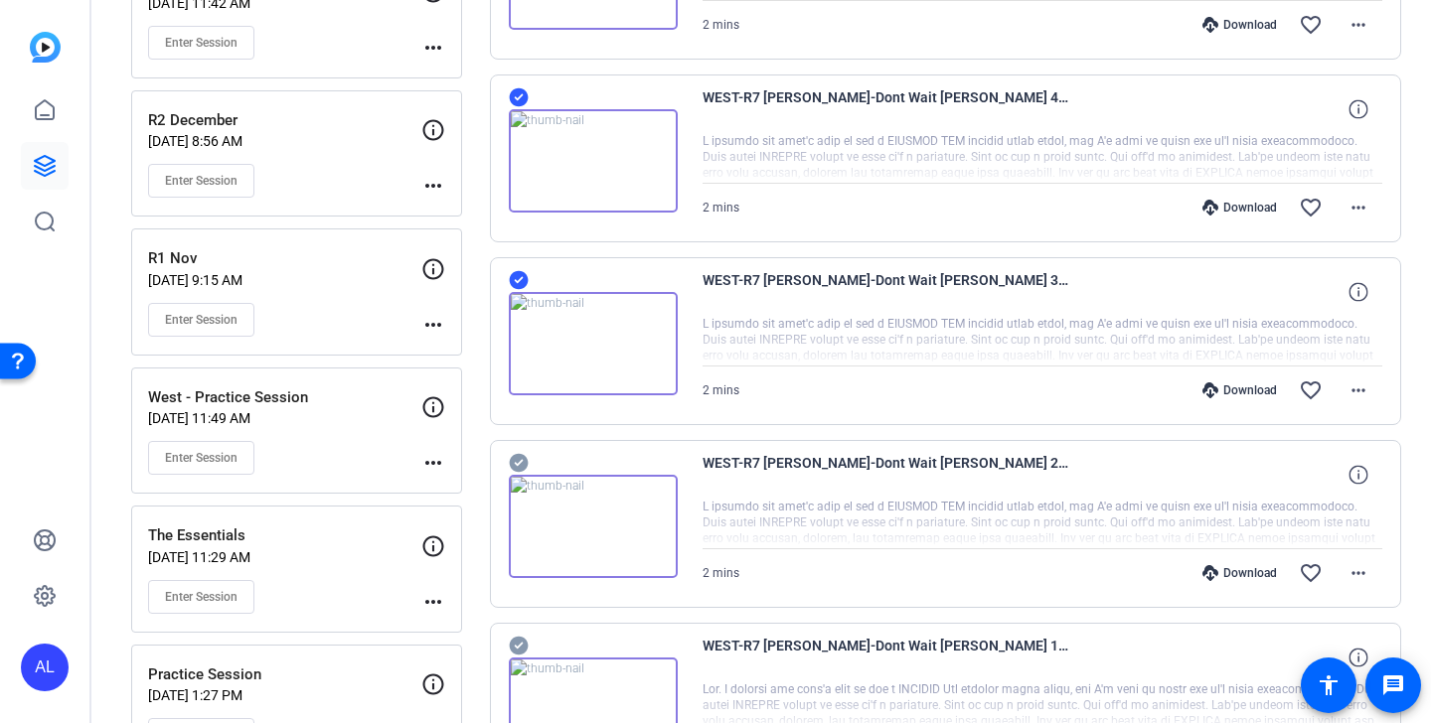
click at [525, 460] on icon at bounding box center [518, 463] width 19 height 19
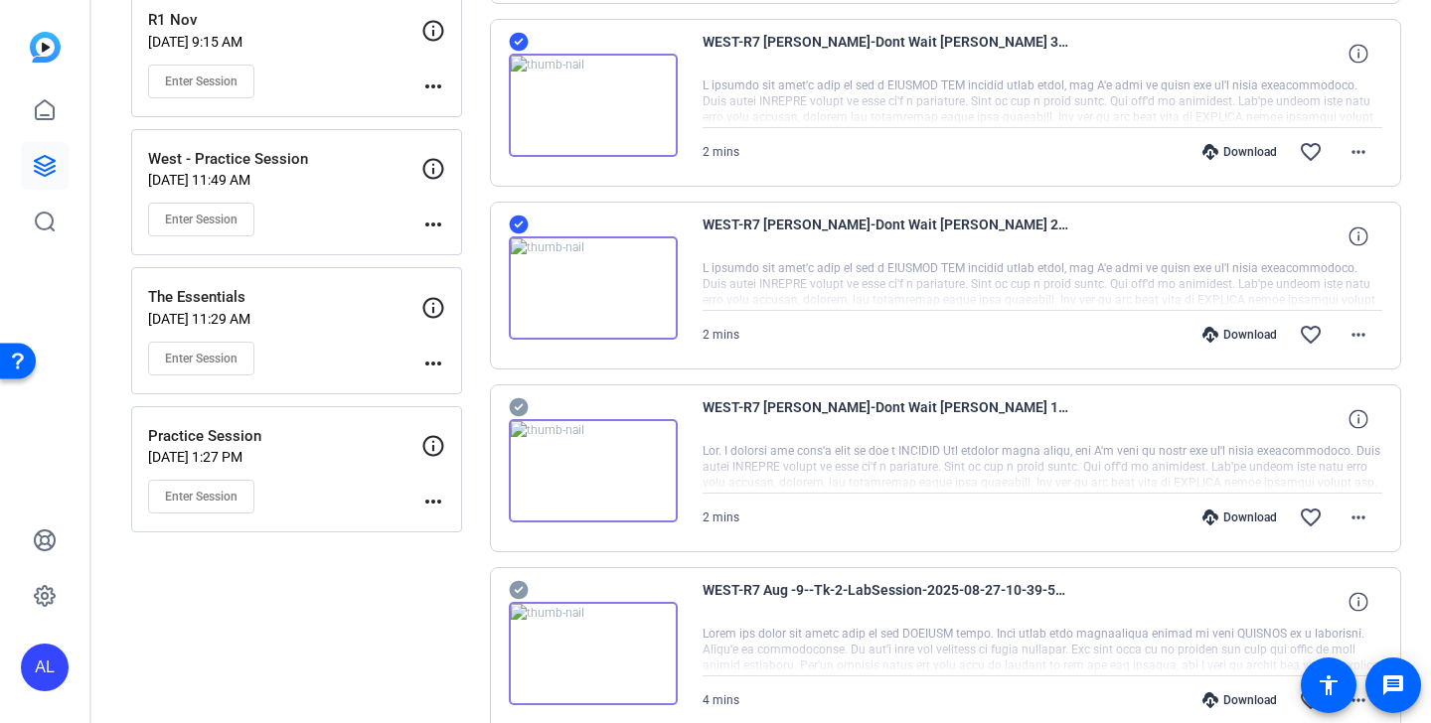
scroll to position [2298, 0]
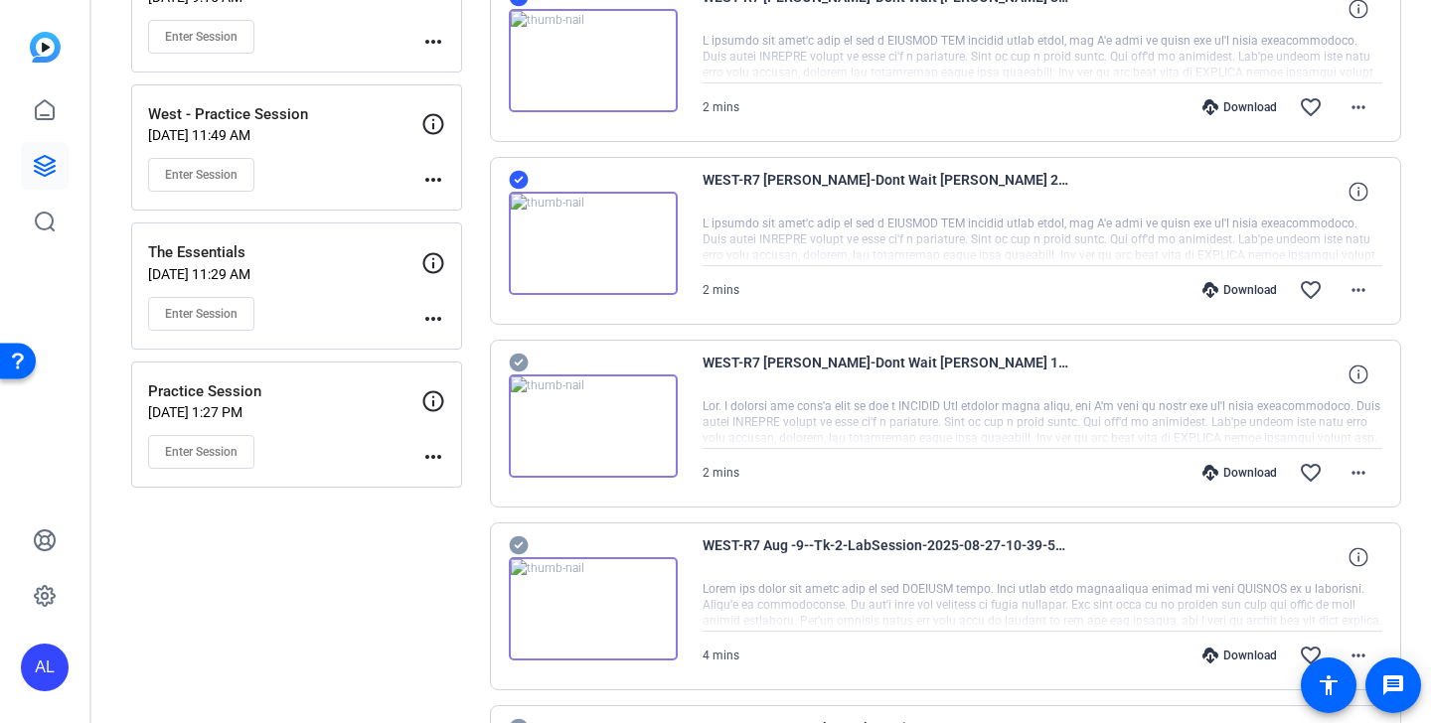
click at [525, 372] on icon at bounding box center [519, 363] width 20 height 24
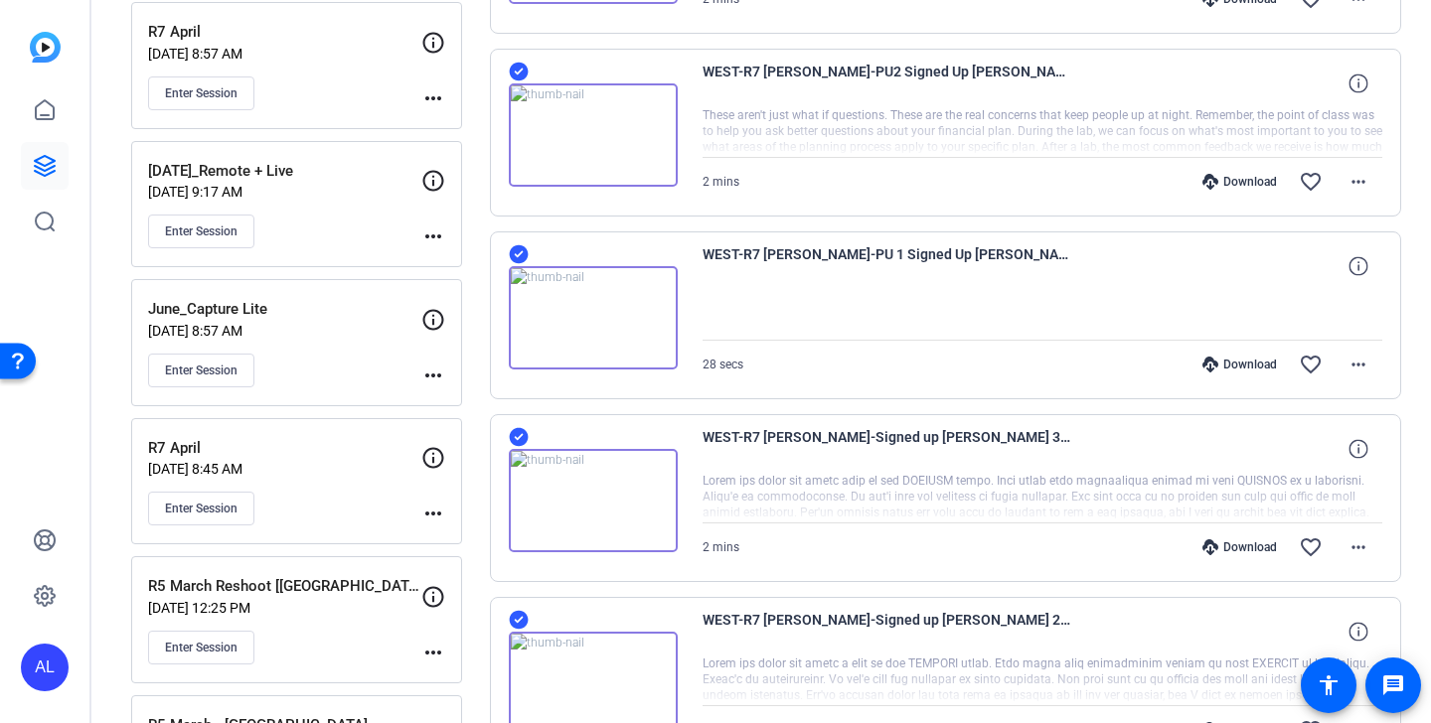
scroll to position [0, 0]
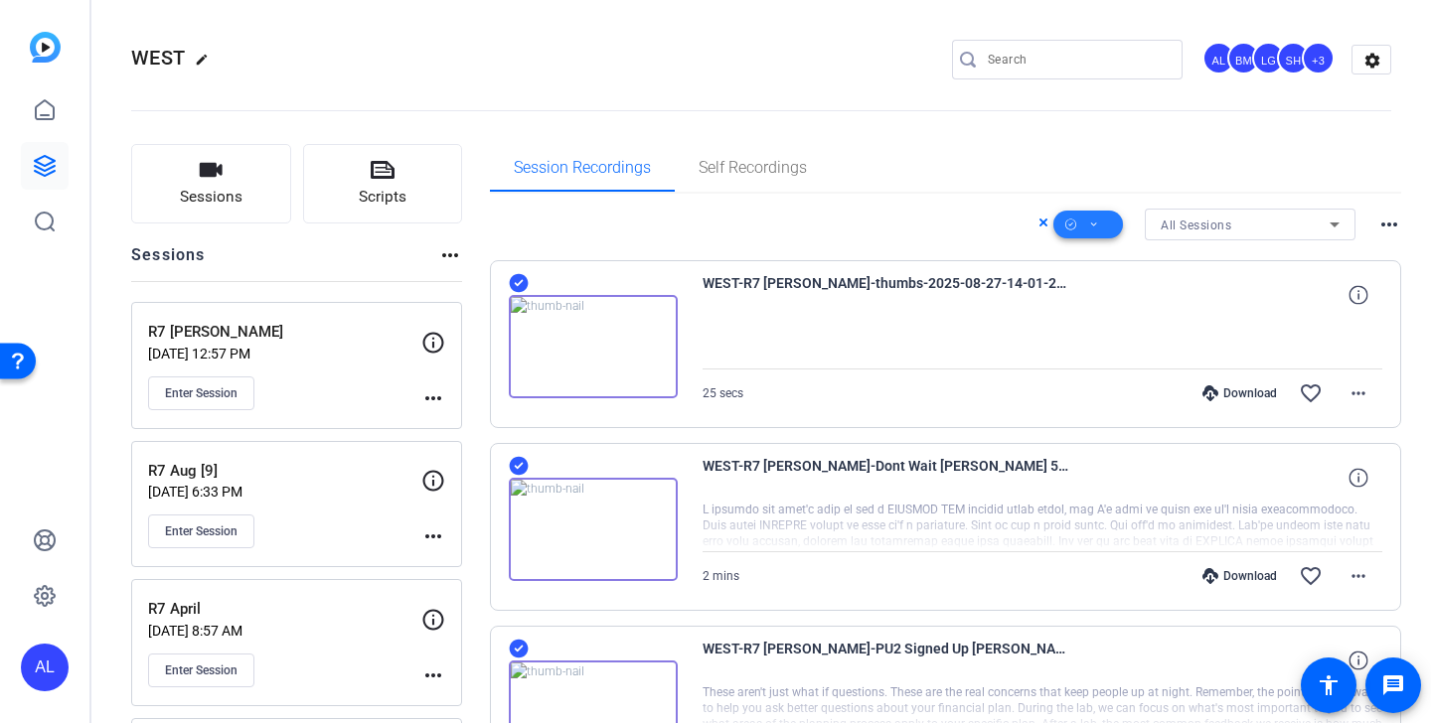
click at [1095, 223] on icon at bounding box center [1094, 225] width 10 height 25
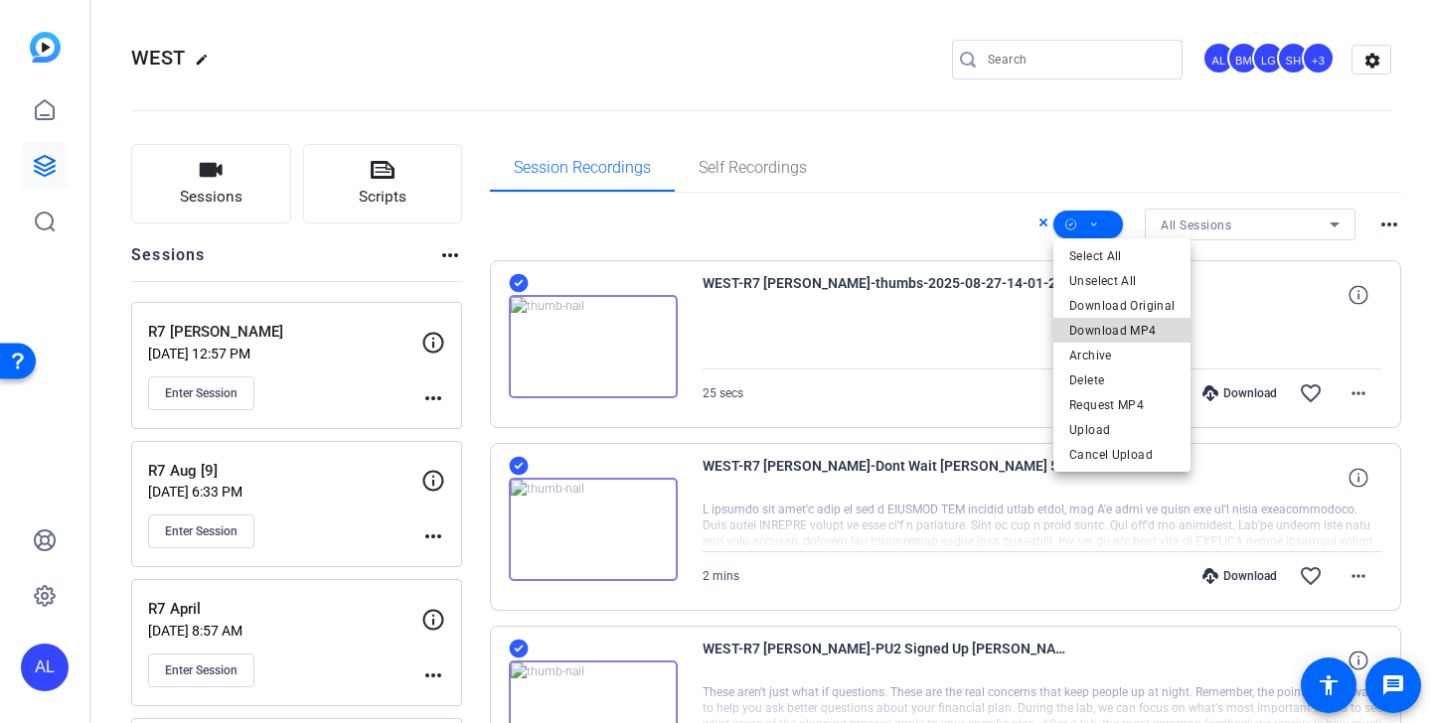
click at [1130, 329] on span "Download MP4" at bounding box center [1121, 331] width 105 height 24
